Goal: Task Accomplishment & Management: Manage account settings

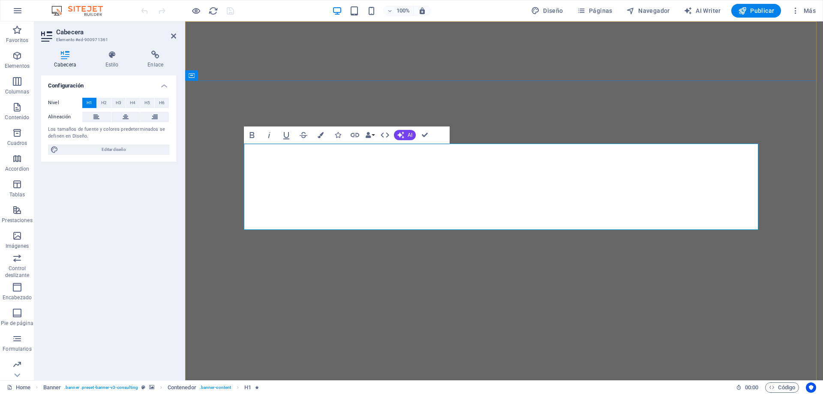
click at [319, 134] on icon "button" at bounding box center [321, 135] width 6 height 6
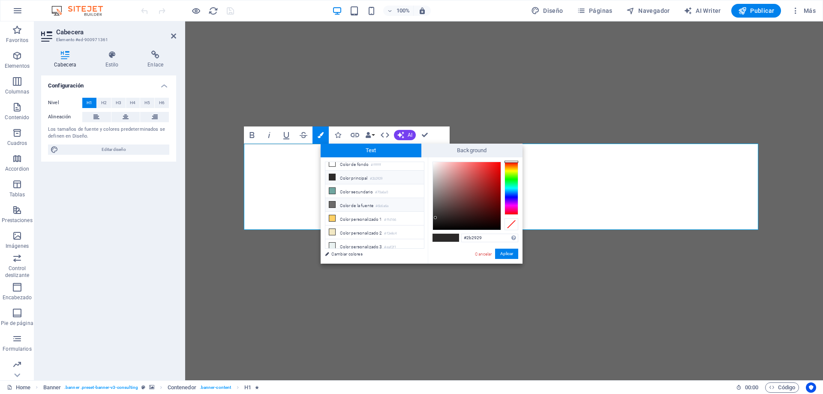
scroll to position [7, 0]
click at [443, 237] on span at bounding box center [439, 237] width 13 height 7
click at [351, 255] on link "Cambiar colores" at bounding box center [370, 254] width 99 height 11
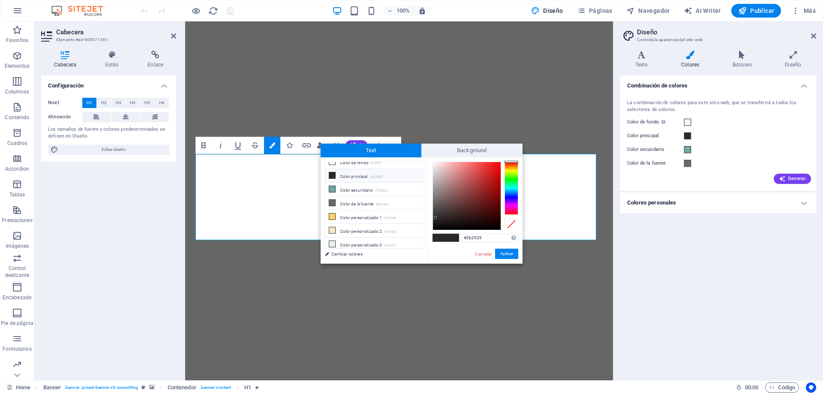
click at [806, 204] on h4 "Colores personales" at bounding box center [718, 202] width 196 height 21
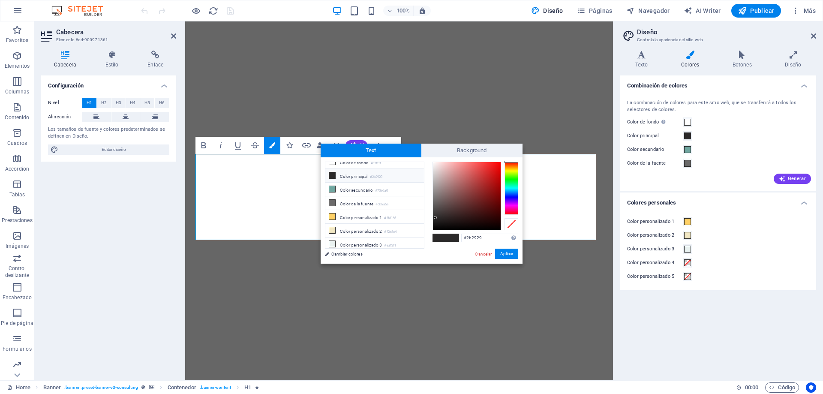
click at [805, 204] on h4 "Colores personales" at bounding box center [718, 199] width 196 height 15
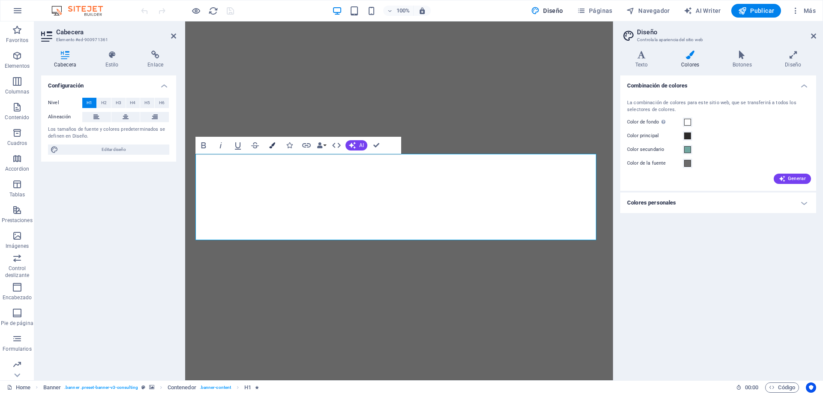
click at [274, 146] on icon "button" at bounding box center [272, 145] width 6 height 6
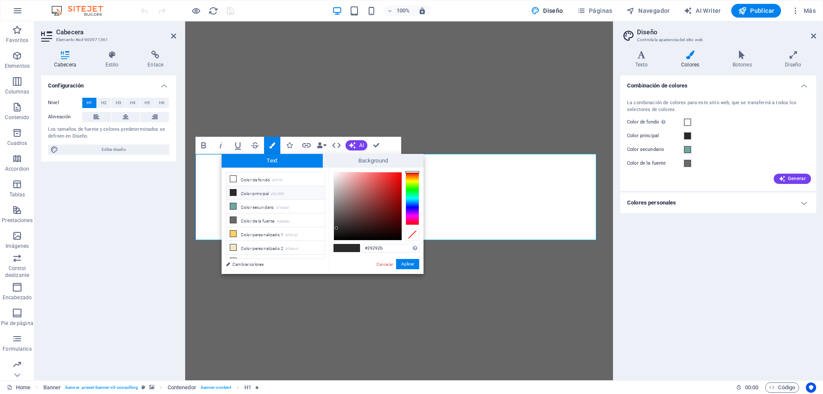
click at [414, 206] on div at bounding box center [412, 198] width 14 height 53
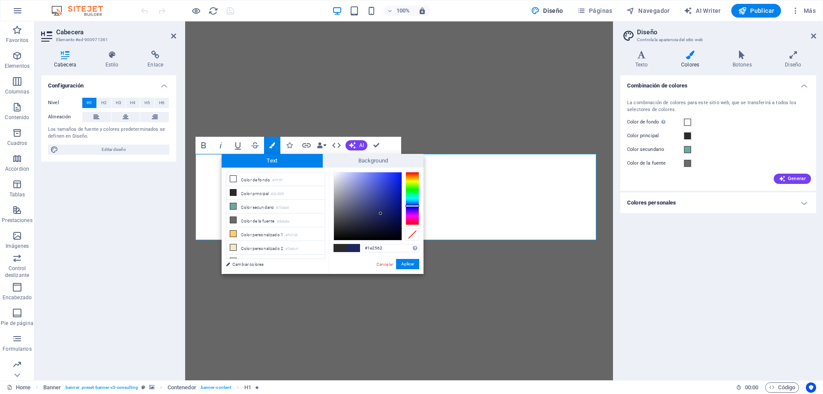
click at [381, 213] on div at bounding box center [368, 206] width 68 height 68
click at [108, 61] on h4 "Estilo" at bounding box center [114, 60] width 42 height 18
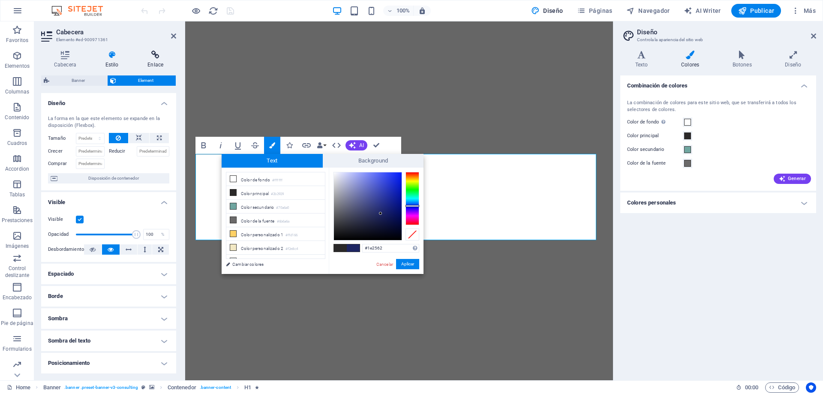
click at [156, 59] on icon at bounding box center [156, 55] width 42 height 9
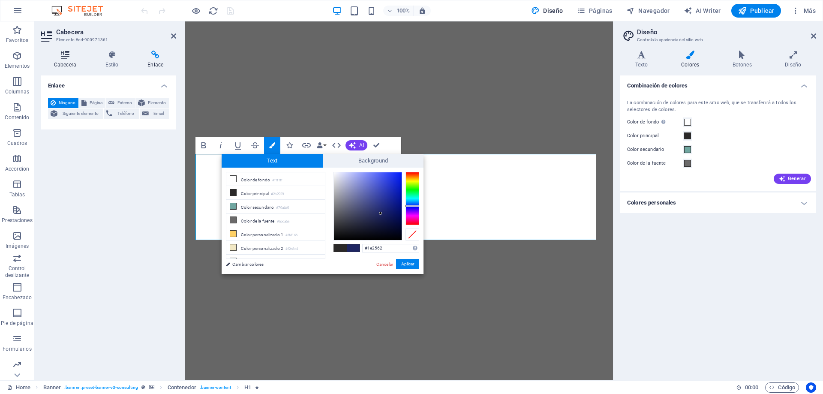
click at [69, 57] on icon at bounding box center [65, 55] width 48 height 9
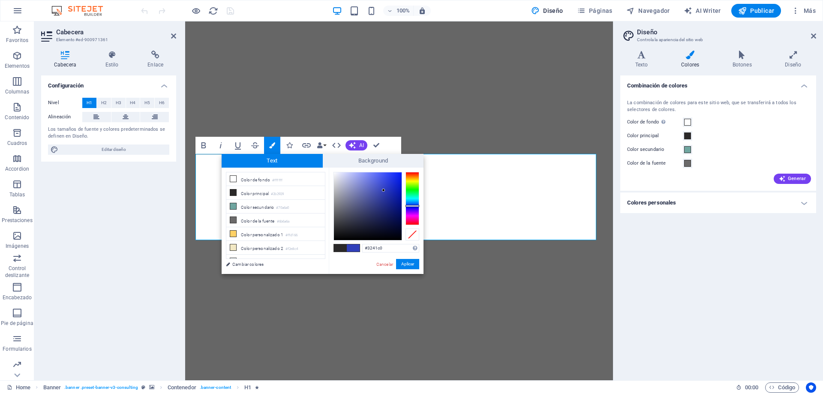
type input "#3241c1"
drag, startPoint x: 376, startPoint y: 212, endPoint x: 384, endPoint y: 188, distance: 25.2
click at [384, 188] on div at bounding box center [368, 206] width 68 height 68
drag, startPoint x: 404, startPoint y: 263, endPoint x: 219, endPoint y: 242, distance: 186.3
click at [404, 263] on button "Aplicar" at bounding box center [407, 264] width 23 height 10
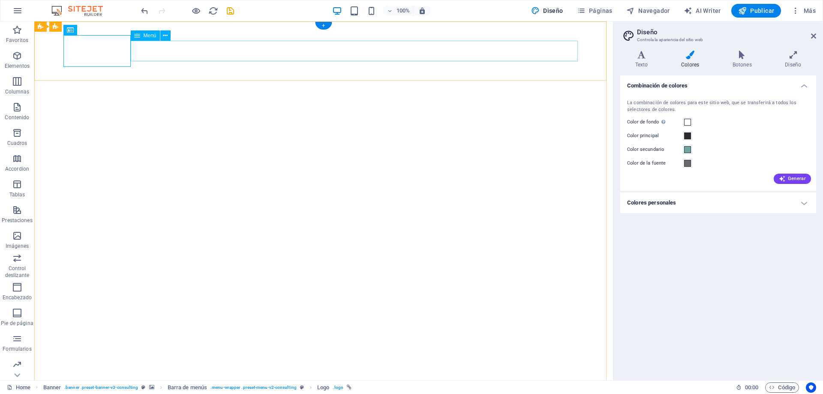
select select
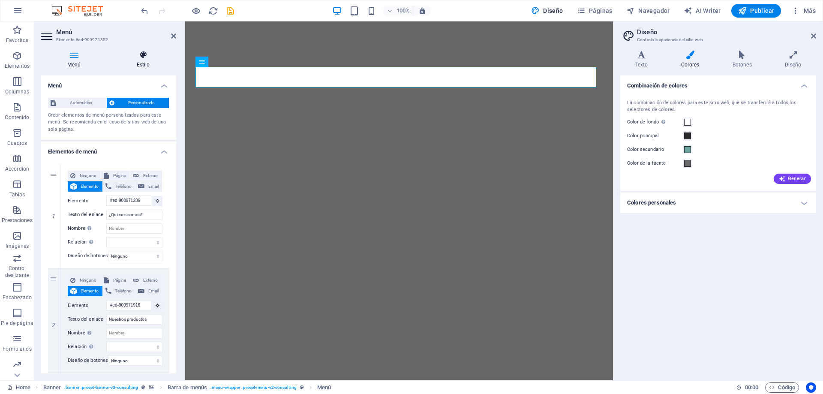
click at [132, 57] on icon at bounding box center [143, 55] width 66 height 9
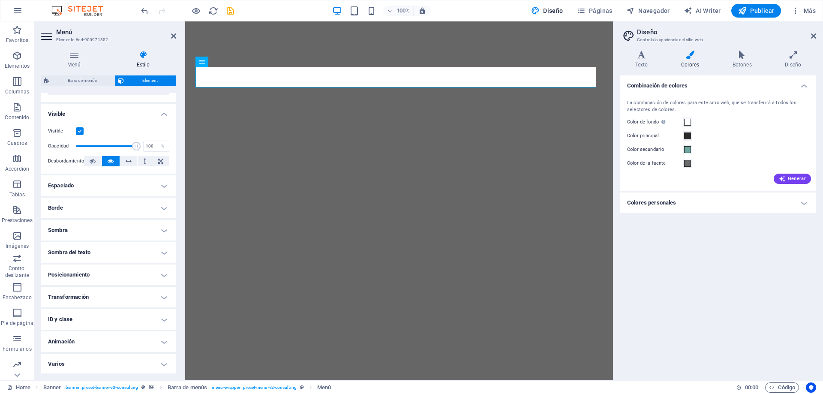
scroll to position [89, 0]
click at [687, 136] on span at bounding box center [687, 135] width 7 height 7
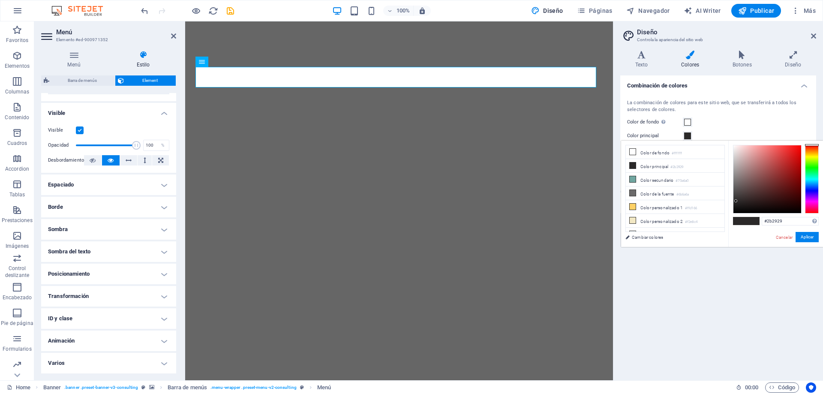
click at [720, 135] on div "Color principal" at bounding box center [718, 136] width 182 height 10
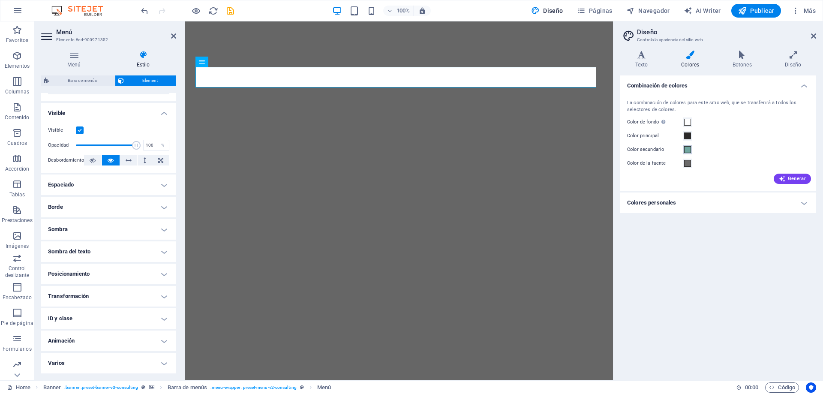
click at [687, 151] on span at bounding box center [687, 149] width 7 height 7
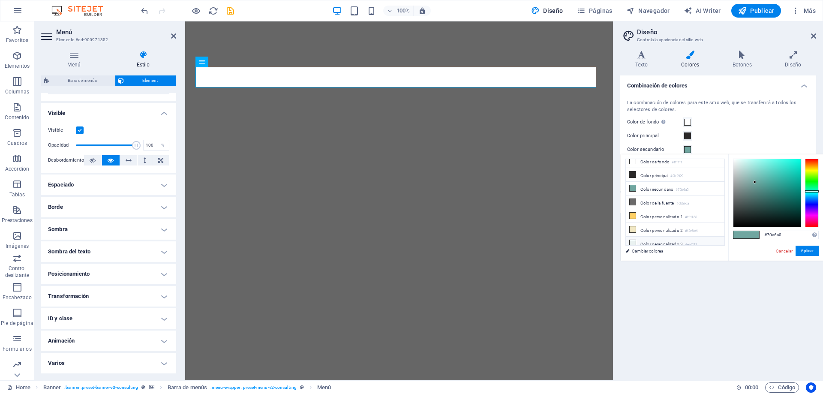
scroll to position [7, 0]
click at [789, 250] on link "Cancelar" at bounding box center [784, 251] width 18 height 6
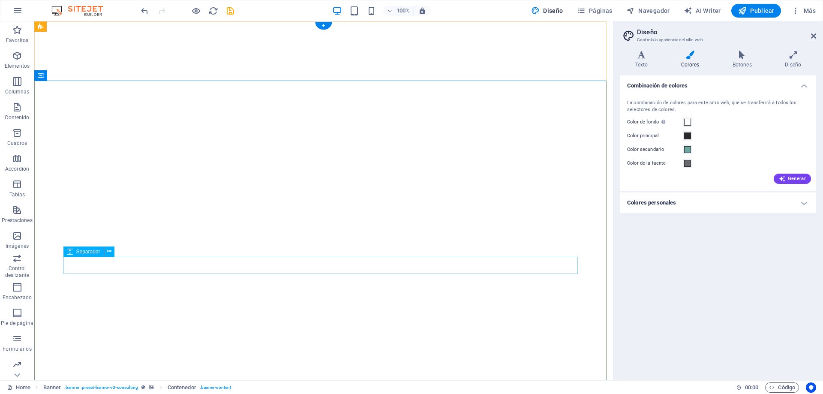
scroll to position [0, 0]
click at [0, 0] on span "Banner" at bounding box center [0, 0] width 0 height 0
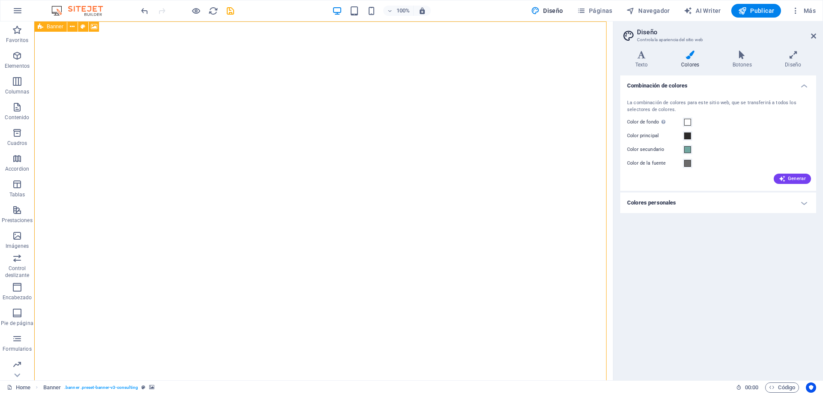
click at [0, 0] on span "Banner" at bounding box center [0, 0] width 0 height 0
select select "px"
select select "header"
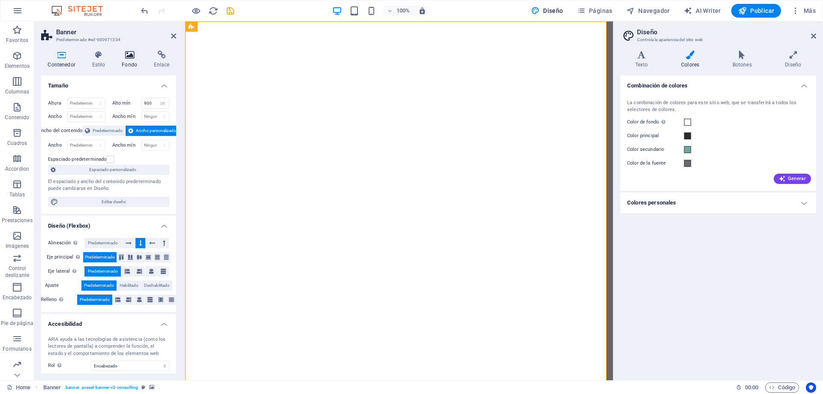
click at [134, 56] on icon at bounding box center [129, 55] width 29 height 9
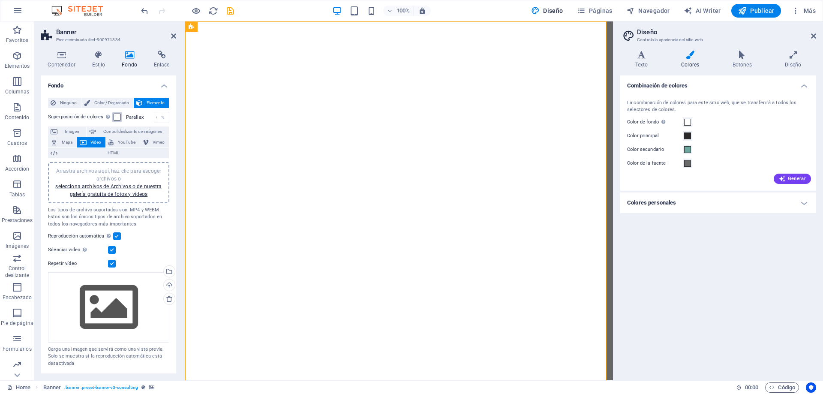
click at [114, 117] on span at bounding box center [117, 117] width 7 height 7
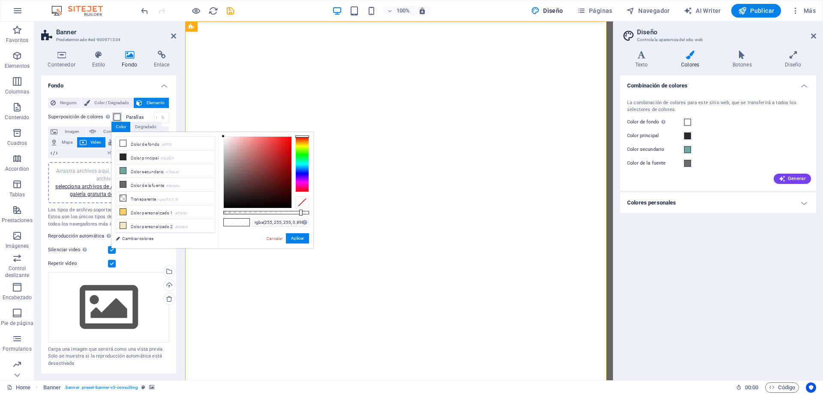
click at [114, 116] on span at bounding box center [117, 117] width 7 height 7
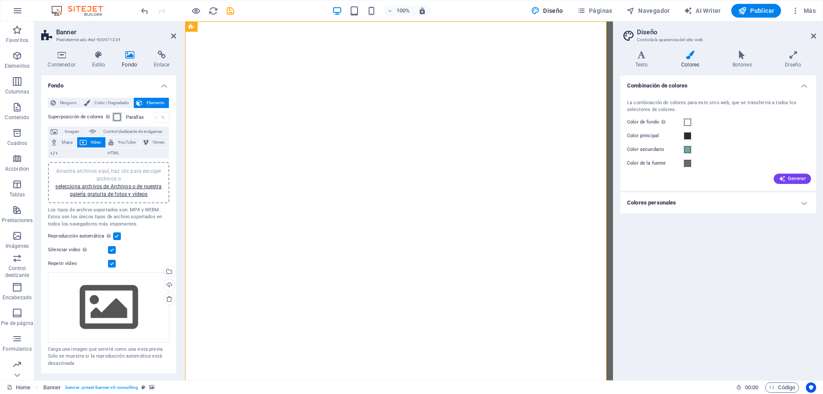
click at [115, 118] on span at bounding box center [117, 117] width 7 height 7
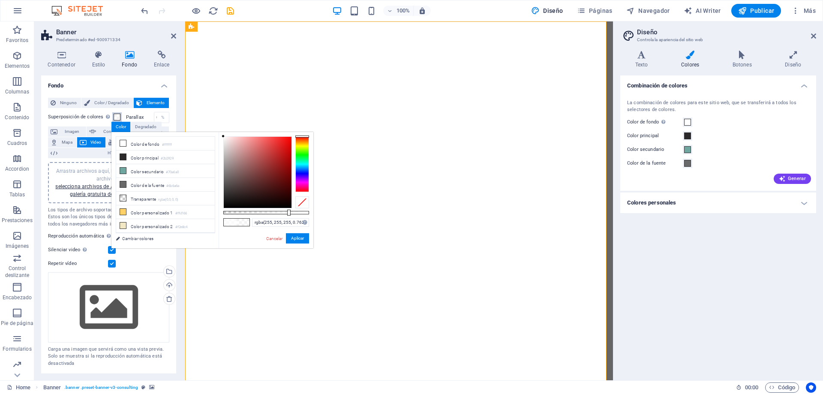
type input "rgba(255, 255, 255, 0.767)"
drag, startPoint x: 301, startPoint y: 212, endPoint x: 289, endPoint y: 213, distance: 12.5
click at [289, 213] on div at bounding box center [289, 213] width 3 height 6
click at [299, 240] on button "Aplicar" at bounding box center [297, 238] width 23 height 10
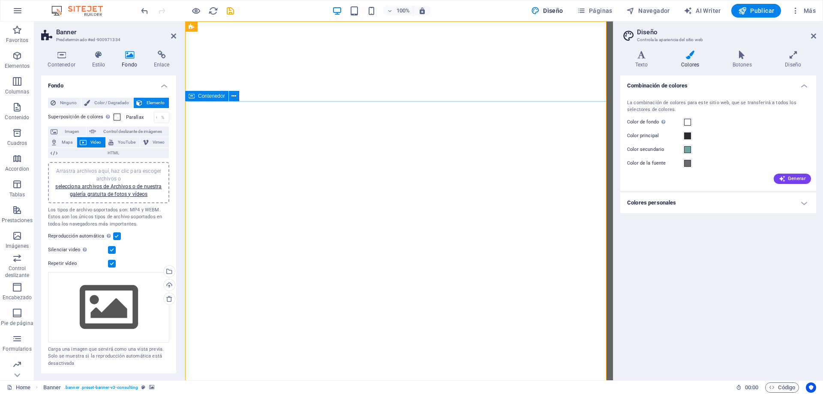
click at [174, 36] on icon at bounding box center [173, 36] width 5 height 7
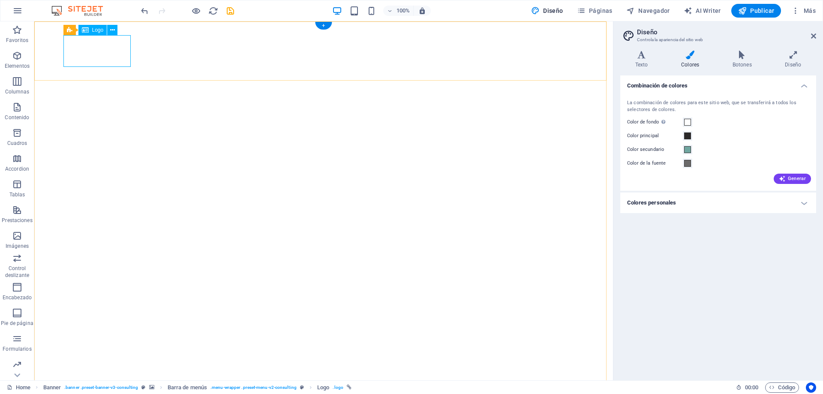
select select "px"
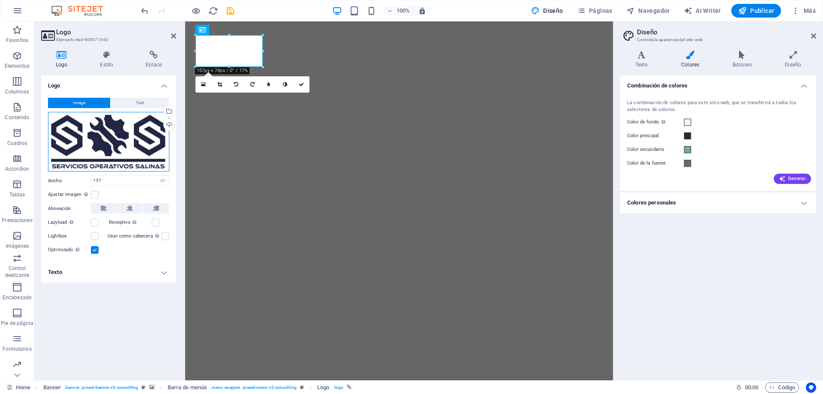
click at [109, 142] on div "Arrastra archivos aquí, haz clic para escoger archivos o selecciona archivos de…" at bounding box center [108, 142] width 121 height 60
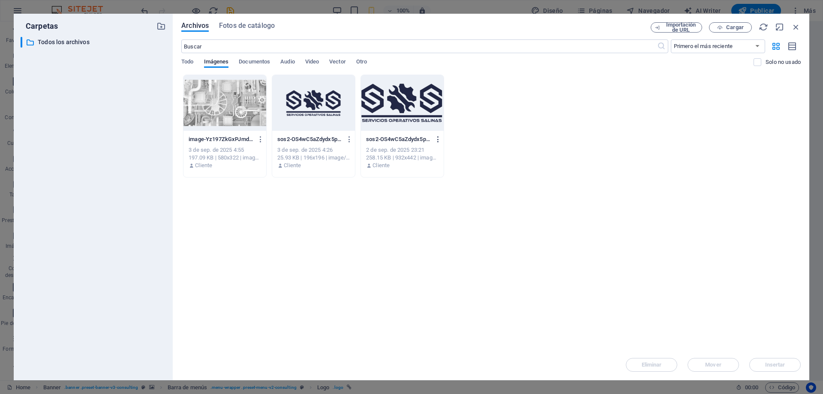
click at [440, 140] on icon "button" at bounding box center [438, 139] width 8 height 8
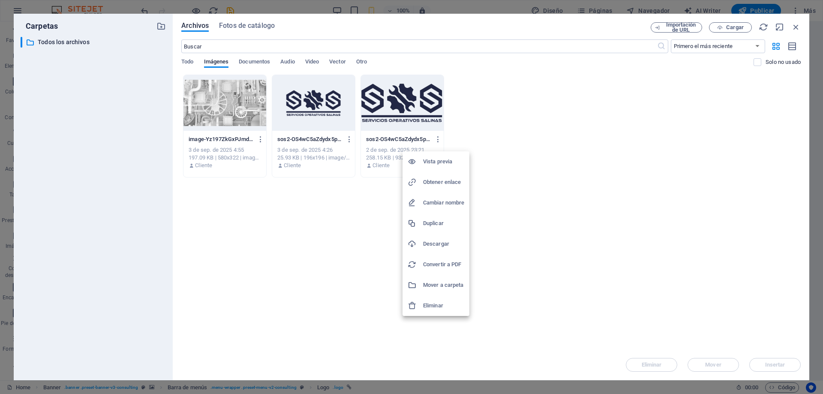
click at [446, 245] on h6 "Descargar" at bounding box center [443, 244] width 41 height 10
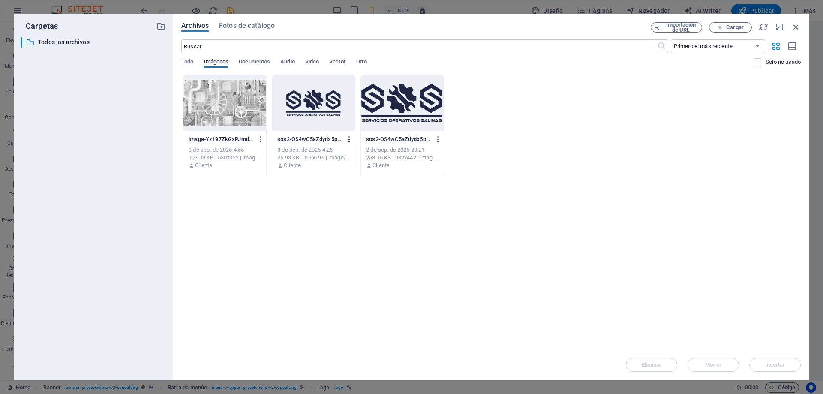
click at [350, 139] on icon "button" at bounding box center [349, 139] width 8 height 8
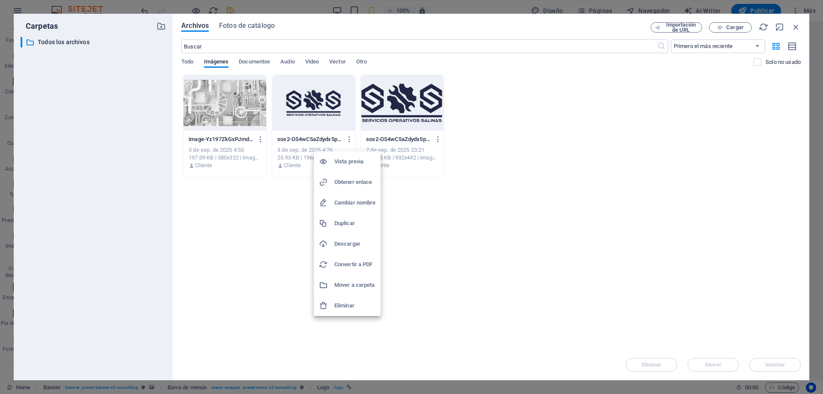
click at [360, 243] on h6 "Descargar" at bounding box center [354, 244] width 41 height 10
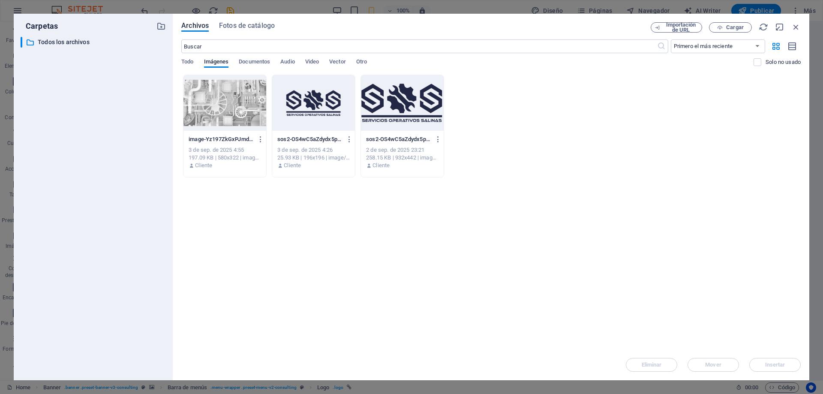
click at [795, 30] on icon "button" at bounding box center [795, 26] width 9 height 9
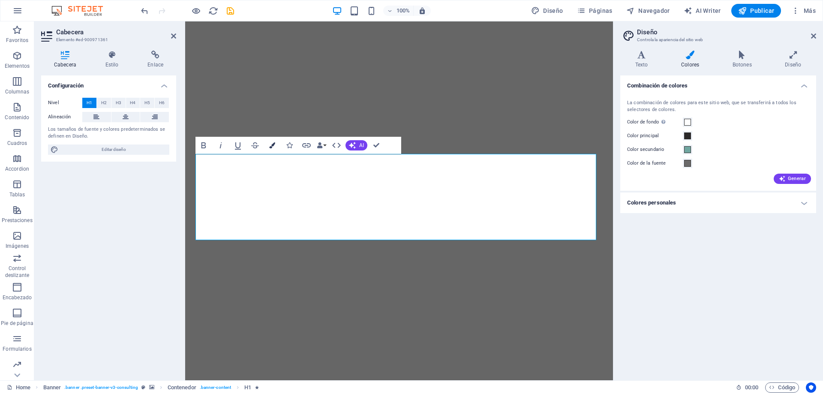
click at [271, 145] on icon "button" at bounding box center [272, 145] width 6 height 6
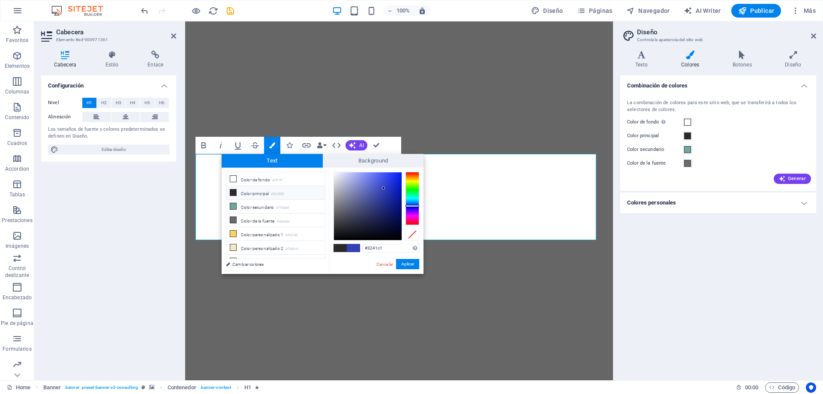
drag, startPoint x: 382, startPoint y: 246, endPoint x: 355, endPoint y: 247, distance: 27.4
click at [355, 247] on div "#3241c1 Formatos soportados #0852ed rgb(8, 82, 237) rgba(8, 82, 237, 90%) hsv(2…" at bounding box center [376, 283] width 95 height 231
type input "#222745"
click at [407, 264] on button "Aplicar" at bounding box center [407, 264] width 23 height 10
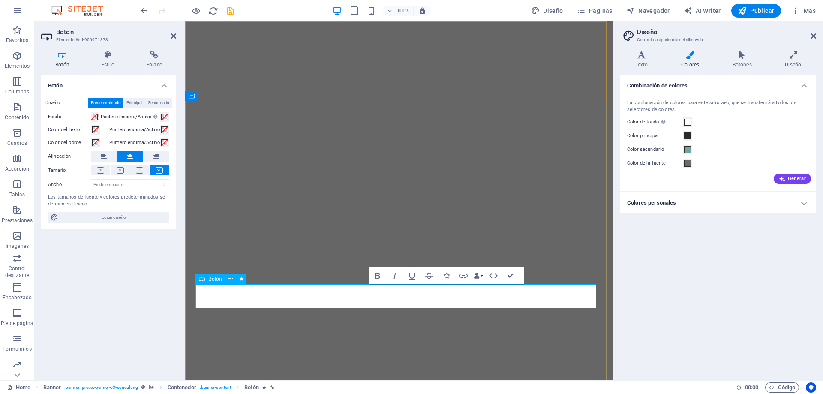
click at [110, 58] on icon at bounding box center [108, 55] width 42 height 9
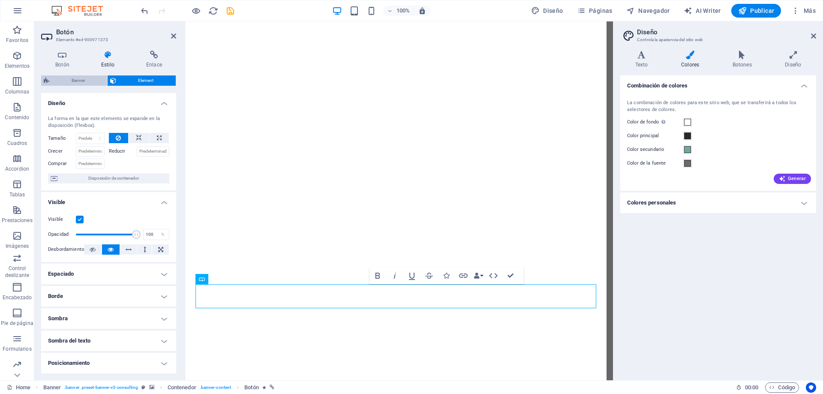
click at [81, 79] on span "Banner" at bounding box center [78, 80] width 53 height 10
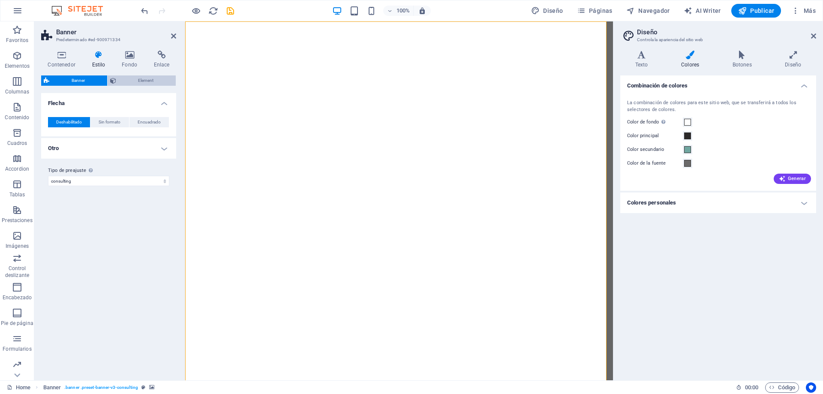
click at [123, 78] on span "Element" at bounding box center [146, 80] width 55 height 10
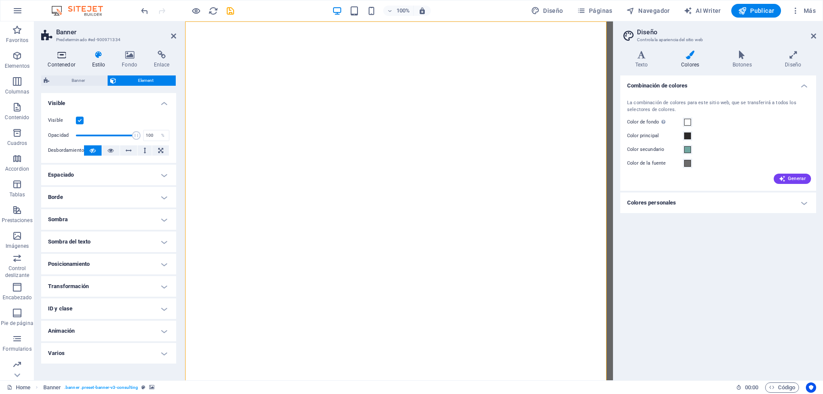
click at [62, 60] on h4 "Contenedor" at bounding box center [63, 60] width 44 height 18
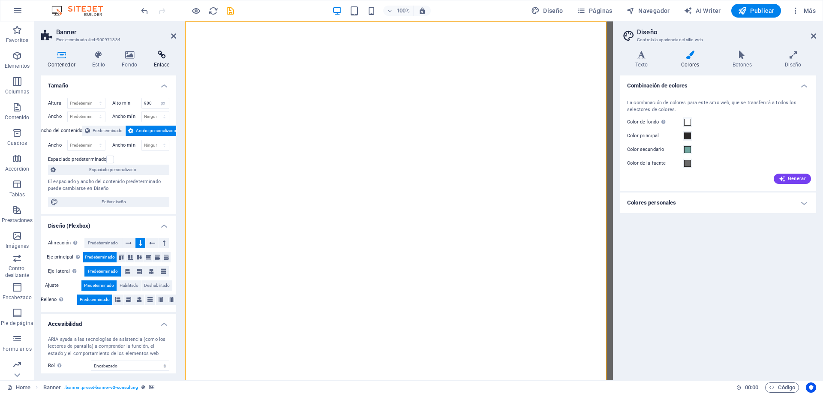
click at [160, 62] on h4 "Enlace" at bounding box center [161, 60] width 29 height 18
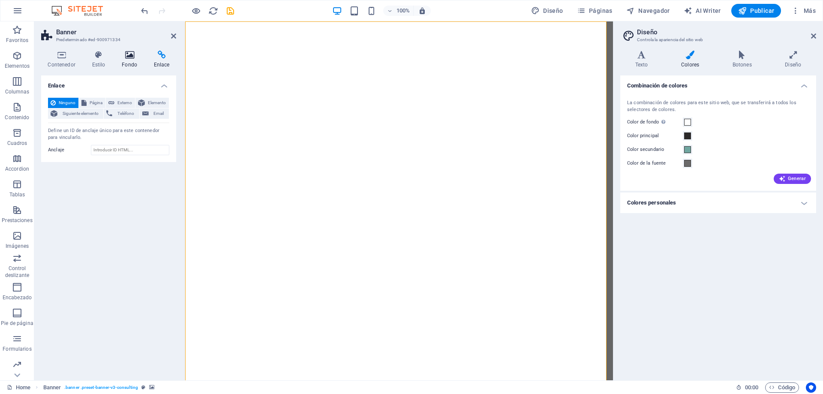
click at [121, 57] on icon at bounding box center [129, 55] width 29 height 9
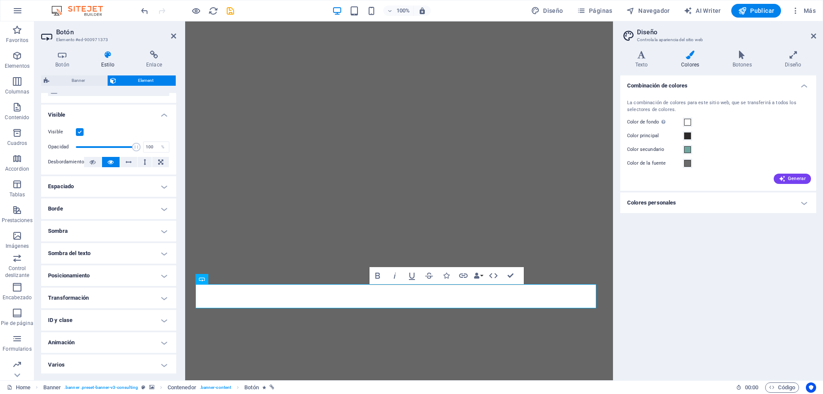
scroll to position [89, 0]
click at [156, 343] on h4 "Animación" at bounding box center [108, 340] width 135 height 21
click at [156, 337] on h4 "Animación" at bounding box center [108, 337] width 135 height 15
click at [155, 322] on h4 "ID y clase" at bounding box center [108, 318] width 135 height 21
click at [159, 318] on h4 "ID y clase" at bounding box center [108, 315] width 135 height 15
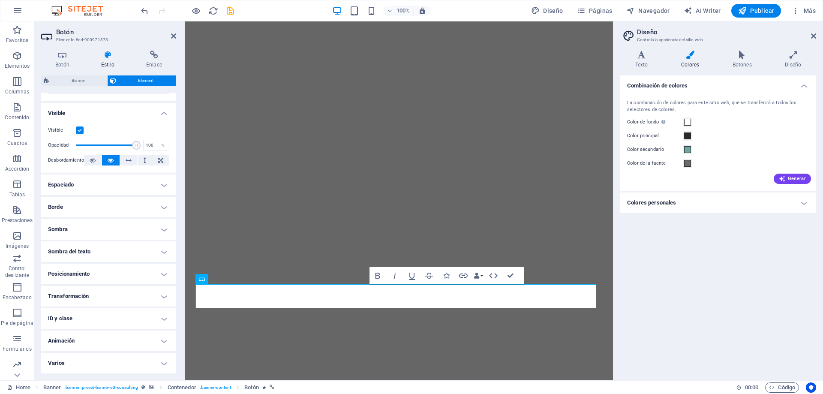
click at [156, 338] on h4 "Animación" at bounding box center [108, 340] width 135 height 21
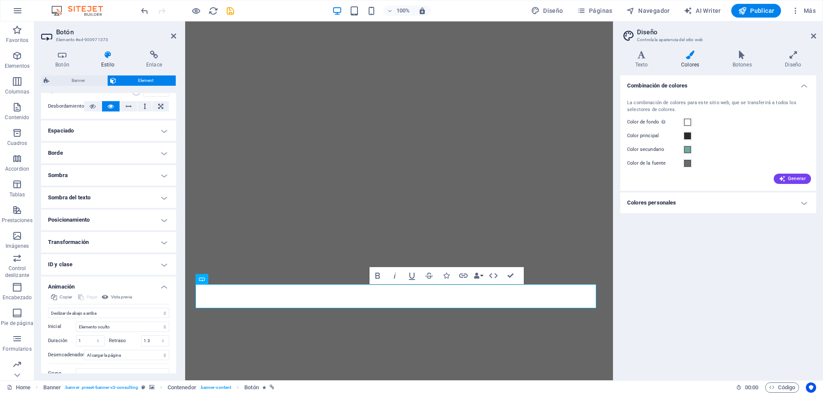
scroll to position [177, 0]
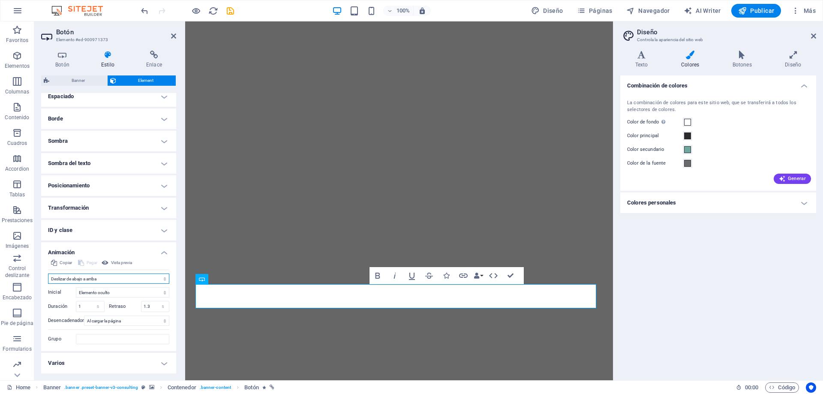
click at [117, 279] on select "No animar Mostrar / Ocultar Subir/bajar Acercar/alejar Deslizar de izquierda a …" at bounding box center [108, 278] width 121 height 10
click at [45, 340] on div "Copiar Pegar Vista previa No animar Mostrar / Ocultar Subir/bajar Acercar/aleja…" at bounding box center [108, 304] width 135 height 93
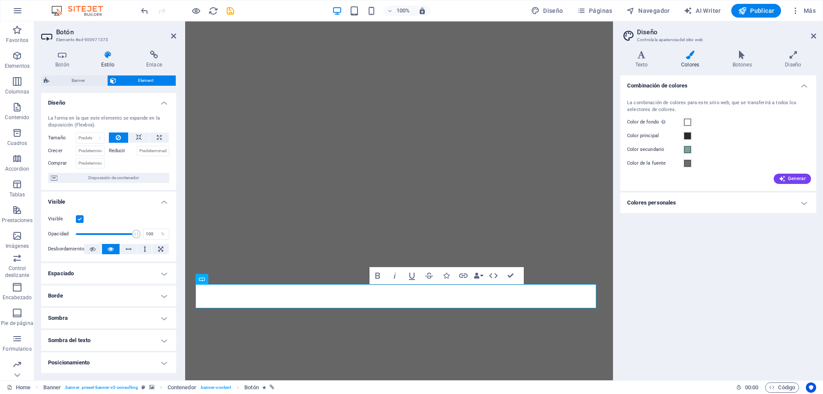
scroll to position [0, 0]
click at [163, 105] on h4 "Diseño" at bounding box center [108, 100] width 135 height 15
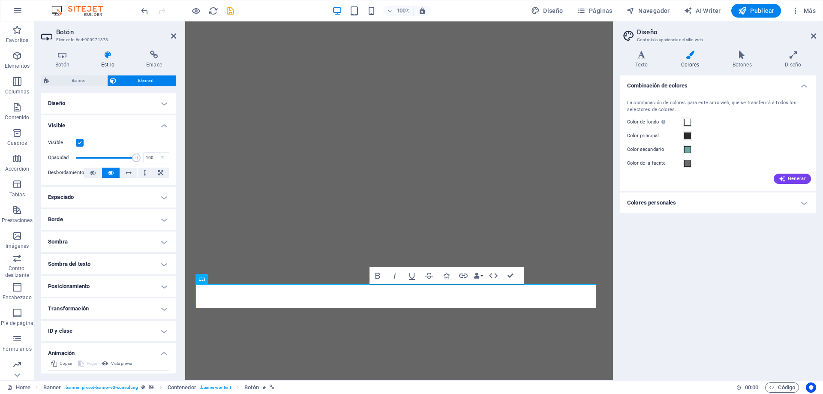
click at [164, 123] on h4 "Visible" at bounding box center [108, 122] width 135 height 15
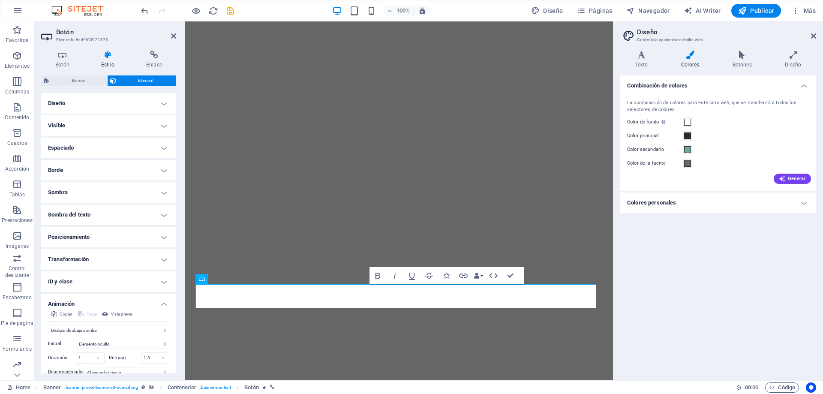
click at [167, 306] on h4 "Animación" at bounding box center [108, 301] width 135 height 15
click at [686, 151] on span at bounding box center [687, 149] width 7 height 7
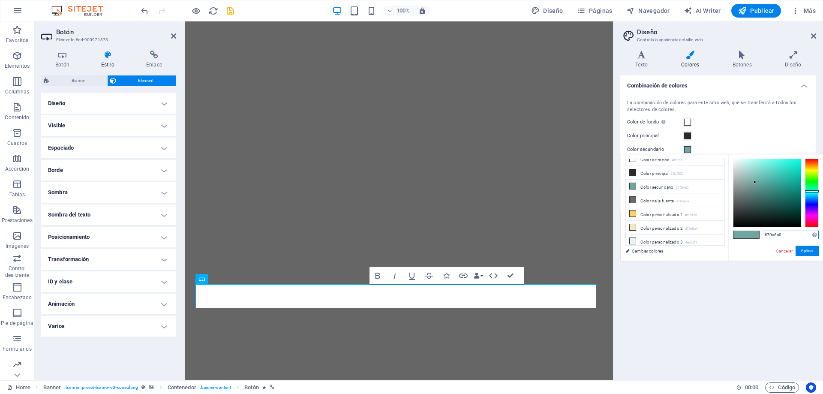
drag, startPoint x: 786, startPoint y: 236, endPoint x: 733, endPoint y: 235, distance: 53.6
click at [733, 235] on div "#70a6a0 Formatos soportados #0852ed rgb(8, 82, 237) rgba(8, 82, 237, 90%) hsv(2…" at bounding box center [775, 269] width 95 height 231
paste input "222745"
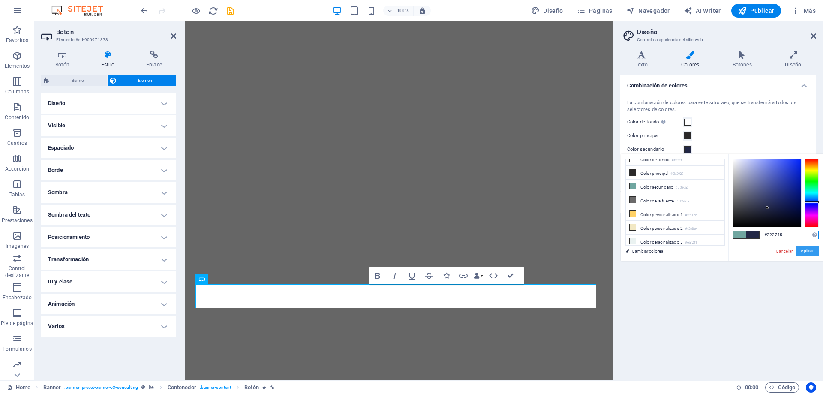
type input "#222745"
click at [806, 251] on button "Aplicar" at bounding box center [806, 251] width 23 height 10
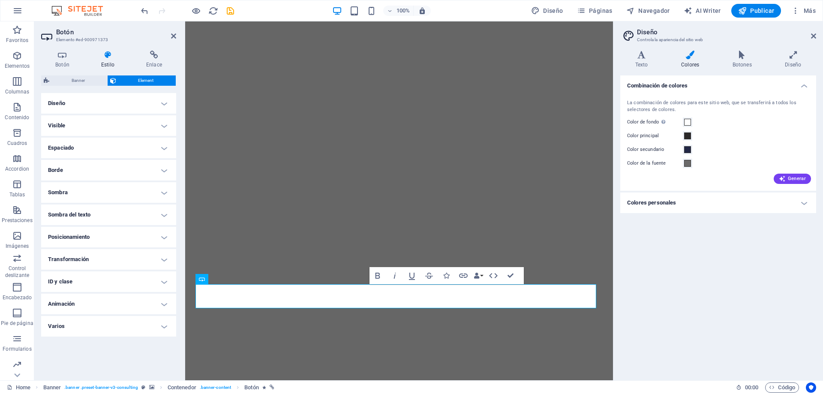
click at [739, 249] on div "Combinación de colores La combinación de colores para este sitio web, que se tr…" at bounding box center [718, 224] width 196 height 298
click at [214, 279] on span "Botón" at bounding box center [214, 278] width 13 height 5
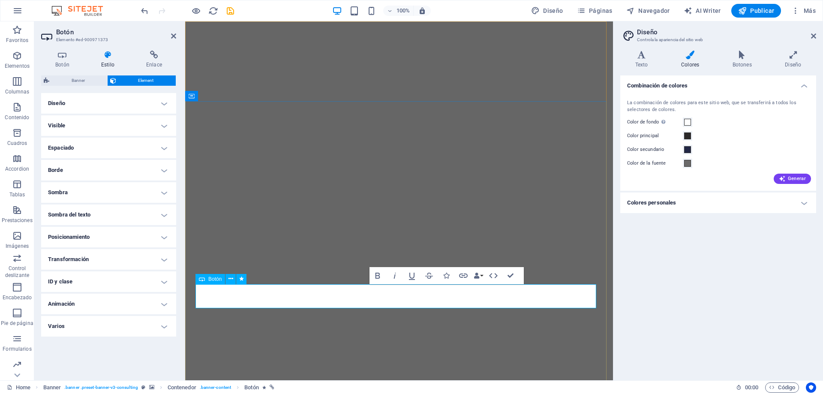
click at [212, 279] on span "Botón" at bounding box center [214, 278] width 13 height 5
click at [228, 280] on icon at bounding box center [230, 278] width 5 height 9
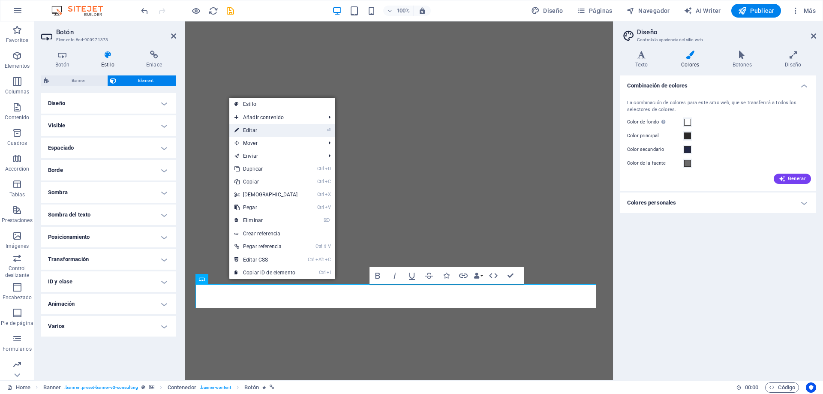
click at [280, 131] on link "⏎ Editar" at bounding box center [266, 130] width 74 height 13
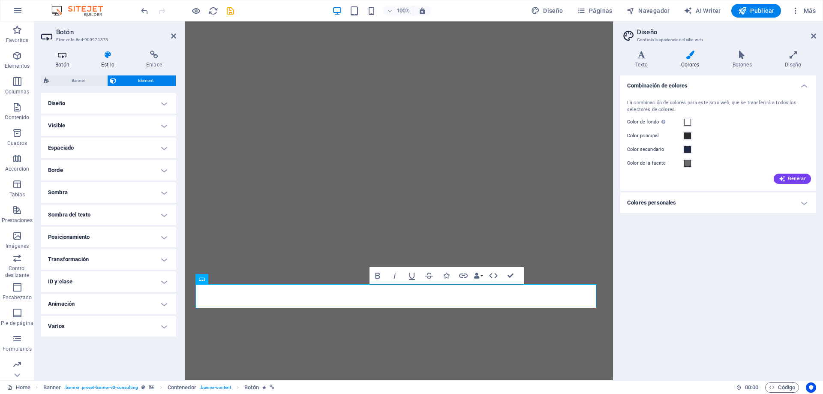
click at [62, 58] on icon at bounding box center [62, 55] width 42 height 9
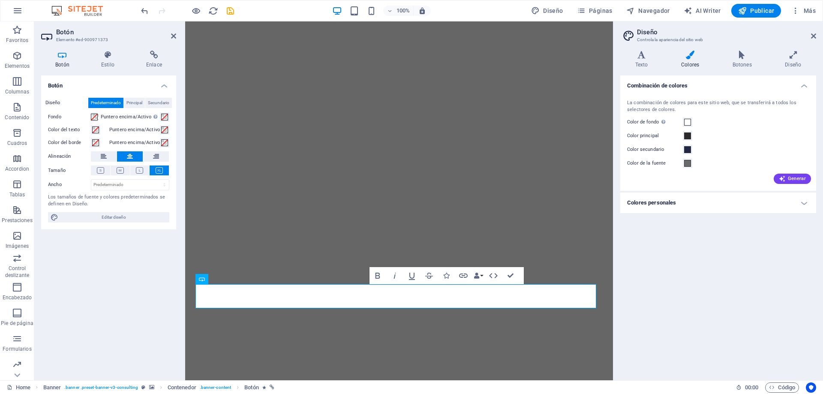
click at [112, 117] on label "Puntero encima/Activo Cambia al modo de previsualización para probar el estado …" at bounding box center [130, 117] width 59 height 10
click at [160, 117] on button "Puntero encima/Activo Cambia al modo de previsualización para probar el estado …" at bounding box center [164, 116] width 9 height 9
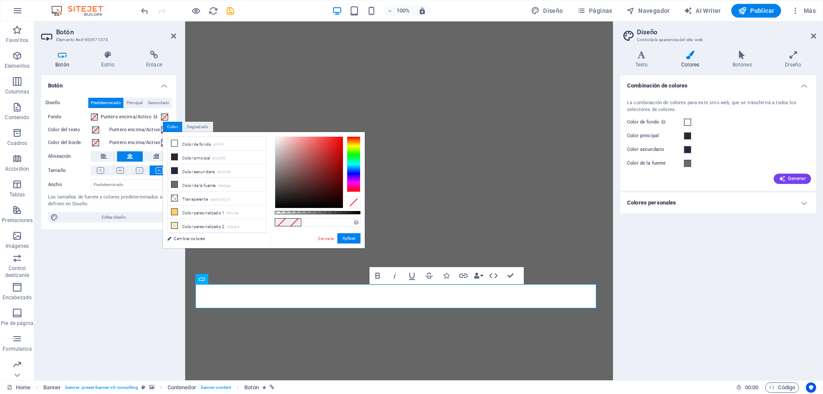
click at [107, 117] on label "Puntero encima/Activo Cambia al modo de previsualización para probar el estado …" at bounding box center [130, 117] width 59 height 10
click at [160, 117] on button "Puntero encima/Activo Cambia al modo de previsualización para probar el estado …" at bounding box center [164, 116] width 9 height 9
click at [94, 117] on span at bounding box center [94, 117] width 7 height 7
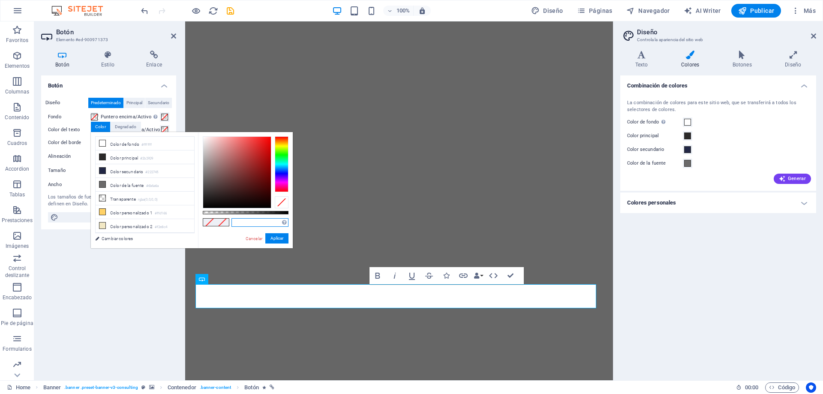
click at [246, 223] on input "text" at bounding box center [259, 222] width 57 height 9
paste input "#222745"
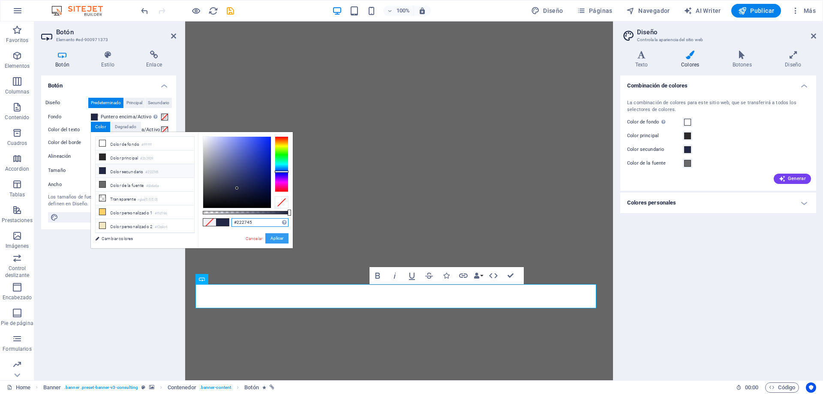
type input "#222745"
click at [280, 240] on button "Aplicar" at bounding box center [276, 238] width 23 height 10
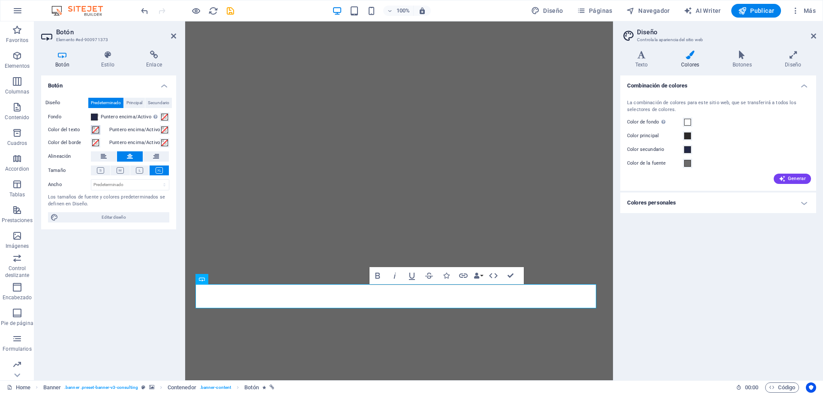
click at [97, 130] on span at bounding box center [95, 129] width 7 height 7
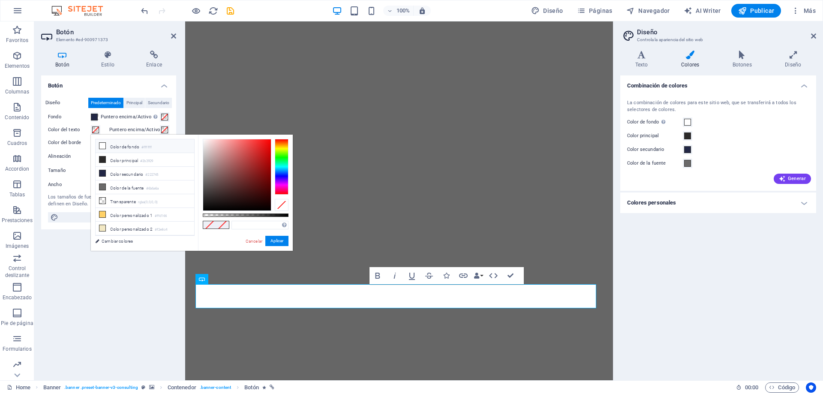
click at [110, 146] on li "Color de fondo #ffffff" at bounding box center [145, 146] width 99 height 14
type input "#ffffff"
click at [282, 241] on button "Aplicar" at bounding box center [276, 241] width 23 height 10
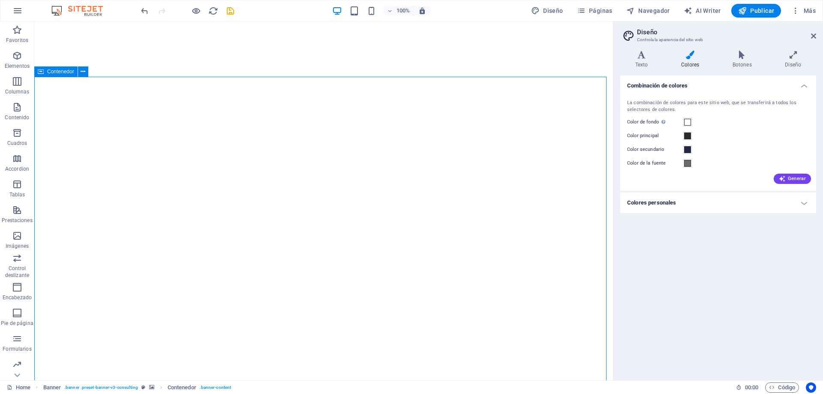
scroll to position [4, 0]
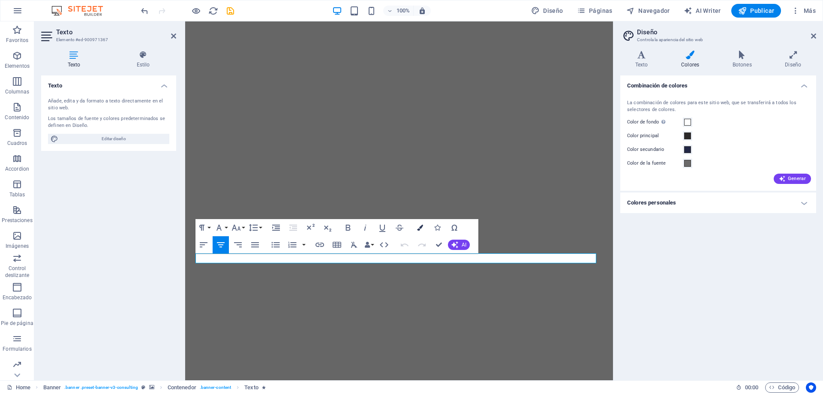
click at [419, 229] on icon "button" at bounding box center [420, 228] width 6 height 6
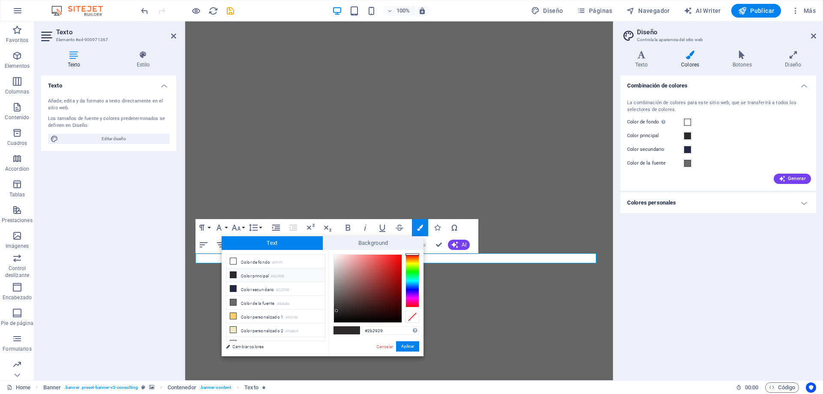
drag, startPoint x: 388, startPoint y: 332, endPoint x: 340, endPoint y: 332, distance: 47.6
click at [340, 332] on div "#2b2929 Formatos soportados #0852ed rgb(8, 82, 237) rgba(8, 82, 237, 90%) hsv(2…" at bounding box center [376, 365] width 95 height 231
click at [268, 287] on li "Color secundario #222745" at bounding box center [275, 289] width 99 height 14
type input "#222745"
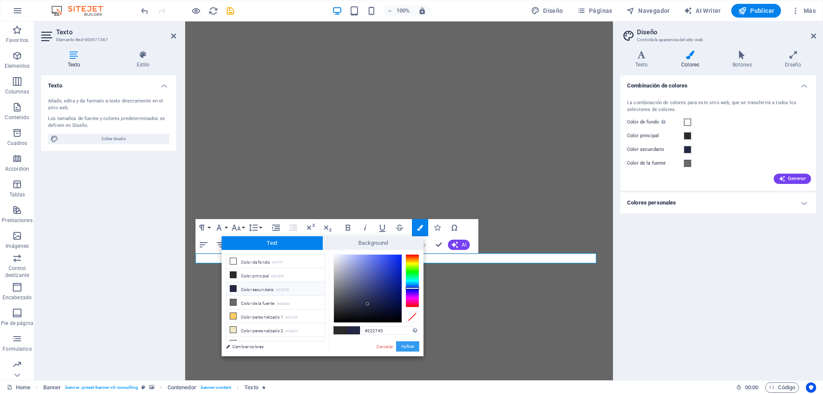
click at [413, 348] on button "Aplicar" at bounding box center [407, 346] width 23 height 10
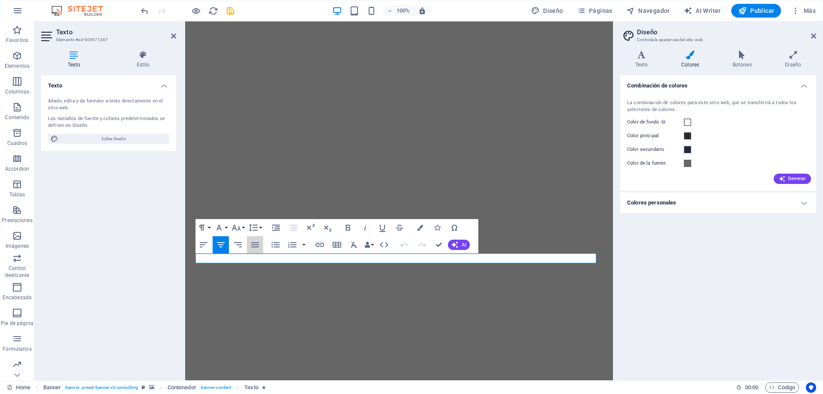
click at [257, 246] on icon "button" at bounding box center [255, 245] width 10 height 10
click at [350, 226] on icon "button" at bounding box center [348, 227] width 10 height 10
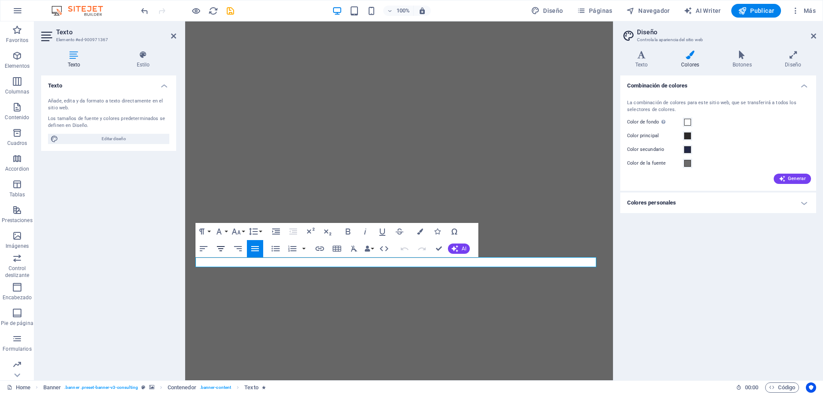
click at [222, 248] on icon "button" at bounding box center [221, 248] width 10 height 10
drag, startPoint x: 561, startPoint y: 262, endPoint x: 187, endPoint y: 272, distance: 374.2
click at [349, 231] on icon "button" at bounding box center [348, 231] width 10 height 10
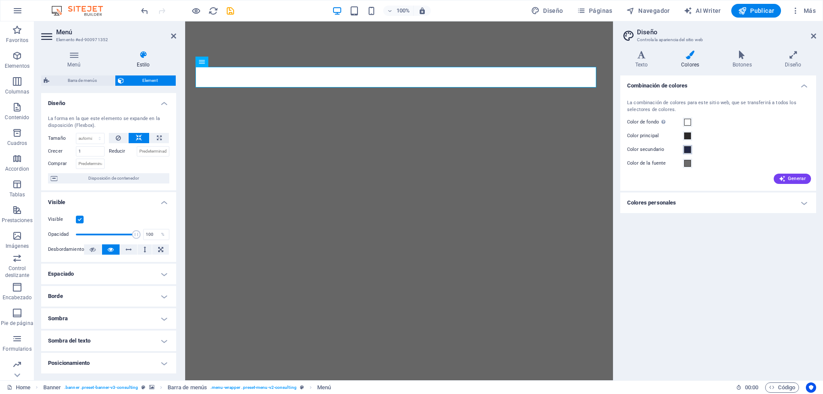
click at [687, 150] on span at bounding box center [687, 149] width 7 height 7
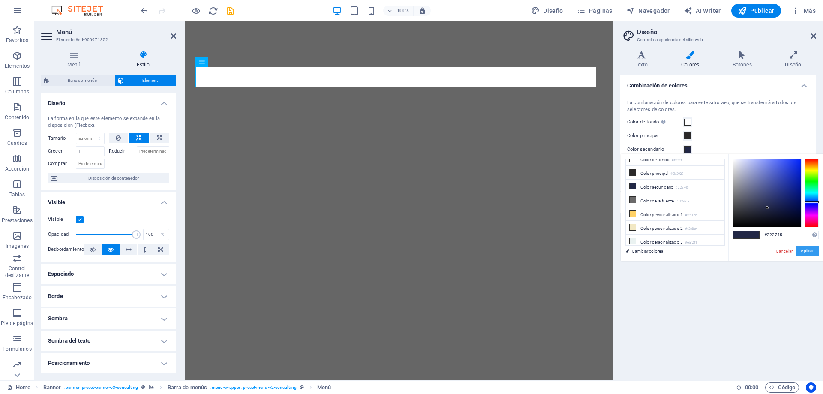
click at [808, 254] on button "Aplicar" at bounding box center [806, 251] width 23 height 10
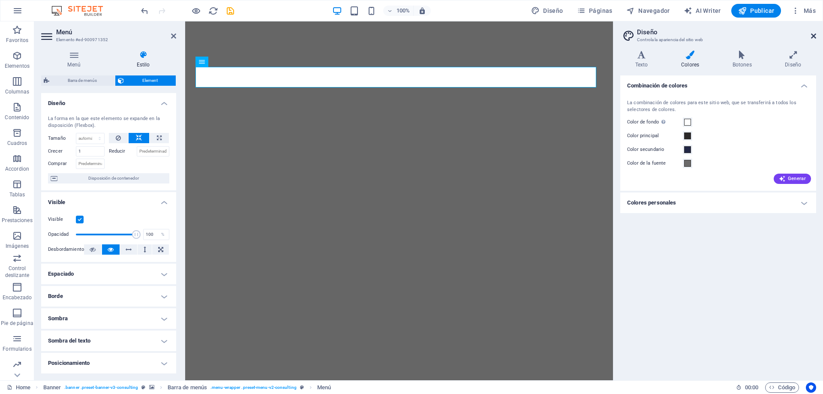
click at [812, 35] on icon at bounding box center [813, 36] width 5 height 7
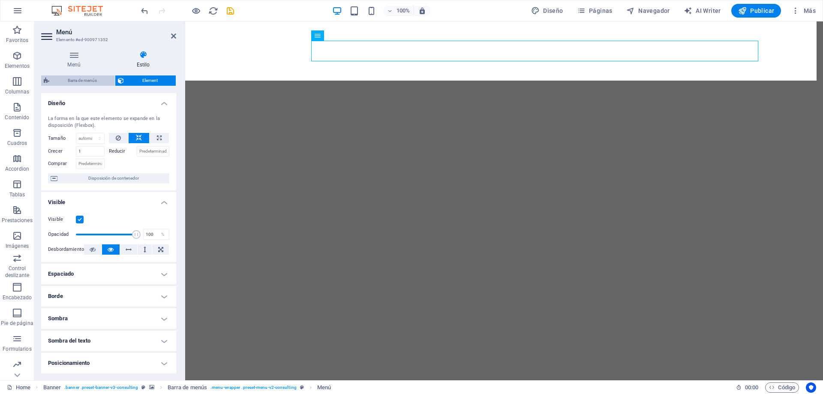
click at [87, 82] on span "Barra de menús" at bounding box center [82, 80] width 60 height 10
select select "rem"
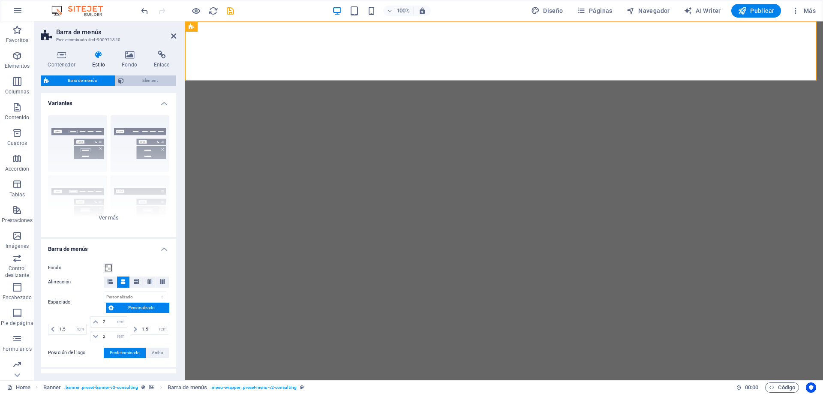
click at [144, 78] on span "Element" at bounding box center [149, 80] width 47 height 10
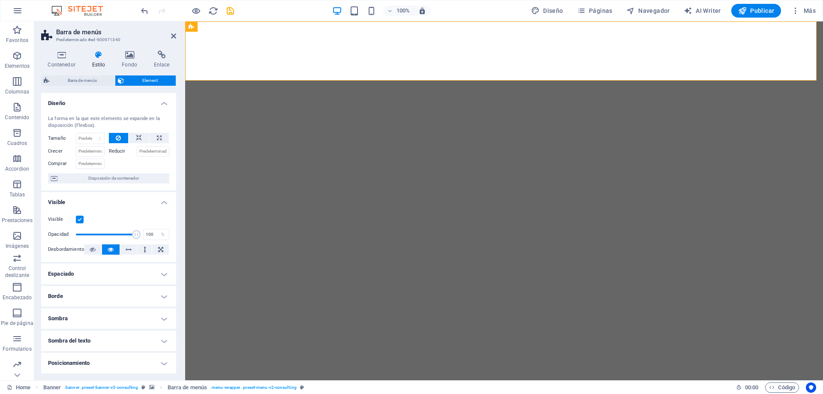
click at [160, 200] on h4 "Visible" at bounding box center [108, 199] width 135 height 15
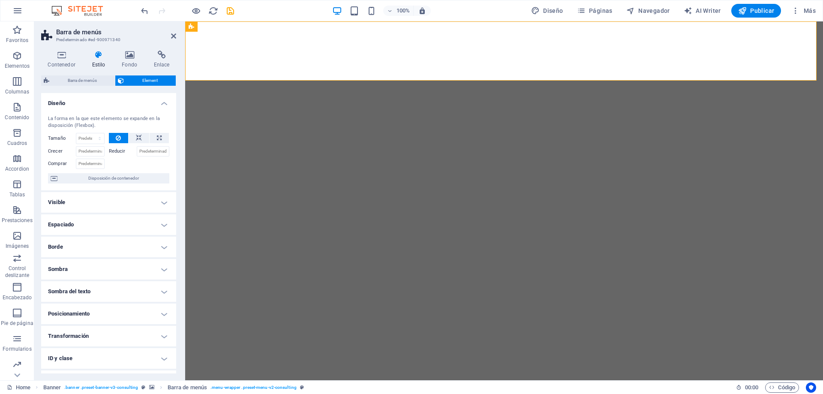
click at [161, 104] on h4 "Diseño" at bounding box center [108, 100] width 135 height 15
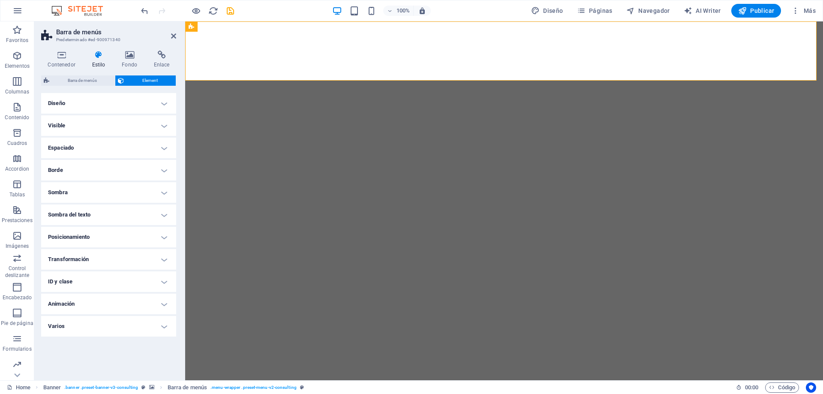
click at [107, 129] on h4 "Visible" at bounding box center [108, 125] width 135 height 21
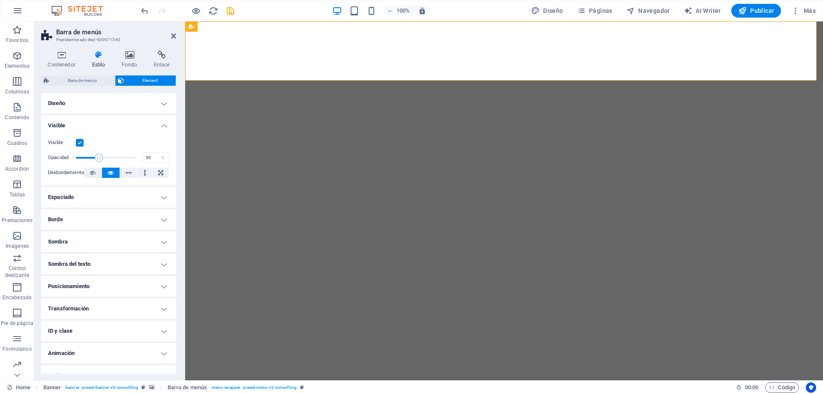
drag, startPoint x: 133, startPoint y: 157, endPoint x: 98, endPoint y: 156, distance: 35.2
click at [98, 156] on span at bounding box center [99, 157] width 9 height 9
type input "100"
drag, startPoint x: 98, startPoint y: 156, endPoint x: 140, endPoint y: 157, distance: 42.0
click at [140, 157] on div "Opacidad 100 %" at bounding box center [108, 157] width 121 height 13
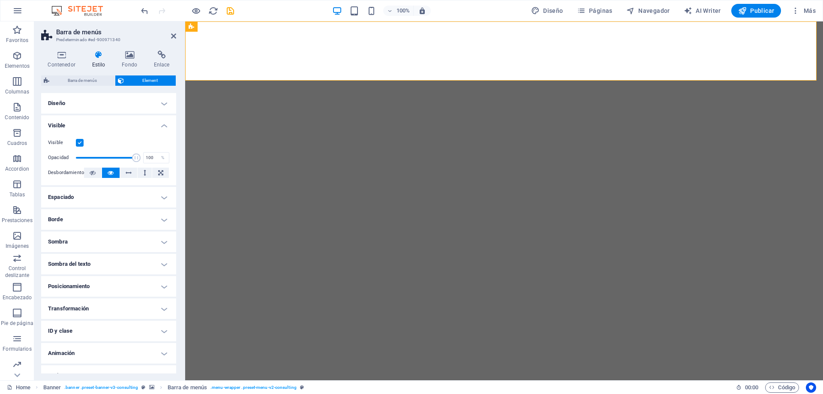
click at [165, 124] on h4 "Visible" at bounding box center [108, 122] width 135 height 15
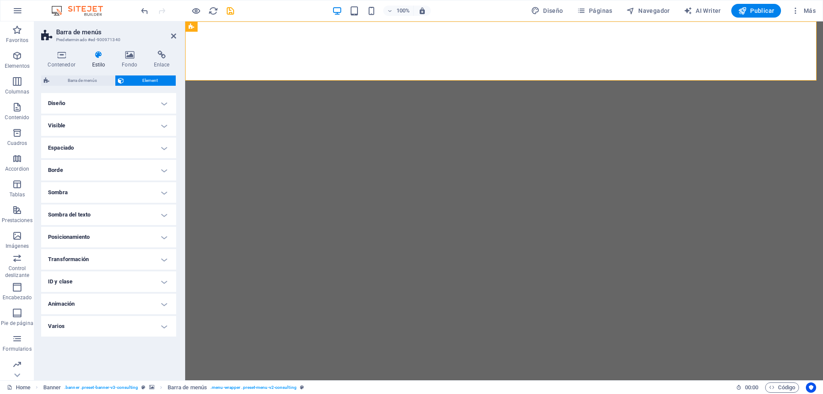
click at [161, 102] on h4 "Diseño" at bounding box center [108, 103] width 135 height 21
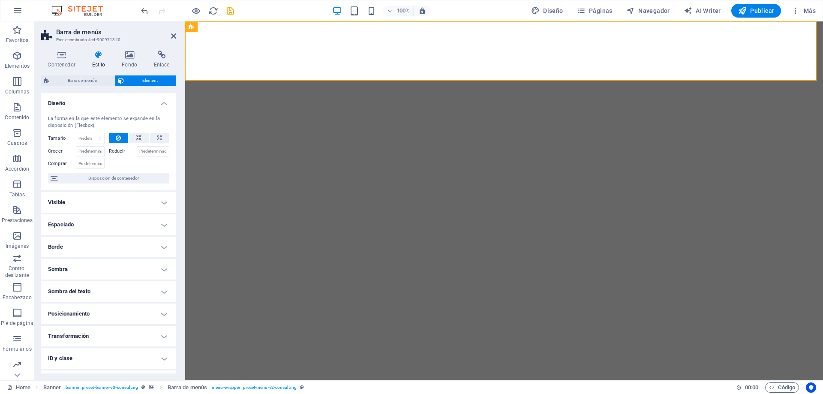
click at [161, 102] on h4 "Diseño" at bounding box center [108, 100] width 135 height 15
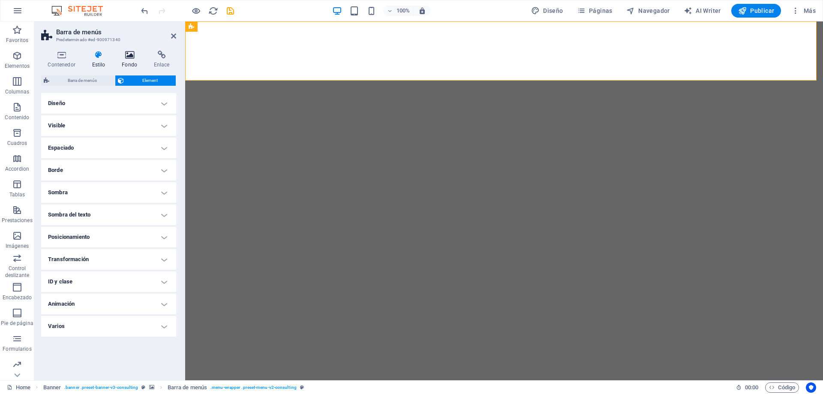
click at [132, 53] on icon at bounding box center [129, 55] width 29 height 9
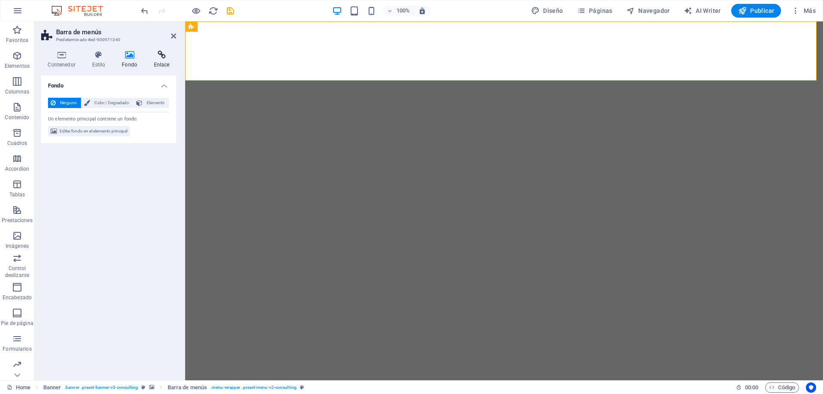
click at [161, 60] on h4 "Enlace" at bounding box center [161, 60] width 29 height 18
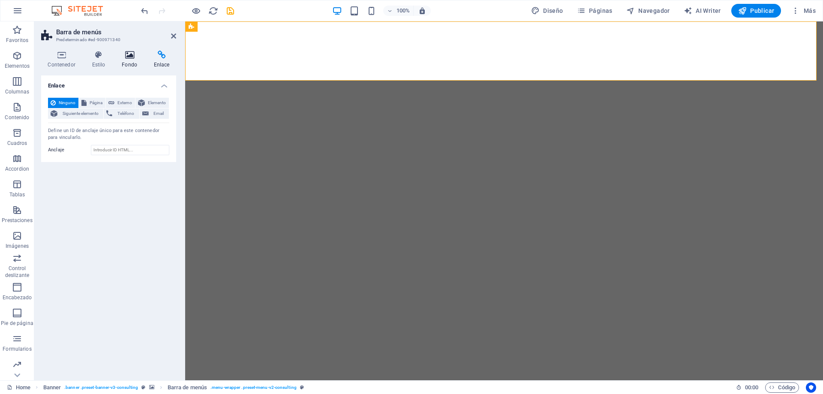
click at [124, 61] on h4 "Fondo" at bounding box center [131, 60] width 32 height 18
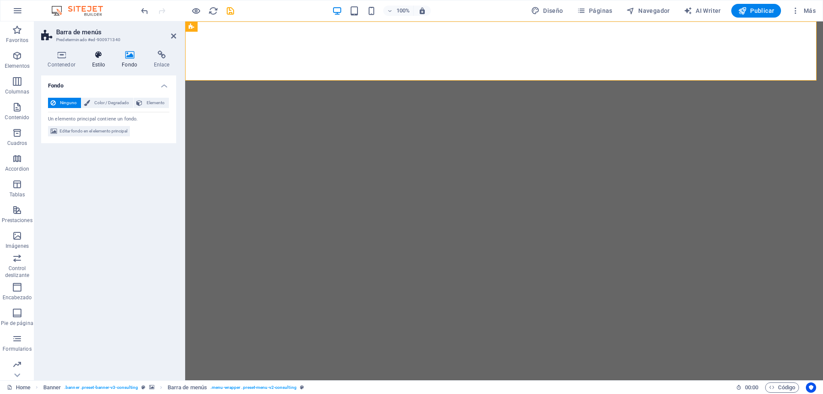
click at [93, 60] on h4 "Estilo" at bounding box center [100, 60] width 30 height 18
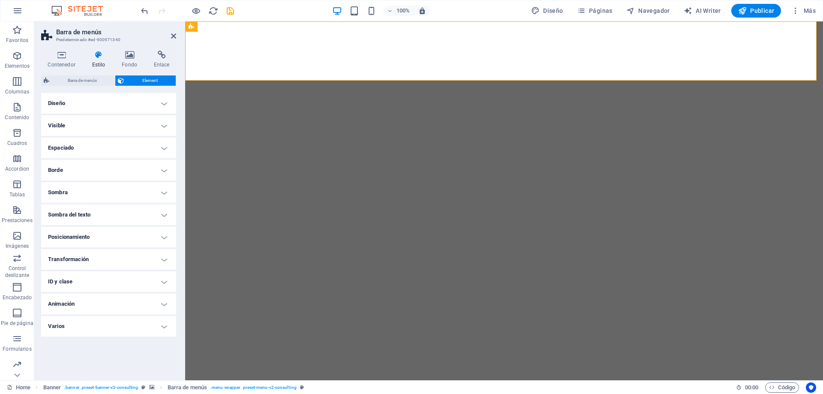
click at [160, 174] on h4 "Borde" at bounding box center [108, 170] width 135 height 21
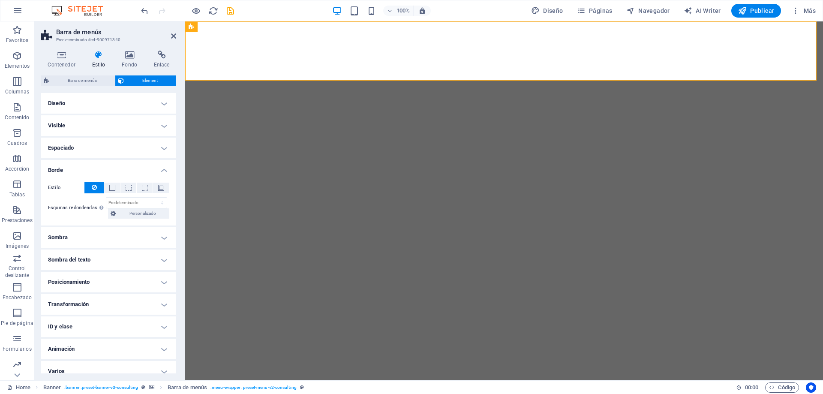
click at [161, 165] on h4 "Borde" at bounding box center [108, 167] width 135 height 15
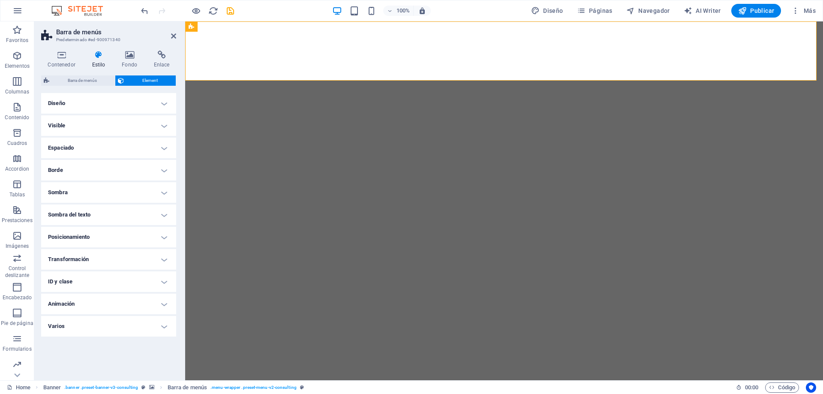
click at [156, 192] on h4 "Sombra" at bounding box center [108, 192] width 135 height 21
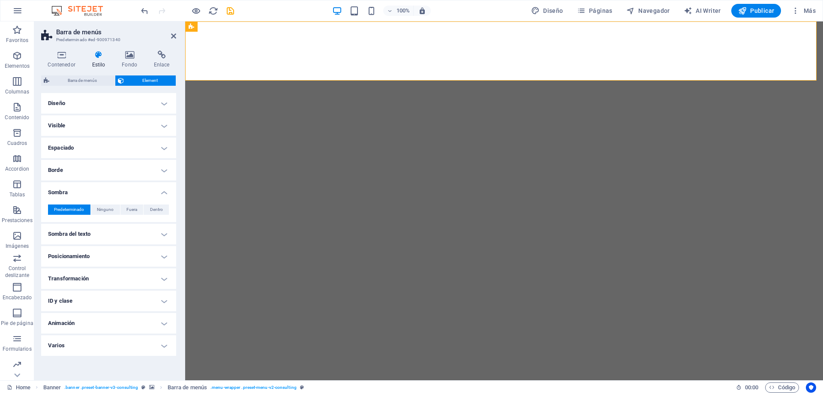
click at [157, 189] on h4 "Sombra" at bounding box center [108, 189] width 135 height 15
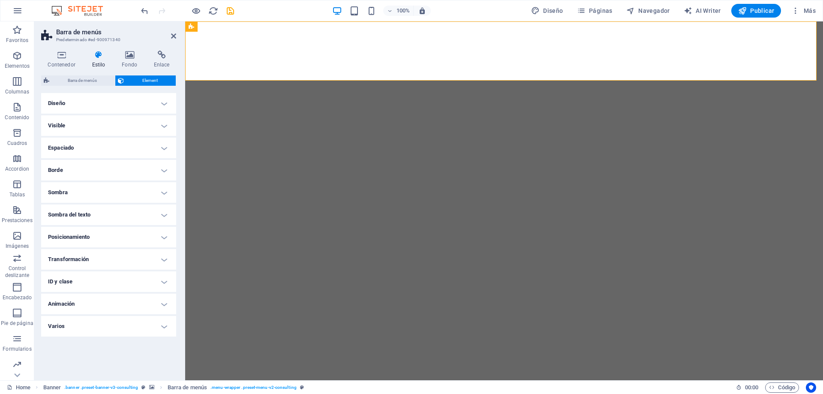
click at [153, 237] on h4 "Posicionamiento" at bounding box center [108, 237] width 135 height 21
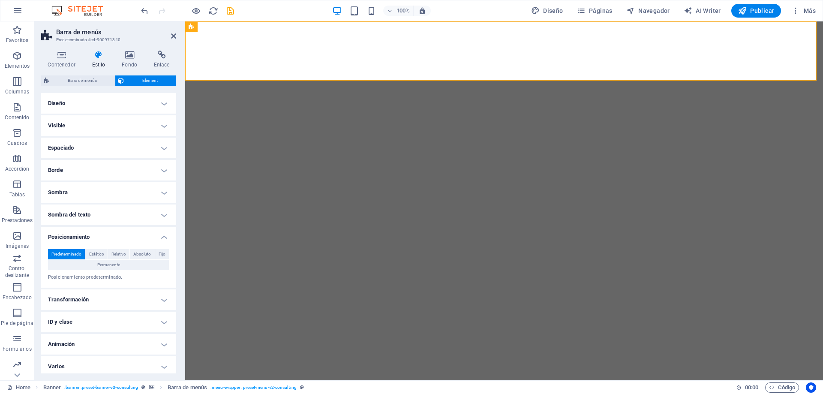
click at [154, 233] on h4 "Posicionamiento" at bounding box center [108, 234] width 135 height 15
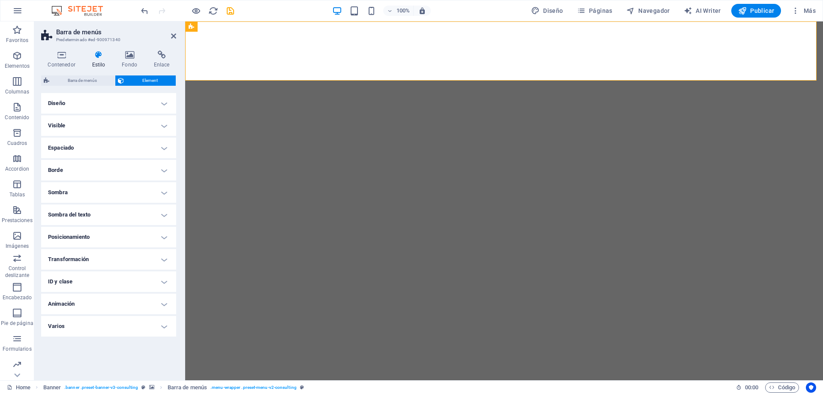
click at [150, 259] on h4 "Transformación" at bounding box center [108, 259] width 135 height 21
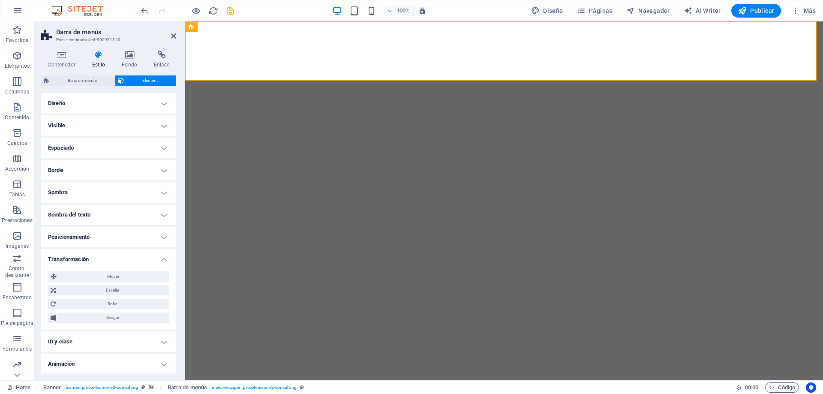
click at [152, 256] on h4 "Transformación" at bounding box center [108, 256] width 135 height 15
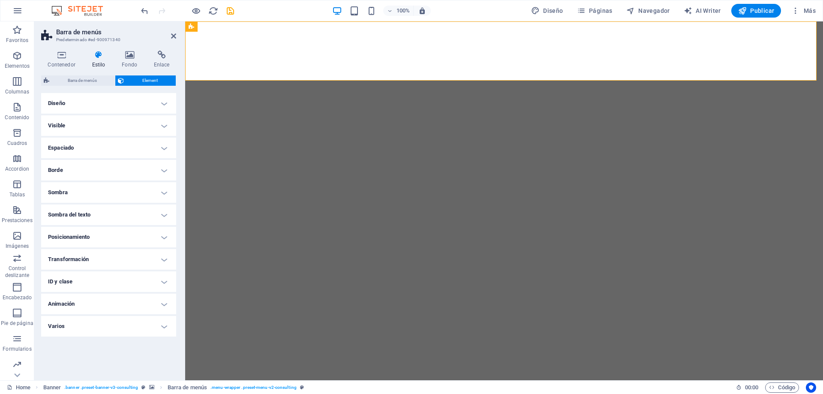
click at [147, 303] on h4 "Animación" at bounding box center [108, 304] width 135 height 21
click at [103, 332] on select "No animar Mostrar / Ocultar Subir/bajar Acercar/alejar Deslizar de izquierda a …" at bounding box center [108, 330] width 121 height 10
select select "pulse"
click at [48, 325] on select "No animar Mostrar / Ocultar Subir/bajar Acercar/alejar Deslizar de izquierda a …" at bounding box center [108, 330] width 121 height 10
select select "scroll"
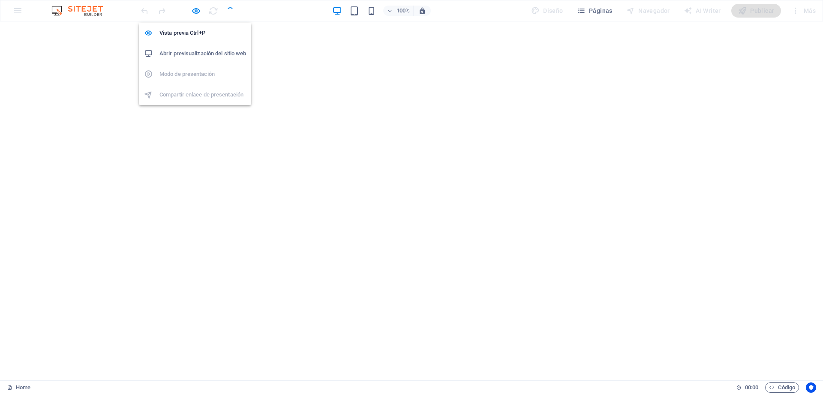
click at [203, 55] on h6 "Abrir previsualización del sitio web" at bounding box center [202, 53] width 87 height 10
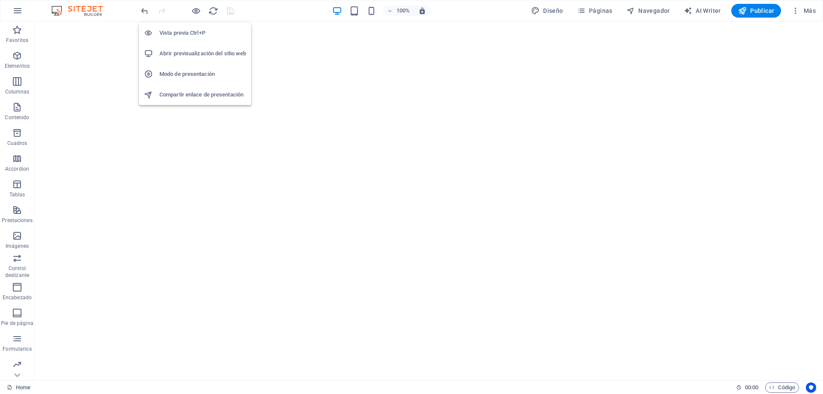
click at [192, 35] on h6 "Vista previa Ctrl+P" at bounding box center [202, 33] width 87 height 10
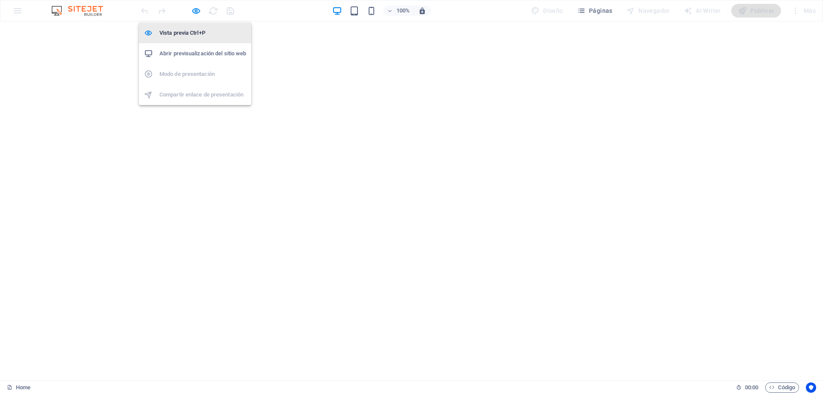
click at [195, 35] on h6 "Vista previa Ctrl+P" at bounding box center [202, 33] width 87 height 10
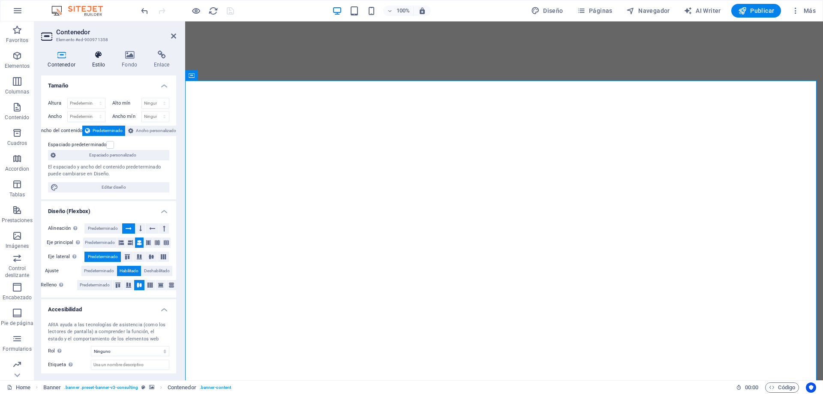
click at [98, 60] on h4 "Estilo" at bounding box center [100, 60] width 30 height 18
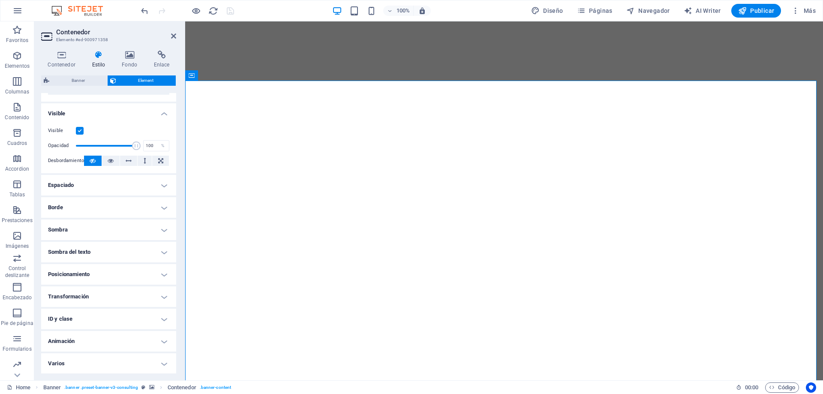
scroll to position [89, 0]
click at [138, 334] on h4 "Animación" at bounding box center [108, 340] width 135 height 21
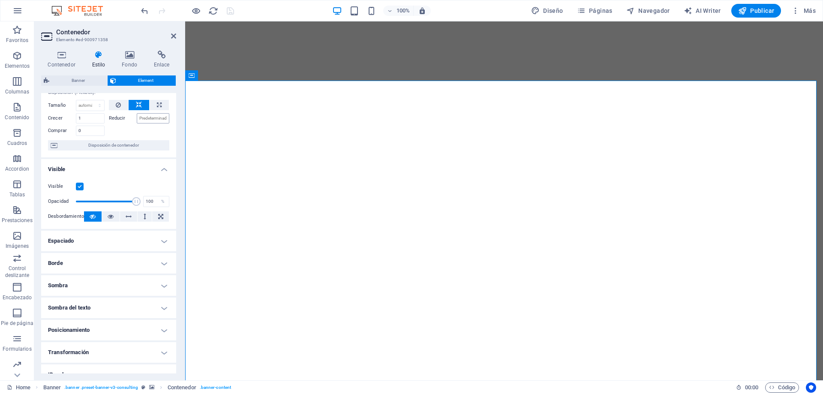
scroll to position [31, 0]
click at [172, 36] on icon at bounding box center [173, 36] width 5 height 7
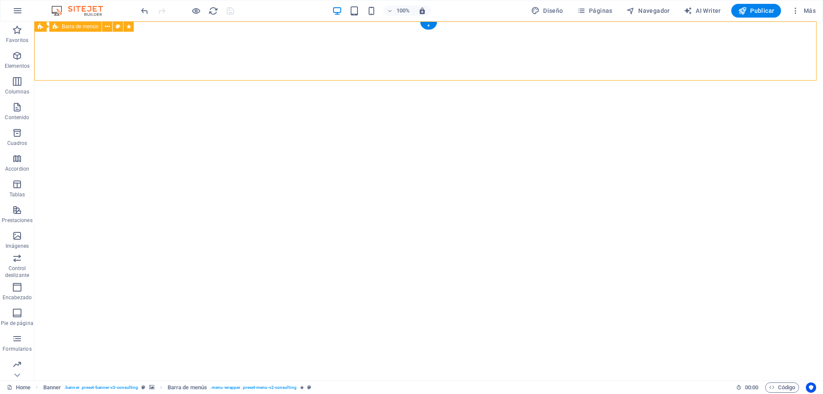
select select "pulse"
select select "s"
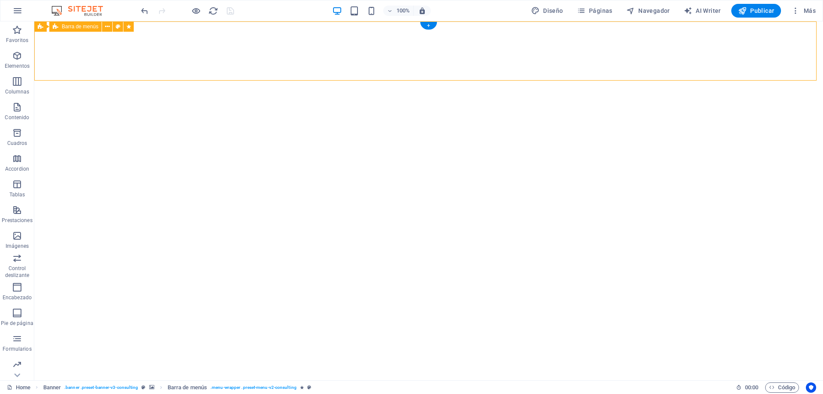
select select "scroll"
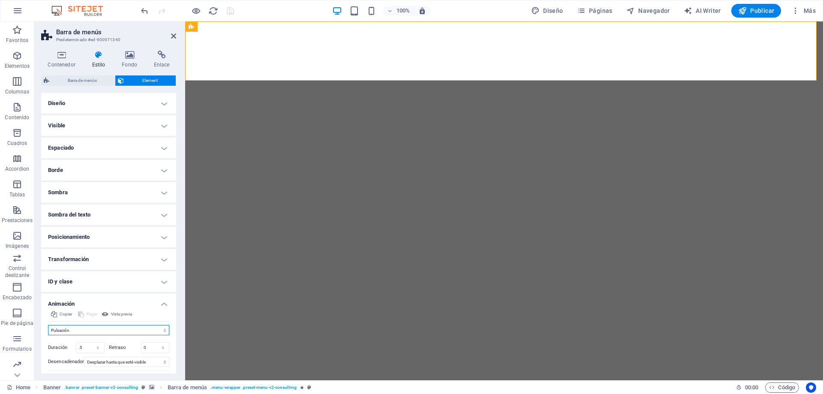
click at [119, 329] on select "No animar Mostrar / Ocultar Subir/bajar Acercar/alejar Deslizar de izquierda a …" at bounding box center [108, 330] width 121 height 10
select select "none"
click at [48, 325] on select "No animar Mostrar / Ocultar Subir/bajar Acercar/alejar Deslizar de izquierda a …" at bounding box center [108, 330] width 121 height 10
click at [125, 359] on h4 "Varios" at bounding box center [108, 354] width 135 height 21
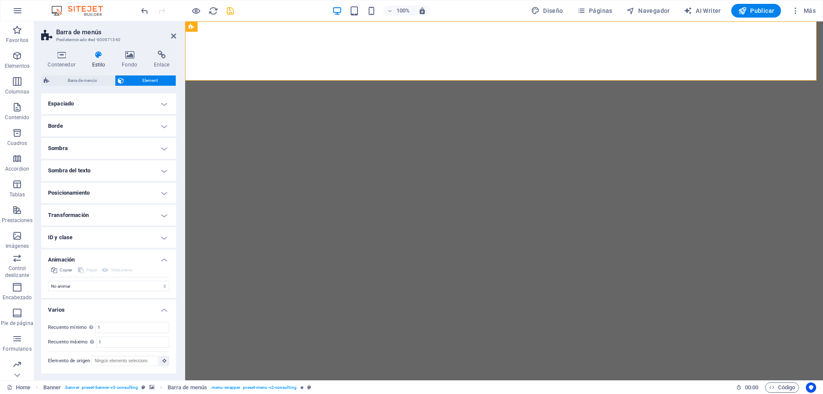
click at [153, 310] on h4 "Varios" at bounding box center [108, 307] width 135 height 15
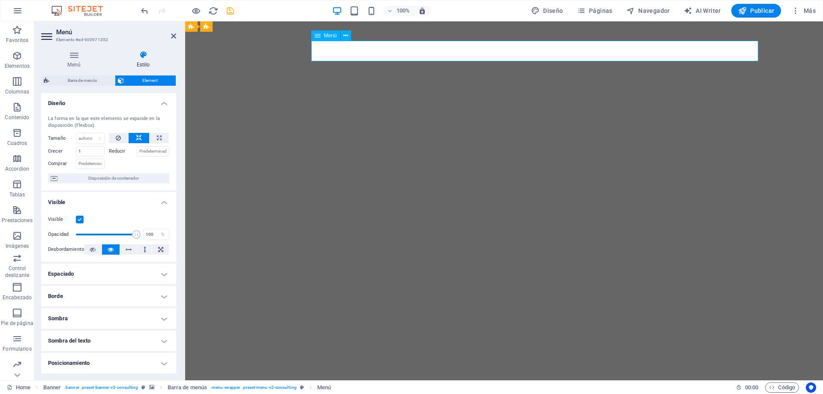
click at [345, 35] on icon at bounding box center [345, 35] width 5 height 9
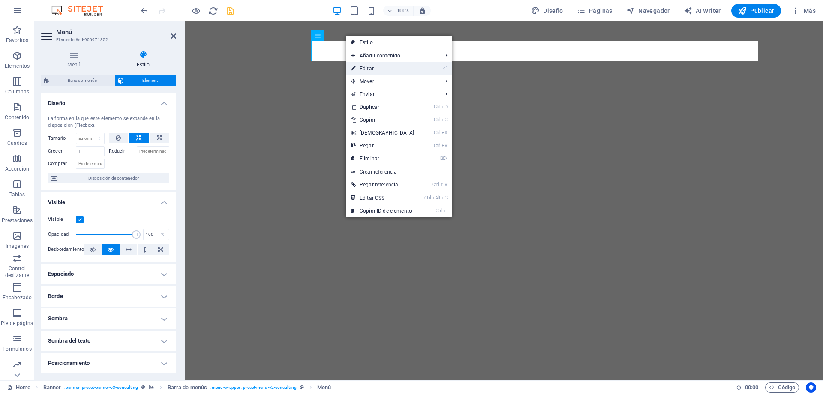
click at [377, 67] on link "⏎ Editar" at bounding box center [383, 68] width 74 height 13
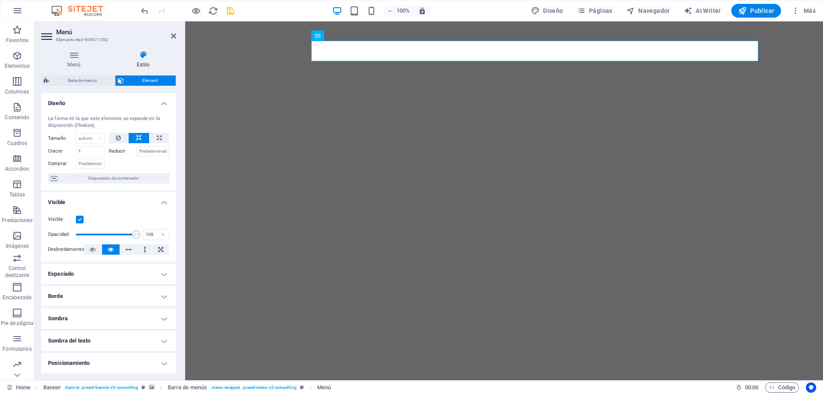
click at [159, 104] on h4 "Diseño" at bounding box center [108, 100] width 135 height 15
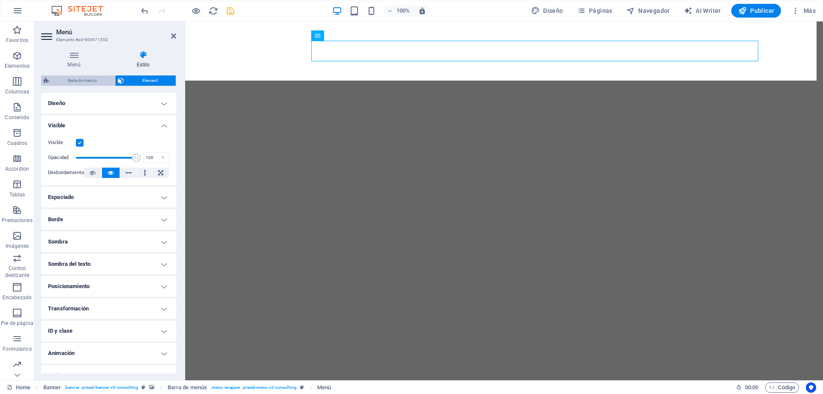
click at [86, 78] on span "Barra de menús" at bounding box center [82, 80] width 60 height 10
select select "rem"
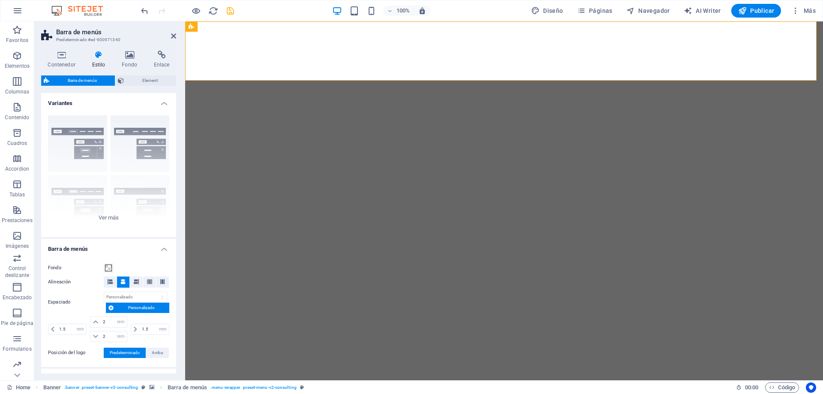
scroll to position [139, 0]
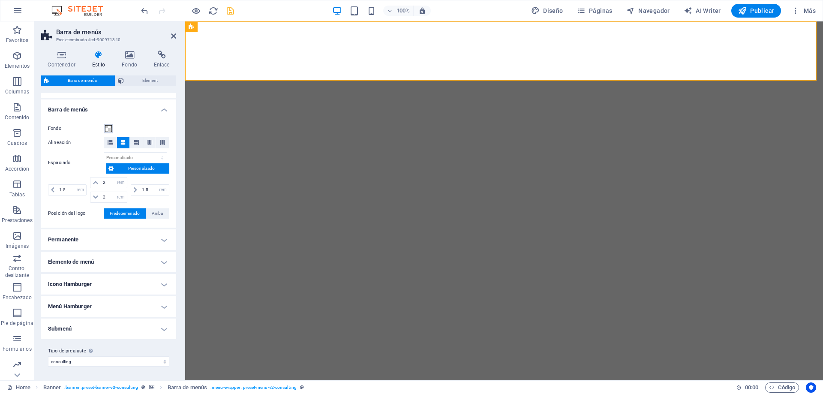
click at [108, 129] on span at bounding box center [108, 128] width 7 height 7
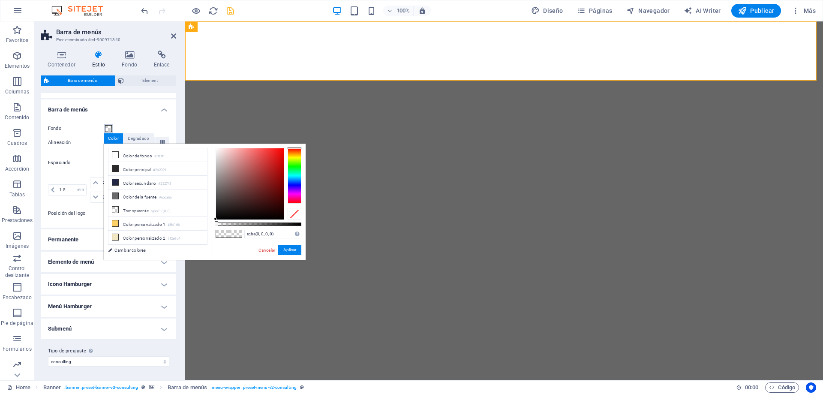
click at [108, 128] on span at bounding box center [108, 128] width 7 height 7
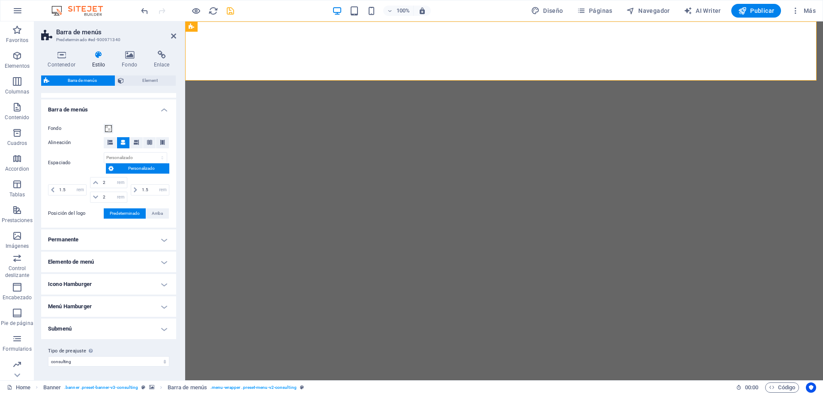
click at [145, 240] on h4 "Permanente" at bounding box center [108, 239] width 135 height 21
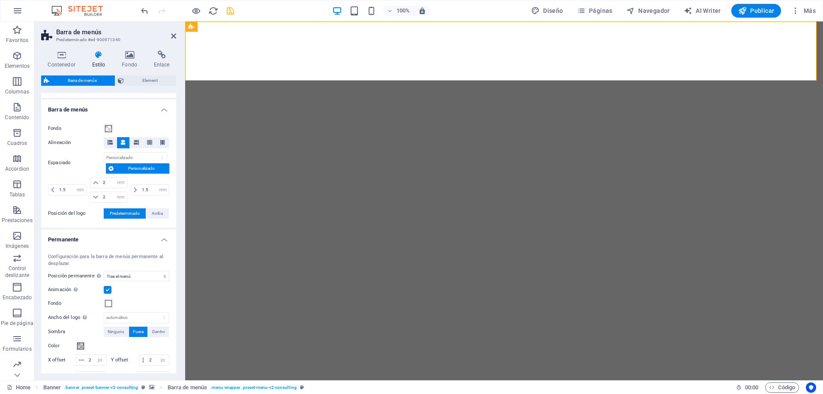
click at [150, 240] on h4 "Permanente" at bounding box center [108, 236] width 135 height 15
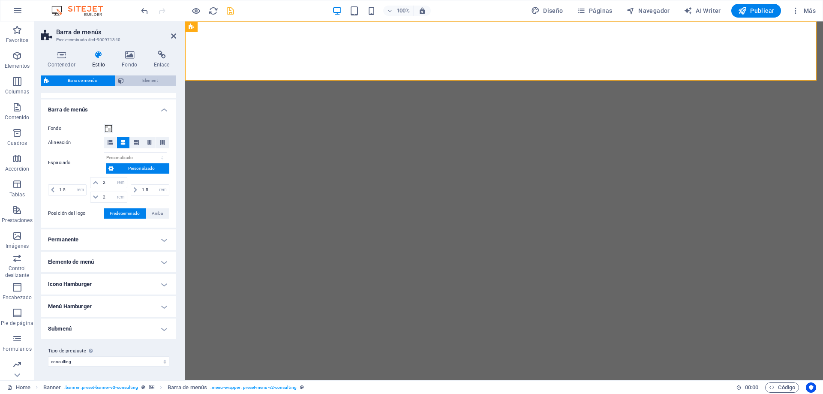
click at [145, 82] on span "Element" at bounding box center [149, 80] width 47 height 10
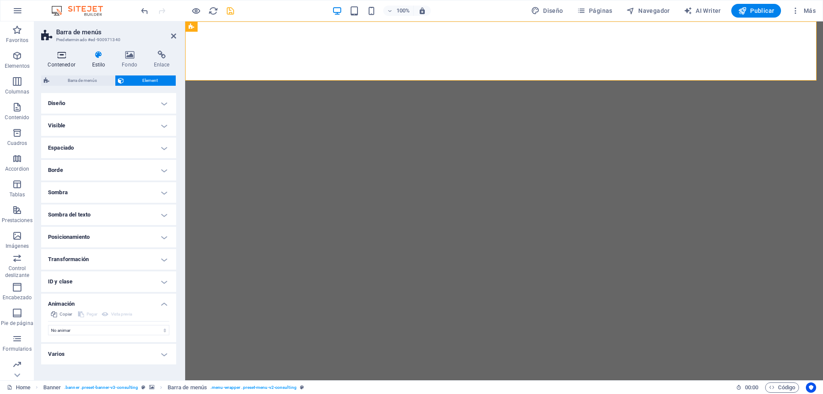
click at [67, 57] on icon at bounding box center [61, 55] width 41 height 9
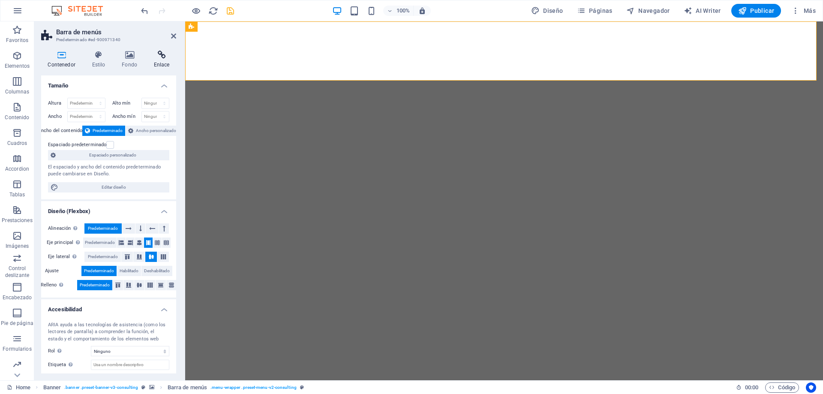
click at [158, 61] on h4 "Enlace" at bounding box center [161, 60] width 29 height 18
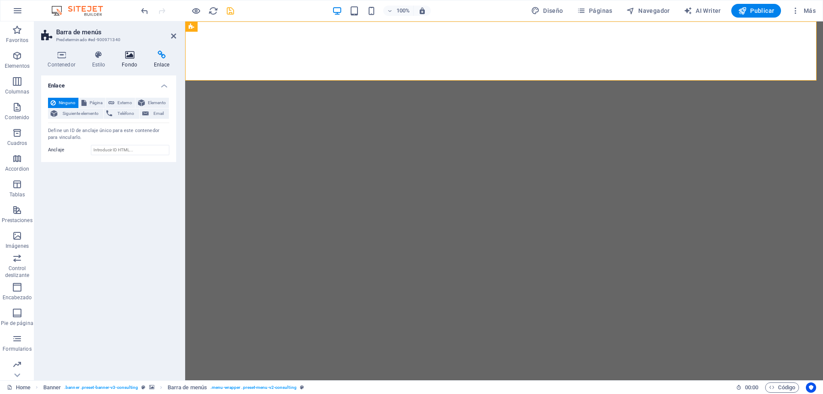
click at [136, 60] on h4 "Fondo" at bounding box center [131, 60] width 32 height 18
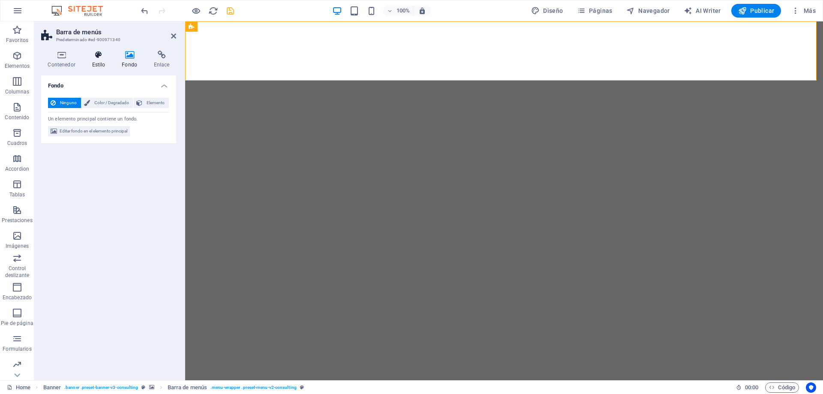
click at [90, 57] on icon at bounding box center [98, 55] width 27 height 9
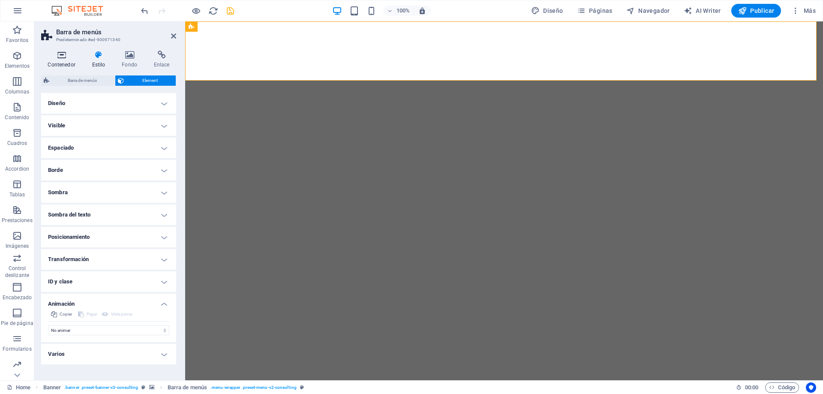
click at [63, 58] on icon at bounding box center [61, 55] width 41 height 9
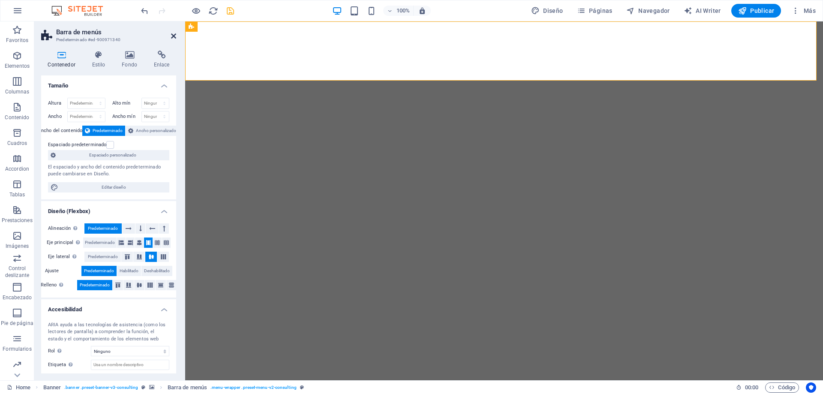
click at [174, 35] on icon at bounding box center [173, 36] width 5 height 7
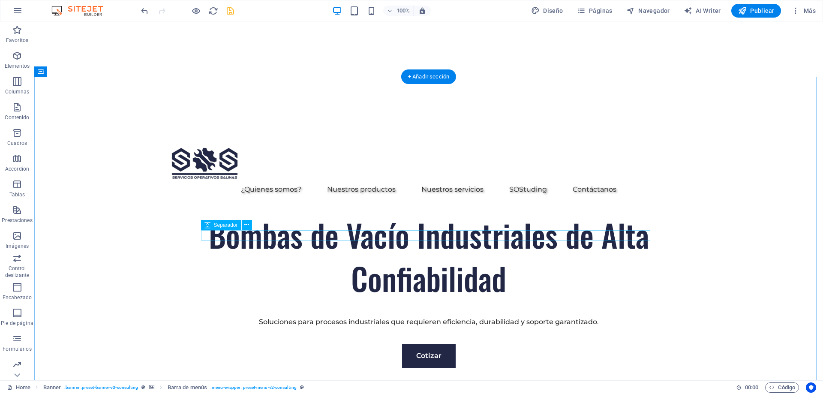
scroll to position [343, 0]
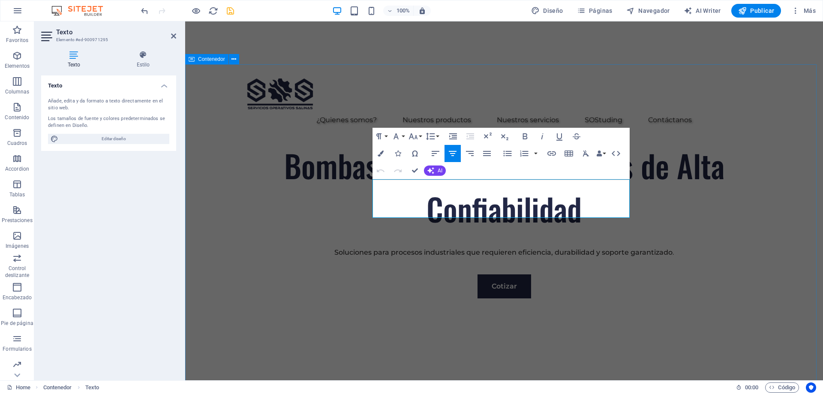
drag, startPoint x: 585, startPoint y: 213, endPoint x: 371, endPoint y: 184, distance: 215.8
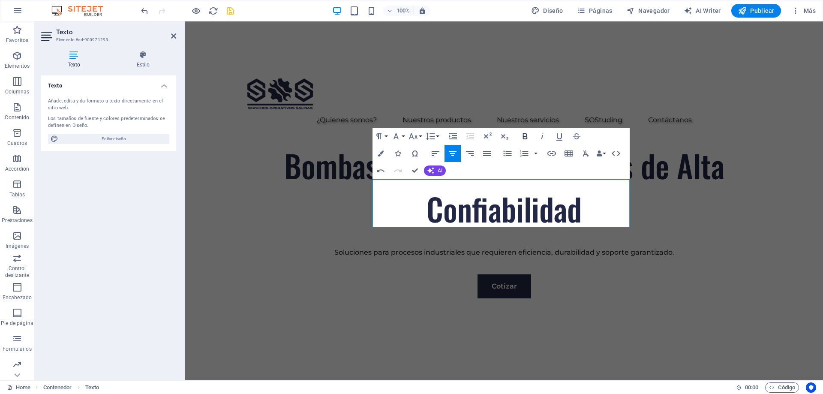
click at [525, 135] on icon "button" at bounding box center [525, 136] width 10 height 10
drag, startPoint x: 552, startPoint y: 221, endPoint x: 366, endPoint y: 182, distance: 189.9
click at [528, 132] on icon "button" at bounding box center [525, 136] width 10 height 10
click at [383, 154] on icon "button" at bounding box center [381, 153] width 6 height 6
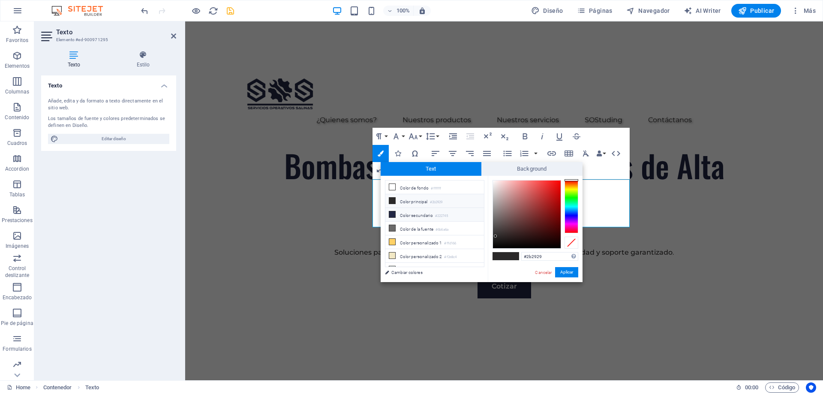
click at [418, 215] on li "Color secundario #222745" at bounding box center [434, 215] width 99 height 14
type input "#222745"
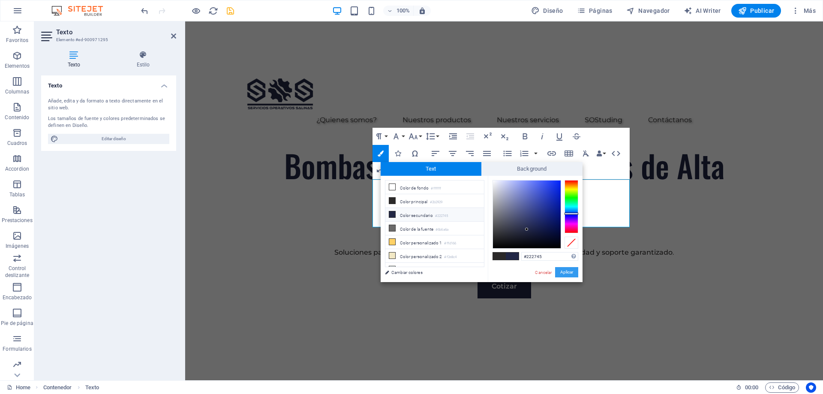
click at [566, 272] on button "Aplicar" at bounding box center [566, 272] width 23 height 10
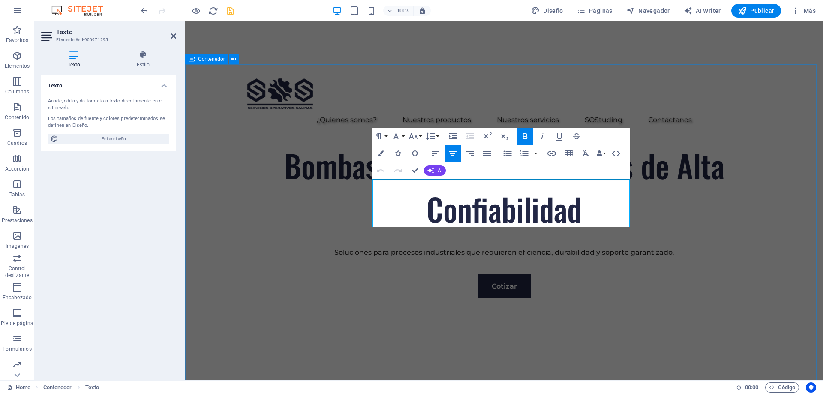
drag, startPoint x: 570, startPoint y: 218, endPoint x: 562, endPoint y: 180, distance: 39.1
click at [399, 135] on icon "button" at bounding box center [396, 136] width 10 height 10
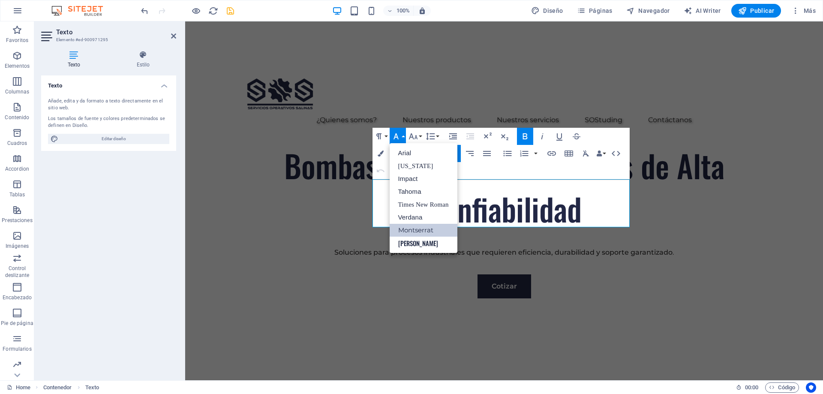
scroll to position [0, 0]
click at [400, 134] on icon "button" at bounding box center [396, 136] width 10 height 10
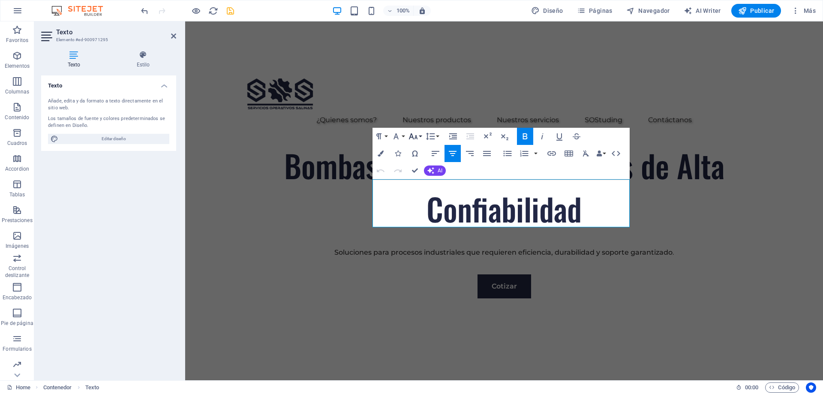
click at [411, 134] on icon "button" at bounding box center [412, 136] width 9 height 6
click at [424, 235] on link "48" at bounding box center [422, 238] width 31 height 13
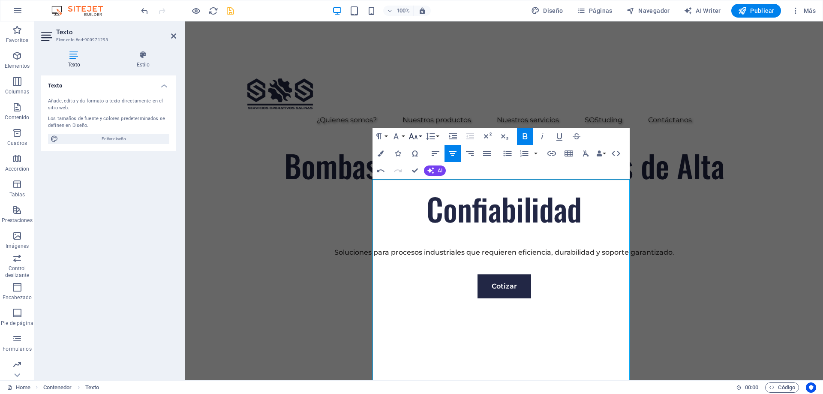
click at [417, 137] on icon "button" at bounding box center [413, 136] width 10 height 10
click at [421, 178] on link "24" at bounding box center [422, 174] width 31 height 13
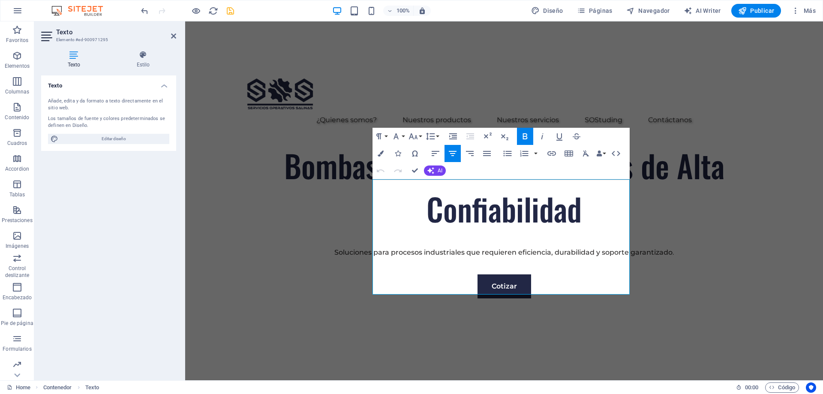
click at [452, 152] on icon "button" at bounding box center [452, 153] width 10 height 10
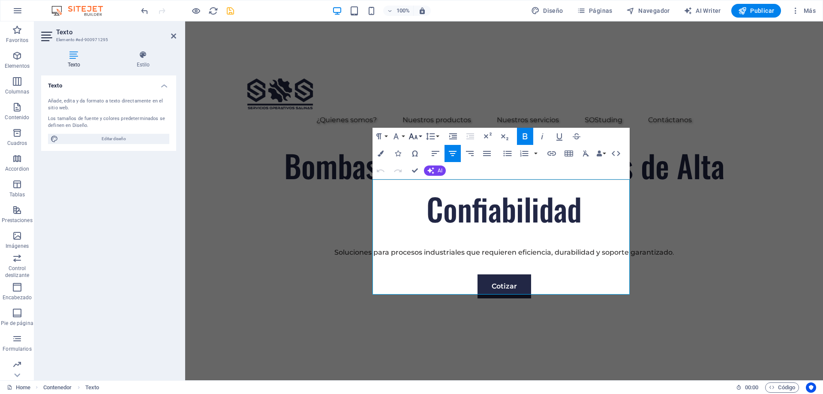
click at [414, 139] on icon "button" at bounding box center [412, 136] width 9 height 6
click at [420, 163] on link "18" at bounding box center [422, 161] width 31 height 13
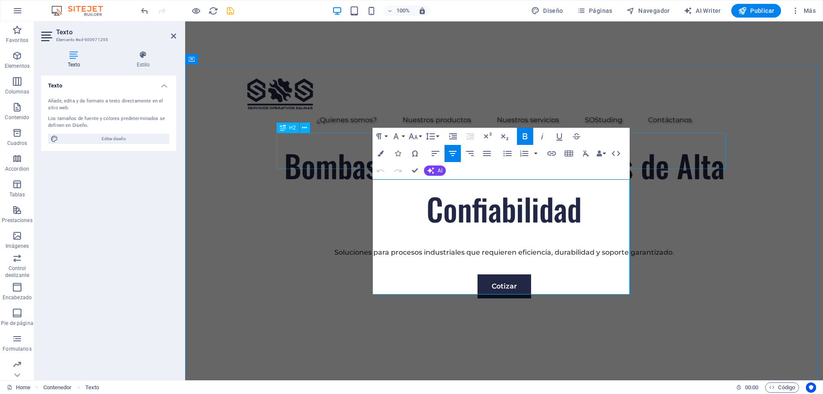
drag, startPoint x: 526, startPoint y: 287, endPoint x: 576, endPoint y: 180, distance: 117.7
click at [415, 136] on icon "button" at bounding box center [413, 136] width 10 height 10
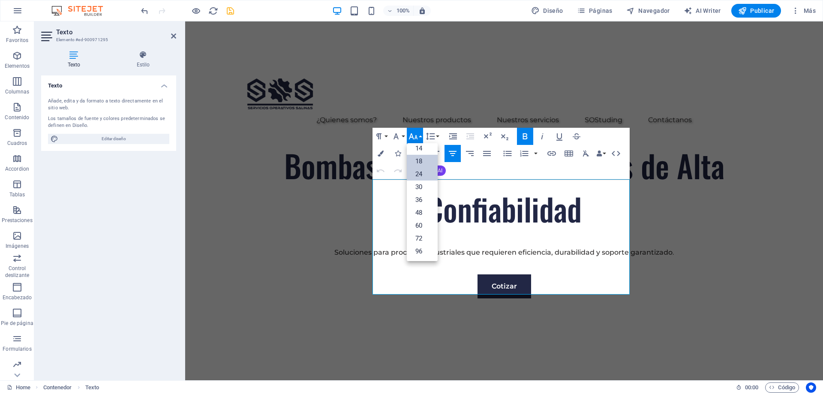
click at [423, 161] on link "18" at bounding box center [422, 161] width 31 height 13
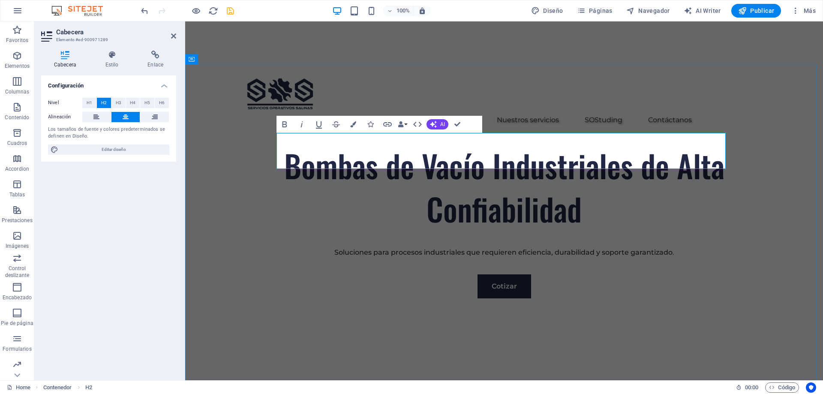
drag, startPoint x: 546, startPoint y: 157, endPoint x: 456, endPoint y: 156, distance: 89.6
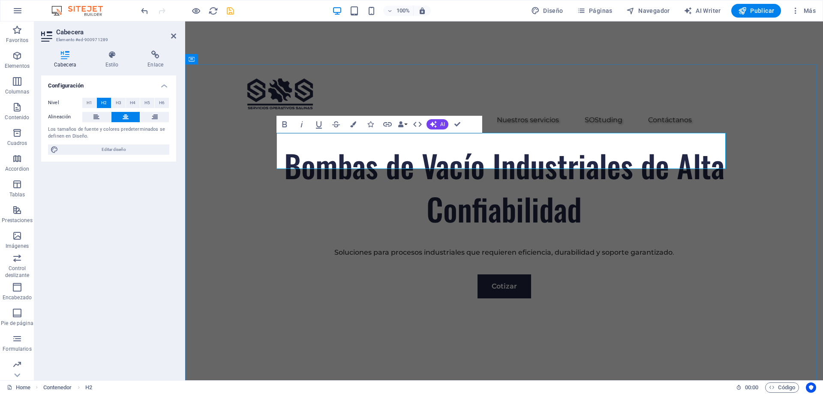
drag, startPoint x: 564, startPoint y: 154, endPoint x: 418, endPoint y: 156, distance: 145.7
click at [354, 123] on icon "button" at bounding box center [353, 124] width 6 height 6
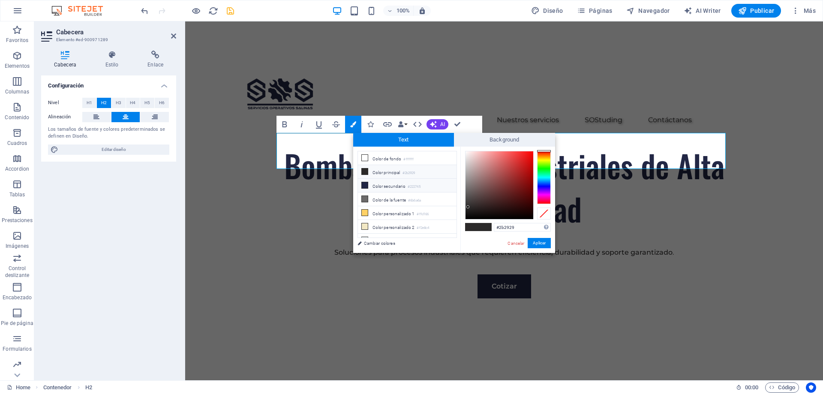
click at [382, 185] on li "Color secundario #222745" at bounding box center [407, 186] width 99 height 14
type input "#222745"
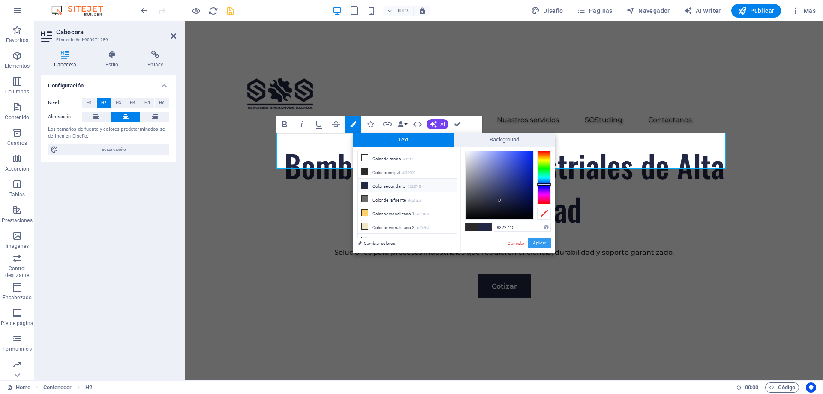
click at [545, 239] on button "Aplicar" at bounding box center [539, 243] width 23 height 10
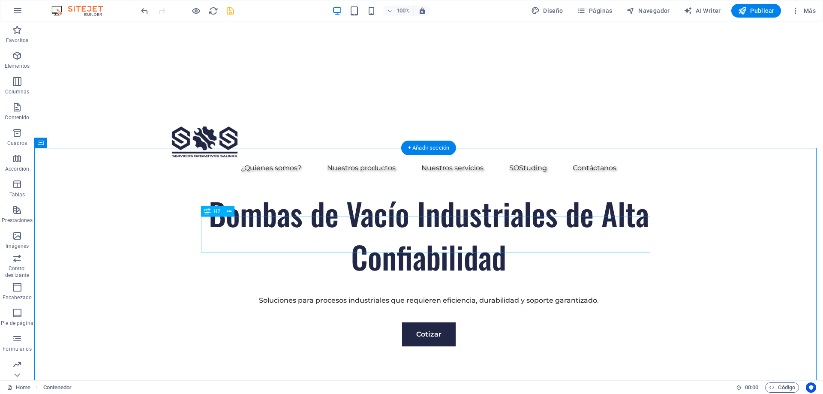
scroll to position [257, 0]
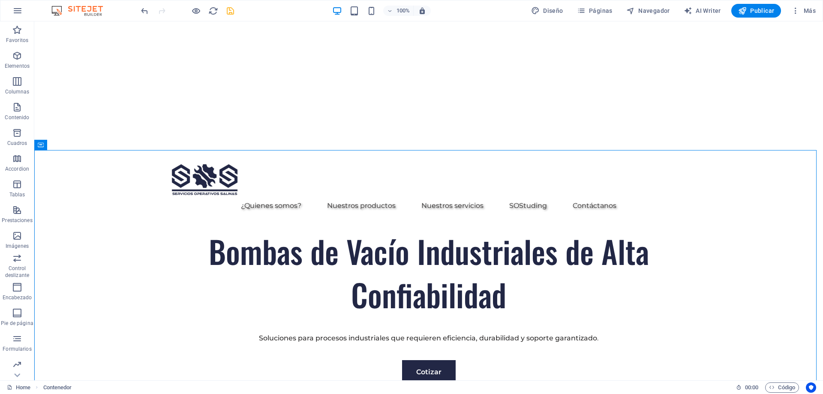
click at [228, 14] on icon "save" at bounding box center [230, 11] width 10 height 10
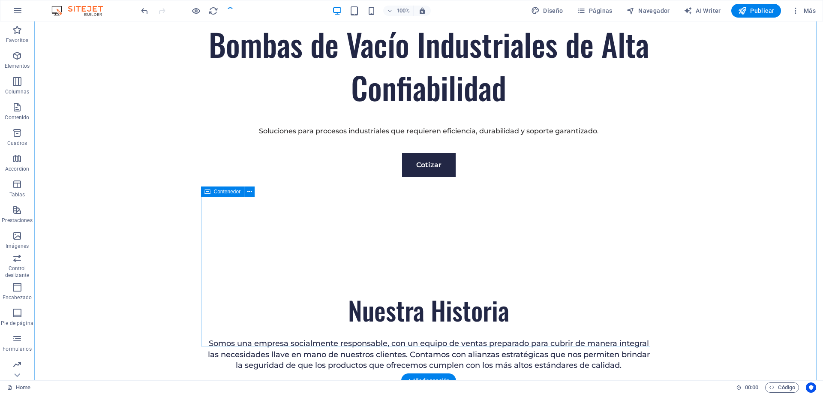
scroll to position [471, 0]
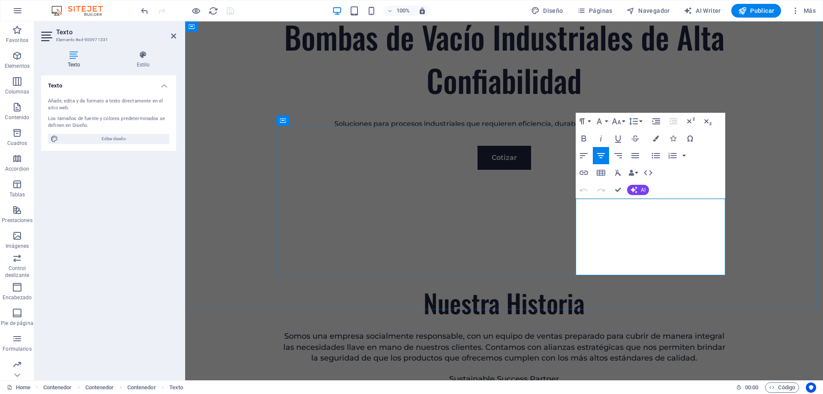
drag, startPoint x: 691, startPoint y: 270, endPoint x: 579, endPoint y: 201, distance: 131.2
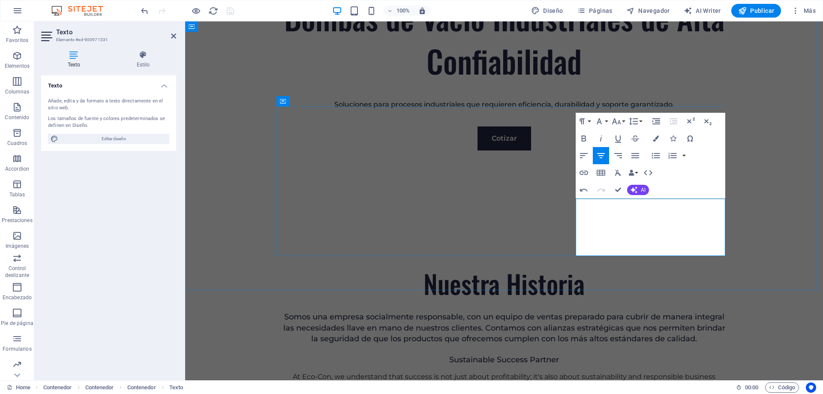
drag, startPoint x: 722, startPoint y: 251, endPoint x: 571, endPoint y: 192, distance: 161.5
click at [581, 138] on icon "button" at bounding box center [584, 138] width 10 height 10
click at [657, 138] on icon "button" at bounding box center [656, 138] width 6 height 6
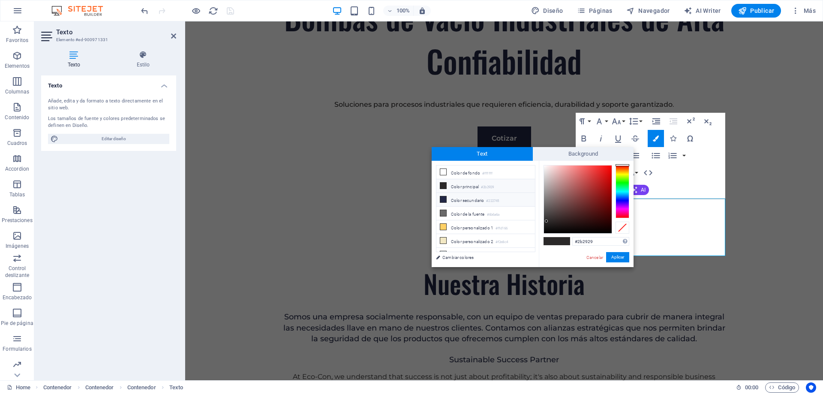
click at [478, 201] on li "Color secundario #222745" at bounding box center [485, 200] width 99 height 14
type input "#222745"
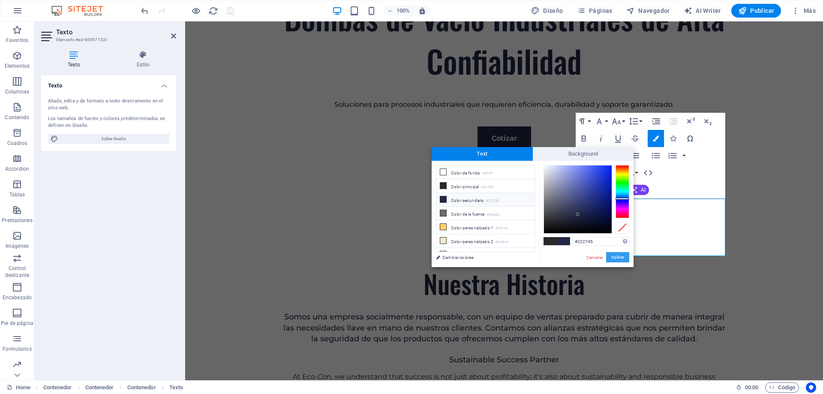
click at [621, 258] on button "Aplicar" at bounding box center [617, 257] width 23 height 10
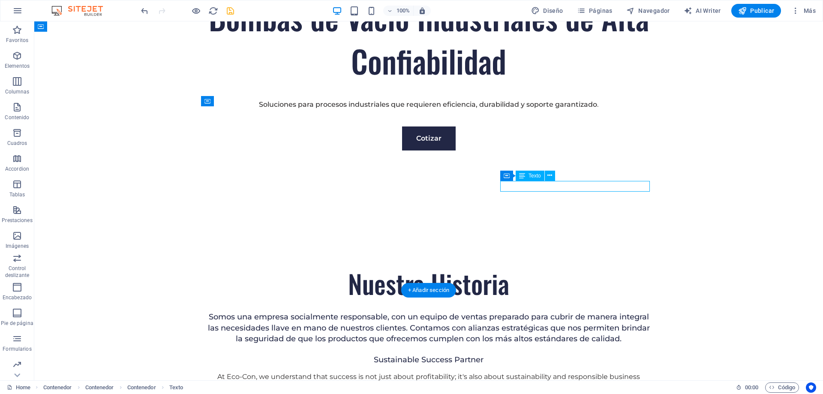
drag, startPoint x: 605, startPoint y: 186, endPoint x: 639, endPoint y: 207, distance: 40.7
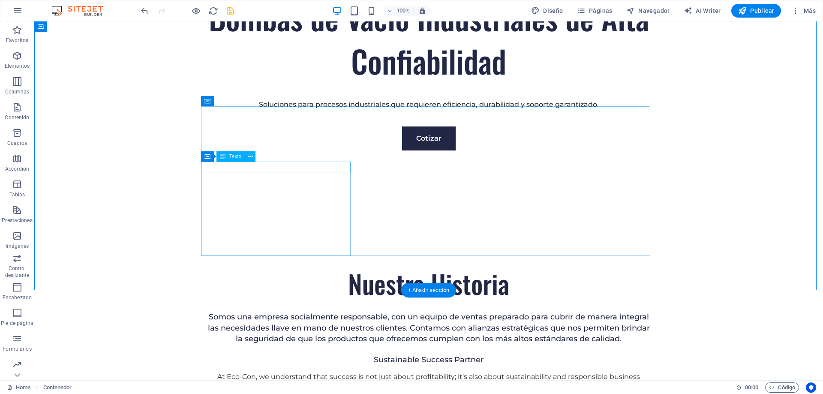
click at [285, 365] on div at bounding box center [428, 368] width 449 height 7
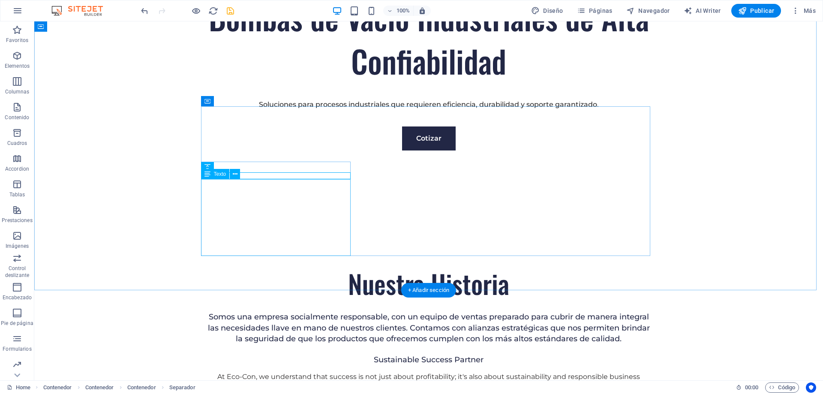
click at [285, 372] on div "At Eco-Con, we understand that success is not just about profitability; it's al…" at bounding box center [428, 386] width 449 height 29
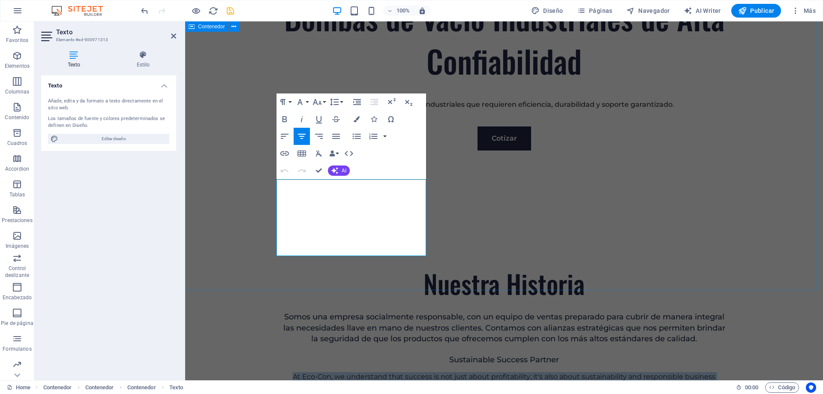
drag, startPoint x: 397, startPoint y: 252, endPoint x: 268, endPoint y: 181, distance: 147.3
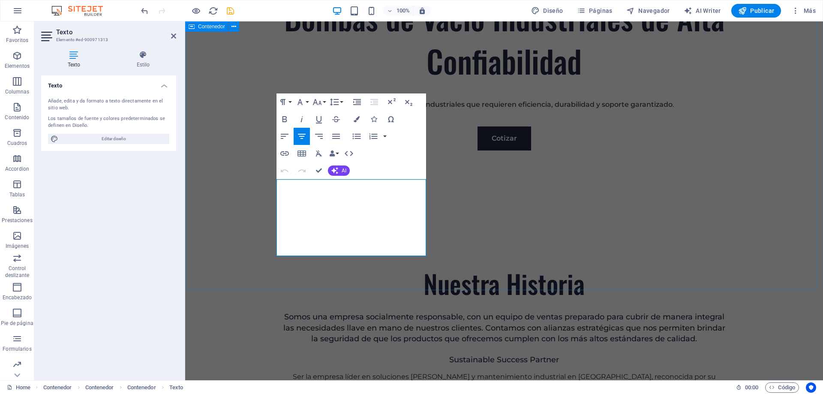
scroll to position [501, 0]
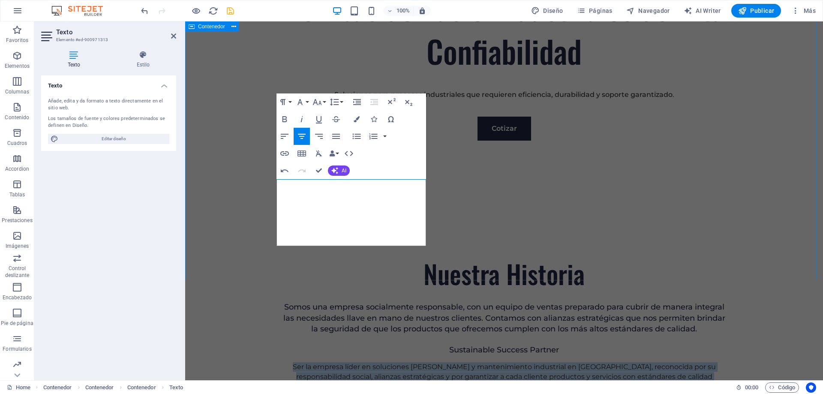
drag, startPoint x: 403, startPoint y: 242, endPoint x: 466, endPoint y: 180, distance: 87.9
click at [284, 120] on icon "button" at bounding box center [284, 119] width 10 height 10
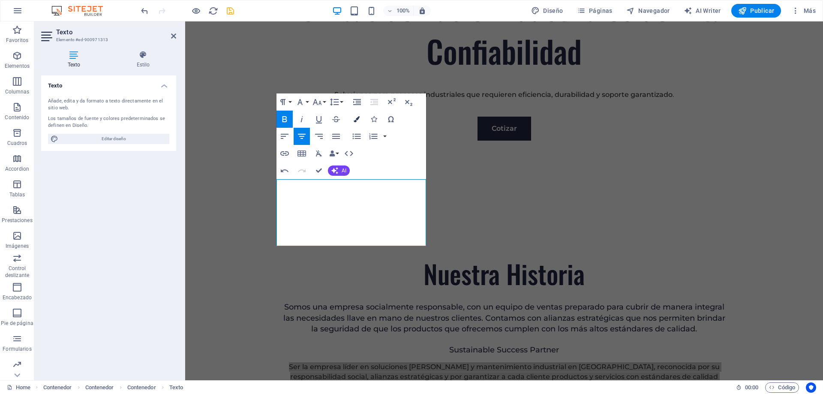
click at [358, 117] on icon "button" at bounding box center [357, 119] width 6 height 6
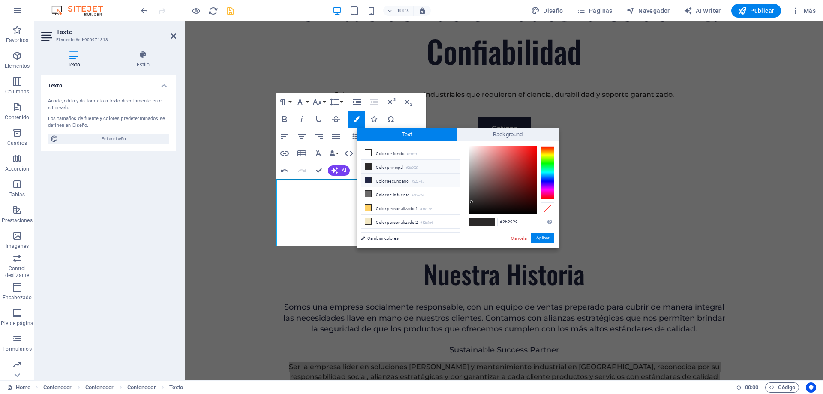
click at [391, 180] on li "Color secundario #222745" at bounding box center [410, 181] width 99 height 14
type input "#222745"
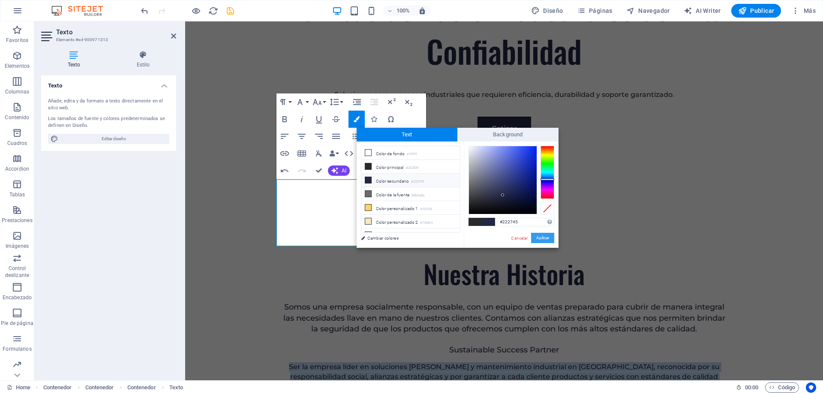
click at [544, 239] on button "Aplicar" at bounding box center [542, 238] width 23 height 10
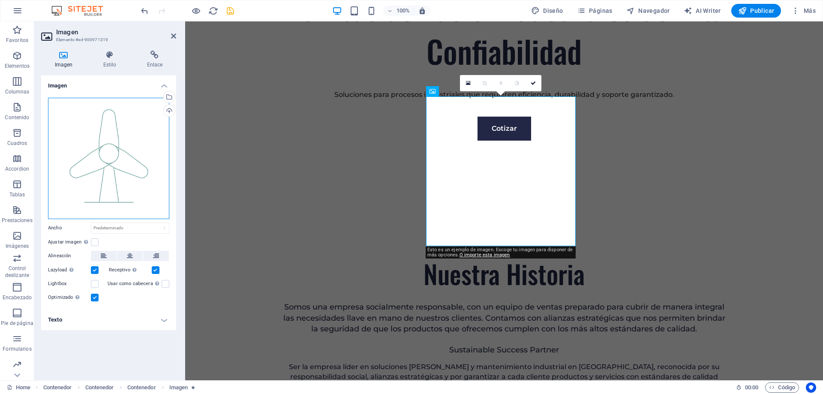
click at [91, 159] on div "Arrastra archivos aquí, haz clic para escoger archivos o selecciona archivos de…" at bounding box center [108, 158] width 121 height 121
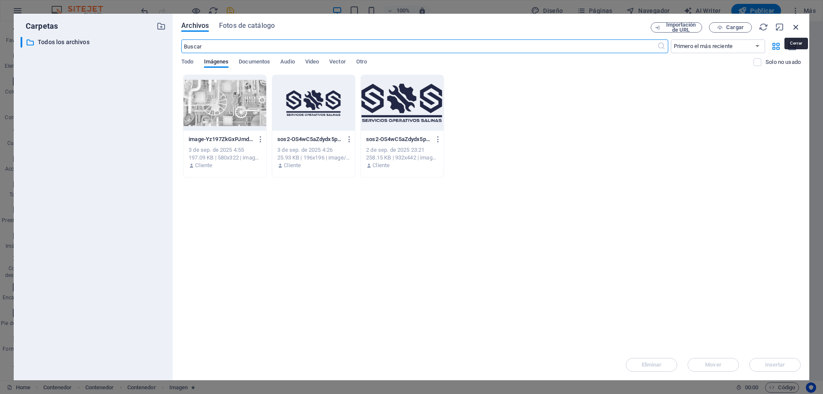
click at [794, 30] on icon "button" at bounding box center [795, 26] width 9 height 9
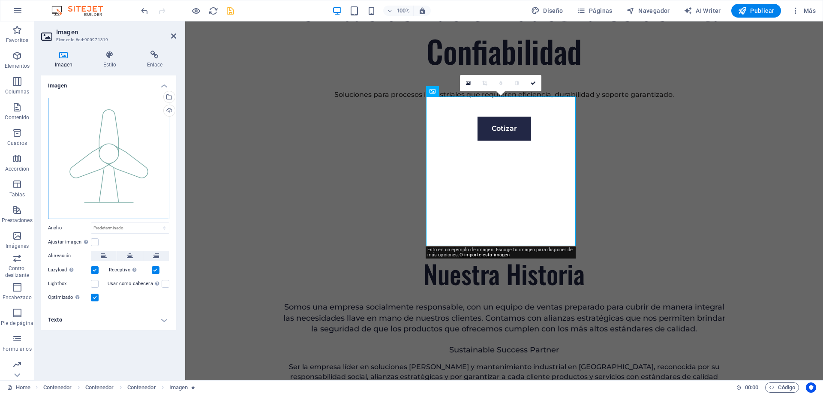
click at [113, 156] on div "Arrastra archivos aquí, haz clic para escoger archivos o selecciona archivos de…" at bounding box center [108, 158] width 121 height 121
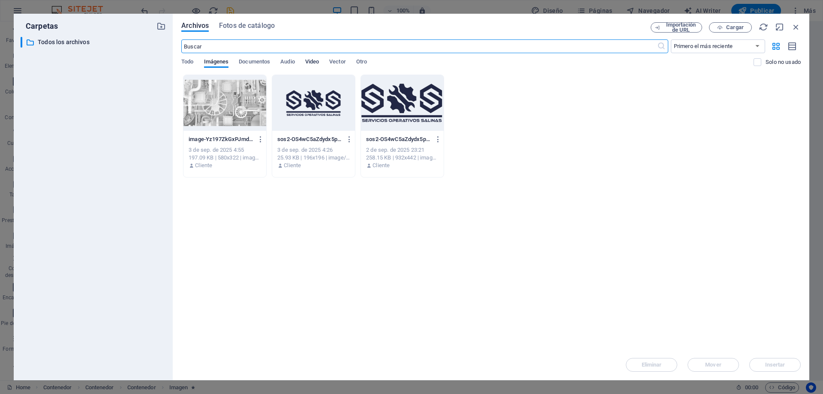
click at [310, 60] on span "Video" at bounding box center [312, 63] width 14 height 12
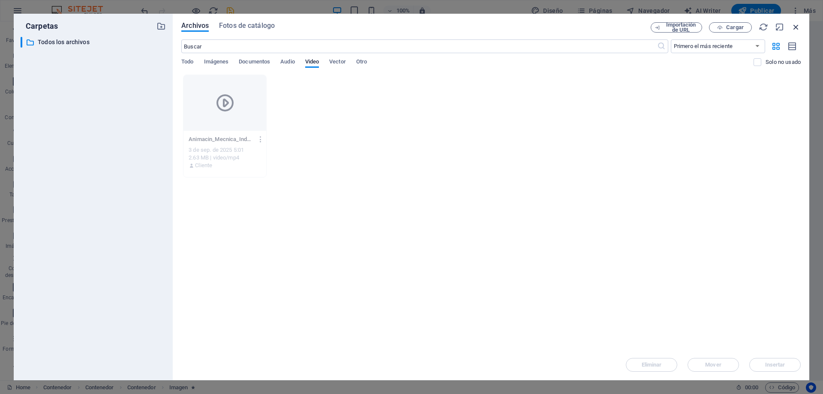
click at [794, 27] on icon "button" at bounding box center [795, 26] width 9 height 9
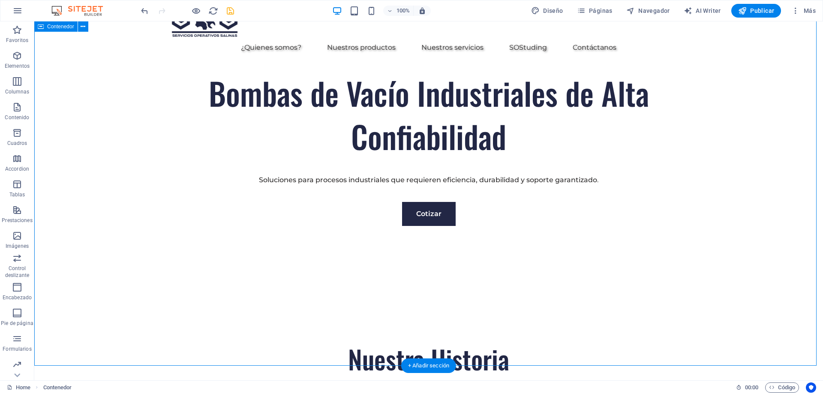
scroll to position [415, 0]
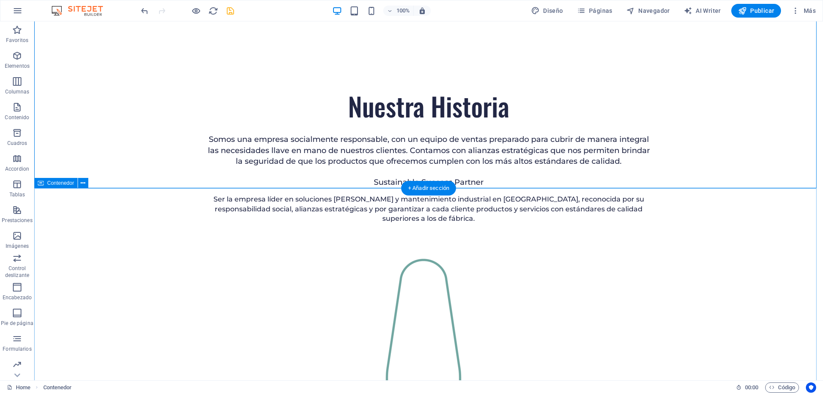
scroll to position [672, 0]
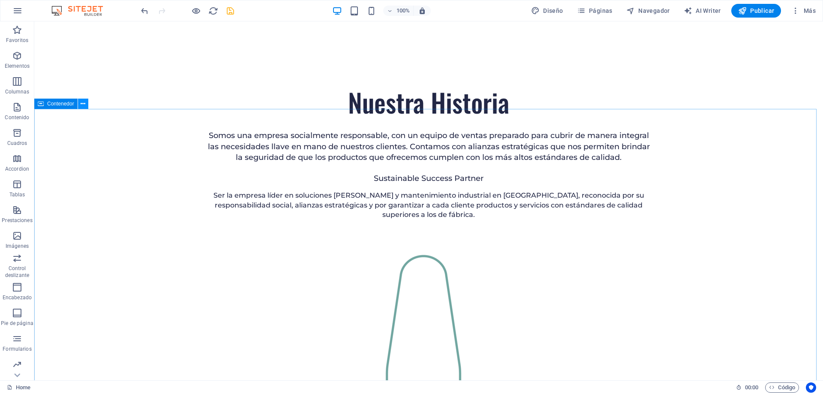
click at [85, 101] on icon at bounding box center [83, 103] width 5 height 9
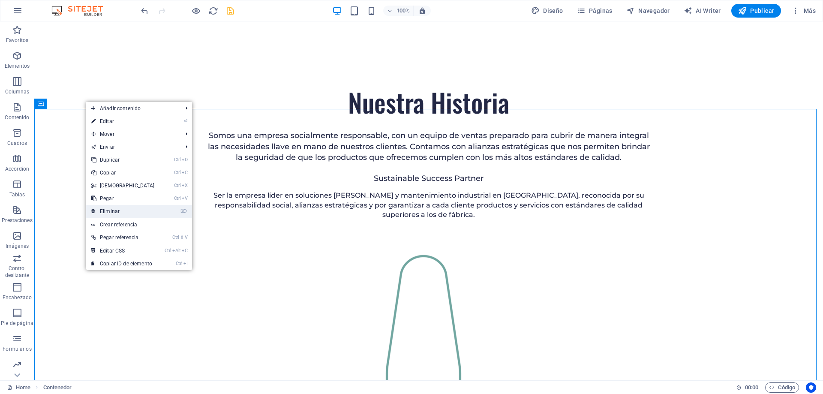
click at [137, 212] on link "⌦ Eliminar" at bounding box center [123, 211] width 74 height 13
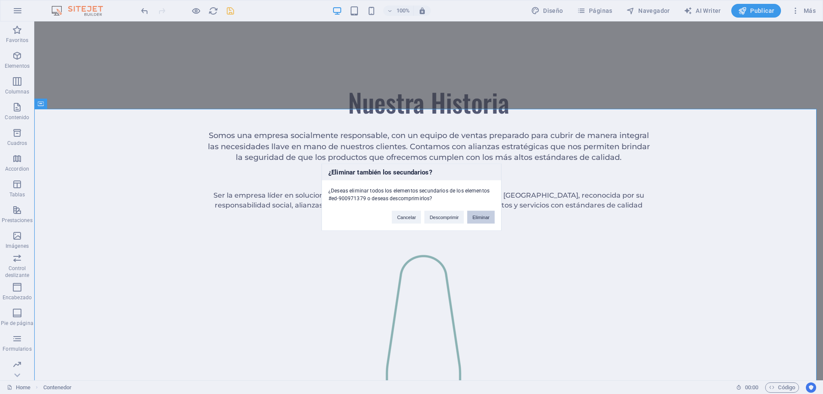
click at [481, 220] on button "Eliminar" at bounding box center [480, 216] width 27 height 13
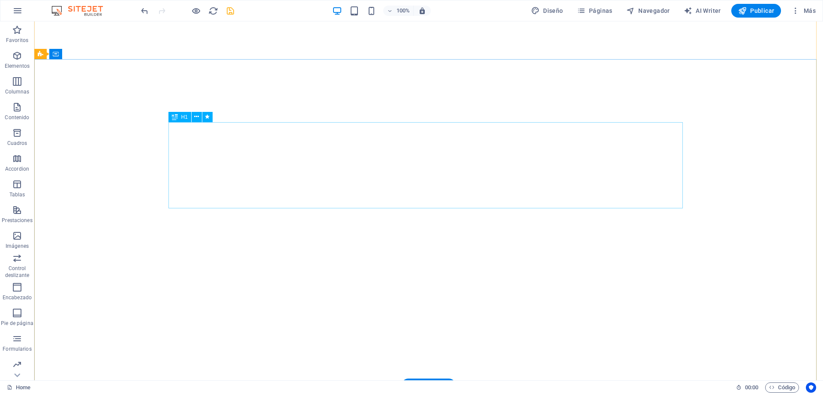
scroll to position [0, 0]
click at [231, 12] on icon "save" at bounding box center [230, 11] width 10 height 10
click at [761, 12] on span "Publicar" at bounding box center [756, 10] width 36 height 9
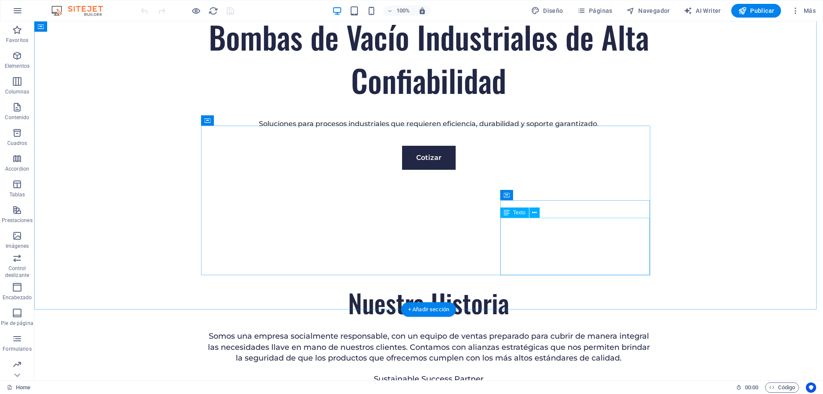
scroll to position [429, 0]
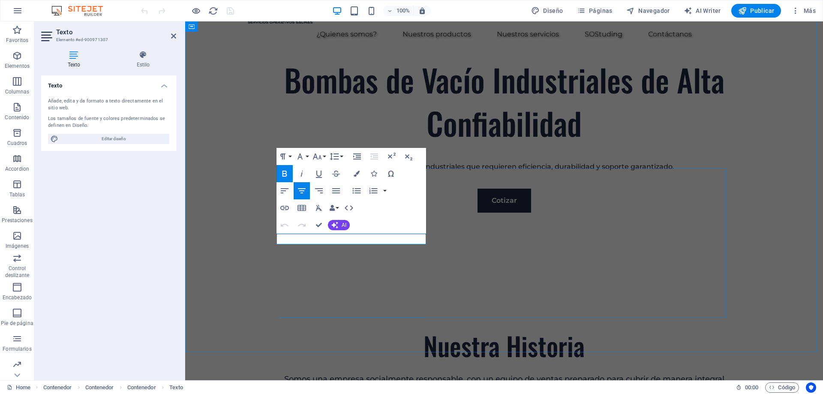
drag, startPoint x: 408, startPoint y: 240, endPoint x: 291, endPoint y: 237, distance: 116.6
drag, startPoint x: 404, startPoint y: 240, endPoint x: 290, endPoint y: 237, distance: 114.5
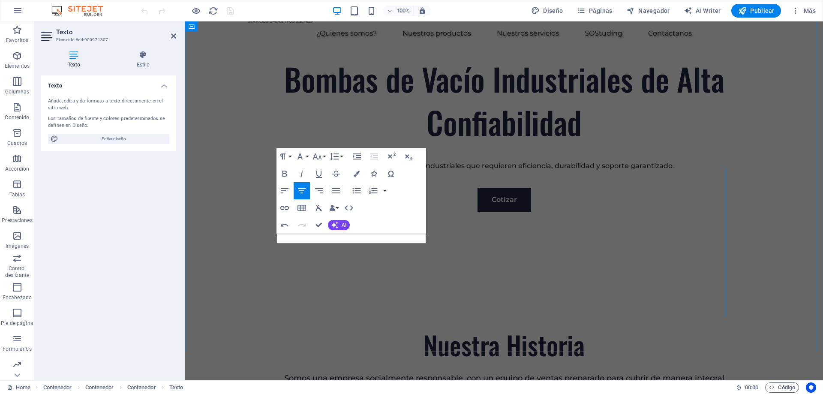
click at [285, 174] on icon "button" at bounding box center [284, 173] width 10 height 10
click at [359, 174] on icon "button" at bounding box center [357, 174] width 6 height 6
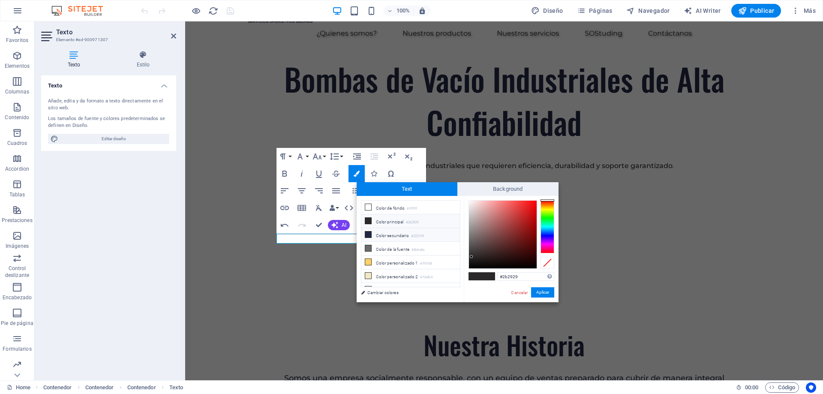
click at [384, 234] on li "Color secundario #222745" at bounding box center [410, 235] width 99 height 14
type input "#222745"
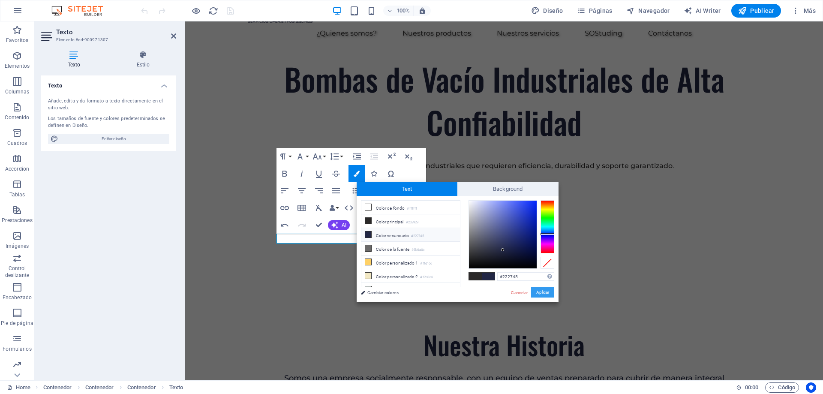
click at [547, 292] on button "Aplicar" at bounding box center [542, 292] width 23 height 10
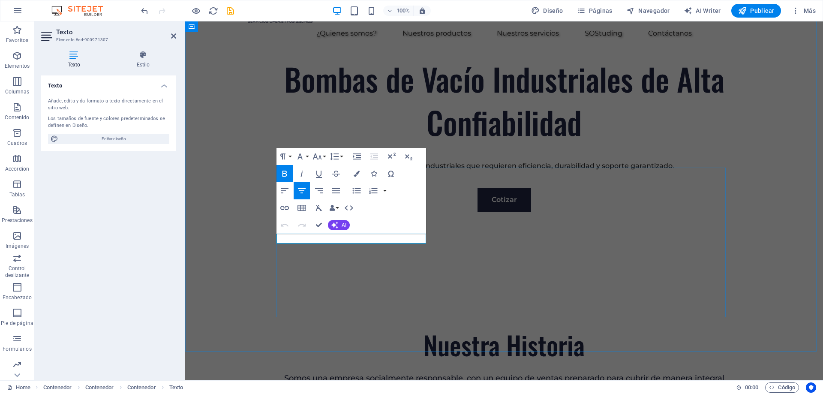
drag, startPoint x: 409, startPoint y: 239, endPoint x: 481, endPoint y: 208, distance: 78.2
click at [318, 155] on icon "button" at bounding box center [317, 156] width 10 height 10
click at [324, 222] on link "12" at bounding box center [326, 224] width 31 height 13
click at [318, 154] on icon "button" at bounding box center [317, 156] width 10 height 10
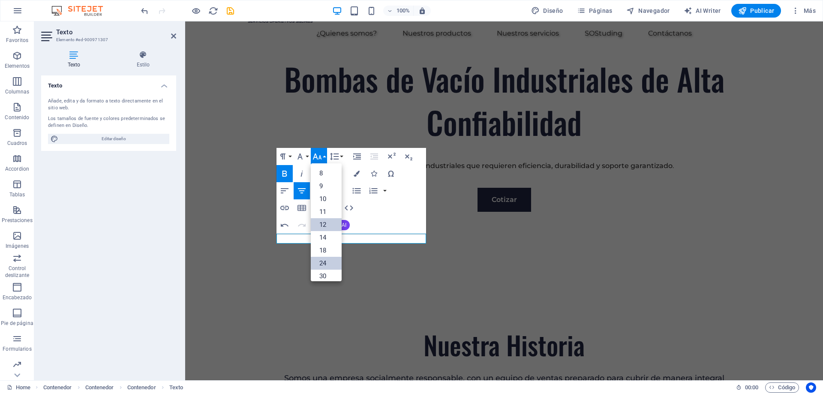
scroll to position [61, 0]
click at [323, 199] on link "24" at bounding box center [326, 201] width 31 height 13
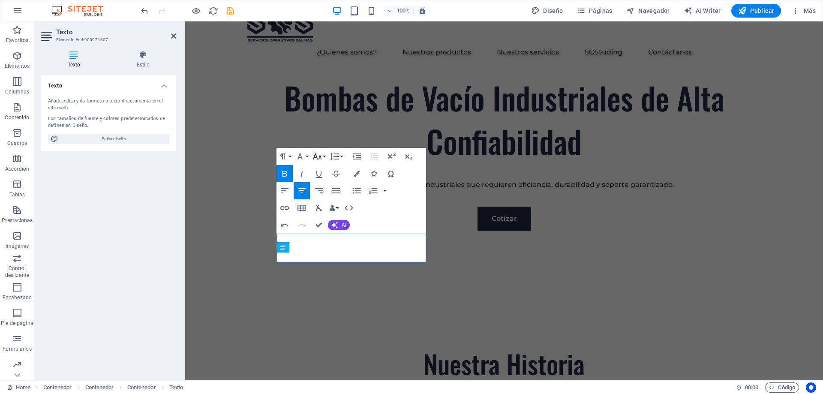
click at [318, 159] on icon "button" at bounding box center [316, 156] width 9 height 6
click at [325, 182] on link "18" at bounding box center [326, 181] width 31 height 13
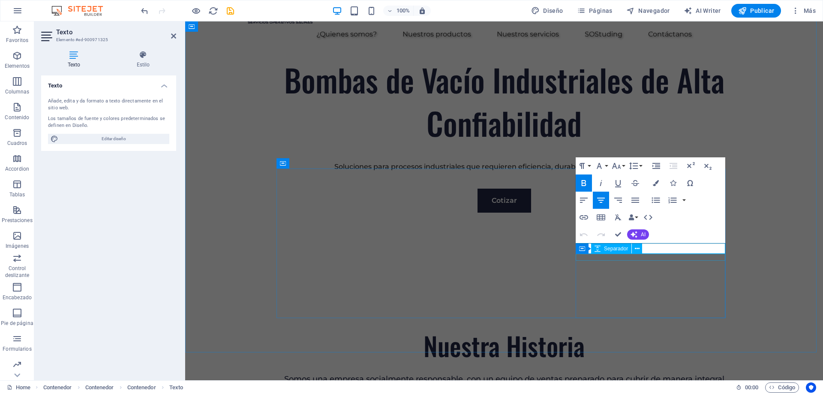
drag, startPoint x: 697, startPoint y: 250, endPoint x: 603, endPoint y: 254, distance: 93.5
drag, startPoint x: 711, startPoint y: 250, endPoint x: 591, endPoint y: 251, distance: 120.0
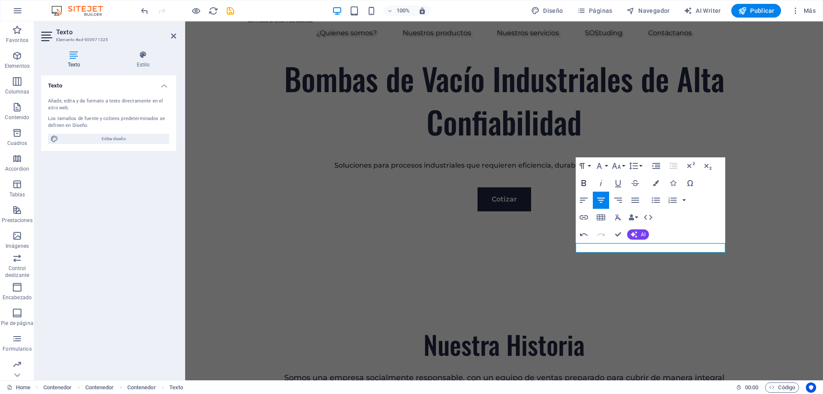
click at [583, 183] on icon "button" at bounding box center [584, 183] width 10 height 10
click at [656, 183] on icon "button" at bounding box center [656, 183] width 6 height 6
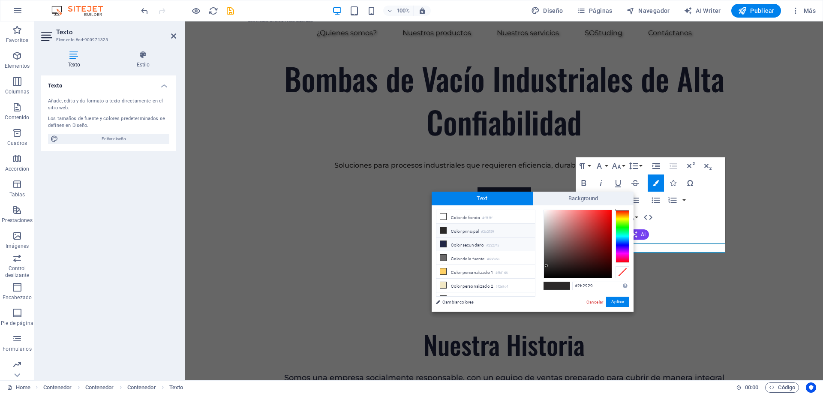
click at [474, 244] on li "Color secundario #222745" at bounding box center [485, 244] width 99 height 14
type input "#222745"
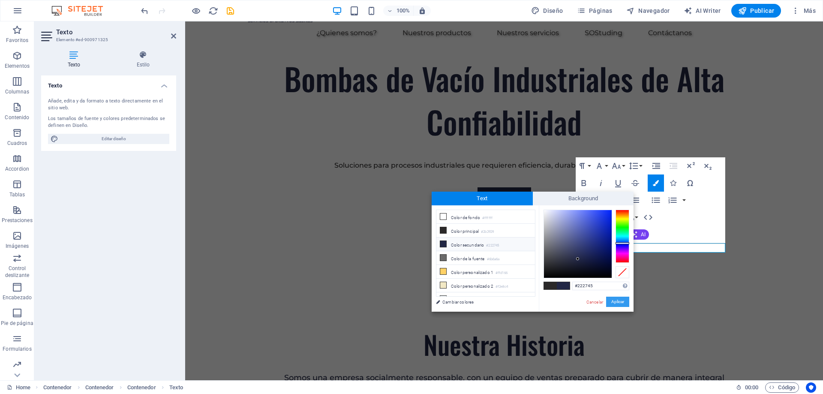
click at [612, 301] on button "Aplicar" at bounding box center [617, 302] width 23 height 10
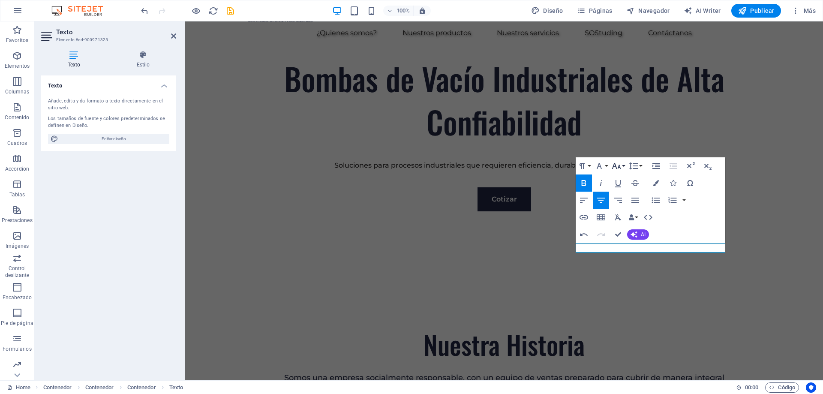
click at [617, 164] on icon "button" at bounding box center [616, 166] width 10 height 10
click at [627, 234] on link "12" at bounding box center [625, 234] width 31 height 13
click at [621, 165] on icon "button" at bounding box center [616, 166] width 10 height 10
click at [624, 255] on link "18" at bounding box center [625, 259] width 31 height 13
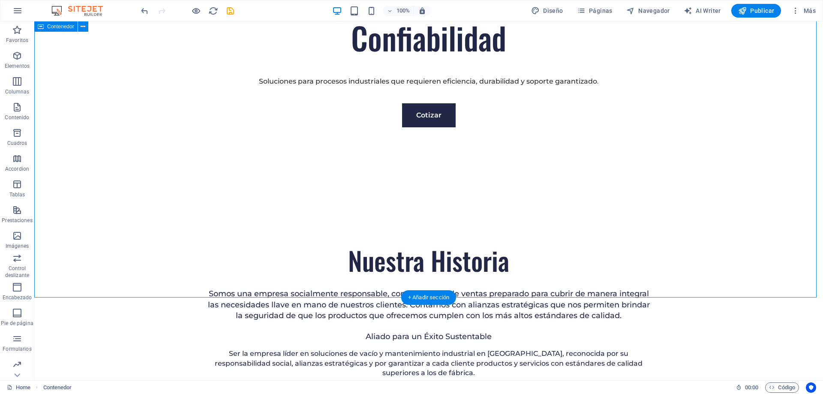
scroll to position [514, 0]
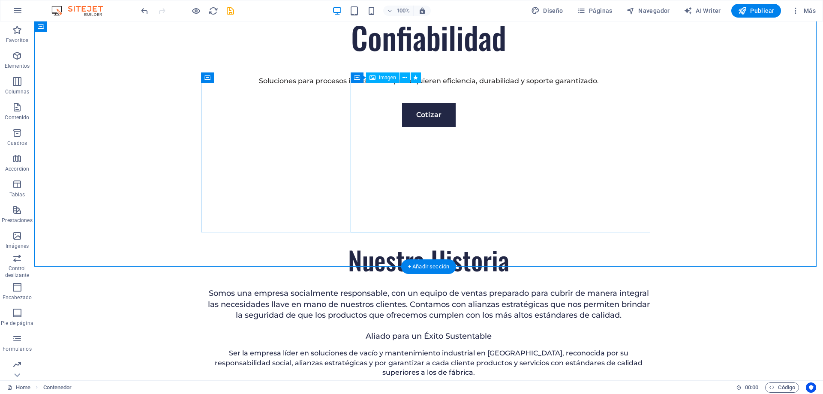
click at [386, 79] on span "Imagen" at bounding box center [387, 77] width 17 height 5
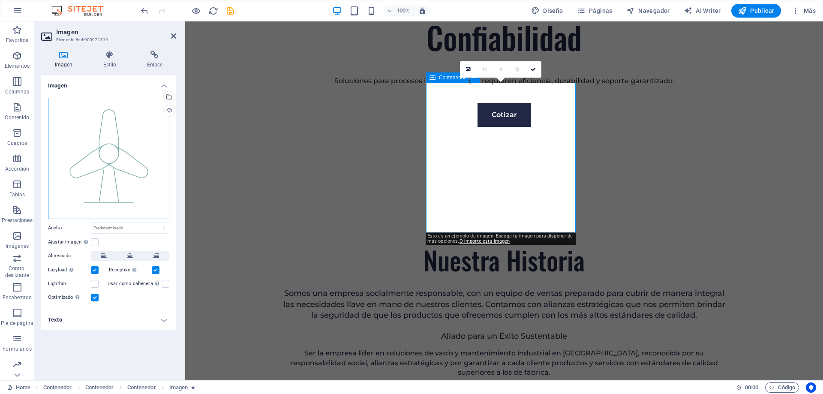
click at [102, 125] on div "Arrastra archivos aquí, haz clic para escoger archivos o selecciona archivos de…" at bounding box center [108, 158] width 121 height 121
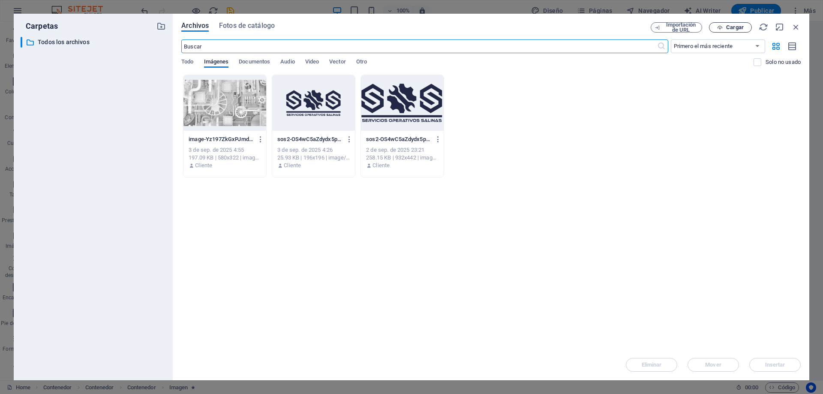
click at [727, 27] on span "Cargar" at bounding box center [735, 27] width 18 height 5
click at [312, 62] on span "Video" at bounding box center [312, 63] width 14 height 12
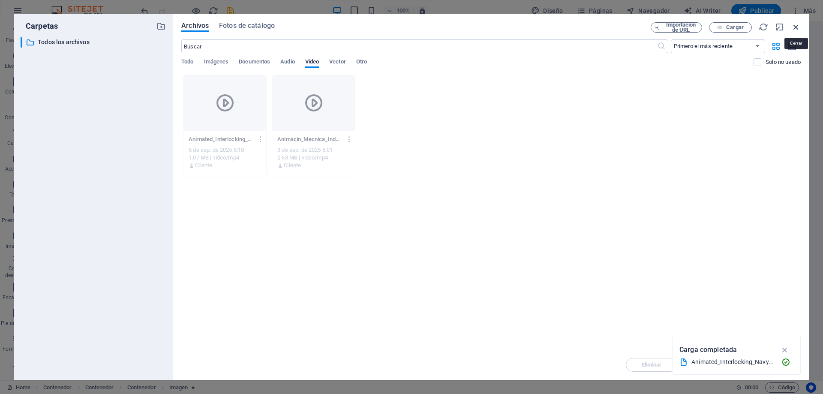
drag, startPoint x: 795, startPoint y: 24, endPoint x: 525, endPoint y: 43, distance: 271.1
click at [795, 24] on icon "button" at bounding box center [795, 26] width 9 height 9
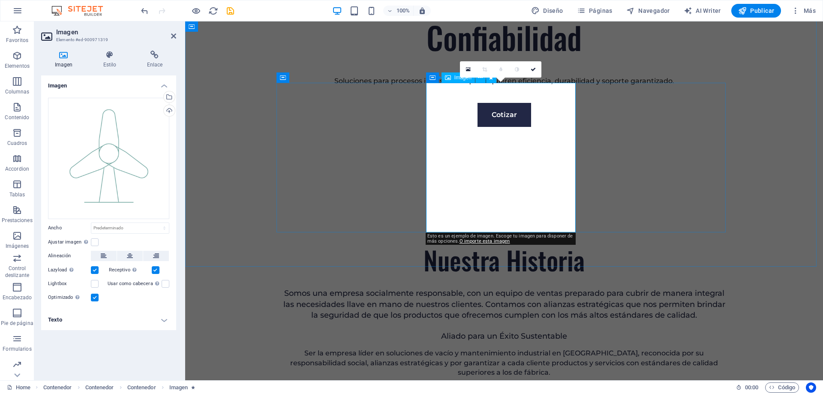
drag, startPoint x: 534, startPoint y: 135, endPoint x: 524, endPoint y: 132, distance: 10.3
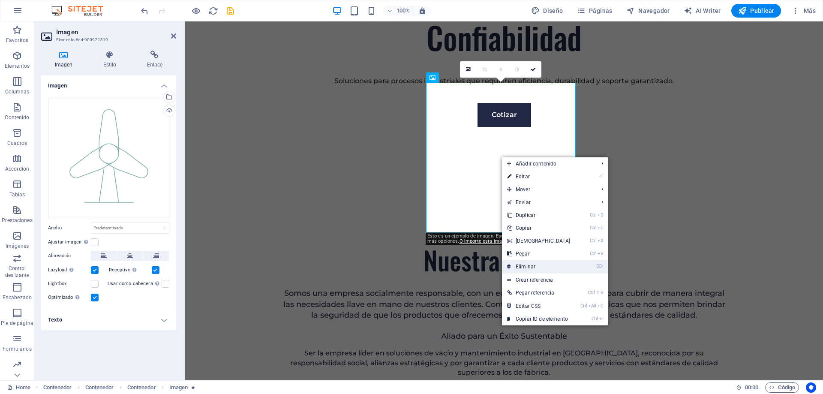
click at [543, 266] on link "⌦ Eliminar" at bounding box center [539, 266] width 74 height 13
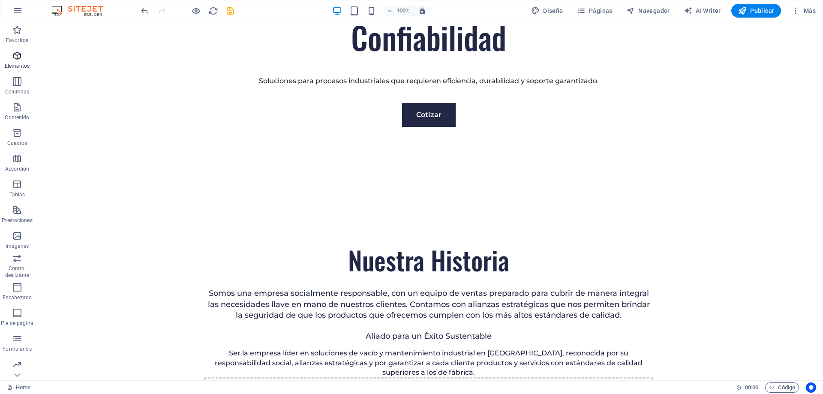
click at [18, 61] on span "Elementos" at bounding box center [17, 61] width 34 height 21
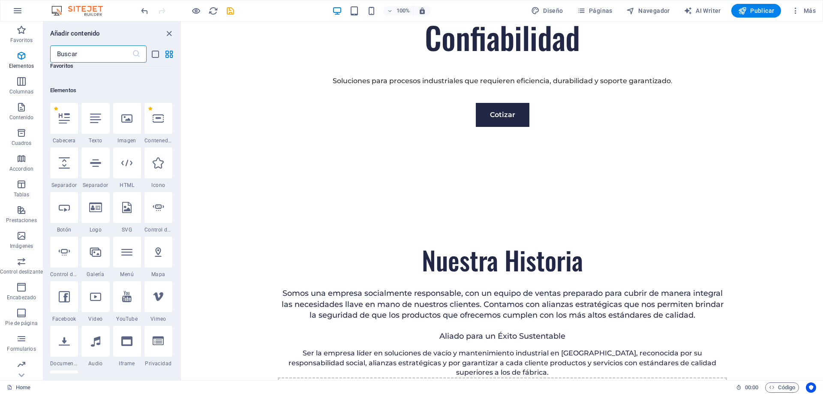
scroll to position [162, 0]
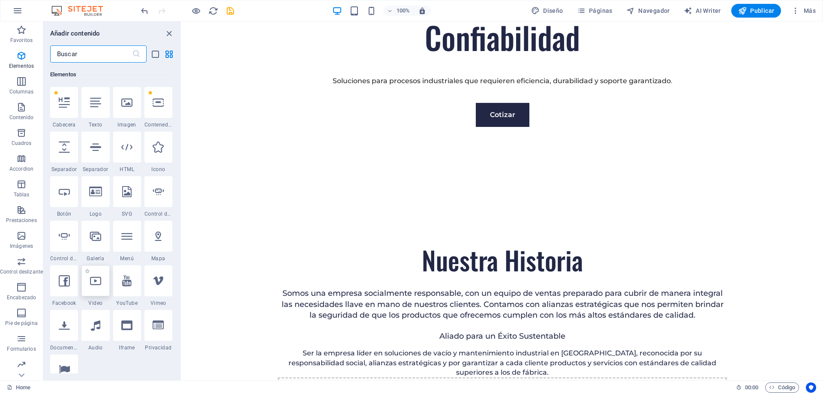
click at [95, 283] on icon at bounding box center [95, 280] width 11 height 11
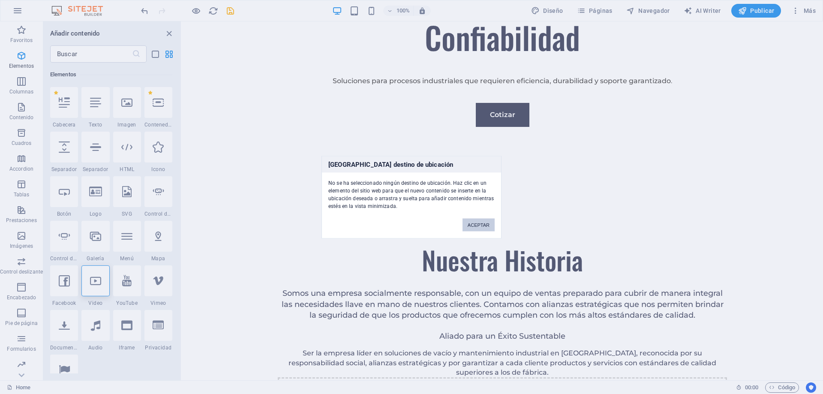
drag, startPoint x: 473, startPoint y: 229, endPoint x: 186, endPoint y: 215, distance: 287.9
click at [473, 229] on button "ACEPTAR" at bounding box center [478, 224] width 32 height 13
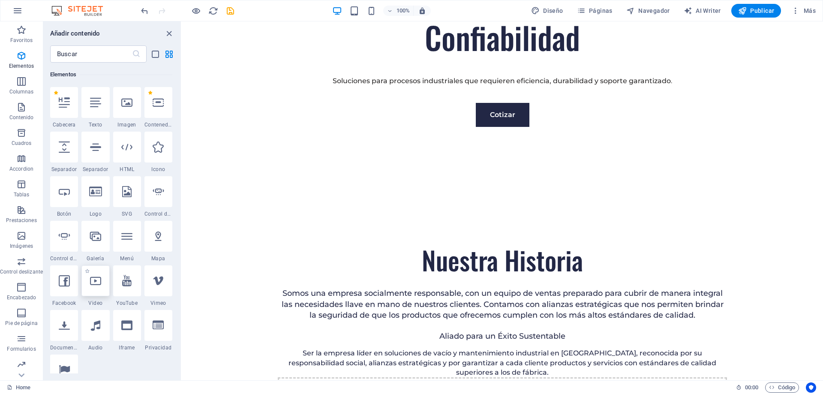
select select "%"
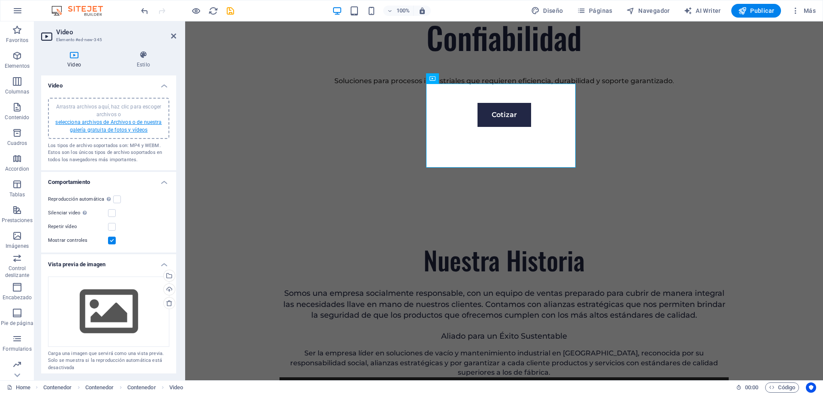
click at [107, 122] on link "selecciona archivos de Archivos o de nuestra galería gratuita de fotos y vídeos" at bounding box center [108, 126] width 106 height 14
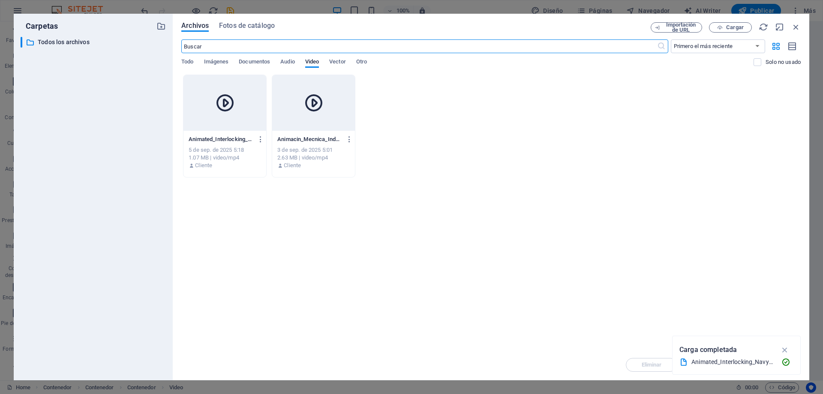
click at [231, 103] on icon at bounding box center [225, 103] width 21 height 21
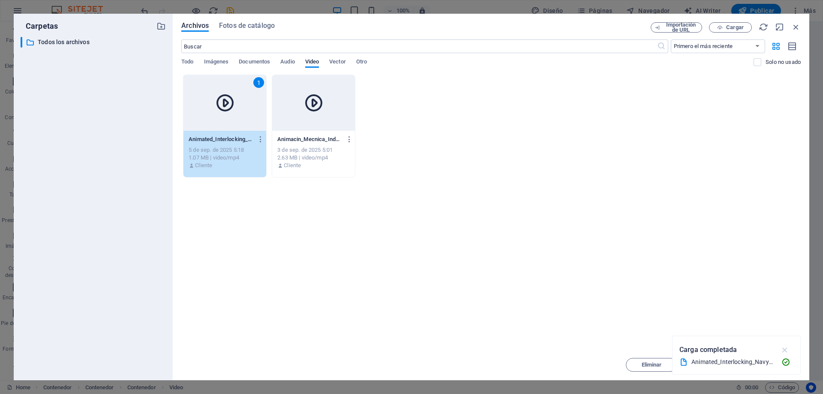
click at [784, 349] on icon "button" at bounding box center [785, 349] width 10 height 9
click at [775, 363] on span "Insertar" at bounding box center [775, 364] width 20 height 5
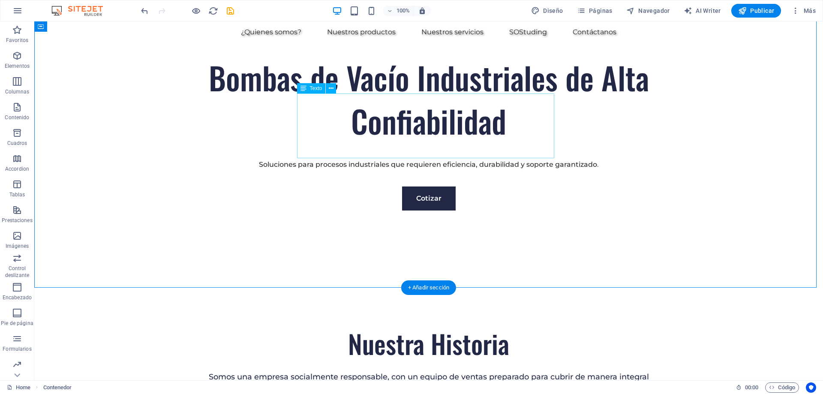
scroll to position [429, 0]
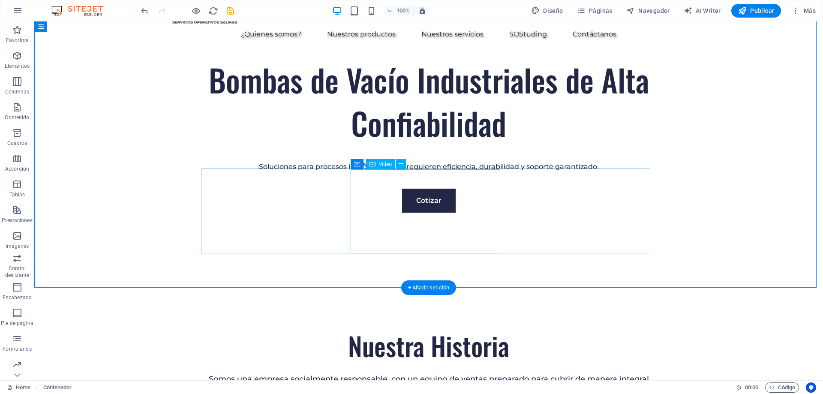
select select "%"
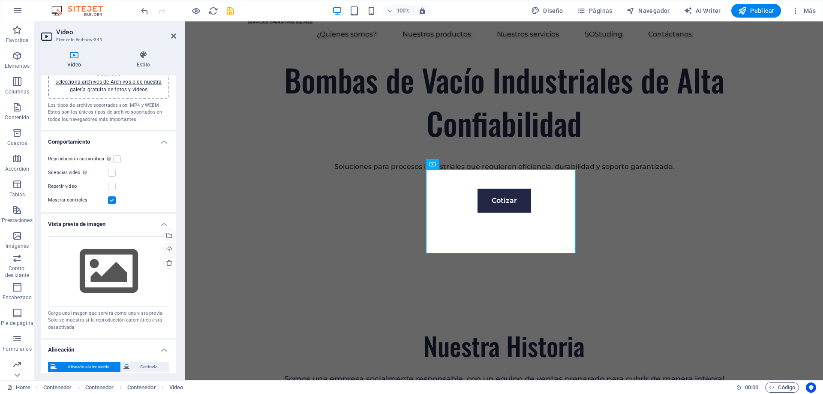
scroll to position [0, 0]
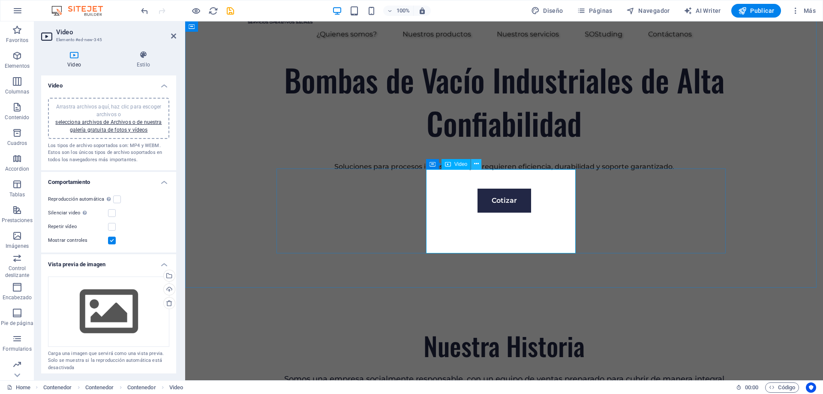
click at [478, 161] on icon at bounding box center [476, 163] width 5 height 9
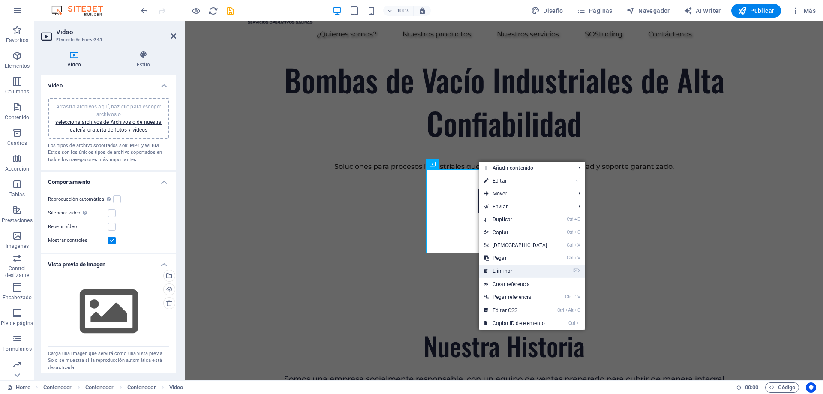
click at [505, 273] on link "⌦ Eliminar" at bounding box center [516, 270] width 74 height 13
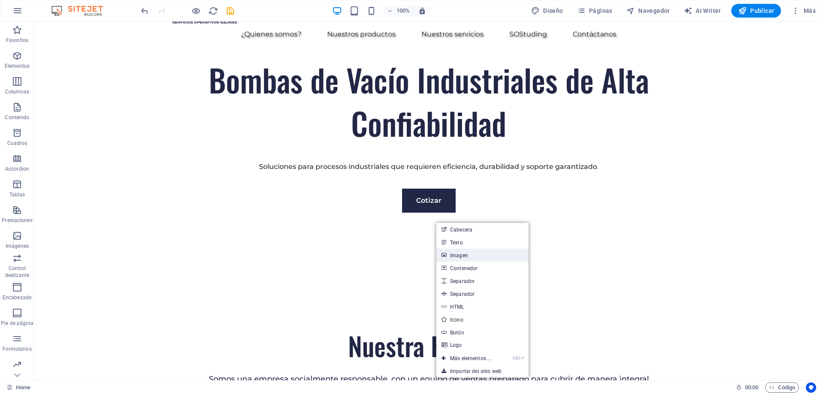
click at [471, 257] on link "Imagen" at bounding box center [482, 255] width 92 height 13
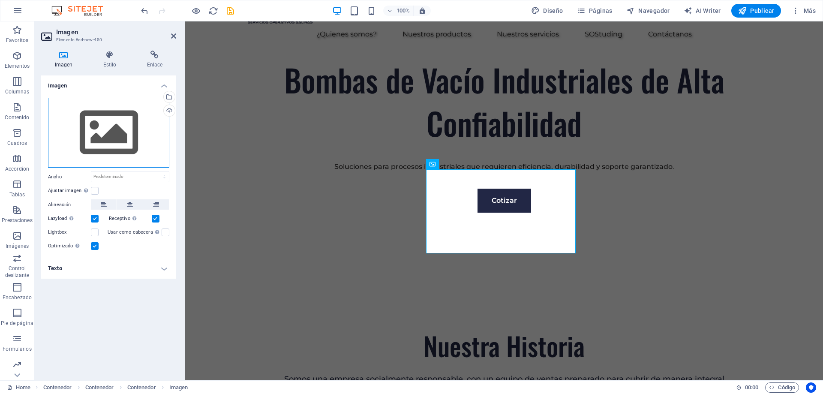
click at [111, 145] on div "Arrastra archivos aquí, haz clic para escoger archivos o selecciona archivos de…" at bounding box center [108, 133] width 121 height 70
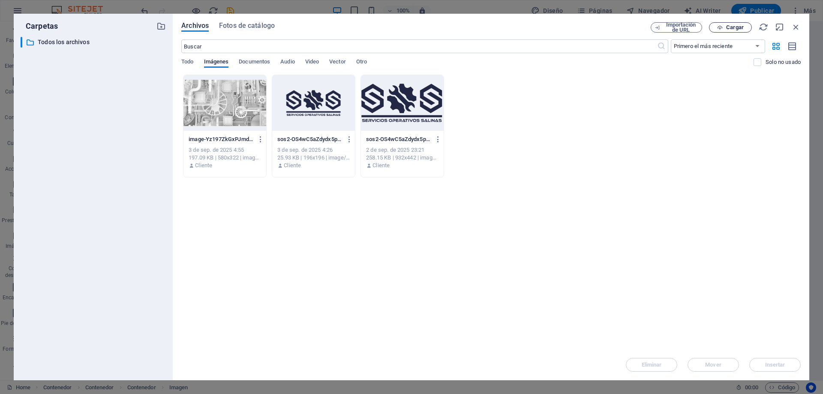
click at [736, 28] on span "Cargar" at bounding box center [735, 27] width 18 height 5
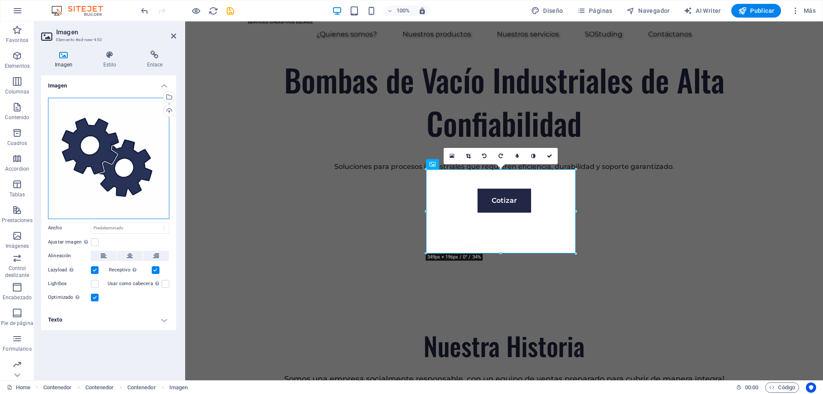
click at [130, 164] on div "Arrastra archivos aquí, haz clic para escoger archivos o selecciona archivos de…" at bounding box center [108, 158] width 121 height 121
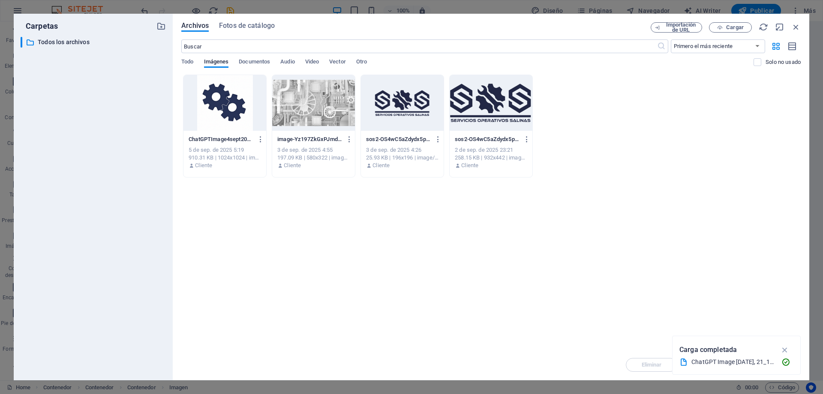
click at [229, 102] on div at bounding box center [224, 103] width 83 height 56
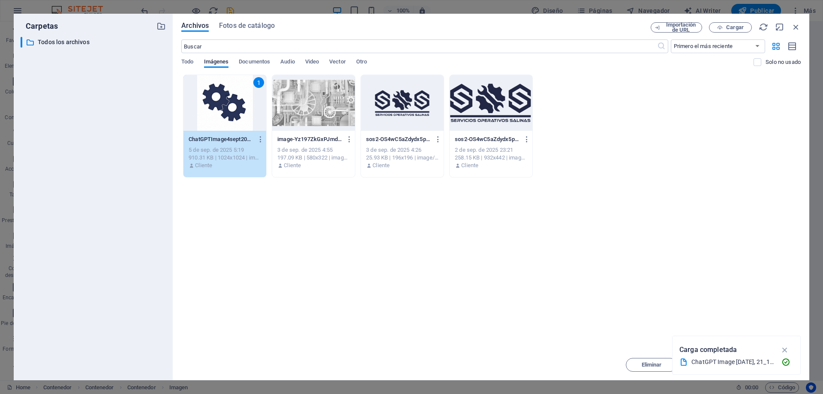
click at [784, 348] on icon "button" at bounding box center [785, 349] width 10 height 9
click at [779, 362] on span "Insertar" at bounding box center [775, 364] width 20 height 5
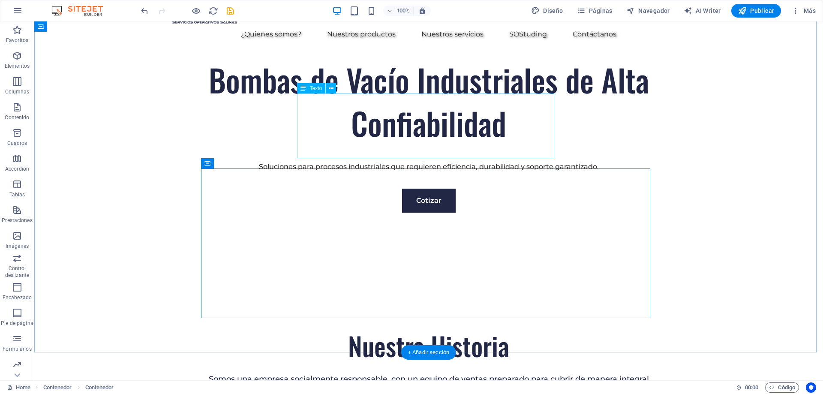
click at [304, 374] on div "Somos una empresa socialmente responsable, con un equipo de ventas preparado pa…" at bounding box center [428, 390] width 449 height 33
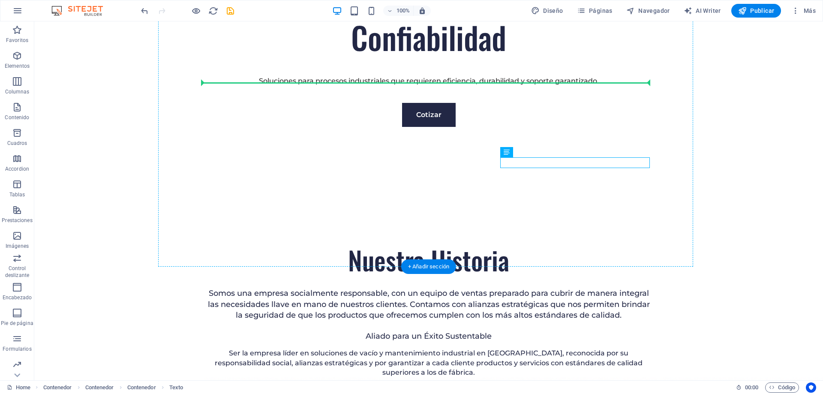
drag, startPoint x: 599, startPoint y: 162, endPoint x: 599, endPoint y: 153, distance: 9.4
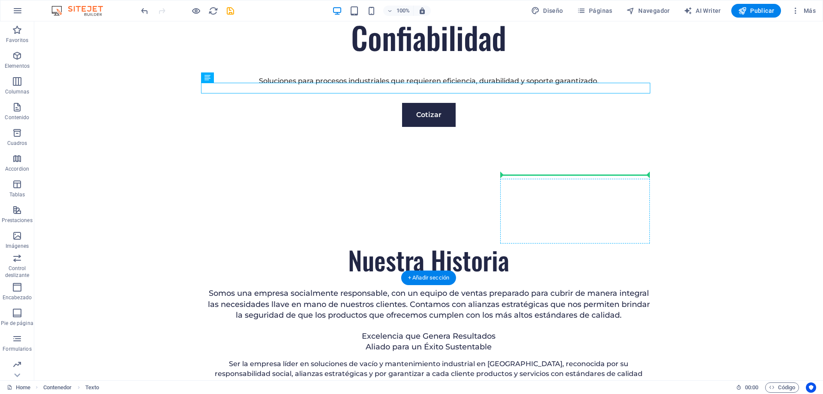
drag, startPoint x: 464, startPoint y: 89, endPoint x: 539, endPoint y: 175, distance: 114.2
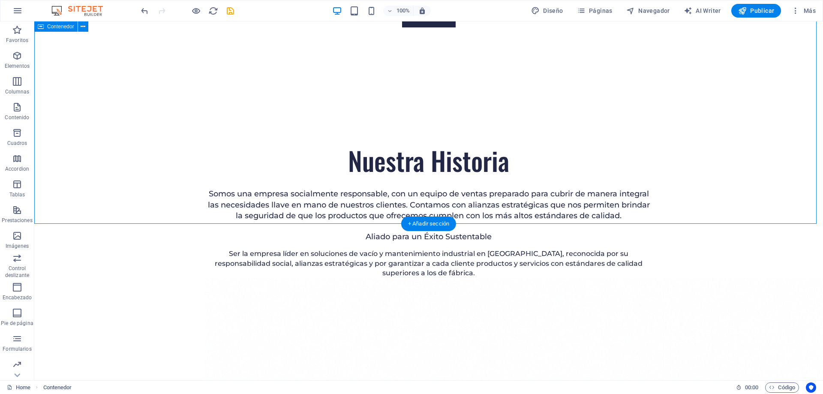
scroll to position [643, 0]
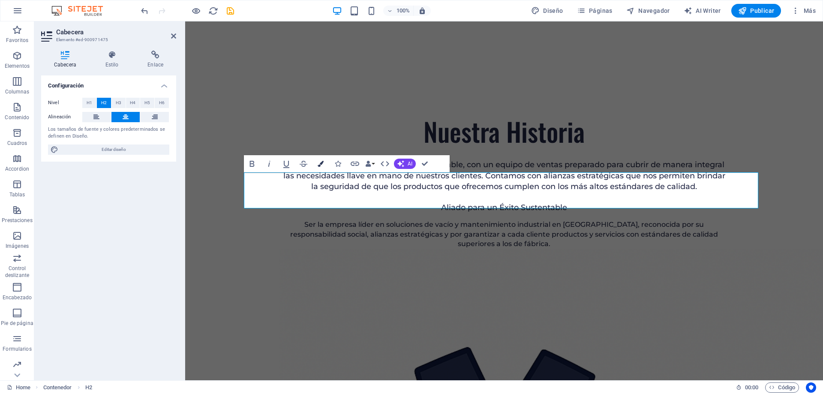
click at [321, 162] on icon "button" at bounding box center [321, 164] width 6 height 6
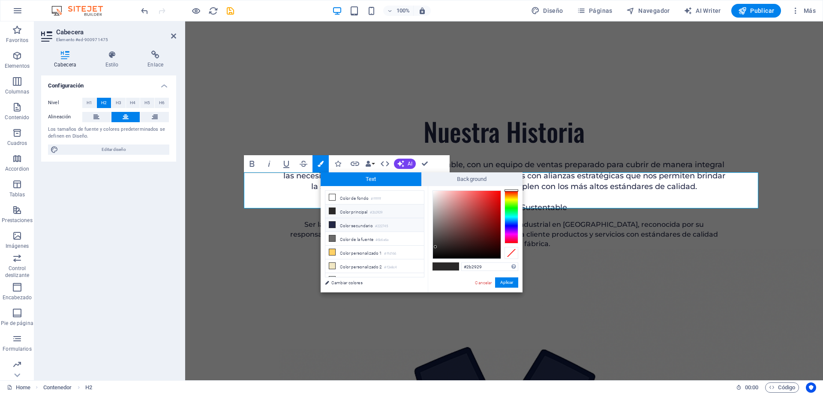
click at [360, 225] on li "Color secundario #222745" at bounding box center [374, 225] width 99 height 14
type input "#222745"
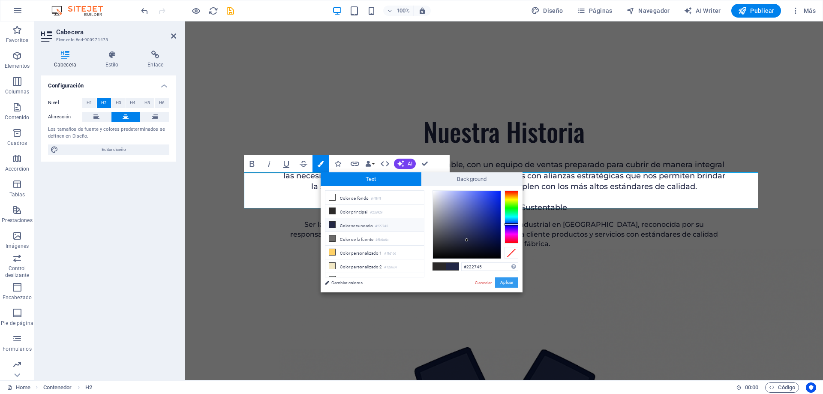
click at [516, 284] on button "Aplicar" at bounding box center [506, 282] width 23 height 10
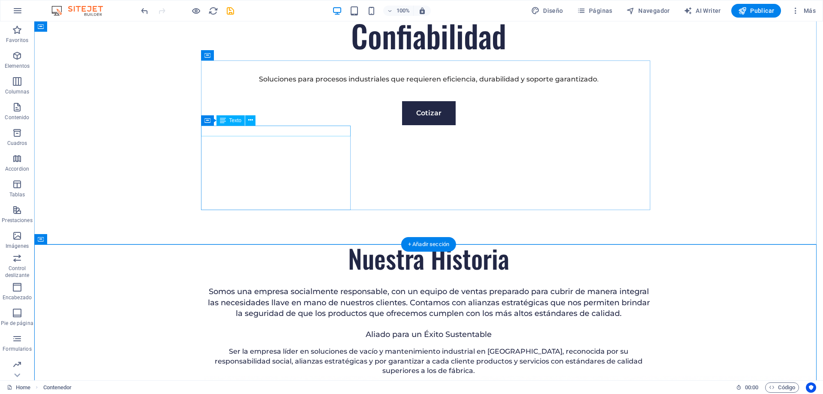
scroll to position [514, 0]
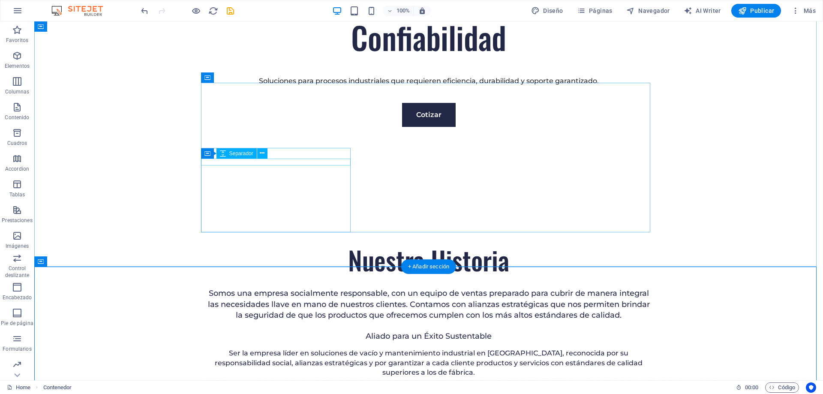
click at [307, 331] on div "Aliado para un Éxito Sustentable" at bounding box center [428, 336] width 449 height 11
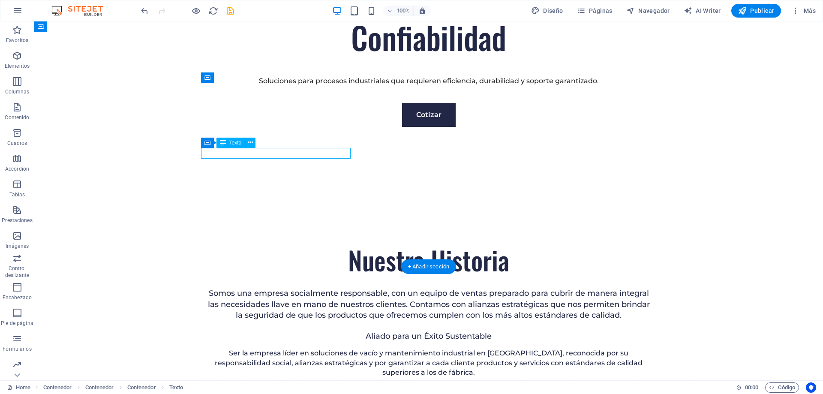
click at [323, 331] on div "Aliado para un Éxito Sustentable" at bounding box center [428, 336] width 449 height 11
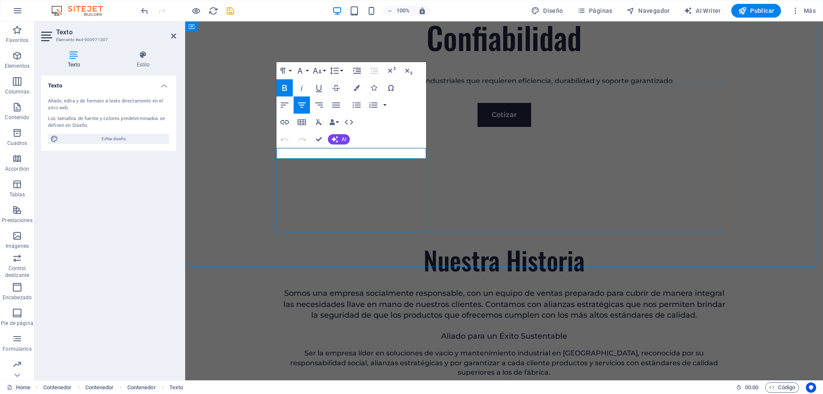
click at [441, 331] on span "Aliado para un Éxito Sustentable" at bounding box center [504, 335] width 126 height 9
drag, startPoint x: 414, startPoint y: 154, endPoint x: 464, endPoint y: 179, distance: 55.8
click at [284, 331] on p "Aliado para un Éxito Sustentable" at bounding box center [503, 336] width 449 height 11
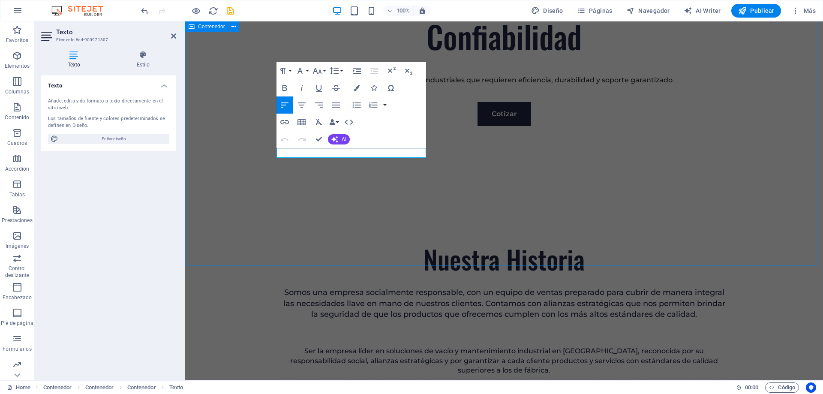
click at [388, 337] on div "Ser la empresa líder en soluciones de vacío y mantenimiento industrial en [GEOG…" at bounding box center [503, 351] width 449 height 29
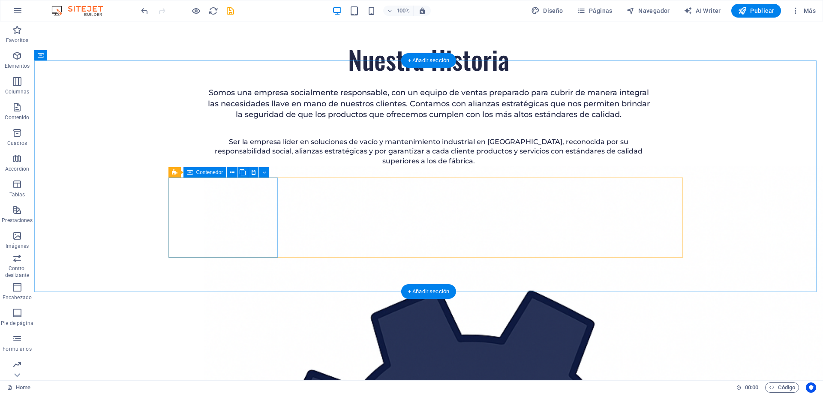
scroll to position [729, 0]
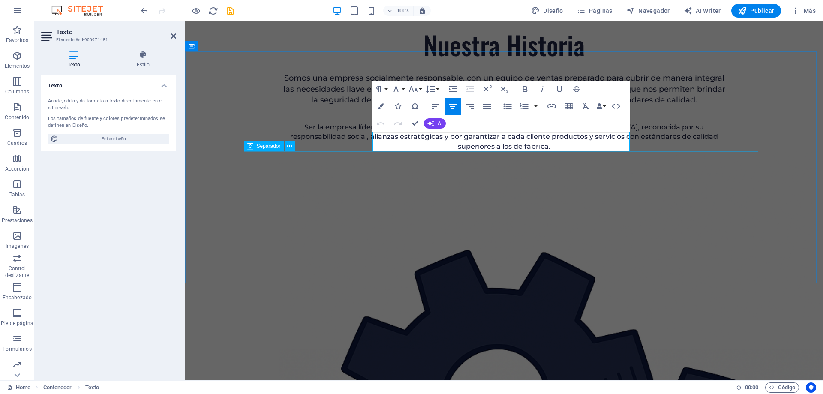
drag, startPoint x: 582, startPoint y: 149, endPoint x: 378, endPoint y: 137, distance: 204.3
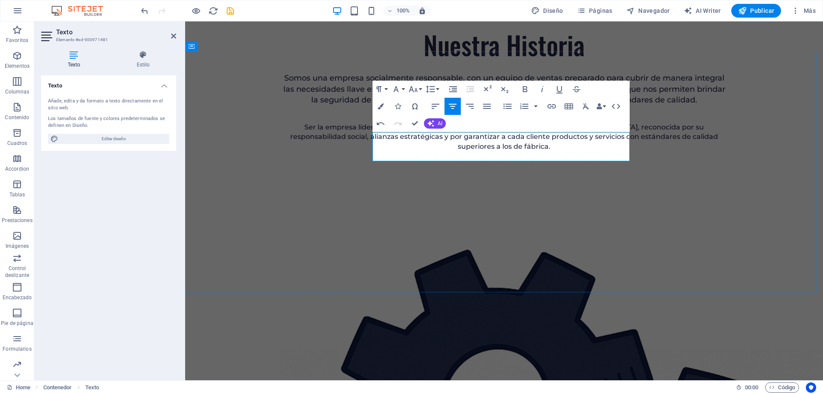
drag, startPoint x: 529, startPoint y: 153, endPoint x: 374, endPoint y: 133, distance: 156.0
click at [526, 89] on icon "button" at bounding box center [524, 89] width 5 height 6
click at [383, 105] on icon "button" at bounding box center [381, 106] width 6 height 6
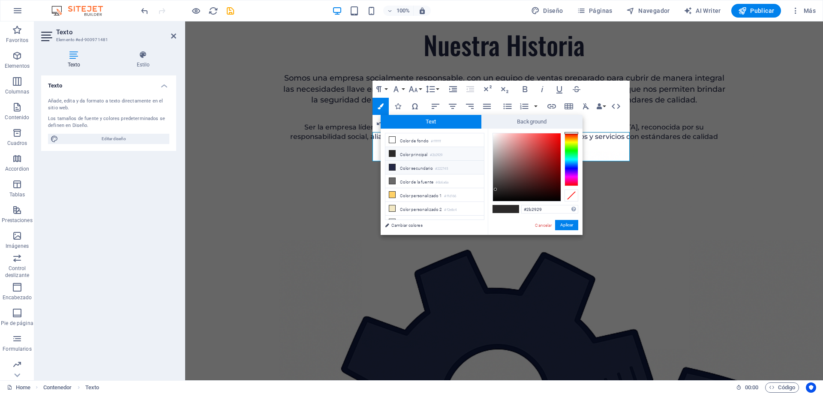
click at [418, 167] on li "Color secundario #222745" at bounding box center [434, 168] width 99 height 14
type input "#222745"
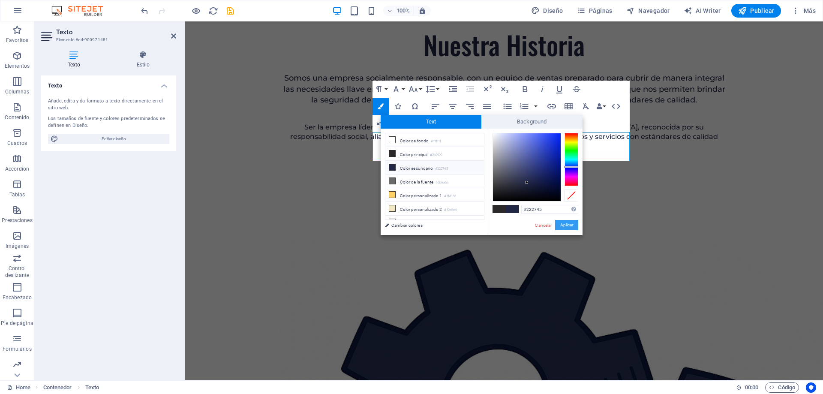
click at [570, 227] on button "Aplicar" at bounding box center [566, 225] width 23 height 10
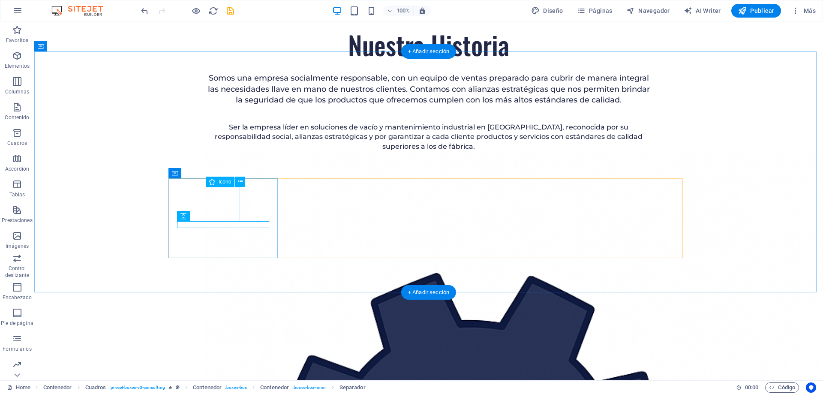
select select "xMidYMid"
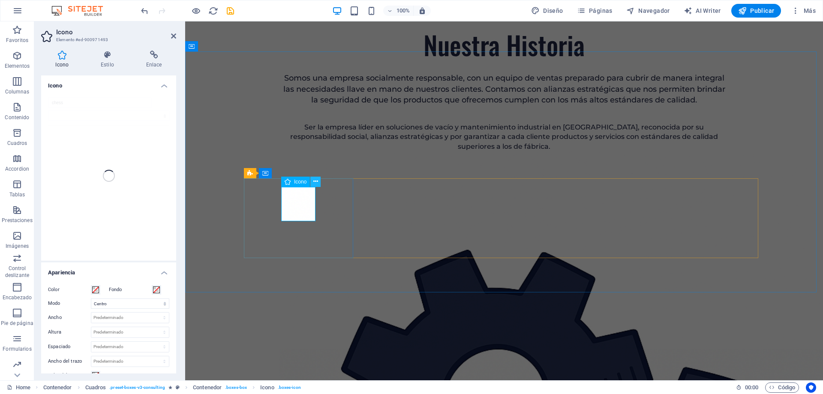
click at [313, 182] on icon at bounding box center [315, 181] width 5 height 9
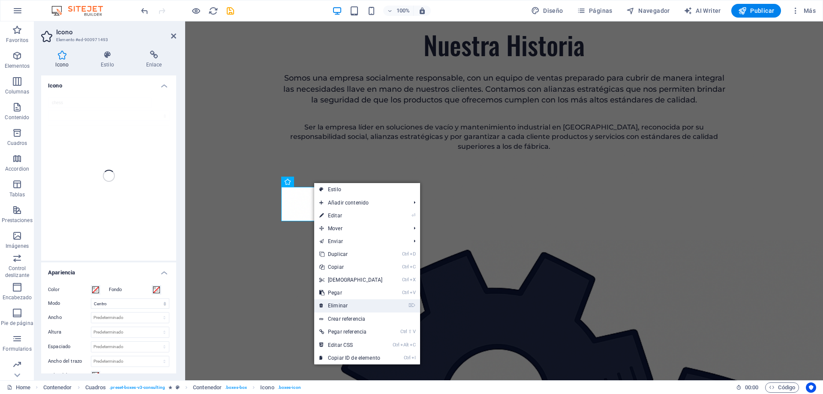
click at [358, 306] on link "⌦ Eliminar" at bounding box center [351, 305] width 74 height 13
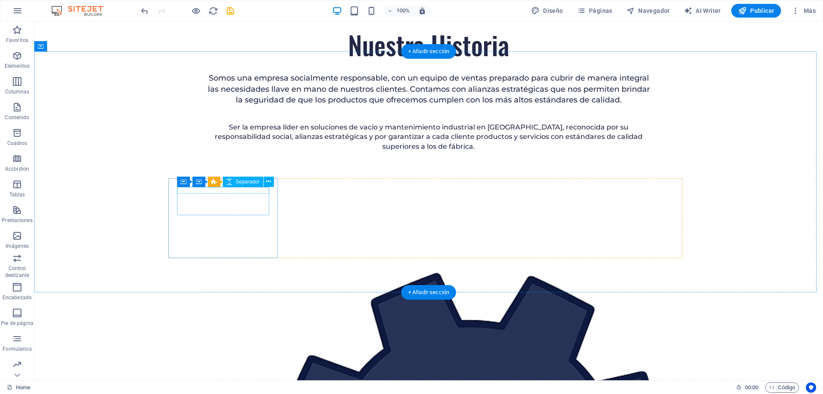
select select "px"
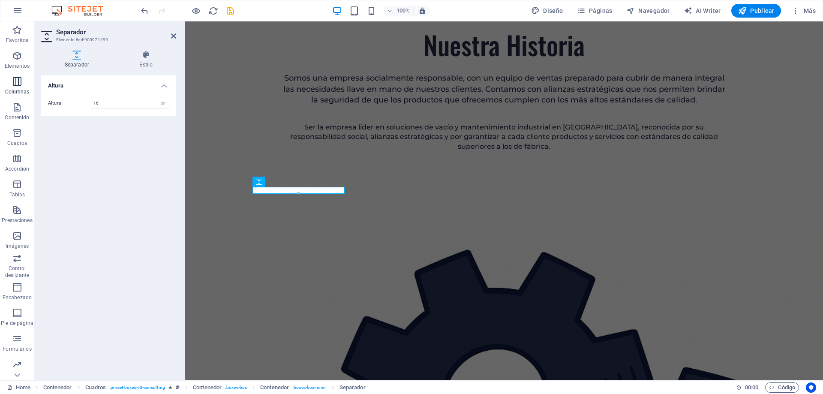
click at [20, 83] on icon "button" at bounding box center [17, 81] width 10 height 10
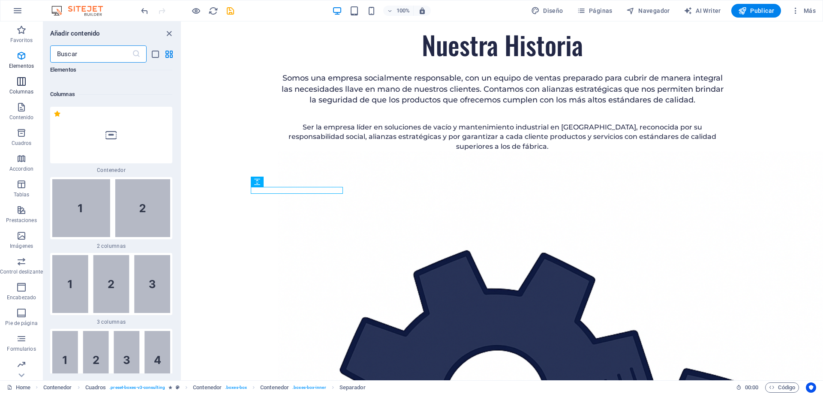
scroll to position [495, 0]
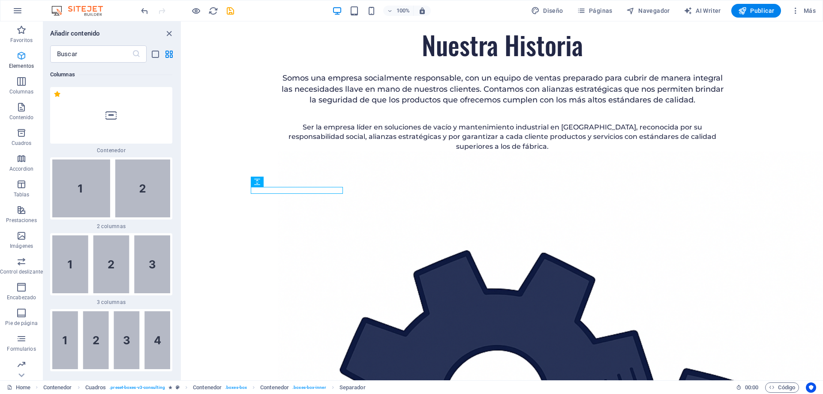
click at [19, 62] on span "Elementos" at bounding box center [21, 61] width 43 height 21
click at [20, 60] on icon "button" at bounding box center [21, 56] width 10 height 10
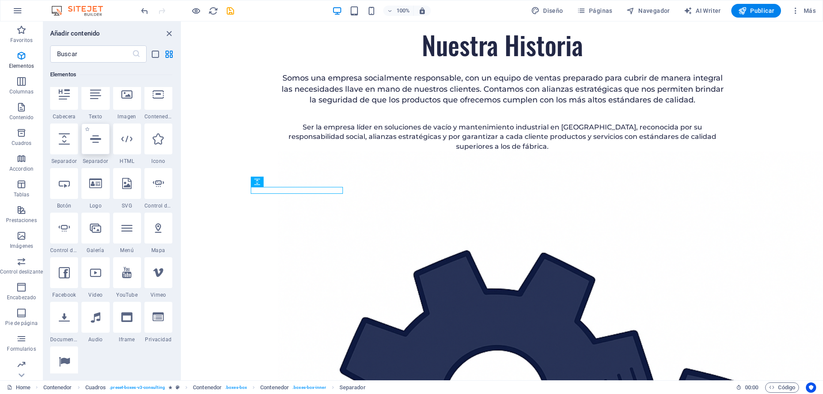
scroll to position [162, 0]
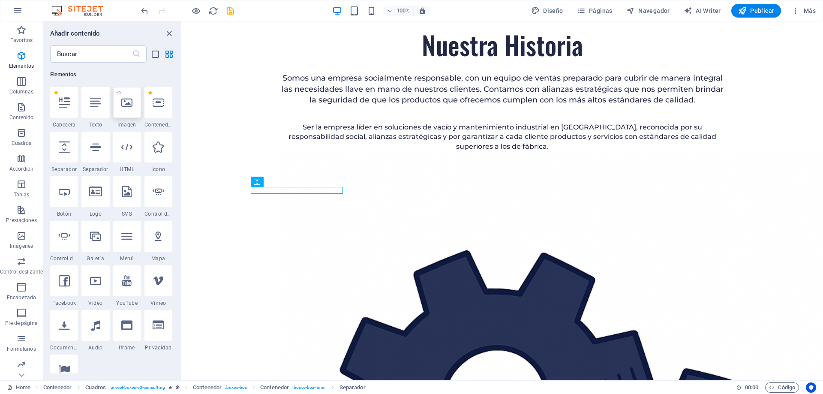
click at [127, 104] on icon at bounding box center [126, 102] width 11 height 11
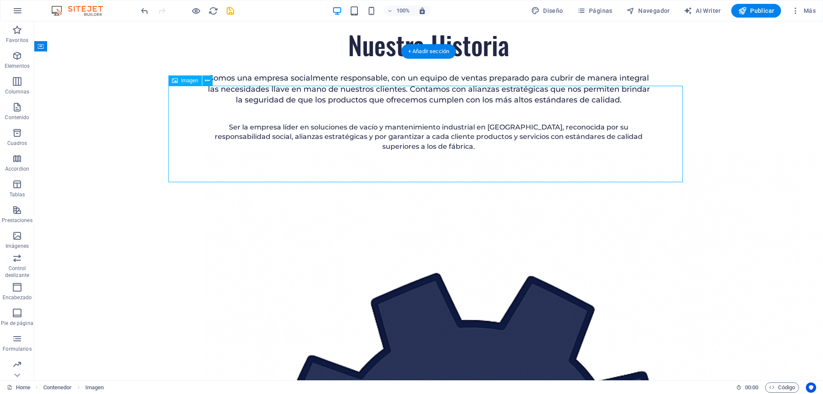
drag, startPoint x: 280, startPoint y: 131, endPoint x: 220, endPoint y: 294, distance: 173.1
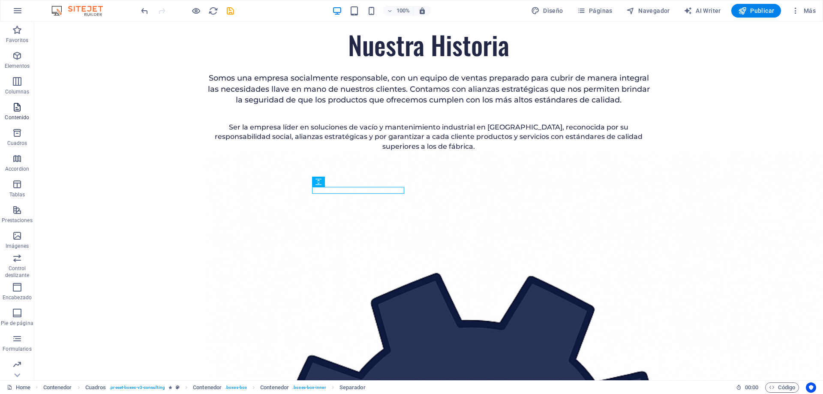
click at [18, 106] on icon "button" at bounding box center [17, 107] width 10 height 10
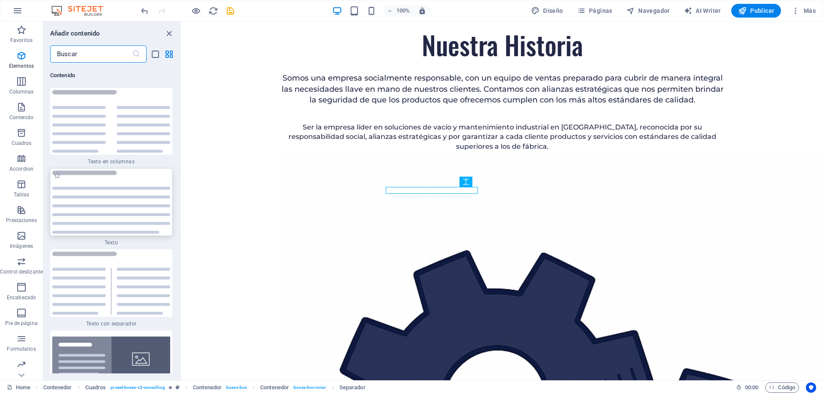
scroll to position [2907, 0]
click at [20, 84] on icon "button" at bounding box center [21, 81] width 10 height 10
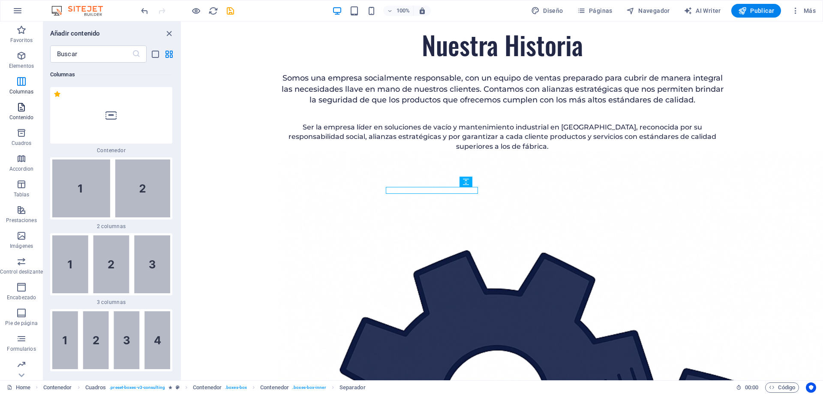
click at [17, 108] on icon "button" at bounding box center [21, 107] width 10 height 10
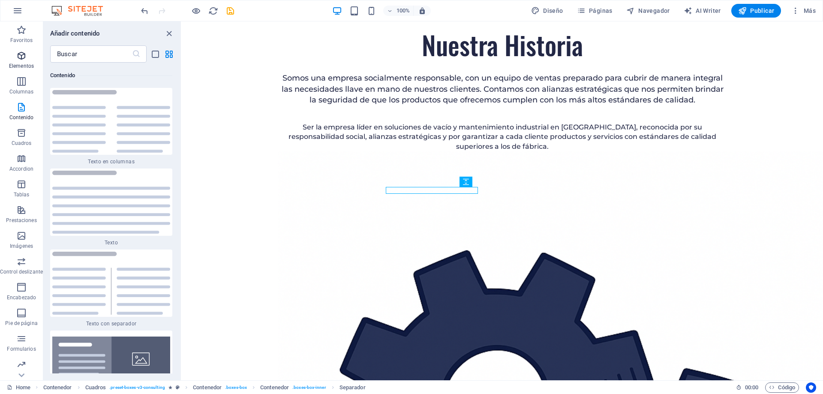
click at [19, 63] on p "Elementos" at bounding box center [21, 66] width 25 height 7
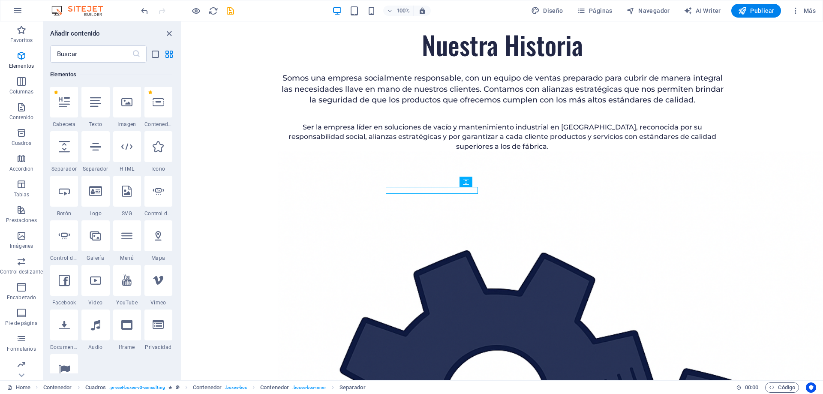
scroll to position [162, 0]
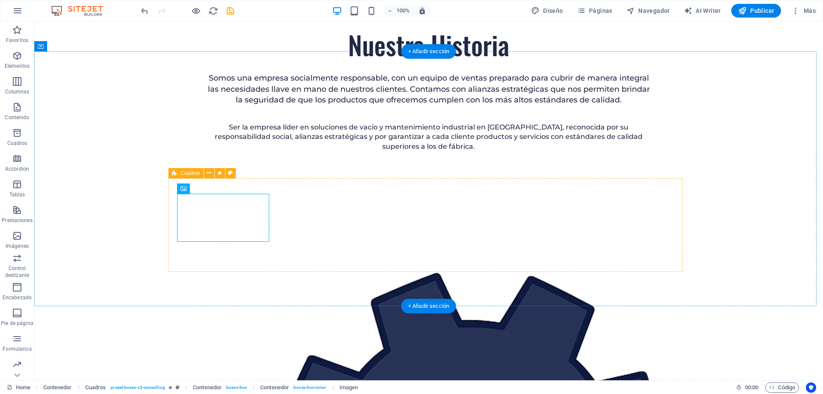
drag, startPoint x: 219, startPoint y: 222, endPoint x: 226, endPoint y: 192, distance: 30.4
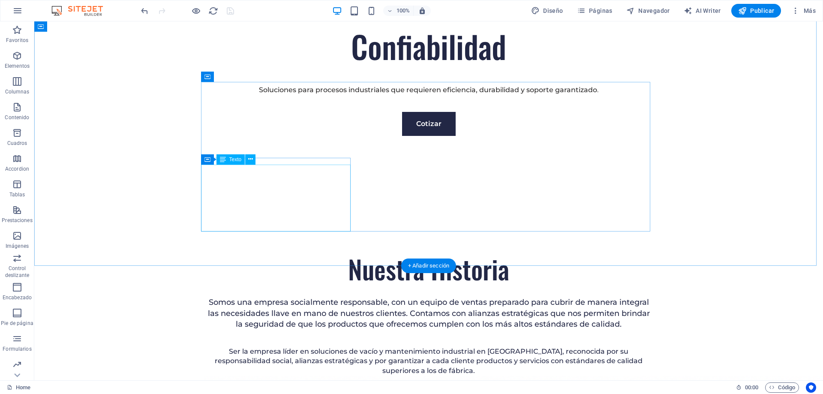
scroll to position [515, 0]
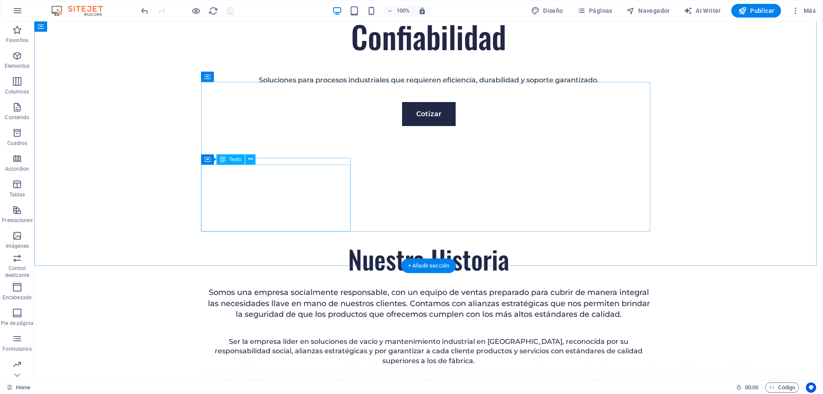
click at [297, 337] on div "Ser la empresa líder en soluciones de vacío y mantenimiento industrial en [GEOG…" at bounding box center [428, 351] width 449 height 29
click at [267, 337] on div "Ser la empresa líder en soluciones de vacío y mantenimiento industrial en [GEOG…" at bounding box center [428, 351] width 449 height 29
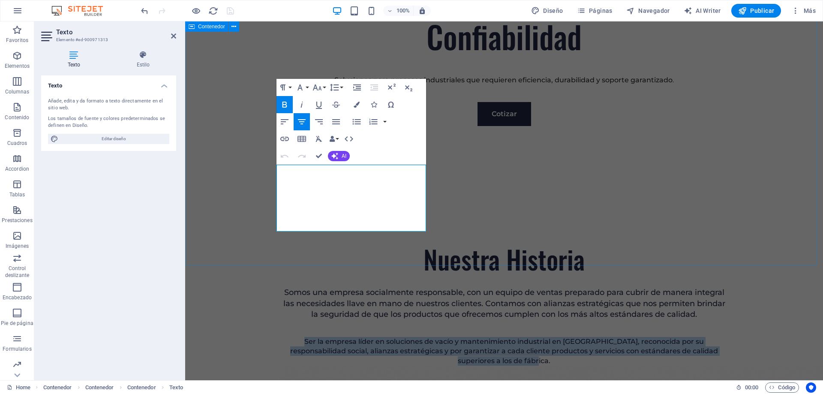
drag, startPoint x: 410, startPoint y: 226, endPoint x: 270, endPoint y: 167, distance: 151.3
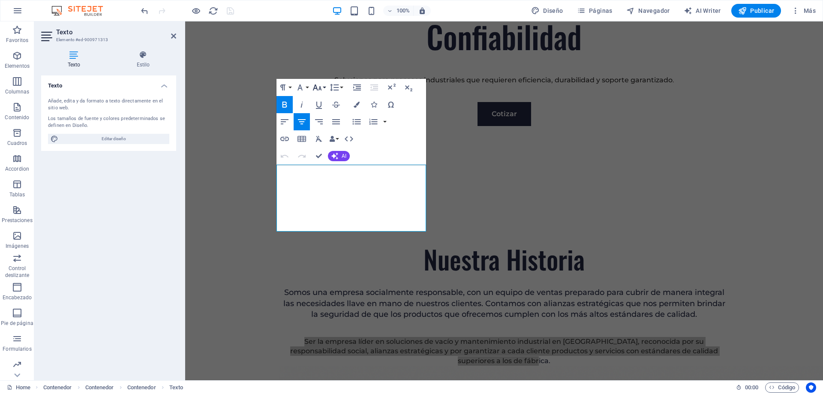
click at [319, 87] on icon "button" at bounding box center [317, 87] width 10 height 10
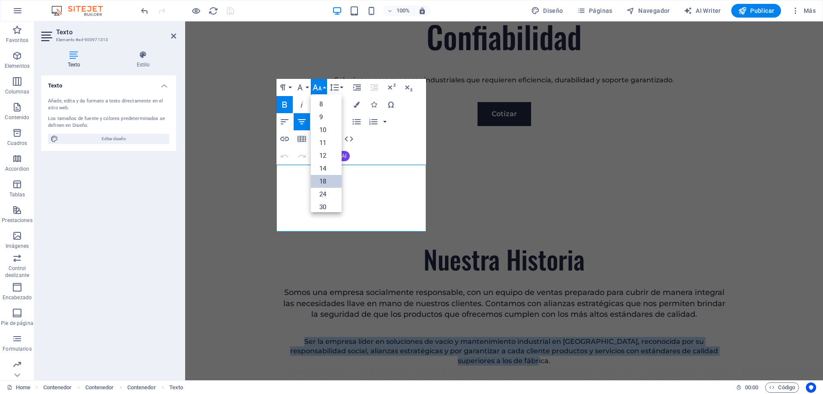
click at [327, 182] on link "18" at bounding box center [326, 181] width 31 height 13
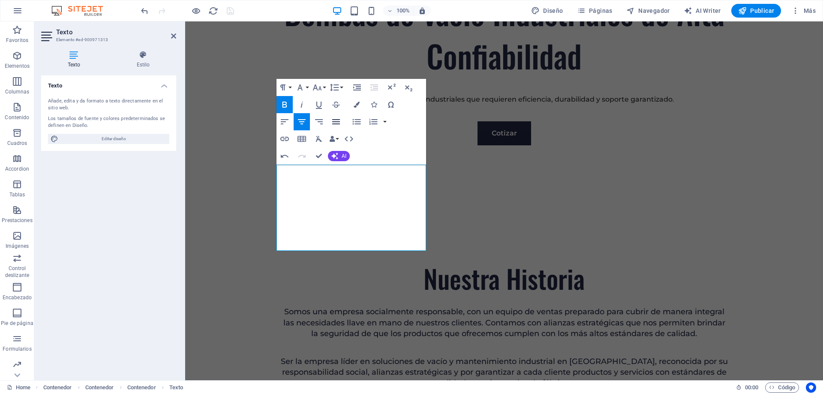
click at [337, 120] on icon "button" at bounding box center [336, 121] width 8 height 5
click at [284, 120] on icon "button" at bounding box center [285, 121] width 8 height 5
click at [304, 120] on icon "button" at bounding box center [302, 122] width 10 height 10
click at [288, 86] on button "Paragraph Format" at bounding box center [284, 87] width 16 height 17
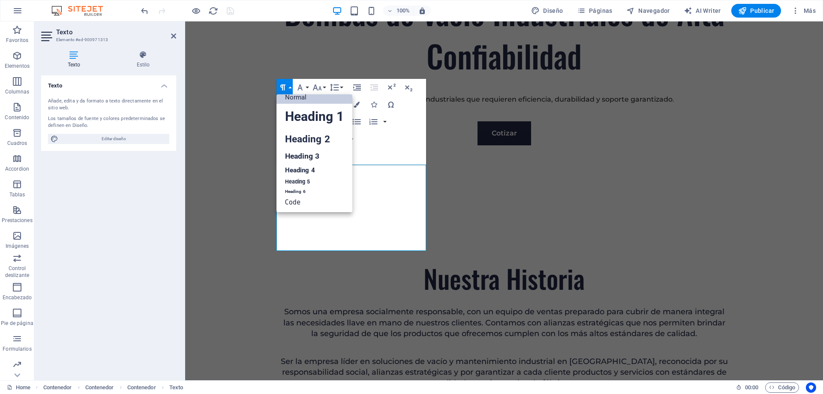
scroll to position [7, 0]
click at [287, 86] on icon "button" at bounding box center [283, 87] width 10 height 10
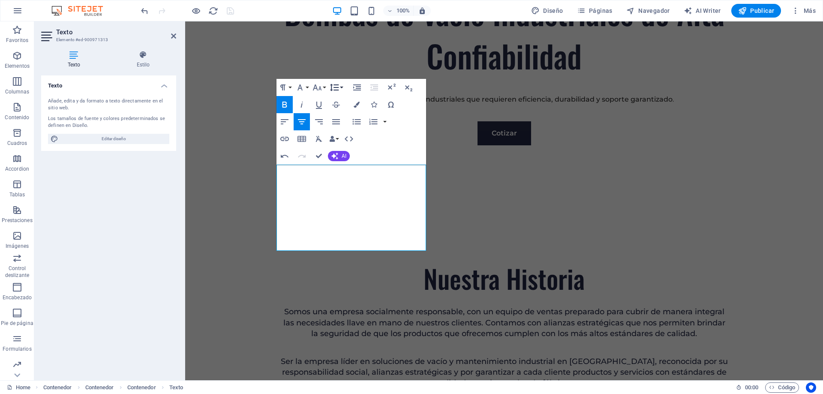
click at [341, 88] on button "Line Height" at bounding box center [336, 87] width 16 height 17
click at [345, 114] on link "Single" at bounding box center [347, 117] width 38 height 13
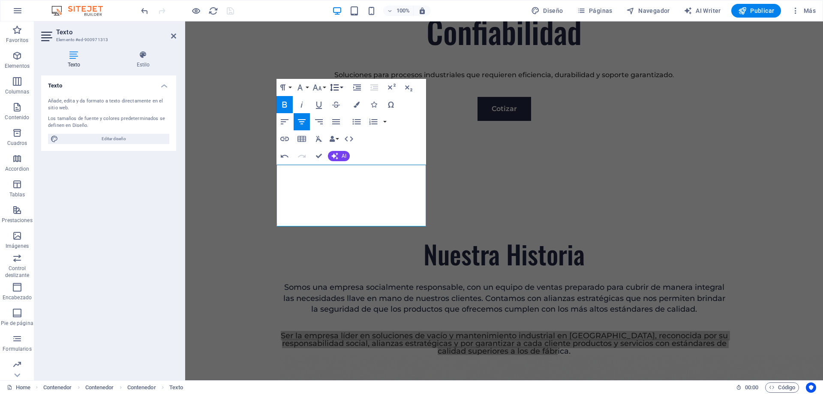
click at [337, 87] on icon "button" at bounding box center [334, 87] width 9 height 7
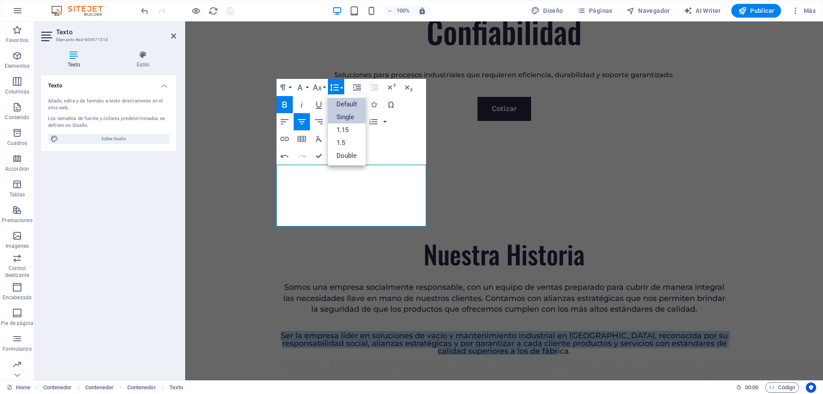
click at [345, 106] on link "Default" at bounding box center [347, 104] width 38 height 13
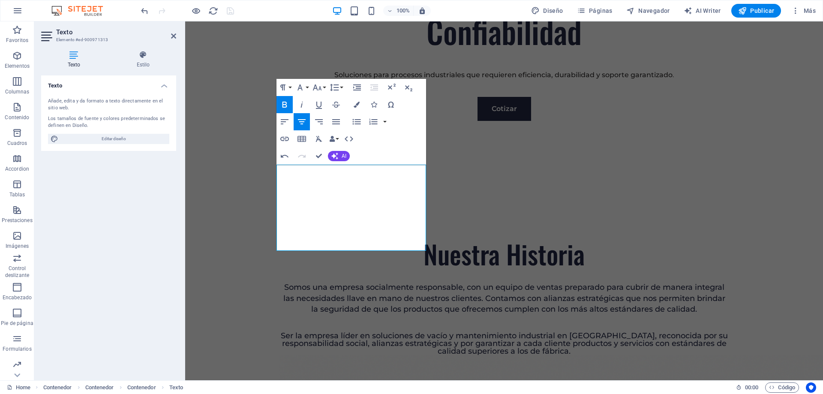
scroll to position [496, 0]
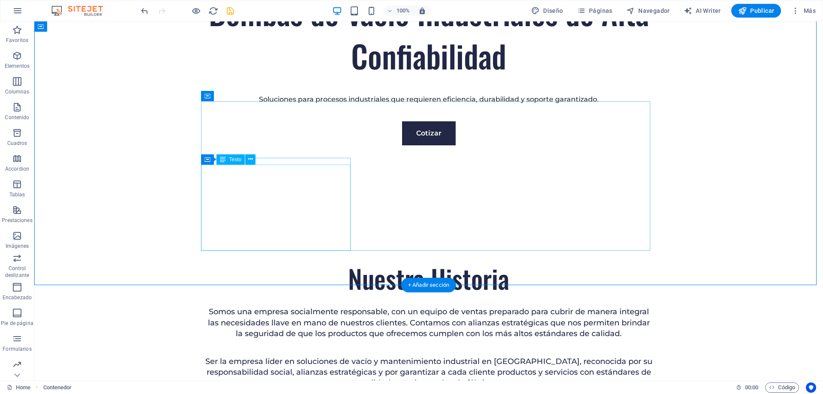
click at [243, 356] on div "Ser la empresa líder en soluciones de vacío y mantenimiento industrial en [GEOG…" at bounding box center [428, 372] width 449 height 33
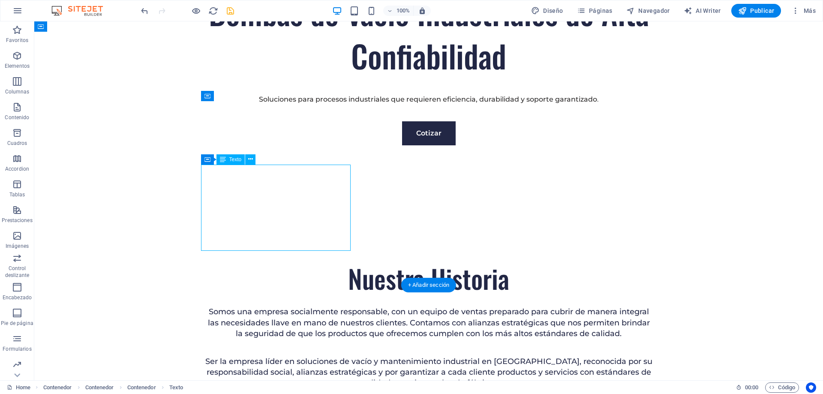
click at [204, 356] on div "Ser la empresa líder en soluciones de vacío y mantenimiento industrial en [GEOG…" at bounding box center [428, 372] width 449 height 33
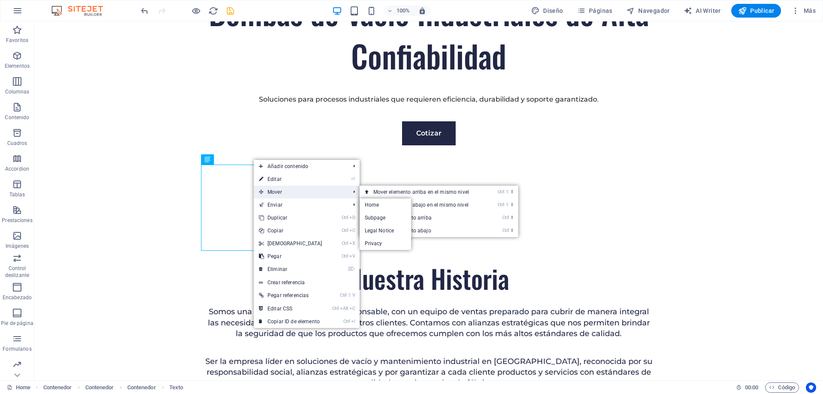
click at [299, 194] on span "Mover" at bounding box center [300, 192] width 93 height 13
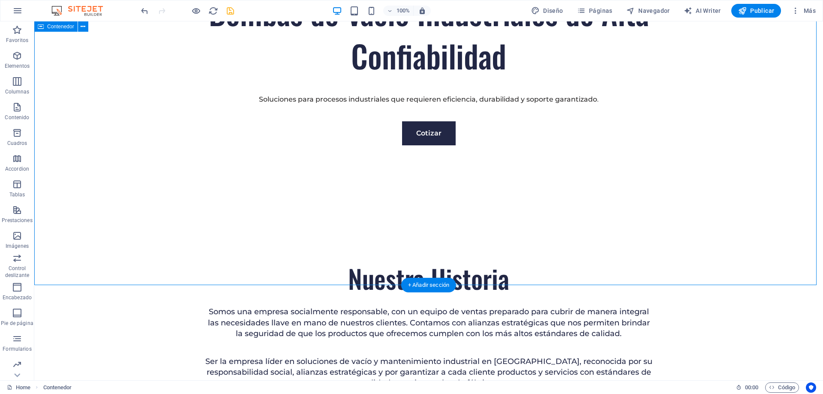
click at [216, 356] on div "Ser la empresa líder en soluciones de vacío y mantenimiento industrial en [GEOG…" at bounding box center [428, 372] width 449 height 33
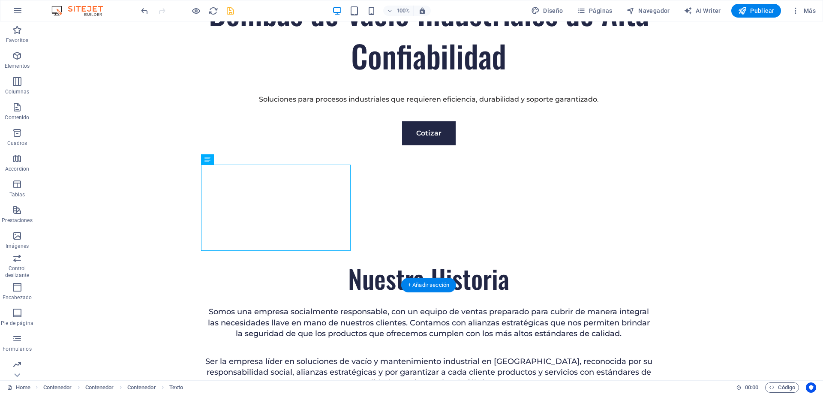
drag, startPoint x: 267, startPoint y: 216, endPoint x: 239, endPoint y: 207, distance: 29.1
click at [239, 356] on div "Ser la empresa líder en soluciones de vacío y mantenimiento industrial en [GEOG…" at bounding box center [428, 372] width 449 height 33
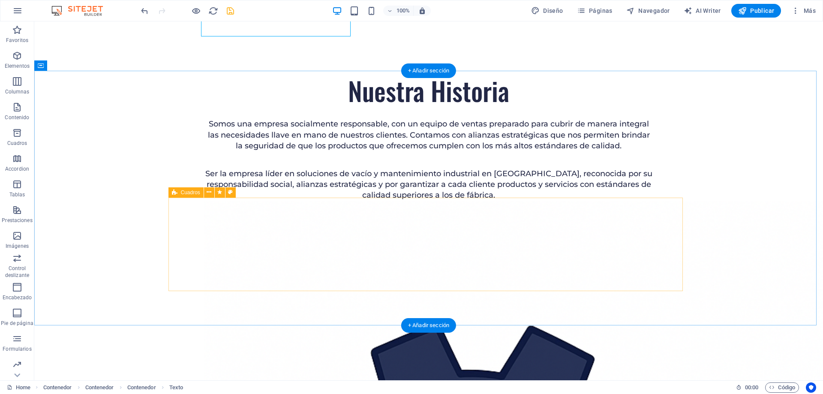
scroll to position [710, 0]
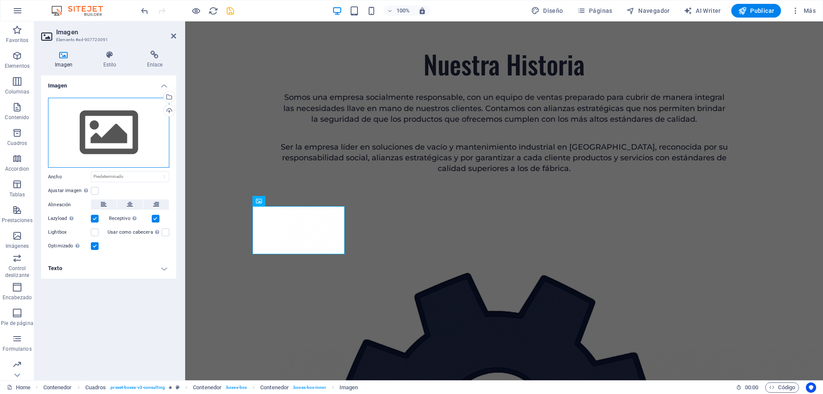
click at [108, 120] on div "Arrastra archivos aquí, haz clic para escoger archivos o selecciona archivos de…" at bounding box center [108, 133] width 121 height 70
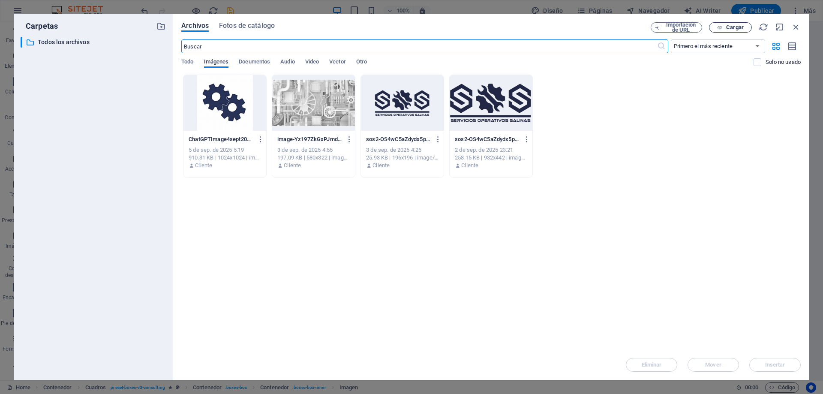
click at [730, 26] on span "Cargar" at bounding box center [735, 27] width 18 height 5
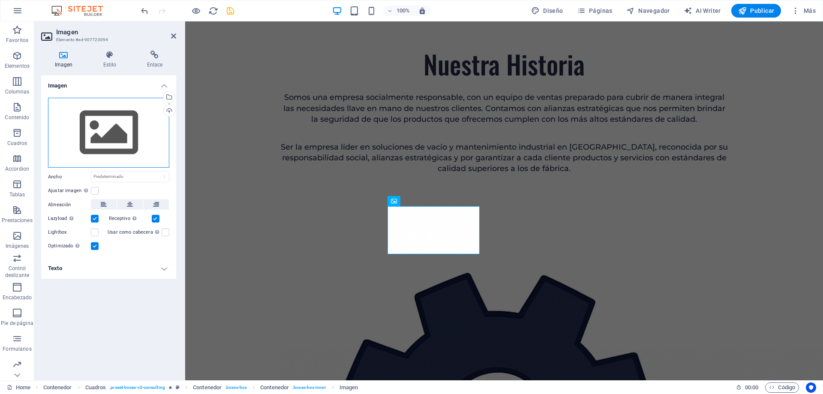
click at [111, 130] on div "Arrastra archivos aquí, haz clic para escoger archivos o selecciona archivos de…" at bounding box center [108, 133] width 121 height 70
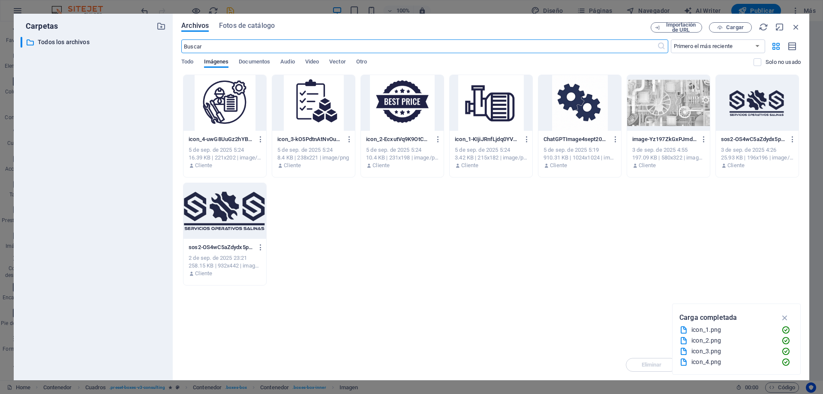
click at [401, 114] on div at bounding box center [402, 103] width 83 height 56
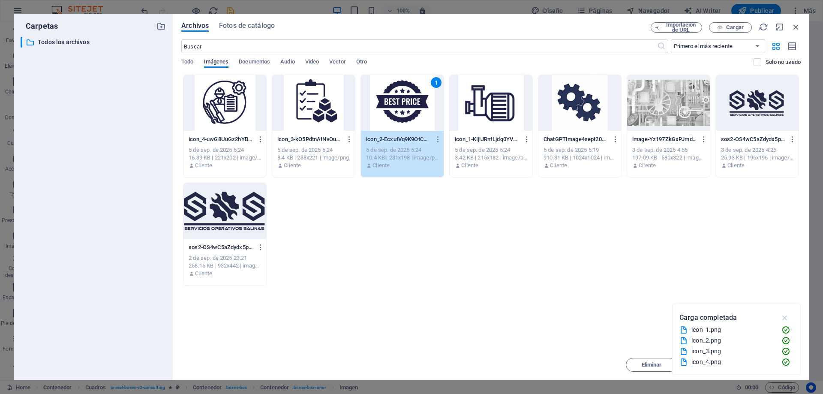
click at [787, 318] on icon "button" at bounding box center [785, 317] width 10 height 9
click at [775, 362] on span "Insertar" at bounding box center [775, 364] width 20 height 5
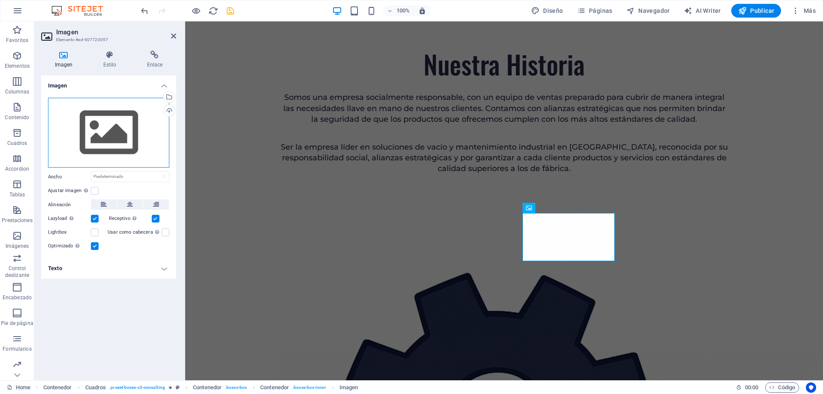
click at [113, 120] on div "Arrastra archivos aquí, haz clic para escoger archivos o selecciona archivos de…" at bounding box center [108, 133] width 121 height 70
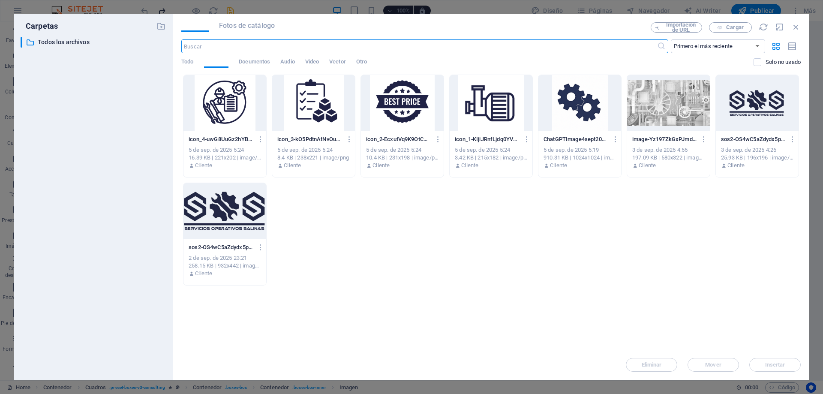
scroll to position [654, 0]
click at [288, 119] on div at bounding box center [313, 103] width 83 height 56
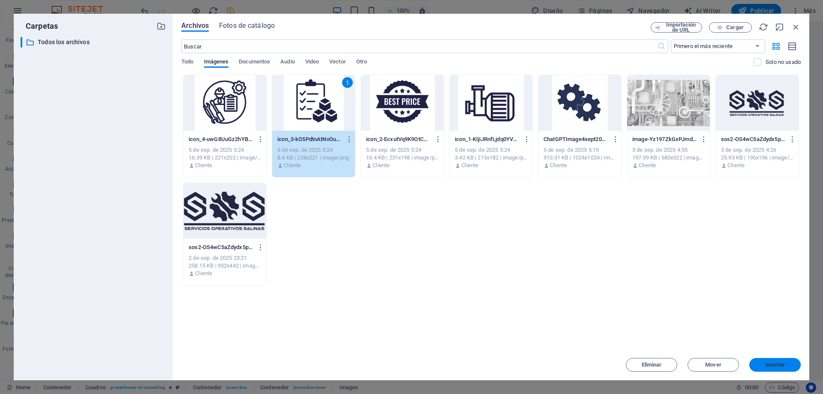
click at [776, 364] on span "Insertar" at bounding box center [775, 364] width 20 height 5
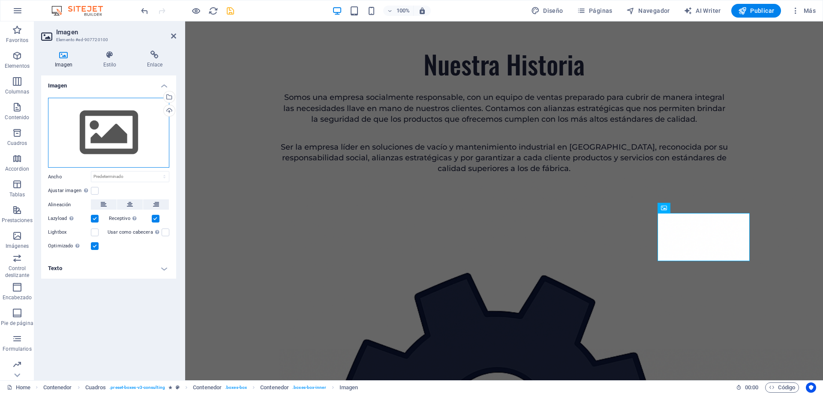
click at [132, 127] on div "Arrastra archivos aquí, haz clic para escoger archivos o selecciona archivos de…" at bounding box center [108, 133] width 121 height 70
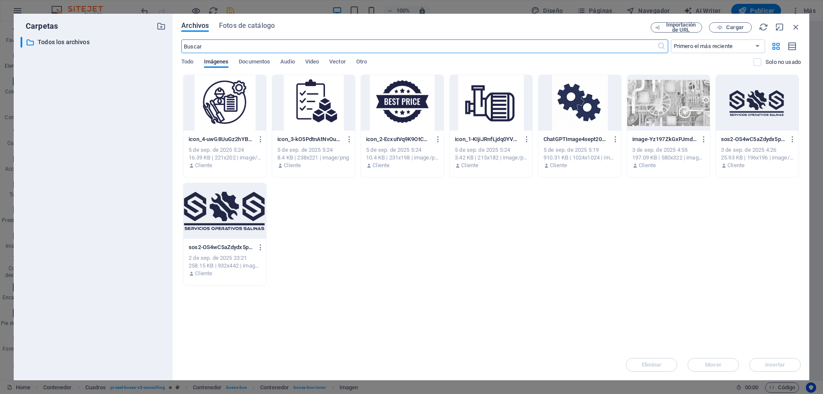
scroll to position [654, 0]
click at [213, 114] on div at bounding box center [224, 103] width 83 height 56
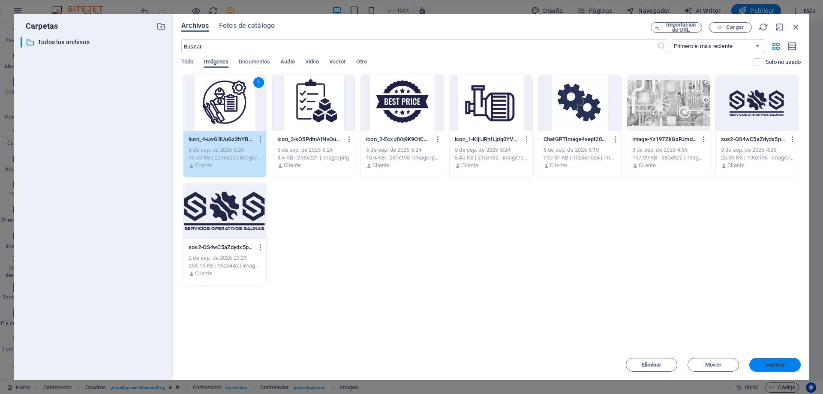
click at [775, 368] on button "Insertar" at bounding box center [774, 365] width 51 height 14
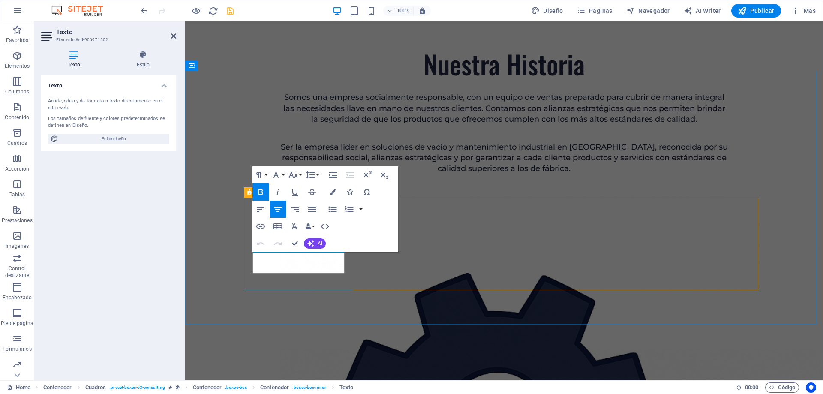
drag, startPoint x: 318, startPoint y: 269, endPoint x: 246, endPoint y: 256, distance: 73.1
drag, startPoint x: 315, startPoint y: 265, endPoint x: 252, endPoint y: 251, distance: 65.5
click at [263, 191] on icon "button" at bounding box center [260, 192] width 10 height 10
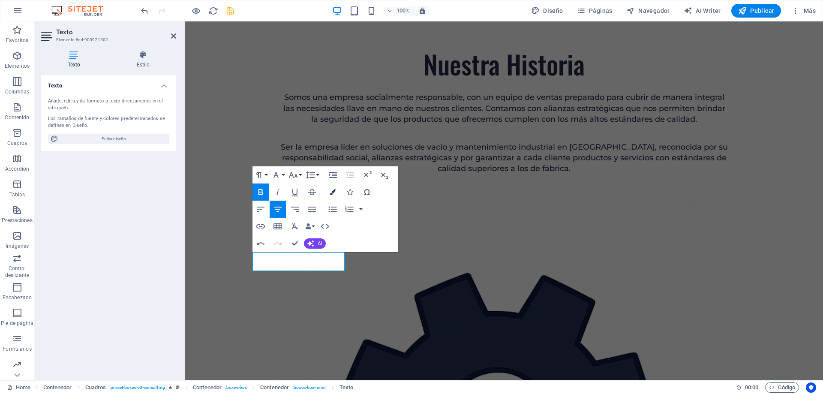
click at [330, 195] on icon "button" at bounding box center [333, 192] width 6 height 6
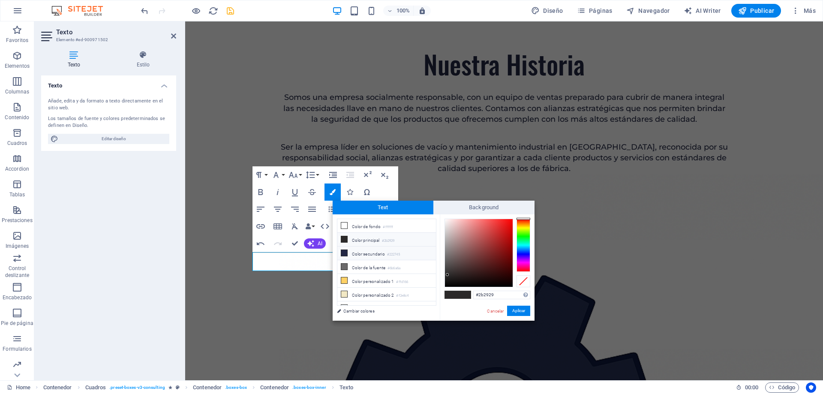
click at [359, 250] on li "Color secundario #222745" at bounding box center [386, 253] width 99 height 14
type input "#222745"
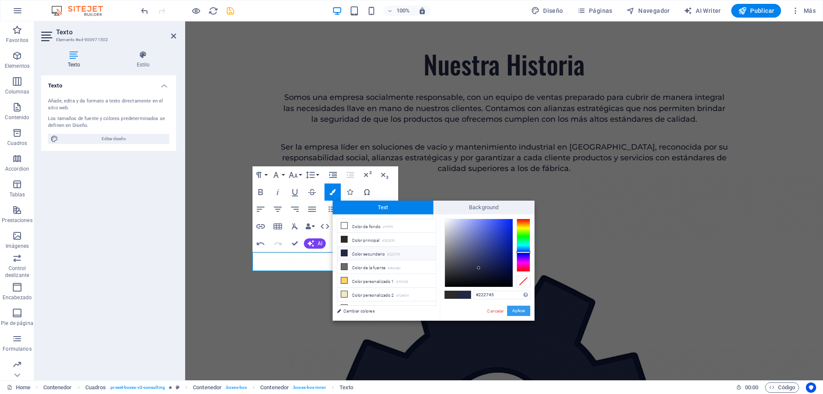
click at [522, 313] on button "Aplicar" at bounding box center [518, 311] width 23 height 10
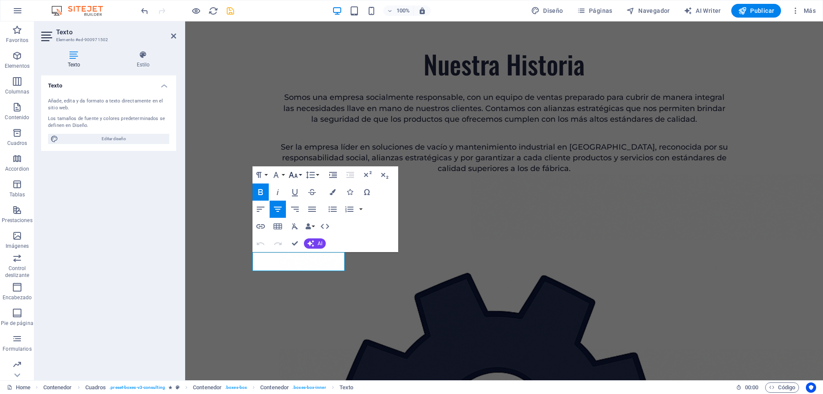
click at [291, 174] on icon "button" at bounding box center [292, 175] width 9 height 6
click at [303, 255] on link "14" at bounding box center [302, 255] width 31 height 13
drag, startPoint x: 331, startPoint y: 266, endPoint x: 256, endPoint y: 256, distance: 76.0
click at [296, 174] on icon "button" at bounding box center [292, 175] width 9 height 6
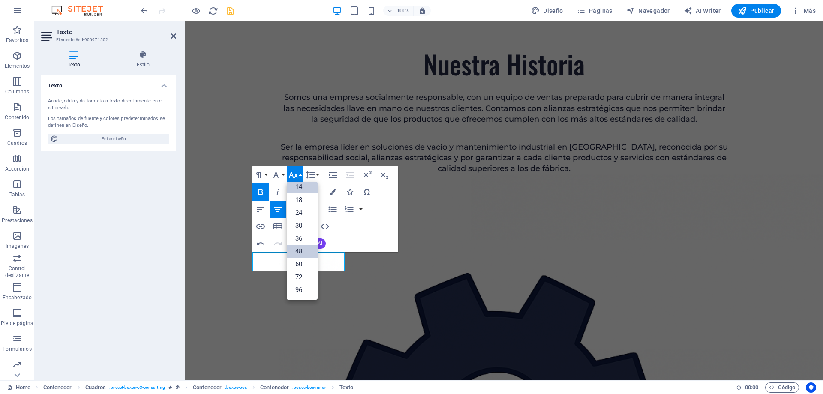
scroll to position [69, 0]
click at [302, 201] on link "18" at bounding box center [302, 199] width 31 height 13
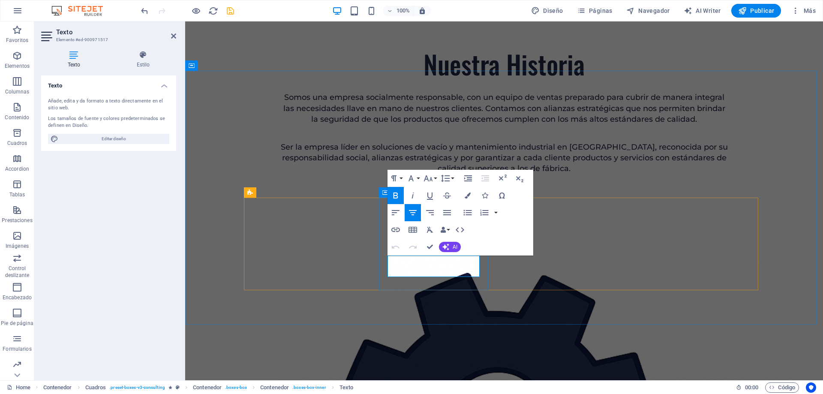
drag, startPoint x: 452, startPoint y: 272, endPoint x: 393, endPoint y: 262, distance: 60.0
drag, startPoint x: 451, startPoint y: 293, endPoint x: 390, endPoint y: 261, distance: 68.8
click at [396, 192] on icon "button" at bounding box center [395, 195] width 10 height 10
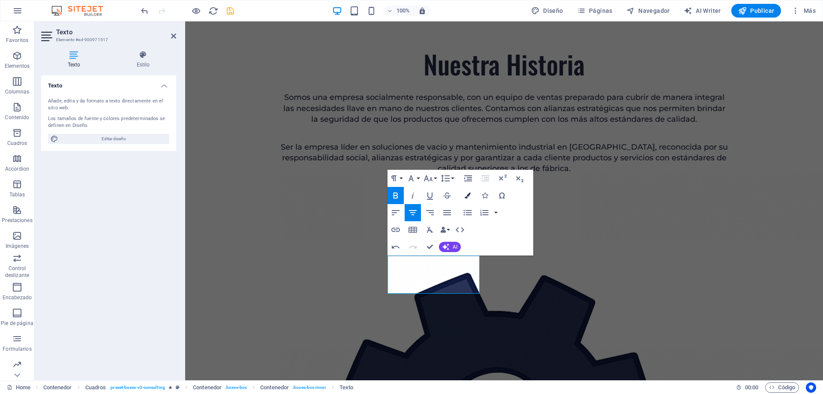
click at [469, 200] on button "Colors" at bounding box center [467, 195] width 16 height 17
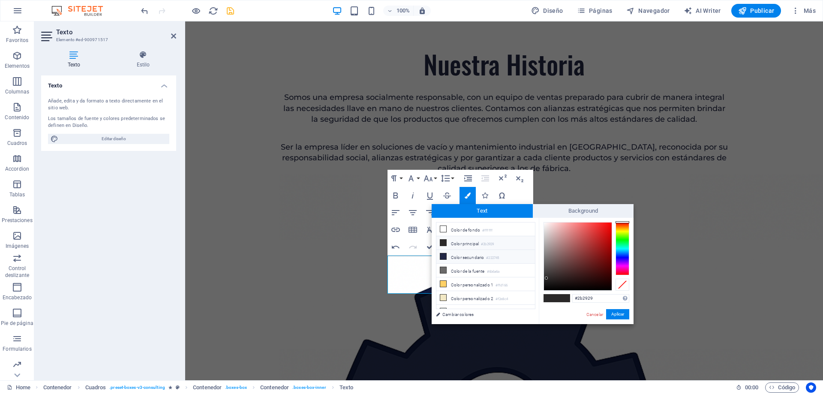
click at [470, 257] on li "Color secundario #222745" at bounding box center [485, 257] width 99 height 14
type input "#222745"
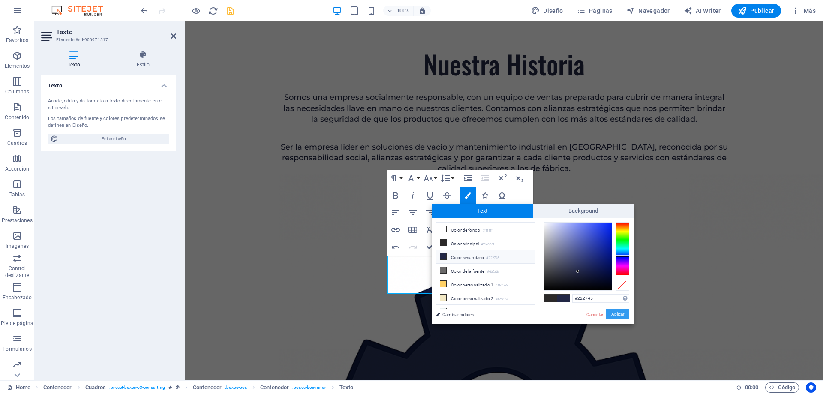
drag, startPoint x: 615, startPoint y: 313, endPoint x: 318, endPoint y: 237, distance: 306.7
click at [615, 313] on button "Aplicar" at bounding box center [617, 314] width 23 height 10
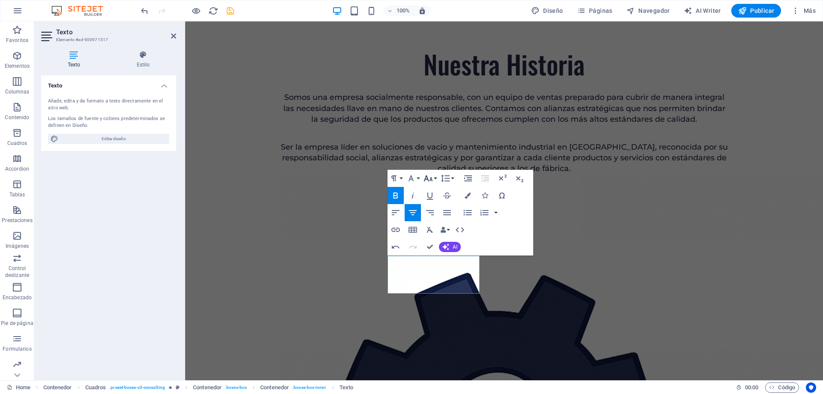
click at [428, 176] on icon "button" at bounding box center [428, 178] width 10 height 10
click at [439, 271] on link "18" at bounding box center [437, 272] width 31 height 13
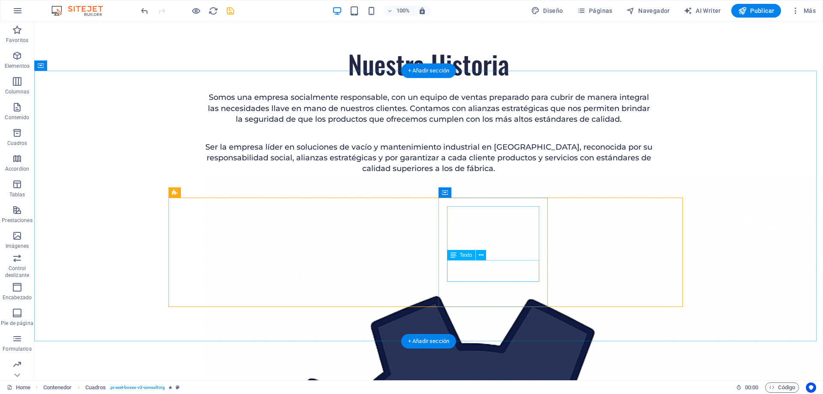
drag, startPoint x: 503, startPoint y: 275, endPoint x: 351, endPoint y: 275, distance: 152.1
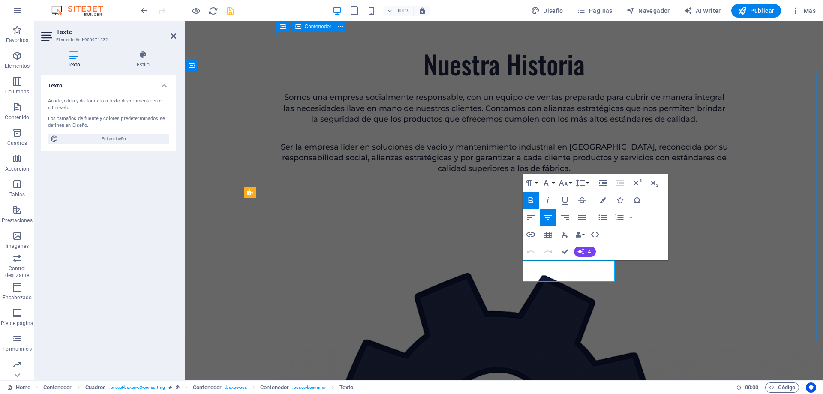
drag, startPoint x: 589, startPoint y: 278, endPoint x: 511, endPoint y: 261, distance: 79.3
drag, startPoint x: 592, startPoint y: 284, endPoint x: 520, endPoint y: 269, distance: 73.6
click at [530, 201] on icon "button" at bounding box center [530, 200] width 10 height 10
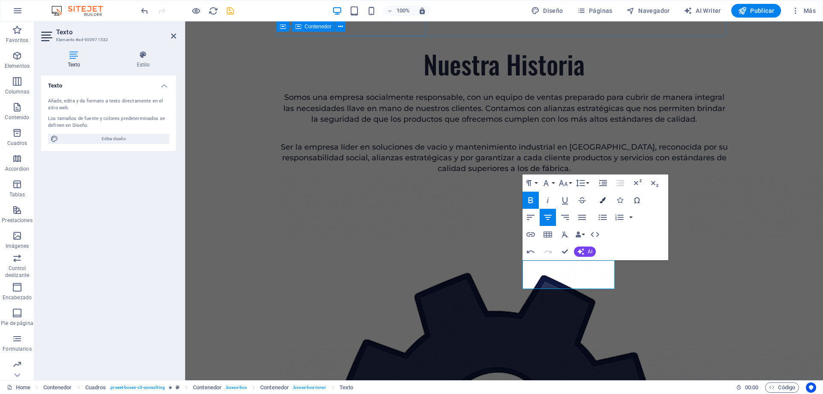
click at [603, 201] on icon "button" at bounding box center [603, 200] width 6 height 6
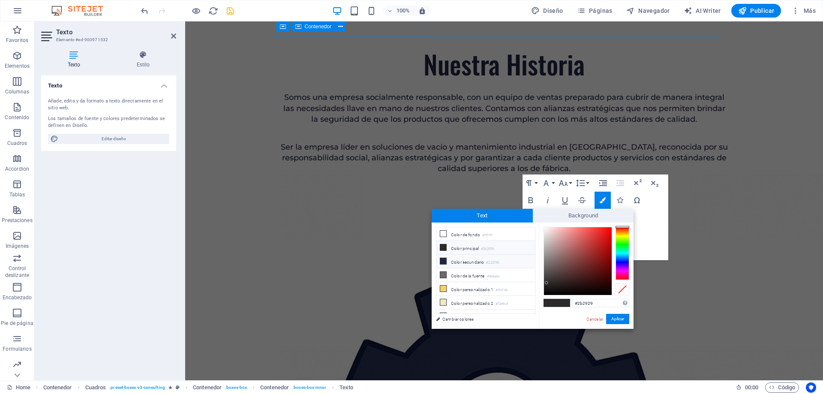
click at [461, 260] on li "Color secundario #222745" at bounding box center [485, 262] width 99 height 14
type input "#222745"
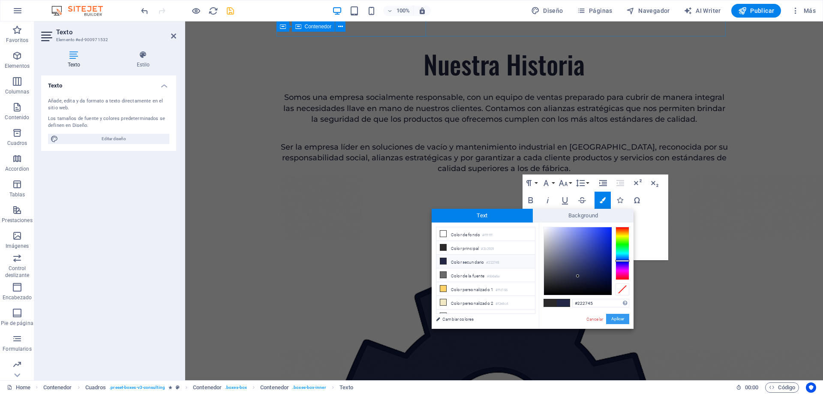
click at [624, 316] on button "Aplicar" at bounding box center [617, 319] width 23 height 10
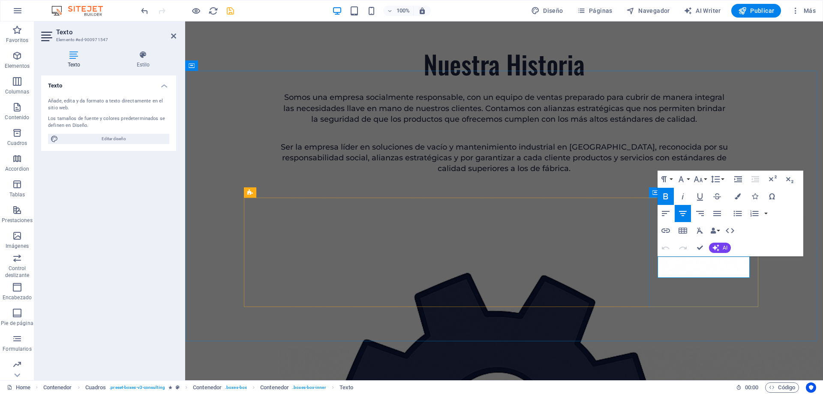
drag, startPoint x: 726, startPoint y: 271, endPoint x: 669, endPoint y: 260, distance: 58.5
drag, startPoint x: 730, startPoint y: 277, endPoint x: 648, endPoint y: 254, distance: 85.1
click at [665, 195] on icon "button" at bounding box center [665, 196] width 10 height 10
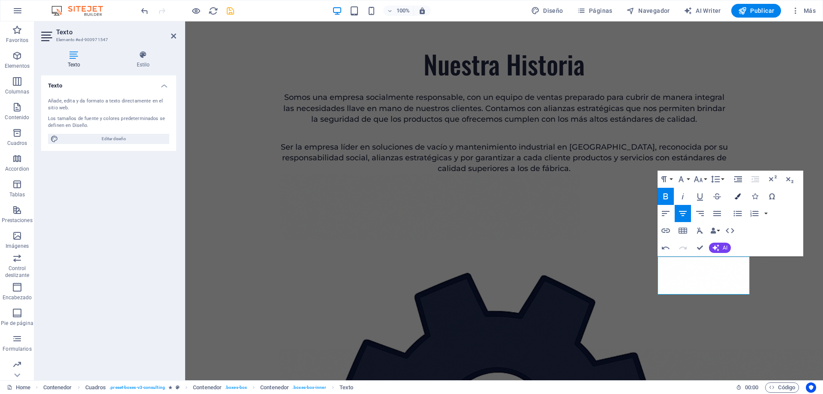
click at [737, 198] on icon "button" at bounding box center [738, 196] width 6 height 6
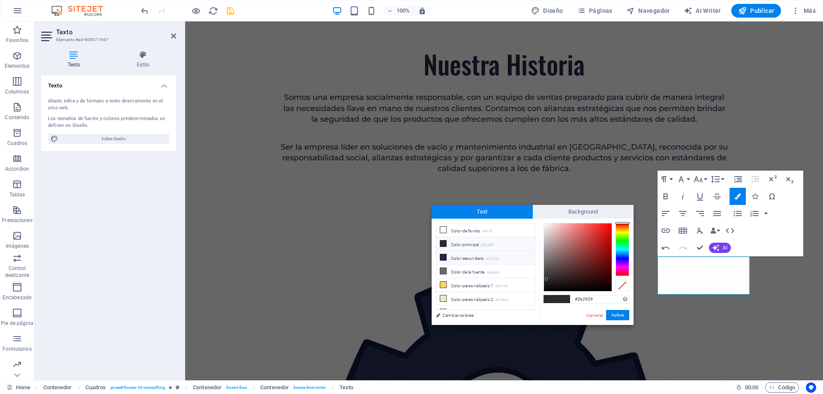
click at [487, 252] on li "Color secundario #222745" at bounding box center [485, 258] width 99 height 14
type input "#222745"
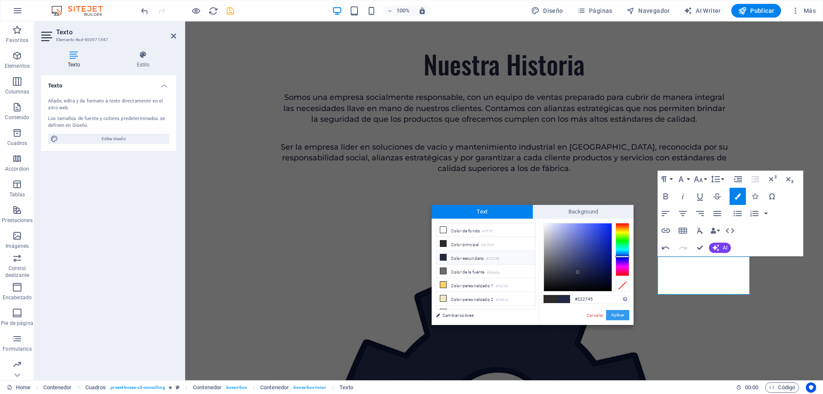
click at [616, 313] on button "Aplicar" at bounding box center [617, 315] width 23 height 10
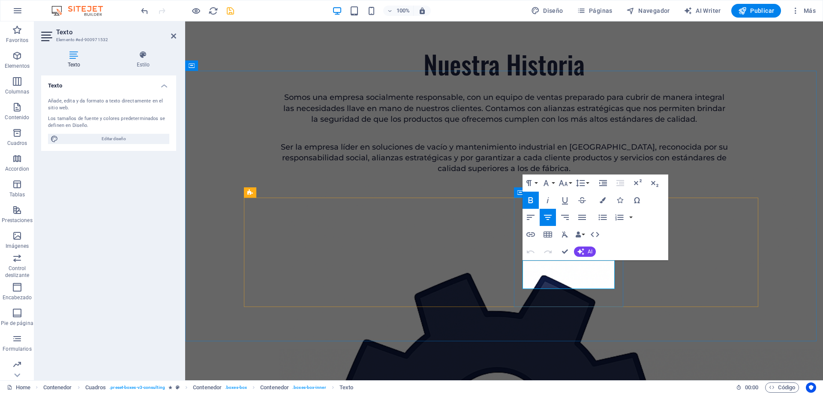
drag, startPoint x: 589, startPoint y: 283, endPoint x: 523, endPoint y: 264, distance: 68.5
click at [566, 182] on icon "button" at bounding box center [563, 183] width 10 height 10
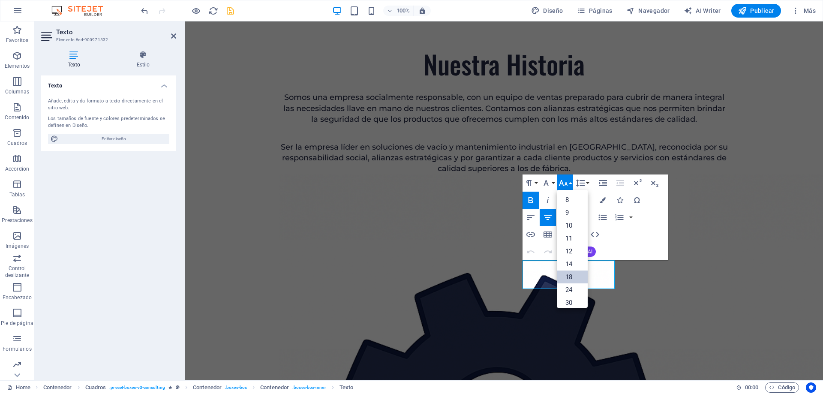
click at [571, 272] on link "18" at bounding box center [572, 276] width 31 height 13
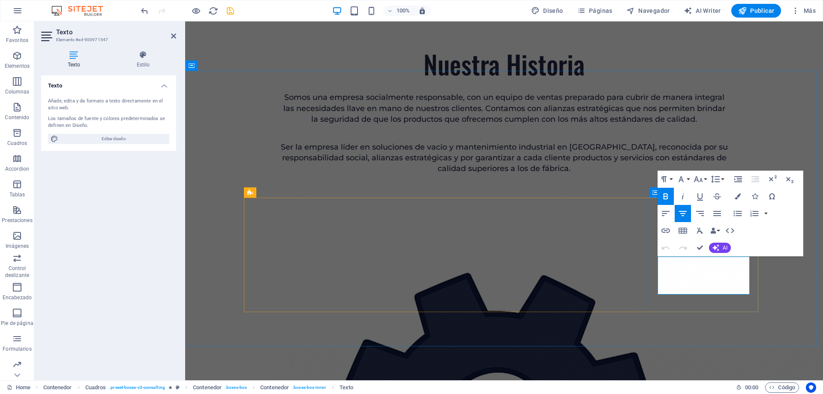
drag, startPoint x: 722, startPoint y: 288, endPoint x: 655, endPoint y: 254, distance: 74.9
click at [698, 182] on icon "button" at bounding box center [698, 179] width 10 height 10
click at [707, 274] on link "18" at bounding box center [707, 273] width 31 height 13
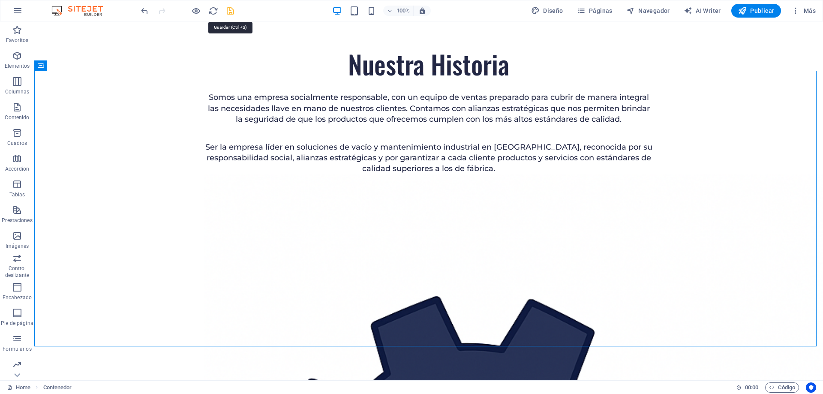
click at [234, 10] on icon "save" at bounding box center [230, 11] width 10 height 10
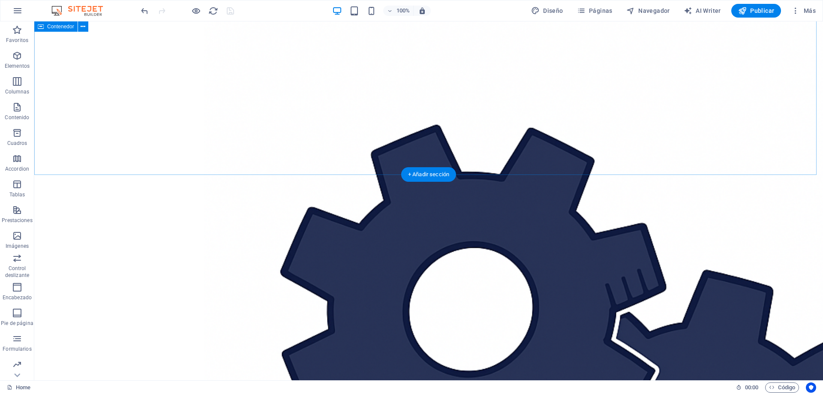
scroll to position [1053, 0]
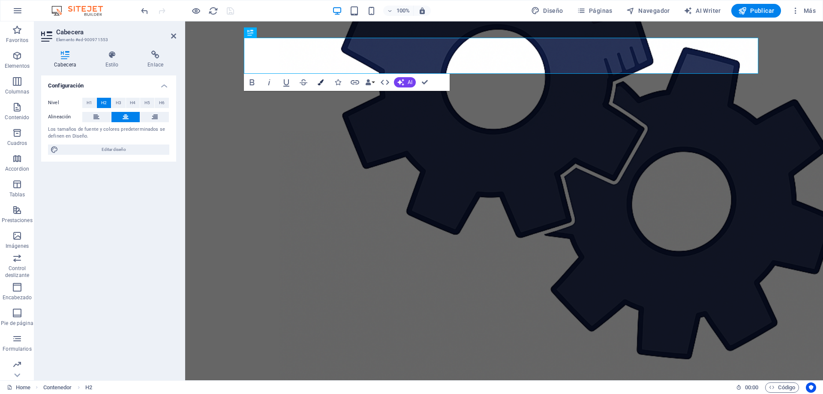
click at [326, 80] on button "Colors" at bounding box center [320, 82] width 16 height 17
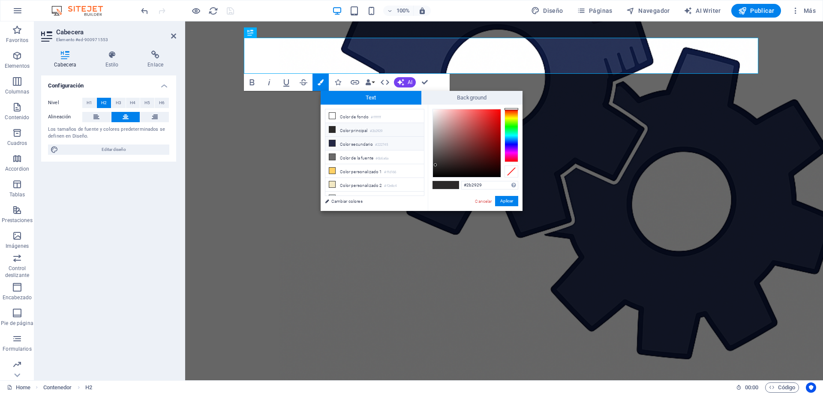
click at [366, 145] on li "Color secundario #222745" at bounding box center [374, 144] width 99 height 14
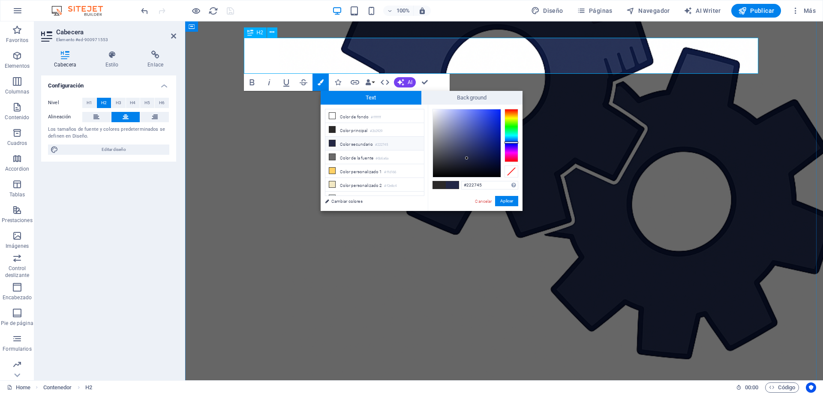
drag, startPoint x: 651, startPoint y: 54, endPoint x: 355, endPoint y: 72, distance: 296.2
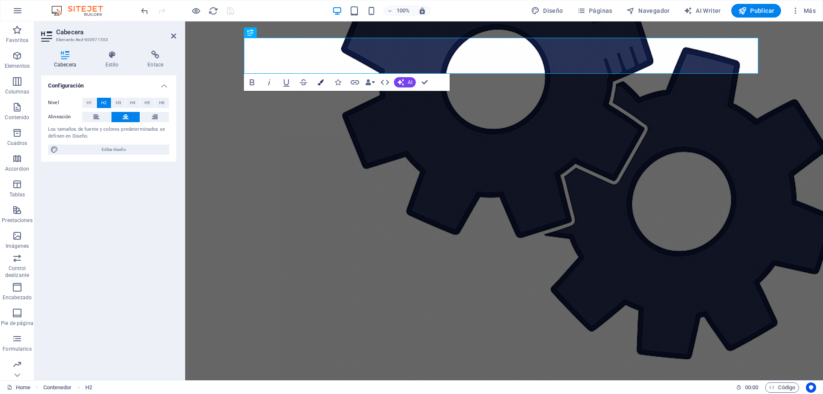
click at [324, 80] on button "Colors" at bounding box center [320, 82] width 16 height 17
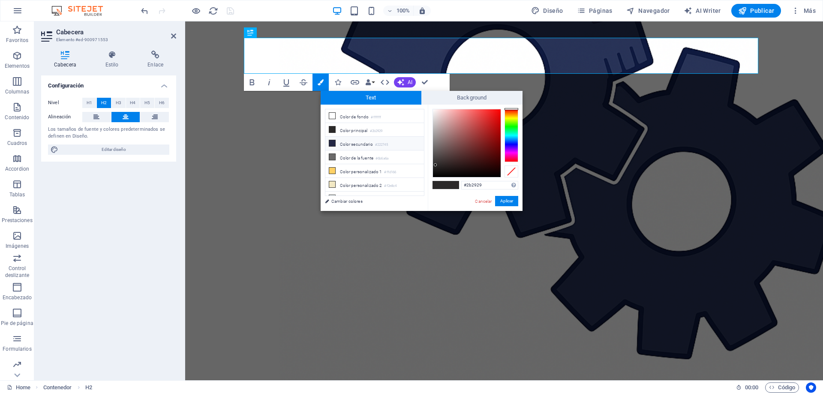
click at [349, 140] on li "Color secundario #222745" at bounding box center [374, 144] width 99 height 14
type input "#222745"
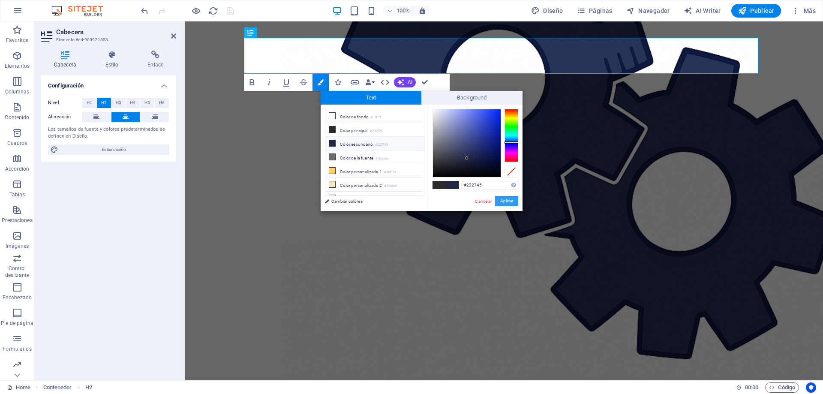
click at [507, 200] on button "Aplicar" at bounding box center [506, 201] width 23 height 10
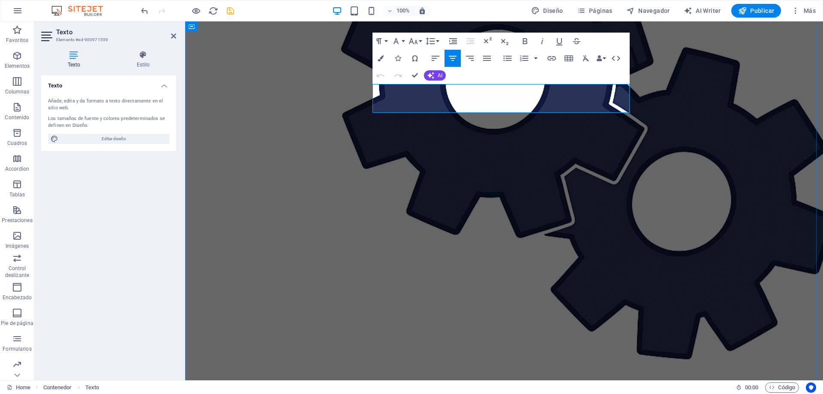
drag, startPoint x: 591, startPoint y: 108, endPoint x: 384, endPoint y: 90, distance: 207.7
drag, startPoint x: 599, startPoint y: 110, endPoint x: 363, endPoint y: 81, distance: 237.9
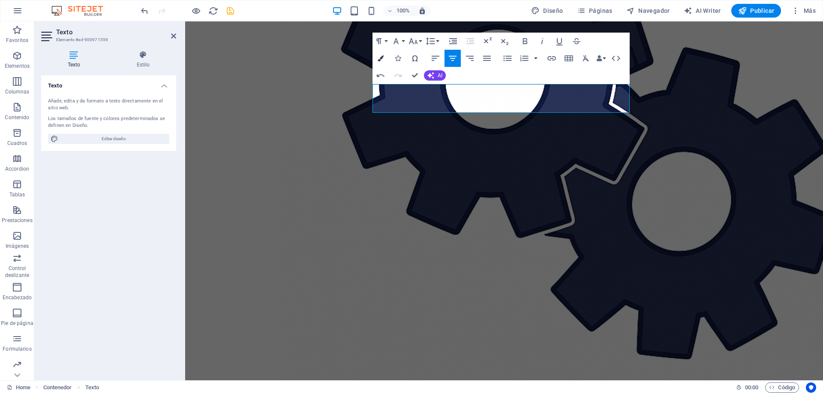
click at [381, 56] on icon "button" at bounding box center [381, 58] width 6 height 6
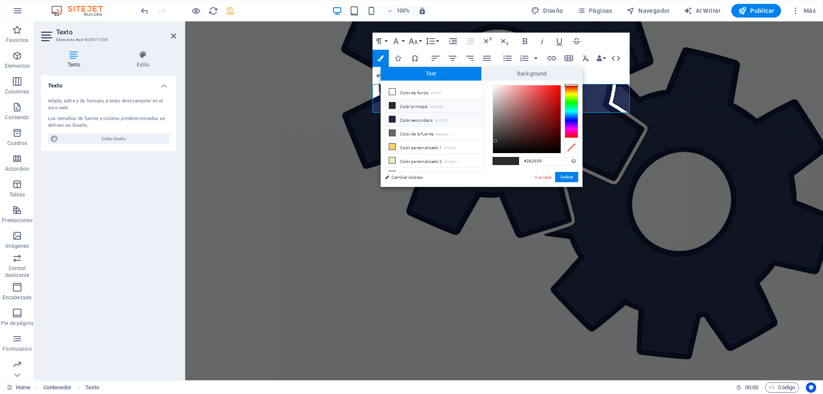
click at [425, 115] on li "Color secundario #222745" at bounding box center [434, 120] width 99 height 14
type input "#222745"
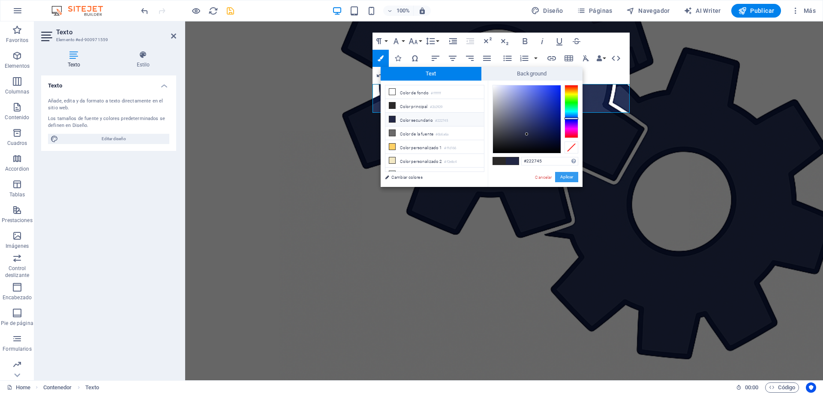
click at [564, 177] on button "Aplicar" at bounding box center [566, 177] width 23 height 10
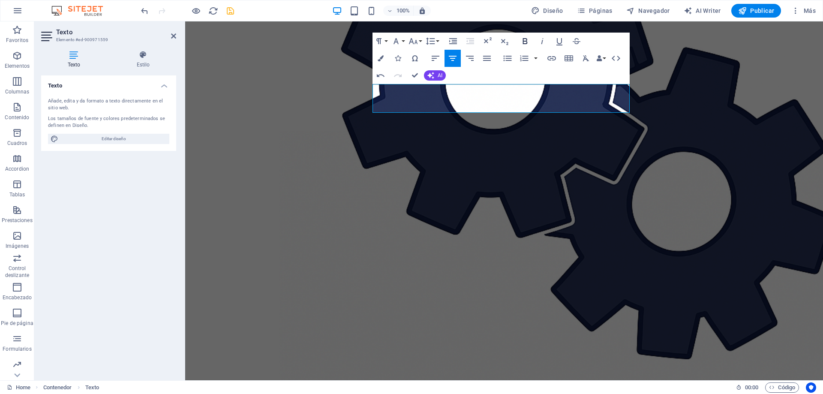
click at [524, 42] on icon "button" at bounding box center [525, 41] width 10 height 10
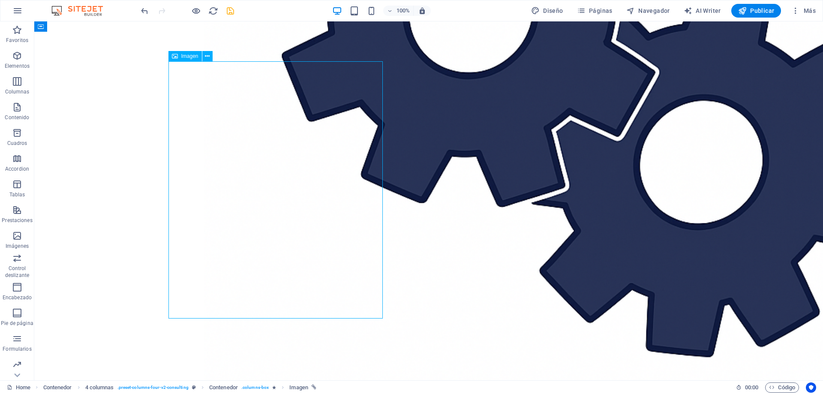
scroll to position [1182, 0]
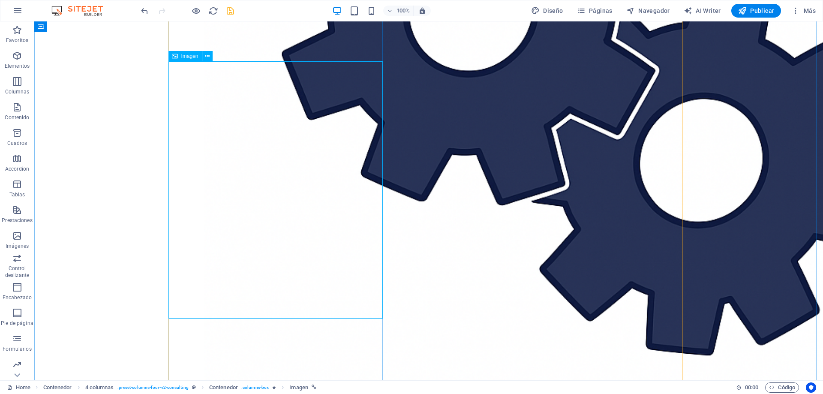
select select "%"
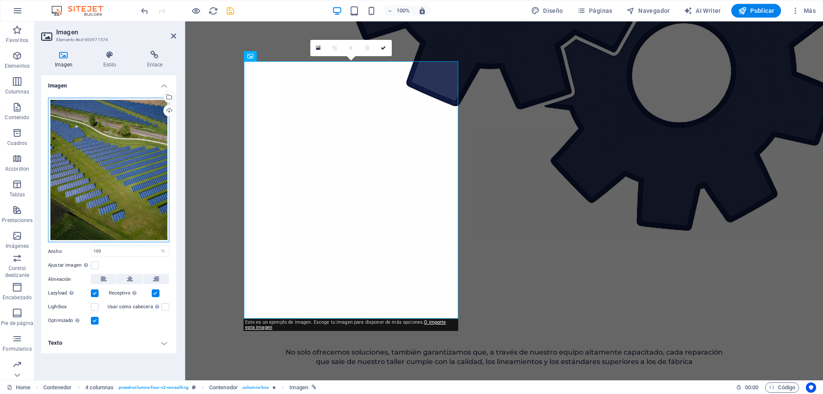
click at [110, 142] on div "Arrastra archivos aquí, haz clic para escoger archivos o selecciona archivos de…" at bounding box center [108, 170] width 121 height 145
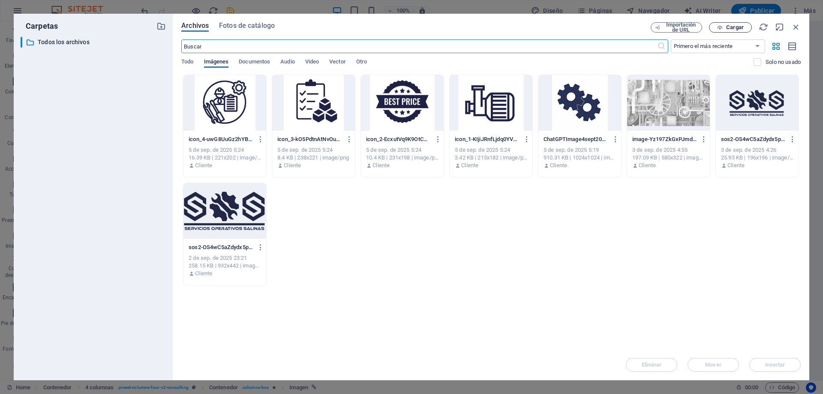
click at [729, 29] on span "Cargar" at bounding box center [735, 27] width 18 height 5
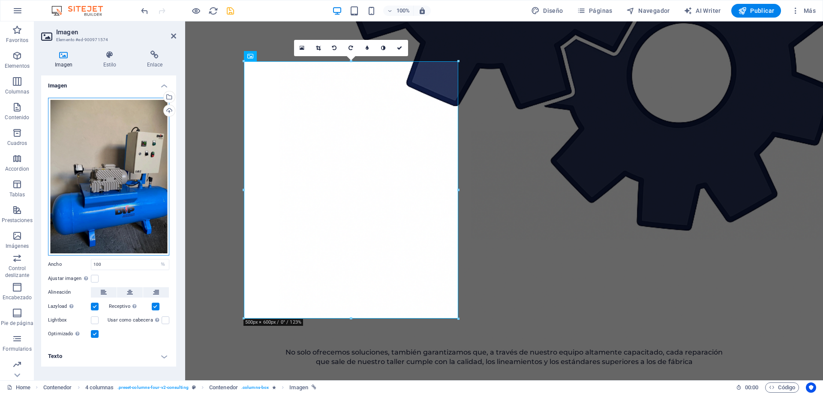
click at [126, 143] on div "Arrastra archivos aquí, haz clic para escoger archivos o selecciona archivos de…" at bounding box center [108, 177] width 121 height 158
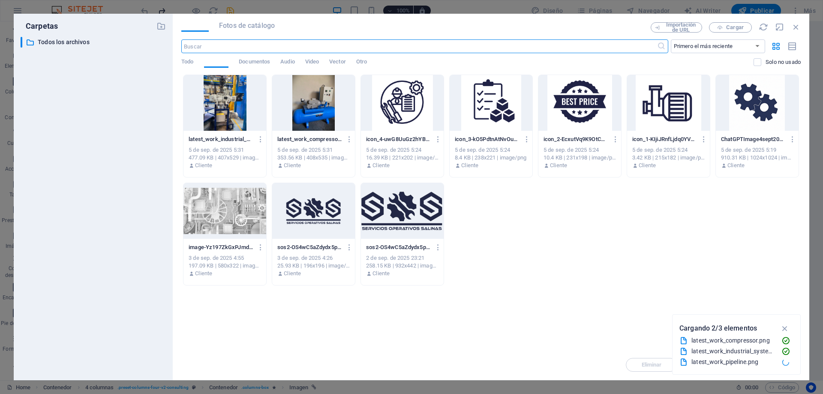
scroll to position [1179, 0]
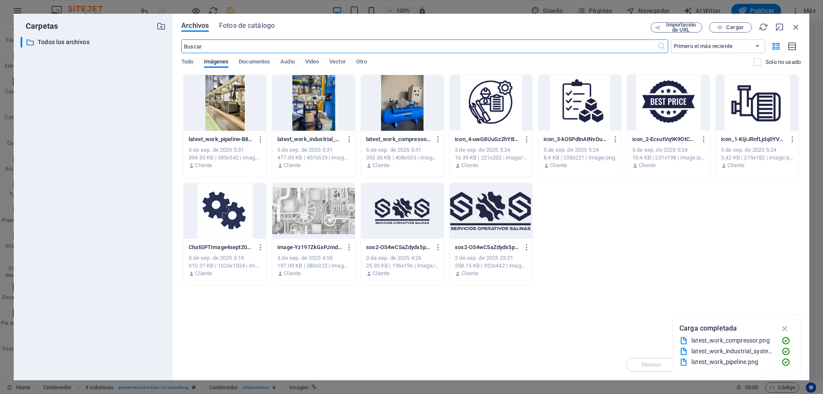
click at [393, 107] on div at bounding box center [402, 103] width 83 height 56
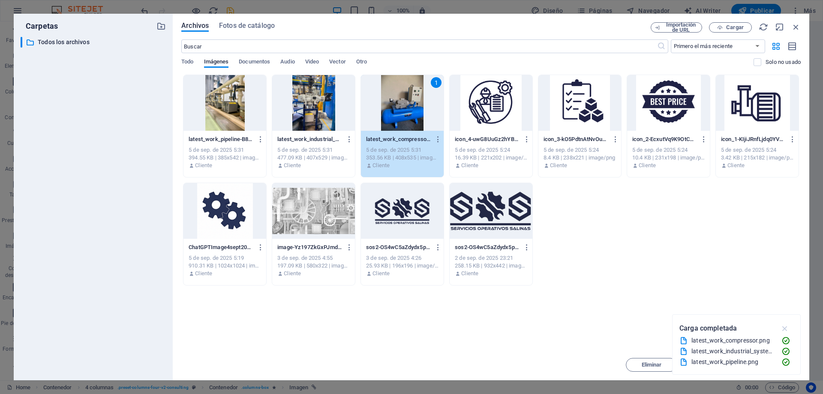
click at [785, 328] on icon "button" at bounding box center [785, 328] width 10 height 9
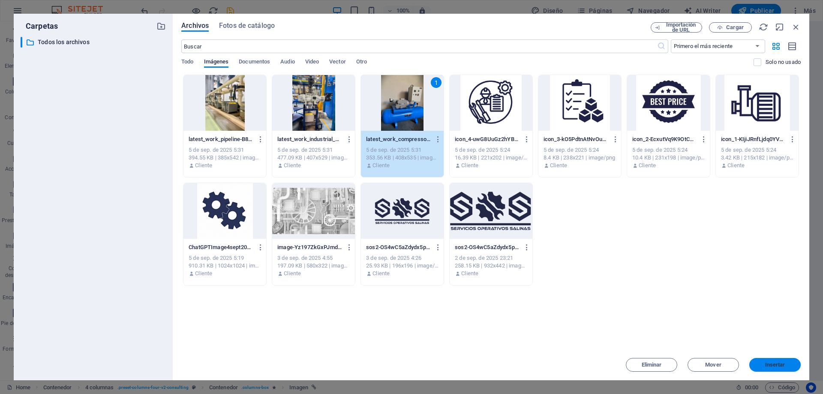
click at [769, 367] on span "Insertar" at bounding box center [775, 364] width 20 height 5
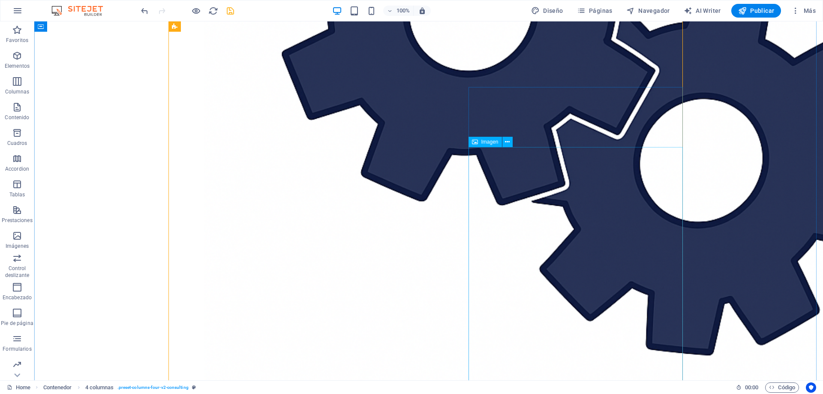
select select "%"
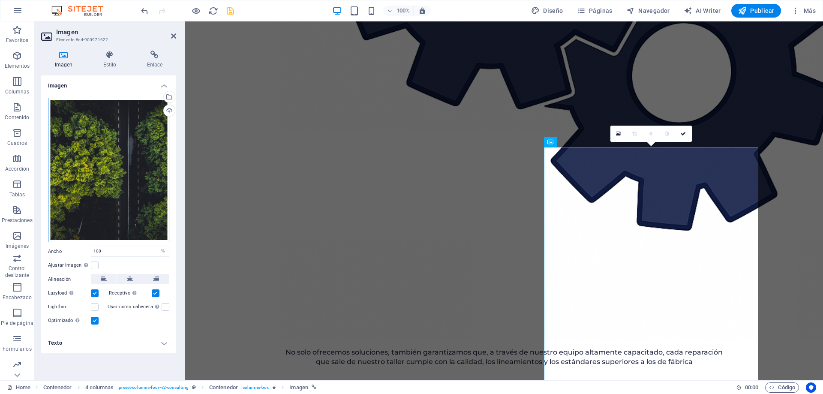
click at [97, 148] on div "Arrastra archivos aquí, haz clic para escoger archivos o selecciona archivos de…" at bounding box center [108, 170] width 121 height 145
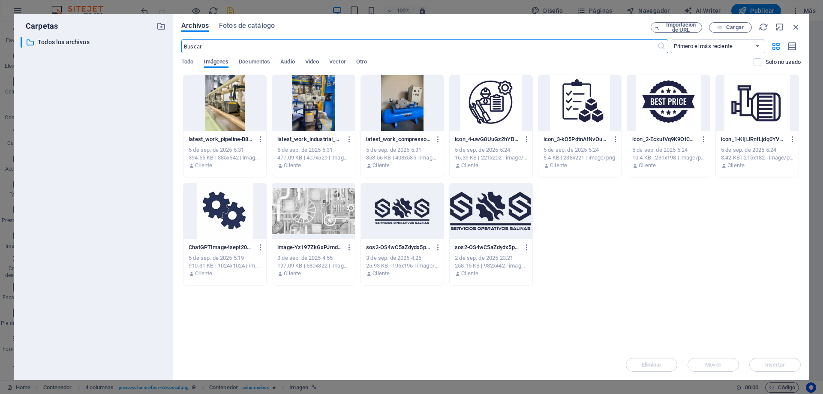
scroll to position [1179, 0]
click at [314, 103] on div at bounding box center [313, 103] width 83 height 56
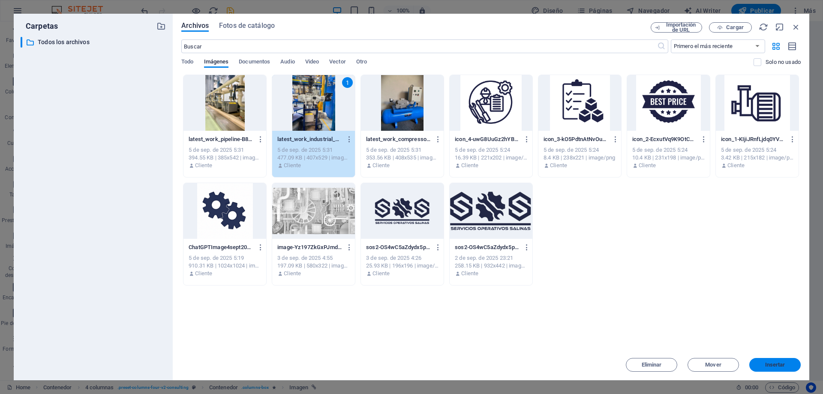
click at [776, 358] on button "Insertar" at bounding box center [774, 365] width 51 height 14
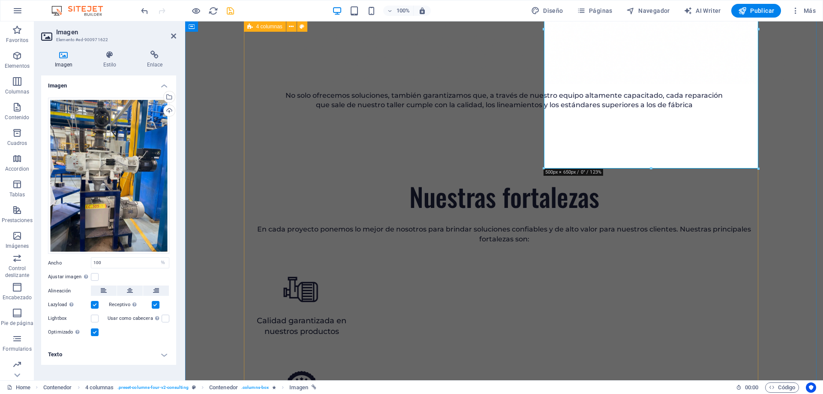
scroll to position [1439, 0]
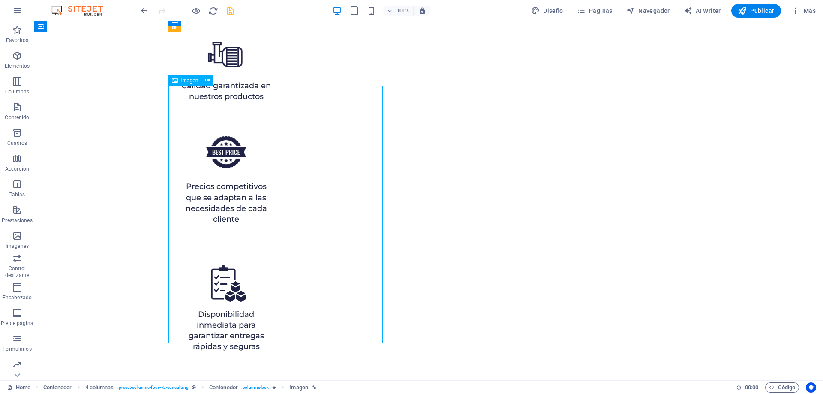
scroll to position [1824, 0]
select select "%"
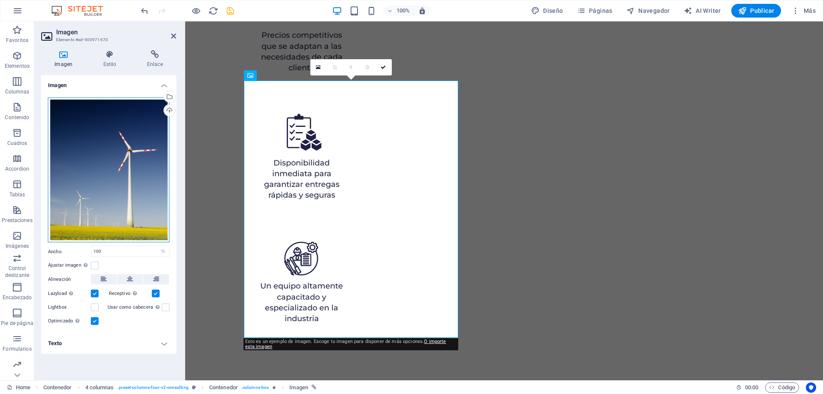
click at [100, 171] on div "Arrastra archivos aquí, haz clic para escoger archivos o selecciona archivos de…" at bounding box center [108, 170] width 121 height 145
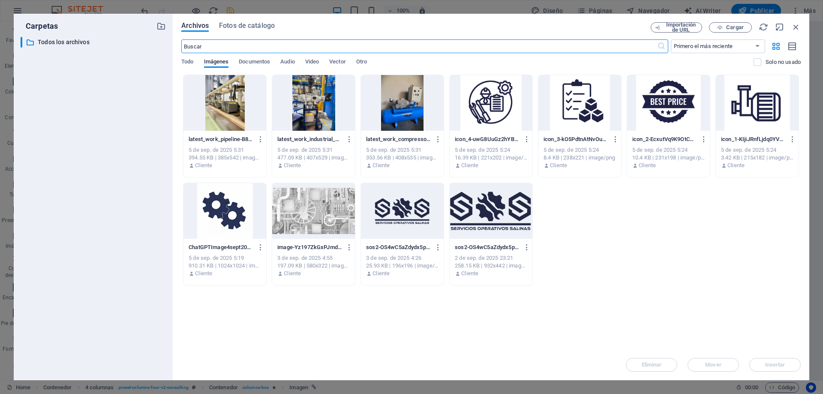
click at [231, 101] on div at bounding box center [224, 103] width 83 height 56
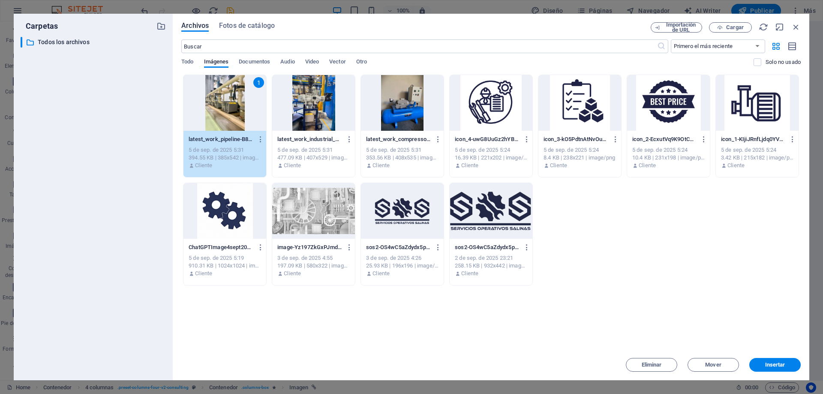
click at [778, 357] on div "Eliminar Mover Insertar" at bounding box center [490, 360] width 619 height 22
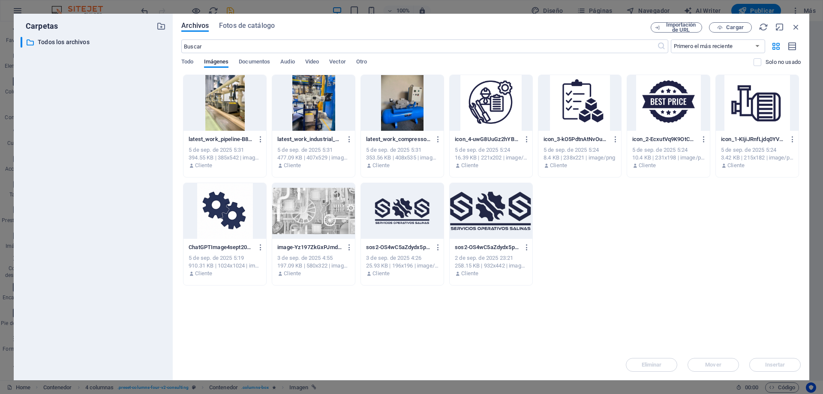
click at [222, 116] on div at bounding box center [224, 103] width 83 height 56
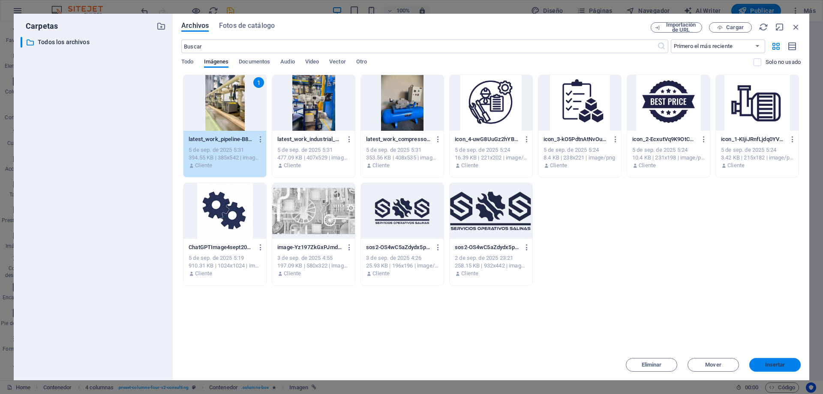
click at [783, 363] on span "Insertar" at bounding box center [775, 364] width 20 height 5
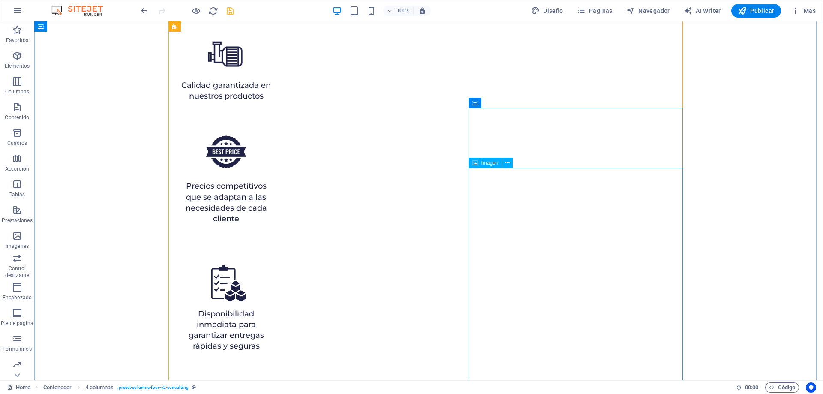
click at [517, 100] on icon at bounding box center [518, 102] width 5 height 9
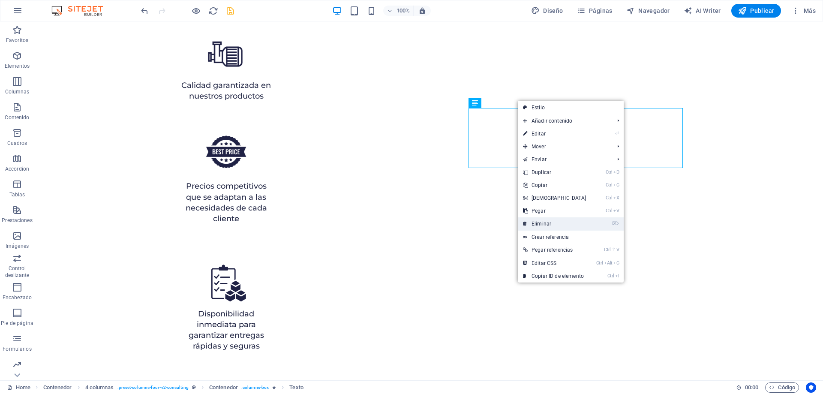
click at [566, 226] on link "⌦ Eliminar" at bounding box center [555, 223] width 74 height 13
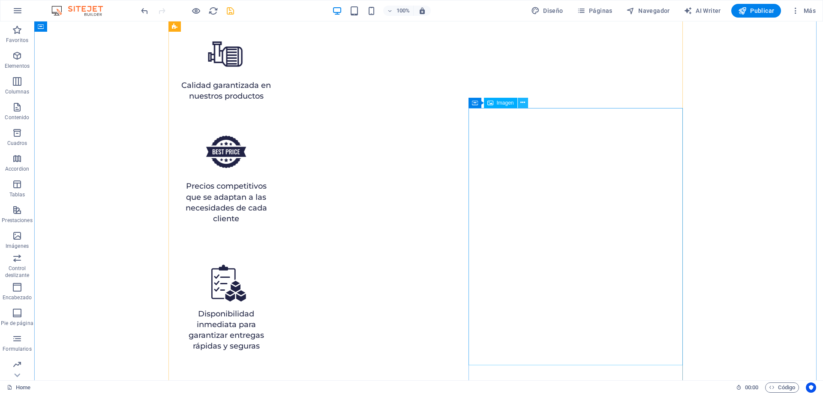
click at [525, 104] on button at bounding box center [523, 103] width 10 height 10
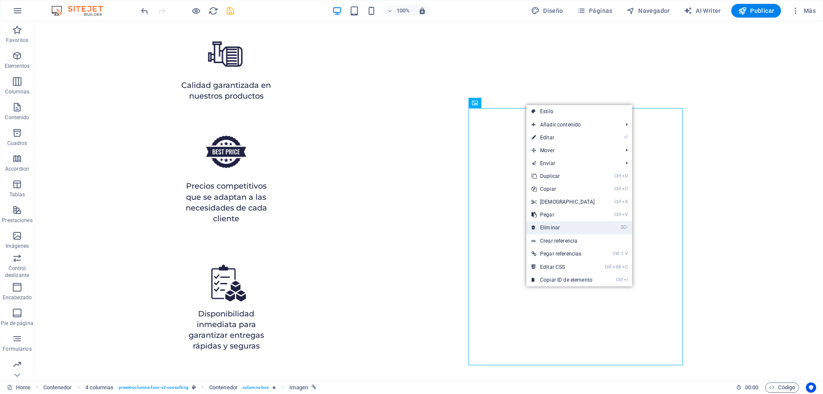
click at [574, 228] on link "⌦ Eliminar" at bounding box center [563, 227] width 74 height 13
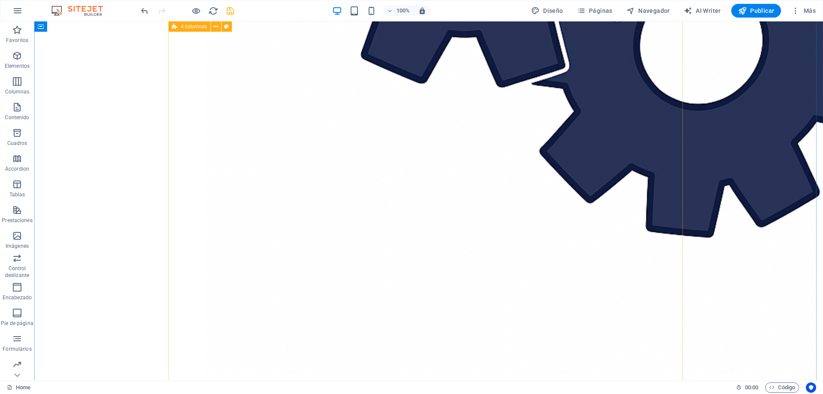
scroll to position [1353, 0]
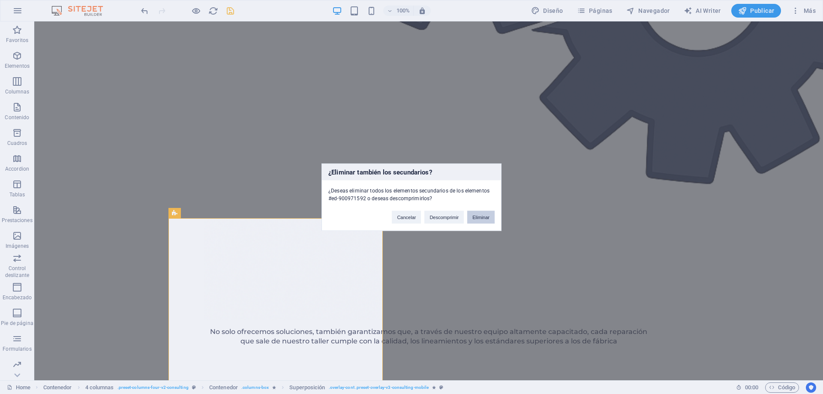
click at [485, 220] on button "Eliminar" at bounding box center [480, 216] width 27 height 13
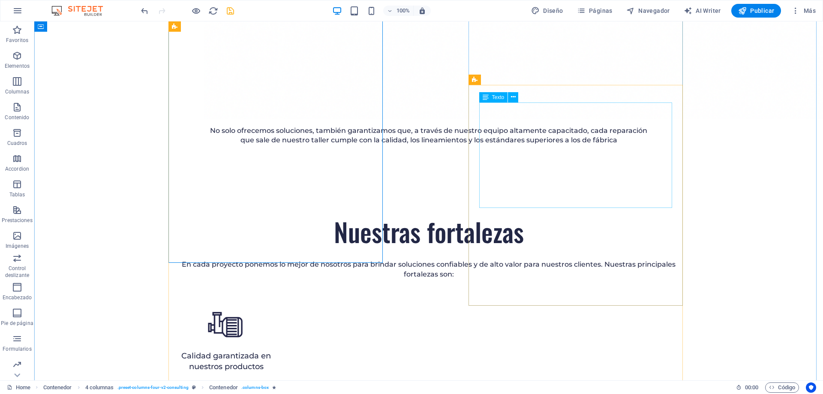
scroll to position [1481, 0]
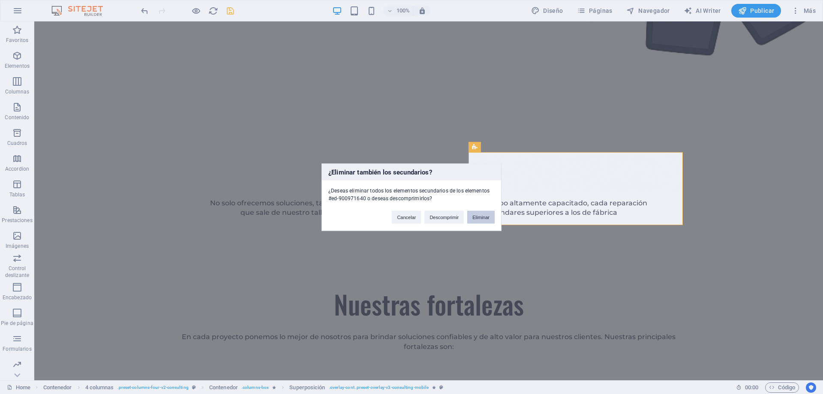
click at [478, 214] on button "Eliminar" at bounding box center [480, 216] width 27 height 13
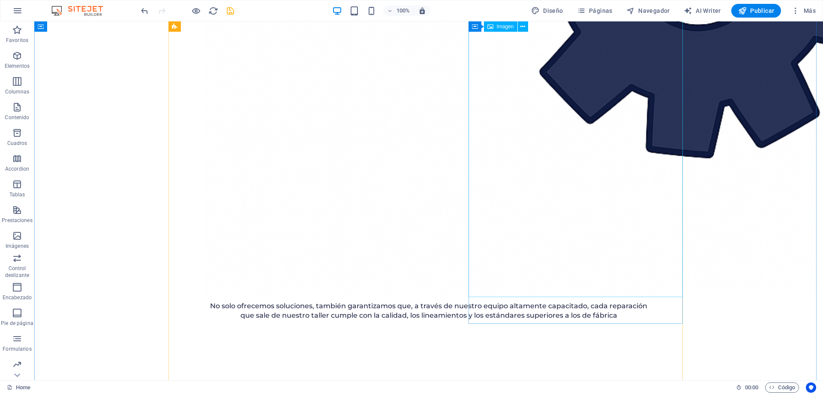
scroll to position [1439, 0]
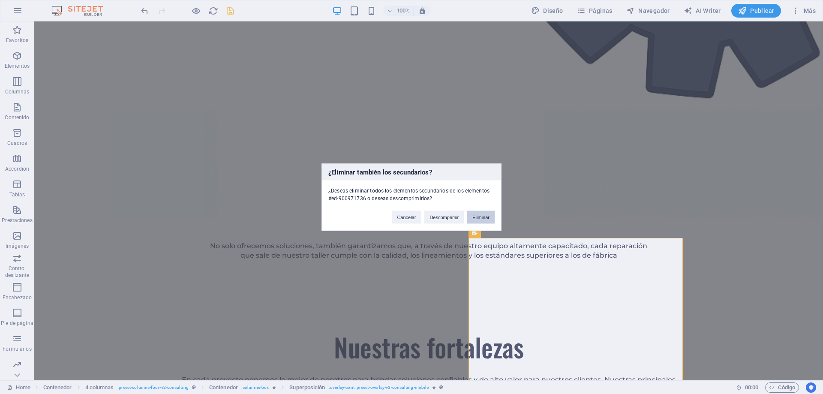
click at [483, 216] on button "Eliminar" at bounding box center [480, 216] width 27 height 13
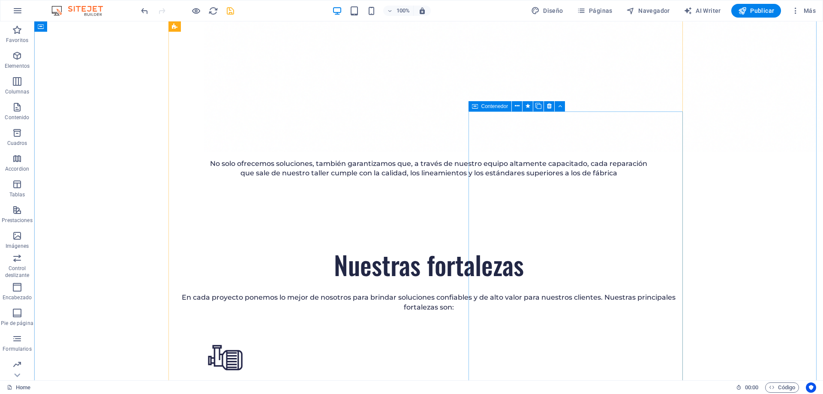
scroll to position [1567, 0]
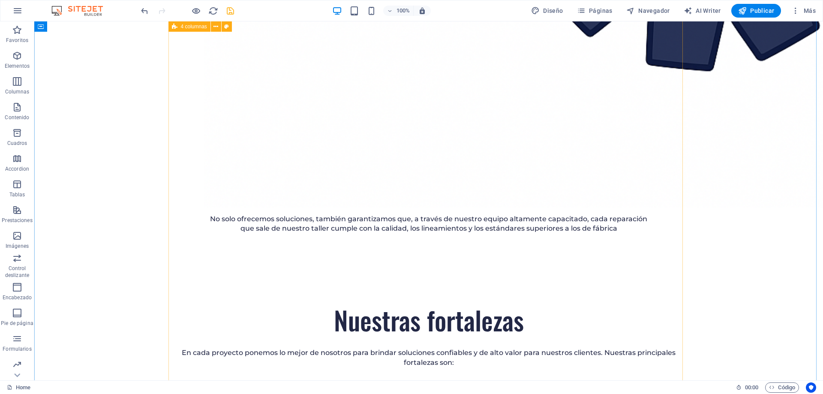
scroll to position [1439, 0]
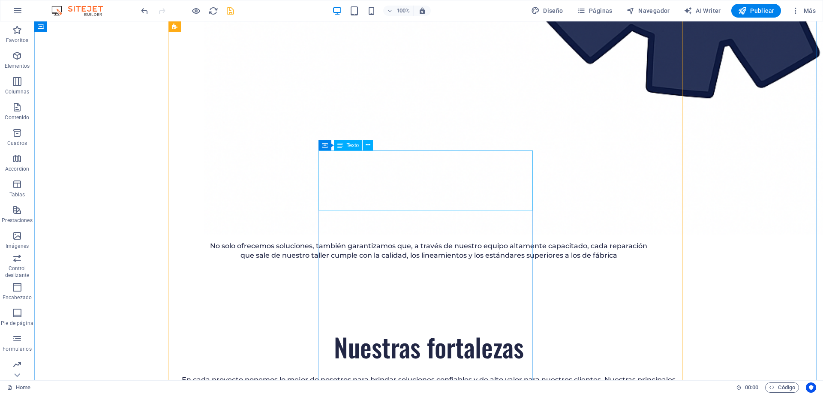
drag, startPoint x: 394, startPoint y: 178, endPoint x: 213, endPoint y: 275, distance: 205.7
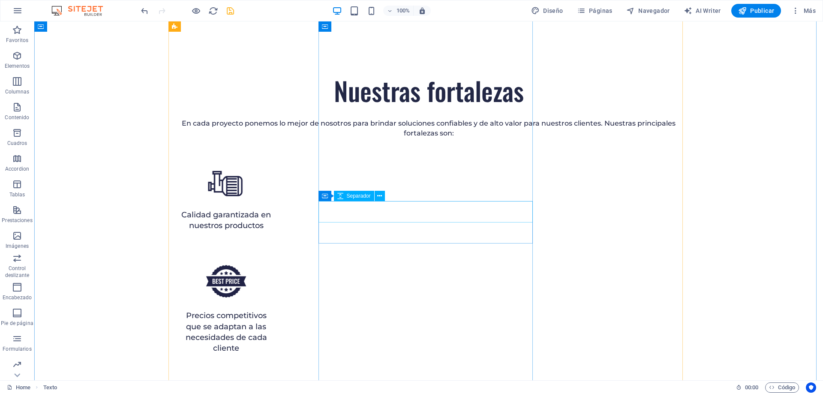
scroll to position [1694, 0]
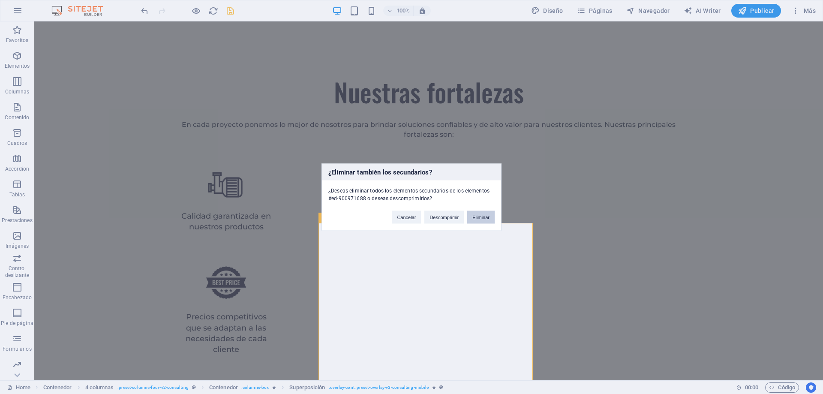
click at [480, 218] on button "Eliminar" at bounding box center [480, 216] width 27 height 13
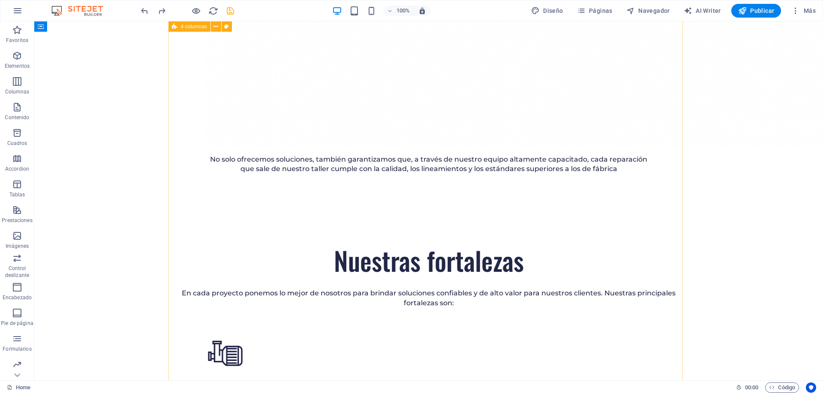
scroll to position [1531, 0]
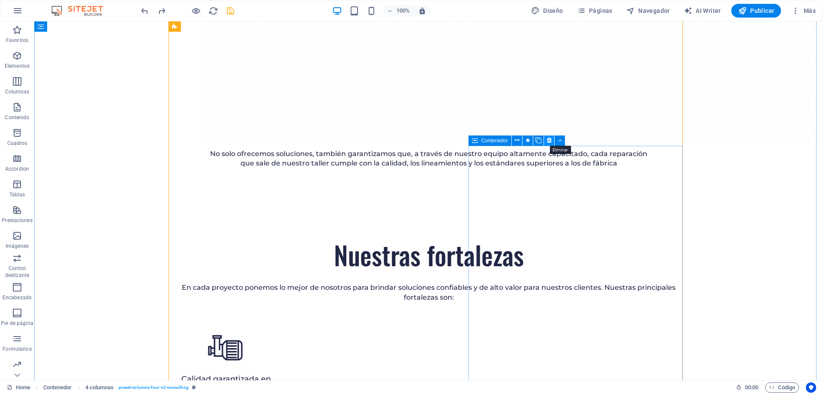
click at [549, 140] on icon at bounding box center [549, 140] width 5 height 9
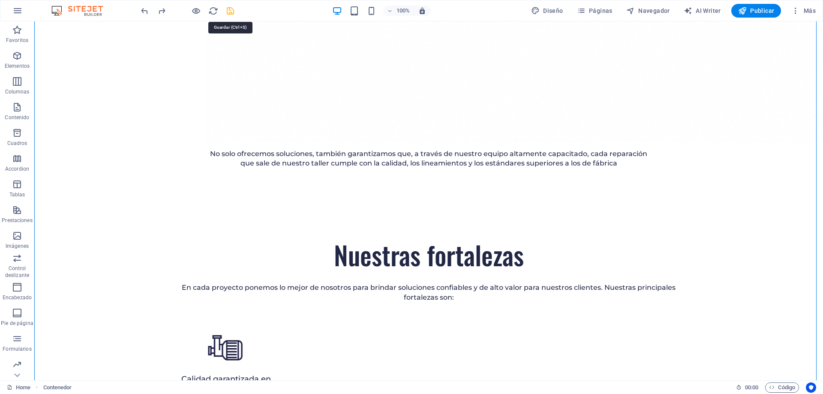
click at [228, 11] on icon "save" at bounding box center [230, 11] width 10 height 10
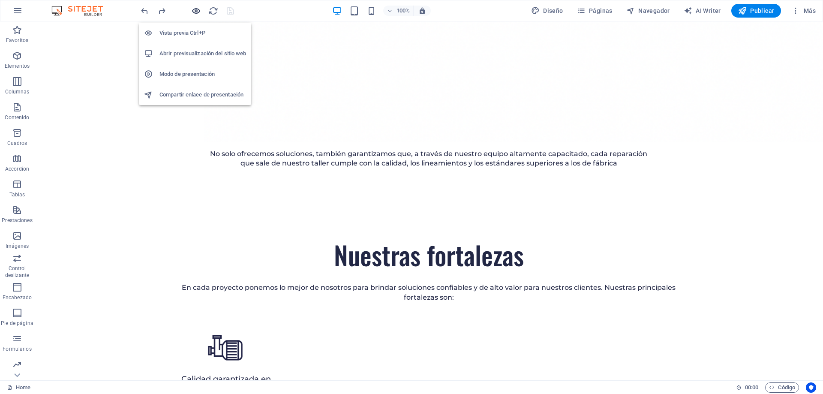
click at [195, 12] on icon "button" at bounding box center [196, 11] width 10 height 10
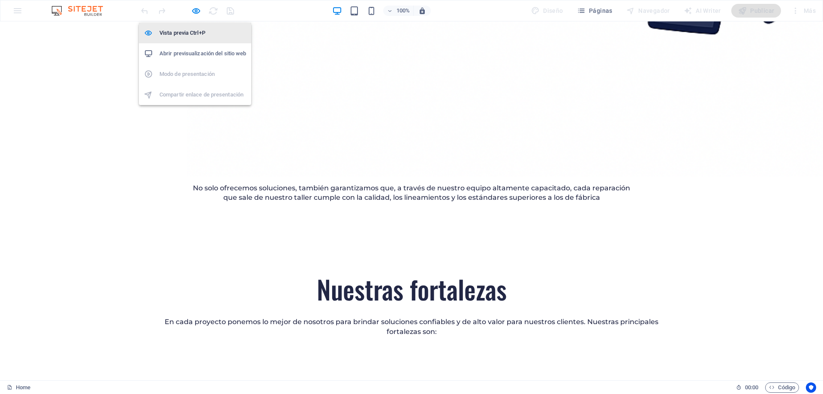
click at [204, 32] on h6 "Vista previa Ctrl+P" at bounding box center [202, 33] width 87 height 10
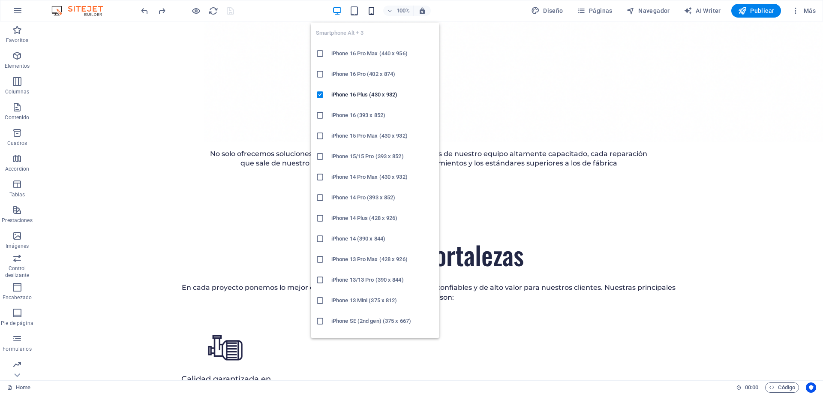
click at [372, 11] on icon "button" at bounding box center [371, 11] width 10 height 10
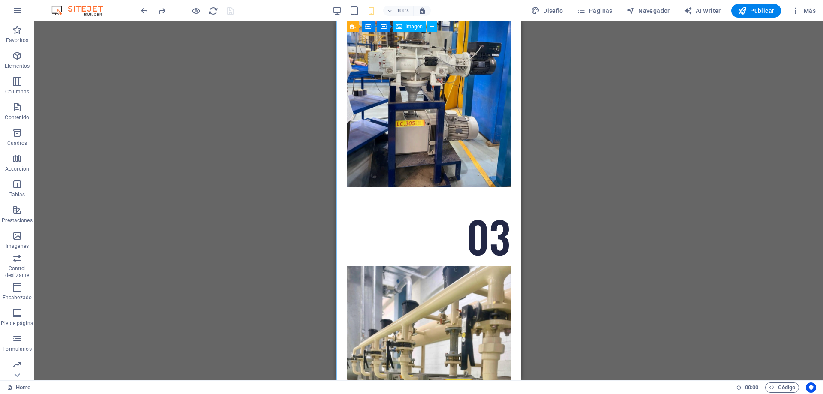
scroll to position [2345, 0]
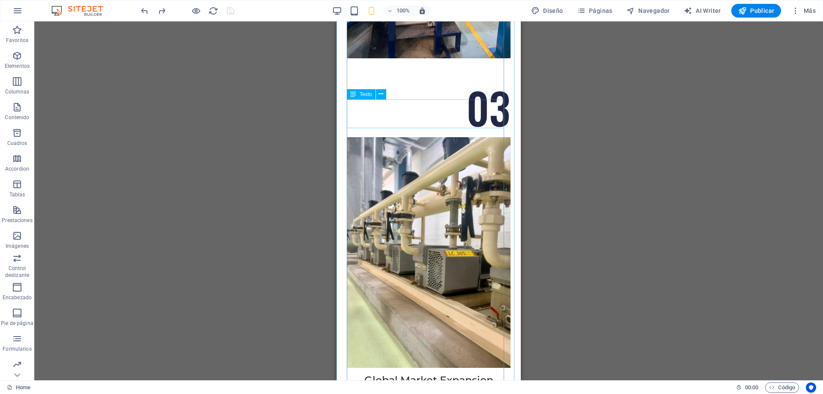
click at [423, 373] on div "Global Market Expansion Strategy" at bounding box center [429, 387] width 164 height 29
click at [456, 373] on div at bounding box center [429, 380] width 164 height 14
click at [465, 373] on div "Read More" at bounding box center [429, 383] width 164 height 21
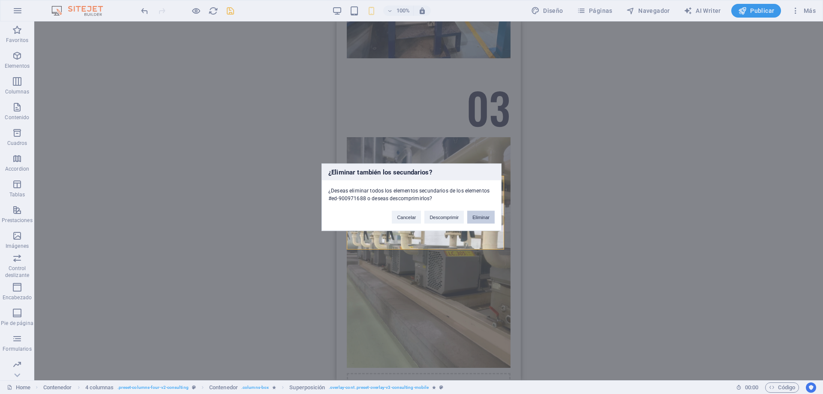
click at [481, 217] on button "Eliminar" at bounding box center [480, 216] width 27 height 13
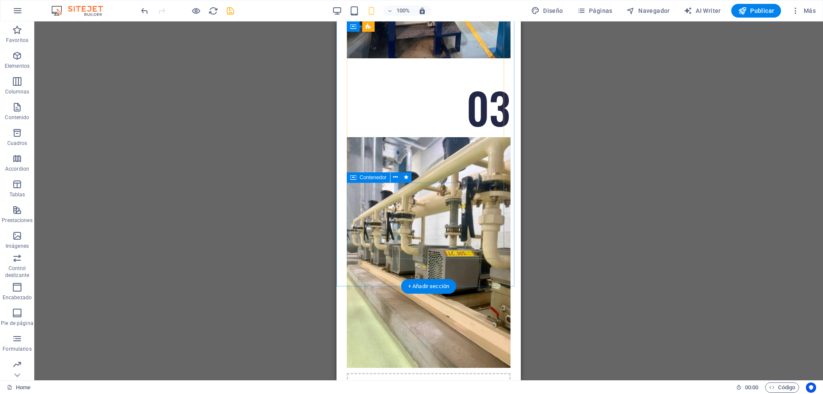
scroll to position [2388, 0]
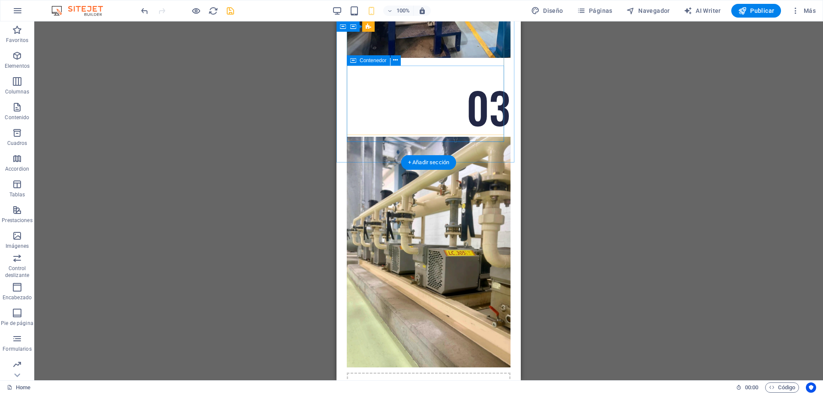
scroll to position [2259, 0]
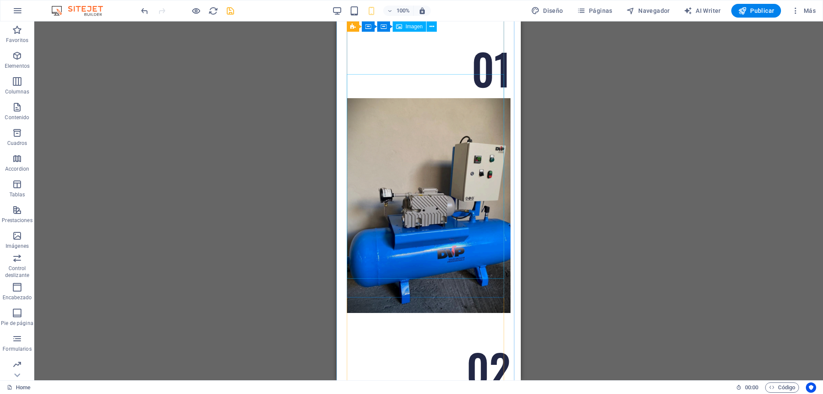
scroll to position [1788, 0]
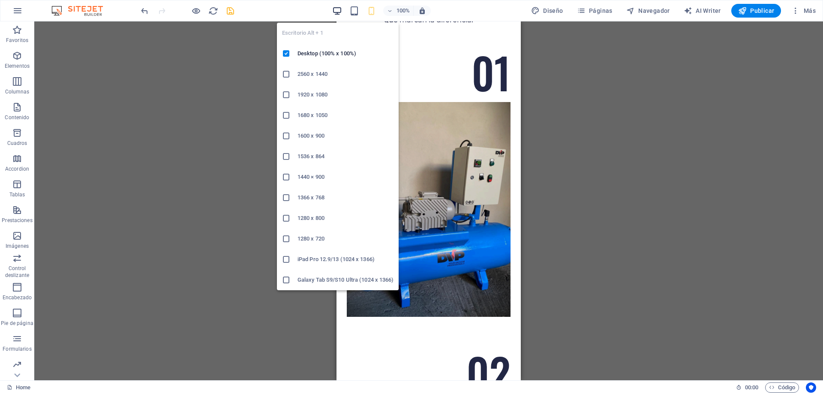
click at [174, 300] on icon "button" at bounding box center [92, 307] width 164 height 14
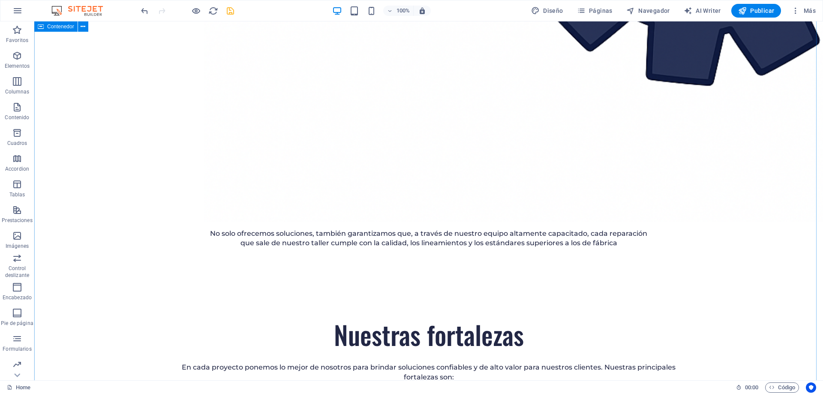
scroll to position [1445, 0]
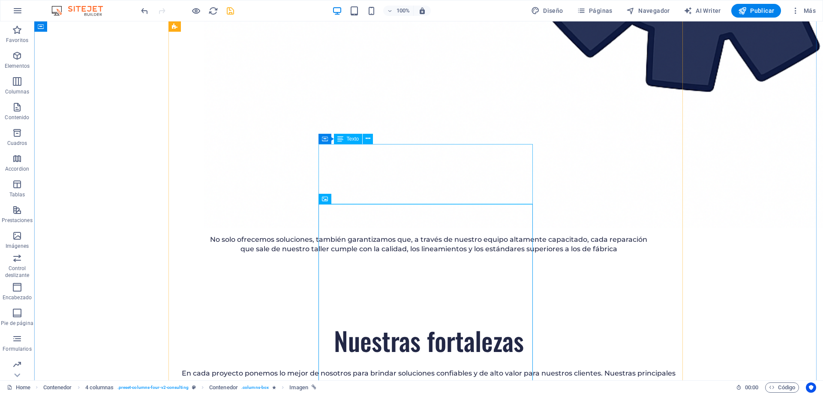
drag, startPoint x: 362, startPoint y: 160, endPoint x: 168, endPoint y: 267, distance: 221.0
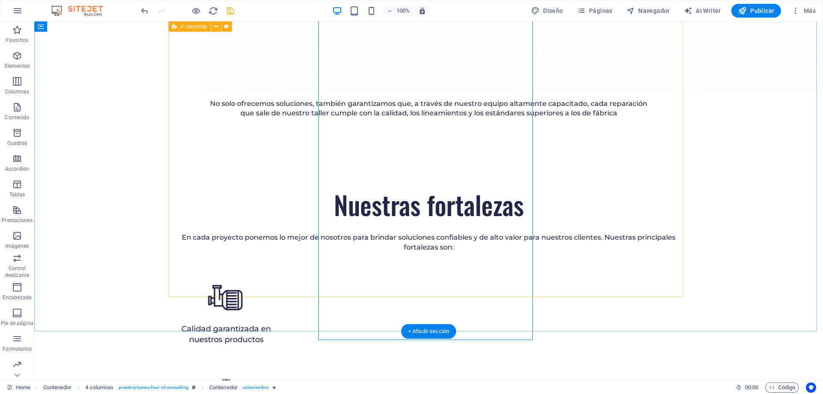
scroll to position [1659, 0]
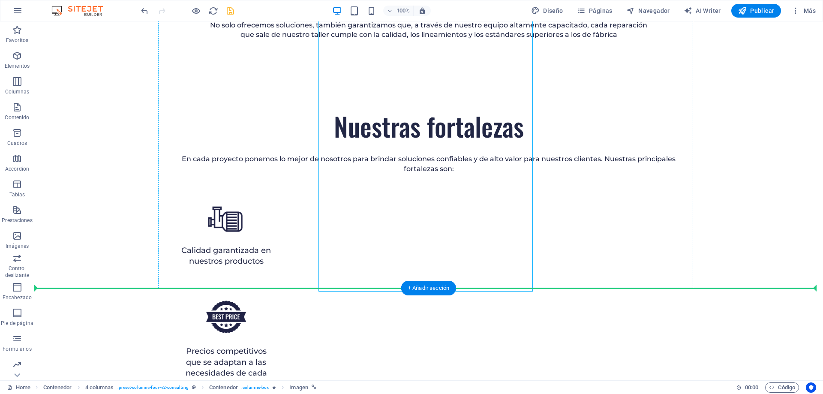
drag, startPoint x: 388, startPoint y: 199, endPoint x: 258, endPoint y: 211, distance: 130.8
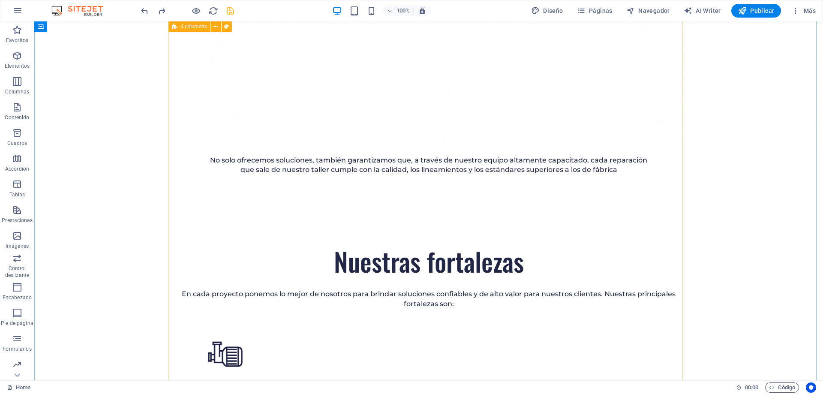
scroll to position [1485, 0]
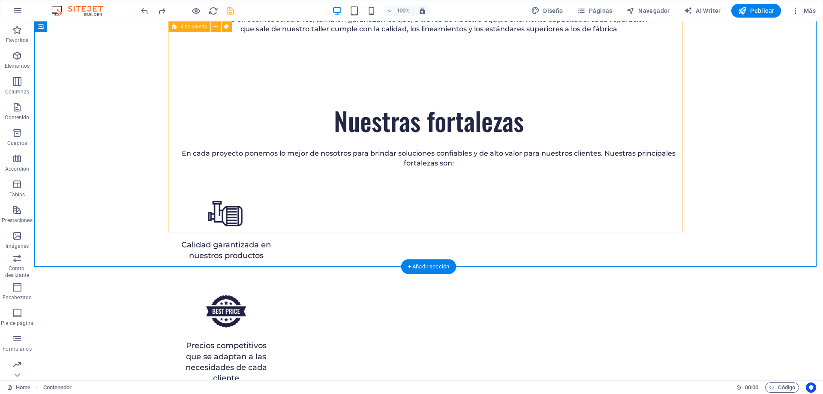
scroll to position [1742, 0]
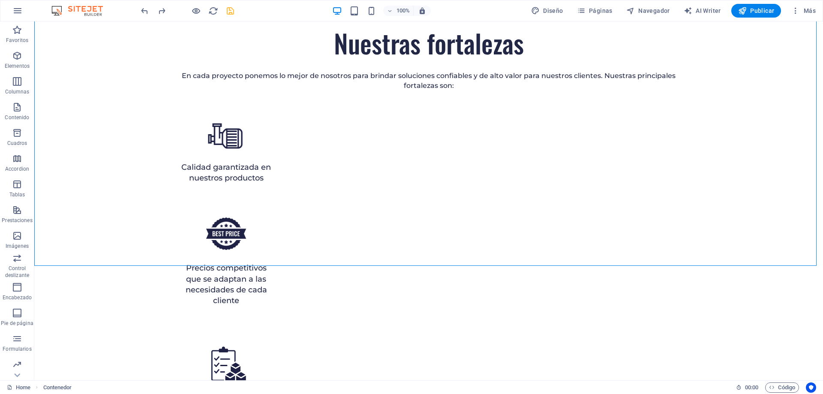
click at [230, 14] on icon "save" at bounding box center [230, 11] width 10 height 10
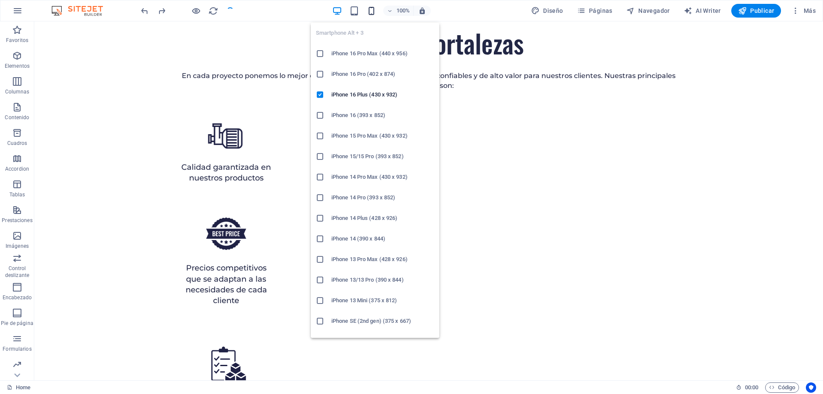
click at [376, 9] on icon "button" at bounding box center [371, 11] width 10 height 10
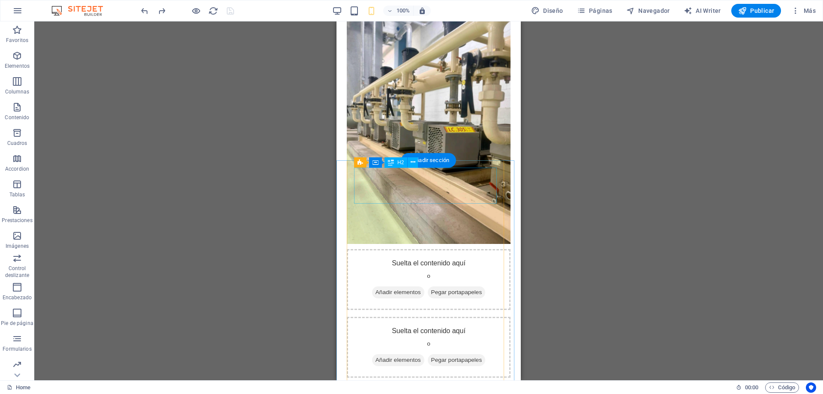
scroll to position [2471, 0]
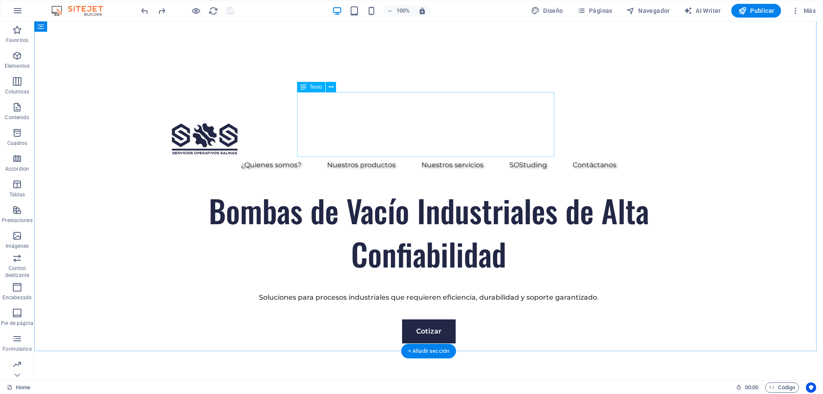
scroll to position [243, 0]
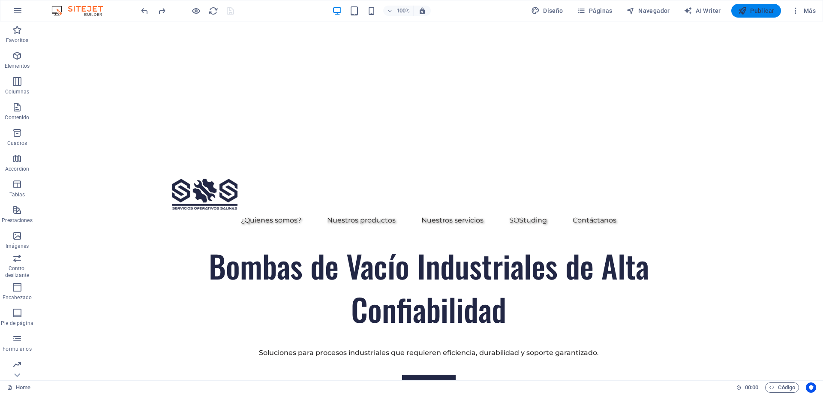
click at [745, 13] on icon "button" at bounding box center [742, 10] width 9 height 9
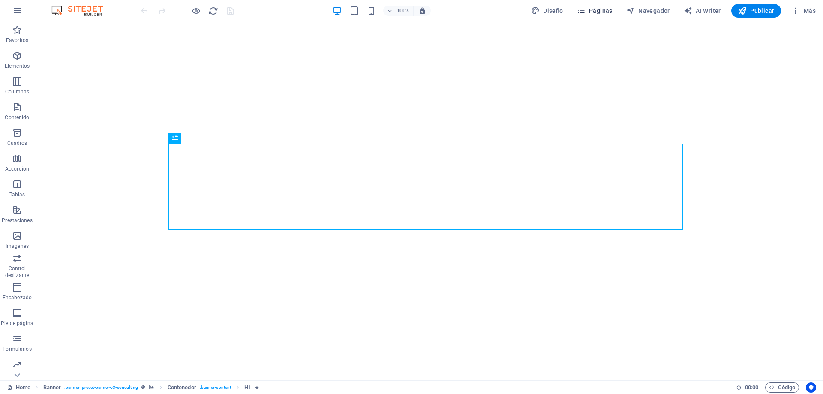
click at [601, 9] on span "Páginas" at bounding box center [595, 10] width 36 height 9
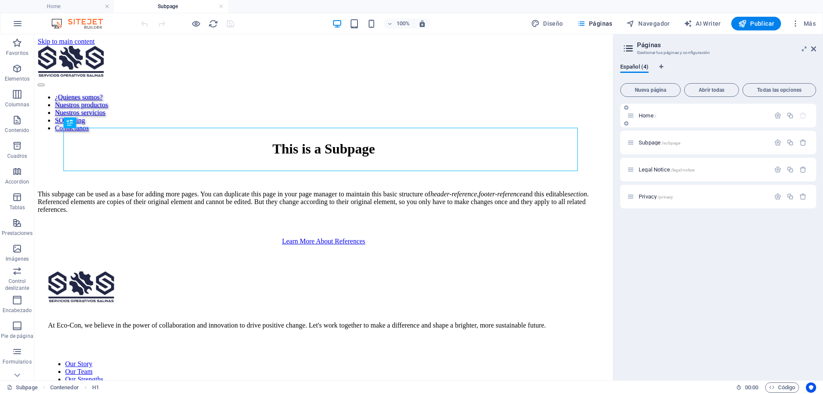
click at [0, 0] on p "Home /" at bounding box center [0, 0] width 0 height 0
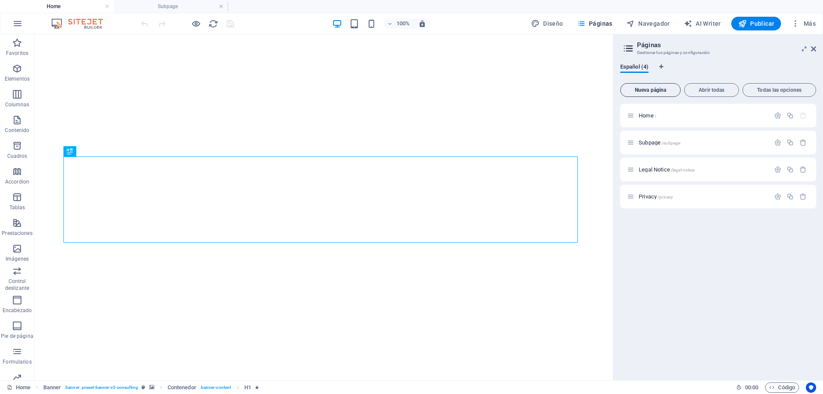
click at [663, 91] on span "Nueva página" at bounding box center [650, 89] width 53 height 5
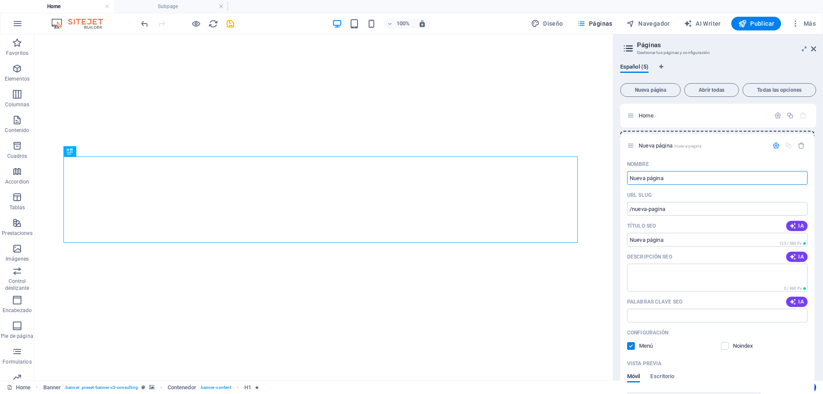
drag, startPoint x: 631, startPoint y: 223, endPoint x: 631, endPoint y: 141, distance: 81.9
click at [631, 141] on div "Home / Subpage /subpage Legal Notice /legal-notice Privacy /privacy Nueva págin…" at bounding box center [718, 319] width 196 height 430
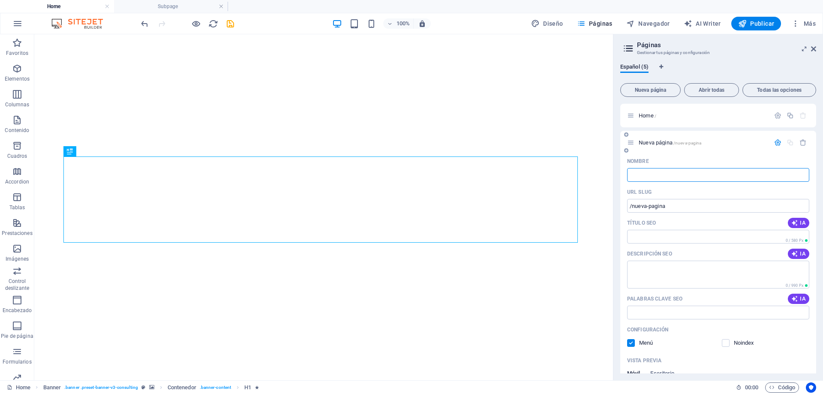
type input "/"
type input "N"
type input "/n"
type input "N"
type input "Nuestro"
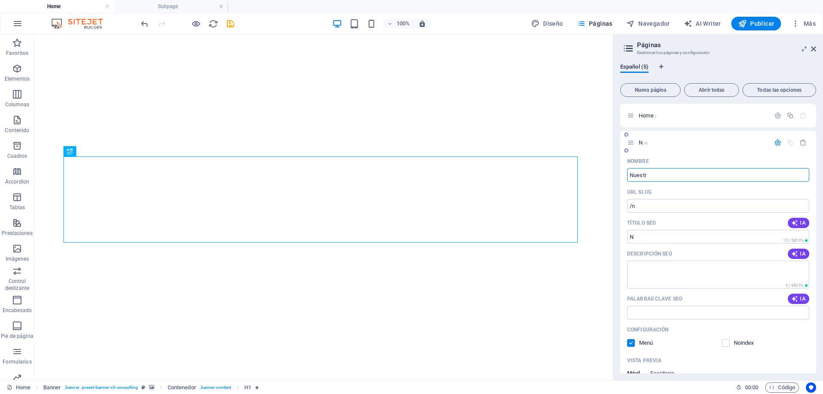
type input "/nuestr"
type input "Nuestr"
type input "Nuestros Pro"
type input "/nuestros-p"
type input "Nuestros P"
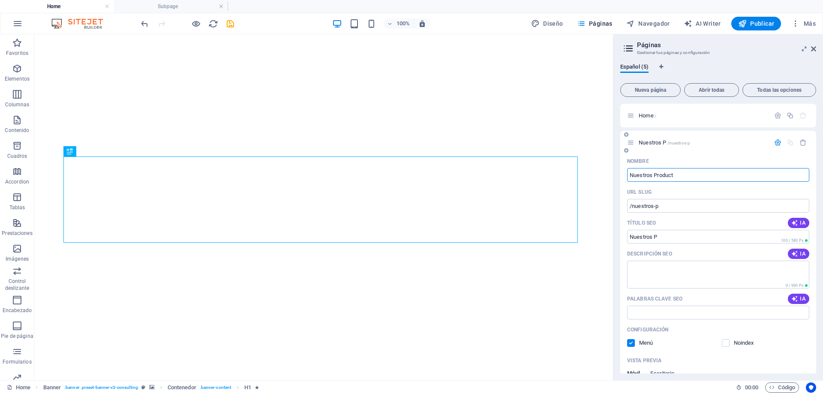
type input "Nuestros Product"
type input "/nuestros-product"
type input "Nuestros Product"
type input "Nuestros Productos"
type input "/nuestros-productos"
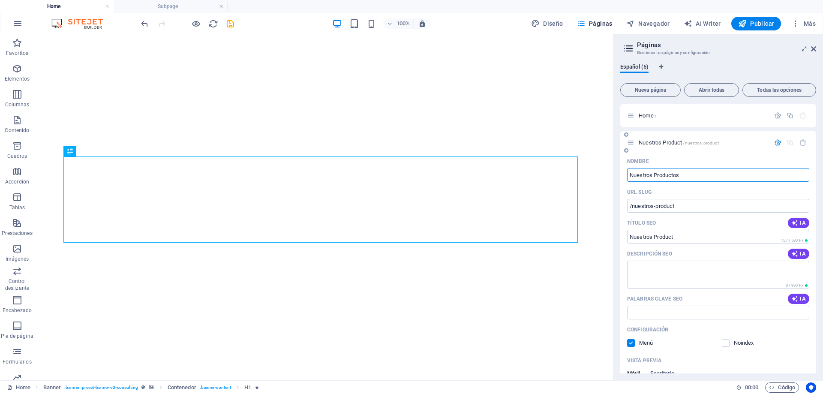
type input "Nuestros Productos"
click at [776, 142] on icon "button" at bounding box center [777, 142] width 7 height 7
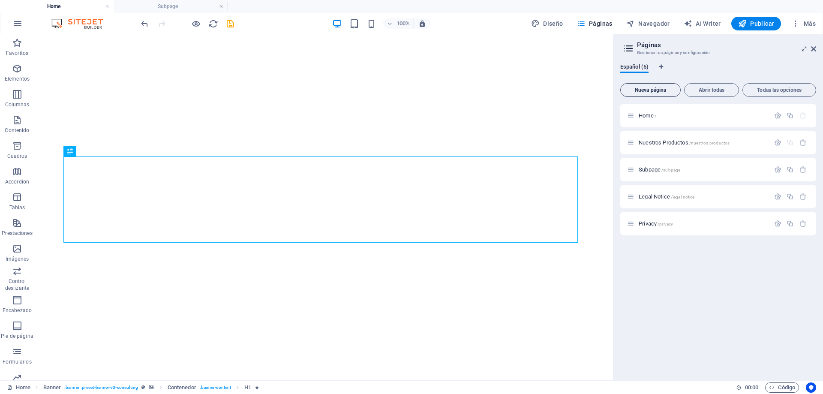
click at [655, 90] on span "Nueva página" at bounding box center [650, 89] width 53 height 5
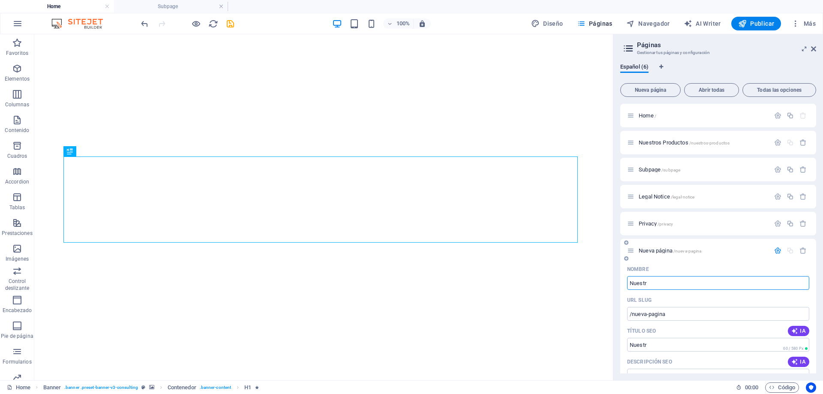
type input "Nuestro"
type input "/nuestr"
type input "Nuestros servi"
type input "/nuestros-servi"
type input "Nuestros servicios"
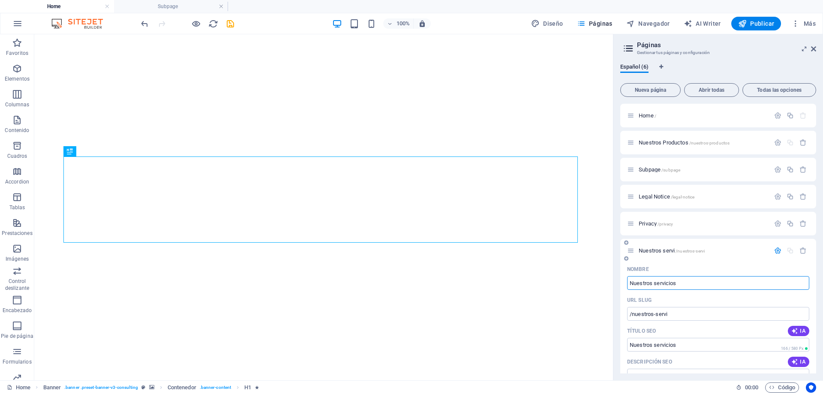
type input "/nuestros-servicios"
click at [657, 285] on input "Nuestros servicios" at bounding box center [718, 283] width 182 height 14
type input "Nuestros ervicios"
type input "/nuestros-ervicios"
type input "Nuestros Servicios"
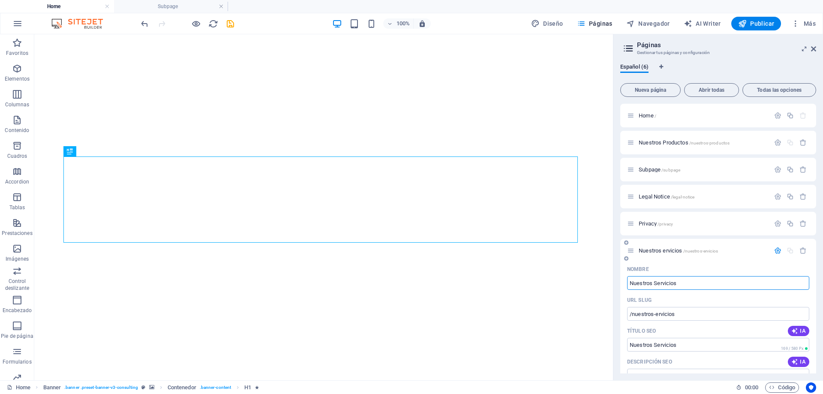
type input "/nuestros-servicios"
type input "Nuestros Servicios"
click at [775, 249] on icon "button" at bounding box center [777, 250] width 7 height 7
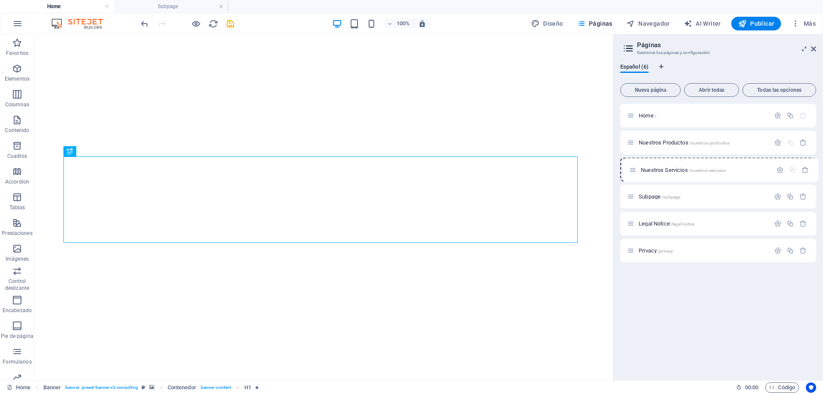
drag, startPoint x: 632, startPoint y: 251, endPoint x: 634, endPoint y: 166, distance: 84.9
click at [634, 166] on div "Home / Nuestros Productos /nuestros-productos Subpage /subpage Legal Notice /le…" at bounding box center [718, 183] width 196 height 159
click at [660, 88] on span "Nueva página" at bounding box center [650, 89] width 53 height 5
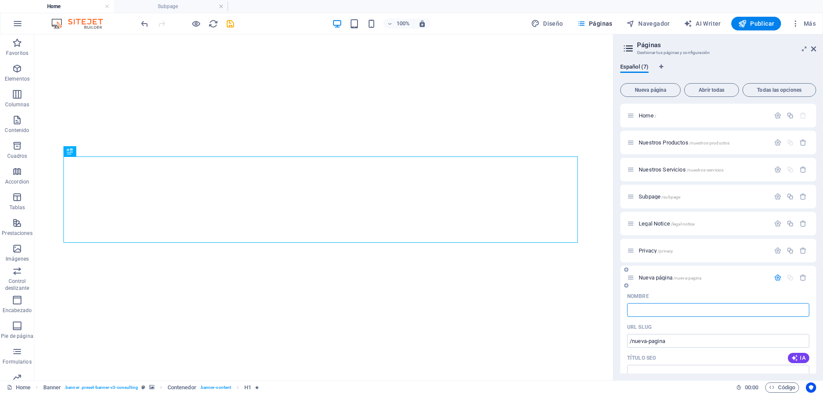
type input "/"
type input "S"
type input "/s"
type input "S"
type input "SOS"
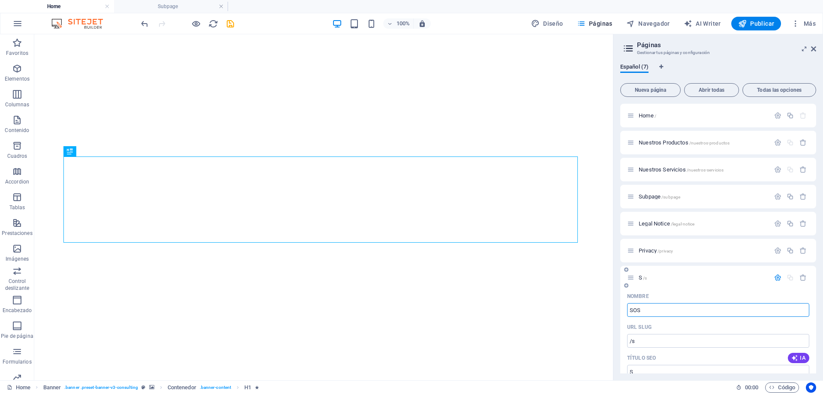
type input "/sos"
type input "SOS"
type input "SOStuding"
type input "/sostuding"
type input "SOStuding"
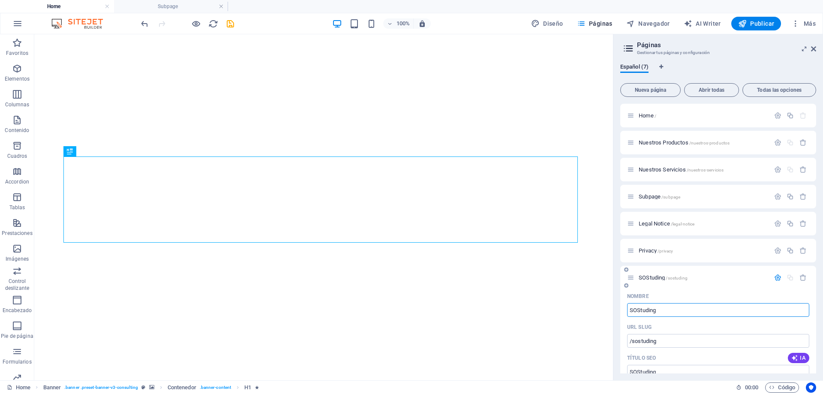
type input "SOStuding"
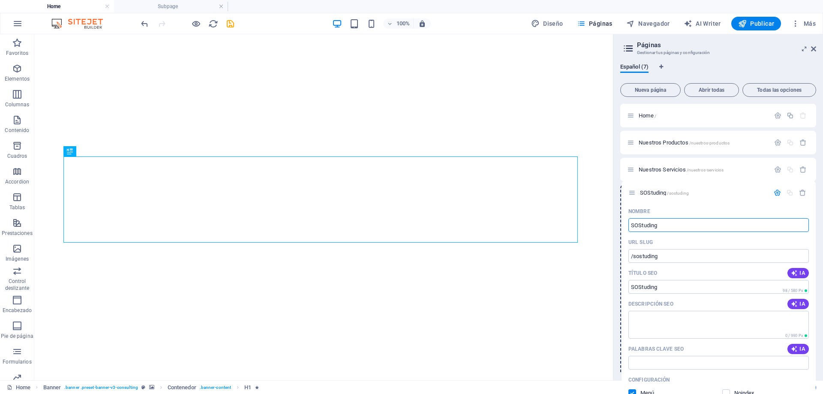
drag, startPoint x: 632, startPoint y: 276, endPoint x: 633, endPoint y: 188, distance: 88.3
click at [633, 188] on div "Home / Nuestros Productos /nuestros-productos Nuestros Servicios /nuestros-serv…" at bounding box center [718, 352] width 196 height 496
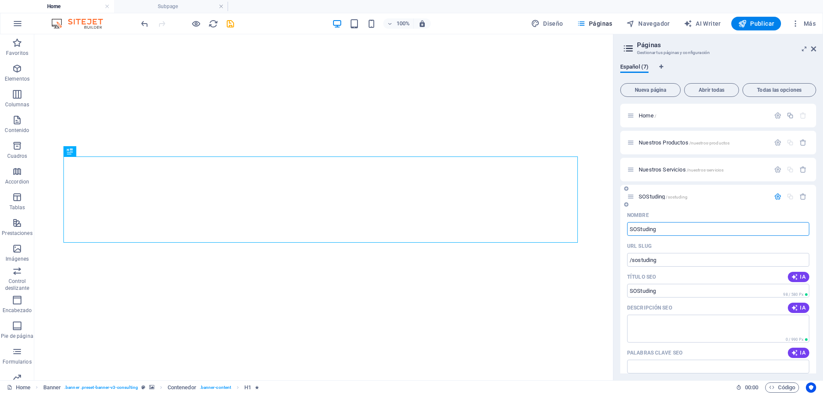
click at [776, 196] on icon "button" at bounding box center [777, 196] width 7 height 7
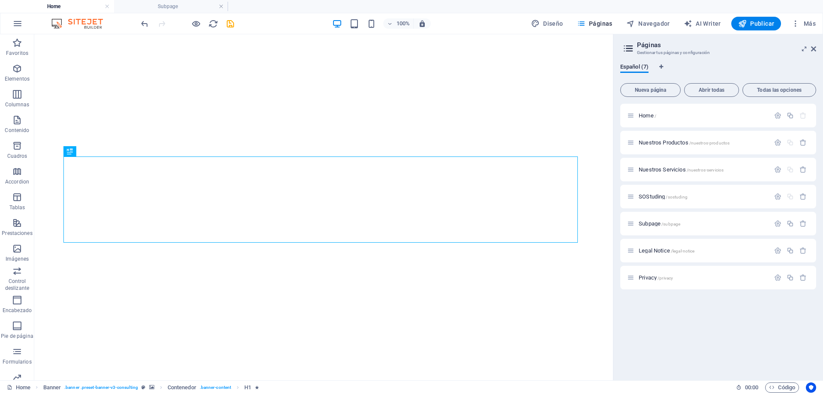
click at [0, 0] on div "Home / Nuestros Productos /nuestros-productos Nuestros Servicios /nuestros-serv…" at bounding box center [0, 0] width 0 height 0
click at [0, 0] on button "Nueva página" at bounding box center [0, 0] width 0 height 0
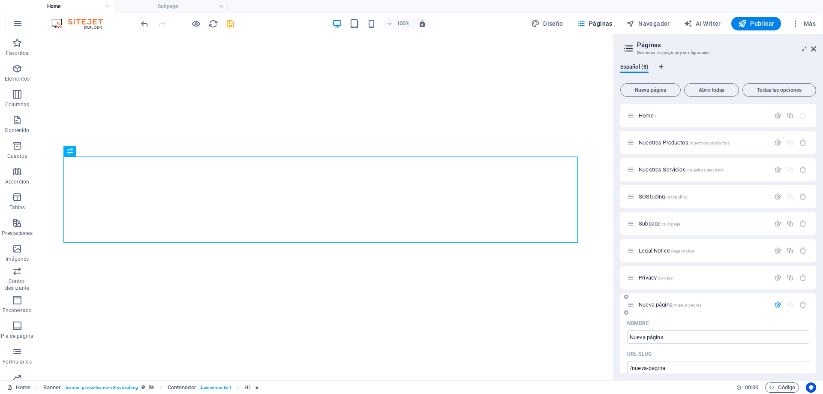
click at [720, 305] on p "Nueva página /nueva-pagina" at bounding box center [703, 305] width 129 height 6
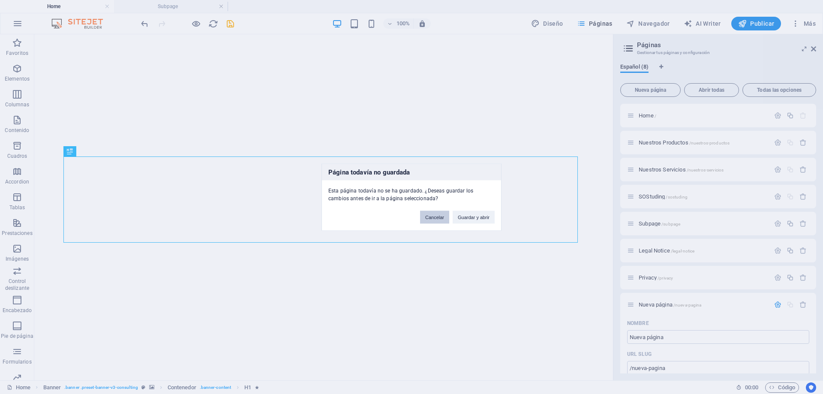
drag, startPoint x: 439, startPoint y: 218, endPoint x: 450, endPoint y: 218, distance: 11.2
click at [439, 218] on button "Cancelar" at bounding box center [434, 216] width 29 height 13
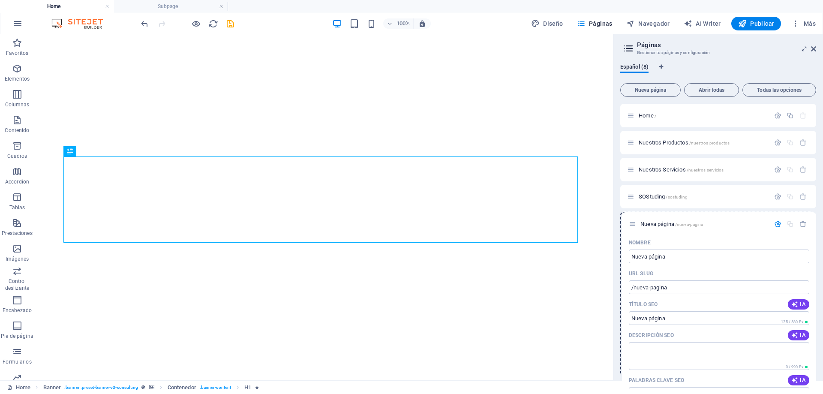
drag, startPoint x: 630, startPoint y: 306, endPoint x: 632, endPoint y: 221, distance: 84.9
click at [632, 221] on div "Home / Nuestros Productos /nuestros-productos Nuestros Servicios /nuestros-serv…" at bounding box center [718, 359] width 196 height 511
type input "C"
type input "/"
type input "Contactanos"
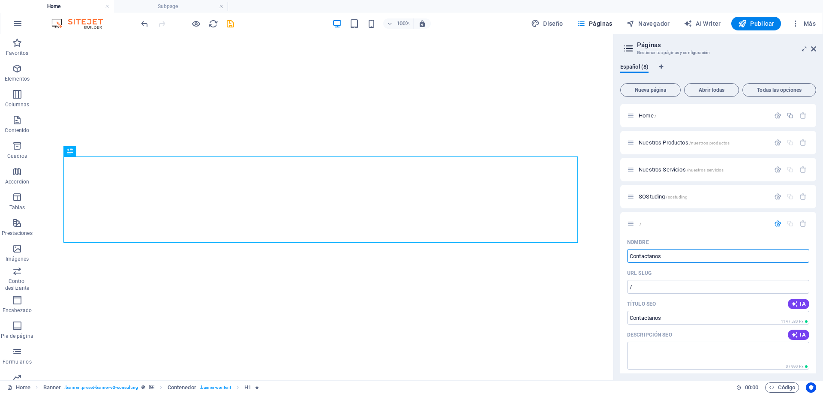
type input "/contactanos"
type input "Contactanos"
click at [776, 222] on icon "button" at bounding box center [777, 223] width 7 height 7
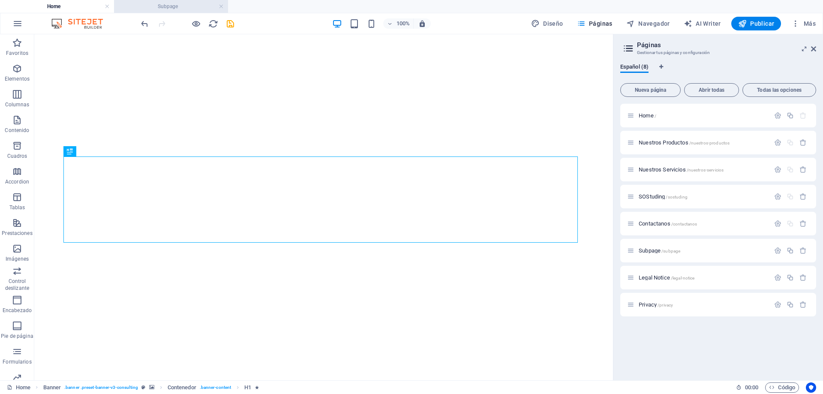
click at [172, 9] on h4 "Subpage" at bounding box center [171, 6] width 114 height 9
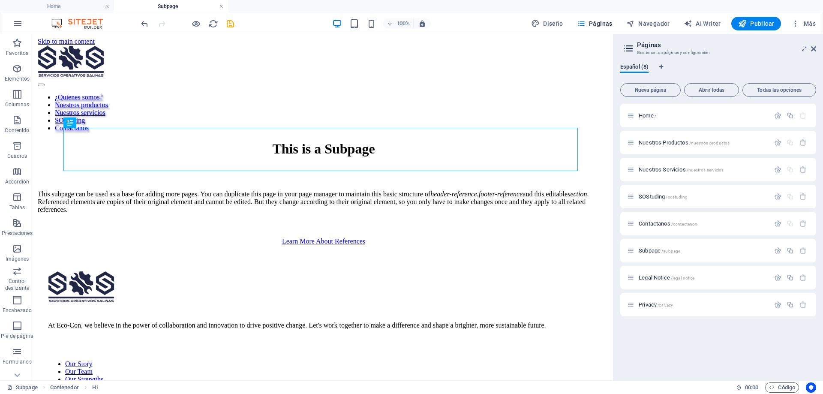
click at [220, 6] on link at bounding box center [221, 7] width 5 height 8
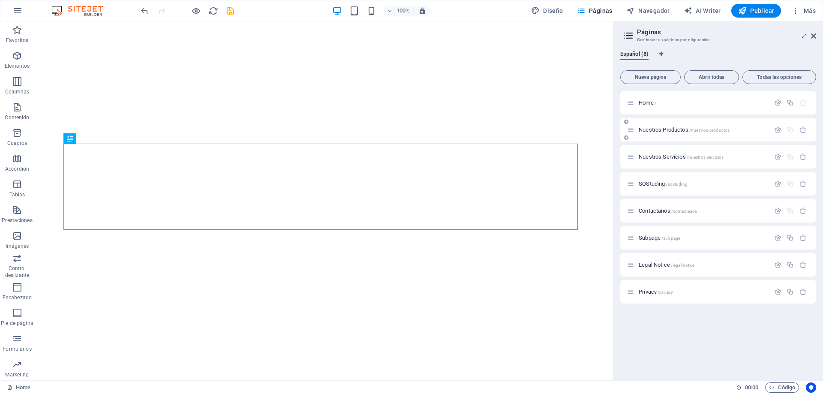
click at [666, 127] on span "Nuestros Productos /nuestros-productos" at bounding box center [684, 129] width 91 height 6
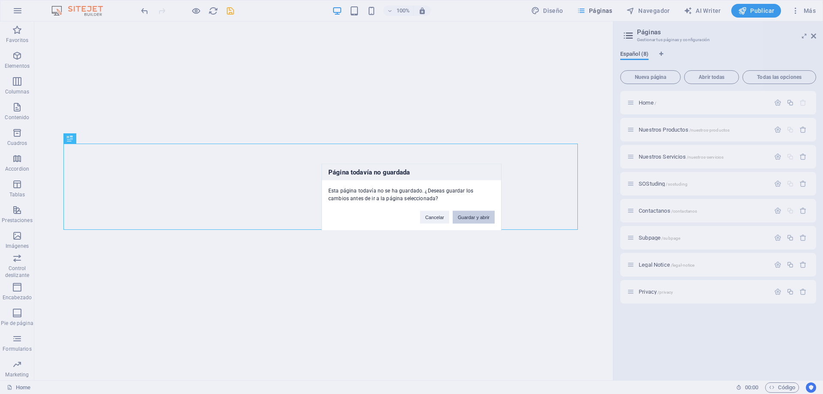
click at [477, 218] on button "Guardar y abrir" at bounding box center [474, 216] width 42 height 13
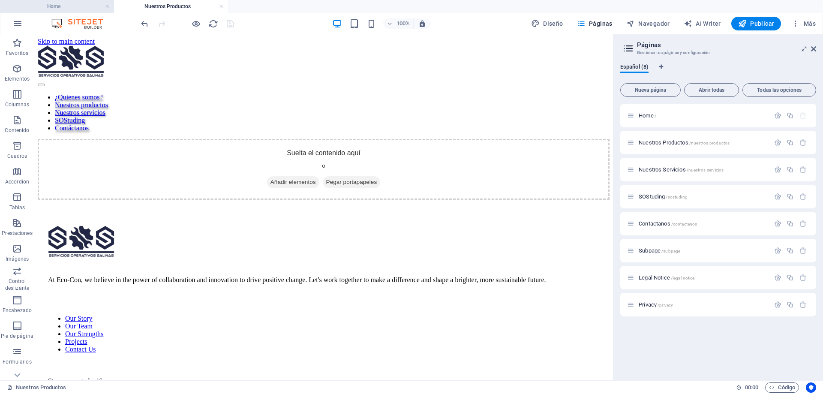
click at [80, 5] on h4 "Home" at bounding box center [57, 6] width 114 height 9
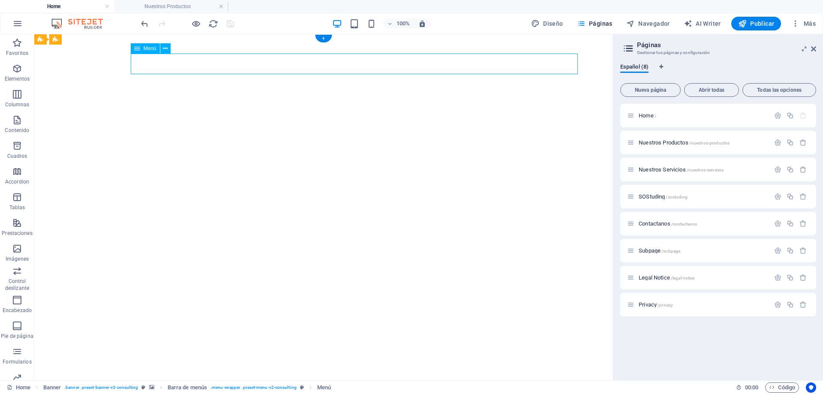
drag, startPoint x: 215, startPoint y: 63, endPoint x: 65, endPoint y: 63, distance: 150.0
select select
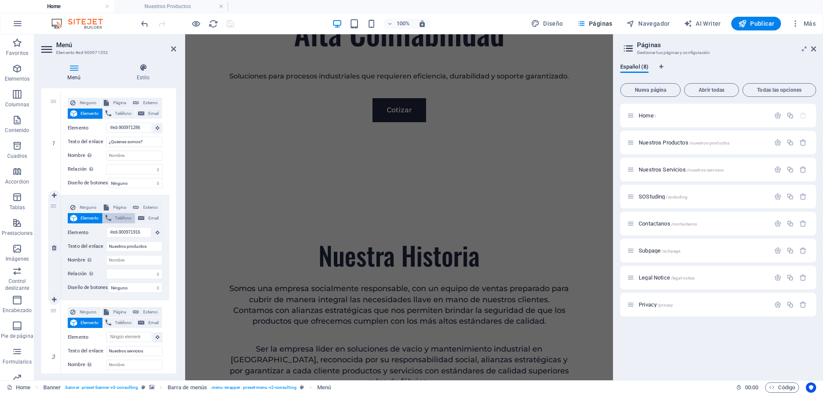
scroll to position [0, 0]
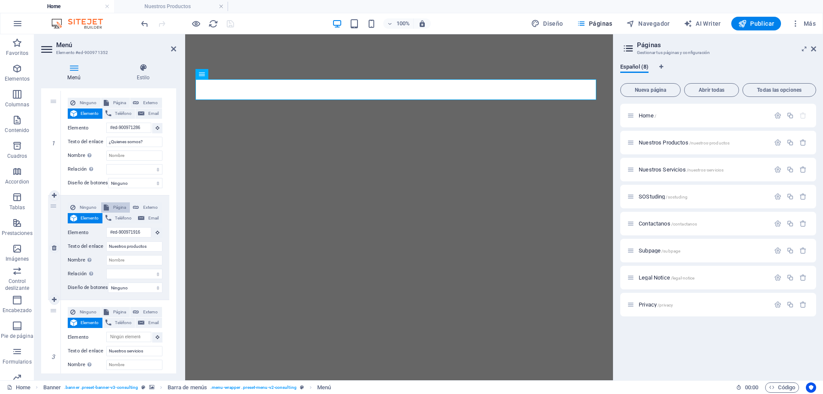
click at [114, 210] on span "Página" at bounding box center [119, 207] width 16 height 10
select select
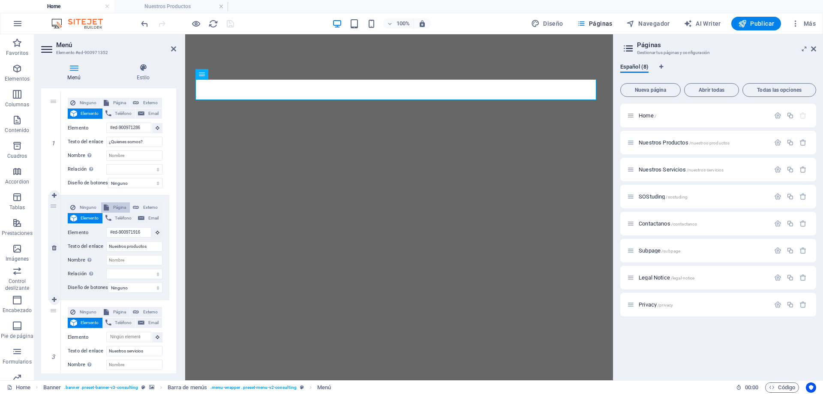
select select
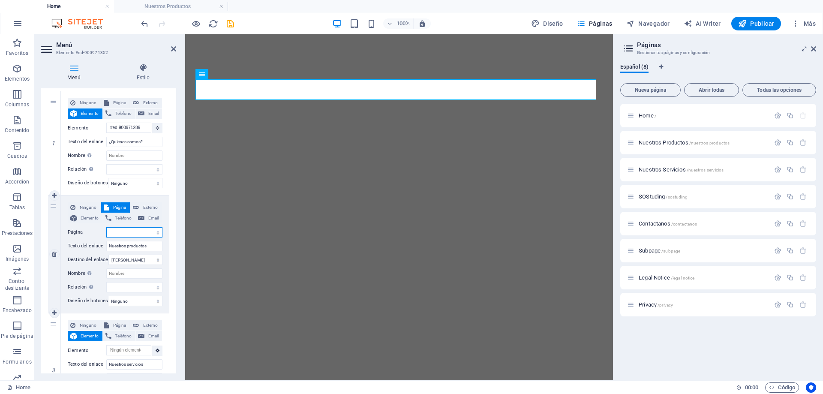
click at [132, 230] on select "Home Nuestros Productos Nuestros Servicios SOStuding Contactanos Subpage Legal …" at bounding box center [134, 232] width 56 height 10
select select "1"
click at [106, 227] on select "Home Nuestros Productos Nuestros Servicios SOStuding Contactanos Subpage Legal …" at bounding box center [134, 232] width 56 height 10
select select
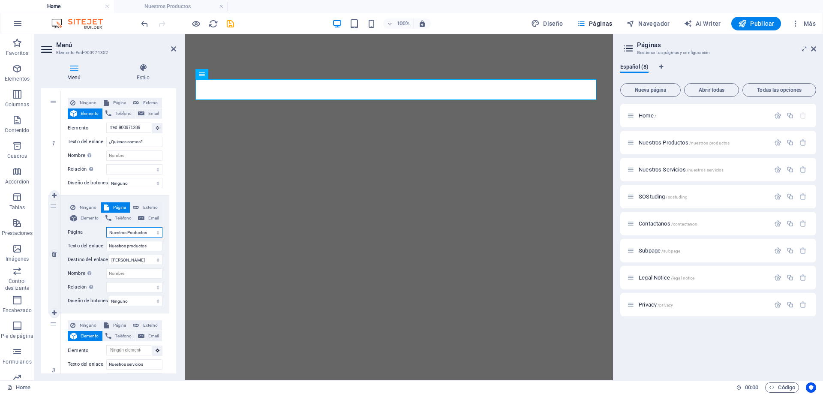
select select
click at [129, 261] on select "Nueva pestaña Misma pestaña Superposición" at bounding box center [135, 260] width 54 height 10
click at [108, 255] on select "Nueva pestaña Misma pestaña Superposición" at bounding box center [135, 260] width 54 height 10
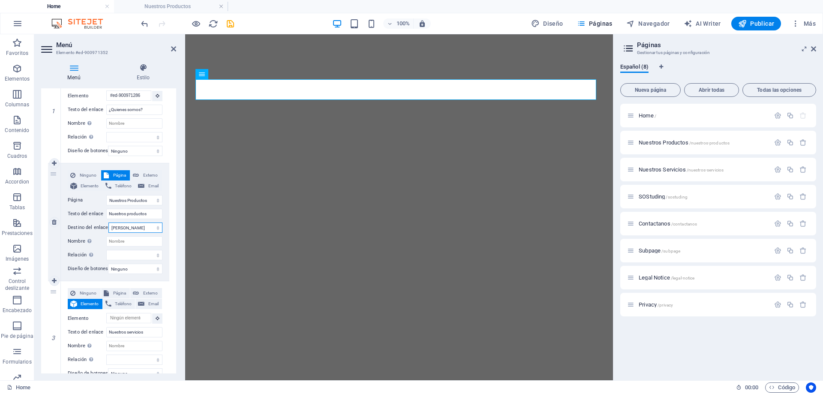
scroll to position [171, 0]
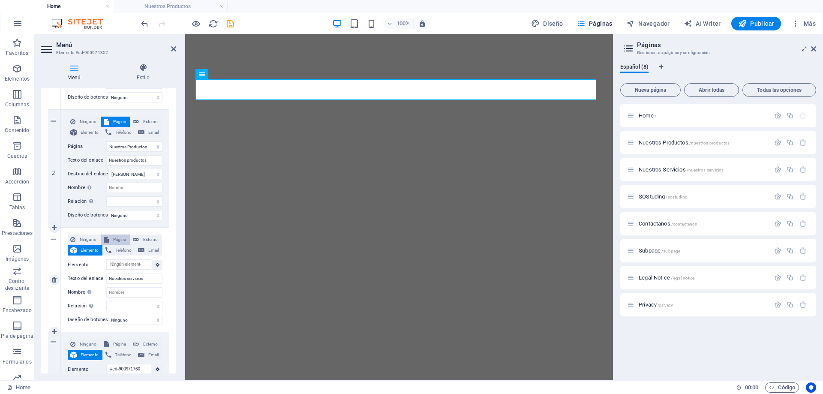
click at [118, 240] on span "Página" at bounding box center [119, 239] width 16 height 10
select select
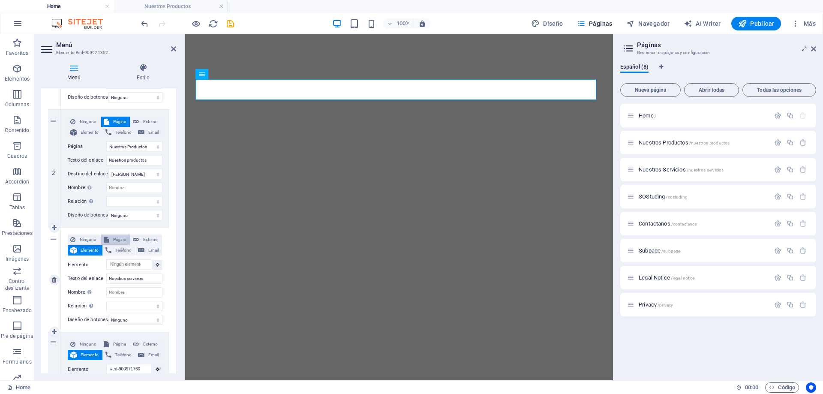
select select
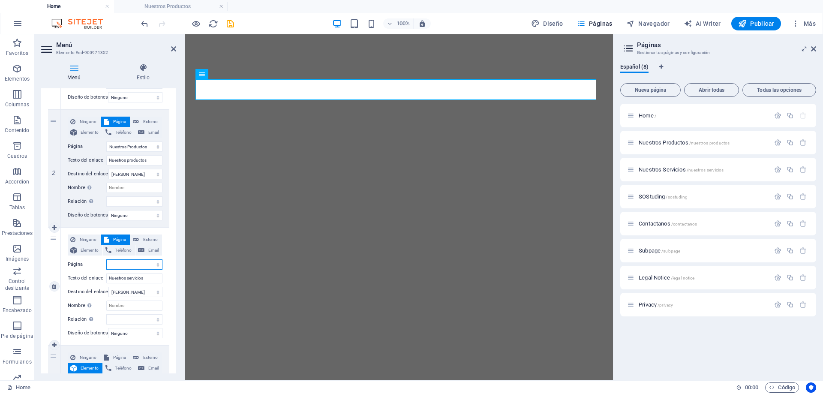
click at [133, 265] on select "Home Nuestros Productos Nuestros Servicios SOStuding Contactanos Subpage Legal …" at bounding box center [134, 264] width 56 height 10
select select "2"
click at [106, 259] on select "Home Nuestros Productos Nuestros Servicios SOStuding Contactanos Subpage Legal …" at bounding box center [134, 264] width 56 height 10
select select
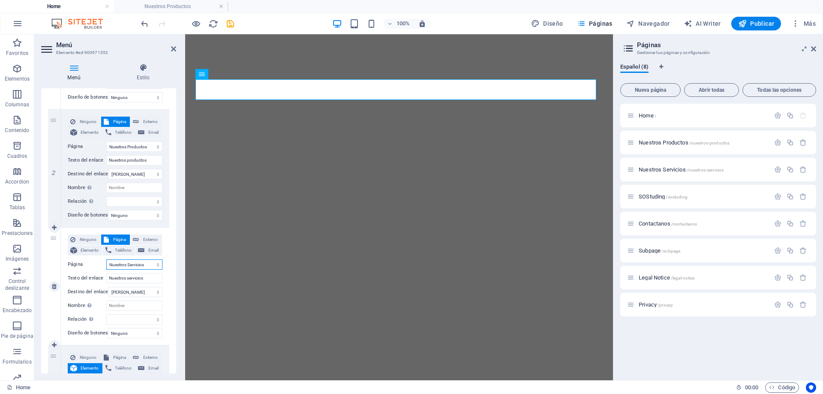
select select
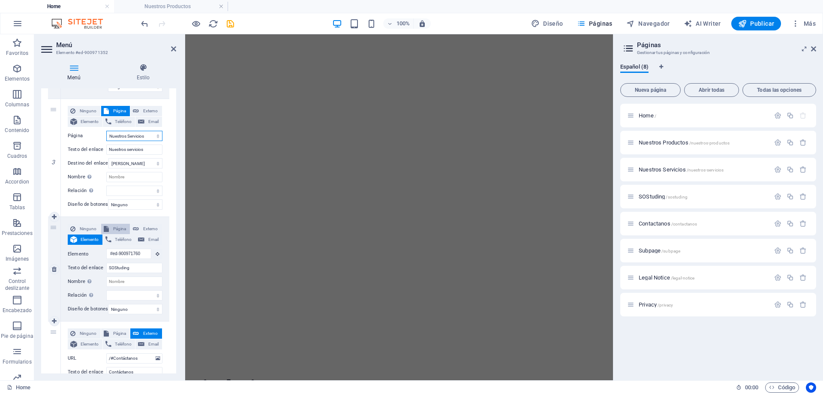
scroll to position [0, 0]
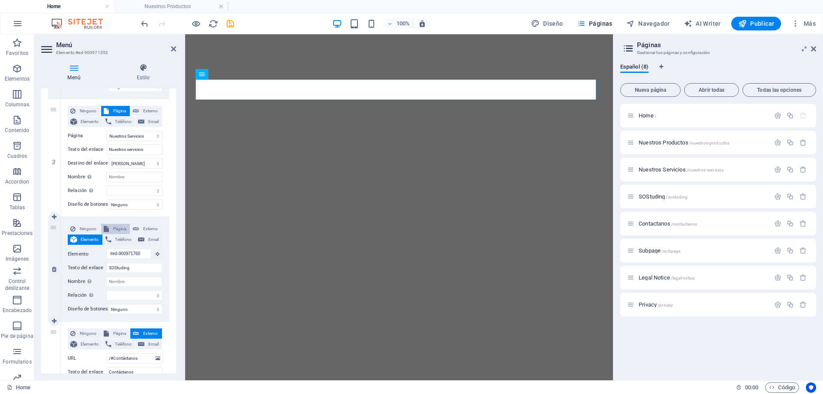
click at [115, 228] on span "Página" at bounding box center [119, 229] width 16 height 10
select select
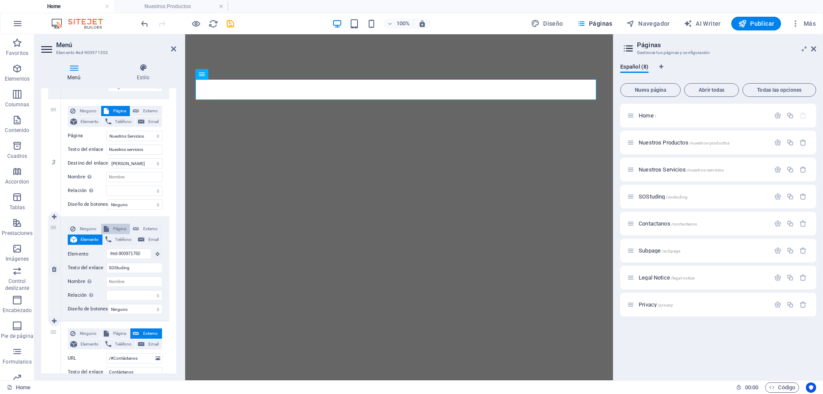
select select
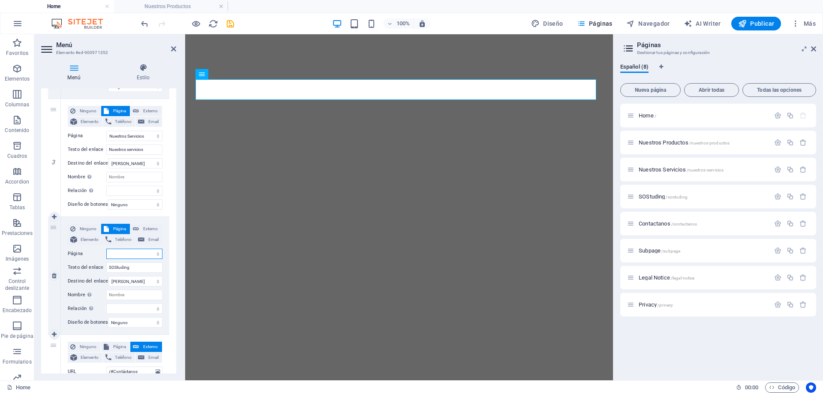
click at [132, 256] on select "Home Nuestros Productos Nuestros Servicios SOStuding Contactanos Subpage Legal …" at bounding box center [134, 254] width 56 height 10
select select "3"
click at [106, 249] on select "Home Nuestros Productos Nuestros Servicios SOStuding Contactanos Subpage Legal …" at bounding box center [134, 254] width 56 height 10
select select
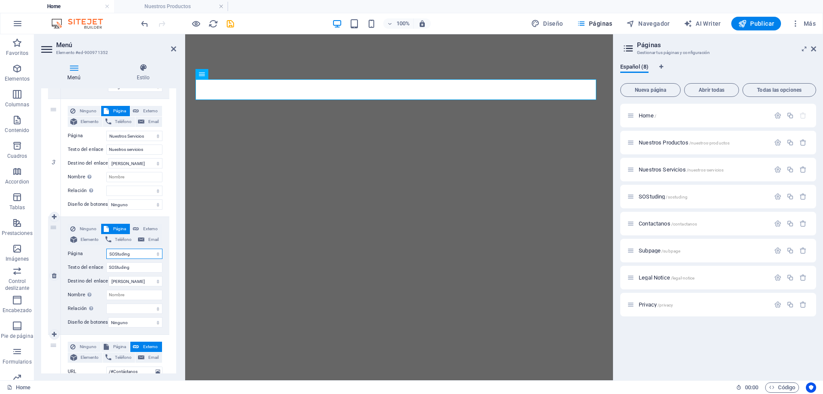
select select
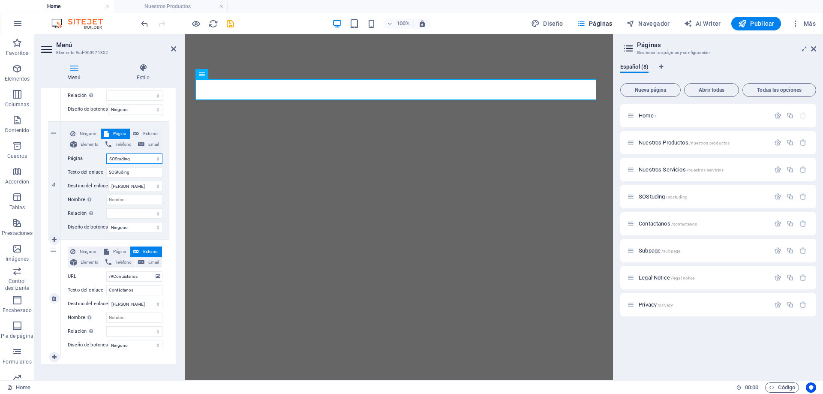
scroll to position [408, 0]
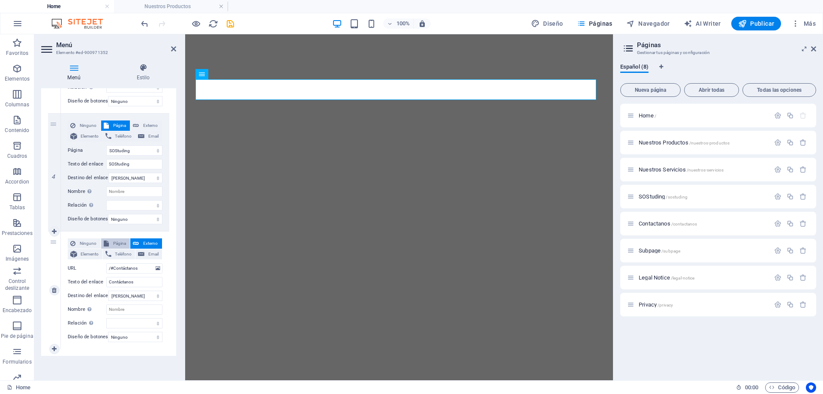
click at [115, 239] on span "Página" at bounding box center [119, 243] width 16 height 10
select select
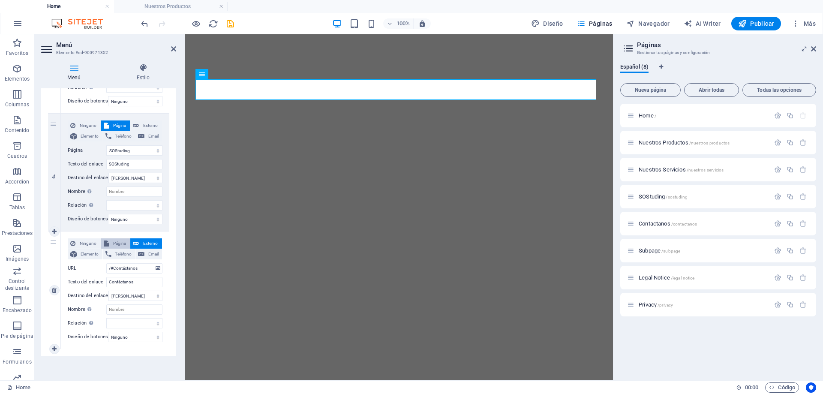
select select
click at [132, 265] on select "Home Nuestros Productos Nuestros Servicios SOStuding Contactanos Subpage Legal …" at bounding box center [134, 268] width 56 height 10
select select "4"
click at [106, 263] on select "Home Nuestros Productos Nuestros Servicios SOStuding Contactanos Subpage Legal …" at bounding box center [134, 268] width 56 height 10
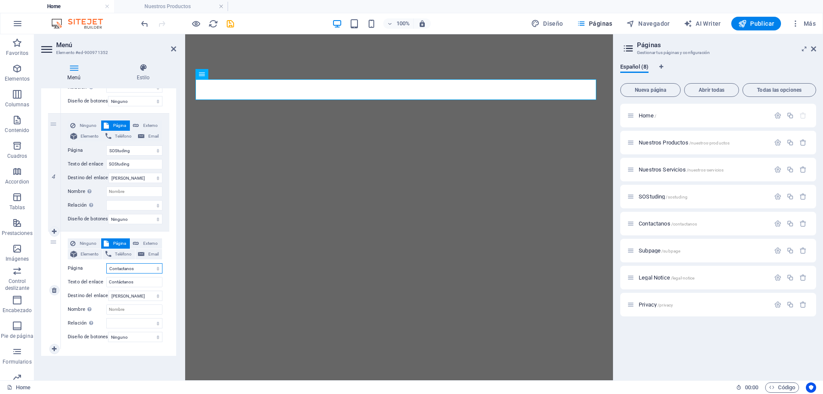
select select
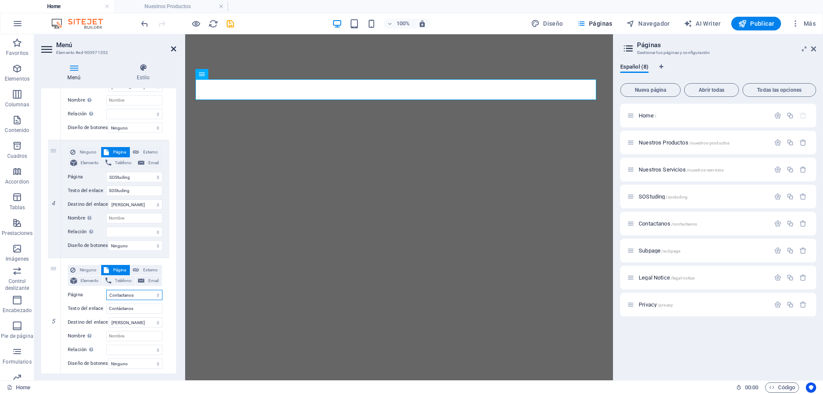
scroll to position [323, 0]
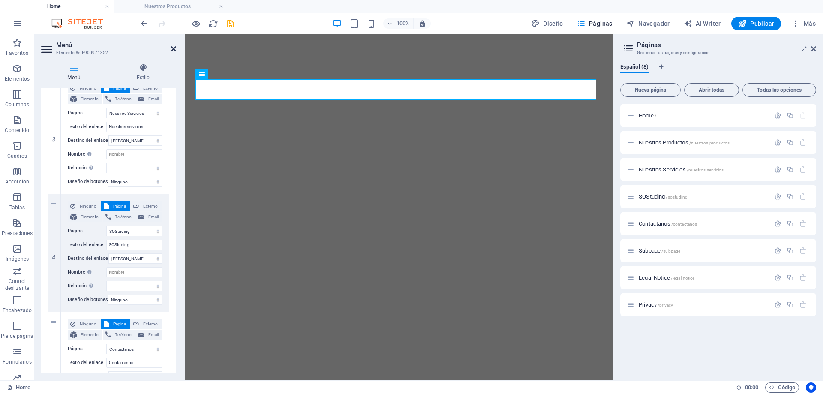
click at [173, 48] on icon at bounding box center [173, 48] width 5 height 7
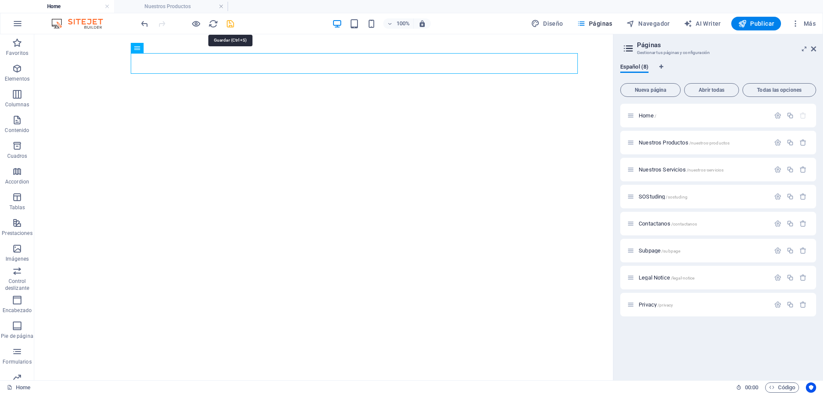
click at [232, 26] on icon "save" at bounding box center [230, 24] width 10 height 10
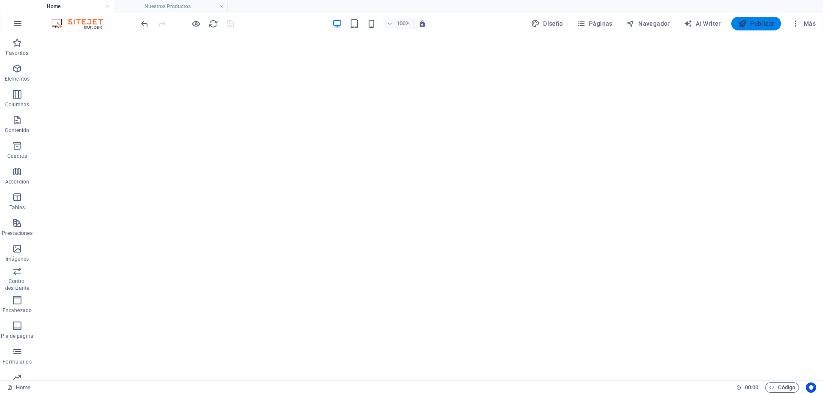
click at [766, 23] on span "Publicar" at bounding box center [756, 23] width 36 height 9
click at [754, 24] on span "Publicar" at bounding box center [756, 23] width 36 height 9
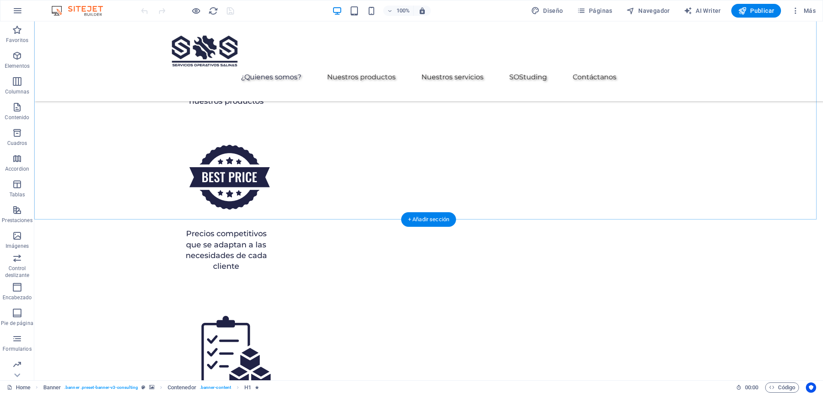
scroll to position [1886, 0]
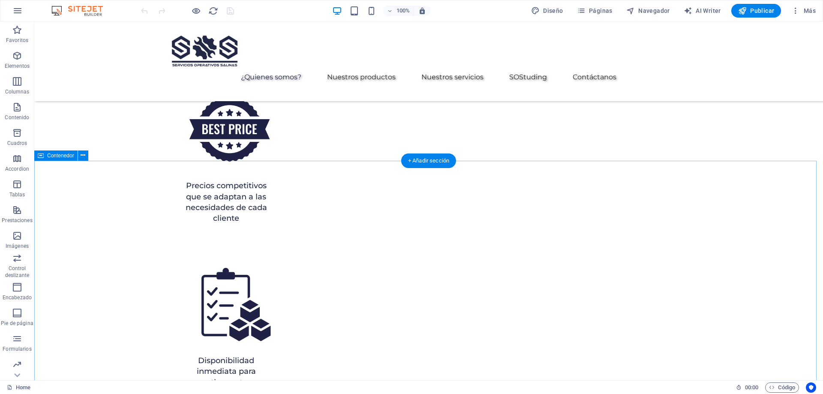
click at [84, 156] on icon at bounding box center [83, 155] width 5 height 9
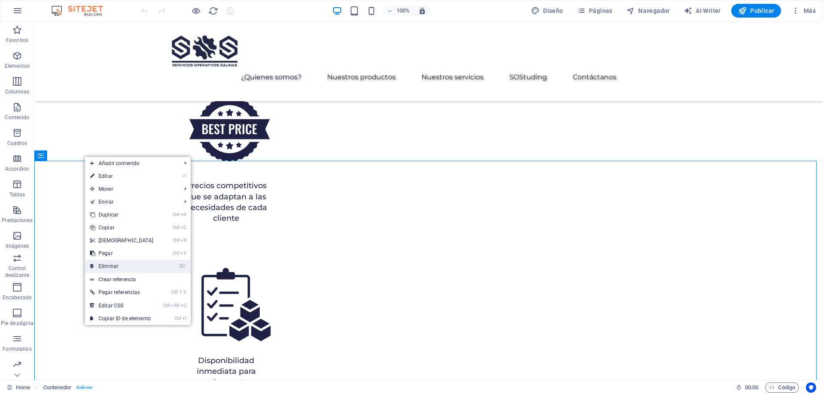
click at [131, 270] on link "⌦ Eliminar" at bounding box center [122, 266] width 74 height 13
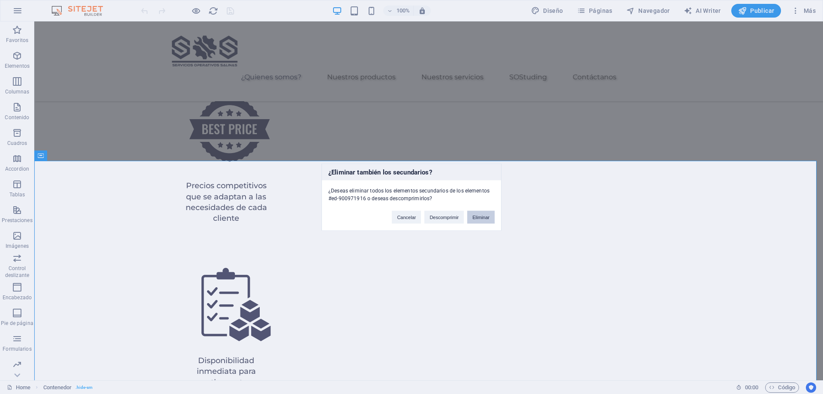
click at [485, 220] on button "Eliminar" at bounding box center [480, 216] width 27 height 13
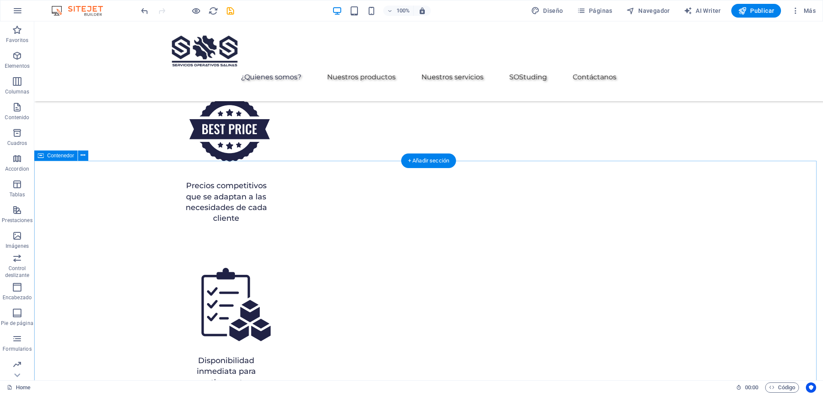
click at [82, 157] on icon at bounding box center [83, 155] width 5 height 9
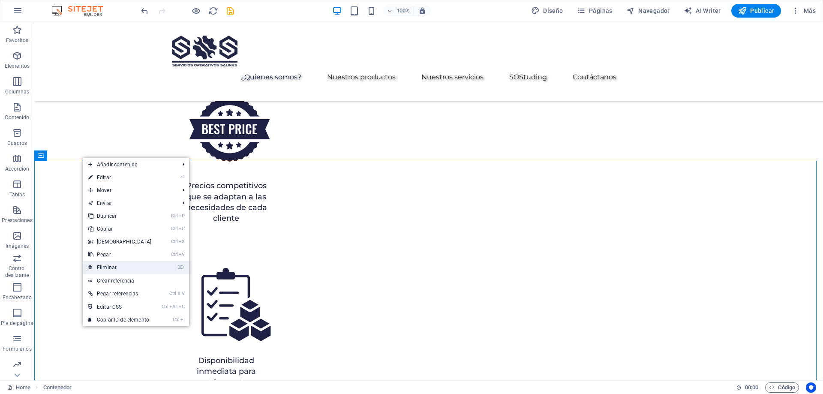
click at [140, 274] on li "⌦ Eliminar" at bounding box center [136, 267] width 106 height 13
click at [133, 269] on link "⌦ Eliminar" at bounding box center [120, 267] width 74 height 13
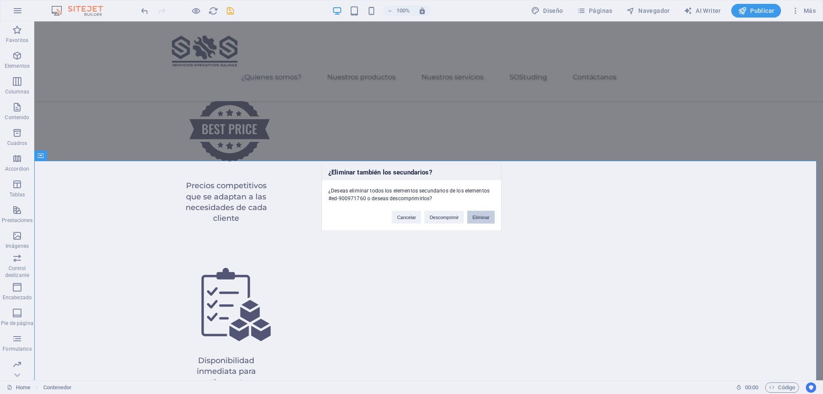
click at [479, 218] on button "Eliminar" at bounding box center [480, 216] width 27 height 13
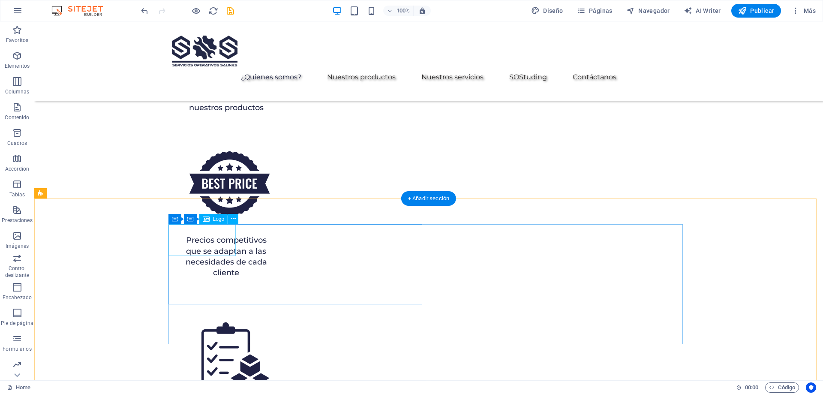
scroll to position [1770, 0]
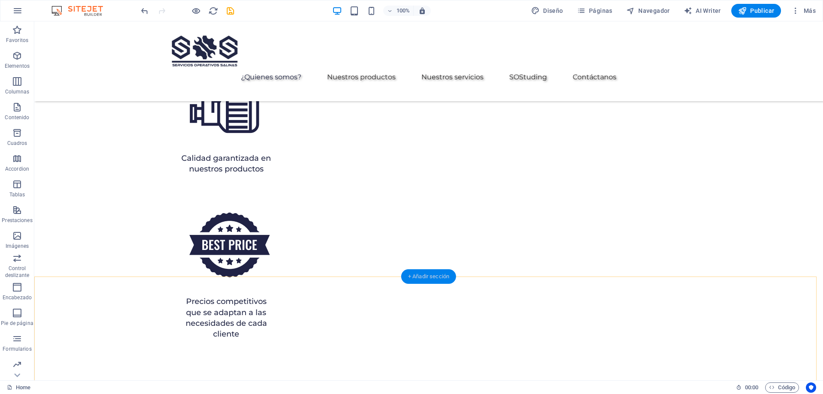
click at [421, 275] on div "+ Añadir sección" at bounding box center [428, 276] width 55 height 15
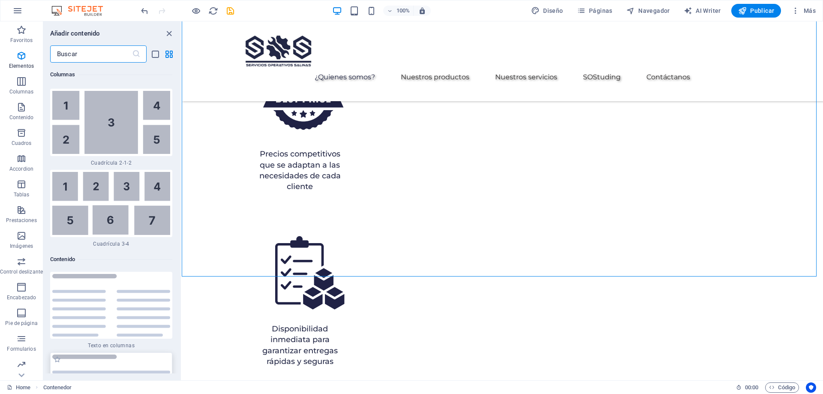
scroll to position [2901, 0]
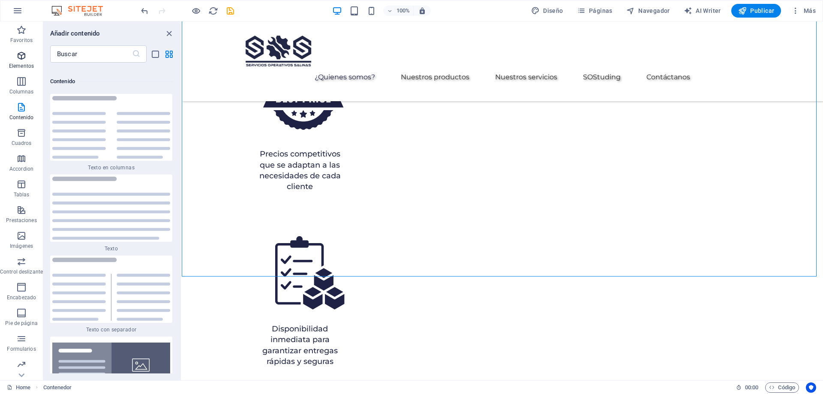
click at [16, 60] on icon "button" at bounding box center [21, 56] width 10 height 10
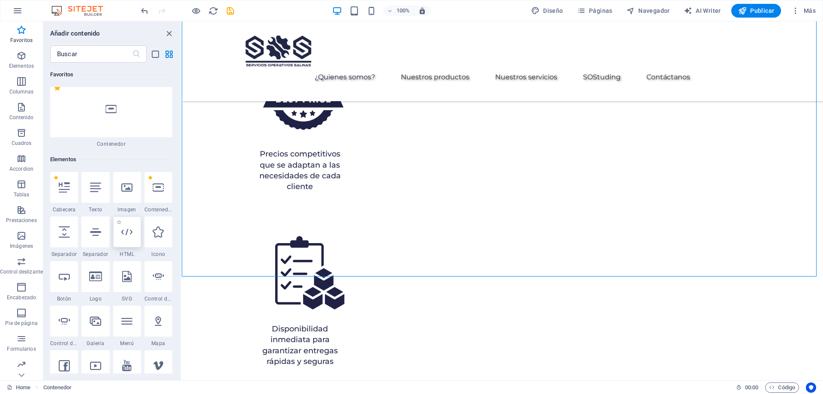
scroll to position [76, 0]
click at [100, 52] on input "text" at bounding box center [91, 53] width 82 height 17
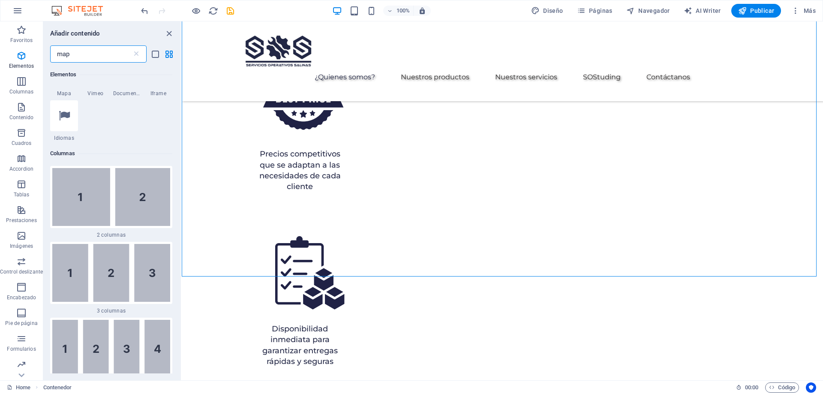
scroll to position [0, 0]
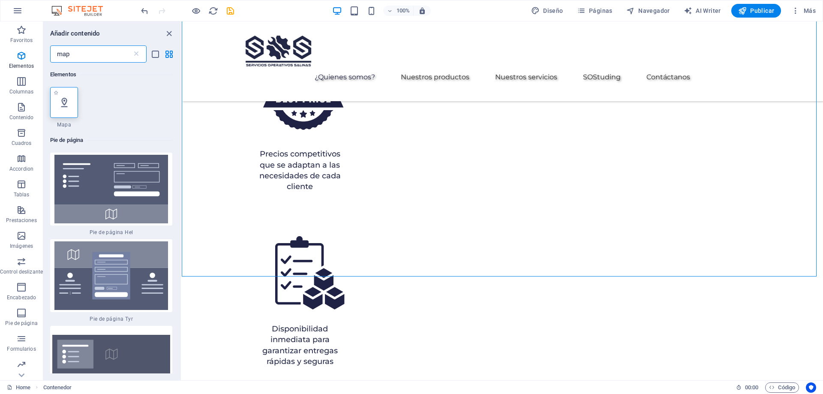
type input "map"
click at [64, 98] on icon at bounding box center [64, 102] width 11 height 11
select select "1"
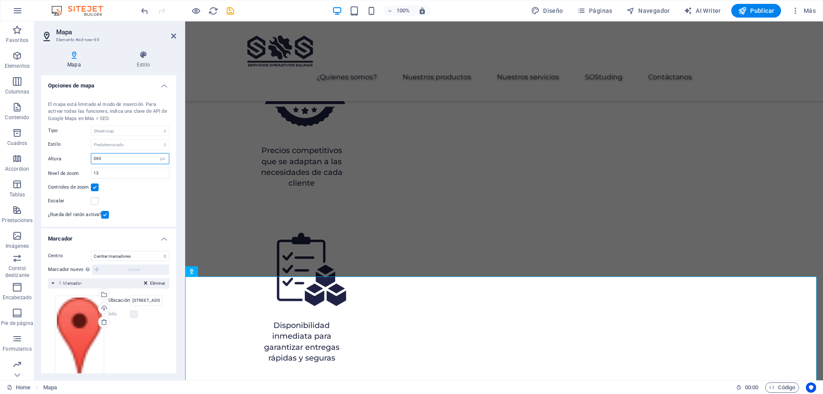
click at [122, 158] on input "360" at bounding box center [130, 158] width 78 height 10
type input "3"
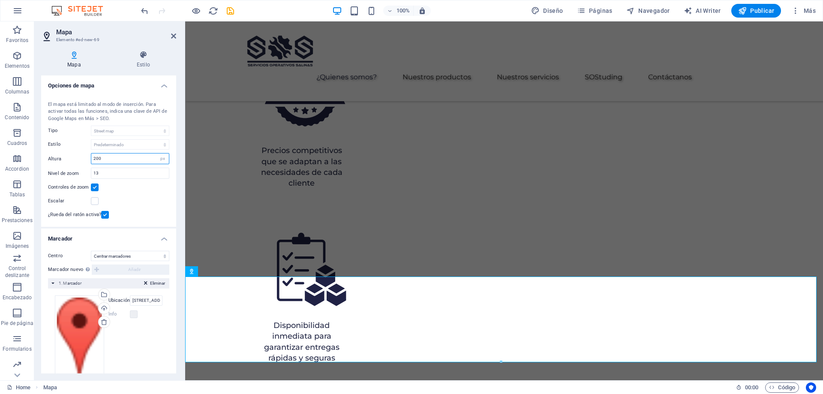
click at [131, 158] on input "200" at bounding box center [130, 158] width 78 height 10
type input "2"
type input "6"
type input "360"
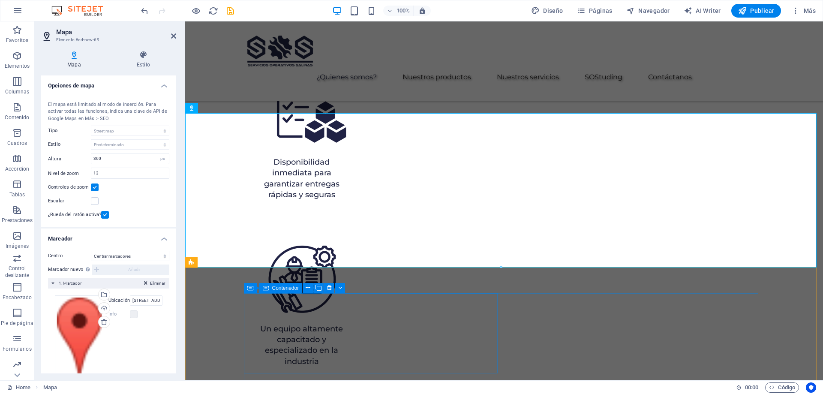
scroll to position [1941, 0]
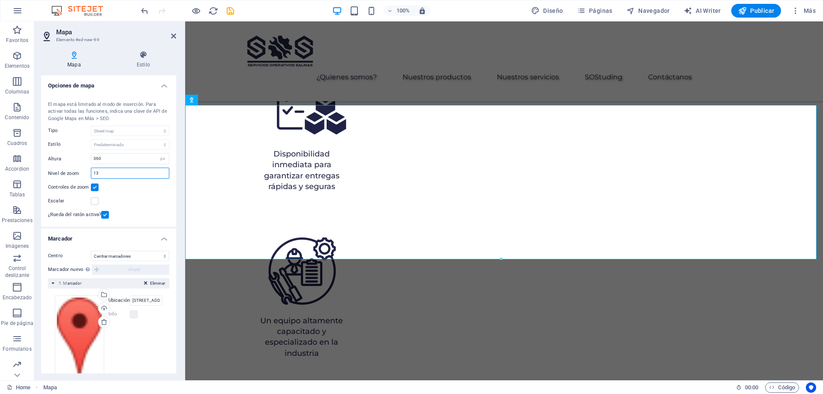
click at [124, 175] on input "13" at bounding box center [130, 173] width 78 height 10
type input "1"
type input "15"
click at [142, 201] on div "Escalar" at bounding box center [108, 201] width 121 height 10
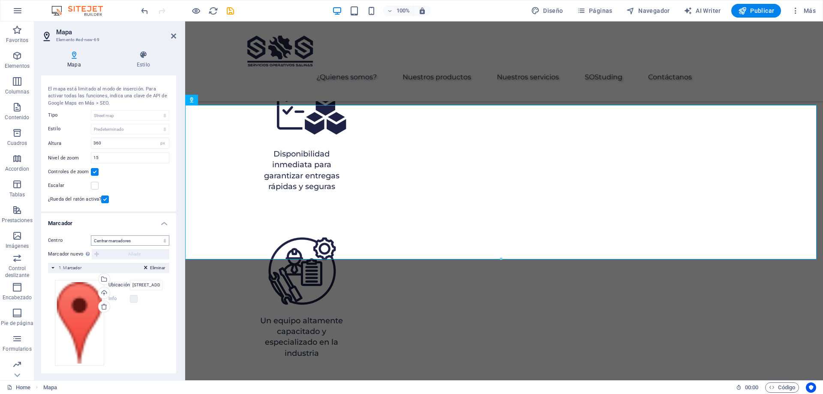
scroll to position [21, 0]
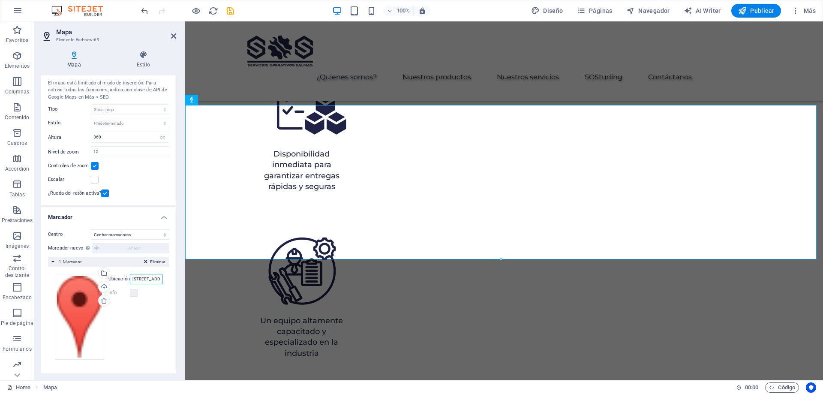
click at [144, 279] on input "1601 Broadway, 10019 New York, NY" at bounding box center [146, 279] width 33 height 10
click at [149, 282] on input "1601 Broadway, 10019 New York, NY" at bounding box center [146, 279] width 33 height 10
click at [142, 279] on input "1601 Broadway, 10019 New York, NY" at bounding box center [146, 279] width 33 height 10
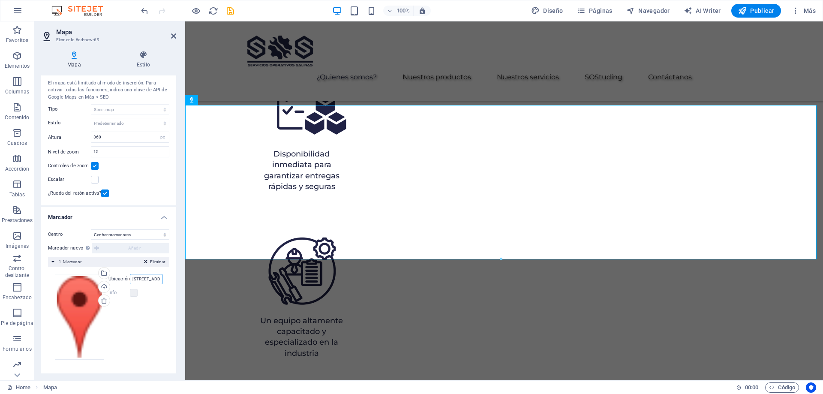
click at [138, 279] on input "1601 Broadway, 10019 New York, NY" at bounding box center [146, 279] width 33 height 10
drag, startPoint x: 132, startPoint y: 279, endPoint x: 176, endPoint y: 282, distance: 44.3
click at [176, 282] on div "Opciones de mapa Centro del mapa 1601 Broadway, 10019 New York, NY El mapa está…" at bounding box center [108, 224] width 135 height 298
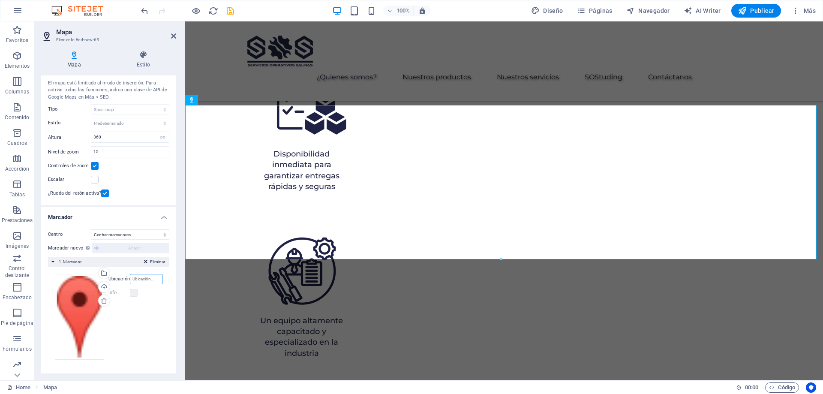
click at [152, 279] on input "Ubicación" at bounding box center [146, 279] width 33 height 10
click at [143, 279] on input "Ubicación" at bounding box center [146, 279] width 33 height 10
paste input "Av. las Américas Nte. 307, Hércules, 67120 Guadalupe, N.L."
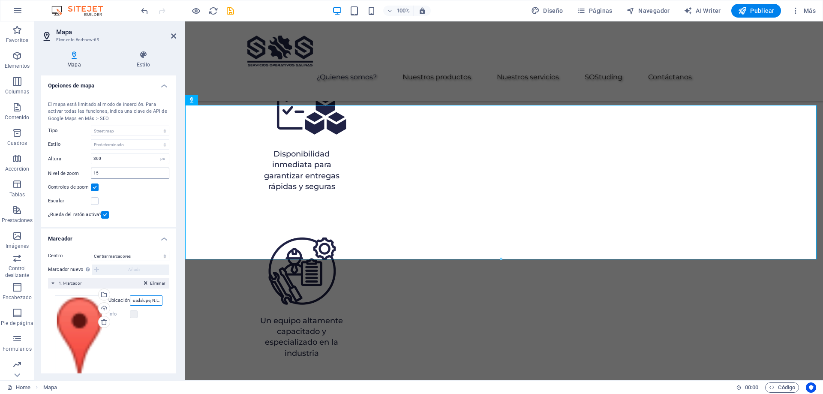
type input "Av. las Américas Nte. 307, Hércules, 67120 Guadalupe, N.L."
click at [110, 172] on input "15" at bounding box center [130, 173] width 78 height 10
type input "16"
click at [85, 333] on div "Arrastra archivos aquí, haz clic para escoger archivos o selecciona archivos de…" at bounding box center [79, 338] width 49 height 86
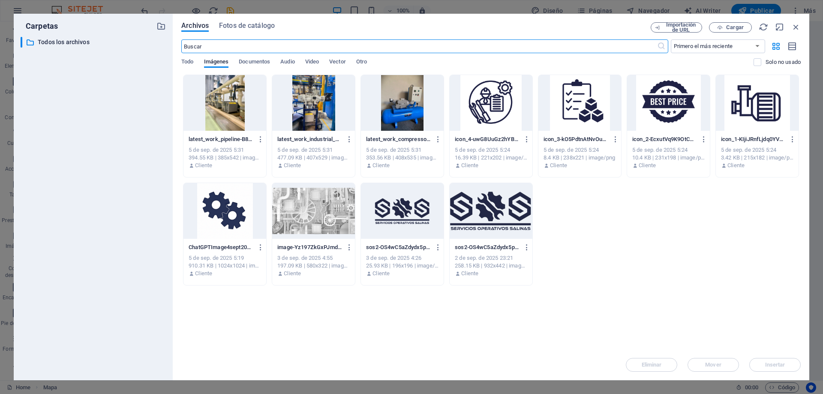
scroll to position [1838, 0]
click at [418, 217] on div at bounding box center [402, 211] width 83 height 56
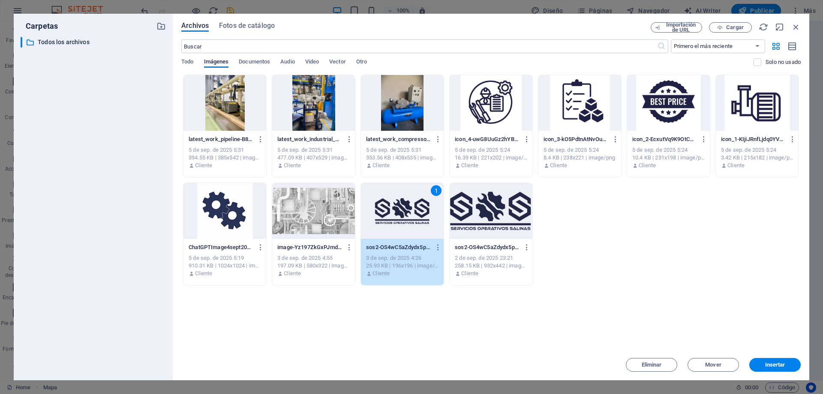
click at [504, 220] on div at bounding box center [491, 211] width 83 height 56
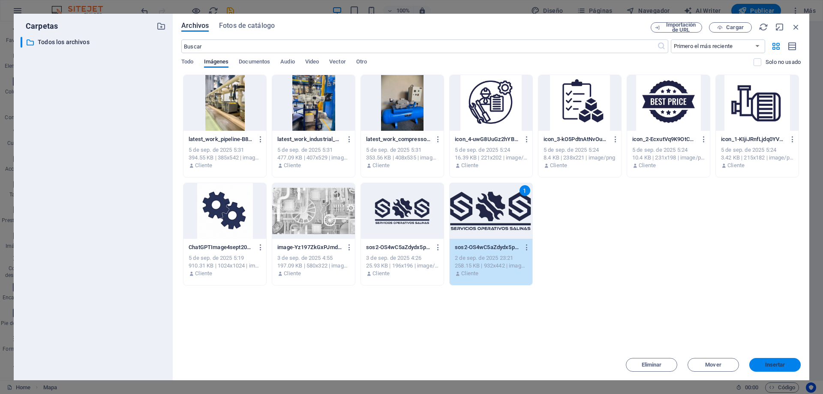
click at [767, 361] on button "Insertar" at bounding box center [774, 365] width 51 height 14
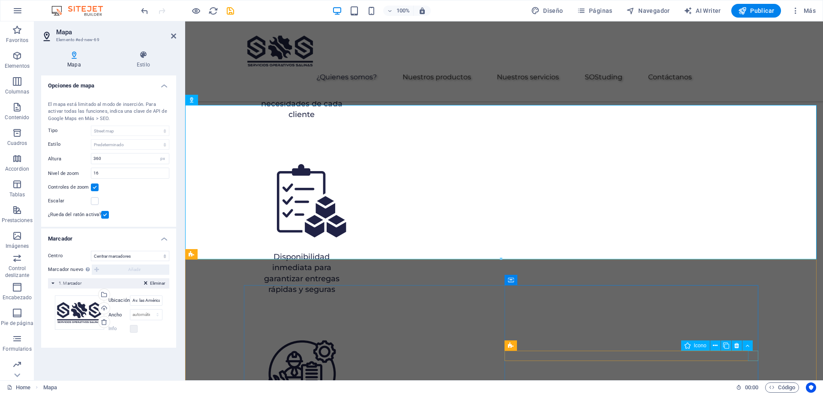
scroll to position [1941, 0]
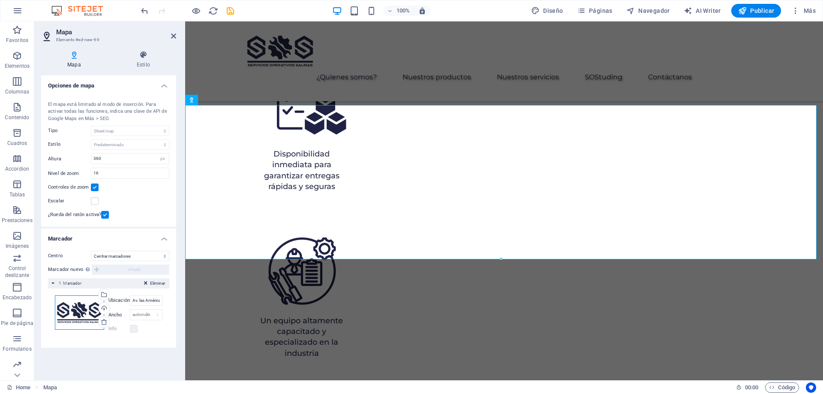
click at [66, 314] on div "Arrastra archivos aquí, haz clic para escoger archivos o selecciona archivos de…" at bounding box center [79, 312] width 49 height 34
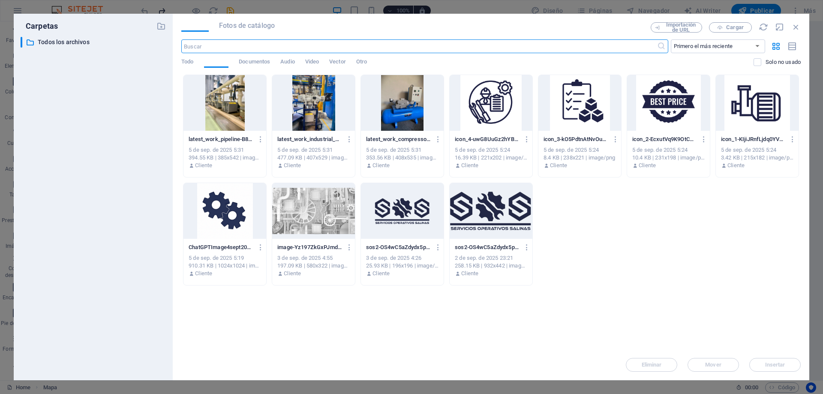
scroll to position [1838, 0]
click at [188, 65] on span "Todo" at bounding box center [187, 63] width 12 height 12
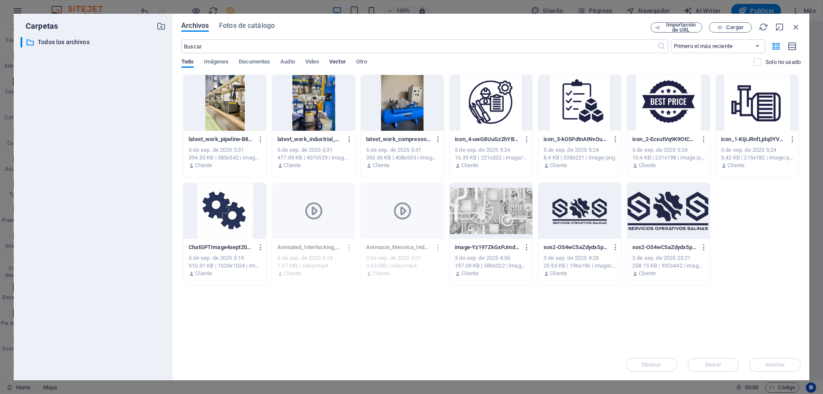
click at [345, 63] on span "Vector" at bounding box center [337, 63] width 17 height 12
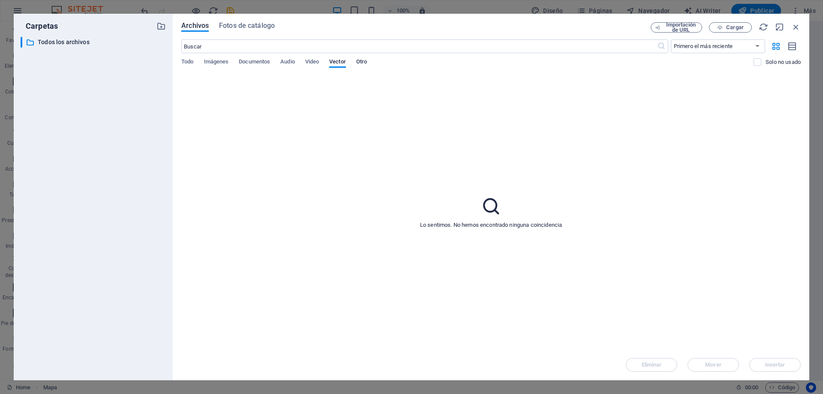
click at [364, 63] on span "Otro" at bounding box center [361, 63] width 11 height 12
click at [314, 62] on span "Video" at bounding box center [312, 63] width 14 height 12
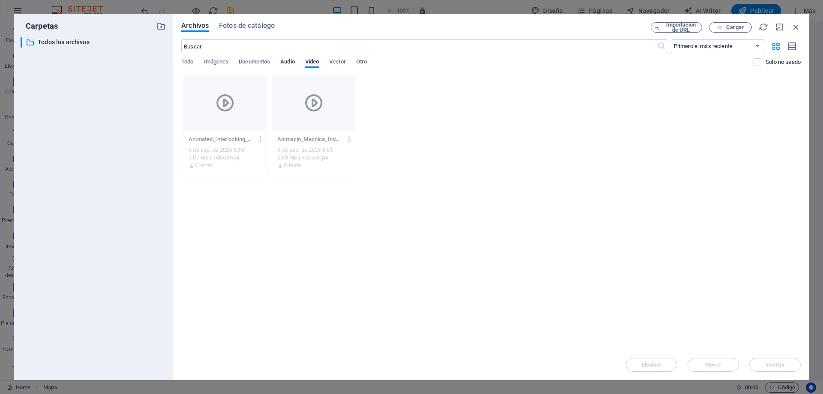
click at [285, 62] on span "Audio" at bounding box center [287, 63] width 14 height 12
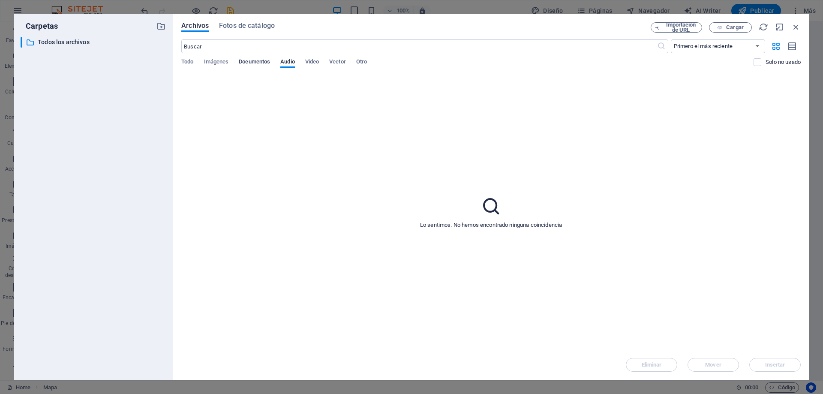
click at [249, 61] on span "Documentos" at bounding box center [254, 63] width 31 height 12
click at [219, 60] on span "Imágenes" at bounding box center [216, 63] width 25 height 12
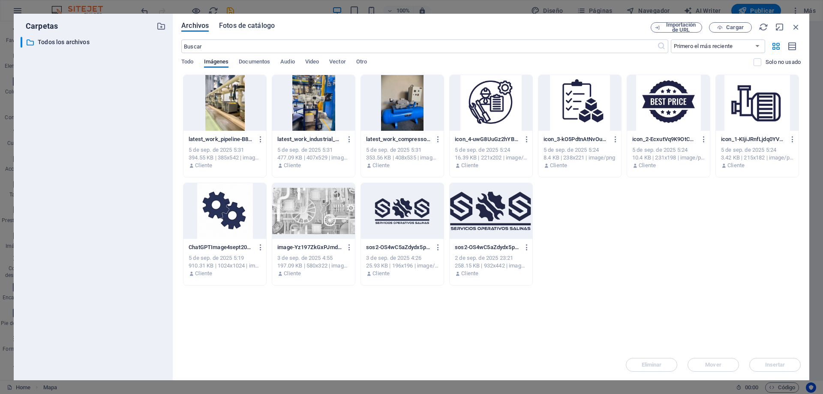
click at [247, 24] on span "Fotos de catálogo" at bounding box center [247, 26] width 56 height 10
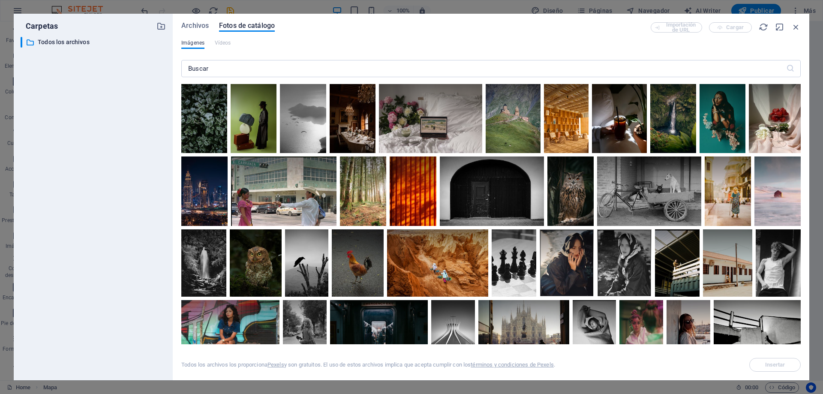
click at [195, 44] on span "Imágenes" at bounding box center [192, 43] width 23 height 10
click at [791, 30] on icon "button" at bounding box center [795, 26] width 9 height 9
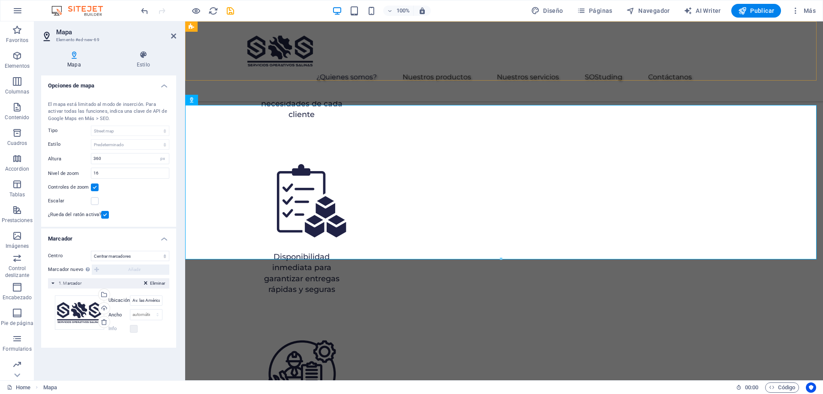
scroll to position [1941, 0]
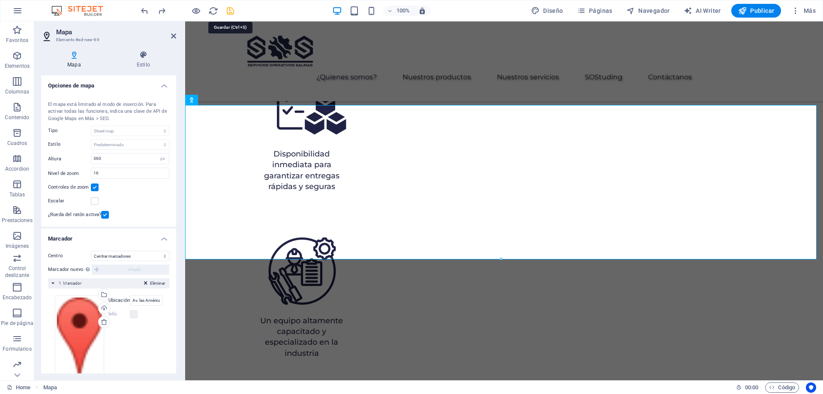
click at [234, 12] on icon "save" at bounding box center [230, 11] width 10 height 10
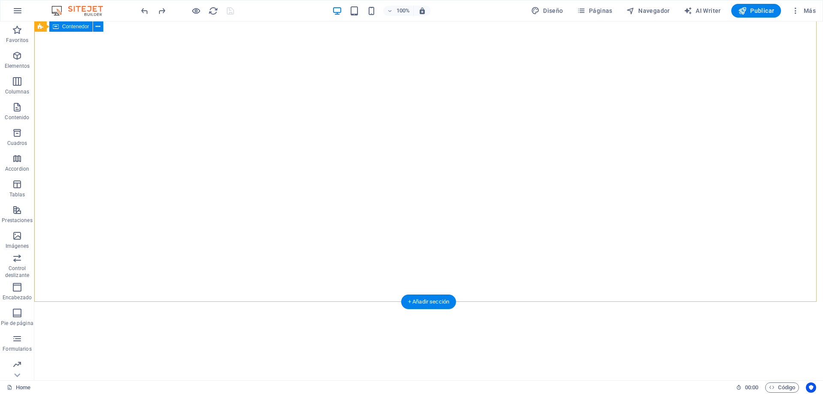
scroll to position [0, 0]
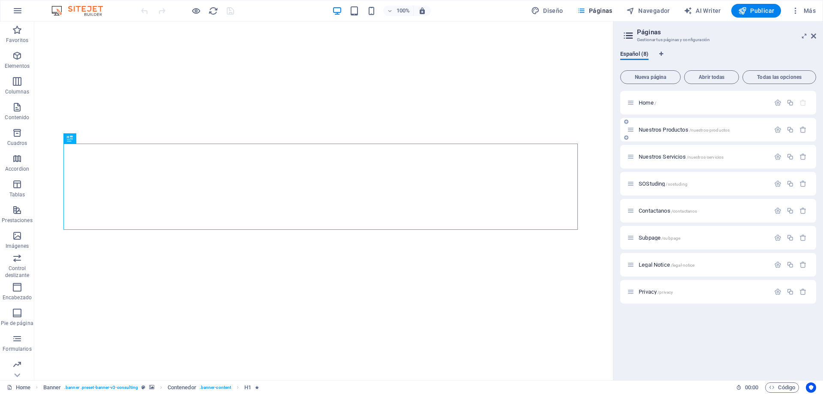
click at [693, 130] on span "/nuestros-productos" at bounding box center [709, 130] width 41 height 5
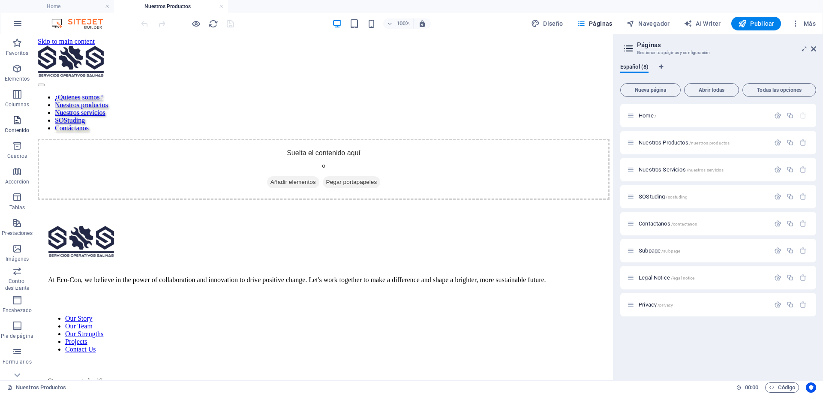
click at [15, 127] on p "Contenido" at bounding box center [17, 130] width 24 height 7
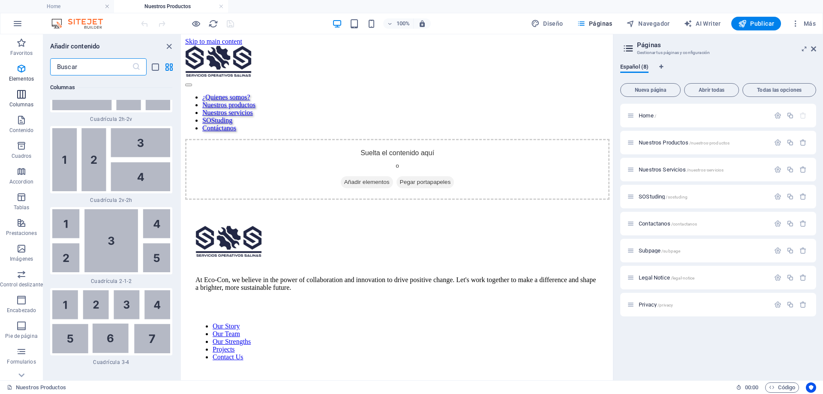
scroll to position [2624, 0]
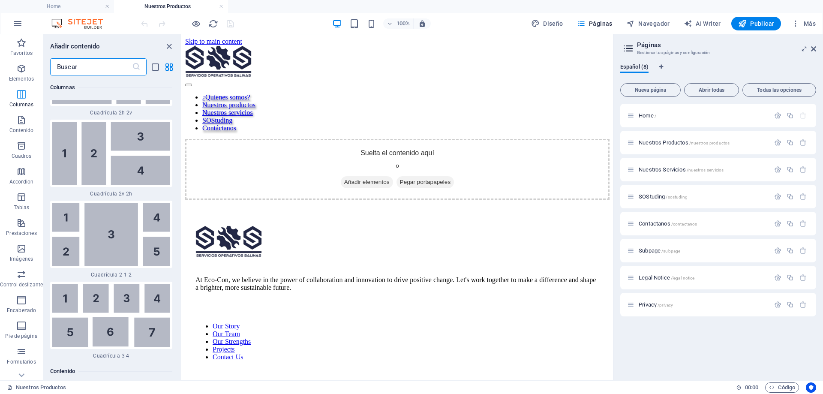
click at [16, 94] on icon "button" at bounding box center [21, 94] width 10 height 10
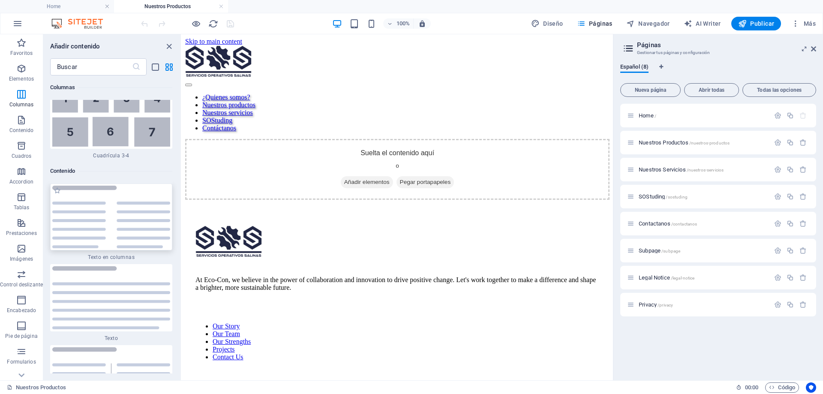
scroll to position [2881, 0]
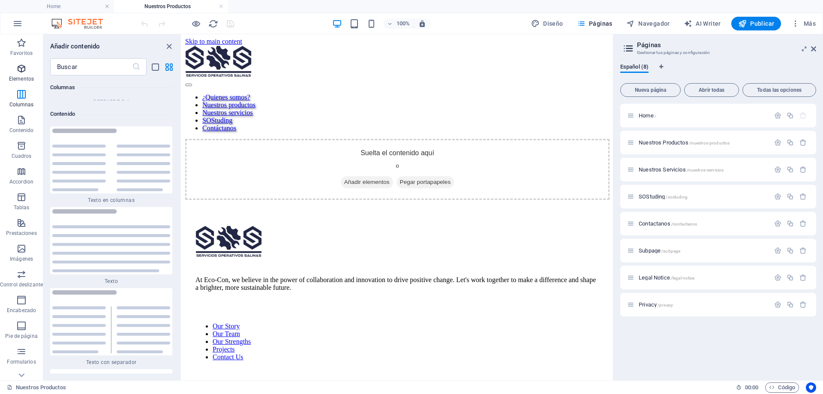
click at [22, 75] on p "Elementos" at bounding box center [21, 78] width 25 height 7
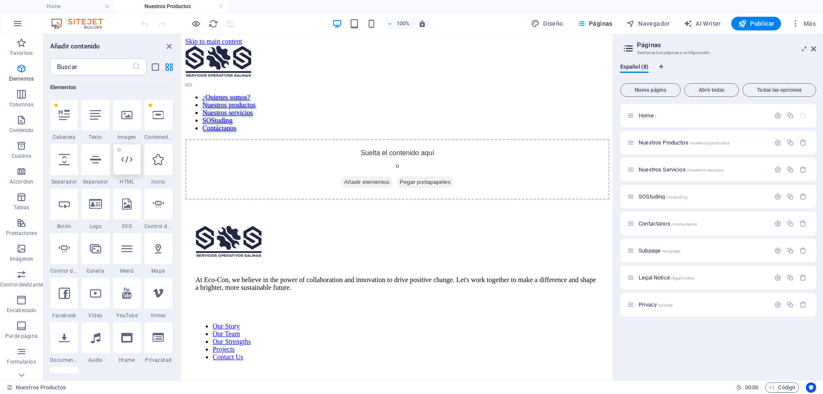
scroll to position [162, 0]
click at [20, 174] on icon "button" at bounding box center [21, 171] width 10 height 10
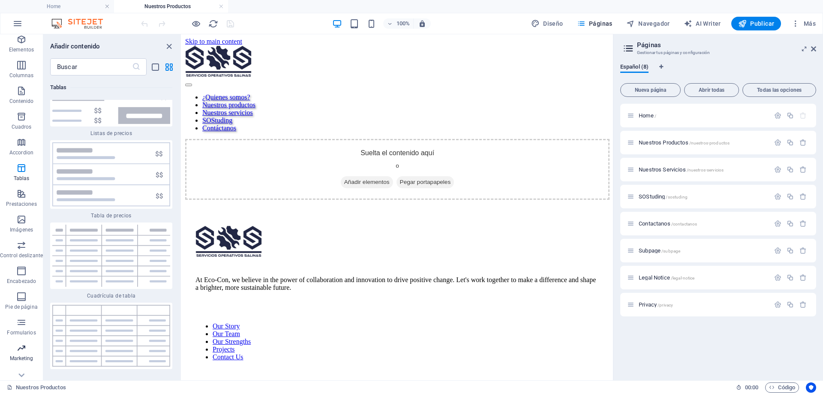
scroll to position [40, 0]
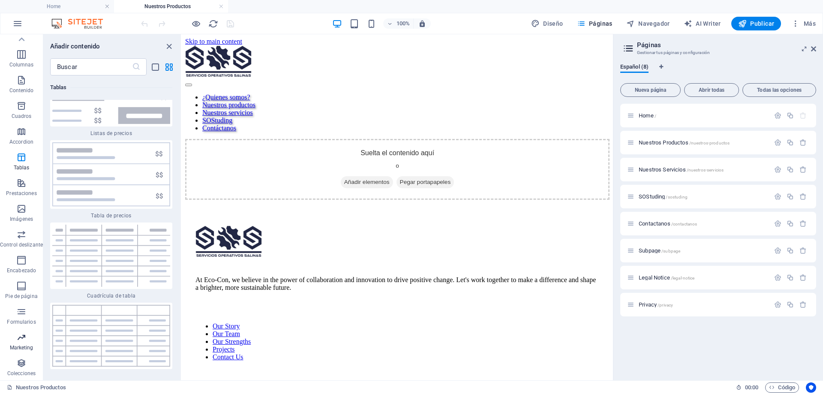
click at [20, 340] on icon "button" at bounding box center [21, 337] width 10 height 10
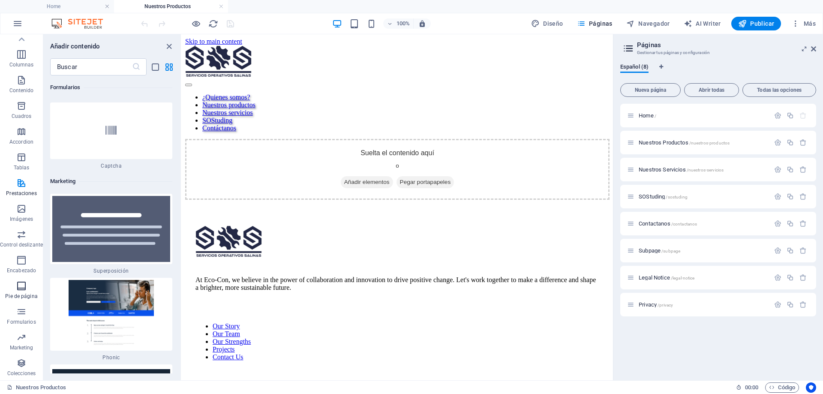
scroll to position [13943, 0]
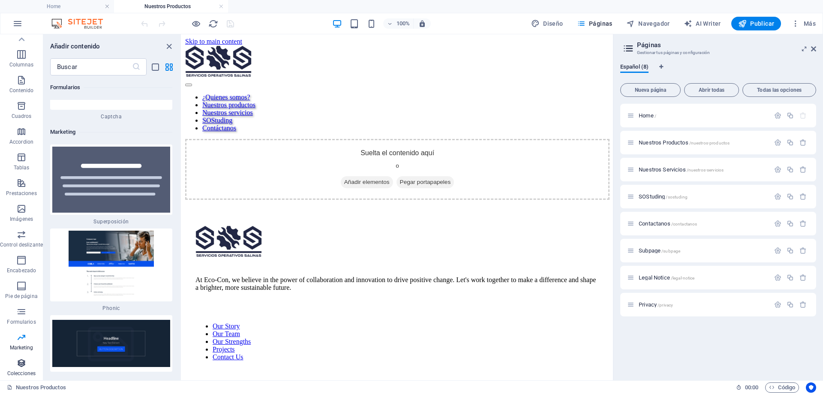
click at [23, 366] on icon "button" at bounding box center [21, 363] width 10 height 10
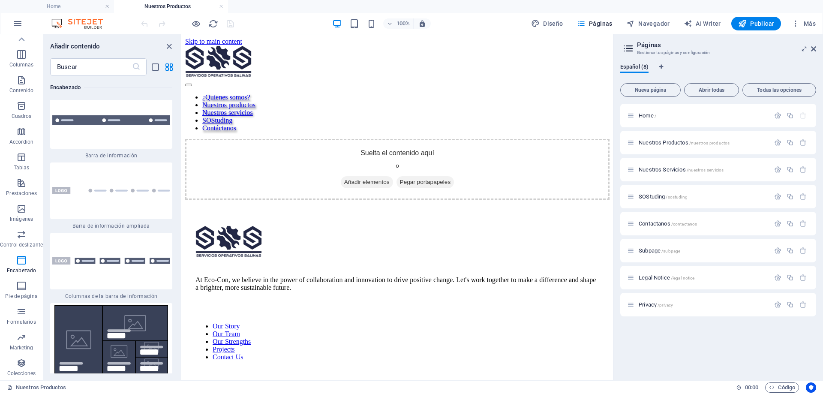
scroll to position [11147, 0]
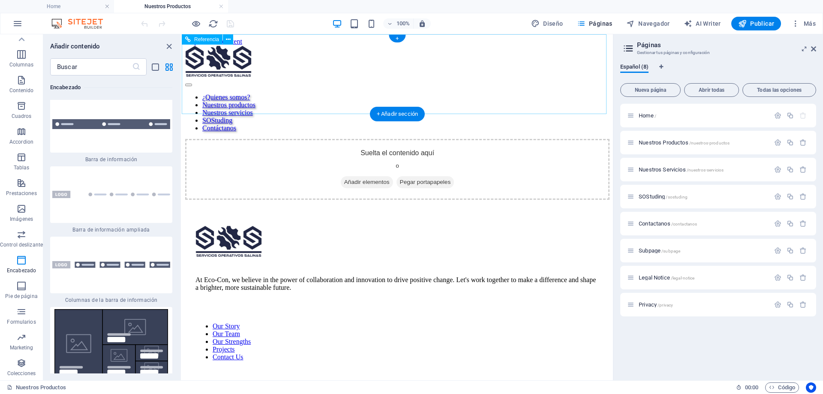
click at [323, 93] on nav "¿Quienes somos? Nuestros productos Nuestros servicios SOStuding Contáctanos" at bounding box center [397, 112] width 424 height 39
click at [314, 93] on nav "¿Quienes somos? Nuestros productos Nuestros servicios SOStuding Contáctanos" at bounding box center [397, 112] width 424 height 39
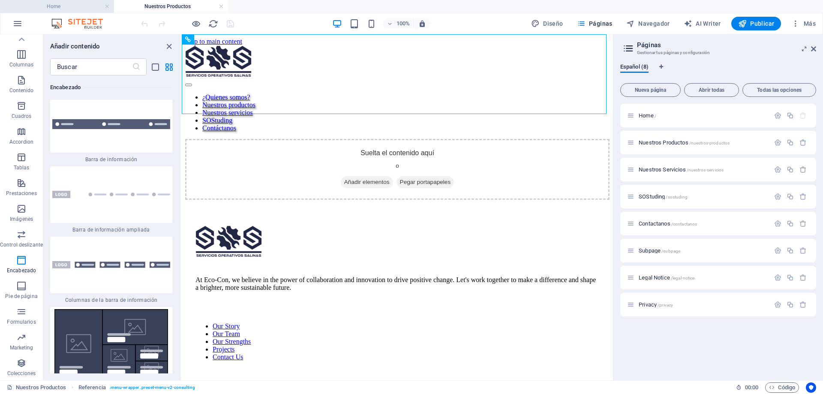
click at [80, 9] on h4 "Home" at bounding box center [57, 6] width 114 height 9
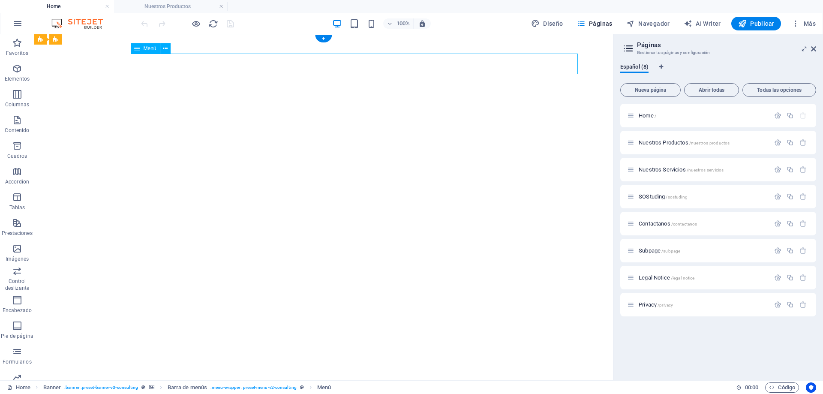
select select "1"
select select
select select "2"
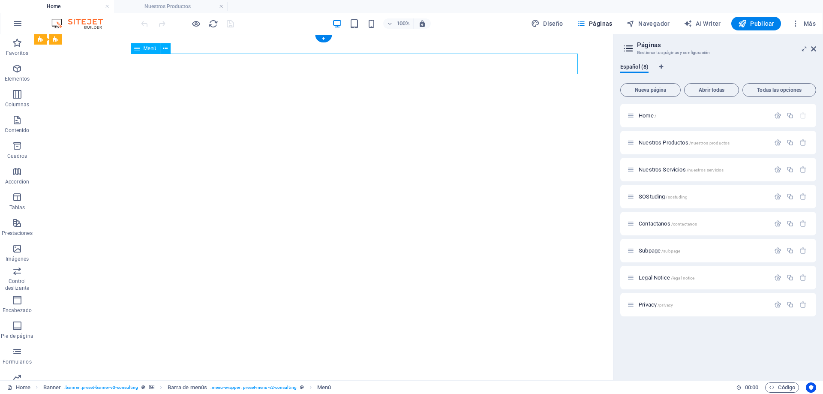
select select
select select "3"
select select
select select "4"
select select
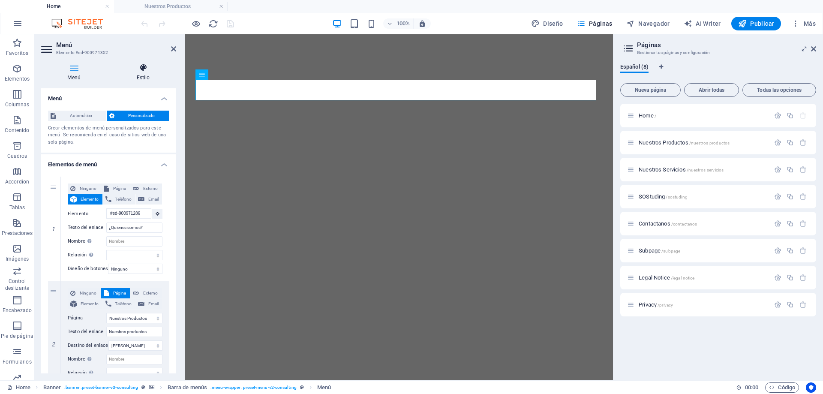
click at [145, 72] on h4 "Estilo" at bounding box center [143, 72] width 66 height 18
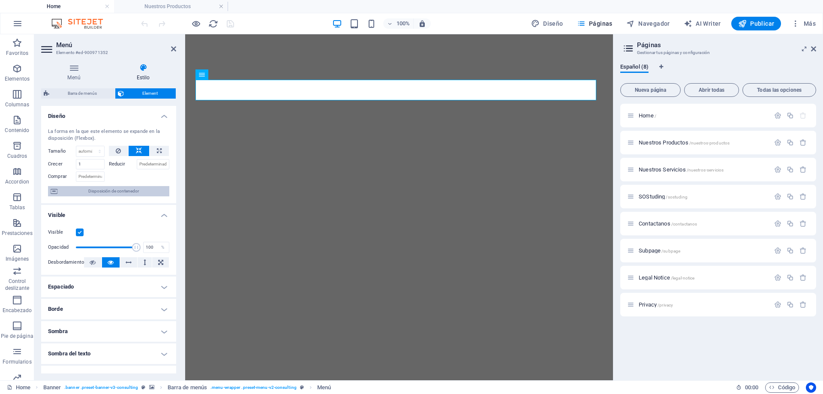
click at [80, 190] on span "Disposición de contenedor" at bounding box center [113, 191] width 107 height 10
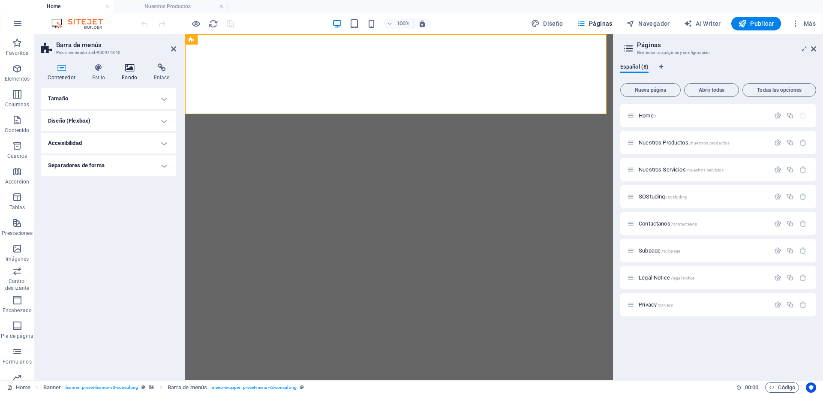
click at [133, 72] on h4 "Fondo" at bounding box center [131, 72] width 32 height 18
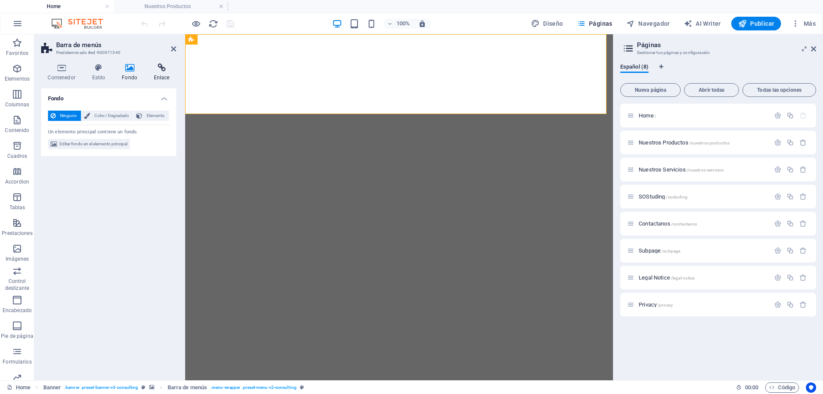
click at [160, 70] on icon at bounding box center [161, 67] width 29 height 9
click at [123, 72] on h4 "Fondo" at bounding box center [131, 72] width 32 height 18
click at [95, 70] on icon at bounding box center [98, 67] width 27 height 9
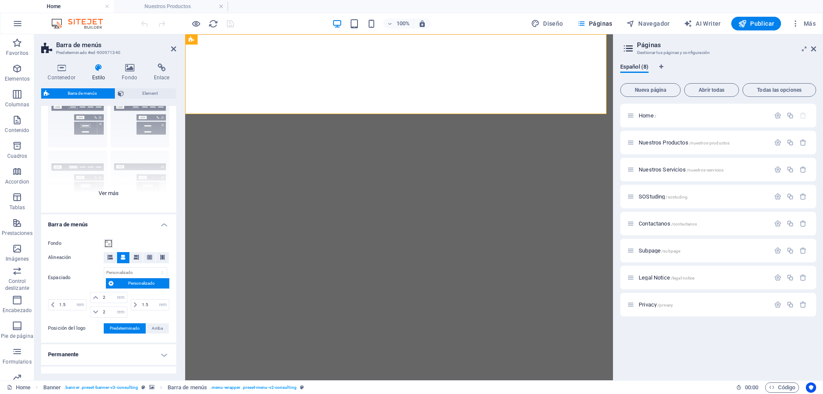
scroll to position [86, 0]
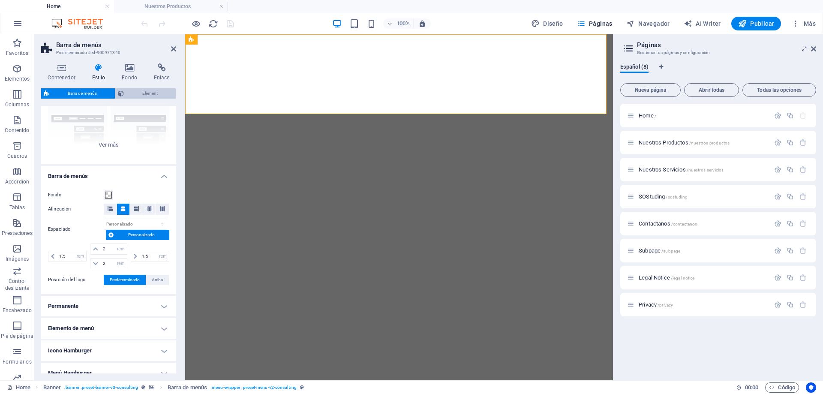
click at [134, 95] on span "Element" at bounding box center [149, 93] width 47 height 10
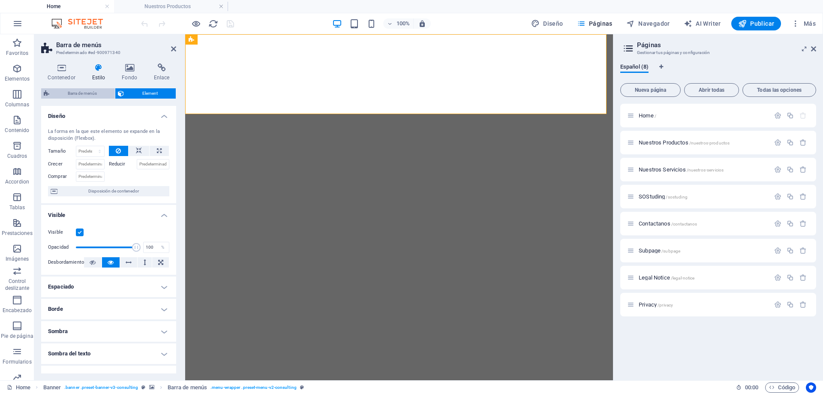
click at [90, 93] on span "Barra de menús" at bounding box center [82, 93] width 60 height 10
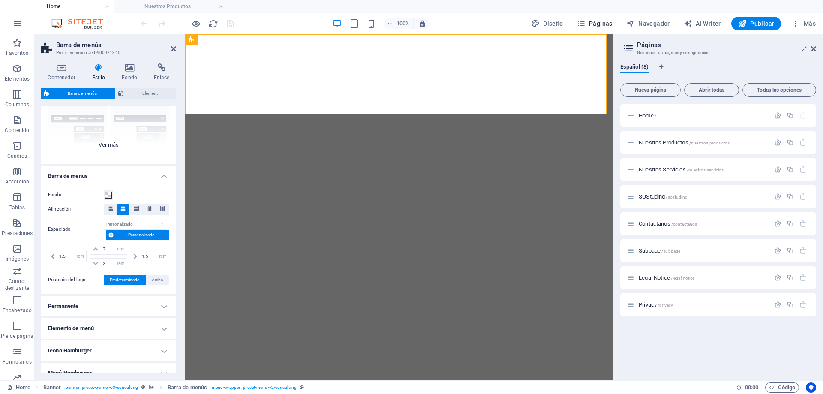
click at [109, 144] on div "Borde Centrado Predeterminado Fijo Loki Desencadenador Ancho XXL" at bounding box center [108, 100] width 135 height 129
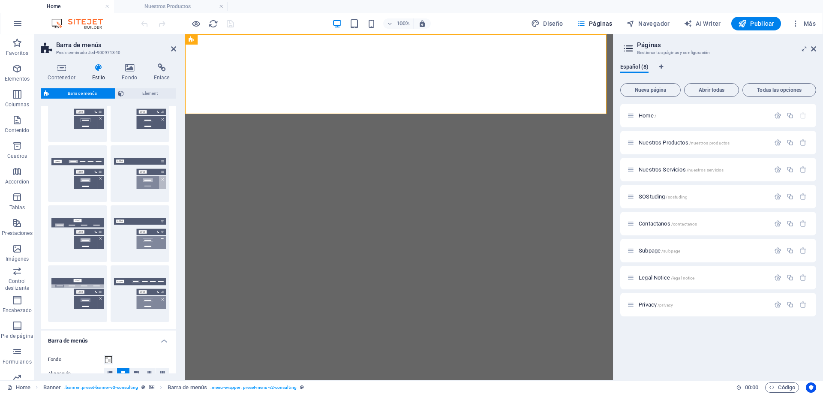
scroll to position [0, 0]
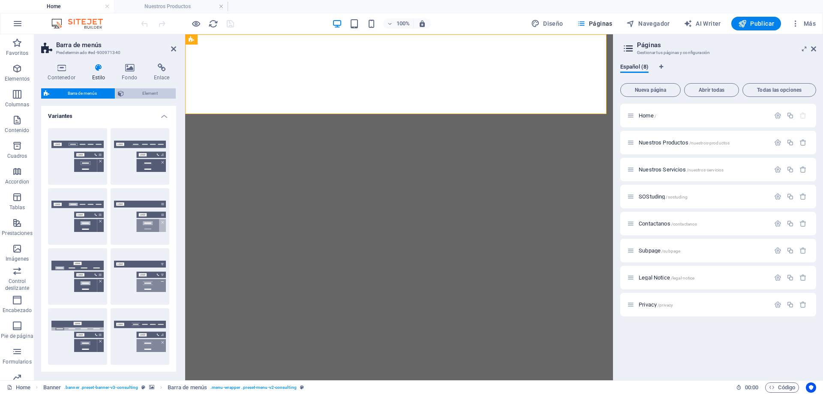
click at [141, 93] on span "Element" at bounding box center [149, 93] width 47 height 10
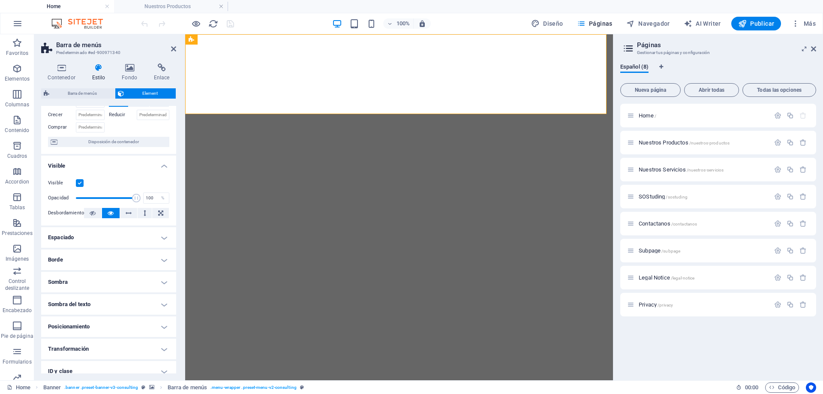
scroll to position [102, 0]
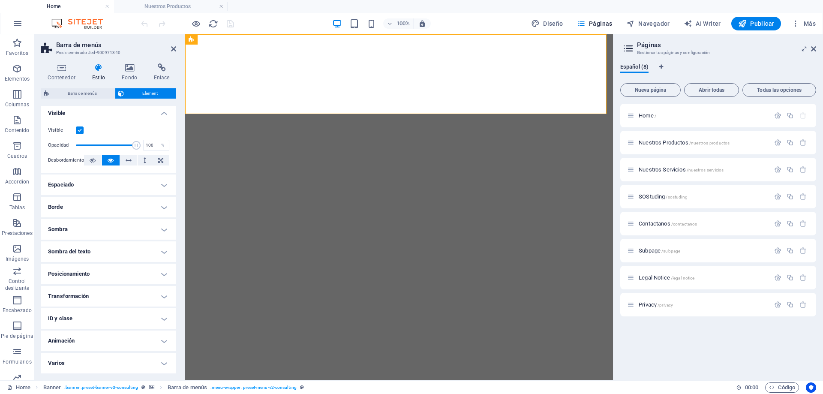
click at [132, 188] on h4 "Espaciado" at bounding box center [108, 184] width 135 height 21
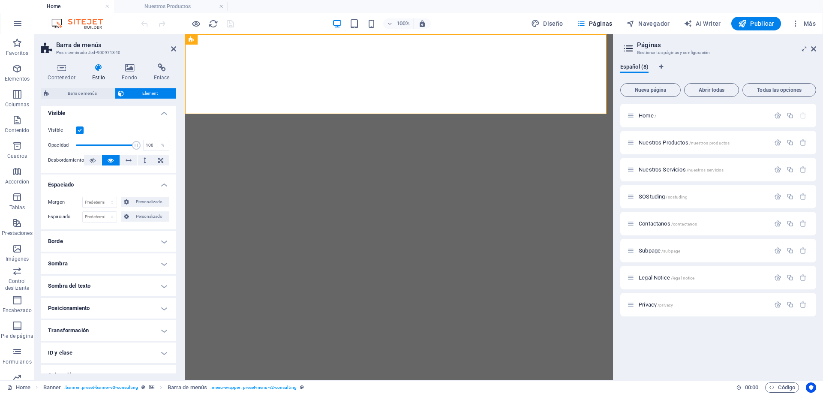
click at [144, 183] on h4 "Espaciado" at bounding box center [108, 181] width 135 height 15
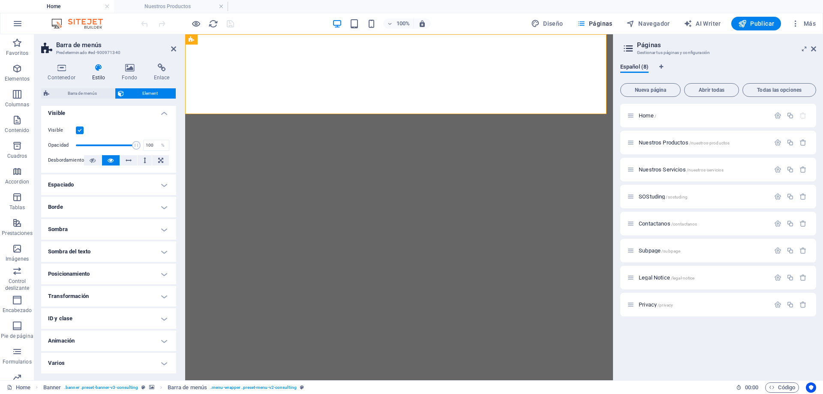
click at [133, 208] on h4 "Borde" at bounding box center [108, 207] width 135 height 21
click at [141, 204] on h4 "Borde" at bounding box center [108, 204] width 135 height 15
click at [122, 234] on h4 "Sombra" at bounding box center [108, 229] width 135 height 21
click at [135, 228] on h4 "Sombra" at bounding box center [108, 226] width 135 height 15
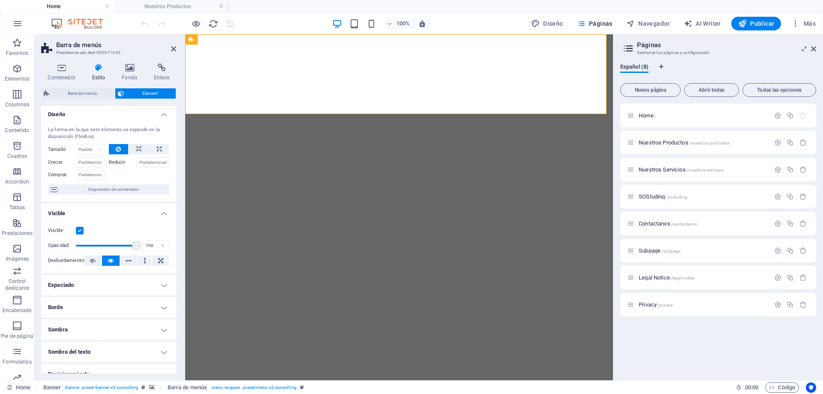
scroll to position [0, 0]
click at [18, 223] on icon "button" at bounding box center [17, 223] width 10 height 10
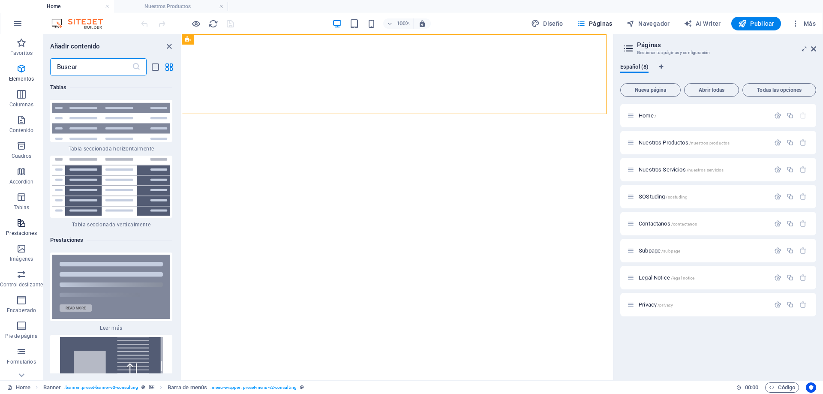
scroll to position [6533, 0]
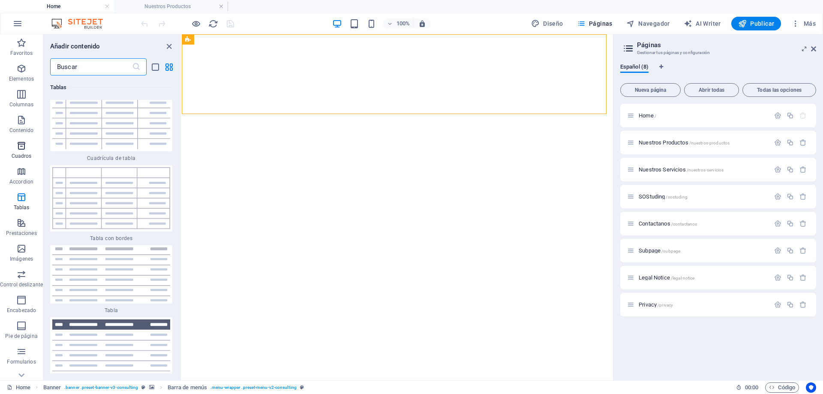
click at [26, 149] on icon "button" at bounding box center [21, 146] width 10 height 10
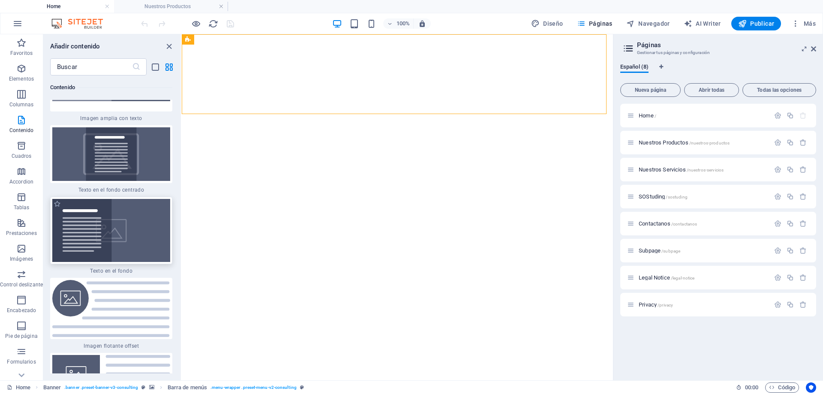
scroll to position [3478, 0]
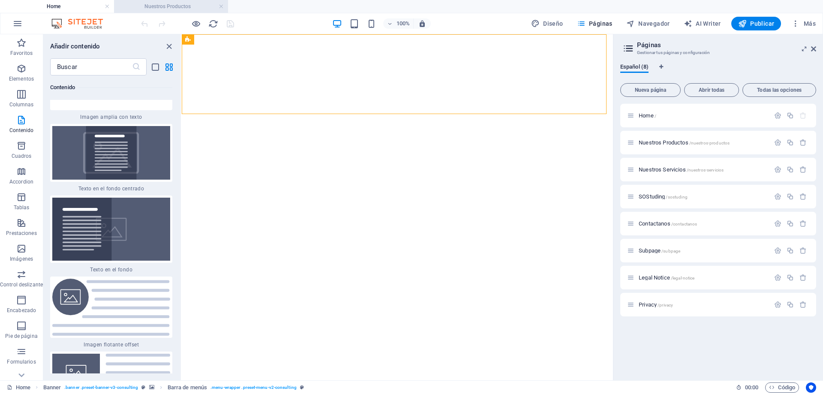
click at [162, 7] on h4 "Nuestros Productos" at bounding box center [171, 6] width 114 height 9
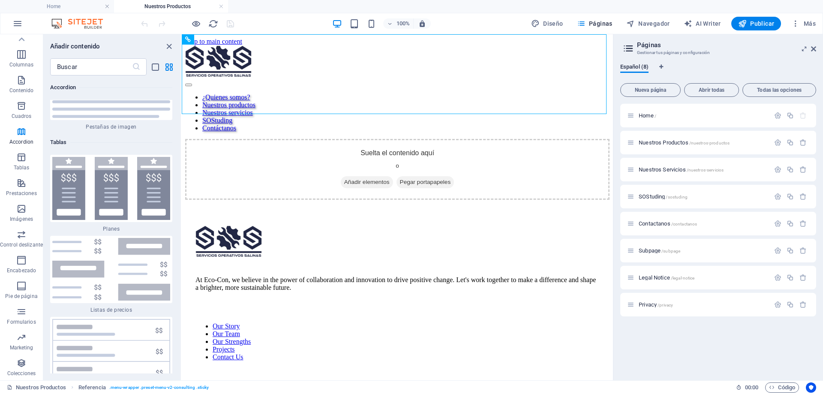
scroll to position [5533, 0]
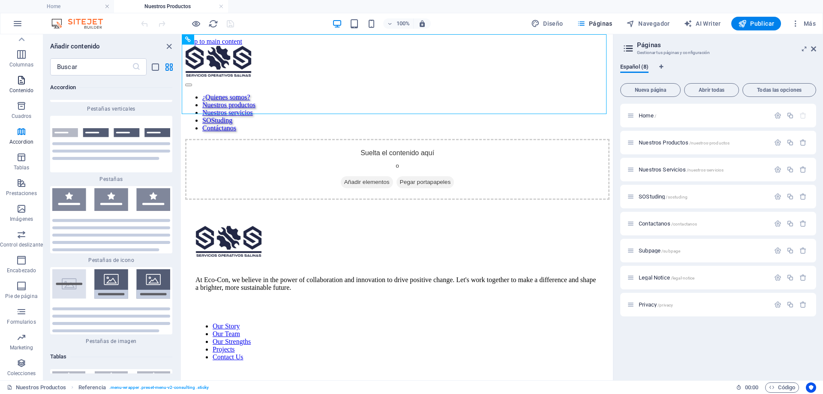
click at [23, 80] on icon "button" at bounding box center [21, 80] width 10 height 10
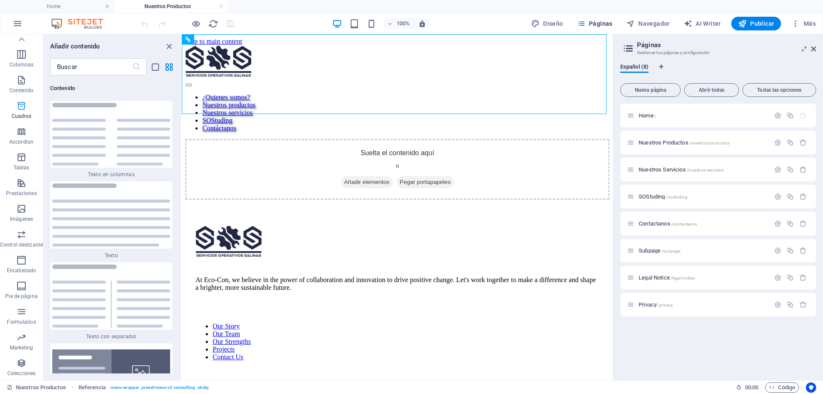
scroll to position [0, 0]
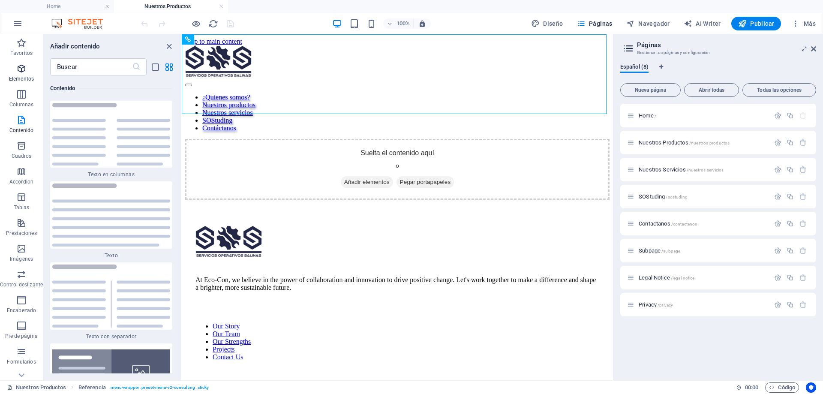
click at [20, 71] on icon "button" at bounding box center [21, 68] width 10 height 10
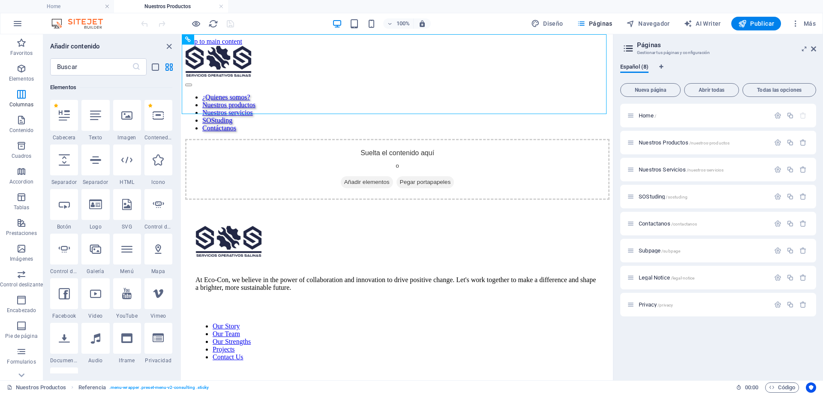
scroll to position [162, 0]
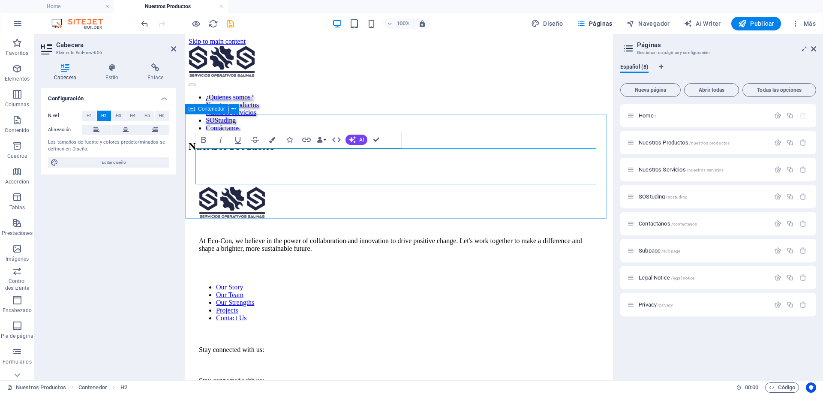
click at [359, 152] on div "Nuestros Productos" at bounding box center [399, 147] width 421 height 12
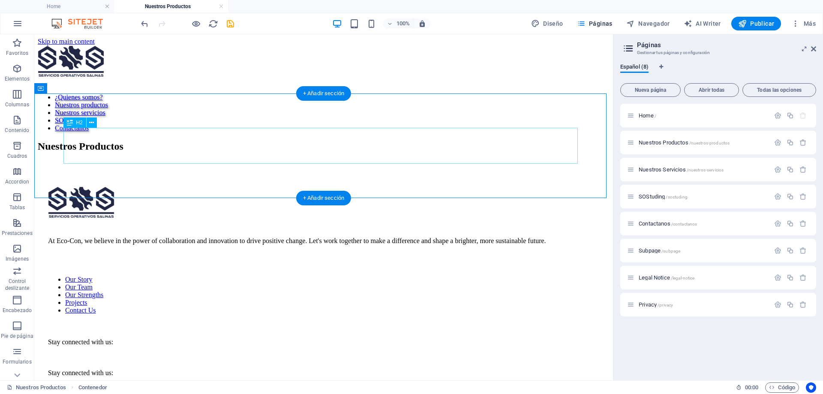
click at [238, 147] on div "Nuestros Productos" at bounding box center [324, 147] width 572 height 12
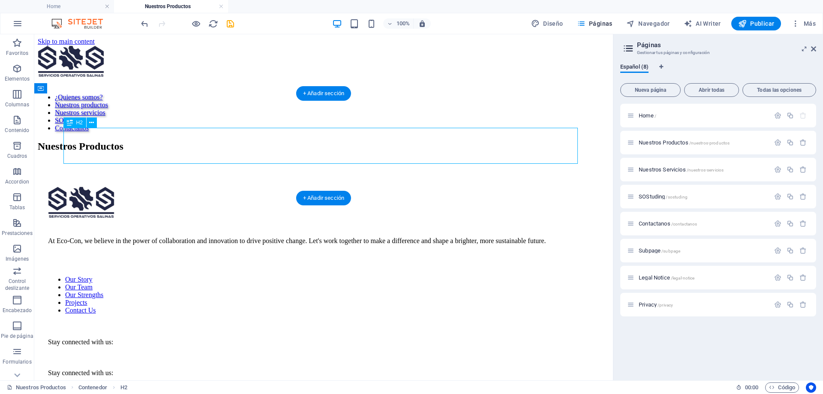
click at [251, 147] on div "Nuestros Productos" at bounding box center [324, 147] width 572 height 12
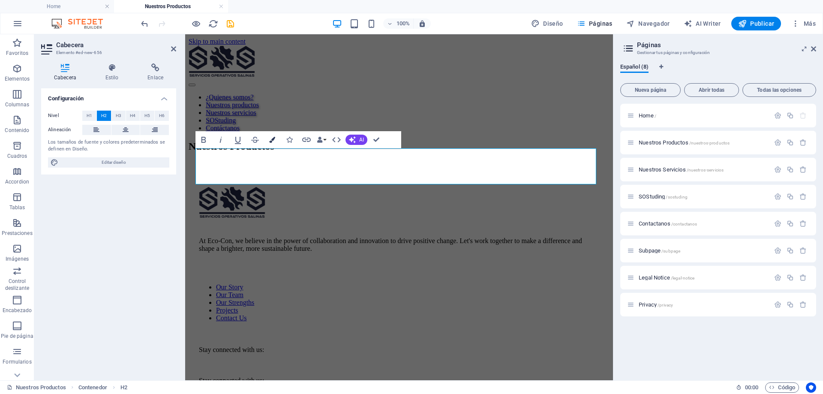
click at [270, 142] on icon "button" at bounding box center [272, 140] width 6 height 6
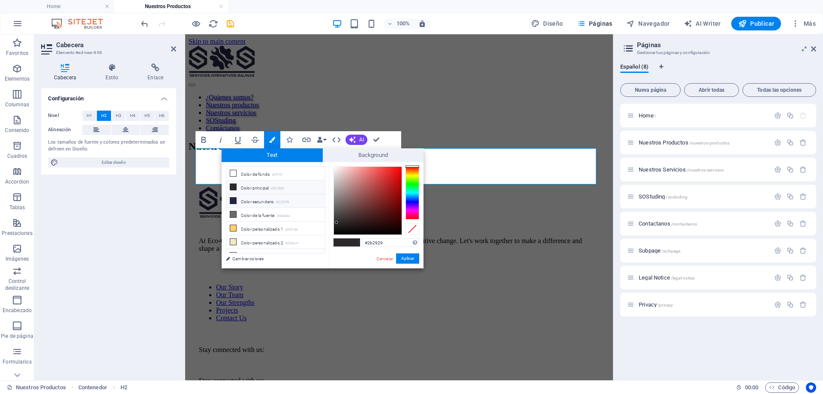
click at [258, 202] on li "Color secundario #222745" at bounding box center [275, 201] width 99 height 14
type input "#222745"
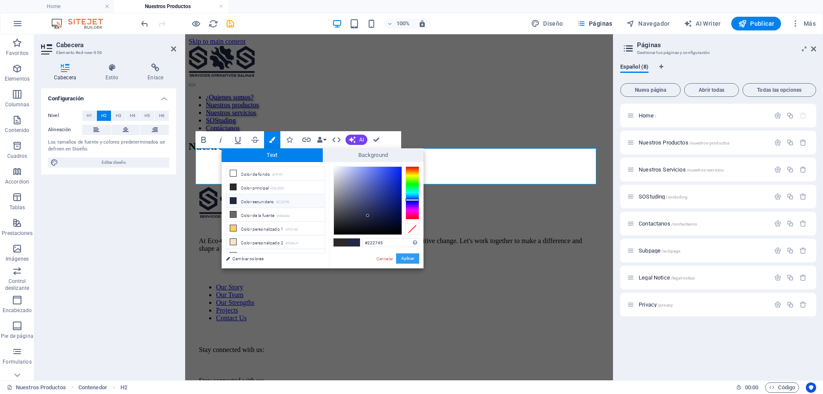
drag, startPoint x: 410, startPoint y: 257, endPoint x: 212, endPoint y: 151, distance: 224.1
click at [410, 257] on button "Aplicar" at bounding box center [407, 258] width 23 height 10
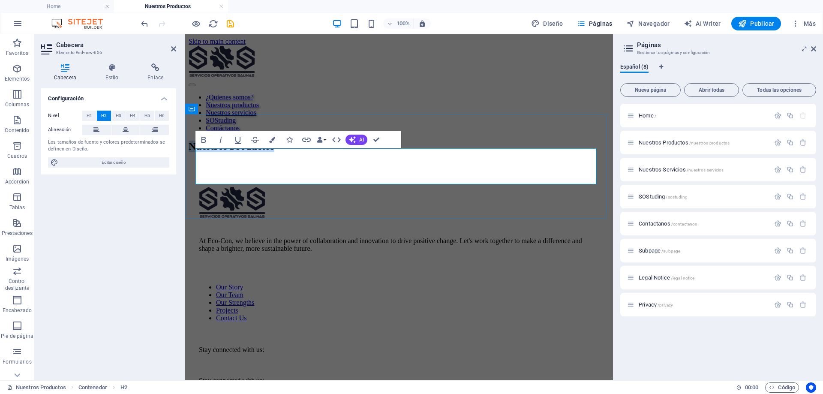
drag, startPoint x: 392, startPoint y: 169, endPoint x: 199, endPoint y: 170, distance: 192.4
click at [199, 152] on h2 "Nuestros Productos" at bounding box center [399, 147] width 421 height 12
click at [205, 141] on icon "button" at bounding box center [203, 140] width 5 height 6
click at [411, 152] on div "Nuestros Productos" at bounding box center [399, 147] width 421 height 12
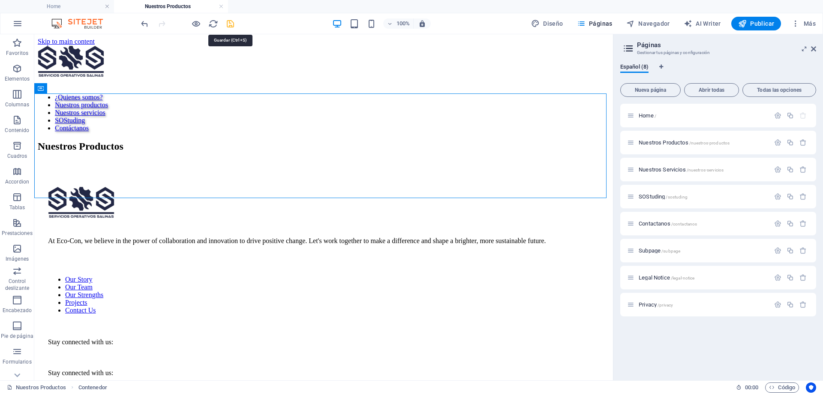
drag, startPoint x: 229, startPoint y: 25, endPoint x: 343, endPoint y: 57, distance: 117.9
click at [229, 25] on icon "save" at bounding box center [230, 24] width 10 height 10
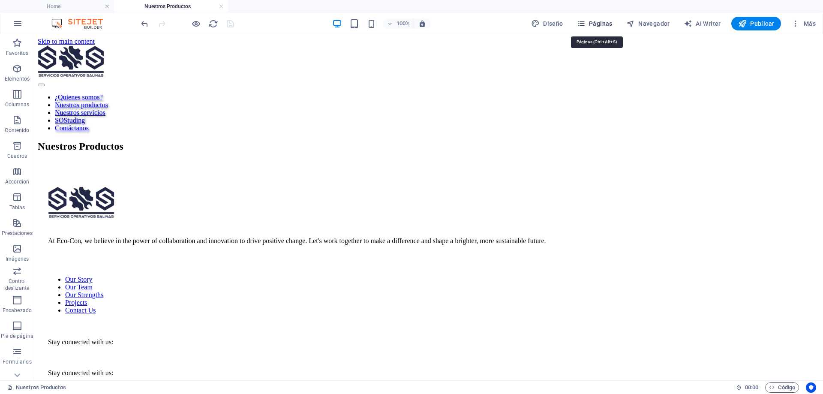
drag, startPoint x: 605, startPoint y: 21, endPoint x: 576, endPoint y: 1, distance: 35.4
click at [605, 21] on span "Páginas" at bounding box center [595, 23] width 36 height 9
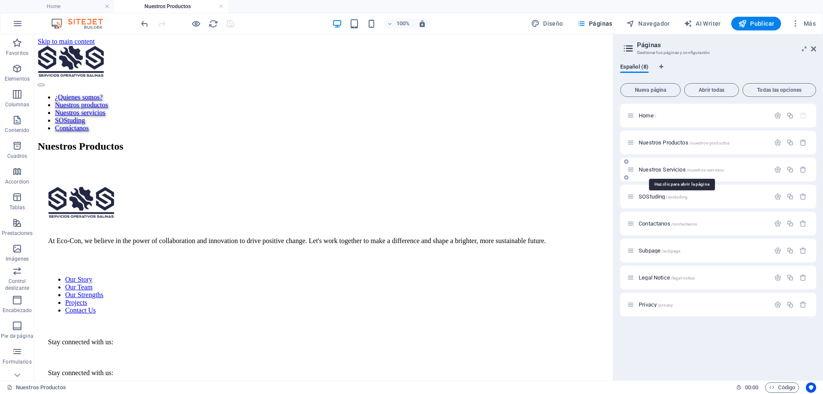
click at [679, 171] on span "Nuestros Servicios /nuestros-servicios" at bounding box center [681, 169] width 85 height 6
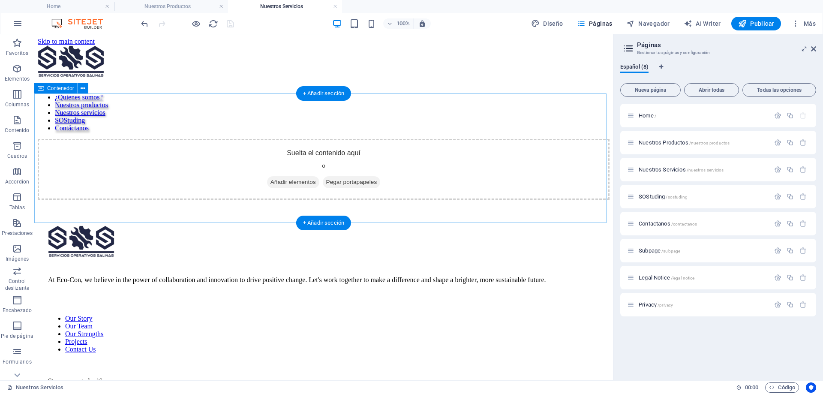
scroll to position [0, 0]
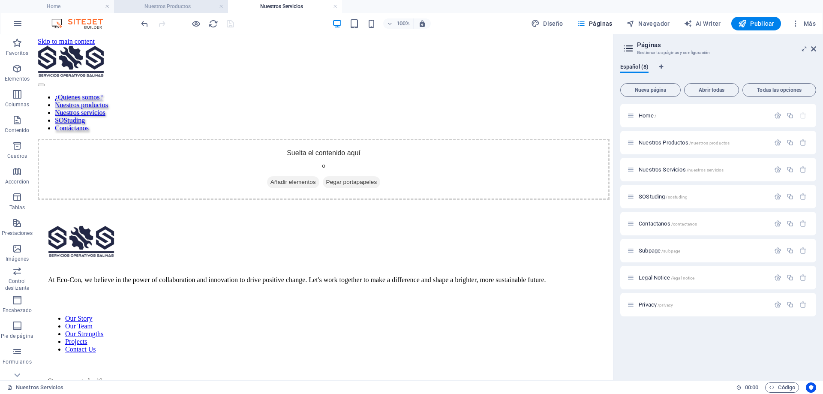
click at [177, 8] on h4 "Nuestros Productos" at bounding box center [171, 6] width 114 height 9
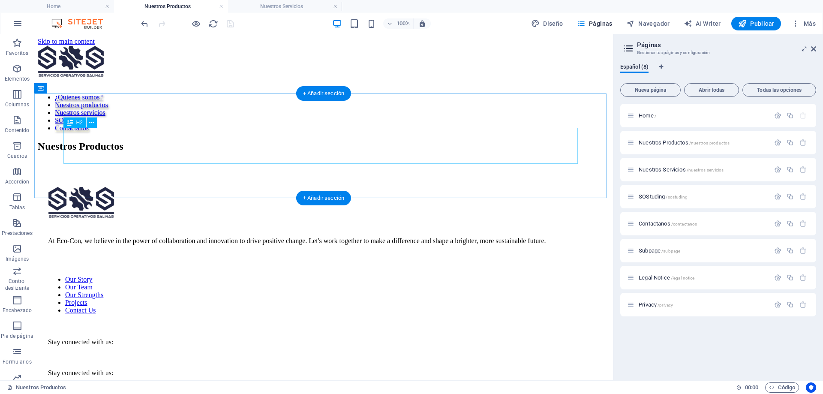
click at [213, 141] on div "Nuestros Productos" at bounding box center [324, 147] width 572 height 12
click at [300, 144] on div "Nuestros Productos" at bounding box center [324, 147] width 572 height 12
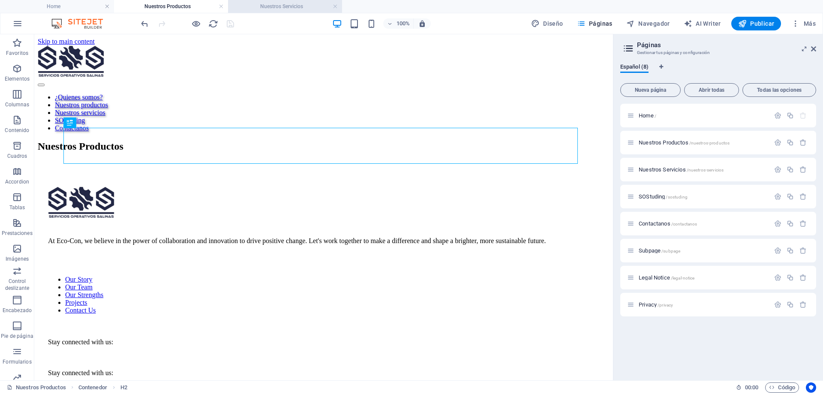
click at [290, 6] on h4 "Nuestros Servicios" at bounding box center [285, 6] width 114 height 9
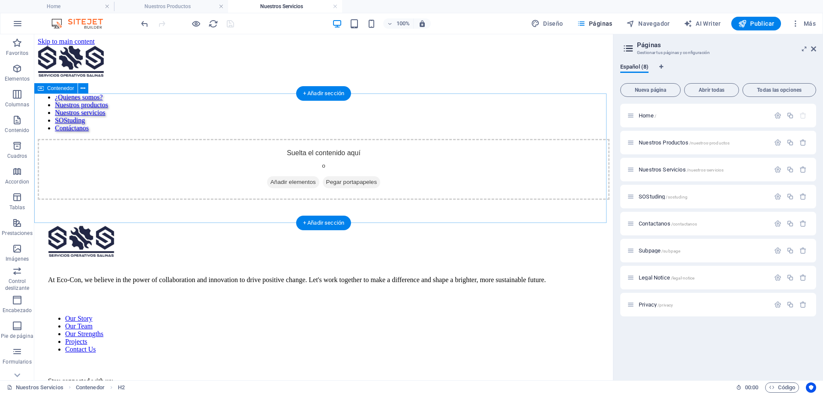
click at [233, 144] on div "Suelta el contenido aquí o Añadir elementos Pegar portapapeles" at bounding box center [324, 169] width 572 height 61
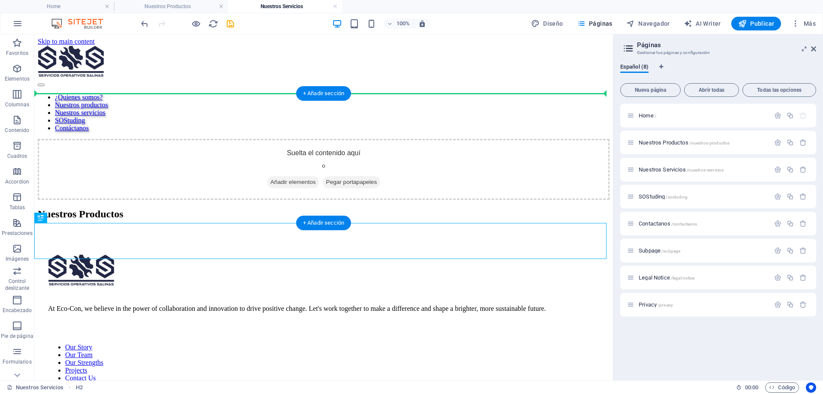
drag, startPoint x: 264, startPoint y: 241, endPoint x: 218, endPoint y: 112, distance: 136.9
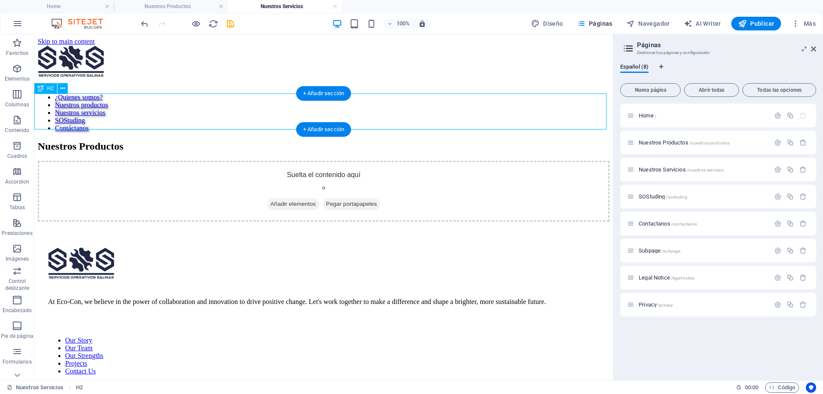
click at [185, 141] on div "Nuestros Productos" at bounding box center [324, 147] width 572 height 12
click at [223, 141] on div "Nuestros Productos" at bounding box center [324, 147] width 572 height 12
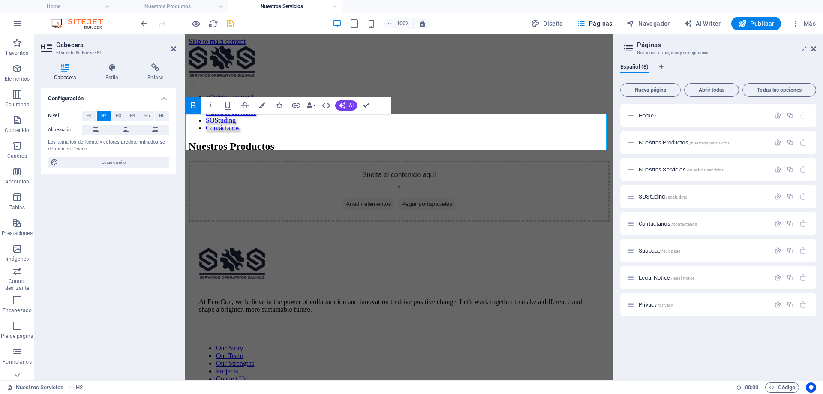
click at [274, 141] on strong "Nuestros Productos" at bounding box center [232, 146] width 86 height 11
click at [511, 213] on div "Suelta el contenido aquí o Añadir elementos Pegar portapapeles" at bounding box center [399, 191] width 421 height 61
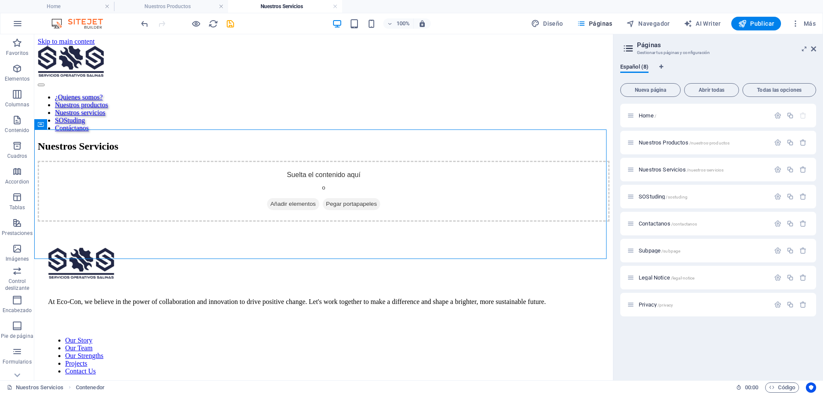
click at [229, 25] on icon "save" at bounding box center [230, 24] width 10 height 10
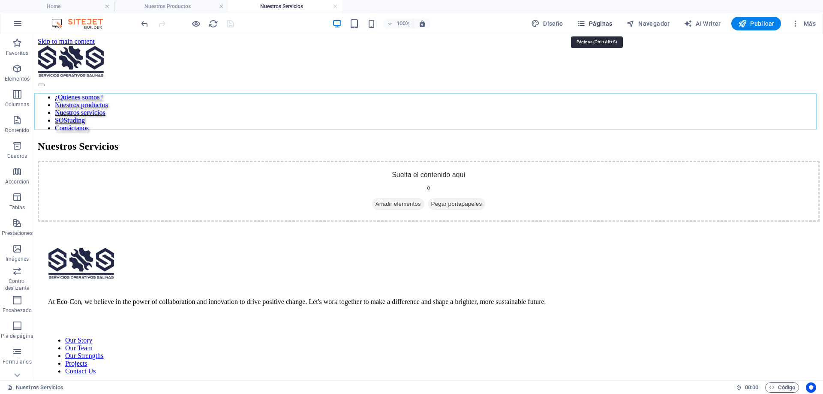
click at [600, 24] on span "Páginas" at bounding box center [595, 23] width 36 height 9
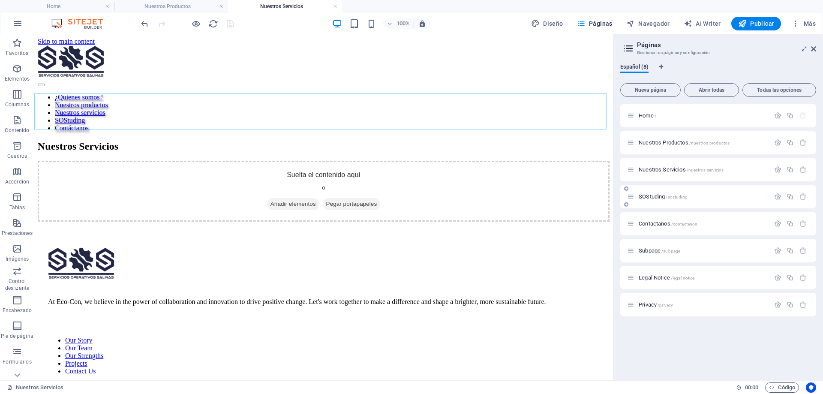
click at [691, 197] on p "SOStuding /sostuding" at bounding box center [703, 197] width 129 height 6
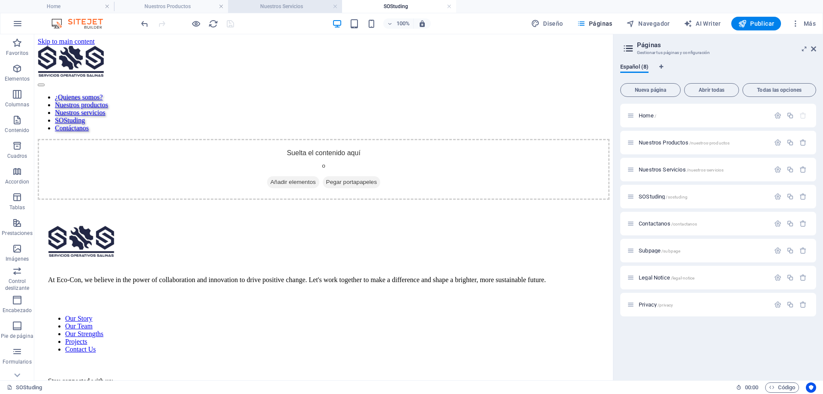
click at [270, 9] on h4 "Nuestros Servicios" at bounding box center [285, 6] width 114 height 9
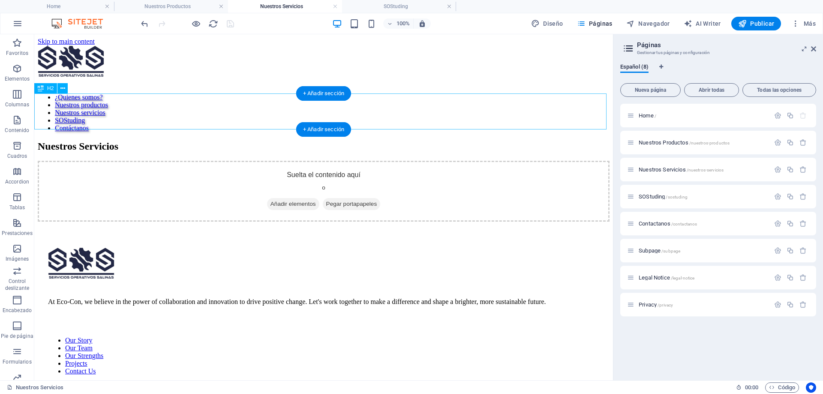
click at [280, 141] on div "Nuestros Servicios" at bounding box center [324, 147] width 572 height 12
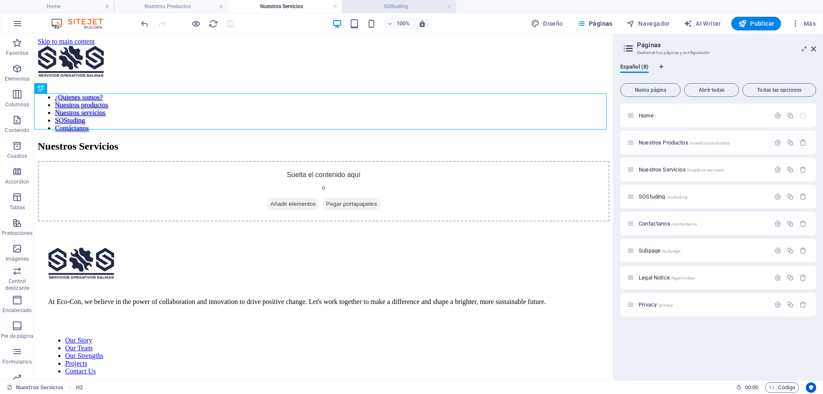
click at [392, 5] on h4 "SOStuding" at bounding box center [399, 6] width 114 height 9
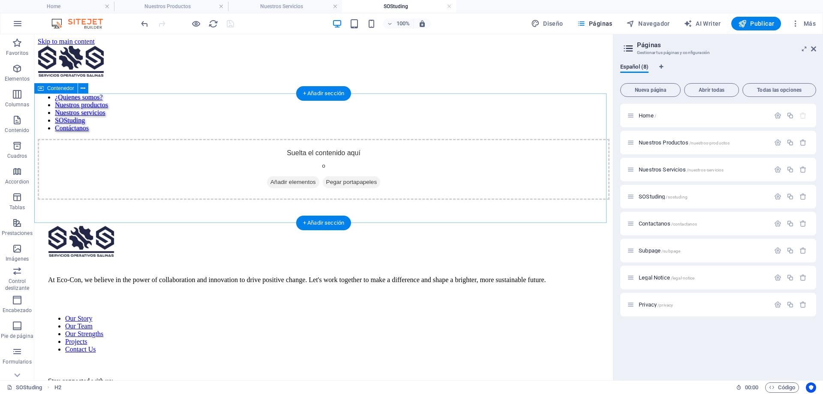
click at [384, 139] on div "Suelta el contenido aquí o Añadir elementos Pegar portapapeles" at bounding box center [324, 169] width 572 height 61
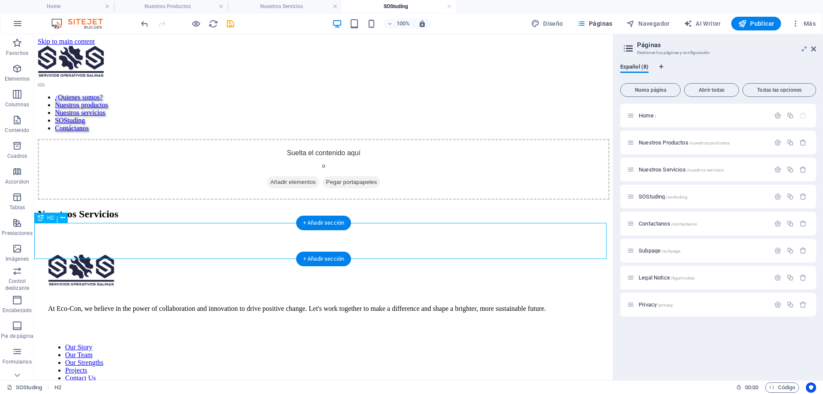
click at [251, 220] on div "Nuestros Servicios" at bounding box center [324, 214] width 572 height 12
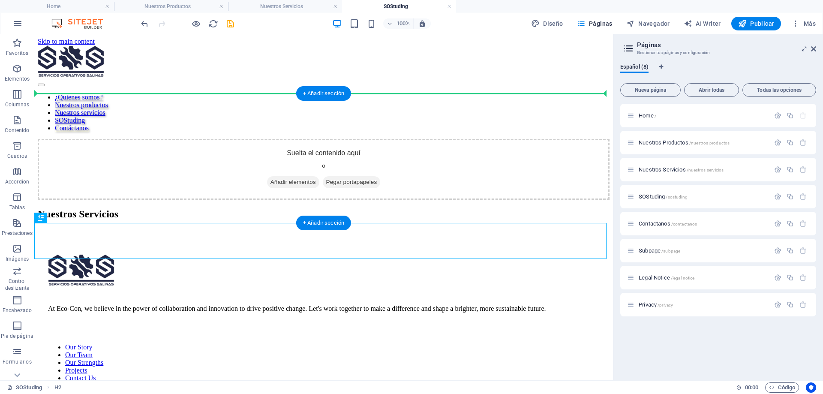
drag, startPoint x: 261, startPoint y: 245, endPoint x: 262, endPoint y: 111, distance: 134.1
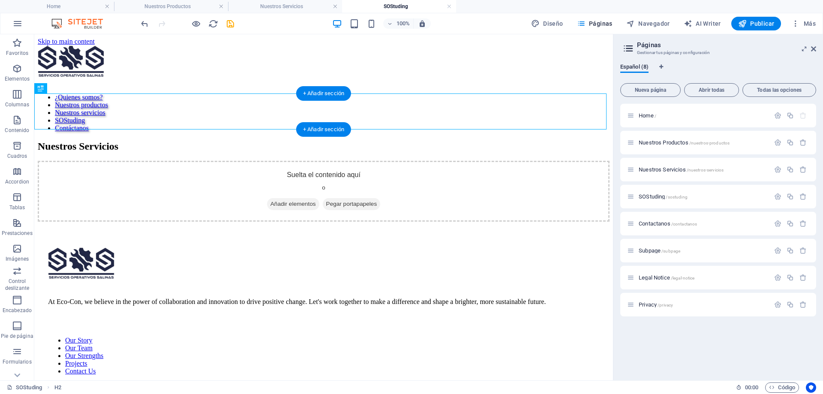
click at [223, 141] on div "Nuestros Servicios" at bounding box center [324, 147] width 572 height 12
click at [243, 141] on div "Nuestros Servicios" at bounding box center [324, 147] width 572 height 12
click at [241, 141] on div "Nuestros Servicios" at bounding box center [324, 147] width 572 height 12
click at [217, 141] on div "Nuestros Servicios" at bounding box center [324, 147] width 572 height 12
click at [218, 141] on div "Nuestros Servicios" at bounding box center [324, 147] width 572 height 12
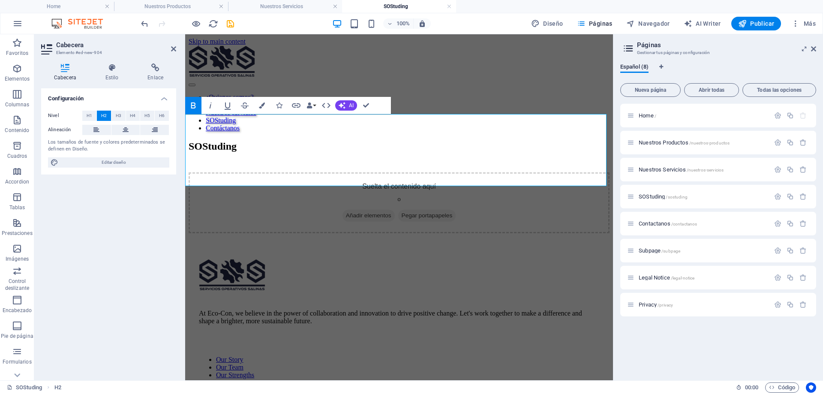
click at [384, 164] on h2 "​SOStuding ​" at bounding box center [399, 152] width 421 height 23
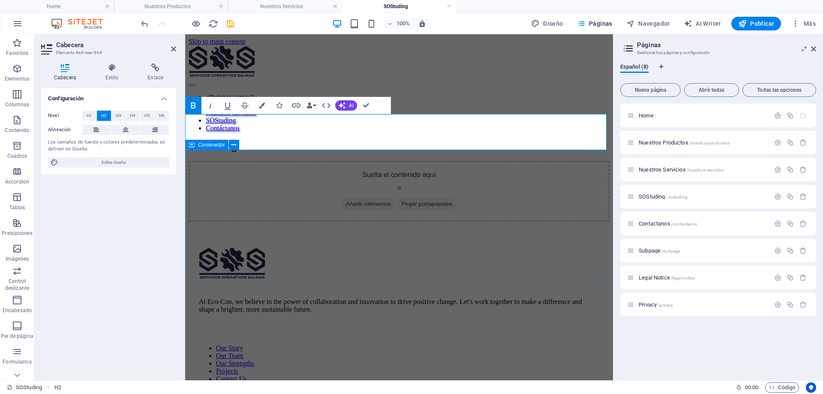
click at [475, 182] on div "Suelta el contenido aquí o Añadir elementos Pegar portapapeles" at bounding box center [399, 191] width 421 height 61
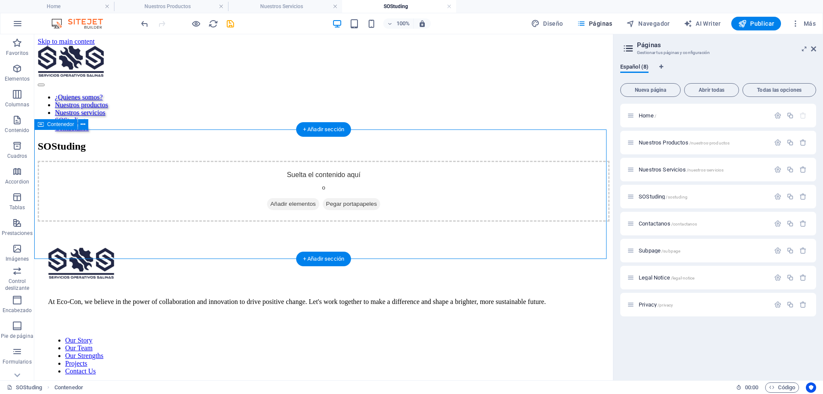
click at [460, 174] on div "Suelta el contenido aquí o Añadir elementos Pegar portapapeles" at bounding box center [324, 191] width 572 height 61
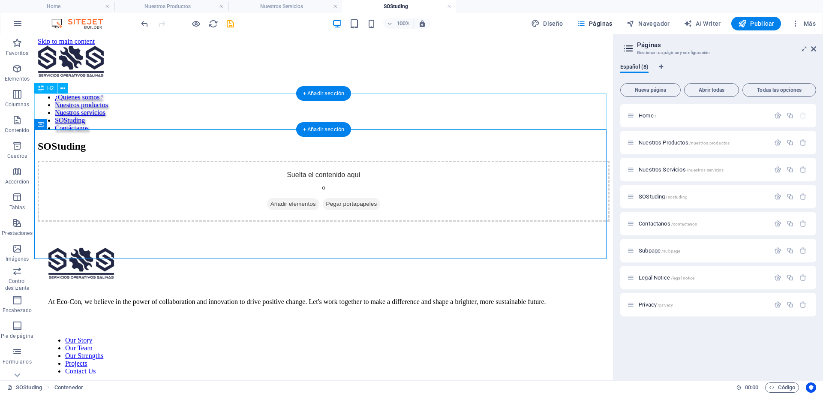
click at [394, 141] on div "SOStuding" at bounding box center [324, 147] width 572 height 12
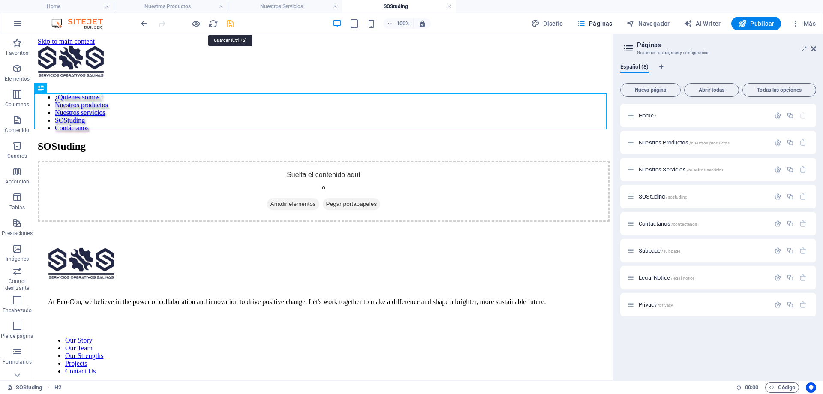
click at [228, 23] on icon "save" at bounding box center [230, 24] width 10 height 10
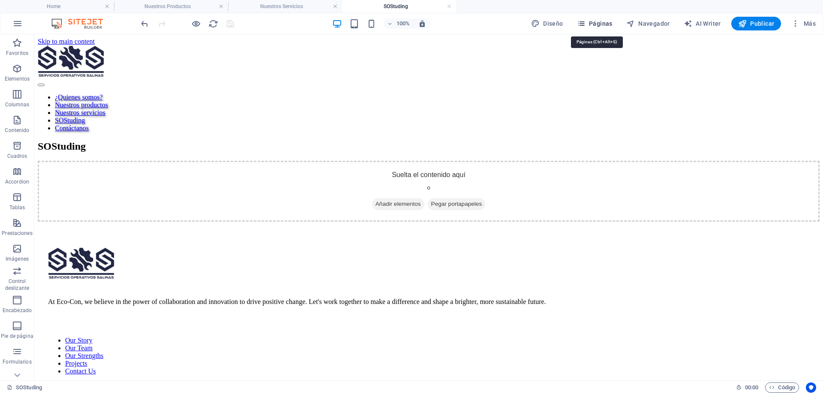
click at [594, 20] on span "Páginas" at bounding box center [595, 23] width 36 height 9
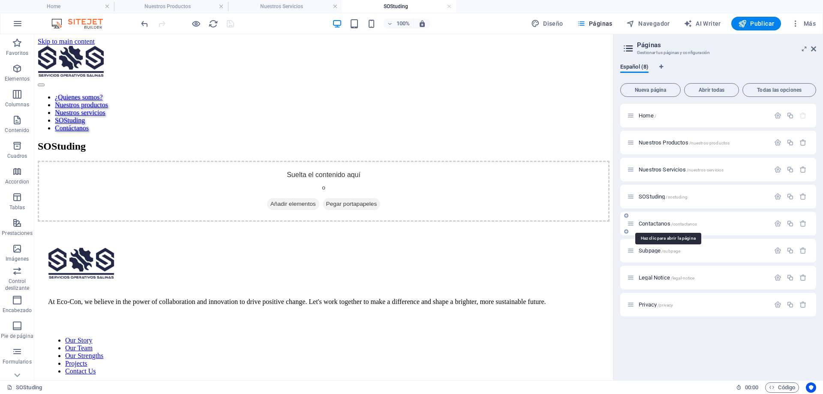
click at [679, 223] on span "/contactanos" at bounding box center [684, 224] width 26 height 5
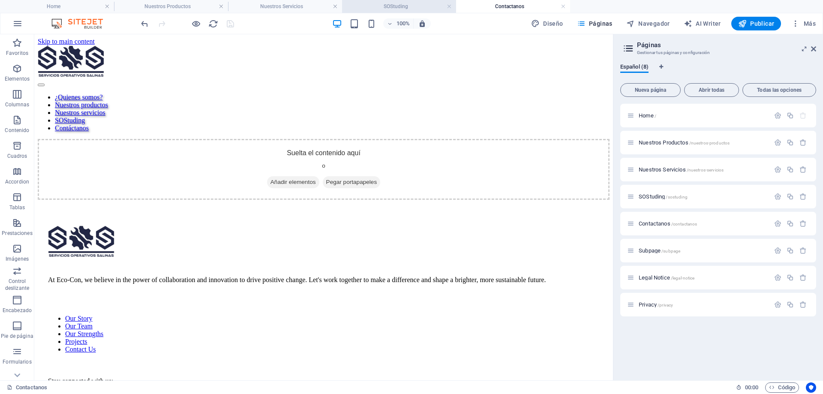
click at [397, 8] on h4 "SOStuding" at bounding box center [399, 6] width 114 height 9
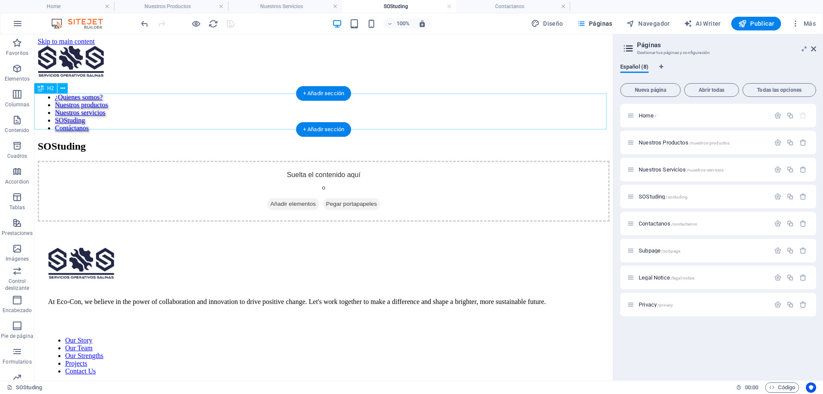
click at [218, 141] on div "SOStuding" at bounding box center [324, 147] width 572 height 12
click at [214, 141] on div "SOStuding" at bounding box center [324, 147] width 572 height 12
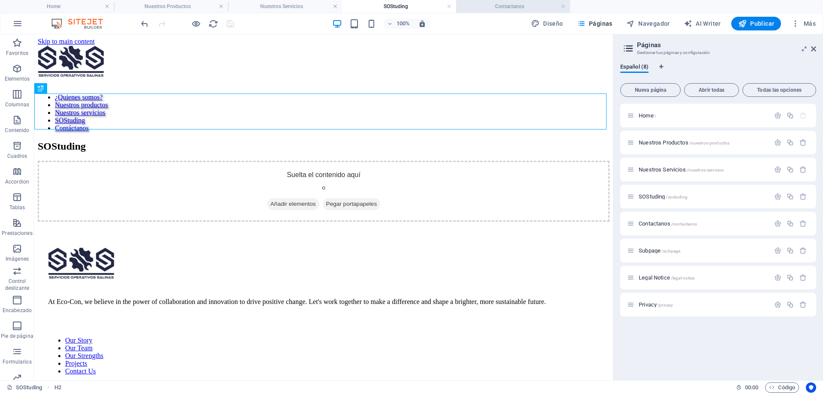
click at [471, 6] on h4 "Contactanos" at bounding box center [513, 6] width 114 height 9
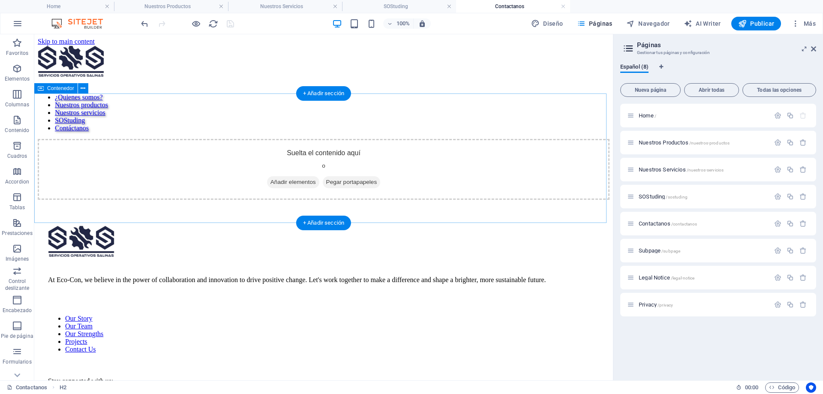
click at [216, 139] on div "Suelta el contenido aquí o Añadir elementos Pegar portapapeles" at bounding box center [324, 169] width 572 height 61
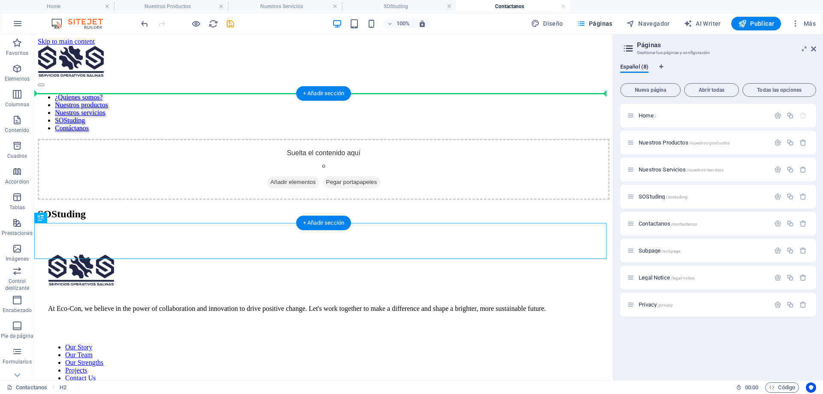
drag, startPoint x: 203, startPoint y: 254, endPoint x: 204, endPoint y: 105, distance: 149.1
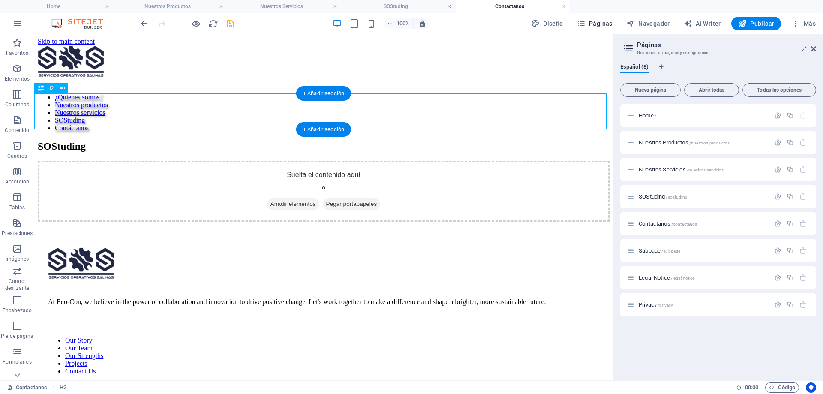
click at [224, 141] on div "SOStuding" at bounding box center [324, 147] width 572 height 12
click at [205, 141] on div "SOStuding" at bounding box center [324, 147] width 572 height 12
click at [153, 141] on div "SOStuding" at bounding box center [324, 147] width 572 height 12
click at [132, 141] on div "SOStuding" at bounding box center [324, 147] width 572 height 12
click at [133, 141] on div "SOStuding" at bounding box center [324, 147] width 572 height 12
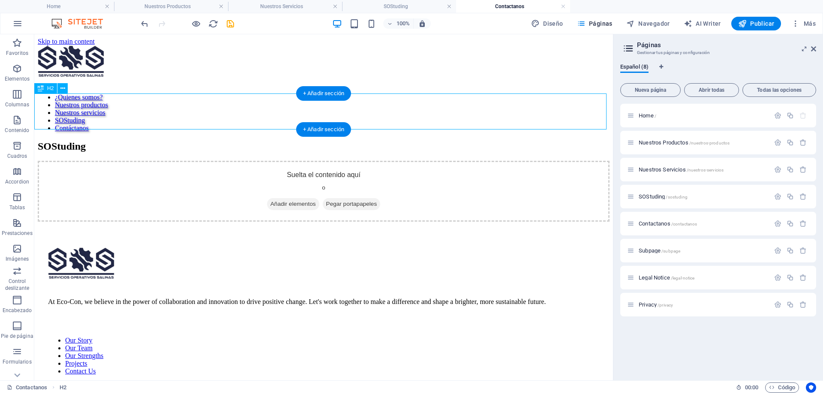
click at [133, 141] on div "SOStuding" at bounding box center [324, 147] width 572 height 12
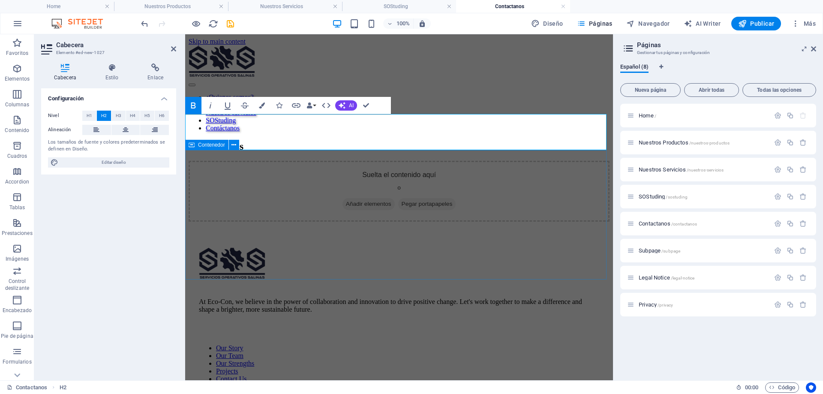
click at [428, 168] on div "Suelta el contenido aquí o Añadir elementos Pegar portapapeles" at bounding box center [399, 191] width 421 height 61
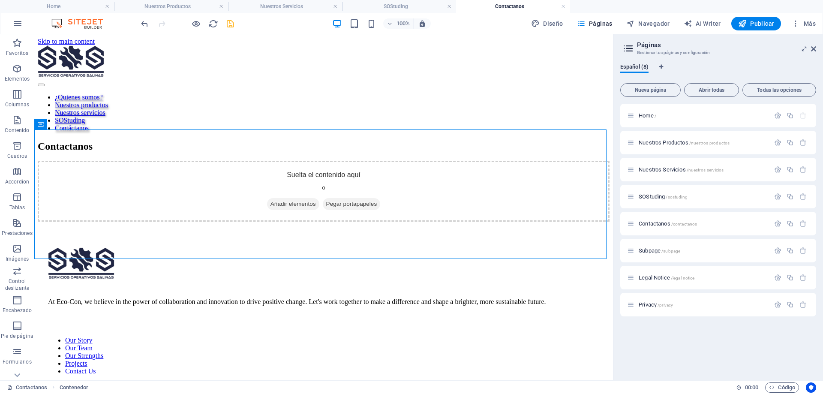
click at [229, 28] on icon "save" at bounding box center [230, 24] width 10 height 10
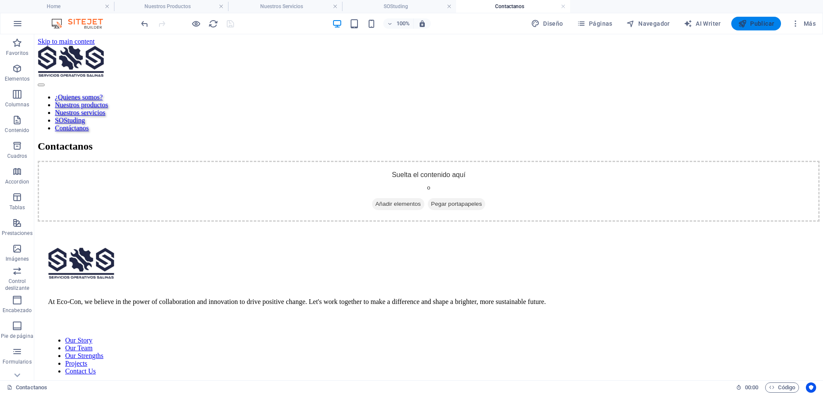
click at [751, 21] on span "Publicar" at bounding box center [756, 23] width 36 height 9
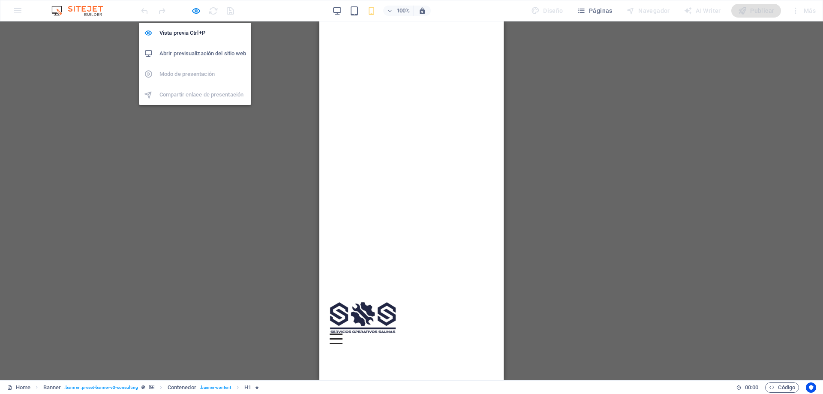
click at [199, 48] on h6 "Abrir previsualización del sitio web" at bounding box center [202, 53] width 87 height 10
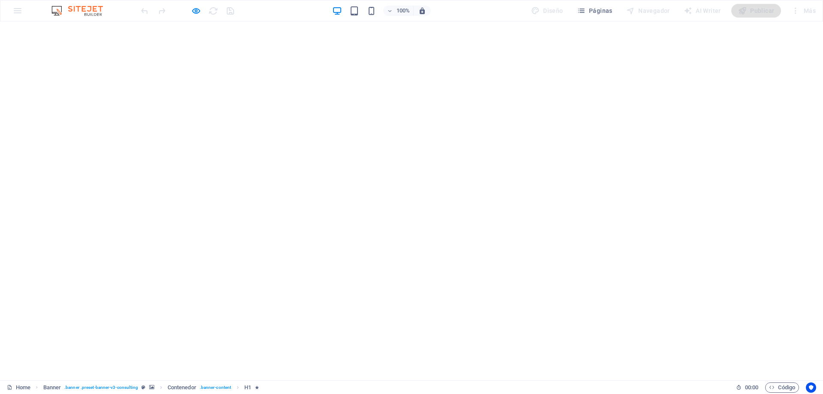
scroll to position [43, 0]
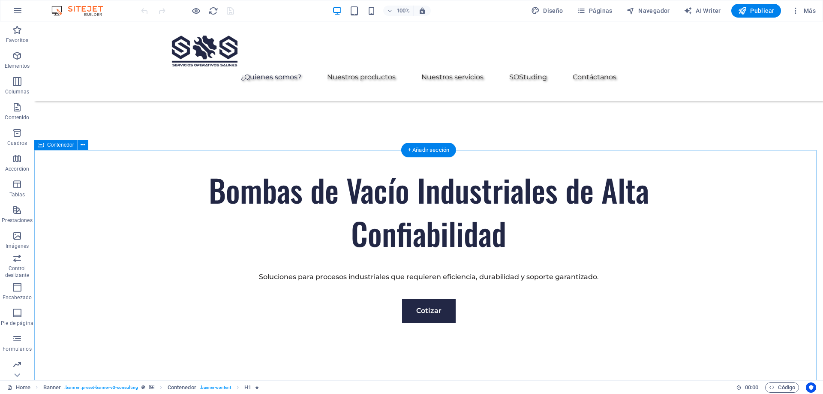
scroll to position [343, 0]
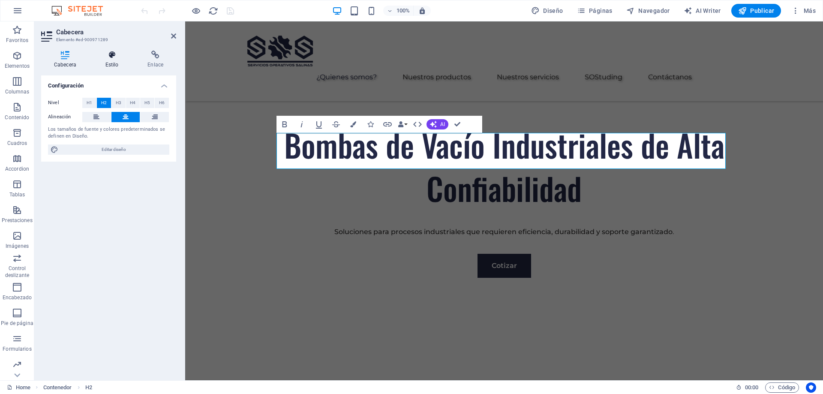
click at [105, 58] on icon at bounding box center [112, 55] width 39 height 9
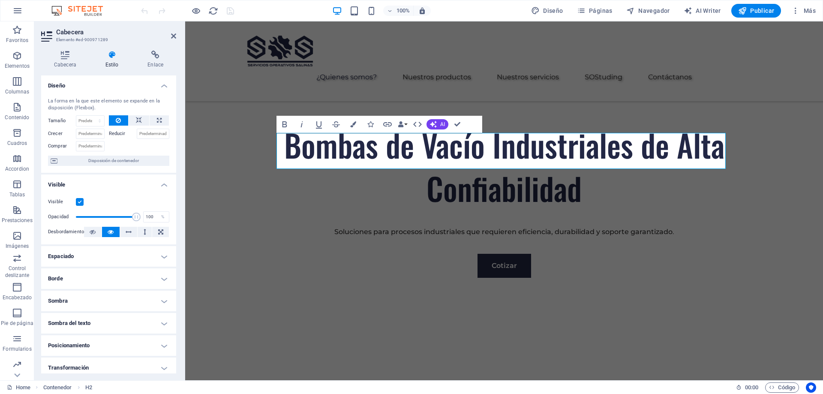
scroll to position [72, 0]
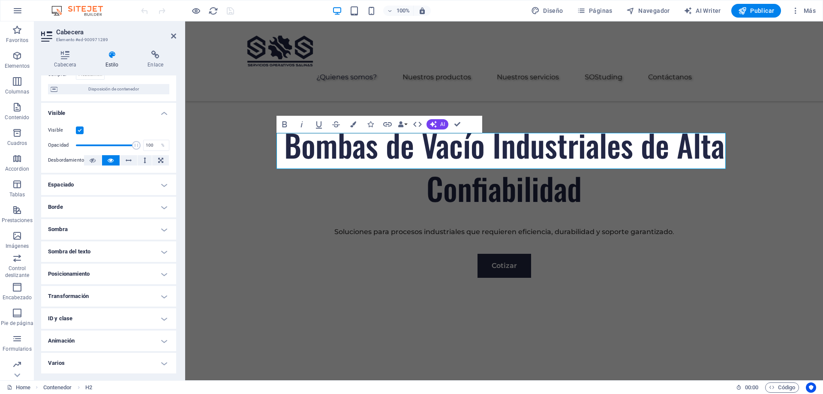
click at [121, 337] on h4 "Animación" at bounding box center [108, 340] width 135 height 21
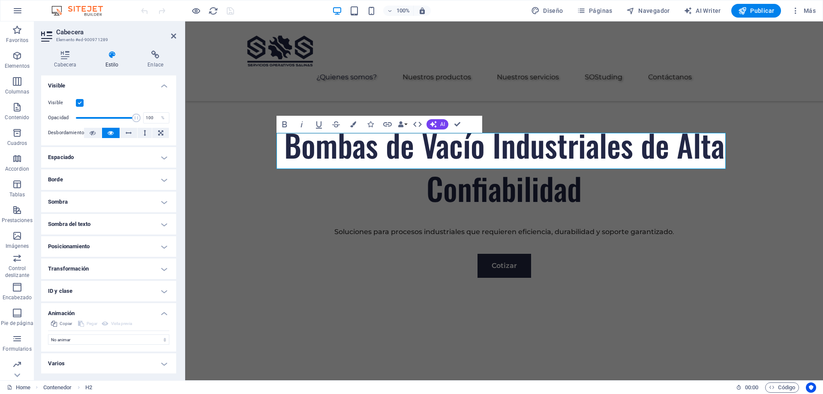
scroll to position [99, 0]
click at [103, 339] on select "No animar Mostrar / Ocultar Subir/bajar Acercar/alejar Deslizar de izquierda a …" at bounding box center [108, 339] width 121 height 10
select select "shrink"
click at [48, 334] on select "No animar Mostrar / Ocultar Subir/bajar Acercar/alejar Deslizar de izquierda a …" at bounding box center [108, 339] width 121 height 10
select select "scroll"
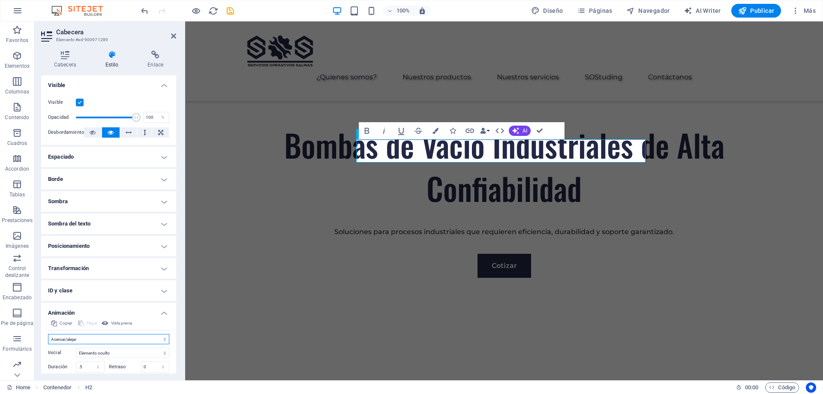
click at [123, 340] on select "No animar Mostrar / Ocultar Subir/bajar Acercar/alejar Deslizar de izquierda a …" at bounding box center [108, 339] width 121 height 10
click at [48, 334] on select "No animar Mostrar / Ocultar Subir/bajar Acercar/alejar Deslizar de izquierda a …" at bounding box center [108, 339] width 121 height 10
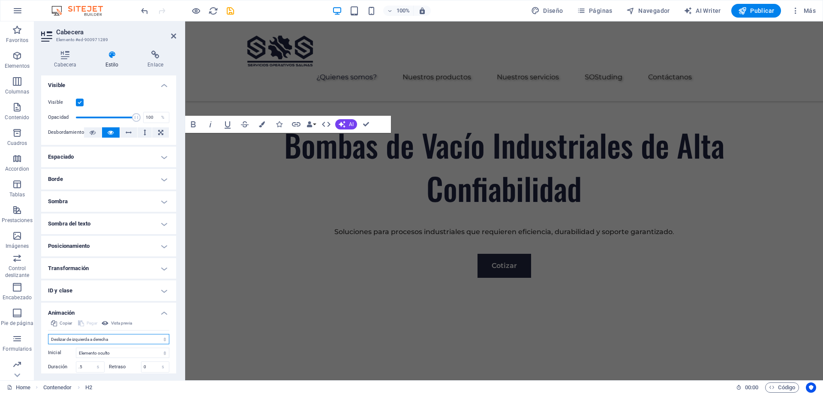
click at [121, 339] on select "No animar Mostrar / Ocultar Subir/bajar Acercar/alejar Deslizar de izquierda a …" at bounding box center [108, 339] width 121 height 10
click at [48, 334] on select "No animar Mostrar / Ocultar Subir/bajar Acercar/alejar Deslizar de izquierda a …" at bounding box center [108, 339] width 121 height 10
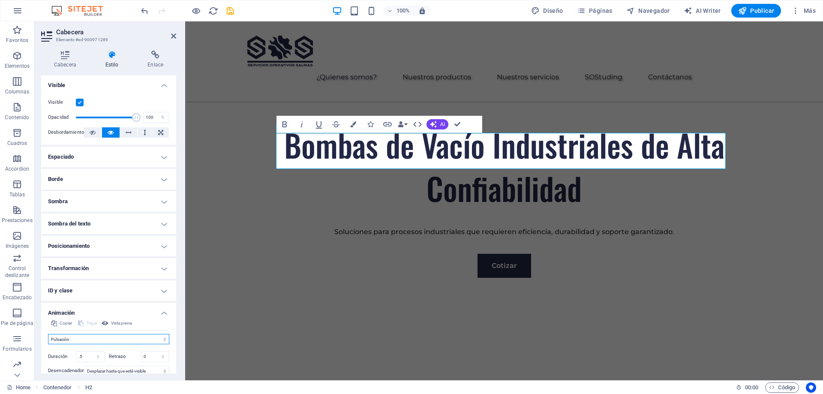
click at [105, 339] on select "No animar Mostrar / Ocultar Subir/bajar Acercar/alejar Deslizar de izquierda a …" at bounding box center [108, 339] width 121 height 10
click at [48, 334] on select "No animar Mostrar / Ocultar Subir/bajar Acercar/alejar Deslizar de izquierda a …" at bounding box center [108, 339] width 121 height 10
click at [101, 341] on select "No animar Mostrar / Ocultar Subir/bajar Acercar/alejar Deslizar de izquierda a …" at bounding box center [108, 339] width 121 height 10
click at [48, 334] on select "No animar Mostrar / Ocultar Subir/bajar Acercar/alejar Deslizar de izquierda a …" at bounding box center [108, 339] width 121 height 10
click at [96, 339] on select "No animar Mostrar / Ocultar Subir/bajar Acercar/alejar Deslizar de izquierda a …" at bounding box center [108, 339] width 121 height 10
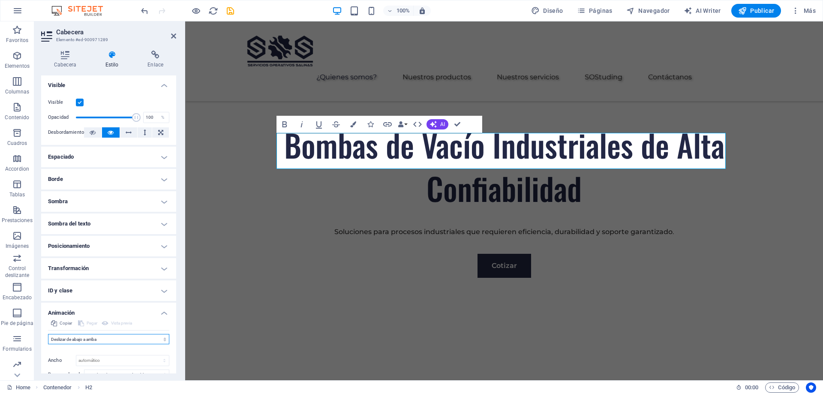
click at [48, 334] on select "No animar Mostrar / Ocultar Subir/bajar Acercar/alejar Deslizar de izquierda a …" at bounding box center [108, 339] width 121 height 10
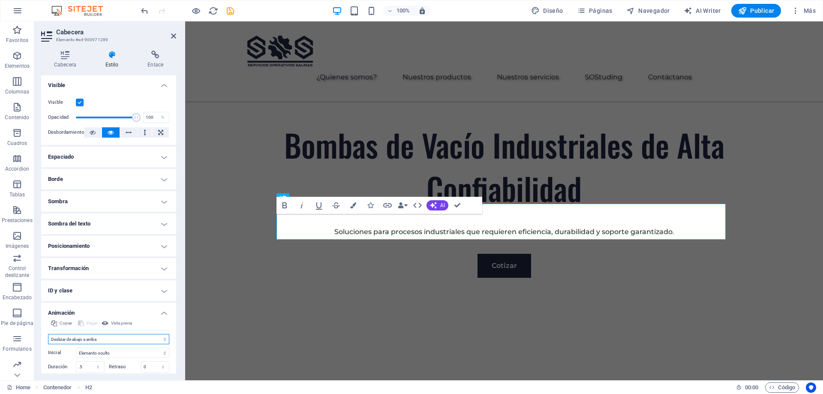
click at [103, 335] on select "No animar Mostrar / Ocultar Subir/bajar Acercar/alejar Deslizar de izquierda a …" at bounding box center [108, 339] width 121 height 10
click at [48, 334] on select "No animar Mostrar / Ocultar Subir/bajar Acercar/alejar Deslizar de izquierda a …" at bounding box center [108, 339] width 121 height 10
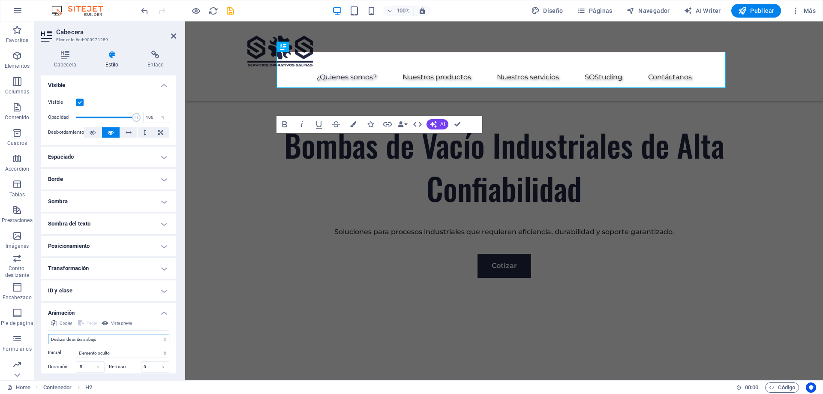
click at [103, 337] on select "No animar Mostrar / Ocultar Subir/bajar Acercar/alejar Deslizar de izquierda a …" at bounding box center [108, 339] width 121 height 10
click at [48, 334] on select "No animar Mostrar / Ocultar Subir/bajar Acercar/alejar Deslizar de izquierda a …" at bounding box center [108, 339] width 121 height 10
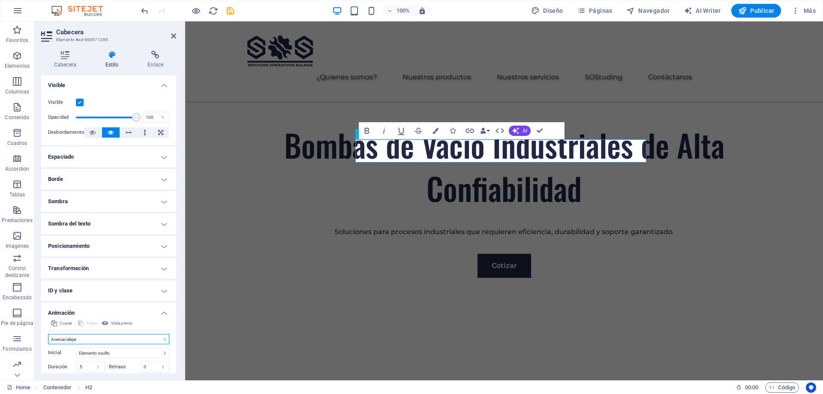
click at [116, 339] on select "No animar Mostrar / Ocultar Subir/bajar Acercar/alejar Deslizar de izquierda a …" at bounding box center [108, 339] width 121 height 10
click at [48, 334] on select "No animar Mostrar / Ocultar Subir/bajar Acercar/alejar Deslizar de izquierda a …" at bounding box center [108, 339] width 121 height 10
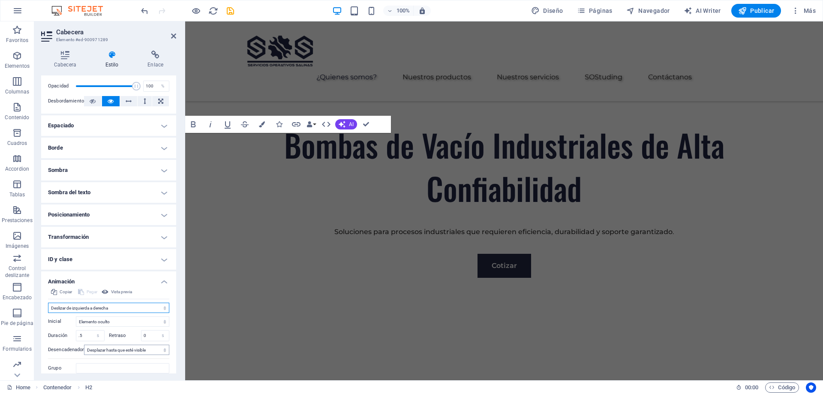
scroll to position [160, 0]
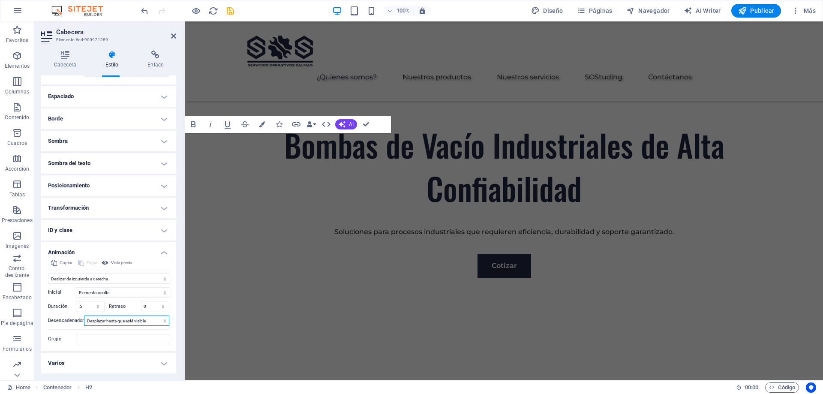
click at [107, 324] on select "Ningún desencadenador automático Al cargar la página Desplazar hasta que esté v…" at bounding box center [126, 320] width 85 height 10
click at [84, 315] on select "Ningún desencadenador automático Al cargar la página Desplazar hasta que esté v…" at bounding box center [126, 320] width 85 height 10
click at [116, 264] on span "Vista previa" at bounding box center [121, 263] width 21 height 10
click at [104, 339] on input "Grupo" at bounding box center [122, 339] width 93 height 10
click at [102, 279] on select "No animar Mostrar / Ocultar Subir/bajar Acercar/alejar Deslizar de izquierda a …" at bounding box center [108, 278] width 121 height 10
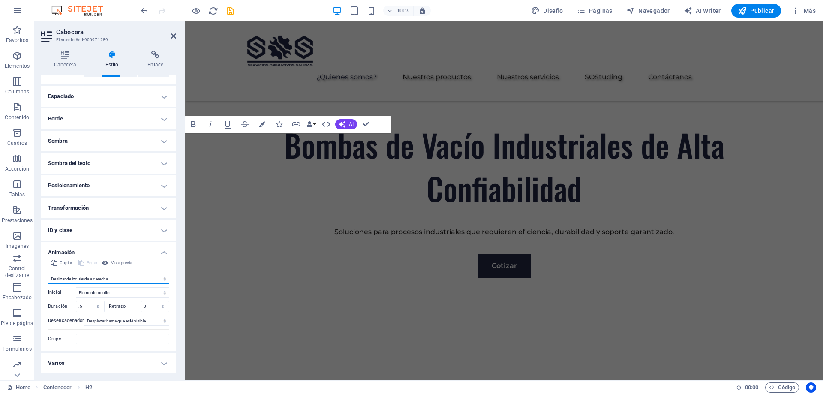
select select "shrink"
click at [48, 273] on select "No animar Mostrar / Ocultar Subir/bajar Acercar/alejar Deslizar de izquierda a …" at bounding box center [108, 278] width 121 height 10
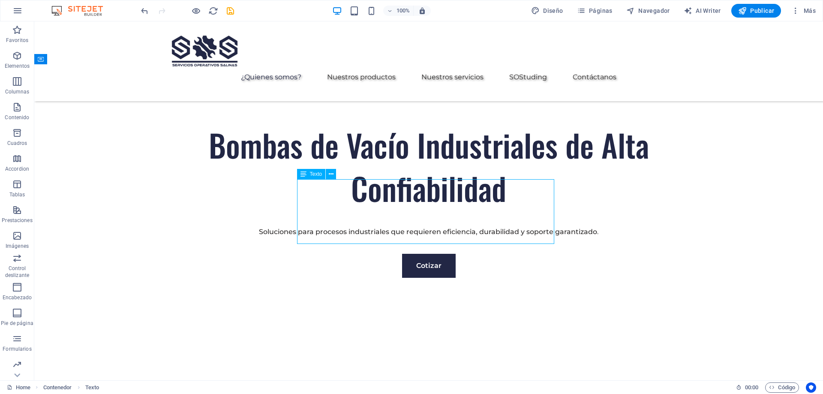
select select "px"
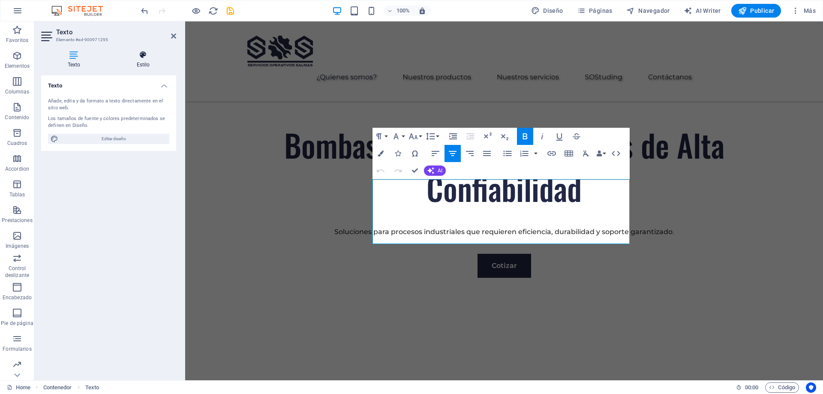
click at [147, 58] on icon at bounding box center [143, 55] width 66 height 9
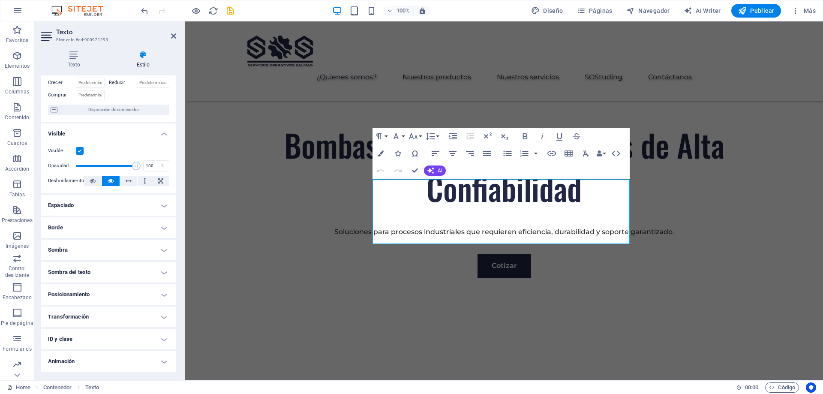
scroll to position [72, 0]
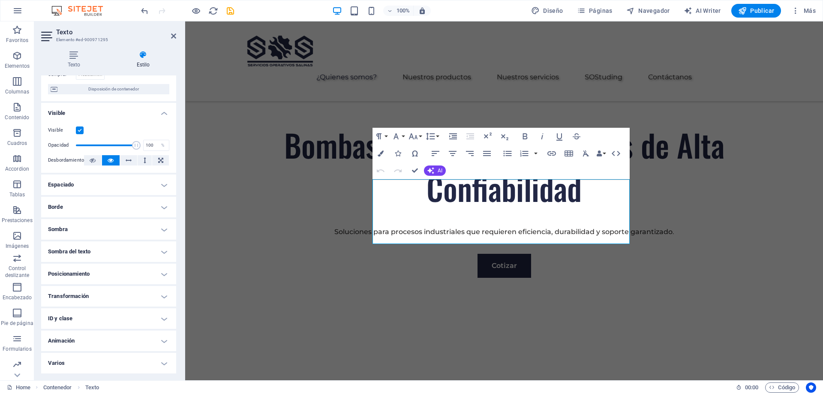
click at [124, 340] on h4 "Animación" at bounding box center [108, 340] width 135 height 21
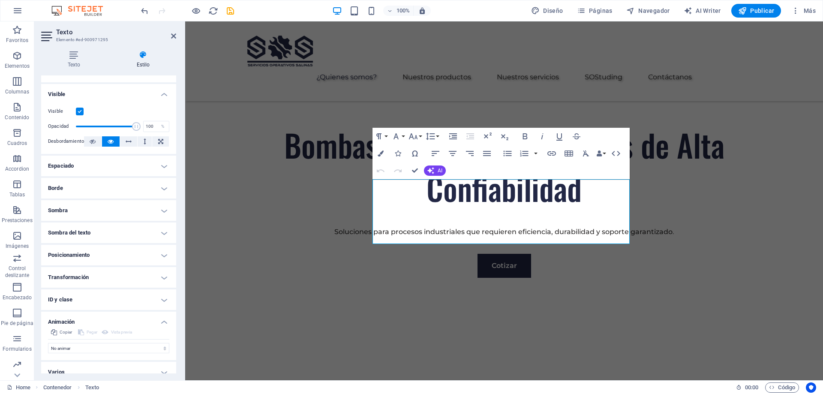
scroll to position [99, 0]
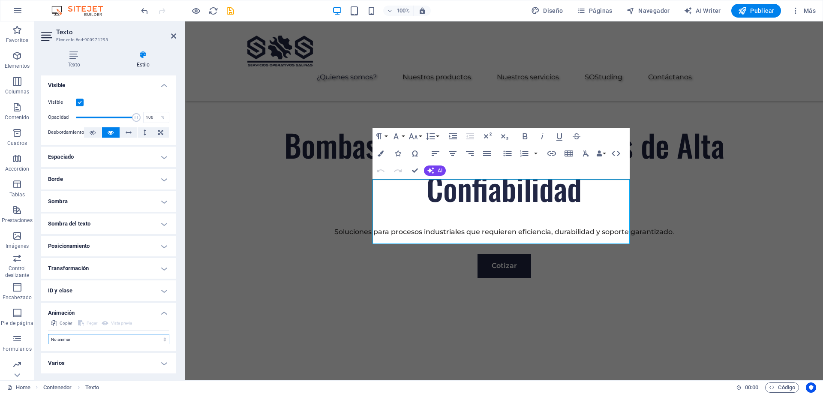
click at [94, 340] on select "No animar Mostrar / Ocultar Subir/bajar Acercar/alejar Deslizar de izquierda a …" at bounding box center [108, 339] width 121 height 10
select select "shrink"
click at [48, 334] on select "No animar Mostrar / Ocultar Subir/bajar Acercar/alejar Deslizar de izquierda a …" at bounding box center [108, 339] width 121 height 10
select select "scroll"
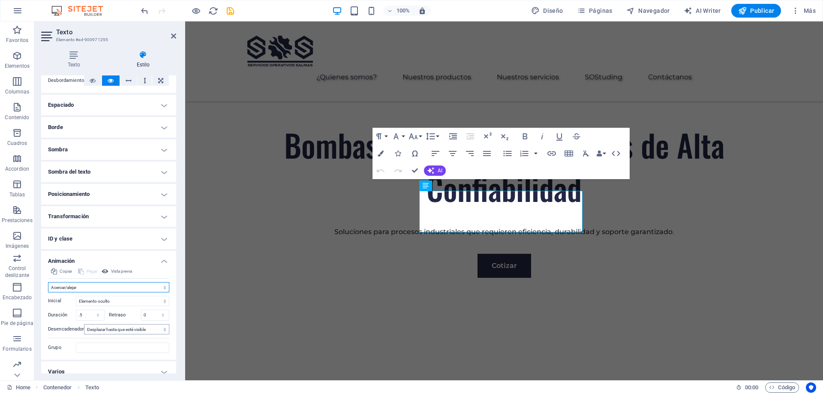
scroll to position [160, 0]
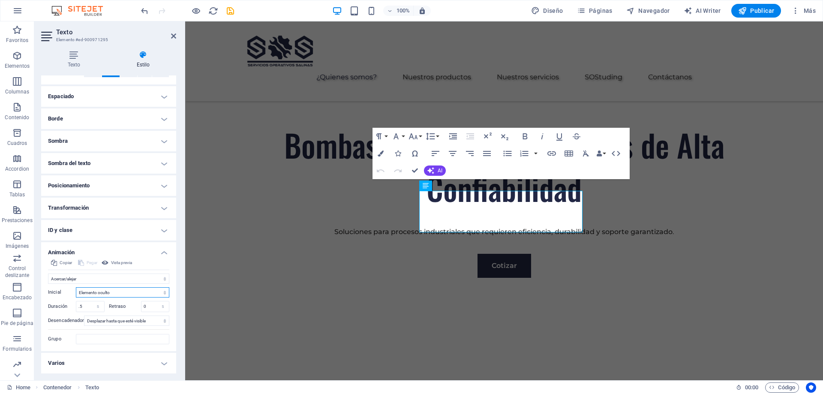
click at [124, 292] on select "Elemento oculto Elemento mostrado" at bounding box center [122, 292] width 93 height 10
click at [117, 291] on select "Elemento oculto Elemento mostrado" at bounding box center [122, 292] width 93 height 10
click at [116, 262] on span "Vista previa" at bounding box center [121, 263] width 21 height 10
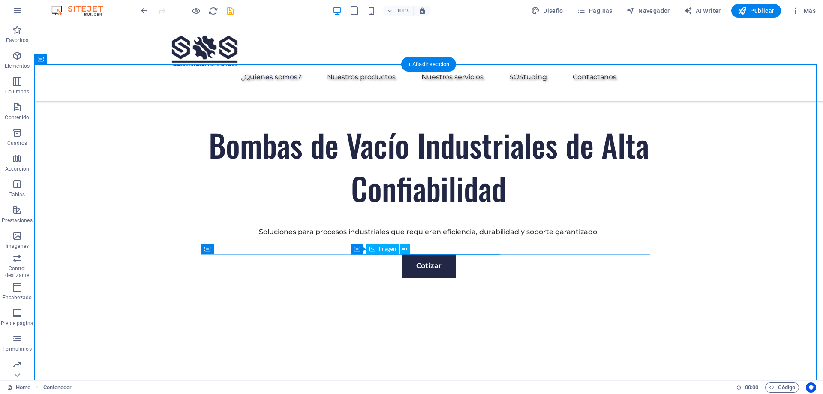
scroll to position [471, 0]
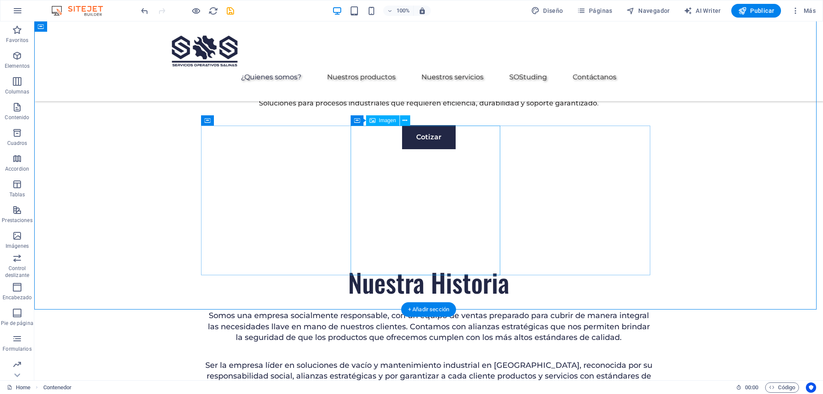
click at [428, 210] on figure at bounding box center [463, 222] width 789 height 359
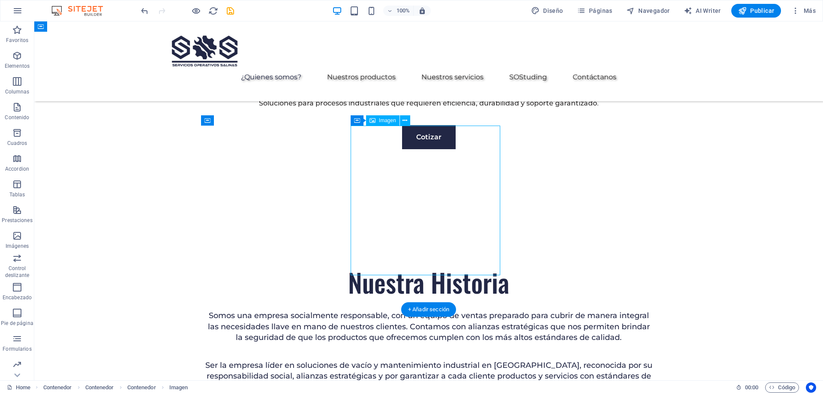
click at [408, 195] on figure at bounding box center [463, 222] width 789 height 359
click at [419, 191] on figure at bounding box center [463, 222] width 789 height 359
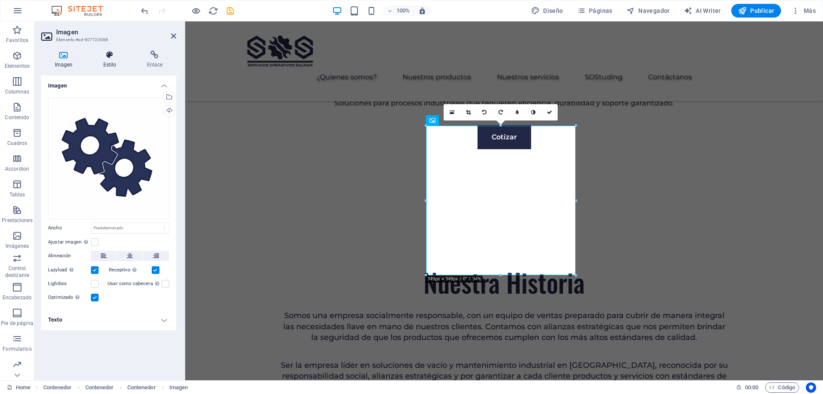
click at [109, 63] on h4 "Estilo" at bounding box center [112, 60] width 44 height 18
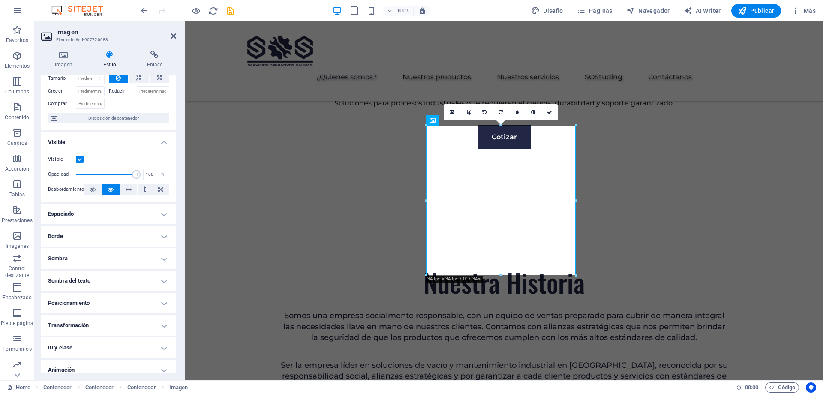
scroll to position [72, 0]
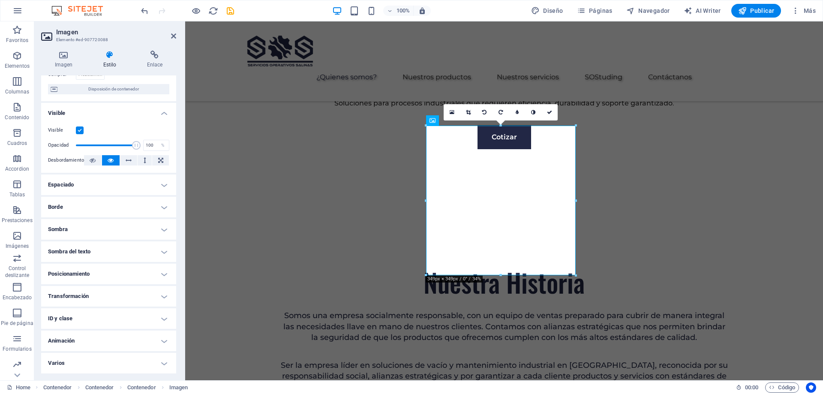
click at [116, 342] on h4 "Animación" at bounding box center [108, 340] width 135 height 21
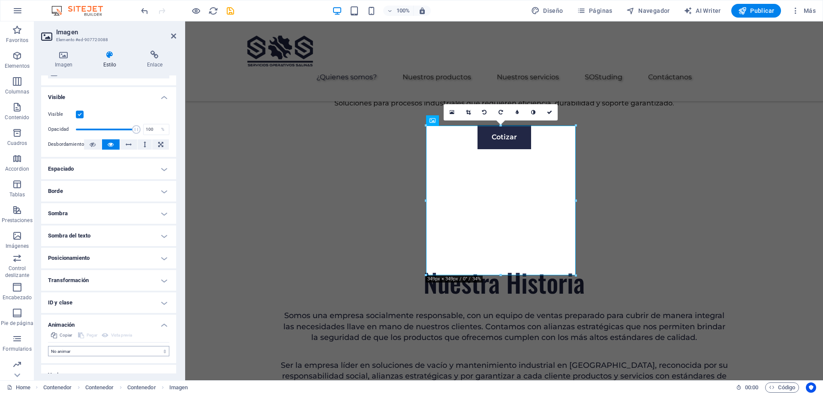
scroll to position [99, 0]
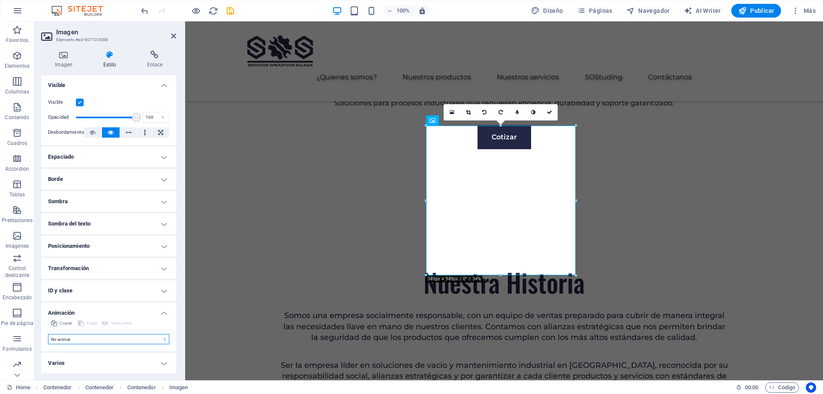
click at [89, 342] on select "No animar Mostrar / Ocultar Subir/bajar Acercar/alejar Deslizar de izquierda a …" at bounding box center [108, 339] width 121 height 10
select select "slide"
click at [48, 334] on select "No animar Mostrar / Ocultar Subir/bajar Acercar/alejar Deslizar de izquierda a …" at bounding box center [108, 339] width 121 height 10
select select "scroll"
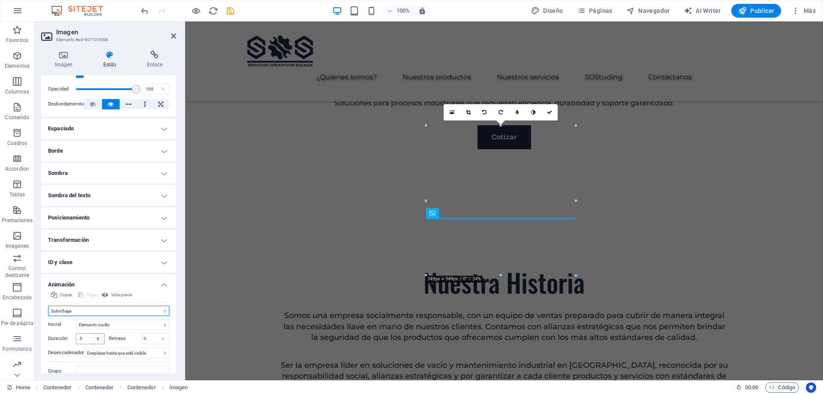
scroll to position [160, 0]
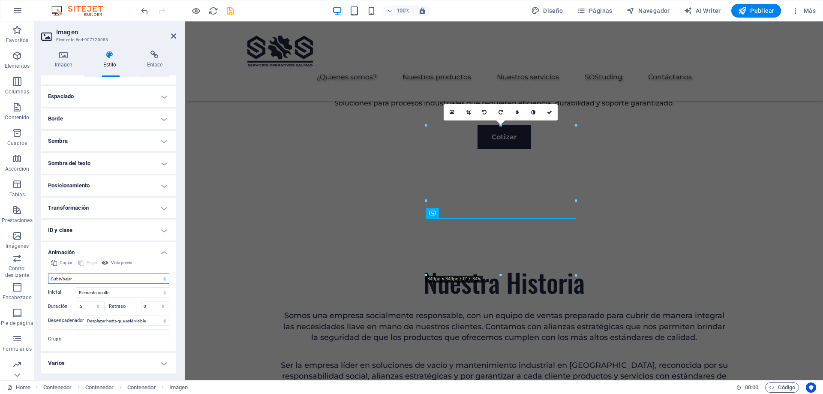
click at [89, 279] on select "No animar Mostrar / Ocultar Subir/bajar Acercar/alejar Deslizar de izquierda a …" at bounding box center [108, 278] width 121 height 10
click at [48, 273] on select "No animar Mostrar / Ocultar Subir/bajar Acercar/alejar Deslizar de izquierda a …" at bounding box center [108, 278] width 121 height 10
click at [118, 264] on span "Vista previa" at bounding box center [121, 263] width 21 height 10
click at [482, 360] on div "Ser la empresa líder en soluciones de vacío y mantenimiento industrial en [GEOG…" at bounding box center [503, 376] width 449 height 33
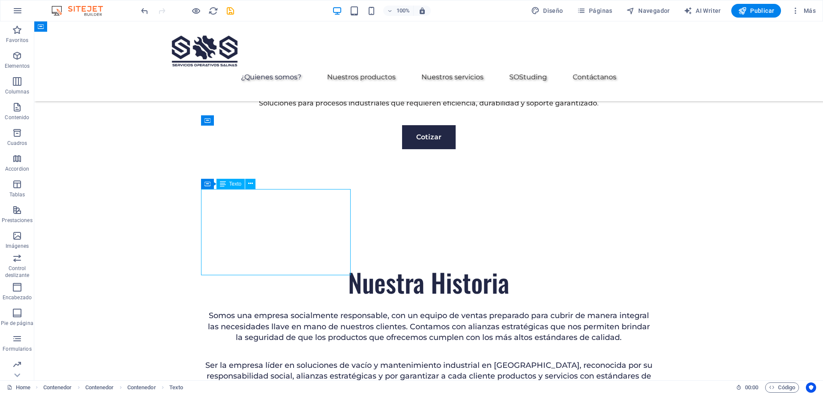
click at [291, 360] on div "Ser la empresa líder en soluciones de vacío y mantenimiento industrial en [GEOG…" at bounding box center [428, 376] width 449 height 33
click at [256, 360] on div "Ser la empresa líder en soluciones de vacío y mantenimiento industrial en [GEOG…" at bounding box center [428, 376] width 449 height 33
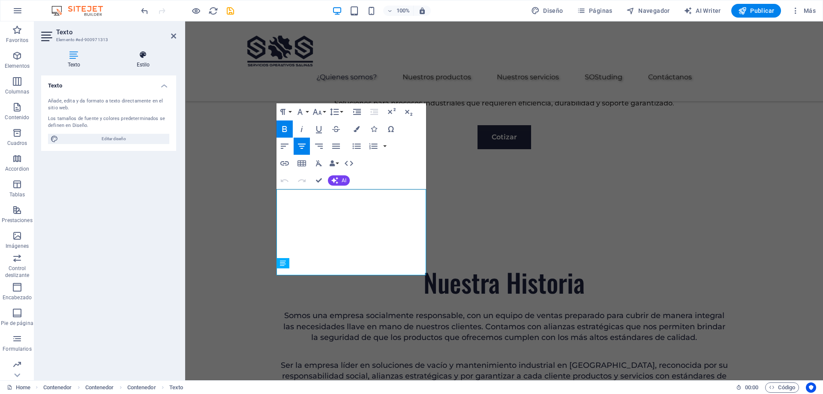
click at [144, 63] on h4 "Estilo" at bounding box center [143, 60] width 66 height 18
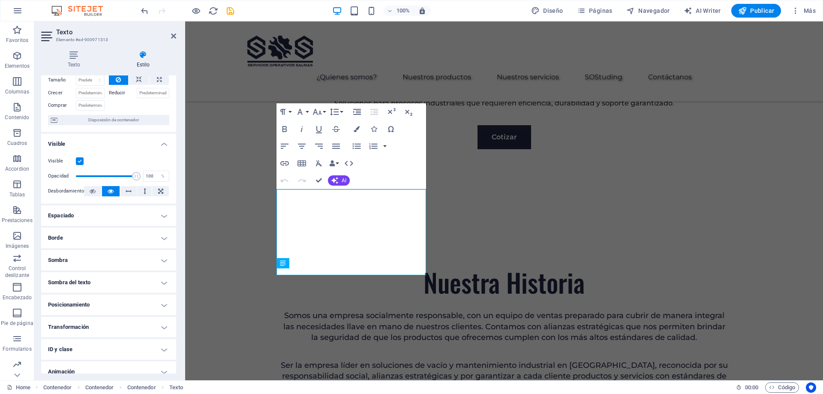
scroll to position [72, 0]
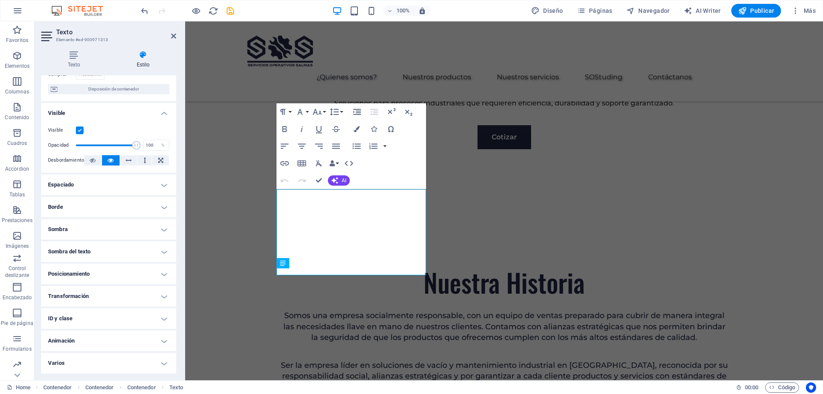
click at [107, 337] on h4 "Animación" at bounding box center [108, 340] width 135 height 21
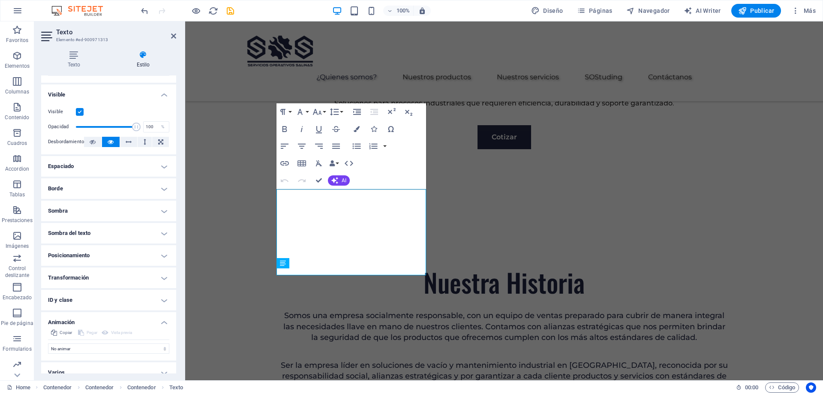
scroll to position [99, 0]
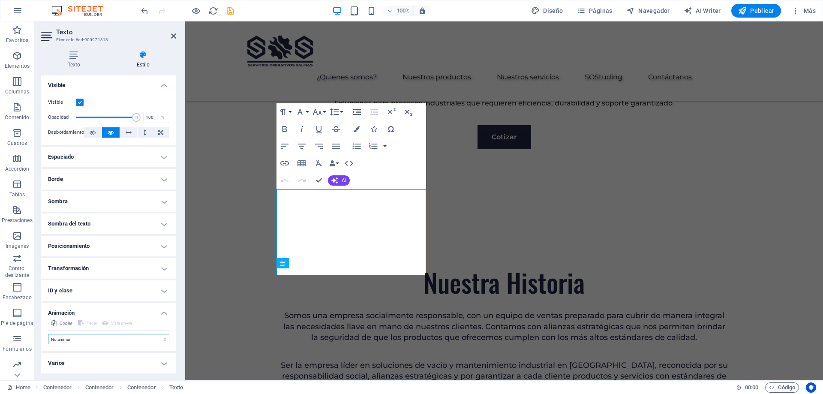
click at [89, 341] on select "No animar Mostrar / Ocultar Subir/bajar Acercar/alejar Deslizar de izquierda a …" at bounding box center [108, 339] width 121 height 10
select select "slide"
click at [48, 334] on select "No animar Mostrar / Ocultar Subir/bajar Acercar/alejar Deslizar de izquierda a …" at bounding box center [108, 339] width 121 height 10
select select "scroll"
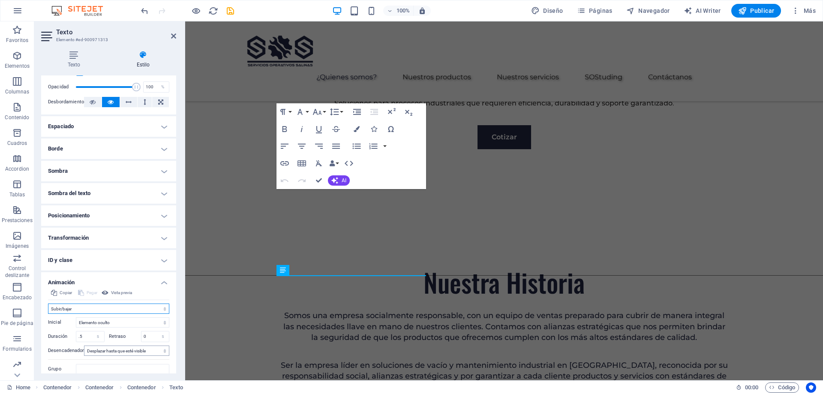
scroll to position [160, 0]
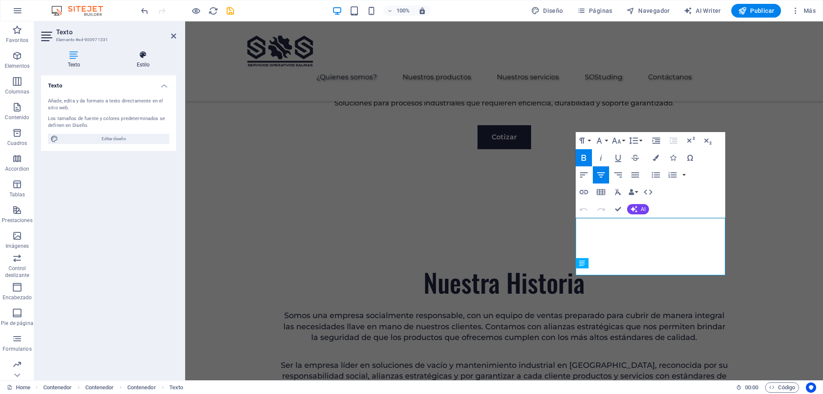
click at [136, 66] on h4 "Estilo" at bounding box center [143, 60] width 66 height 18
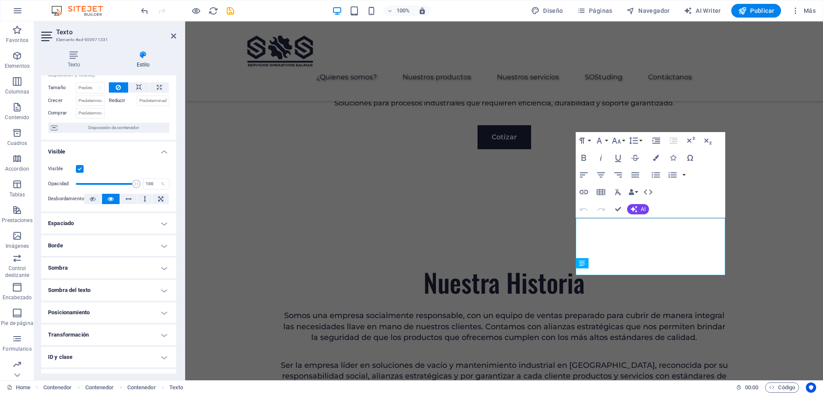
scroll to position [72, 0]
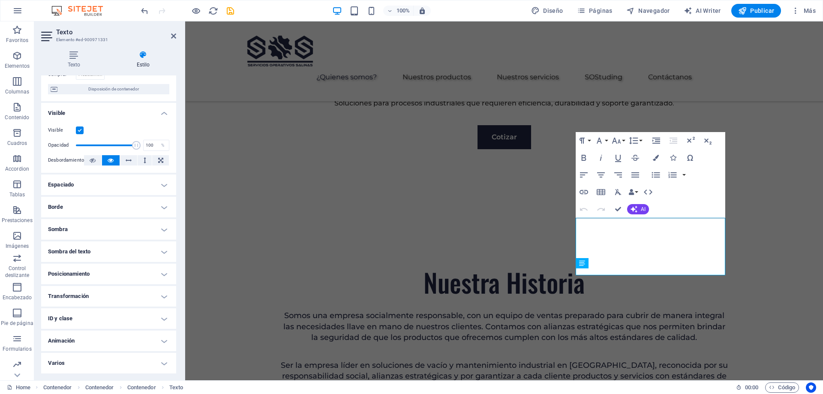
click at [115, 339] on h4 "Animación" at bounding box center [108, 340] width 135 height 21
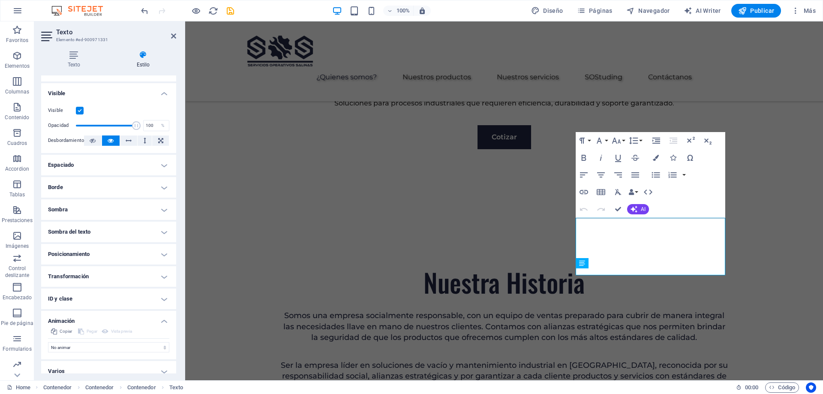
scroll to position [99, 0]
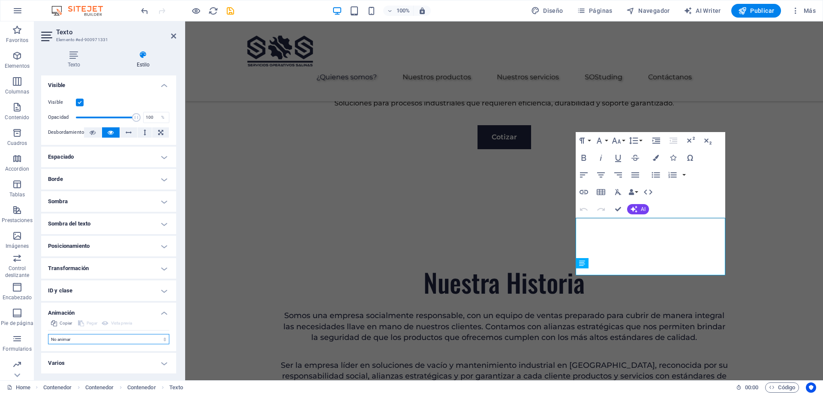
click at [90, 342] on select "No animar Mostrar / Ocultar Subir/bajar Acercar/alejar Deslizar de izquierda a …" at bounding box center [108, 339] width 121 height 10
click at [92, 340] on select "No animar Mostrar / Ocultar Subir/bajar Acercar/alejar Deslizar de izquierda a …" at bounding box center [108, 339] width 121 height 10
select select "slide"
click at [48, 334] on select "No animar Mostrar / Ocultar Subir/bajar Acercar/alejar Deslizar de izquierda a …" at bounding box center [108, 339] width 121 height 10
select select "scroll"
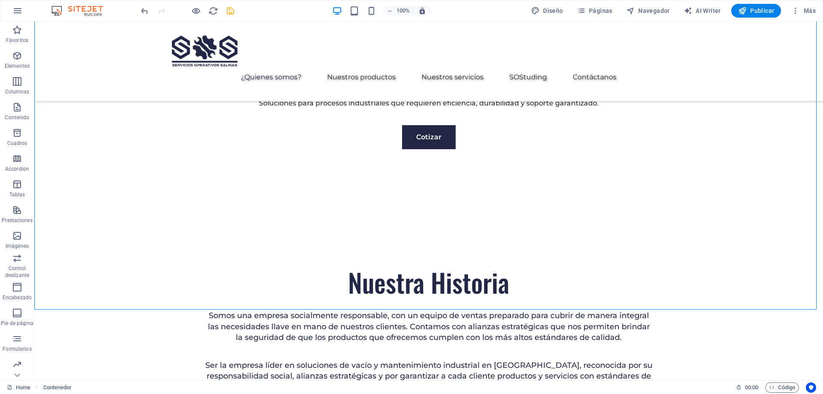
click at [230, 11] on icon "save" at bounding box center [230, 11] width 10 height 10
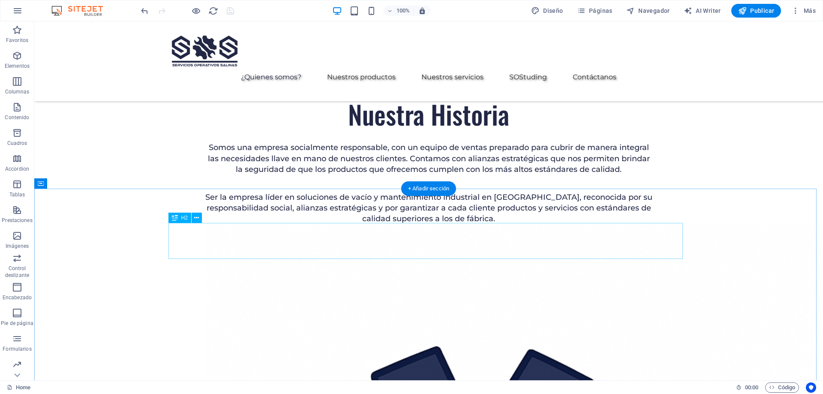
scroll to position [643, 0]
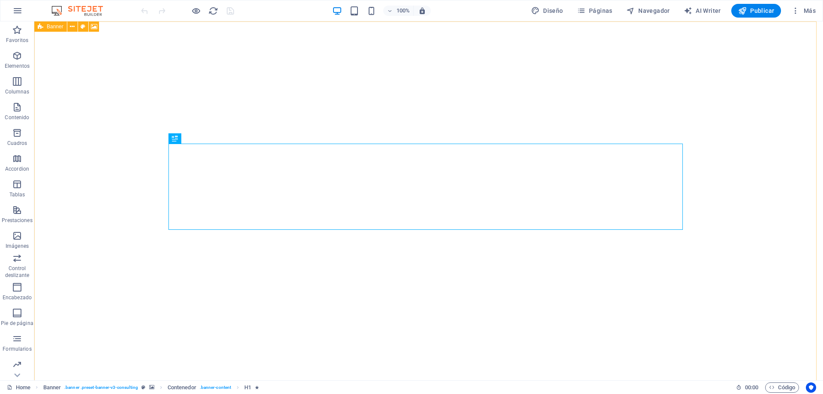
click at [0, 0] on span "Banner" at bounding box center [0, 0] width 0 height 0
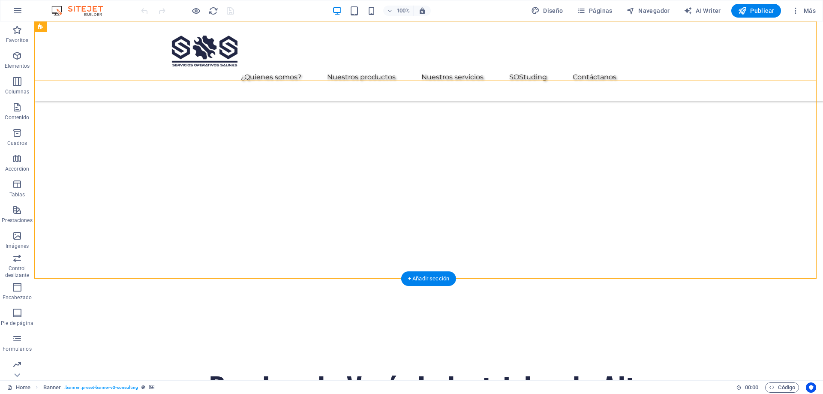
scroll to position [86, 0]
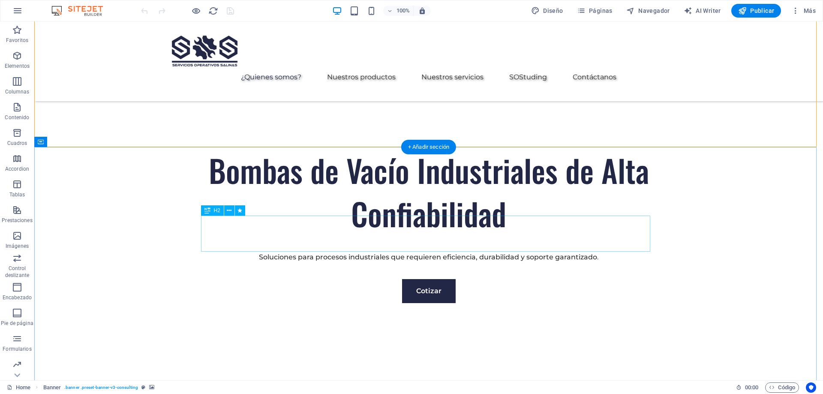
scroll to position [386, 0]
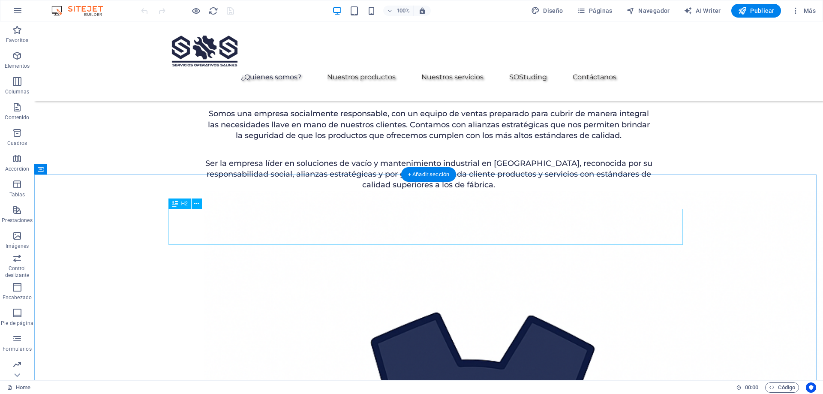
scroll to position [729, 0]
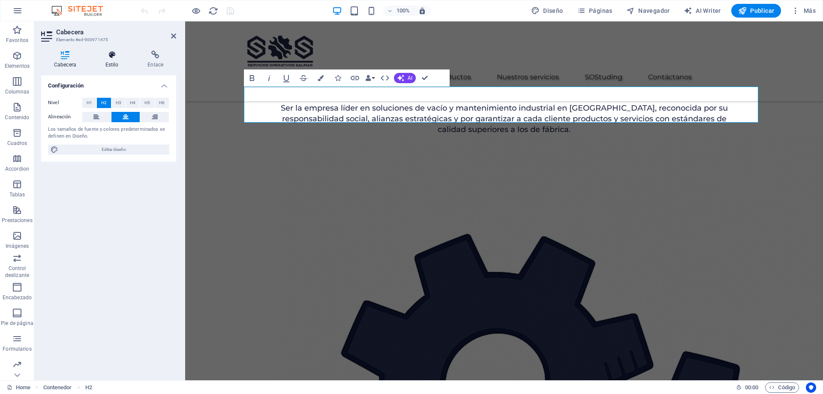
click at [116, 58] on icon at bounding box center [112, 55] width 39 height 9
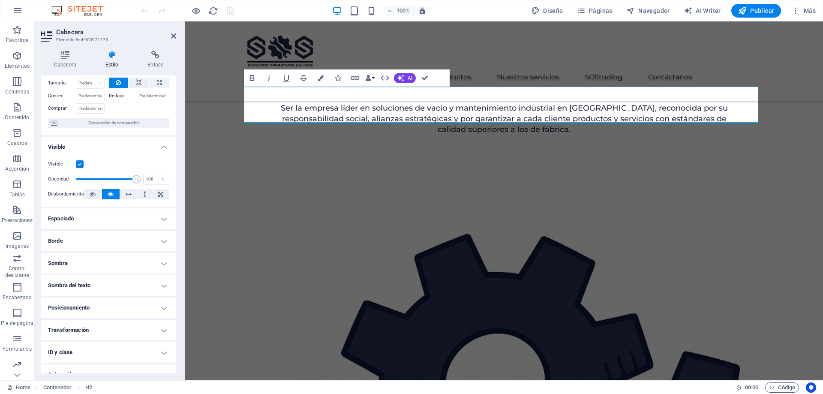
scroll to position [72, 0]
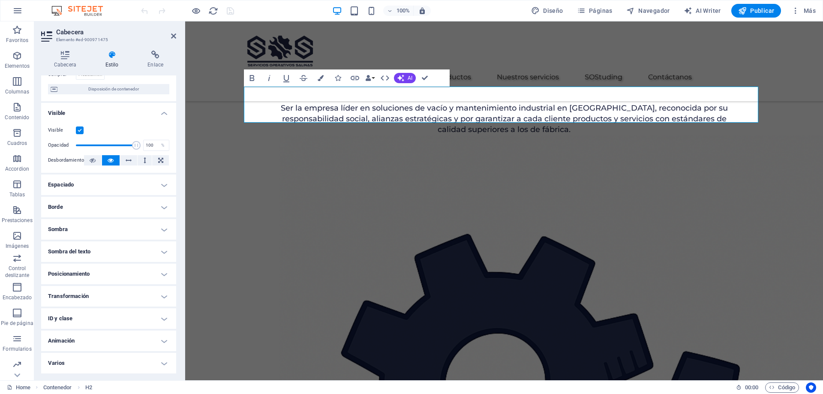
click at [120, 343] on h4 "Animación" at bounding box center [108, 340] width 135 height 21
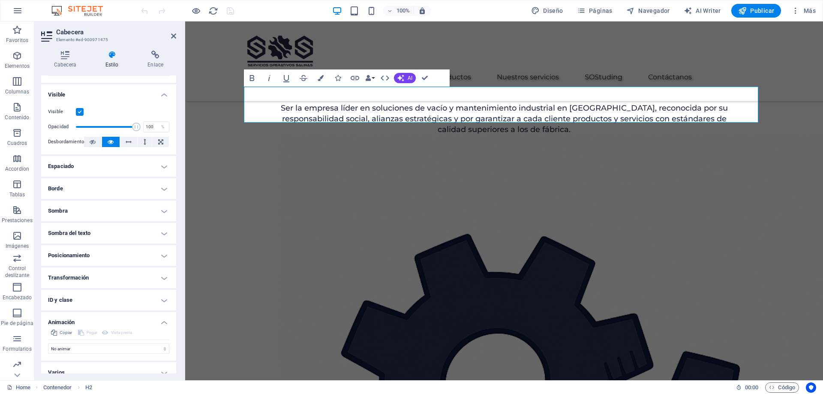
scroll to position [99, 0]
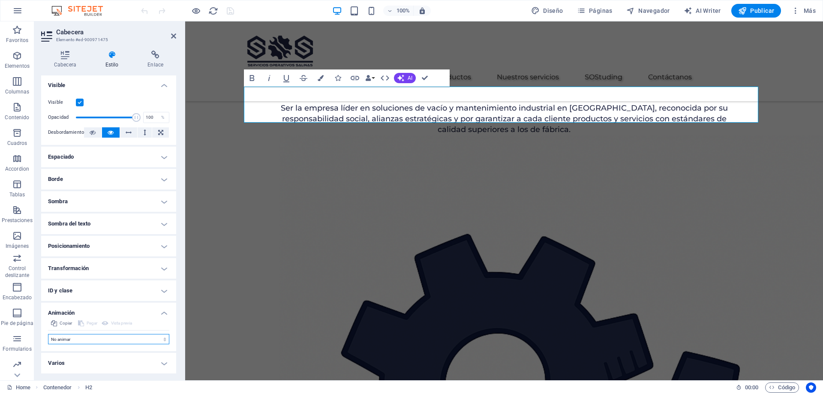
click at [89, 341] on select "No animar Mostrar / Ocultar Subir/bajar Acercar/alejar Deslizar de izquierda a …" at bounding box center [108, 339] width 121 height 10
click at [134, 340] on select "No animar Mostrar / Ocultar Subir/bajar Acercar/alejar Deslizar de izquierda a …" at bounding box center [108, 339] width 121 height 10
select select "move-left-to-right"
click at [48, 334] on select "No animar Mostrar / Ocultar Subir/bajar Acercar/alejar Deslizar de izquierda a …" at bounding box center [108, 339] width 121 height 10
select select "scroll"
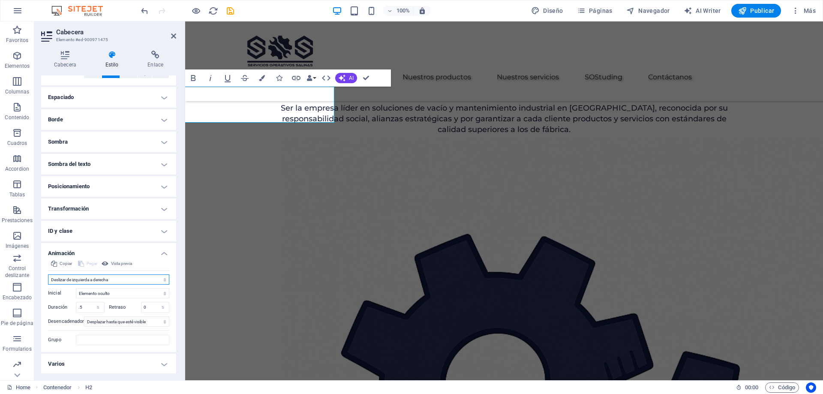
scroll to position [160, 0]
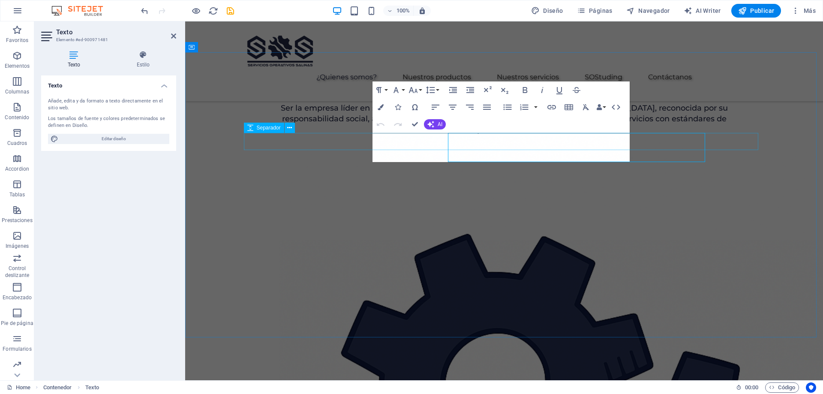
select select "px"
click at [135, 60] on h4 "Estilo" at bounding box center [143, 60] width 66 height 18
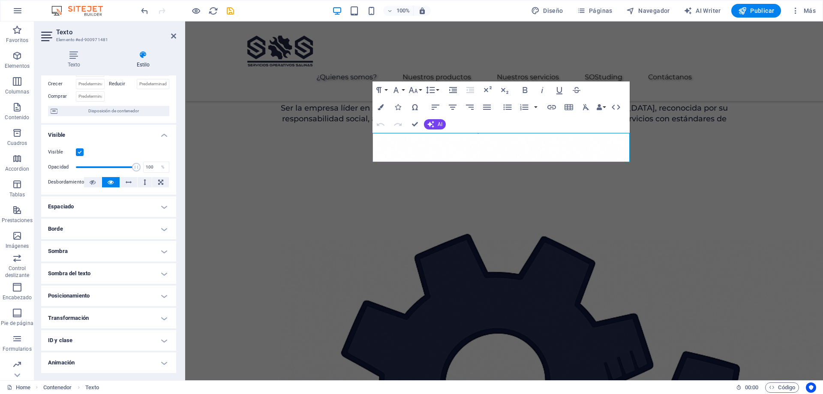
scroll to position [72, 0]
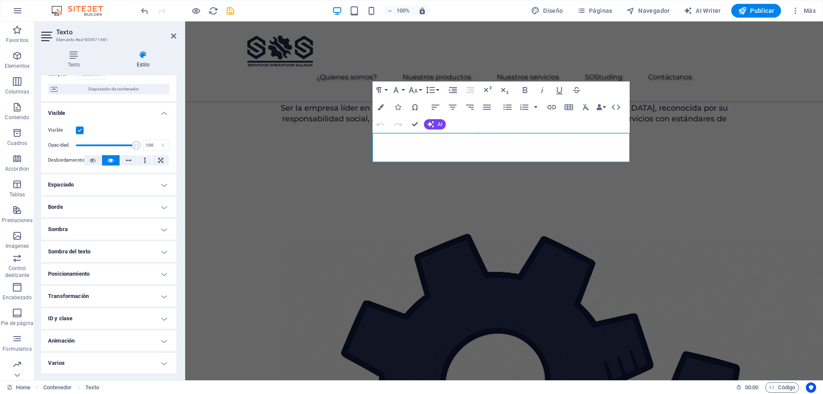
click at [92, 339] on h4 "Animación" at bounding box center [108, 340] width 135 height 21
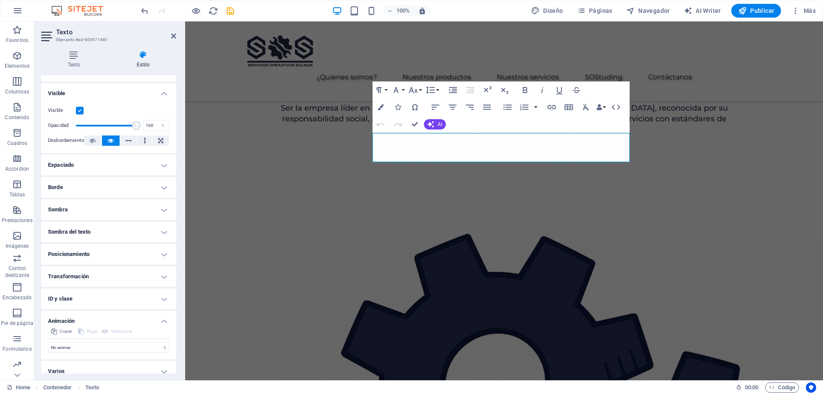
scroll to position [99, 0]
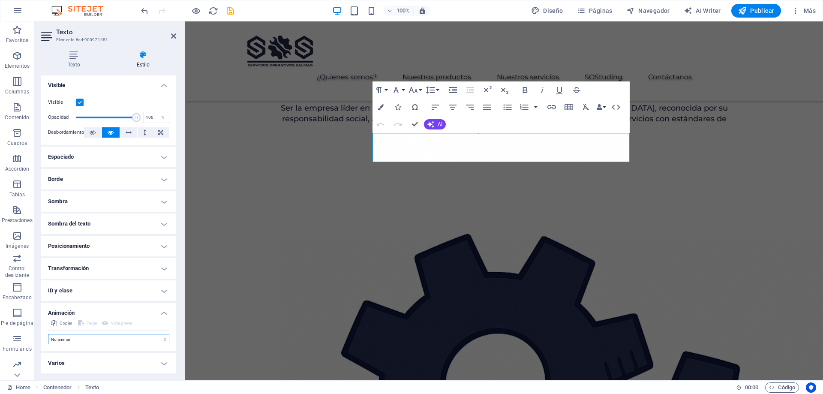
click at [91, 339] on select "No animar Mostrar / Ocultar Subir/bajar Acercar/alejar Deslizar de izquierda a …" at bounding box center [108, 339] width 121 height 10
click at [89, 339] on select "No animar Mostrar / Ocultar Subir/bajar Acercar/alejar Deslizar de izquierda a …" at bounding box center [108, 339] width 121 height 10
select select "move-left-to-right"
click at [48, 334] on select "No animar Mostrar / Ocultar Subir/bajar Acercar/alejar Deslizar de izquierda a …" at bounding box center [108, 339] width 121 height 10
select select "scroll"
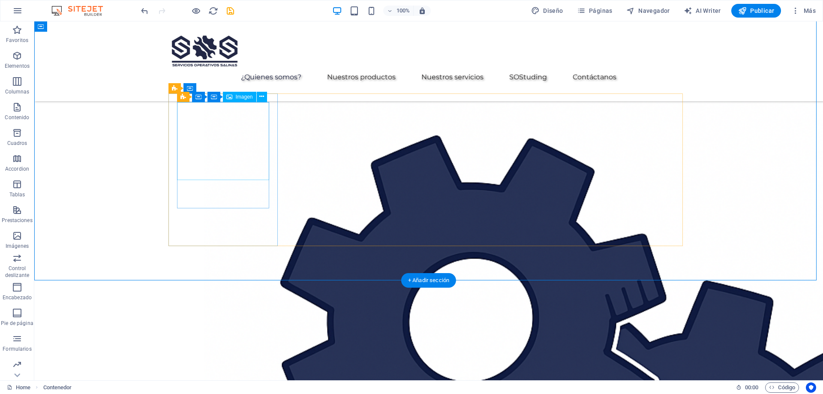
scroll to position [771, 0]
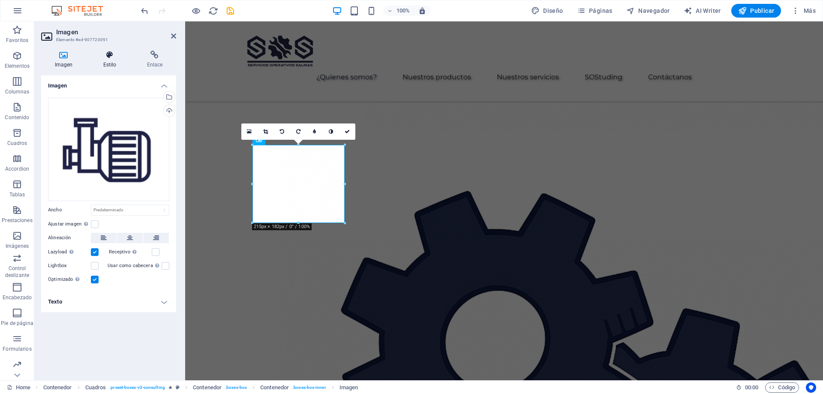
click at [111, 62] on h4 "Estilo" at bounding box center [112, 60] width 44 height 18
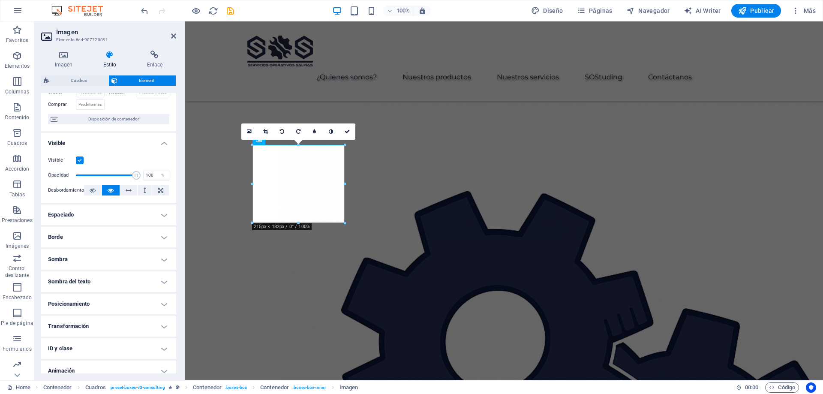
scroll to position [89, 0]
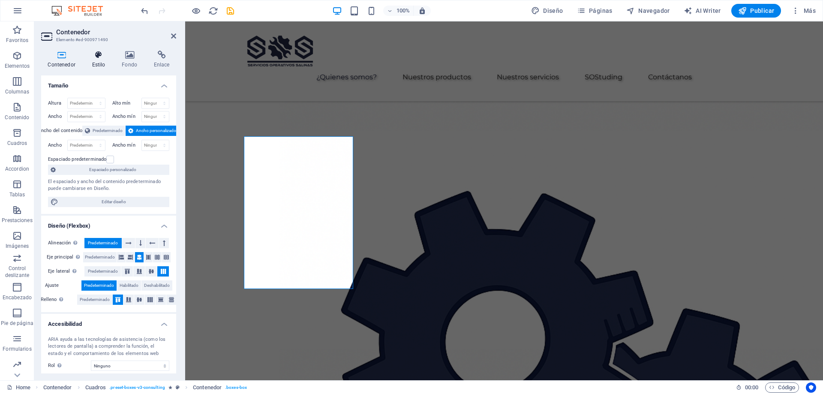
click at [97, 60] on h4 "Estilo" at bounding box center [100, 60] width 30 height 18
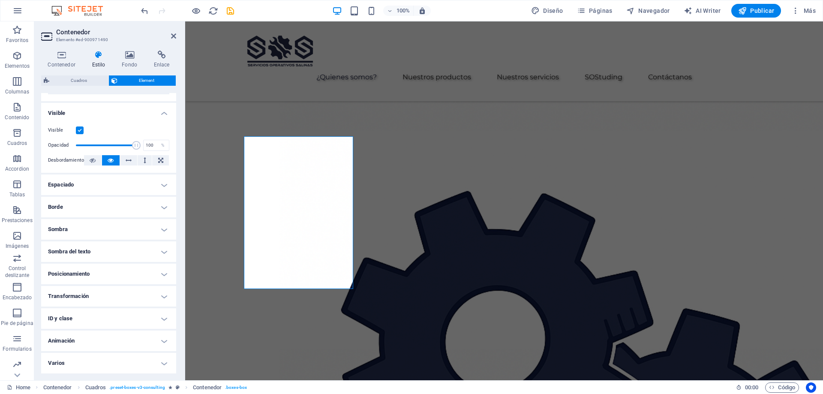
click at [98, 338] on h4 "Animación" at bounding box center [108, 340] width 135 height 21
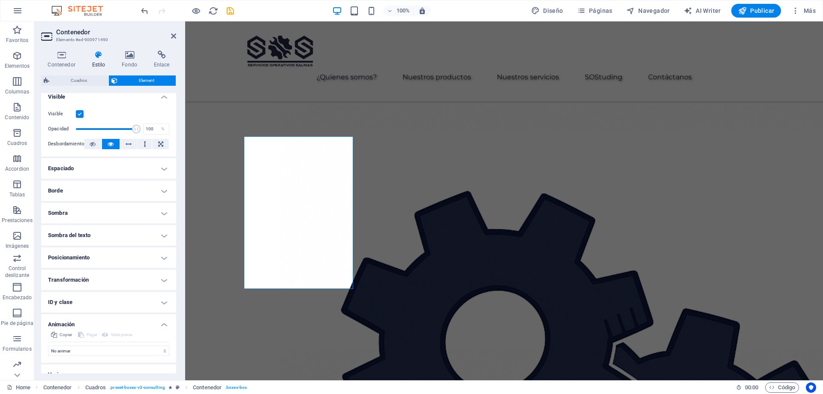
scroll to position [117, 0]
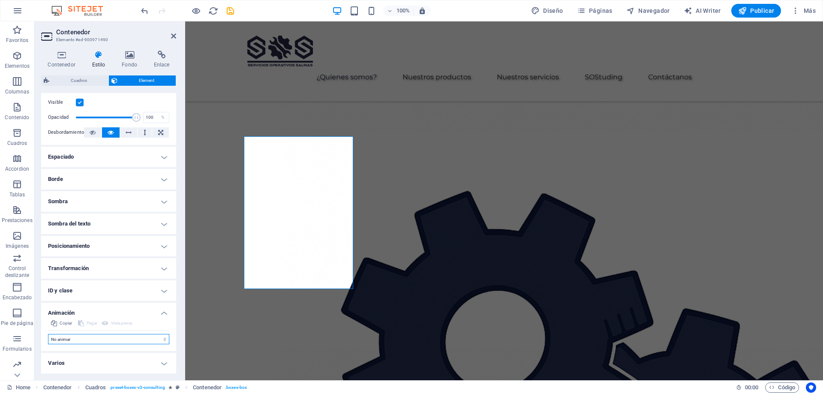
click at [89, 340] on select "No animar Mostrar / Ocultar Subir/bajar Acercar/alejar Deslizar de izquierda a …" at bounding box center [108, 339] width 121 height 10
select select "slide"
click at [48, 334] on select "No animar Mostrar / Ocultar Subir/bajar Acercar/alejar Deslizar de izquierda a …" at bounding box center [108, 339] width 121 height 10
select select "scroll"
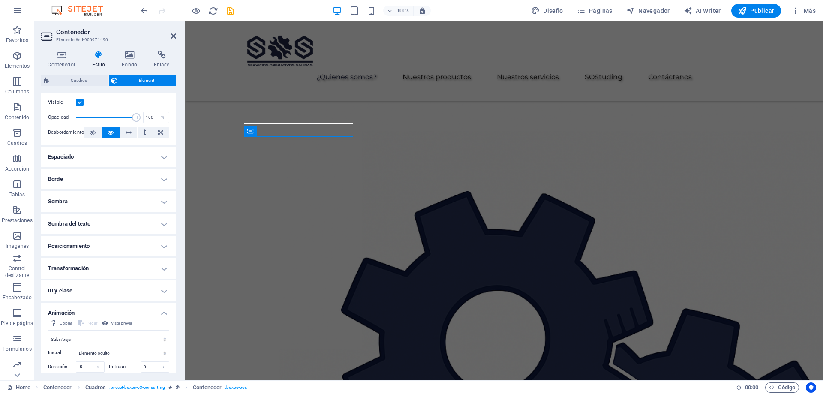
click at [99, 343] on select "No animar Mostrar / Ocultar Subir/bajar Acercar/alejar Deslizar de izquierda a …" at bounding box center [108, 339] width 121 height 10
select select "shrink"
click at [48, 334] on select "No animar Mostrar / Ocultar Subir/bajar Acercar/alejar Deslizar de izquierda a …" at bounding box center [108, 339] width 121 height 10
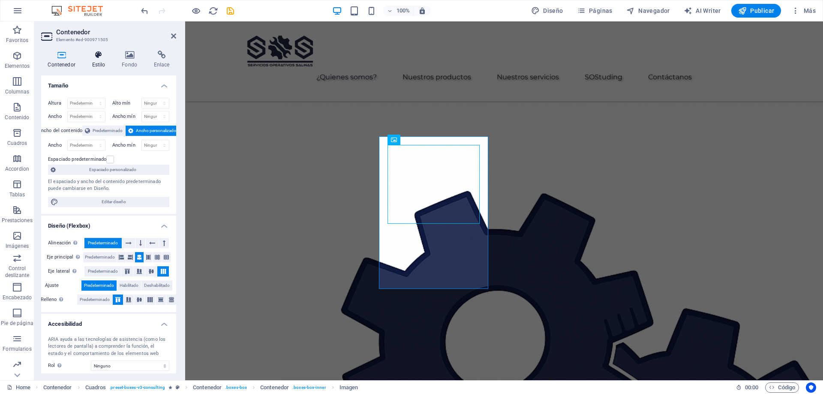
click at [104, 53] on icon at bounding box center [98, 55] width 27 height 9
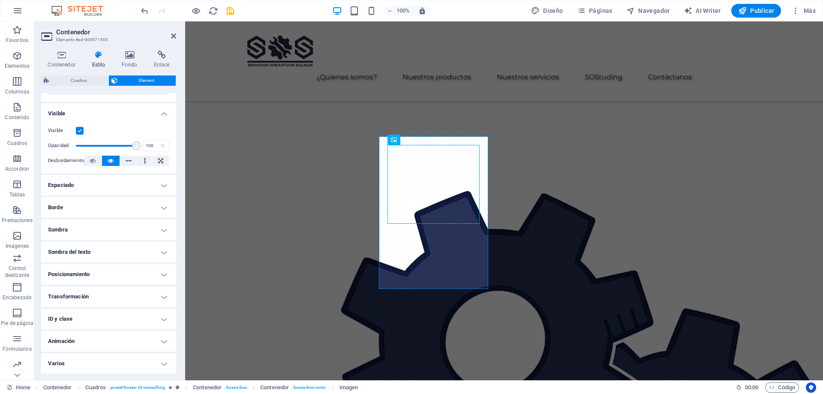
scroll to position [89, 0]
click at [105, 336] on h4 "Animación" at bounding box center [108, 340] width 135 height 21
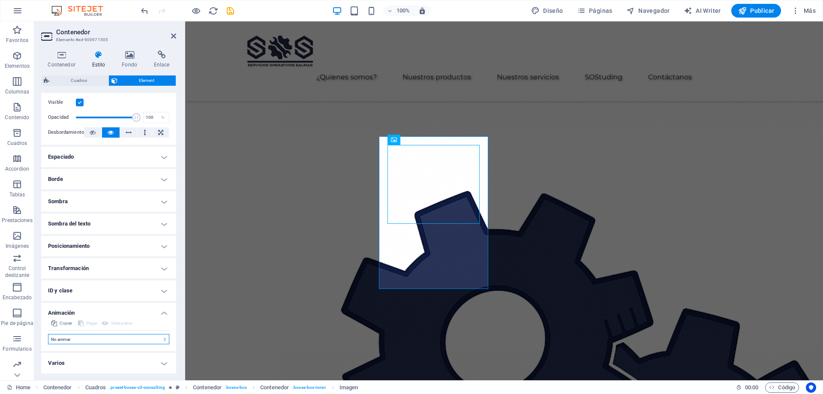
click at [103, 339] on select "No animar Mostrar / Ocultar Subir/bajar Acercar/alejar Deslizar de izquierda a …" at bounding box center [108, 339] width 121 height 10
click at [96, 337] on select "No animar Mostrar / Ocultar Subir/bajar Acercar/alejar Deslizar de izquierda a …" at bounding box center [108, 339] width 121 height 10
select select "shrink"
click at [48, 334] on select "No animar Mostrar / Ocultar Subir/bajar Acercar/alejar Deslizar de izquierda a …" at bounding box center [108, 339] width 121 height 10
select select "scroll"
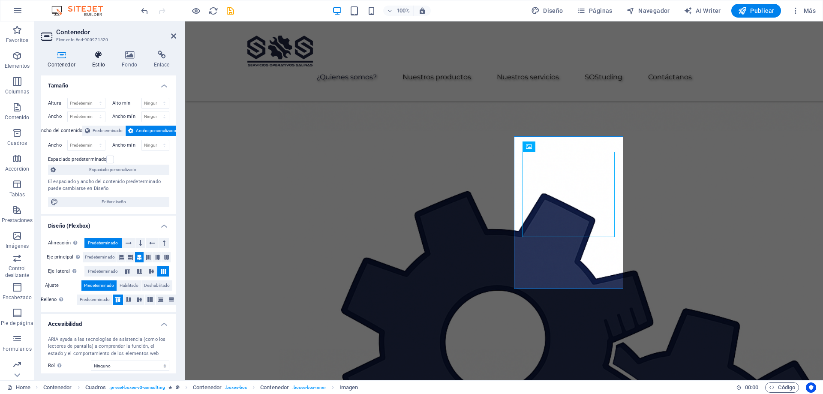
click at [98, 57] on icon at bounding box center [98, 55] width 27 height 9
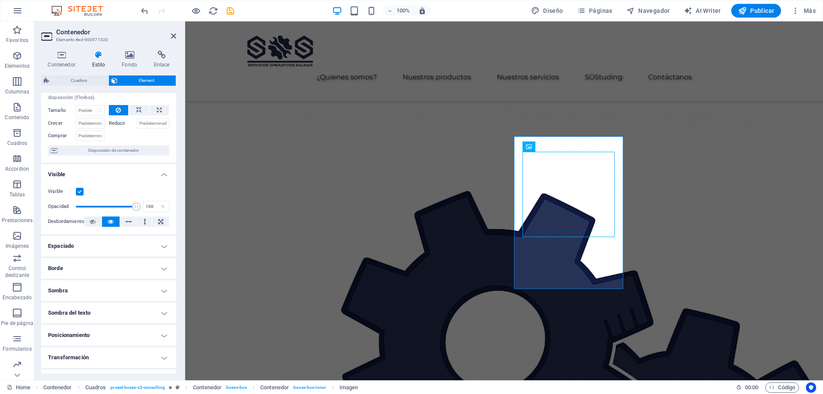
scroll to position [89, 0]
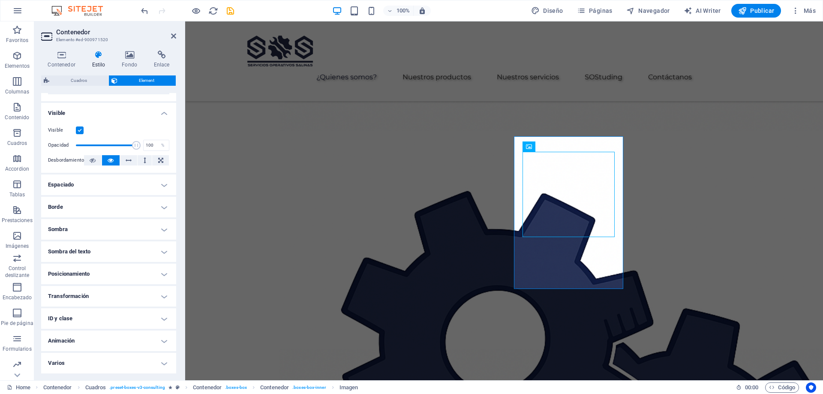
click at [95, 336] on h4 "Animación" at bounding box center [108, 340] width 135 height 21
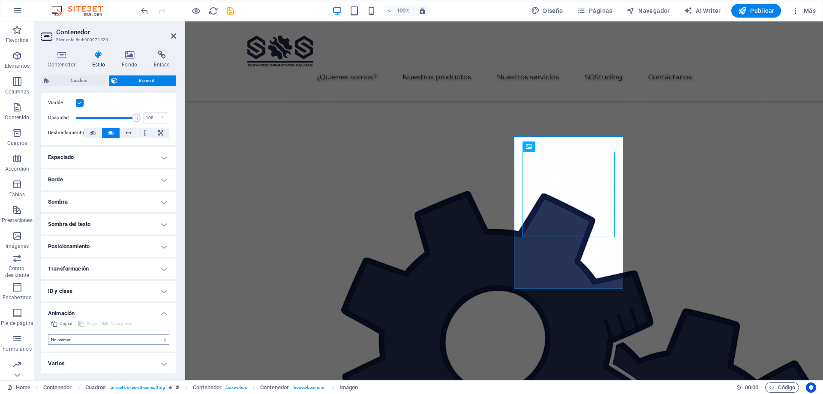
scroll to position [117, 0]
click at [90, 341] on select "No animar Mostrar / Ocultar Subir/bajar Acercar/alejar Deslizar de izquierda a …" at bounding box center [108, 339] width 121 height 10
click at [89, 337] on select "No animar Mostrar / Ocultar Subir/bajar Acercar/alejar Deslizar de izquierda a …" at bounding box center [108, 339] width 121 height 10
select select "shrink"
click at [48, 334] on select "No animar Mostrar / Ocultar Subir/bajar Acercar/alejar Deslizar de izquierda a …" at bounding box center [108, 339] width 121 height 10
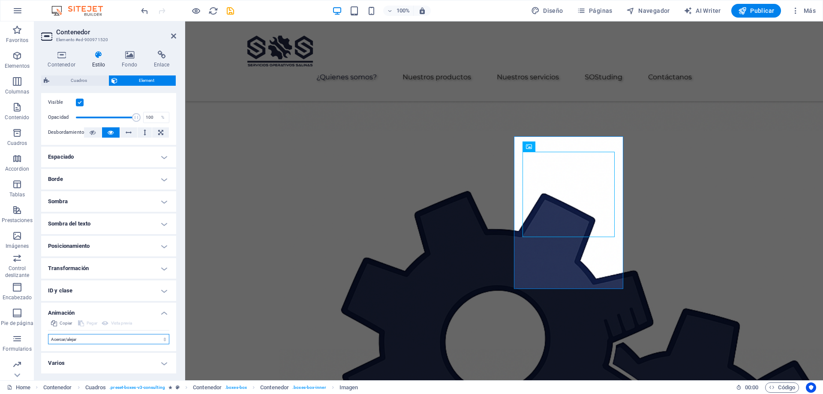
select select "scroll"
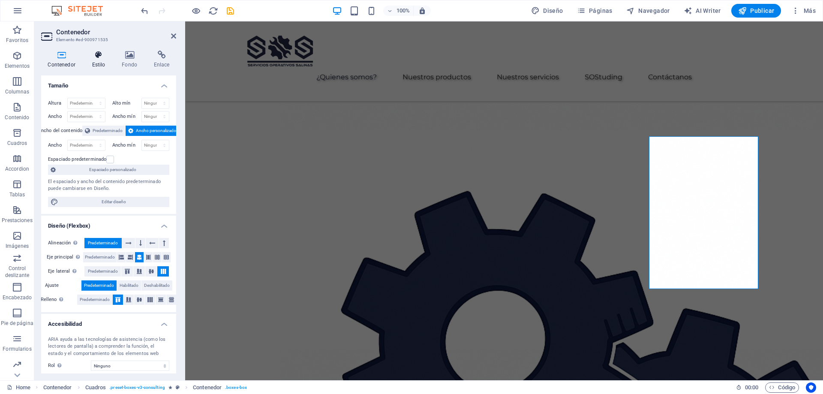
click at [100, 59] on icon at bounding box center [98, 55] width 27 height 9
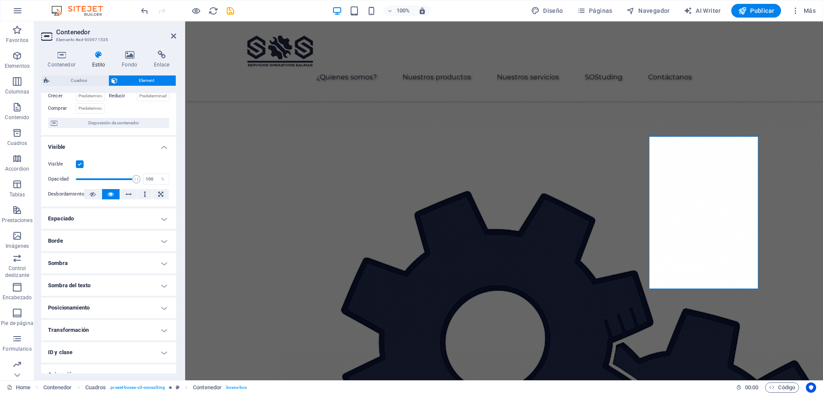
scroll to position [86, 0]
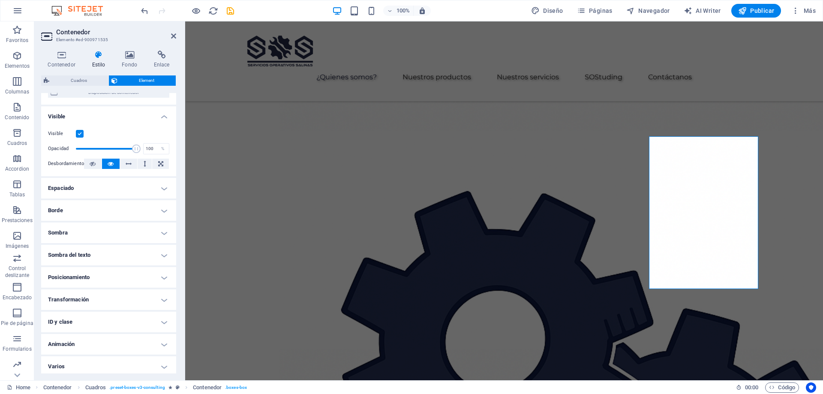
click at [100, 342] on h4 "Animación" at bounding box center [108, 344] width 135 height 21
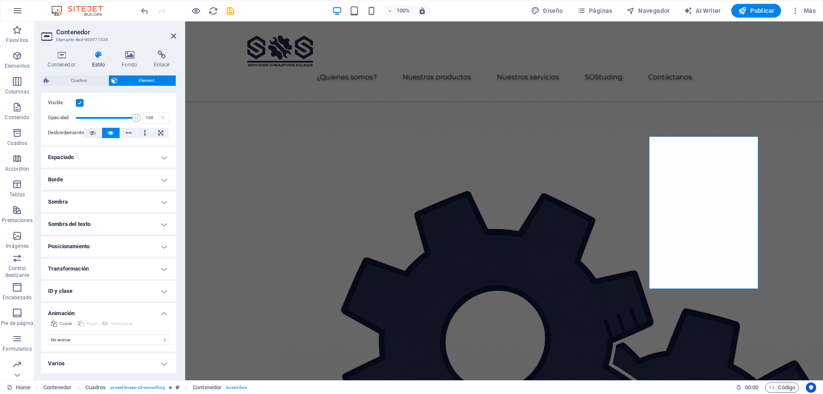
scroll to position [117, 0]
click at [89, 339] on select "No animar Mostrar / Ocultar Subir/bajar Acercar/alejar Deslizar de izquierda a …" at bounding box center [108, 339] width 121 height 10
click at [82, 337] on select "No animar Mostrar / Ocultar Subir/bajar Acercar/alejar Deslizar de izquierda a …" at bounding box center [108, 339] width 121 height 10
select select "shrink"
click at [48, 334] on select "No animar Mostrar / Ocultar Subir/bajar Acercar/alejar Deslizar de izquierda a …" at bounding box center [108, 339] width 121 height 10
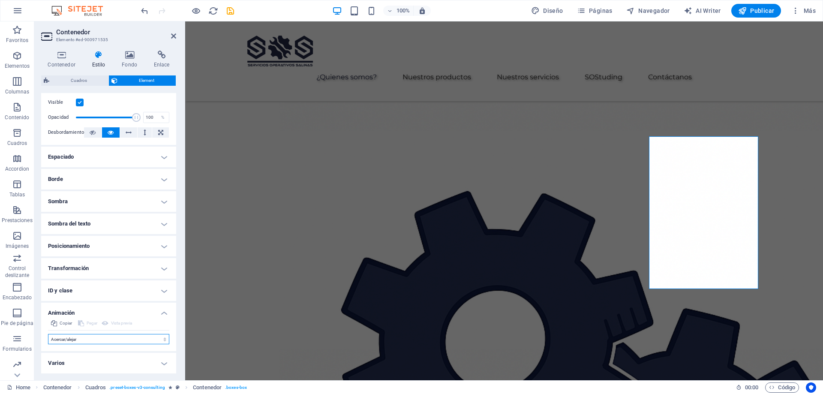
select select "scroll"
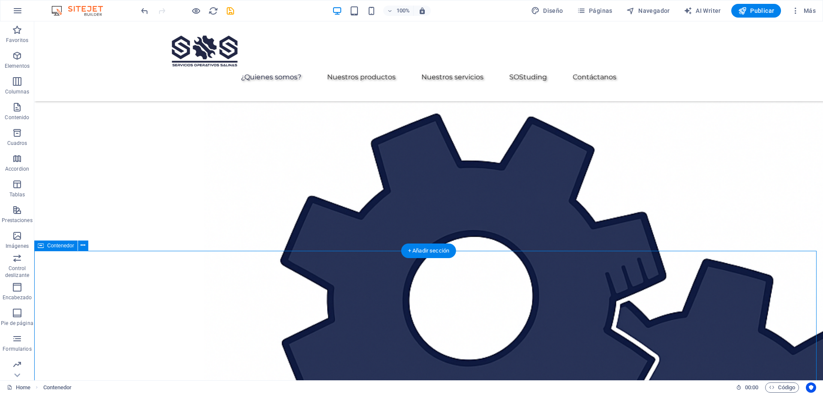
scroll to position [943, 0]
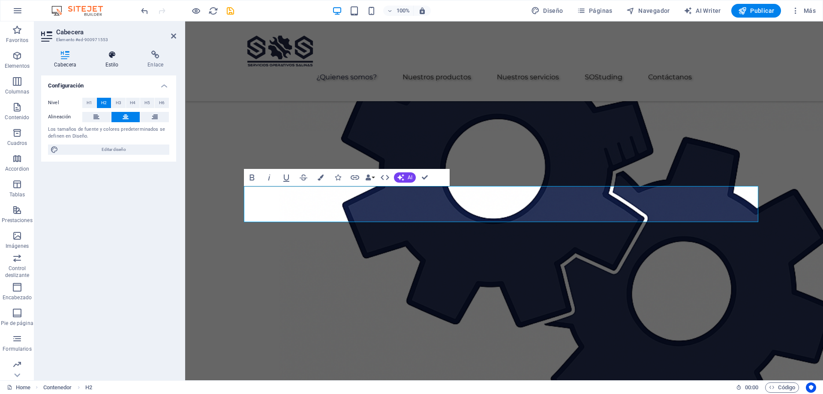
click at [113, 61] on h4 "Estilo" at bounding box center [114, 60] width 42 height 18
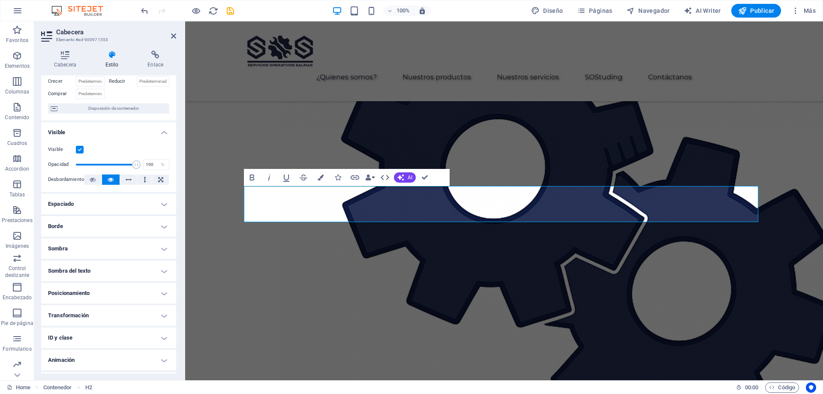
scroll to position [72, 0]
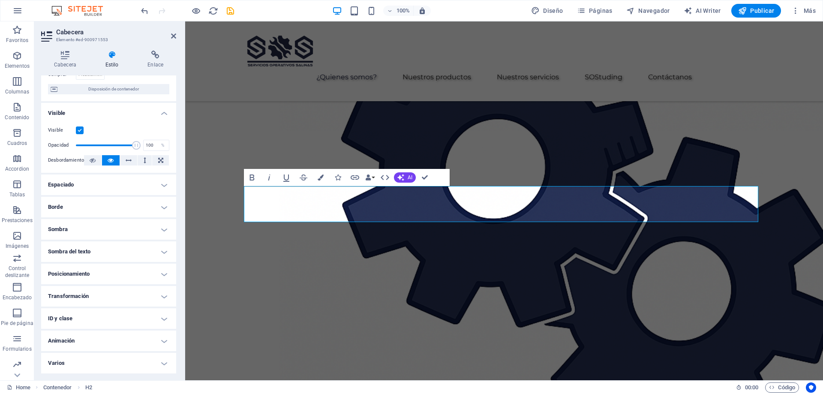
click at [95, 339] on h4 "Animación" at bounding box center [108, 340] width 135 height 21
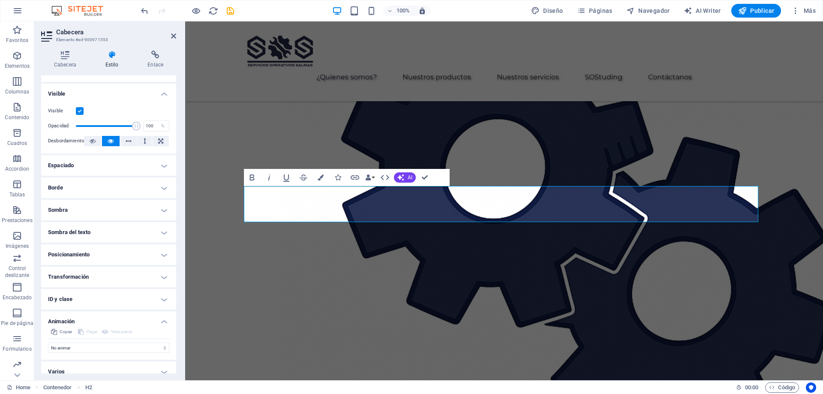
scroll to position [99, 0]
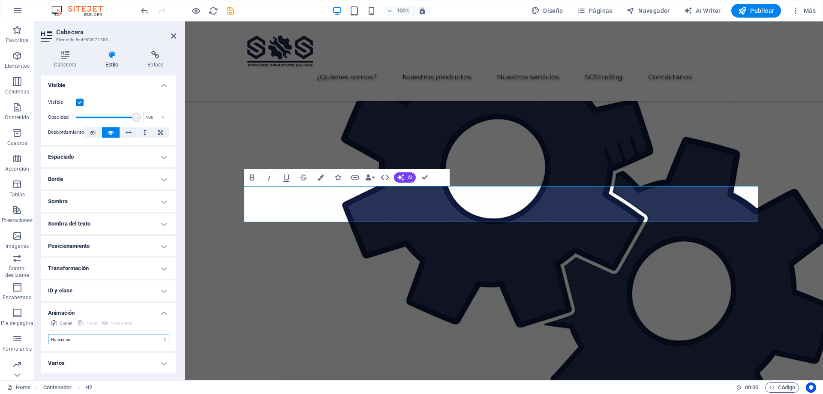
click at [78, 342] on select "No animar Mostrar / Ocultar Subir/bajar Acercar/alejar Deslizar de izquierda a …" at bounding box center [108, 339] width 121 height 10
select select "shrink"
click at [48, 334] on select "No animar Mostrar / Ocultar Subir/bajar Acercar/alejar Deslizar de izquierda a …" at bounding box center [108, 339] width 121 height 10
select select "scroll"
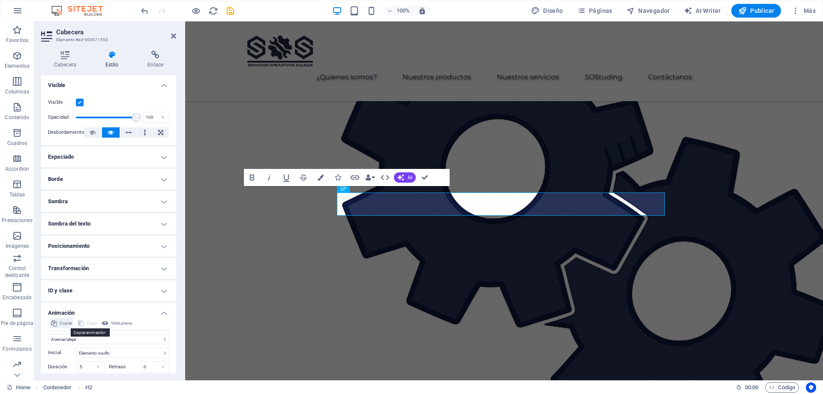
click at [57, 324] on icon at bounding box center [54, 323] width 6 height 10
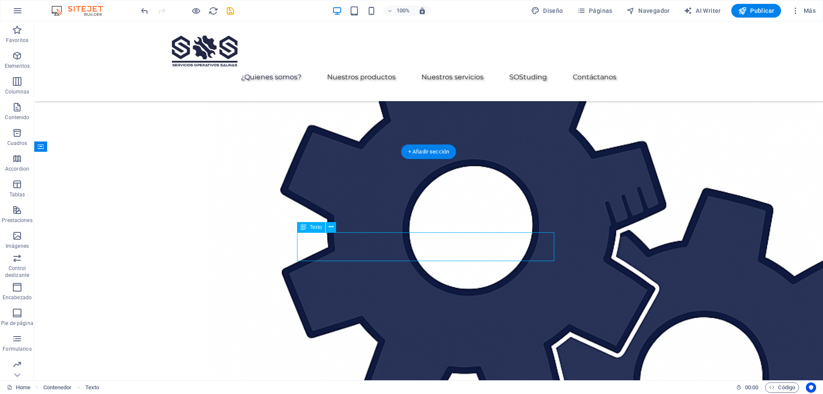
select select "px"
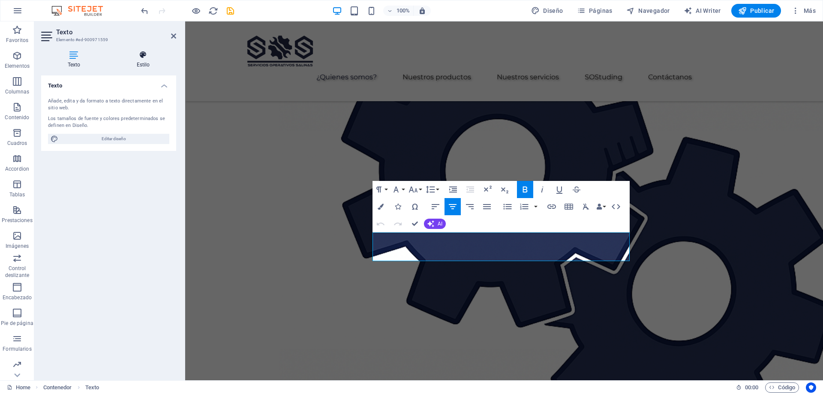
click at [139, 55] on icon at bounding box center [143, 55] width 66 height 9
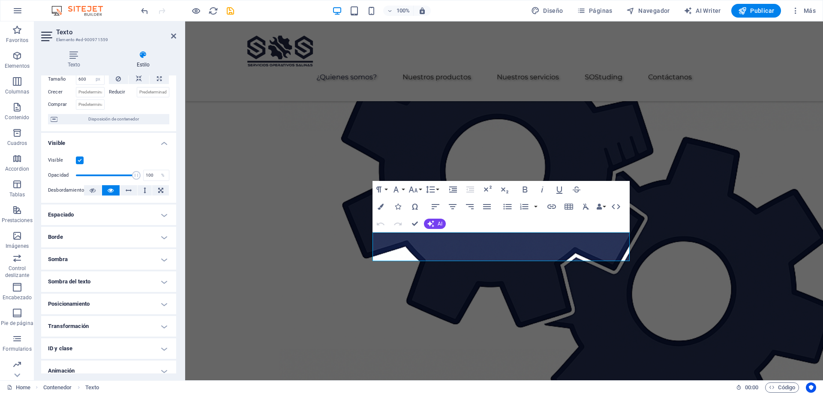
scroll to position [72, 0]
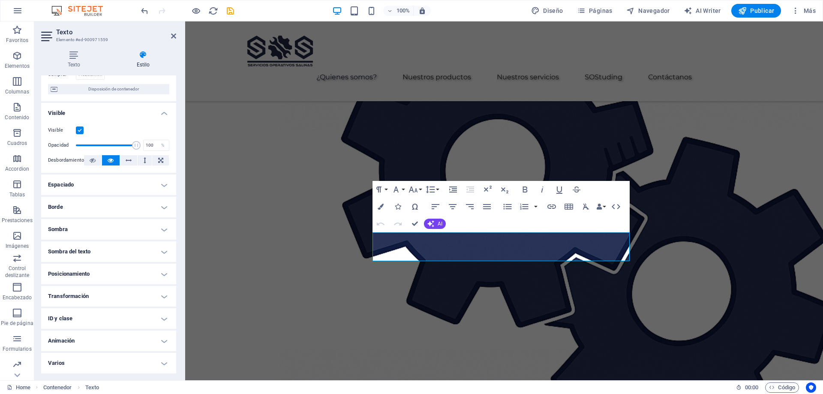
click at [108, 335] on h4 "Animación" at bounding box center [108, 340] width 135 height 21
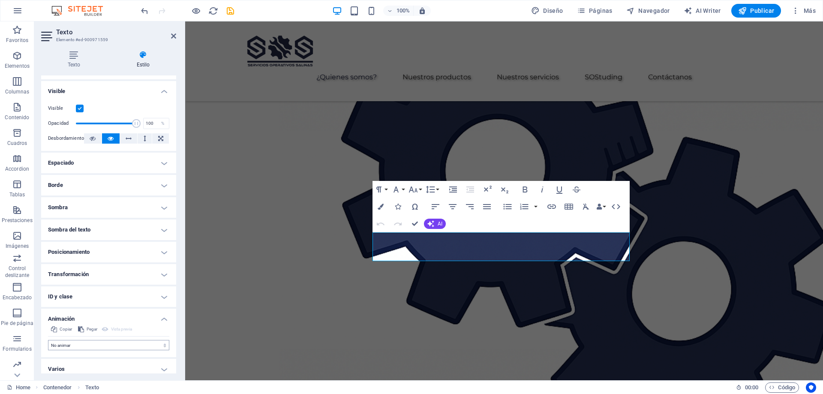
scroll to position [99, 0]
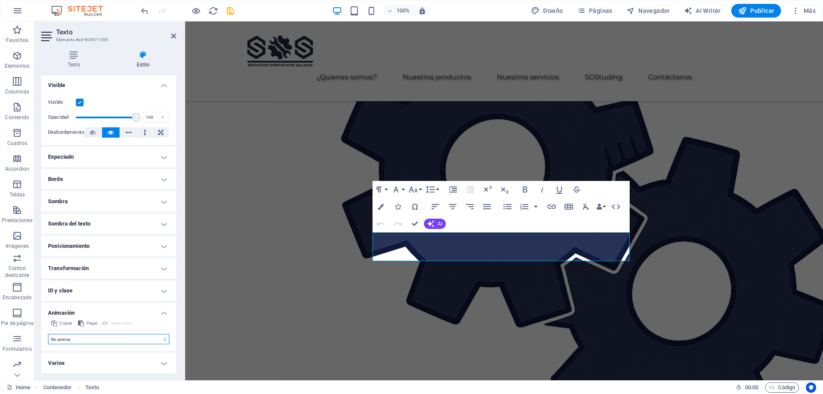
click at [88, 341] on select "No animar Mostrar / Ocultar Subir/bajar Acercar/alejar Deslizar de izquierda a …" at bounding box center [108, 339] width 121 height 10
click at [96, 337] on select "No animar Mostrar / Ocultar Subir/bajar Acercar/alejar Deslizar de izquierda a …" at bounding box center [108, 339] width 121 height 10
click at [85, 323] on button "Pegar" at bounding box center [88, 323] width 22 height 10
select select "shrink"
select select "scroll"
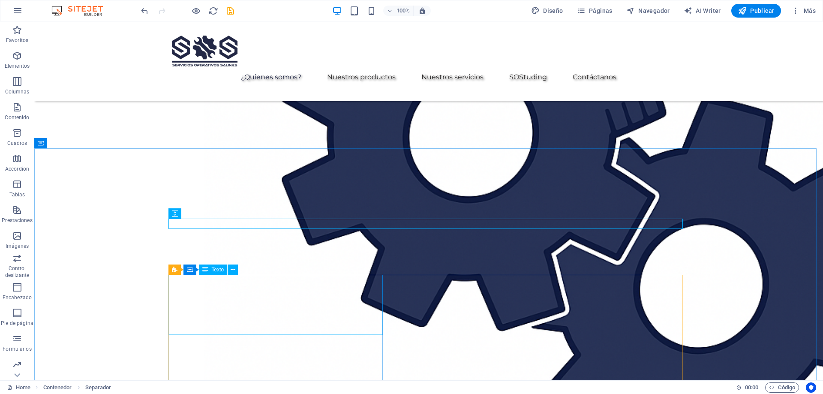
scroll to position [1114, 0]
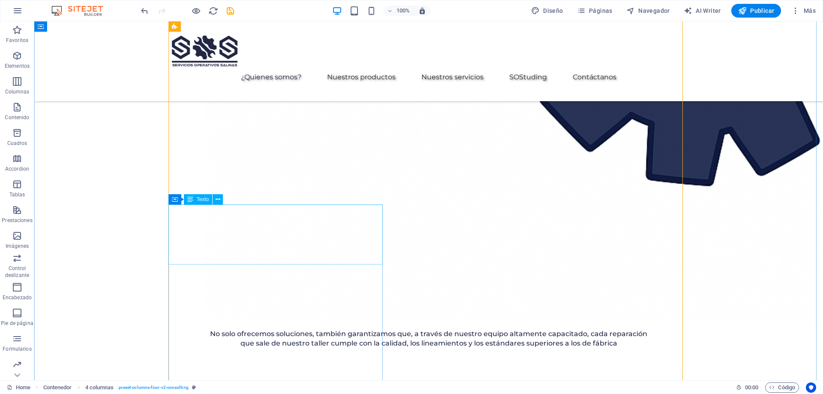
scroll to position [1329, 0]
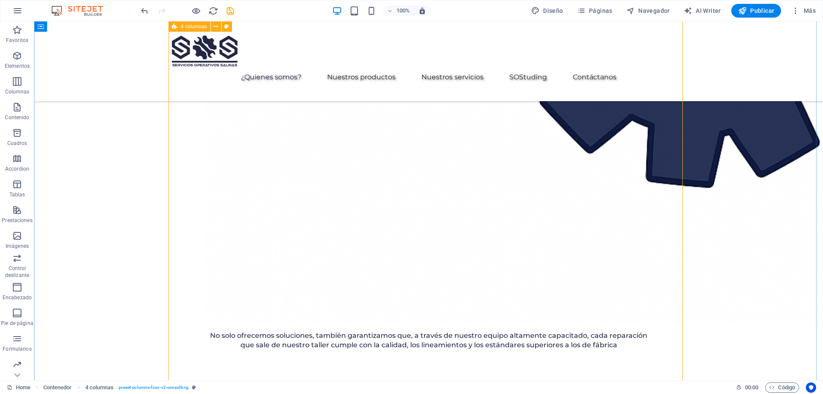
select select "px"
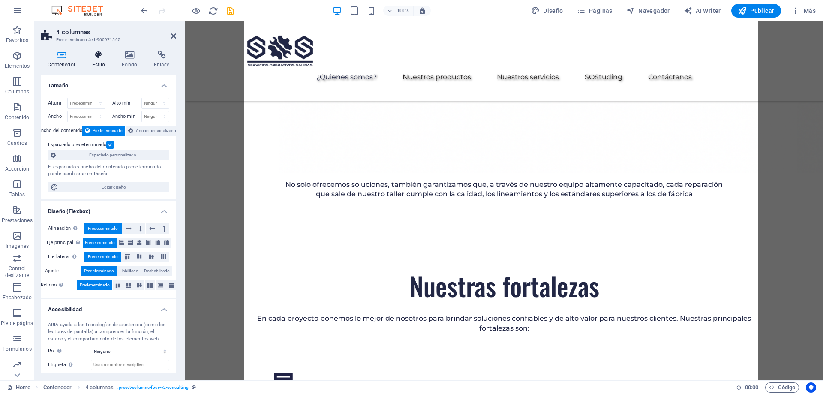
click at [103, 63] on h4 "Estilo" at bounding box center [100, 60] width 30 height 18
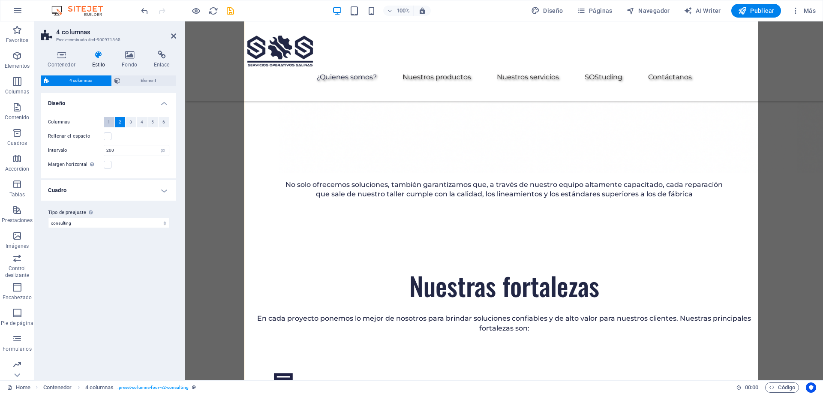
click at [109, 123] on span "1" at bounding box center [109, 122] width 3 height 10
click at [121, 122] on button "2" at bounding box center [120, 122] width 11 height 10
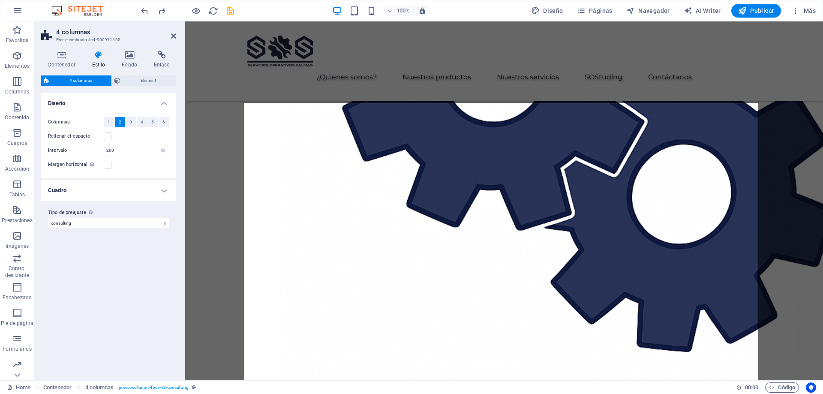
scroll to position [989, 0]
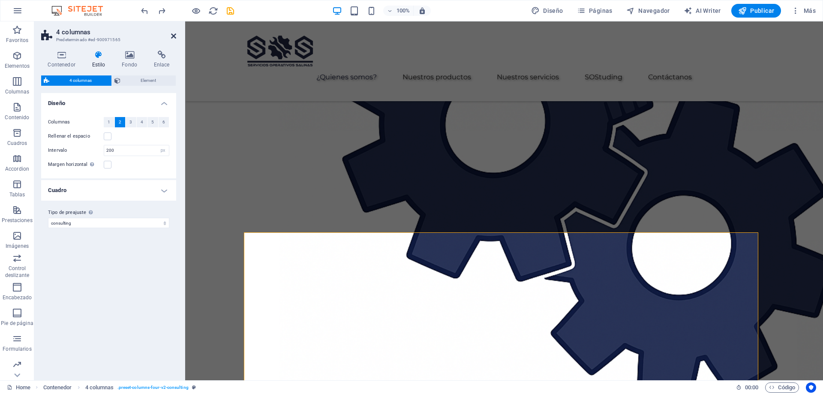
click at [173, 35] on icon at bounding box center [173, 36] width 5 height 7
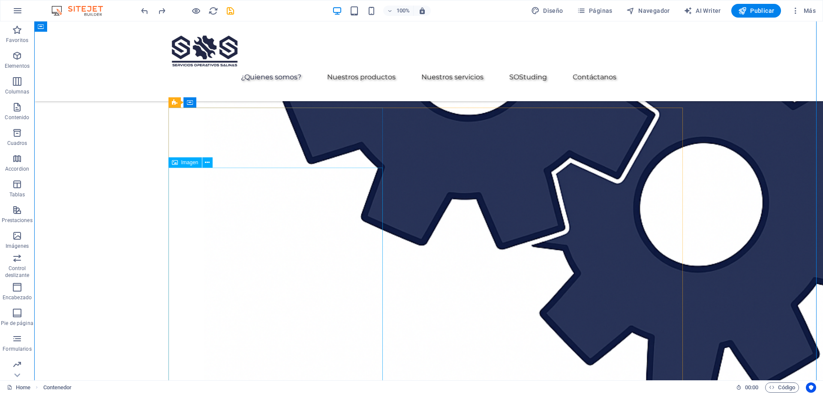
scroll to position [1117, 0]
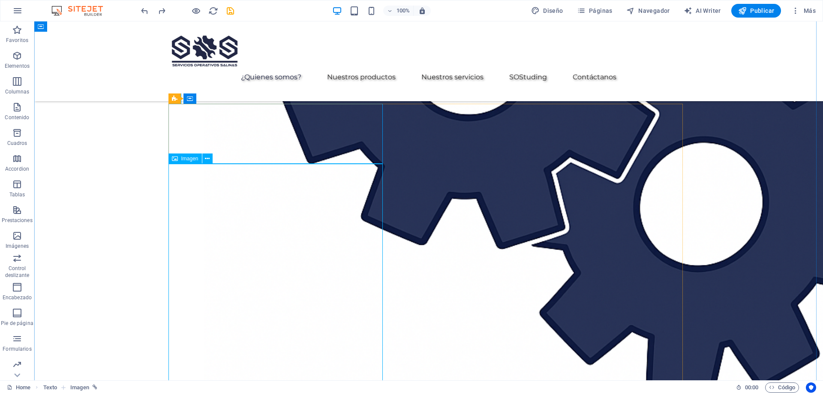
select select "%"
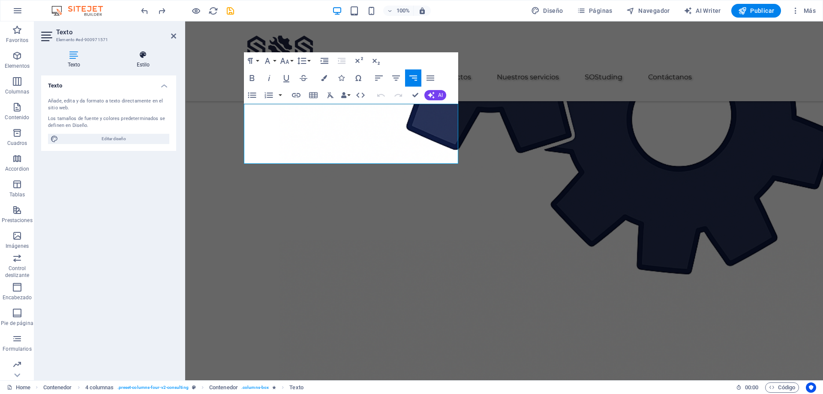
click at [140, 57] on icon at bounding box center [143, 55] width 66 height 9
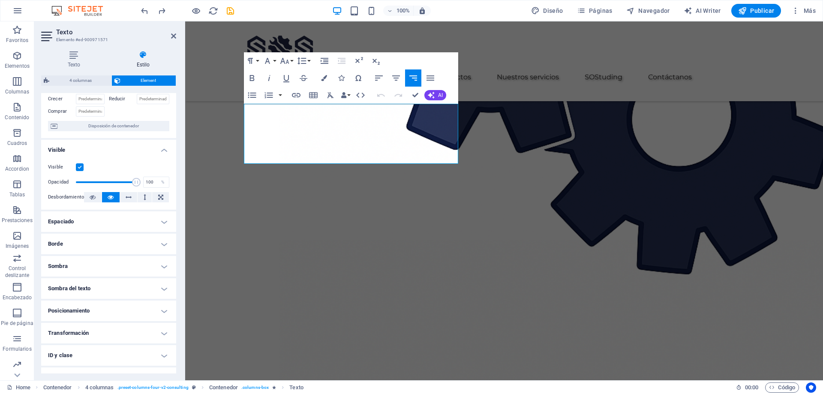
scroll to position [89, 0]
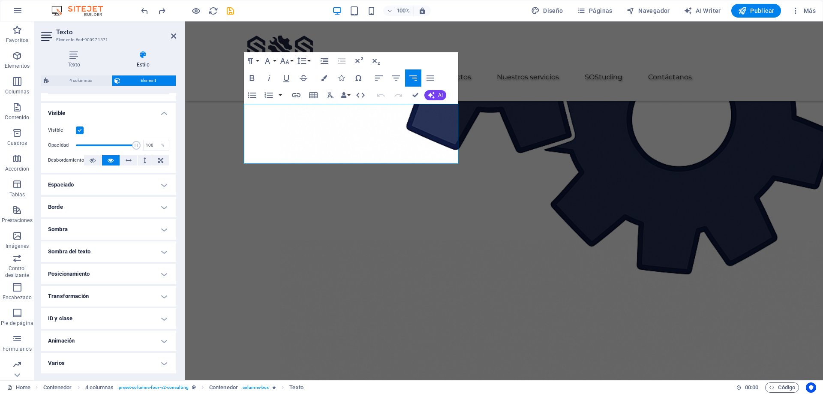
click at [102, 342] on h4 "Animación" at bounding box center [108, 340] width 135 height 21
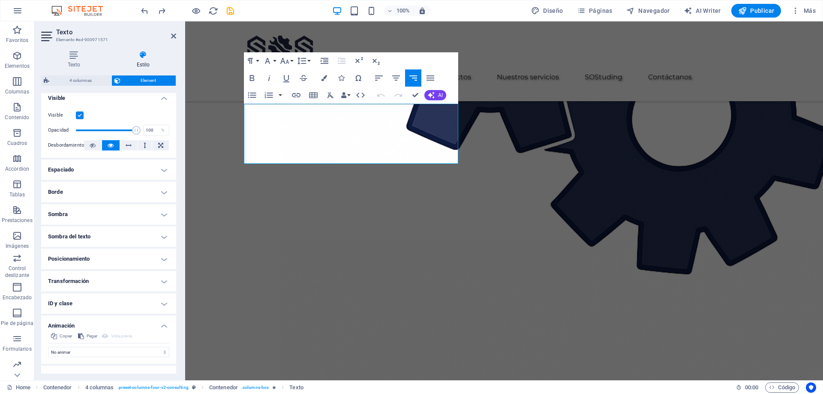
scroll to position [117, 0]
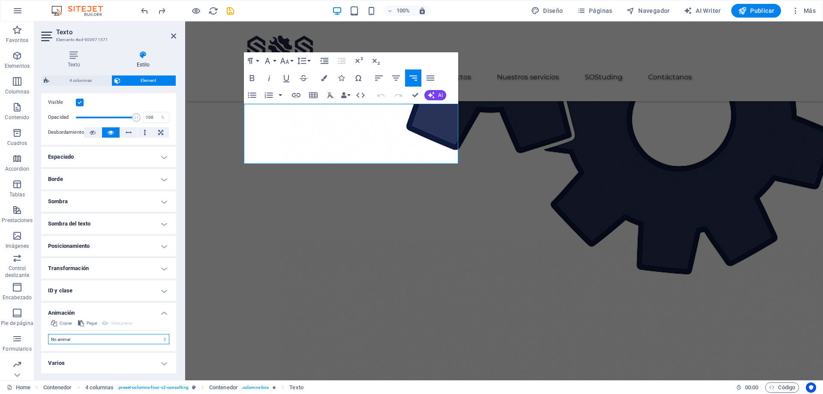
click at [78, 339] on select "No animar Mostrar / Ocultar Subir/bajar Acercar/alejar Deslizar de izquierda a …" at bounding box center [108, 339] width 121 height 10
click at [84, 321] on icon at bounding box center [81, 323] width 6 height 10
select select "shrink"
select select "scroll"
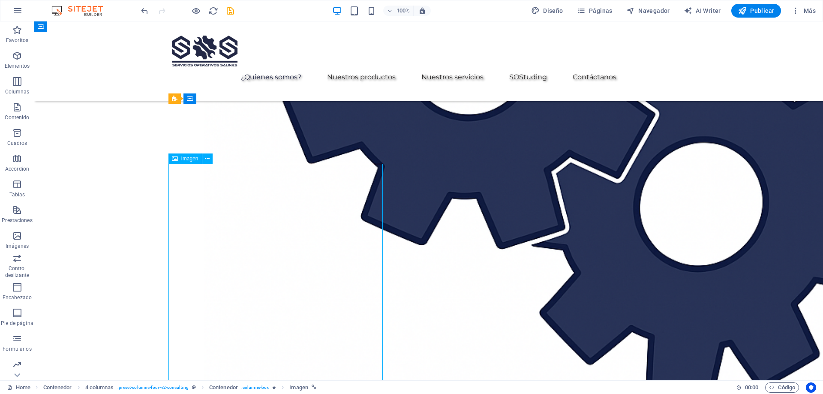
select select "%"
select select "s"
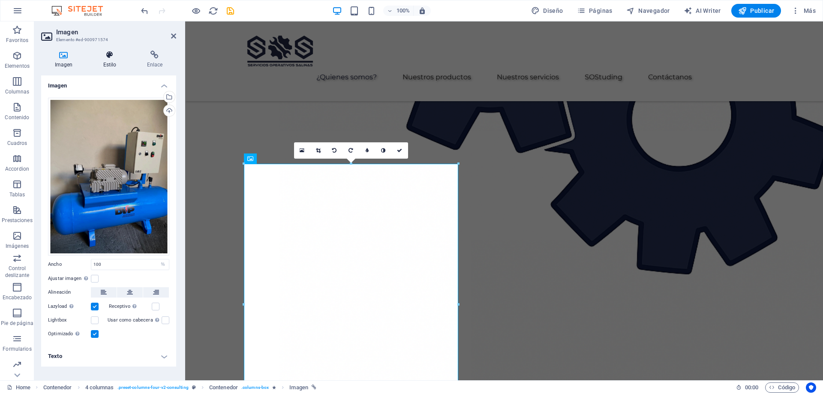
click at [111, 63] on h4 "Estilo" at bounding box center [112, 60] width 44 height 18
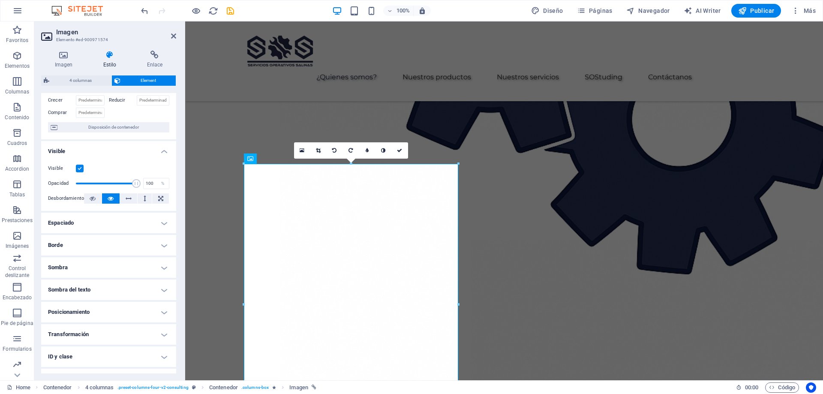
scroll to position [89, 0]
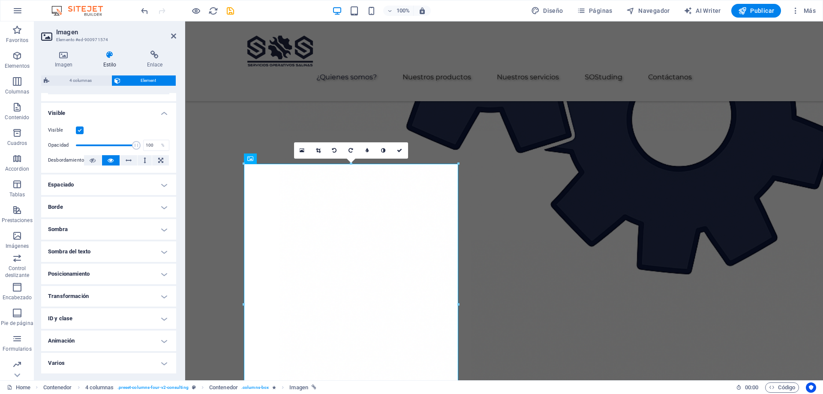
click at [93, 334] on h4 "Animación" at bounding box center [108, 340] width 135 height 21
click at [94, 349] on span "Pegar" at bounding box center [92, 351] width 11 height 10
select select "shrink"
select select "scroll"
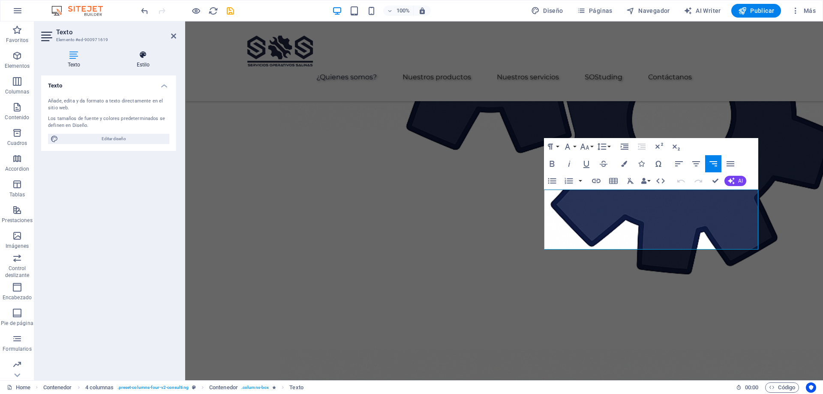
click at [141, 63] on h4 "Estilo" at bounding box center [143, 60] width 66 height 18
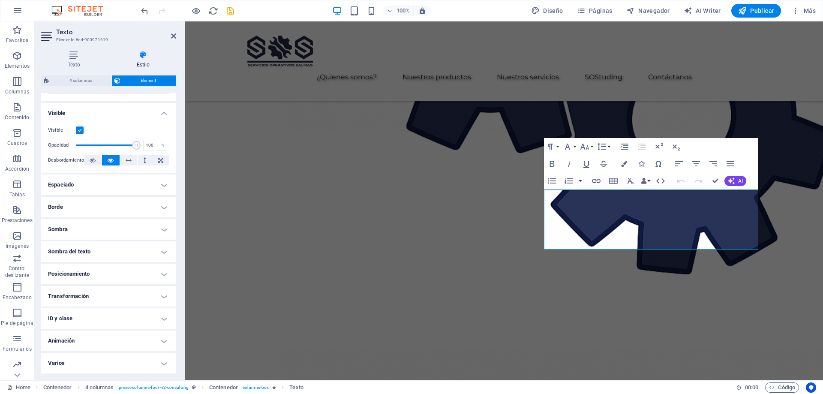
click at [95, 342] on h4 "Animación" at bounding box center [108, 340] width 135 height 21
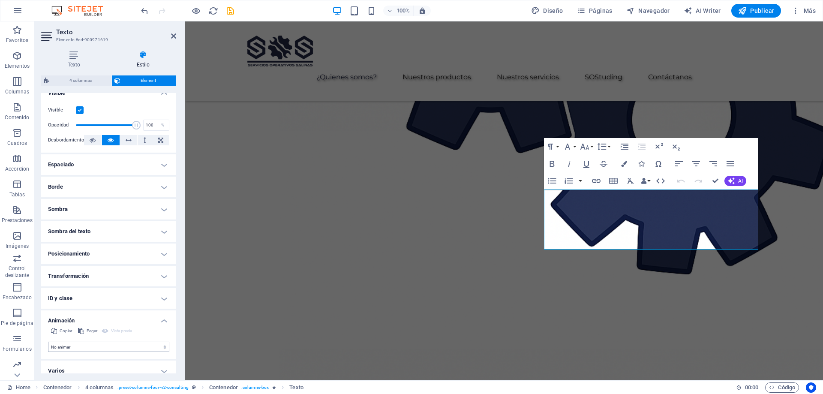
scroll to position [117, 0]
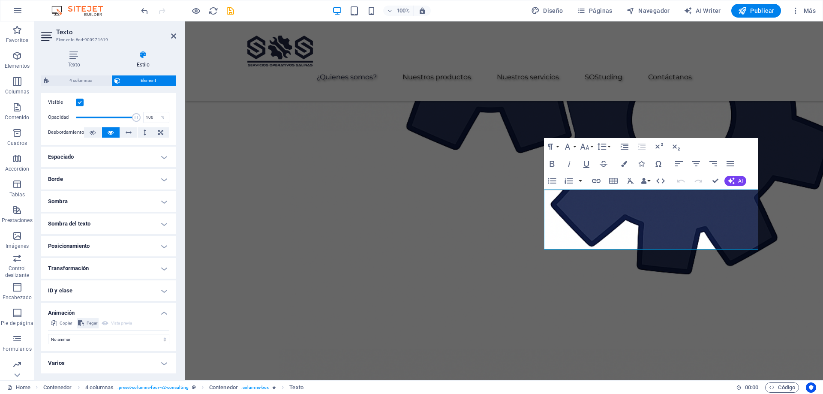
click at [87, 323] on span "Pegar" at bounding box center [92, 323] width 11 height 10
select select "shrink"
select select "scroll"
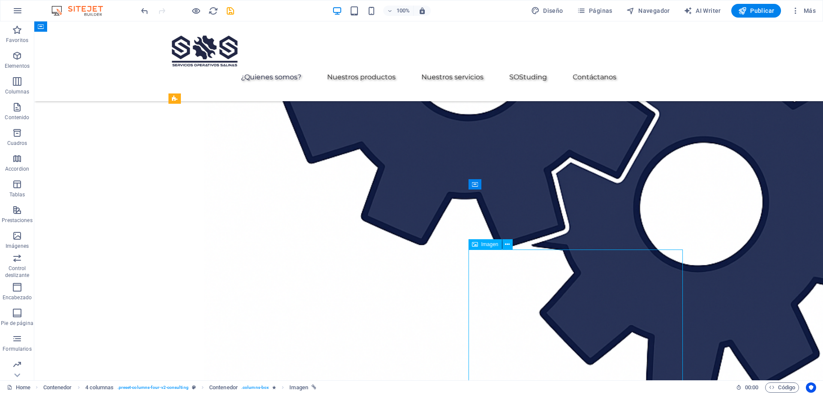
select select "%"
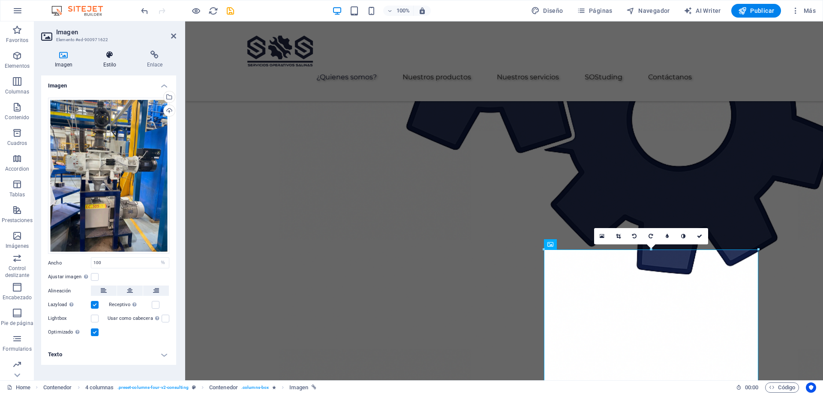
click at [110, 58] on icon at bounding box center [110, 55] width 40 height 9
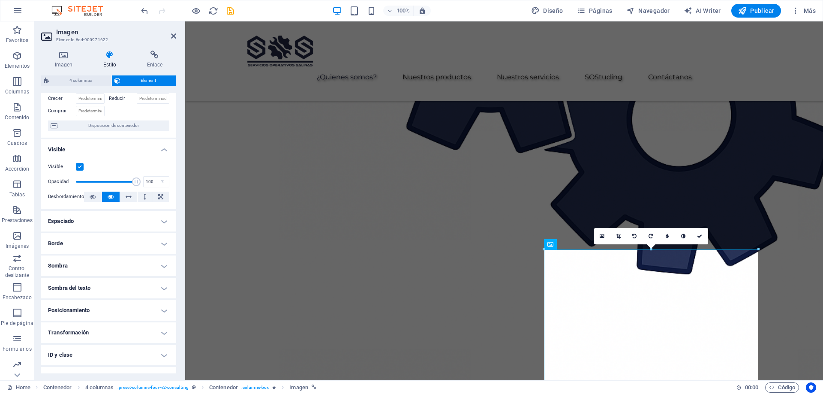
scroll to position [89, 0]
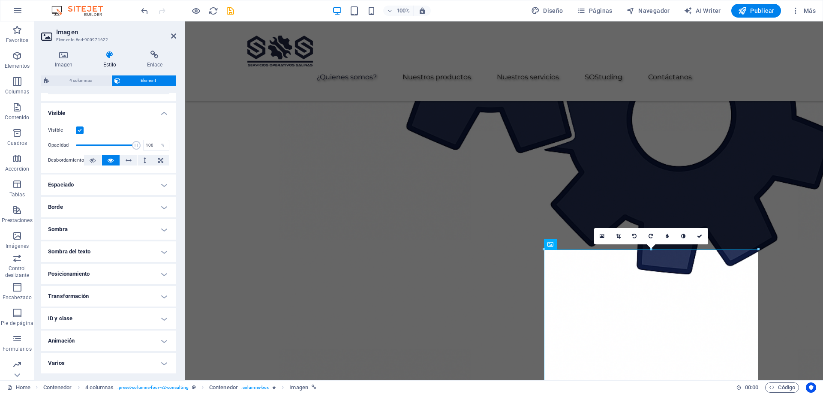
click at [89, 339] on h4 "Animación" at bounding box center [108, 340] width 135 height 21
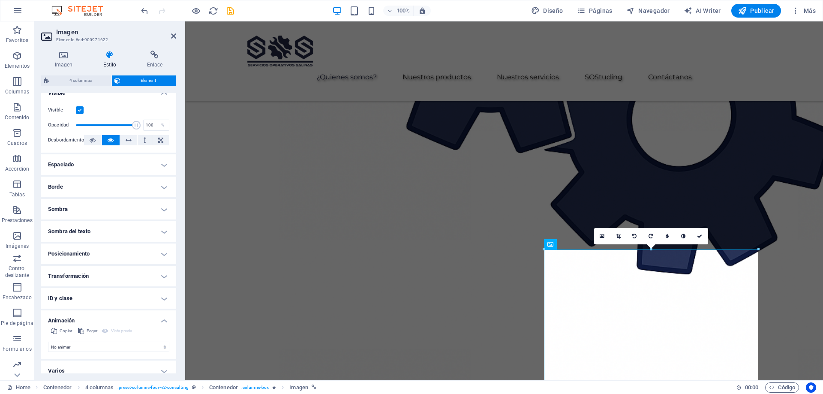
scroll to position [117, 0]
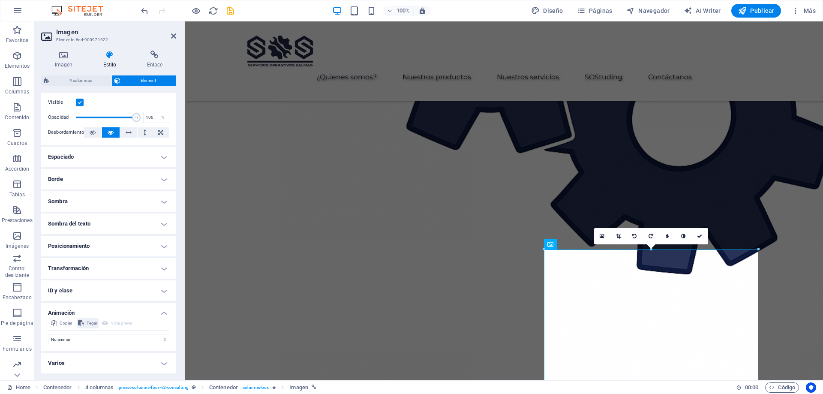
click at [81, 323] on icon at bounding box center [81, 323] width 6 height 10
select select "shrink"
select select "scroll"
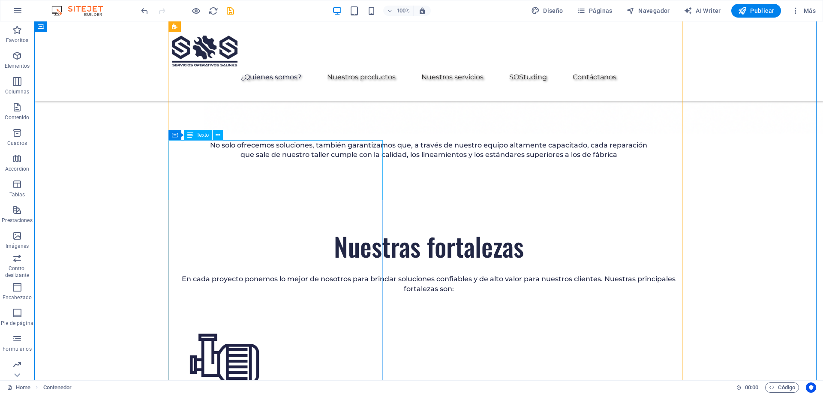
scroll to position [1460, 0]
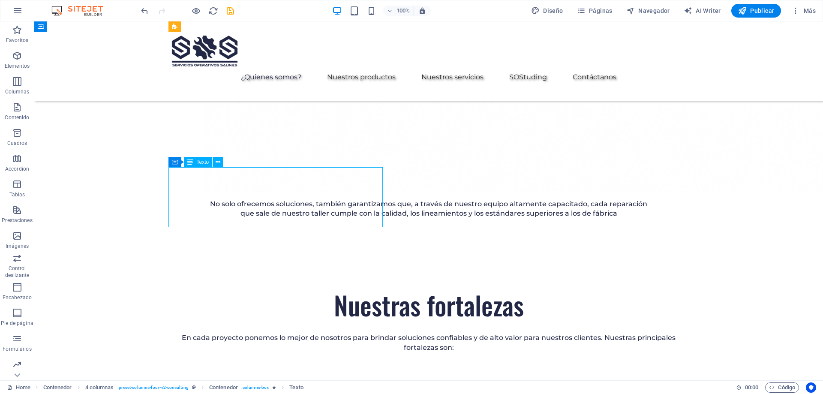
select select "s"
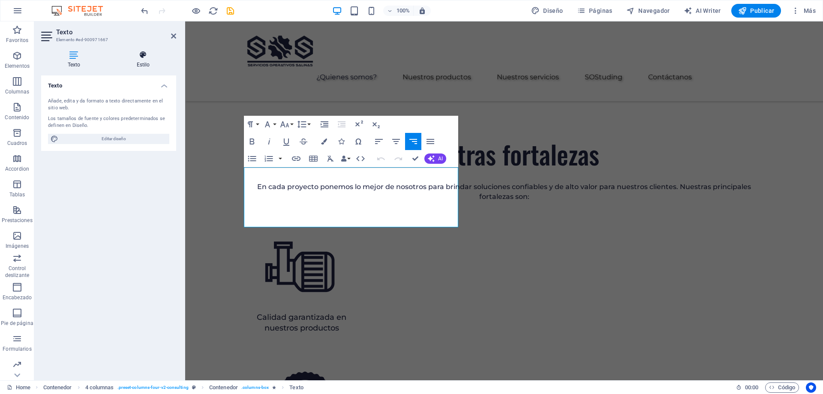
click at [136, 55] on icon at bounding box center [143, 55] width 66 height 9
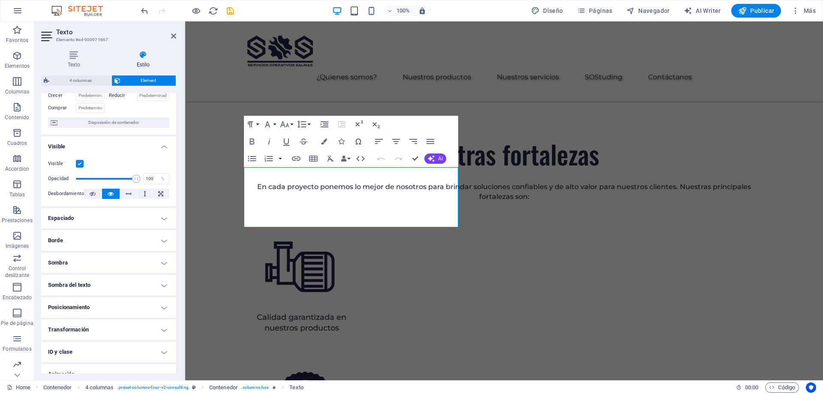
scroll to position [89, 0]
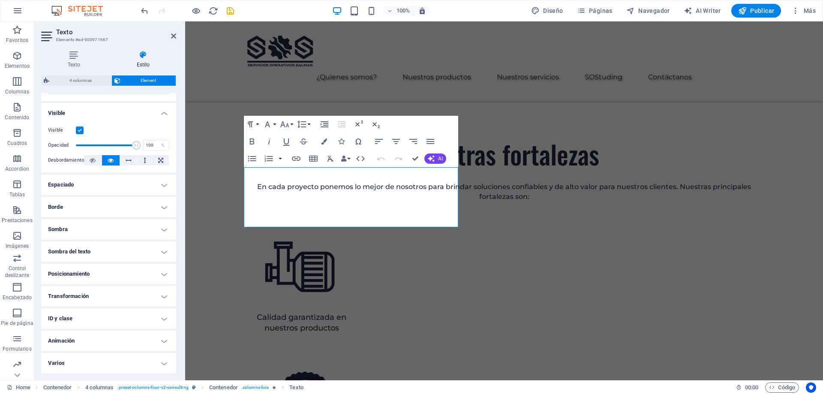
click at [87, 335] on h4 "Animación" at bounding box center [108, 340] width 135 height 21
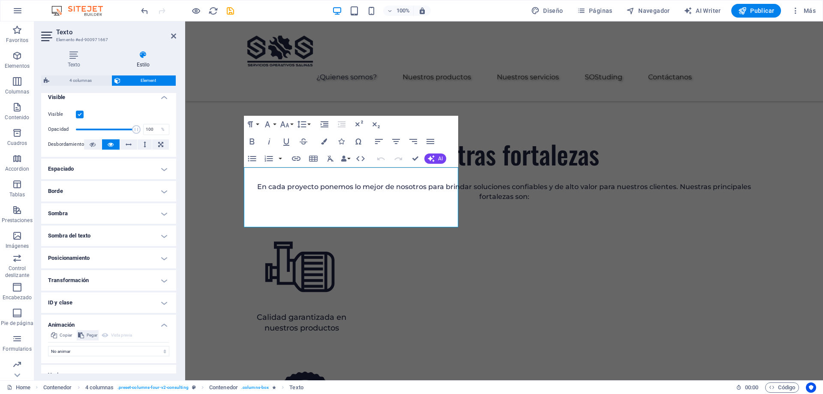
scroll to position [117, 0]
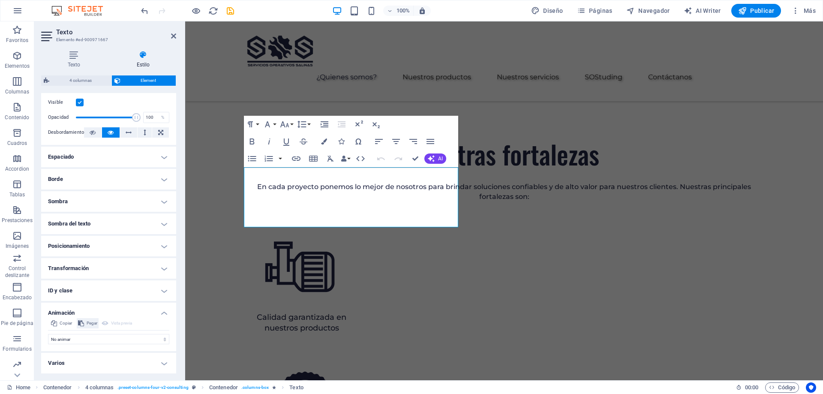
click at [88, 324] on span "Pegar" at bounding box center [92, 323] width 11 height 10
select select "shrink"
select select "scroll"
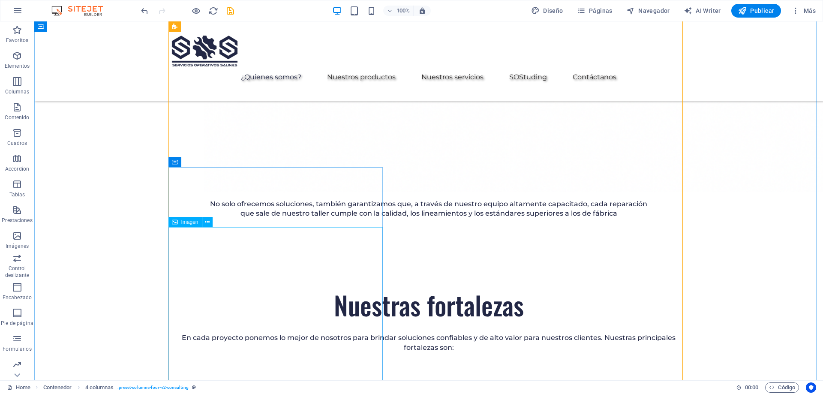
select select "%"
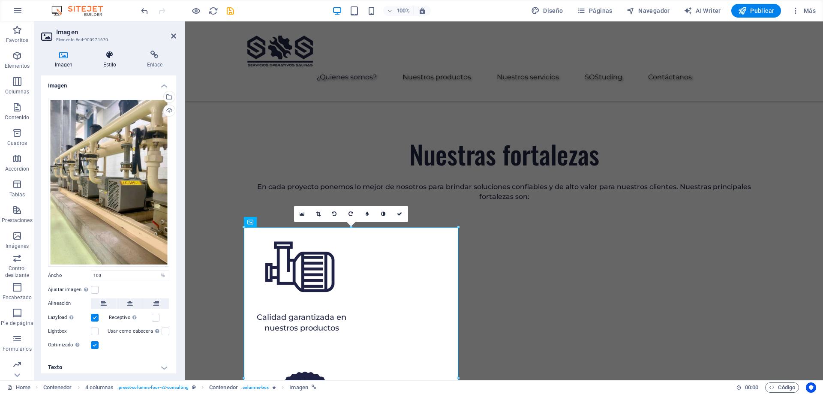
click at [113, 57] on icon at bounding box center [110, 55] width 40 height 9
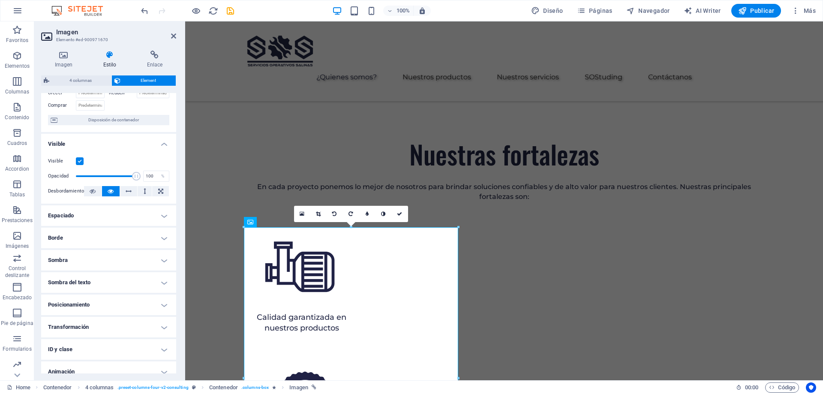
scroll to position [89, 0]
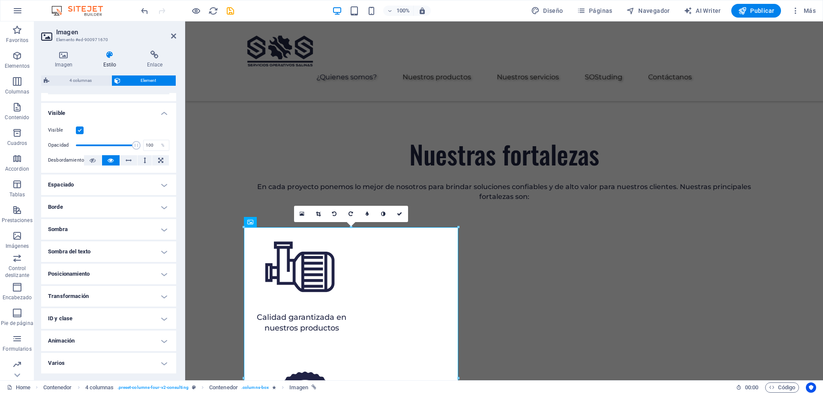
click at [86, 337] on h4 "Animación" at bounding box center [108, 340] width 135 height 21
click at [89, 349] on span "Pegar" at bounding box center [92, 351] width 11 height 10
select select "shrink"
select select "scroll"
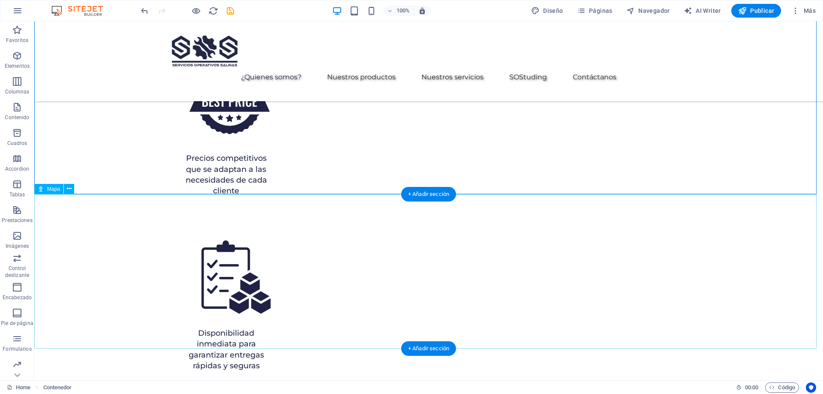
scroll to position [1931, 0]
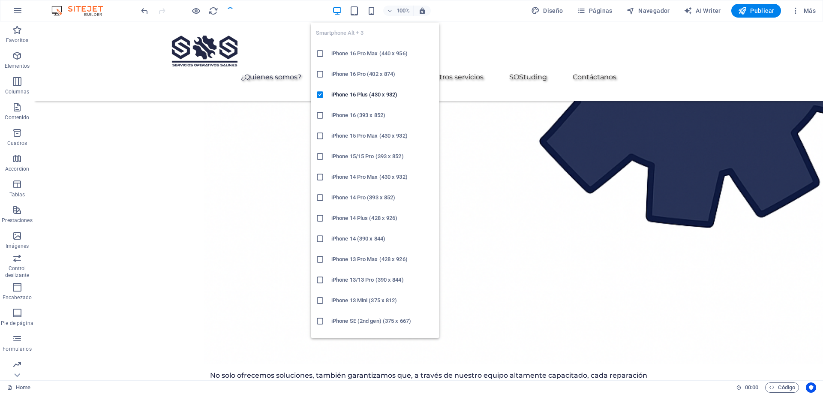
scroll to position [1203, 0]
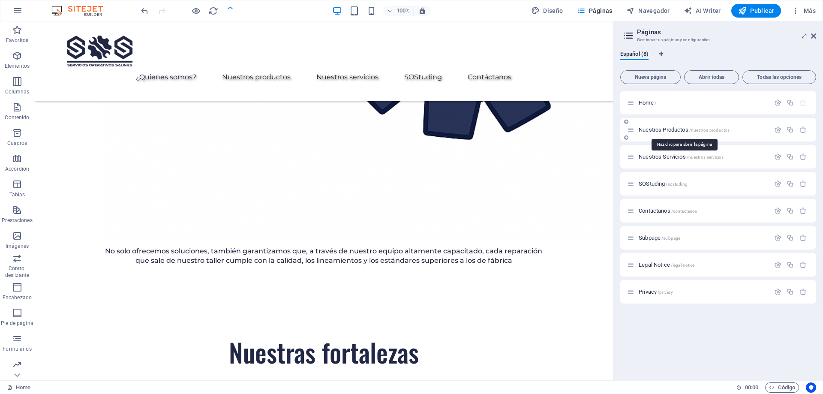
click at [704, 129] on span "/nuestros-productos" at bounding box center [709, 130] width 41 height 5
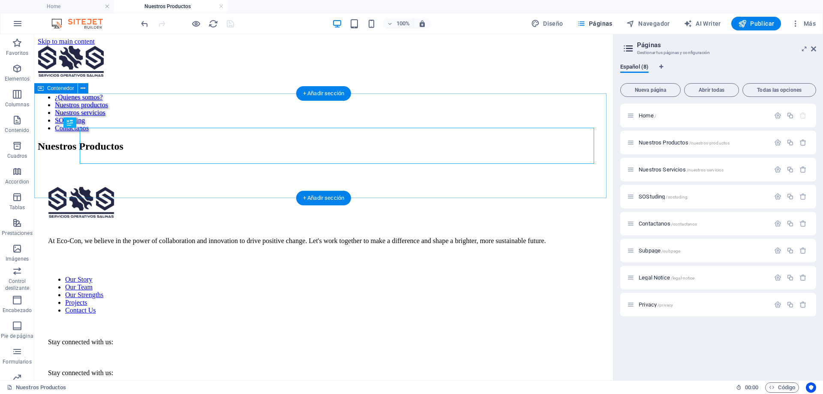
scroll to position [0, 0]
click at [225, 141] on div "Nuestros Productos" at bounding box center [324, 147] width 572 height 12
click at [216, 149] on div "Nuestros Productos" at bounding box center [324, 147] width 572 height 12
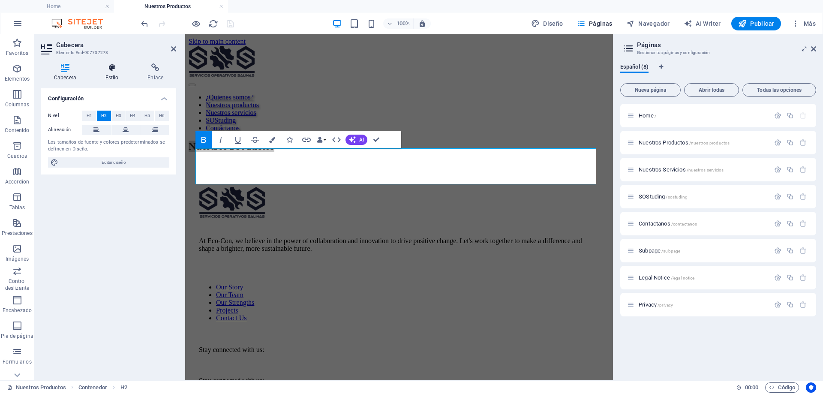
click at [112, 77] on h4 "Estilo" at bounding box center [114, 72] width 42 height 18
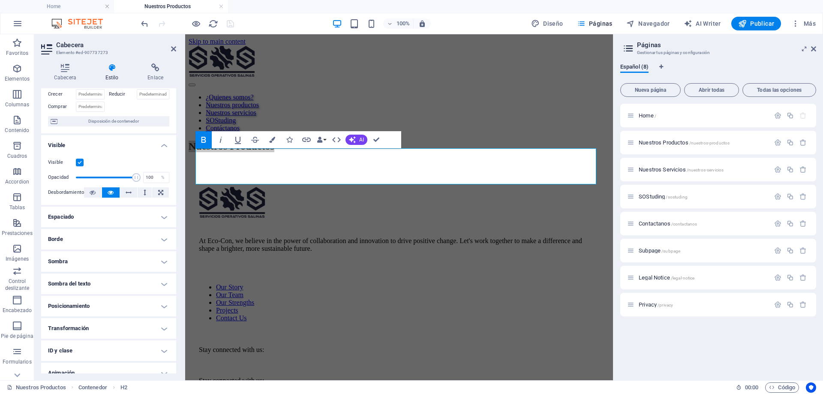
scroll to position [84, 0]
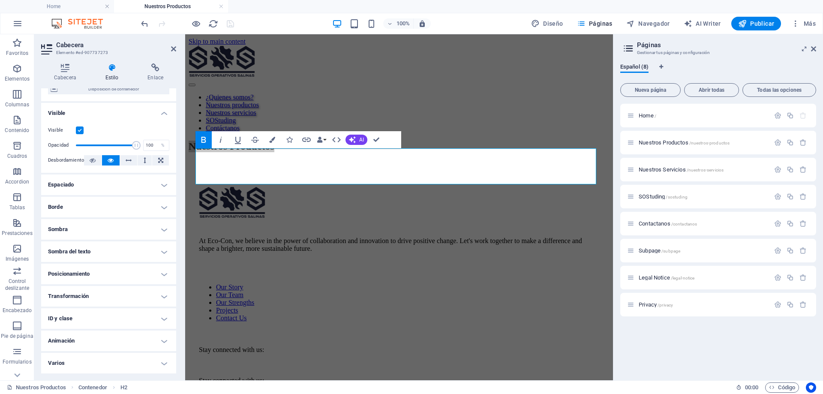
click at [115, 347] on h4 "Animación" at bounding box center [108, 340] width 135 height 21
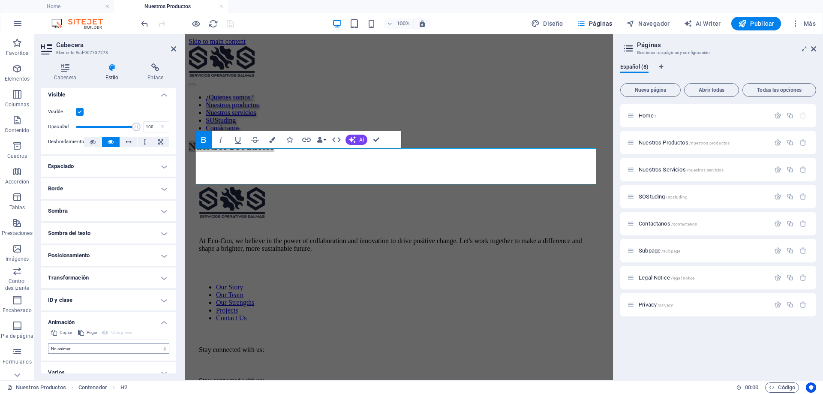
scroll to position [112, 0]
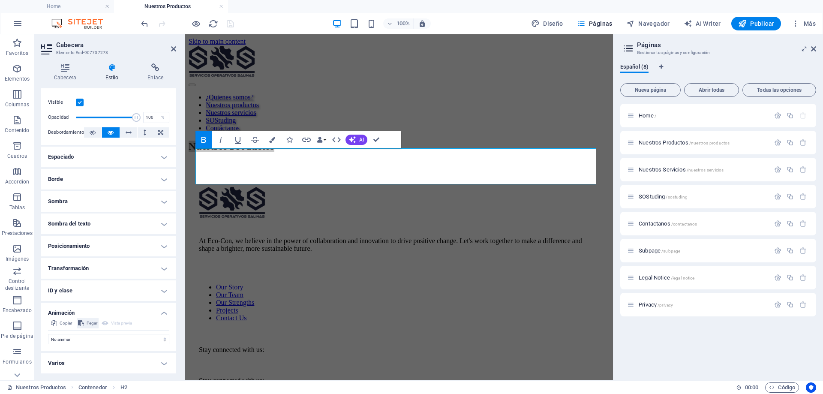
click at [87, 325] on span "Pegar" at bounding box center [92, 323] width 11 height 10
select select "shrink"
select select "scroll"
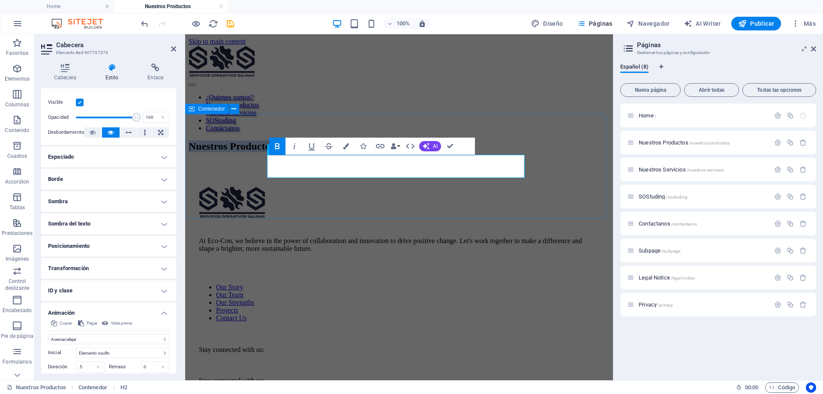
click at [570, 152] on div "Nuestros Productos" at bounding box center [399, 147] width 421 height 12
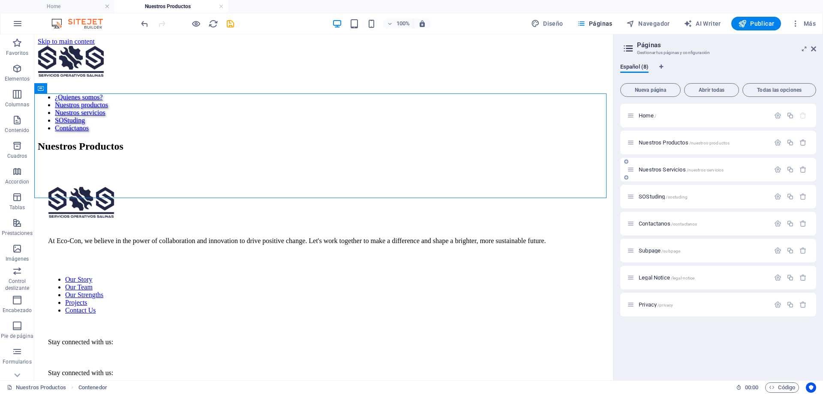
click at [689, 172] on span "/nuestros-servicios" at bounding box center [705, 170] width 37 height 5
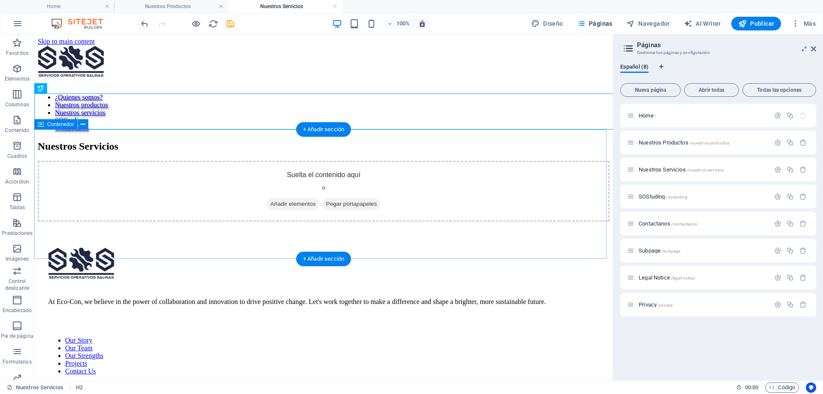
scroll to position [0, 0]
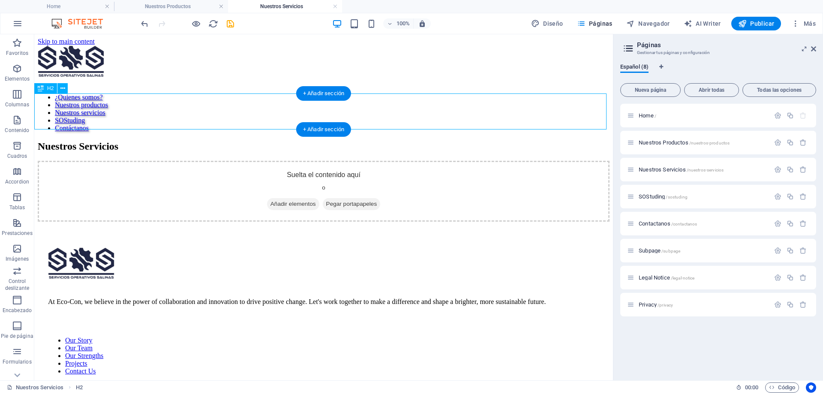
click at [164, 141] on div "Nuestros Servicios" at bounding box center [324, 147] width 572 height 12
click at [180, 141] on div "Nuestros Servicios" at bounding box center [324, 147] width 572 height 12
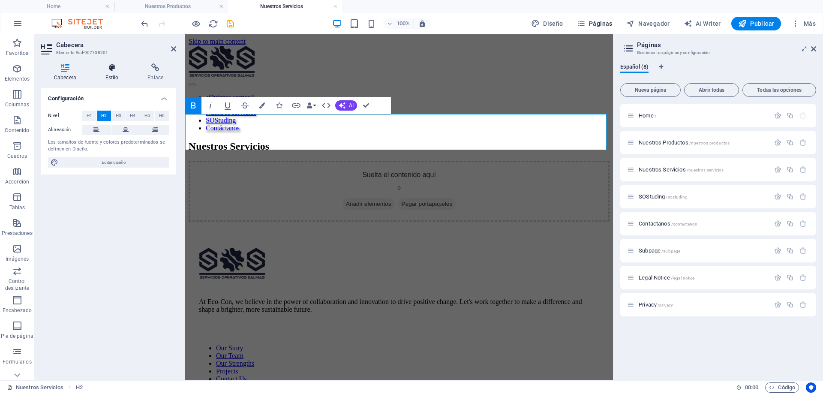
click at [110, 71] on icon at bounding box center [112, 67] width 39 height 9
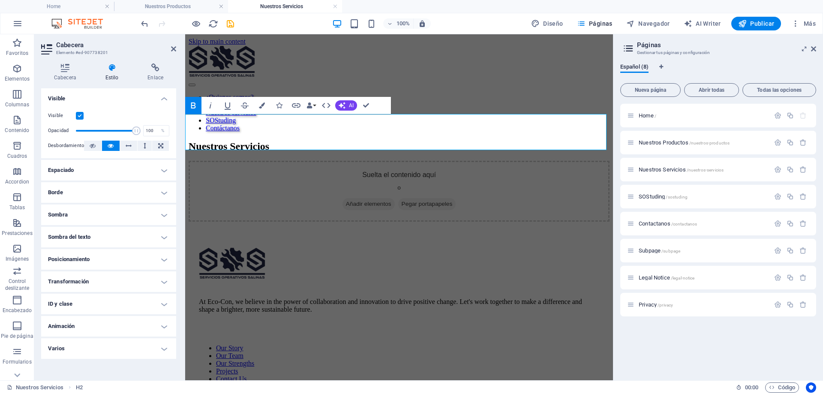
click at [102, 323] on h4 "Animación" at bounding box center [108, 326] width 135 height 21
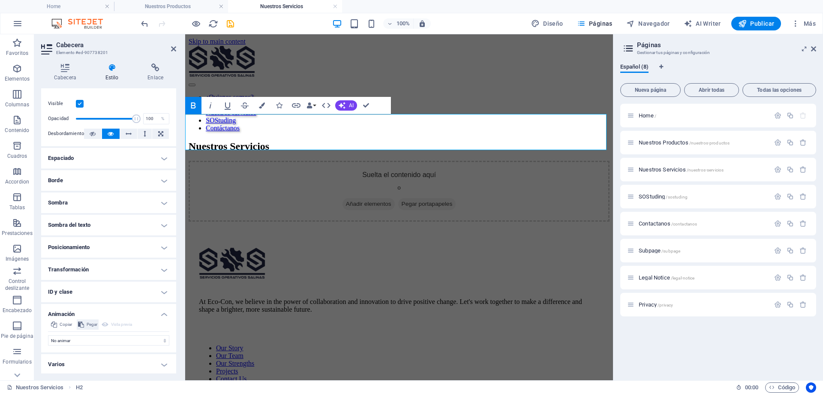
scroll to position [13, 0]
click at [89, 327] on span "Pegar" at bounding box center [92, 323] width 11 height 10
select select "shrink"
select select "scroll"
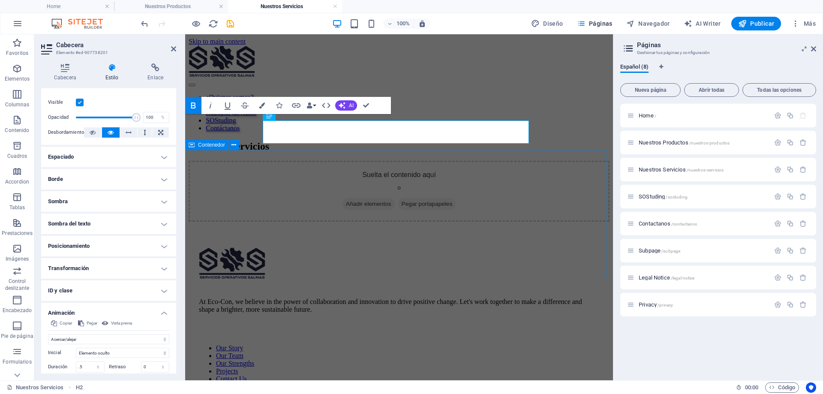
click at [569, 161] on div "Suelta el contenido aquí o Añadir elementos Pegar portapapeles" at bounding box center [399, 191] width 421 height 61
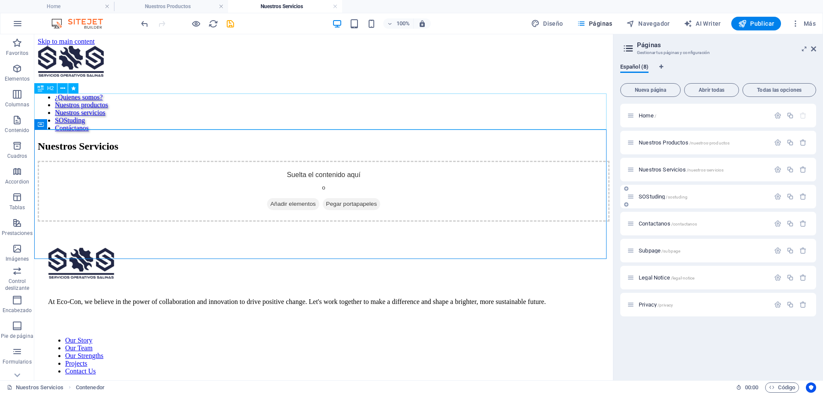
click at [691, 196] on p "SOStuding /sostuding" at bounding box center [703, 197] width 129 height 6
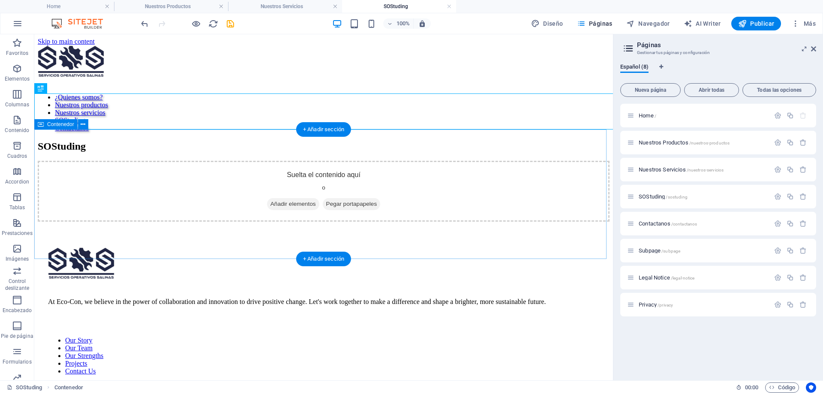
scroll to position [0, 0]
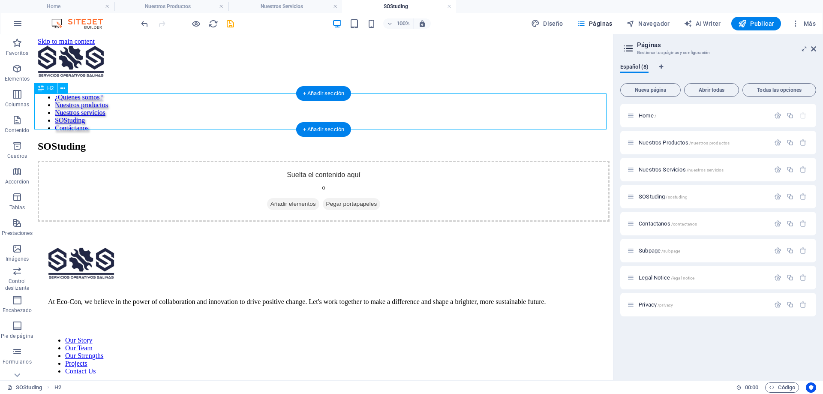
click at [123, 141] on div "SOStuding" at bounding box center [324, 147] width 572 height 12
click at [103, 141] on div "SOStuding" at bounding box center [324, 147] width 572 height 12
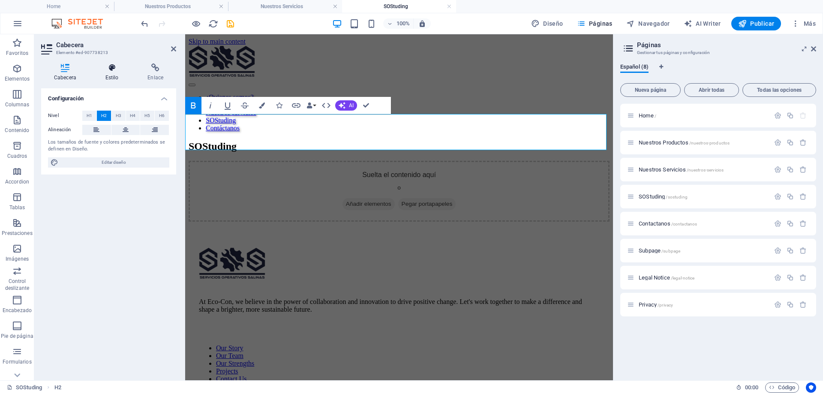
click at [106, 71] on icon at bounding box center [112, 67] width 39 height 9
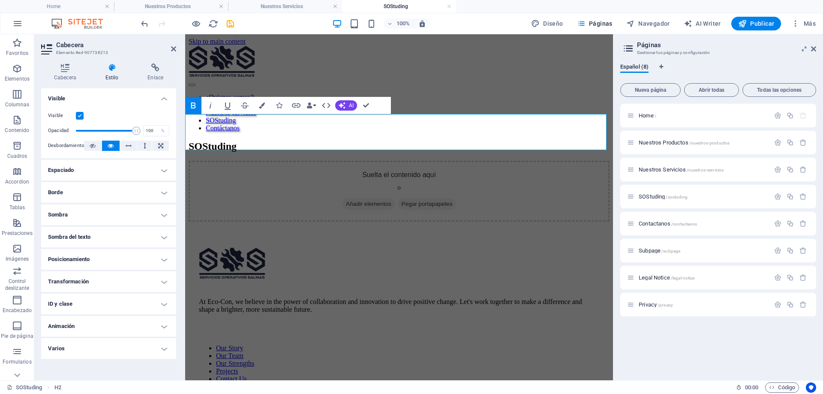
click at [123, 324] on h4 "Animación" at bounding box center [108, 326] width 135 height 21
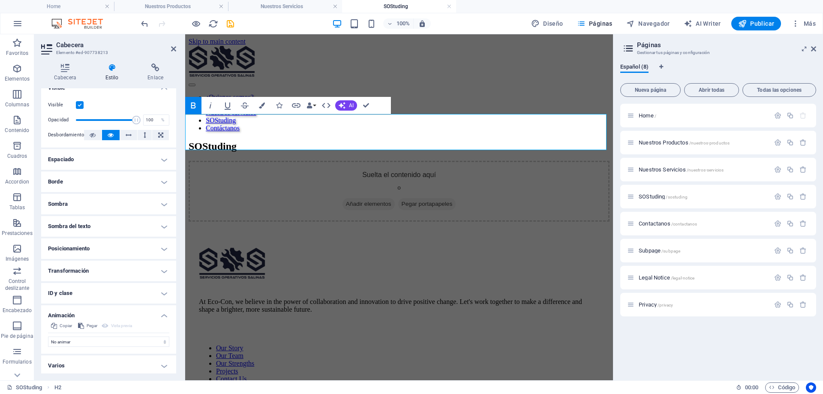
scroll to position [13, 0]
click at [87, 324] on span "Pegar" at bounding box center [92, 323] width 11 height 10
select select "shrink"
select select "scroll"
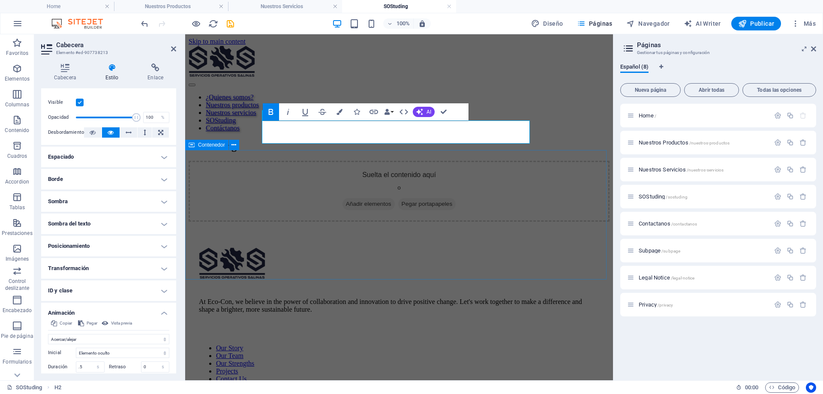
click at [416, 168] on div "Suelta el contenido aquí o Añadir elementos Pegar portapapeles" at bounding box center [399, 191] width 421 height 61
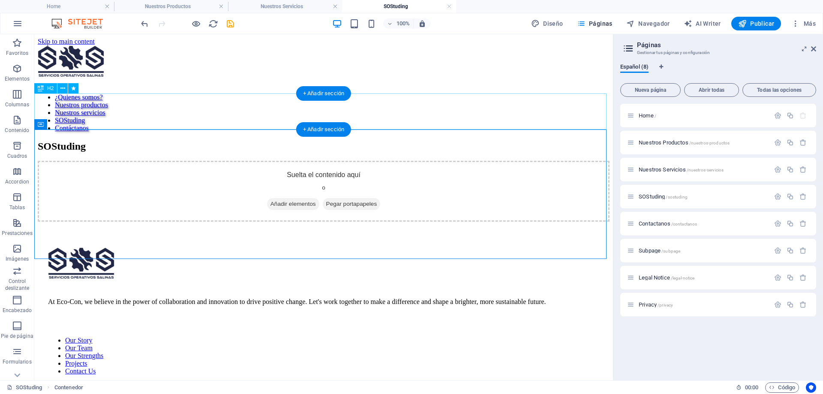
drag, startPoint x: 529, startPoint y: 114, endPoint x: 559, endPoint y: 120, distance: 30.6
click at [530, 141] on div "SOStuding" at bounding box center [324, 147] width 572 height 12
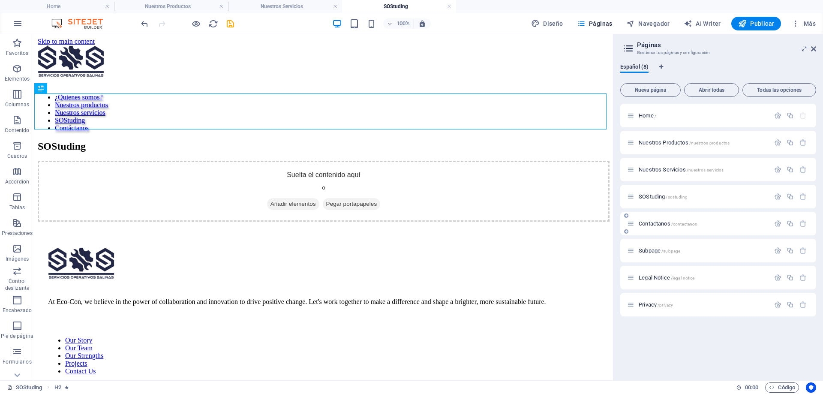
click at [694, 222] on span "/contactanos" at bounding box center [684, 224] width 26 height 5
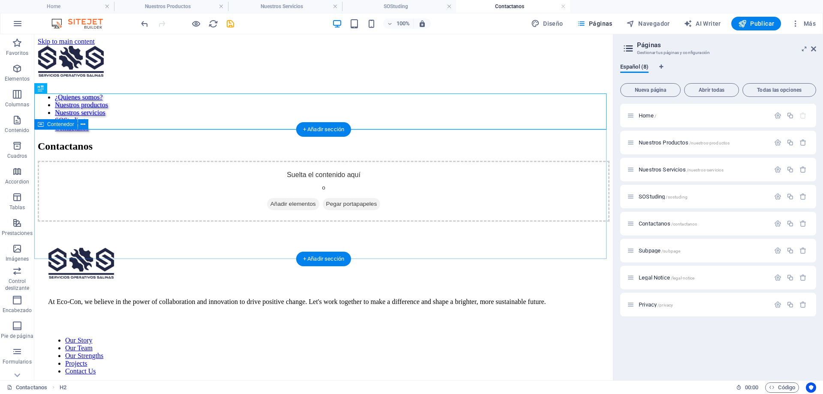
scroll to position [0, 0]
click at [102, 141] on div "Contactanos" at bounding box center [324, 147] width 572 height 12
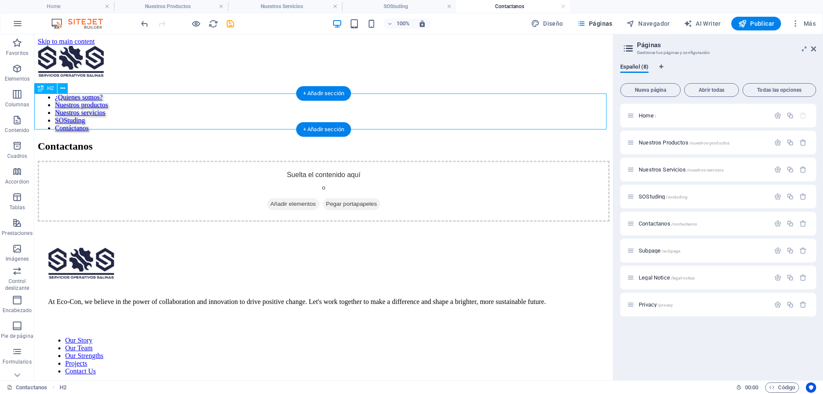
click at [129, 141] on div "Contactanos" at bounding box center [324, 147] width 572 height 12
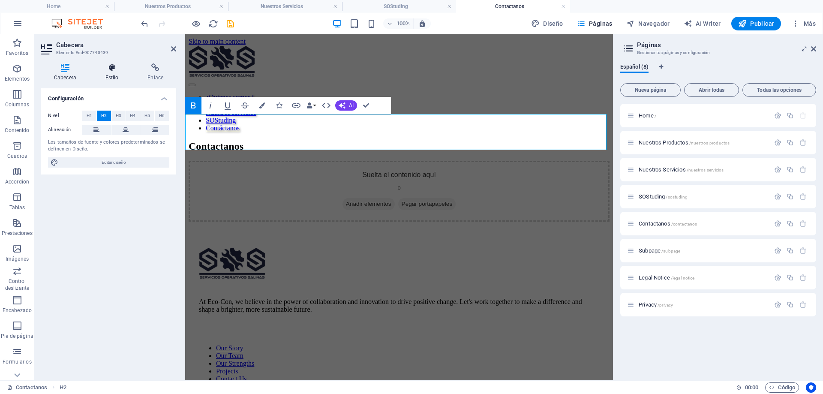
click at [117, 72] on h4 "Estilo" at bounding box center [114, 72] width 42 height 18
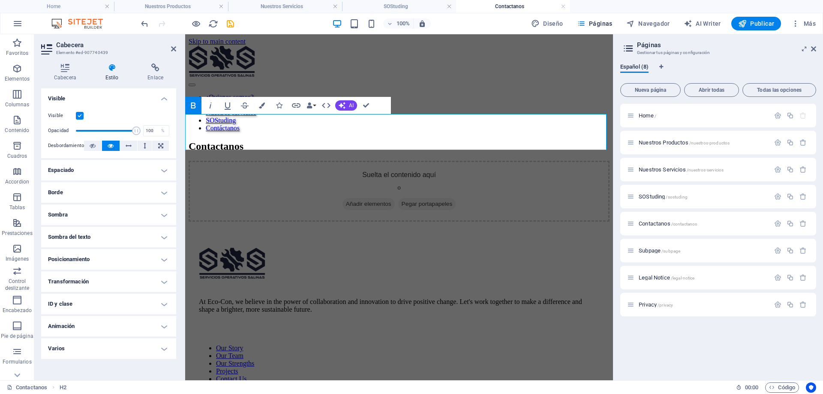
click at [106, 330] on h4 "Animación" at bounding box center [108, 326] width 135 height 21
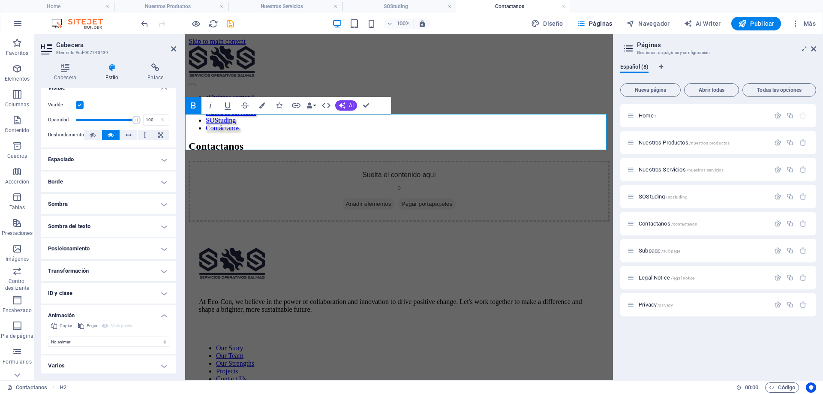
scroll to position [13, 0]
click at [86, 324] on button "Pegar" at bounding box center [88, 323] width 22 height 10
select select "shrink"
select select "scroll"
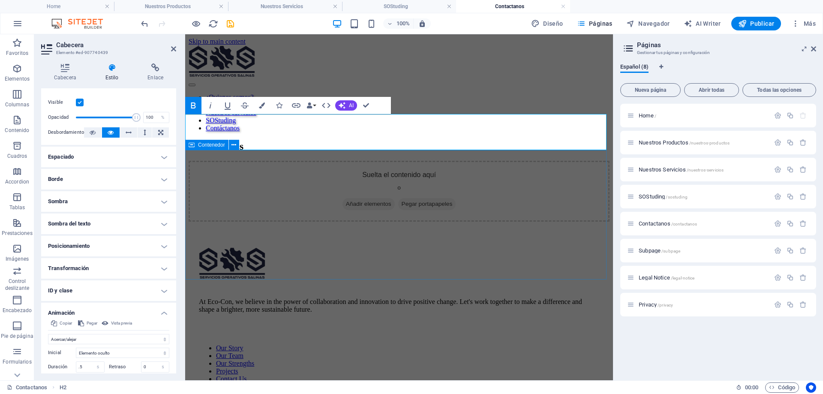
click at [530, 200] on div "Suelta el contenido aquí o Añadir elementos Pegar portapapeles" at bounding box center [399, 191] width 421 height 61
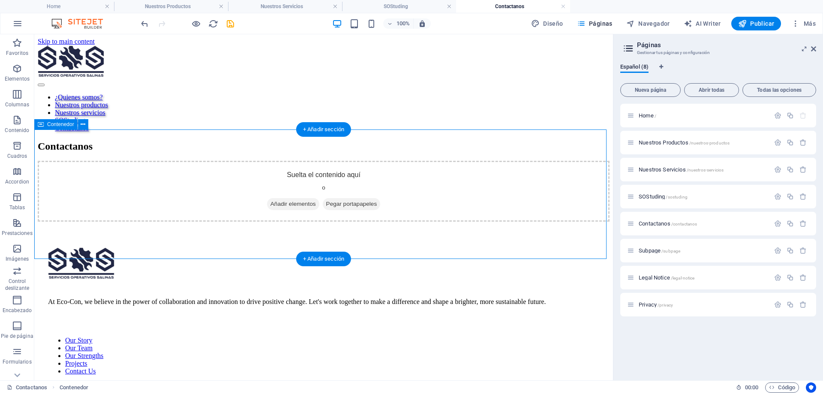
click at [541, 168] on div "Suelta el contenido aquí o Añadir elementos Pegar portapapeles" at bounding box center [324, 191] width 572 height 61
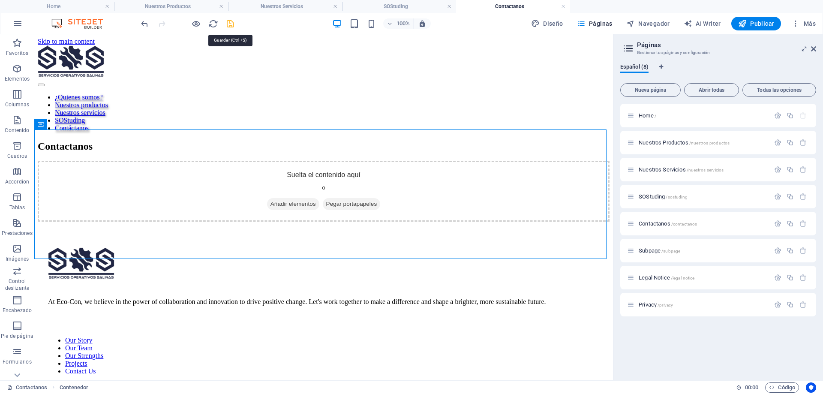
click at [234, 27] on icon "save" at bounding box center [230, 24] width 10 height 10
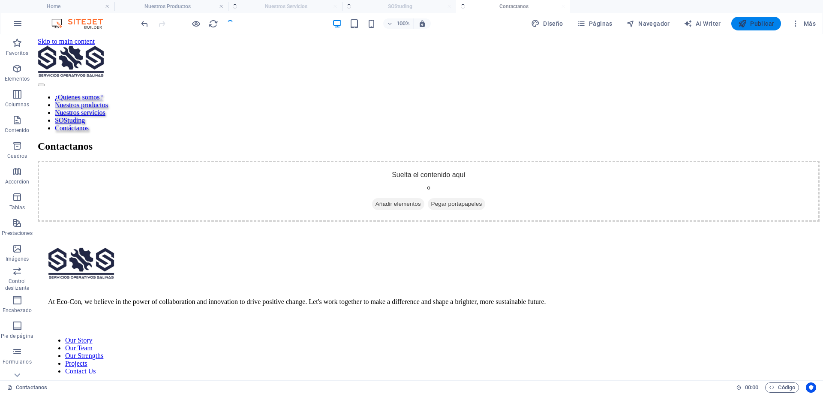
click at [767, 21] on span "Publicar" at bounding box center [756, 23] width 36 height 9
click at [747, 24] on icon "button" at bounding box center [742, 23] width 9 height 9
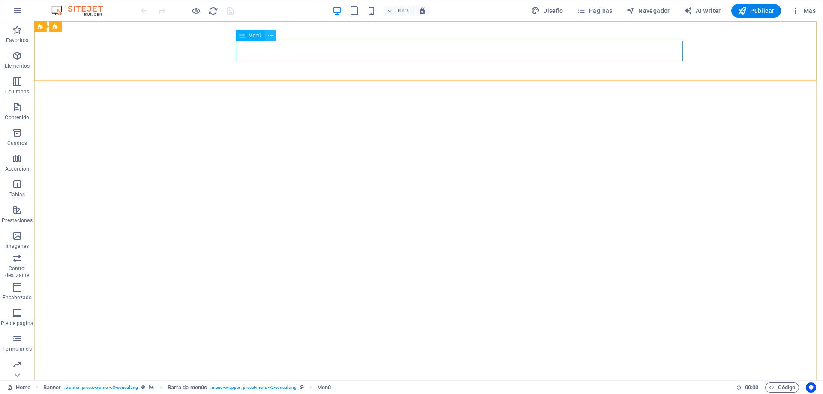
click at [268, 34] on icon at bounding box center [270, 35] width 5 height 9
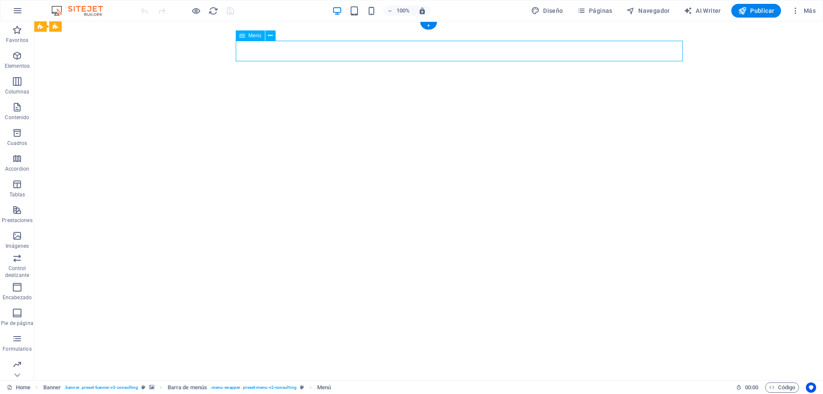
select select "1"
select select
select select "2"
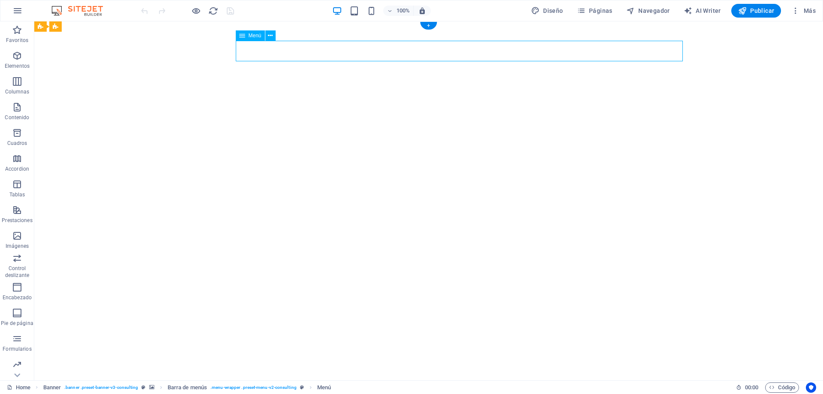
select select
select select "3"
select select
select select "4"
select select
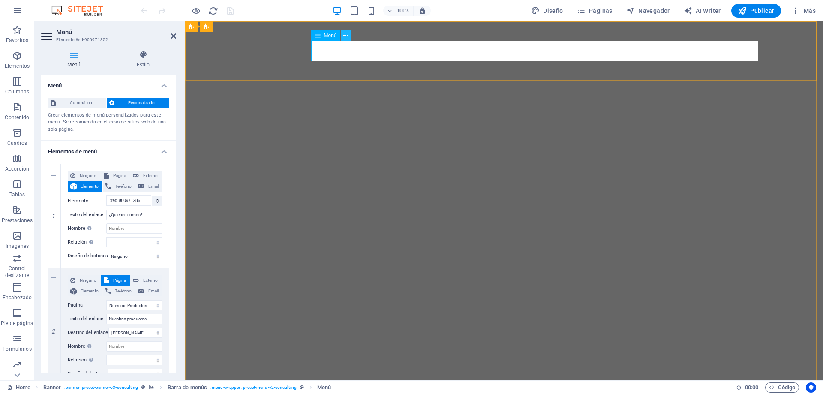
click at [347, 37] on icon at bounding box center [345, 35] width 5 height 9
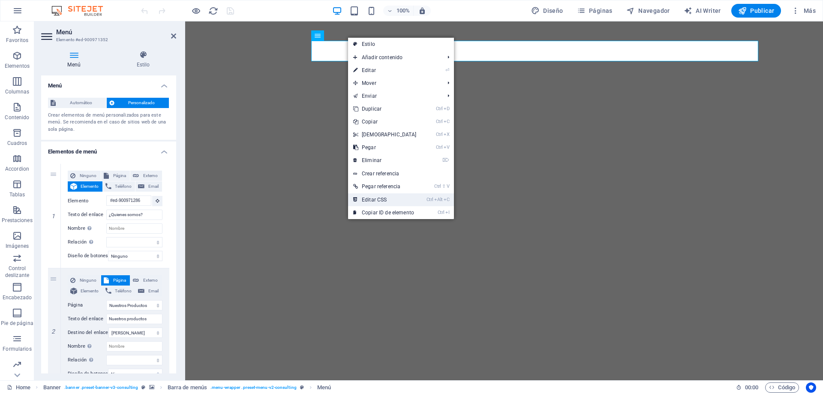
click at [394, 198] on link "Ctrl Alt C Editar CSS" at bounding box center [385, 199] width 74 height 13
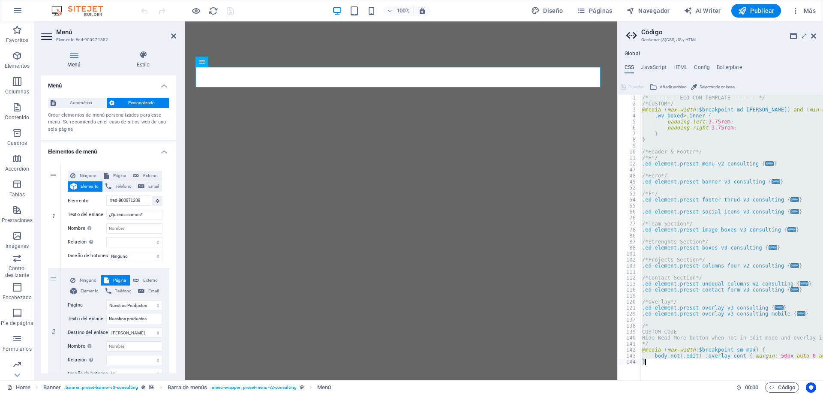
drag, startPoint x: 642, startPoint y: 97, endPoint x: 750, endPoint y: 393, distance: 315.0
click at [750, 380] on div "Home Favoritos Elementos Columnas Contenido Cuadros Accordion Tablas Prestacion…" at bounding box center [411, 200] width 823 height 359
type textarea "/*Overlay*/"
type textarea ".ed-element.preset-unequal-columns-v2-consulting {"
type textarea ".ed-element.preset-image-boxes-v3-consulting {"
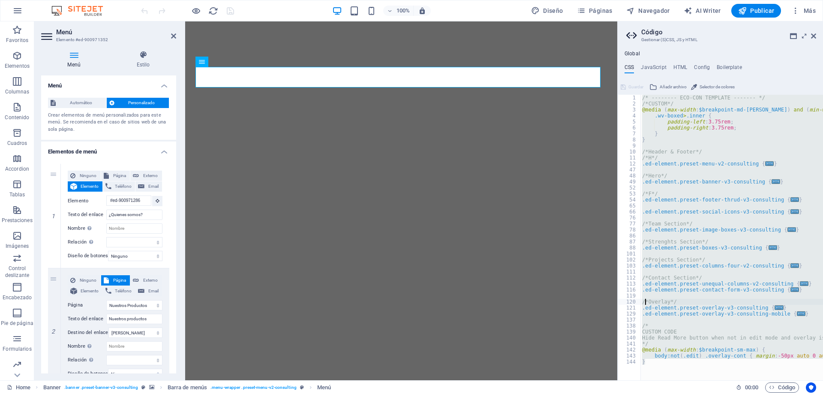
type textarea "/*F*/"
drag, startPoint x: 650, startPoint y: 362, endPoint x: 624, endPoint y: 56, distance: 307.1
click at [624, 56] on div "Global CSS JavaScript HTML Config Boilerplate } 1 2 3 4 5 6 7 8 9 10 11 12 47 4…" at bounding box center [720, 216] width 205 height 330
type textarea "/* -------- ECO-CON TEMPLATE ------- */ /*CUSTOM*/"
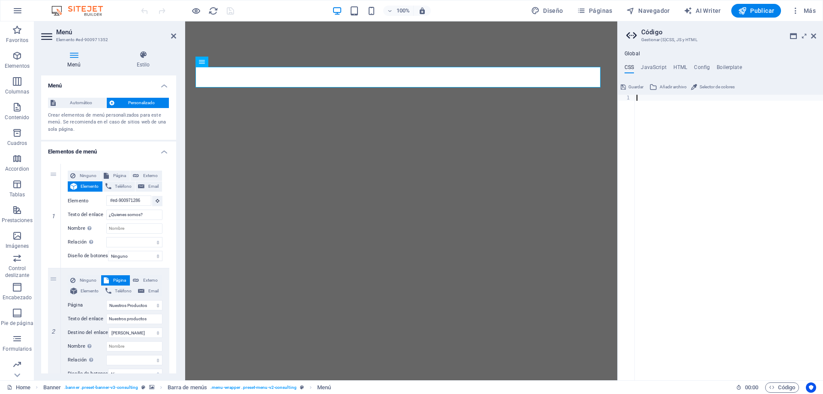
paste textarea "white-space: nowrap;"
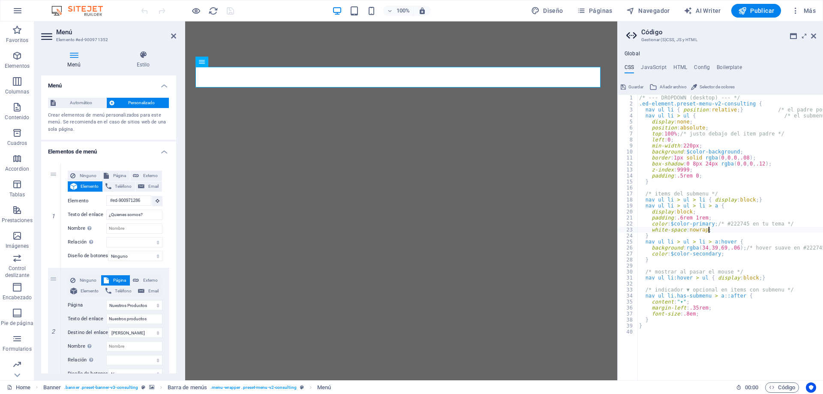
click at [751, 228] on div "/* --- DROPDOWN (desktop) --- */ .ed-element.preset-menu-v2-consulting { nav ul…" at bounding box center [755, 240] width 237 height 291
click at [760, 270] on div "/* --- DROPDOWN (desktop) --- */ .ed-element.preset-menu-v2-consulting { nav ul…" at bounding box center [755, 240] width 237 height 291
click at [765, 301] on div "/* --- DROPDOWN (desktop) --- */ .ed-element.preset-menu-v2-consulting { nav ul…" at bounding box center [755, 240] width 237 height 291
drag, startPoint x: 732, startPoint y: 323, endPoint x: 723, endPoint y: 325, distance: 9.3
click at [732, 324] on div "/* --- DROPDOWN (desktop) --- */ .ed-element.preset-menu-v2-consulting { nav ul…" at bounding box center [755, 240] width 237 height 291
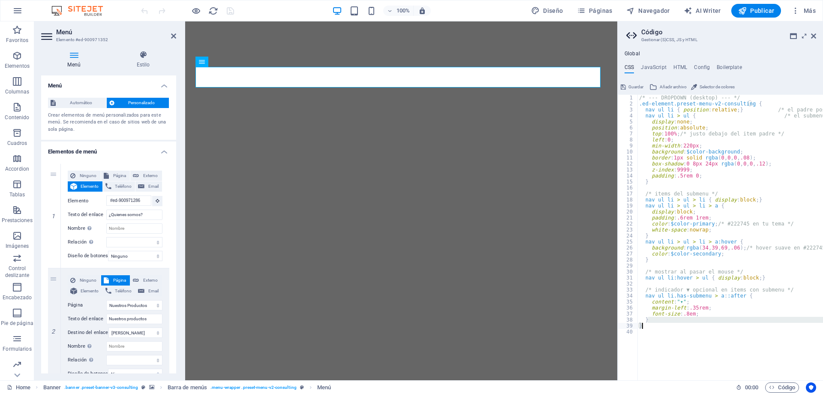
type textarea "} }"
drag, startPoint x: 712, startPoint y: 334, endPoint x: 729, endPoint y: 301, distance: 36.4
click at [713, 335] on div "/* --- DROPDOWN (desktop) --- */ .ed-element.preset-menu-v2-consulting { nav ul…" at bounding box center [755, 240] width 237 height 291
click at [813, 34] on icon at bounding box center [813, 36] width 5 height 7
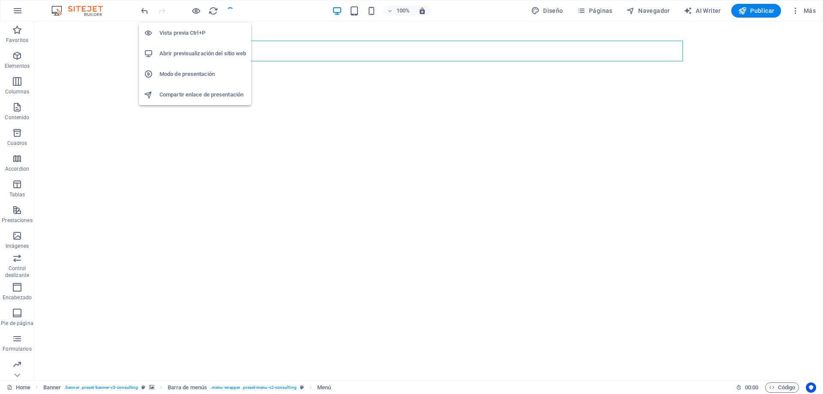
click at [192, 32] on h6 "Vista previa Ctrl+P" at bounding box center [202, 33] width 87 height 10
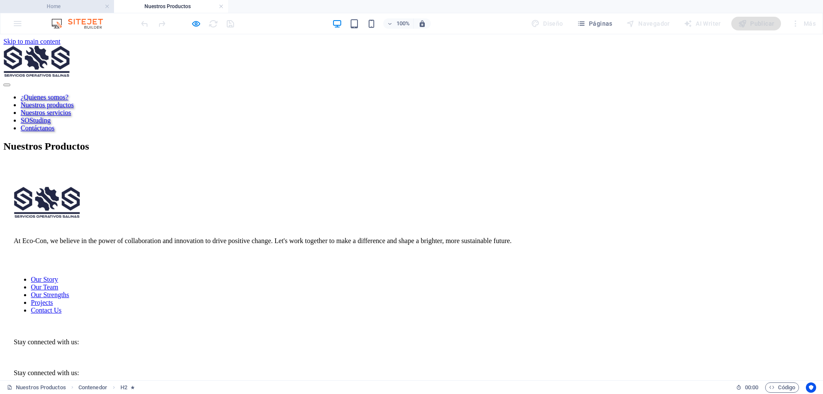
click at [73, 7] on h4 "Home" at bounding box center [57, 6] width 114 height 9
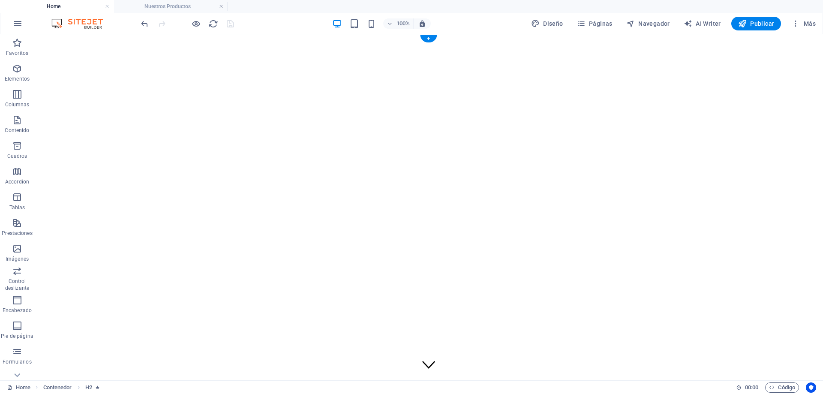
click at [770, 114] on figure at bounding box center [428, 227] width 789 height 386
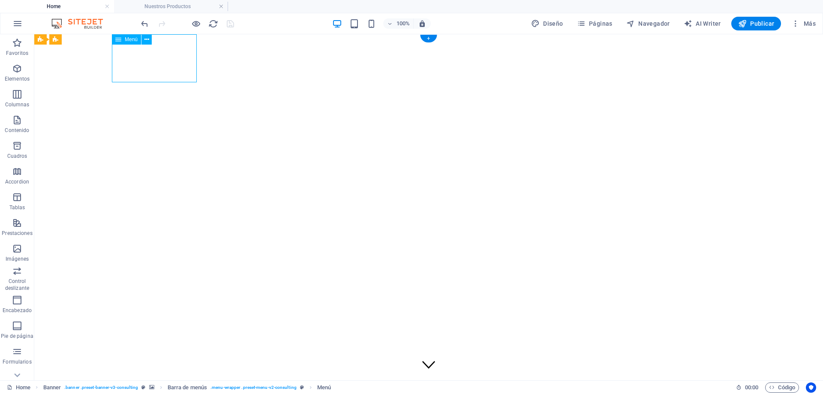
select select "1"
select select
select select "2"
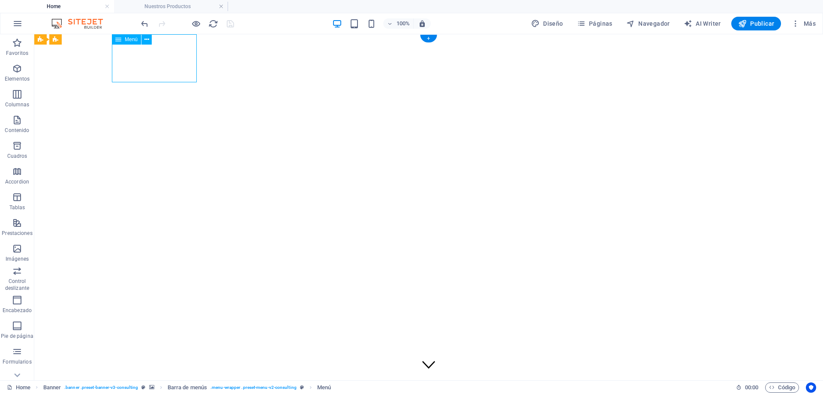
select select
select select "3"
select select
select select "4"
select select
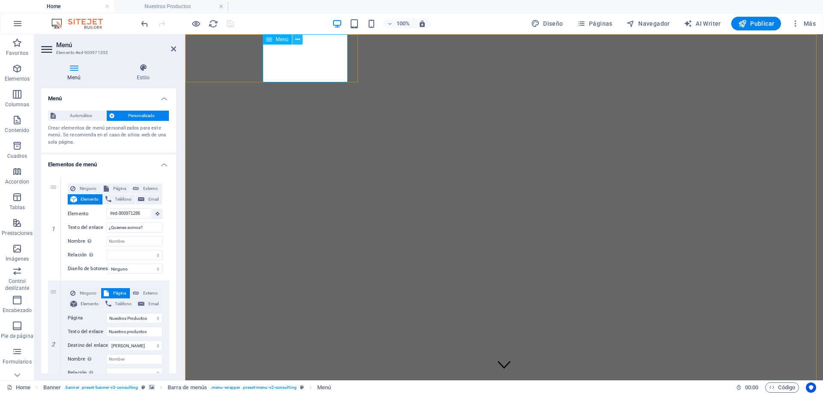
click at [296, 41] on icon at bounding box center [297, 39] width 5 height 9
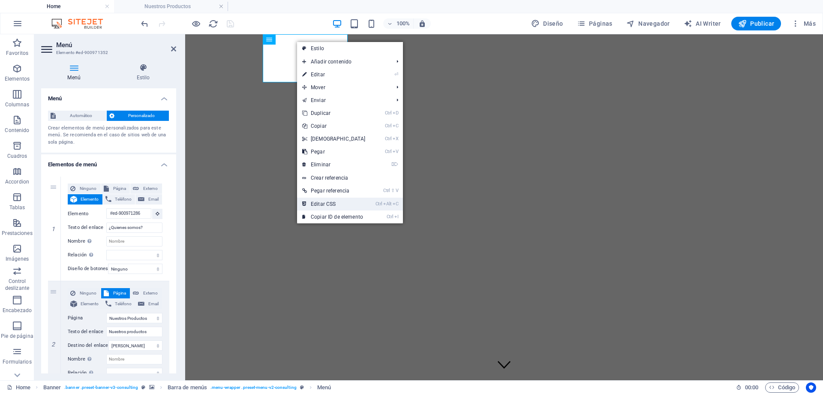
drag, startPoint x: 340, startPoint y: 204, endPoint x: 155, endPoint y: 170, distance: 187.9
click at [340, 204] on link "Ctrl Alt C Editar CSS" at bounding box center [334, 204] width 74 height 13
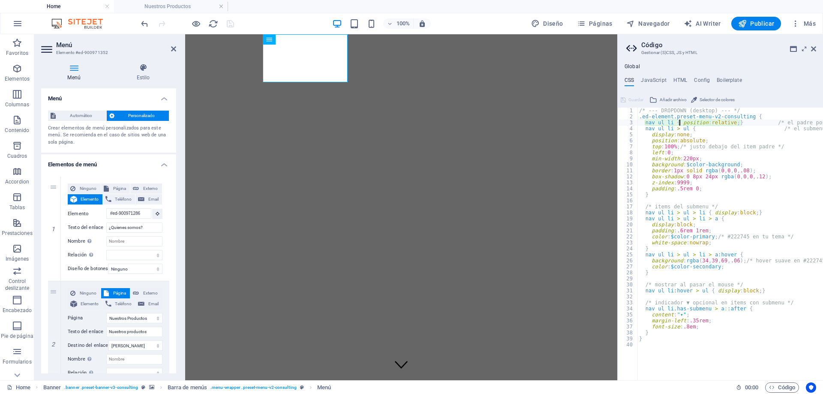
click at [688, 353] on div "/* --- DROPDOWN (desktop) --- */ .ed-element.preset-menu-v2-consulting { nav ul…" at bounding box center [755, 247] width 237 height 278
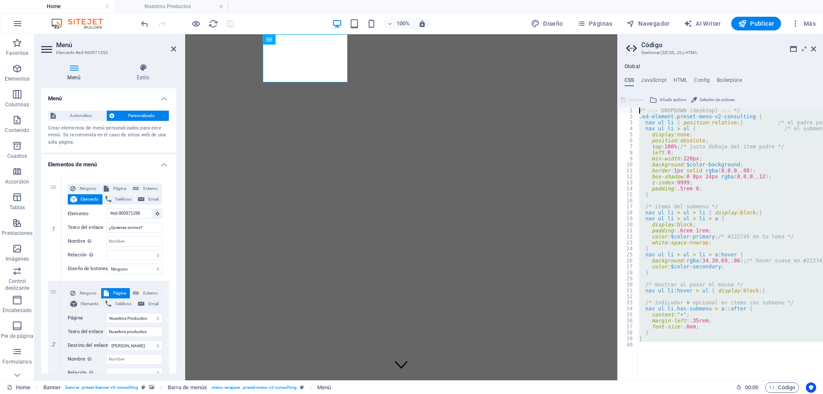
drag, startPoint x: 651, startPoint y: 348, endPoint x: 617, endPoint y: 50, distance: 299.8
click at [617, 50] on aside "Código Gestionar (S)CSS, JS y HTML Global CSS JavaScript HTML Config Boilerplat…" at bounding box center [720, 207] width 206 height 346
type textarea "/* --- DROPDOWN (desktop) --- */ .ed-element.preset-menu-v2-consulting {"
paste textarea
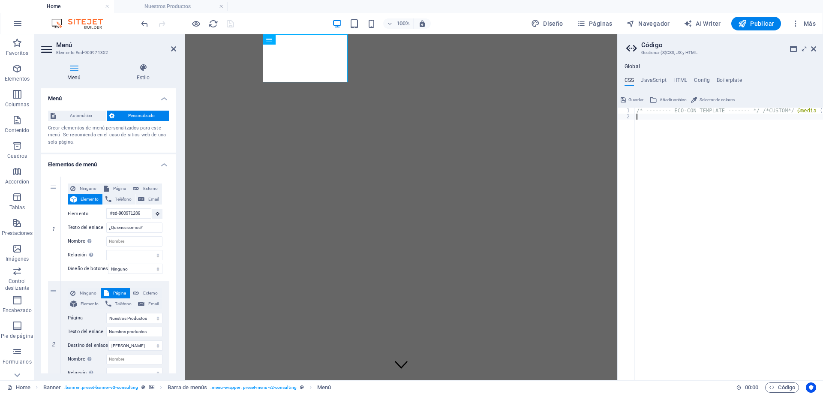
scroll to position [0, 11398]
type textarea "}"
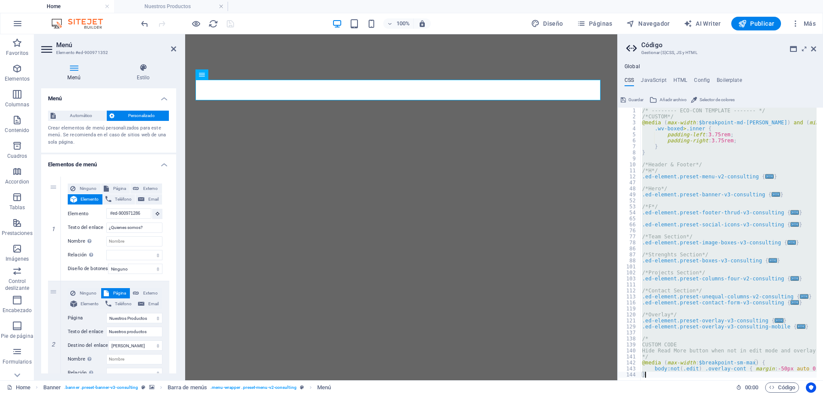
type textarea "body:not(.edit) .overlay-cont { margin: -50px auto 0 auto !important; } }"
click at [705, 181] on div "/* -------- ECO-CON TEMPLATE ------- */ /*CUSTOM*/ @media ( max-width : $breakp…" at bounding box center [728, 244] width 176 height 273
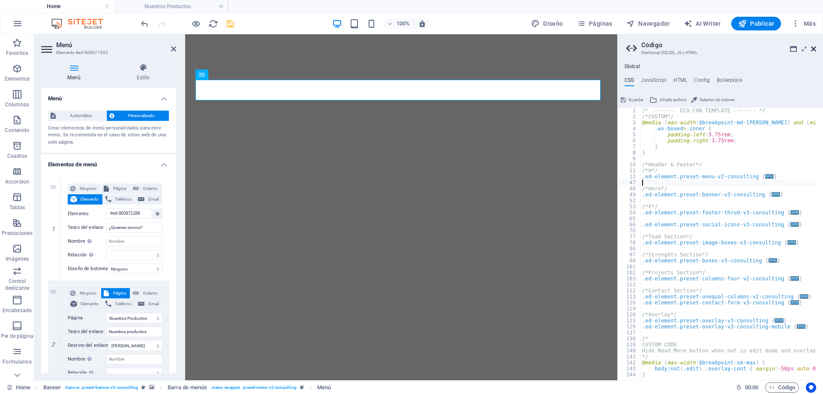
click at [813, 49] on icon at bounding box center [813, 48] width 5 height 7
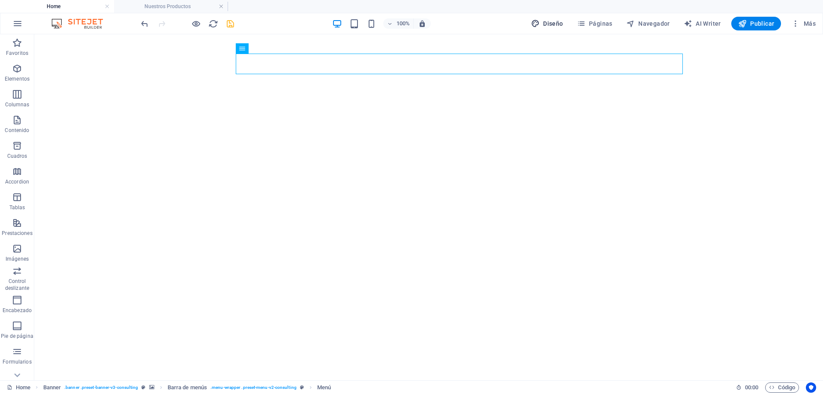
click at [552, 26] on span "Diseño" at bounding box center [547, 23] width 32 height 9
select select "px"
select select "400"
select select "px"
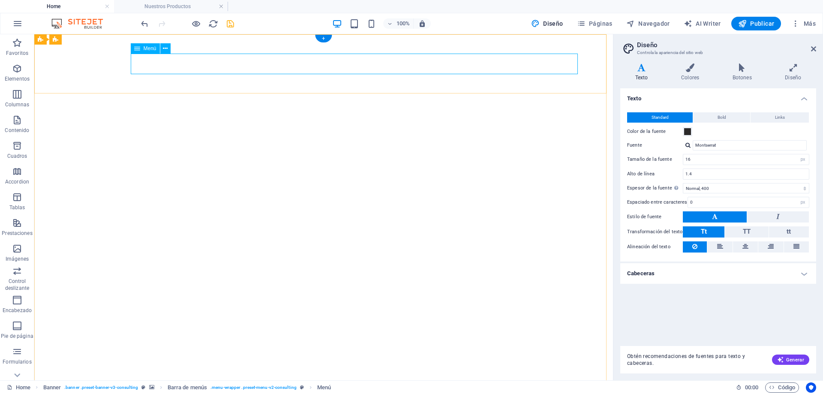
click at [742, 71] on icon at bounding box center [741, 67] width 49 height 9
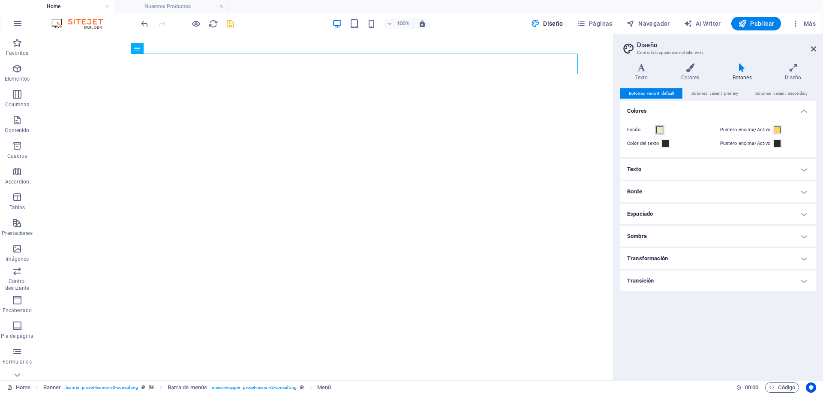
click at [660, 130] on span at bounding box center [659, 129] width 7 height 7
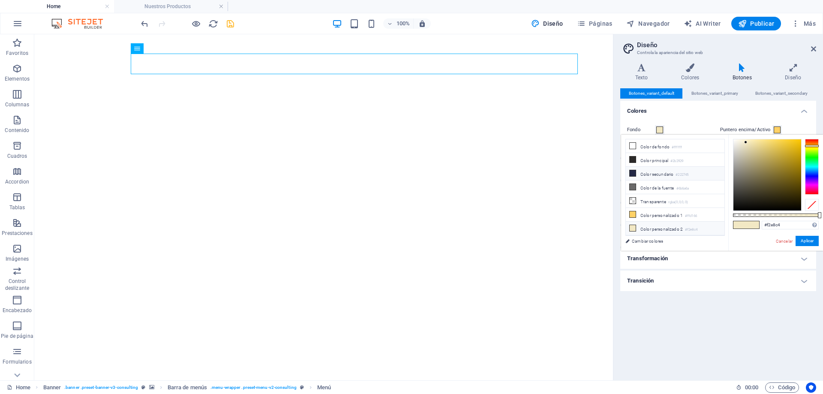
click at [660, 171] on li "Color secundario #222745" at bounding box center [675, 174] width 99 height 14
type input "#222745"
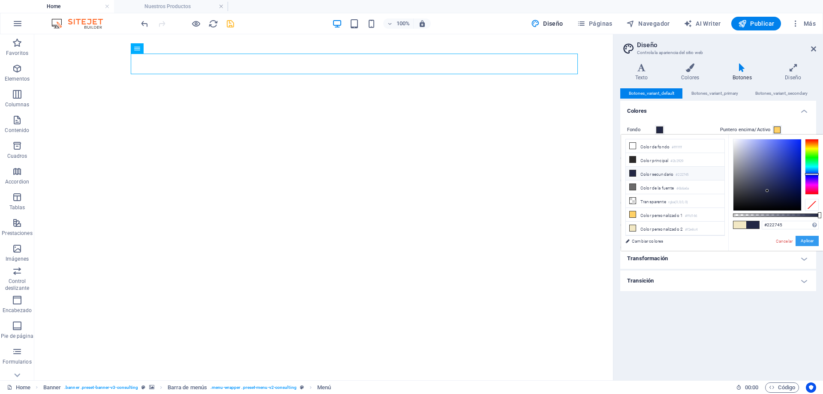
click at [810, 243] on button "Aplicar" at bounding box center [806, 241] width 23 height 10
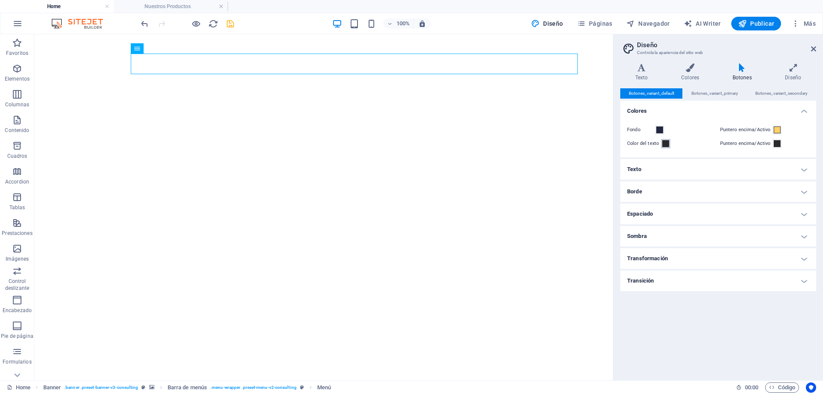
click at [666, 141] on span at bounding box center [665, 143] width 7 height 7
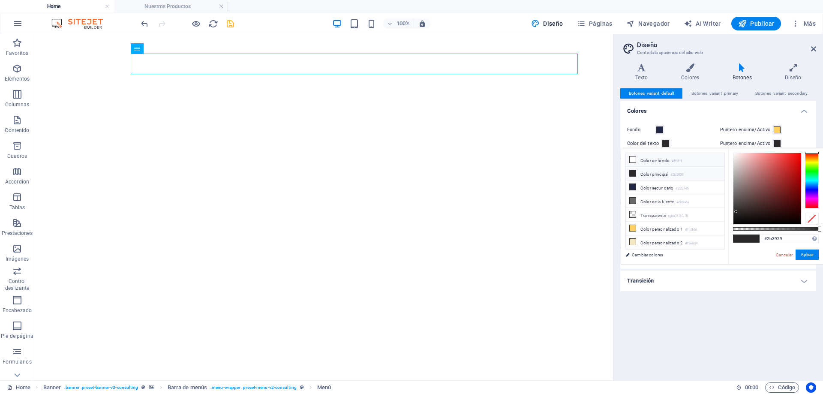
click at [646, 162] on li "Color de fondo #ffffff" at bounding box center [675, 160] width 99 height 14
type input "#ffffff"
click at [807, 255] on button "Aplicar" at bounding box center [806, 254] width 23 height 10
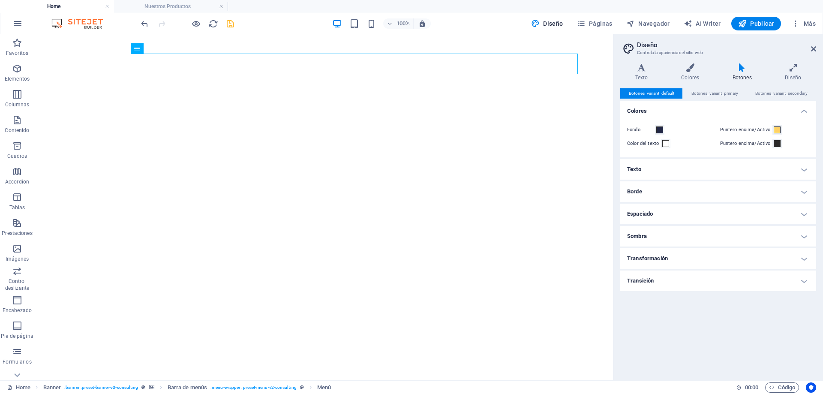
click at [683, 284] on h4 "Transición" at bounding box center [718, 280] width 196 height 21
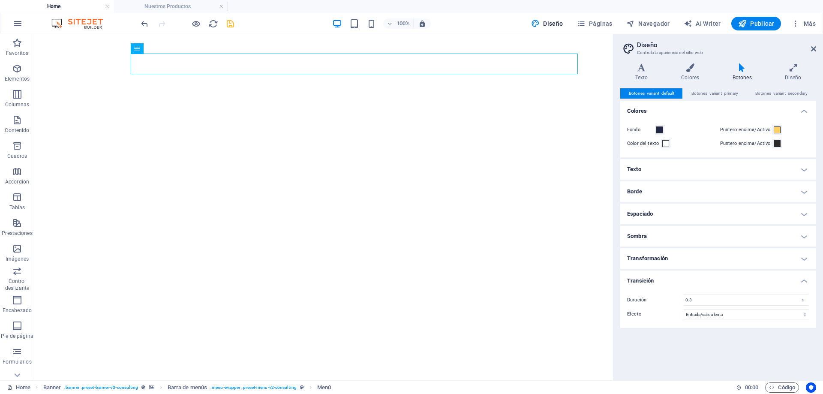
click at [720, 277] on h4 "Transición" at bounding box center [718, 277] width 196 height 15
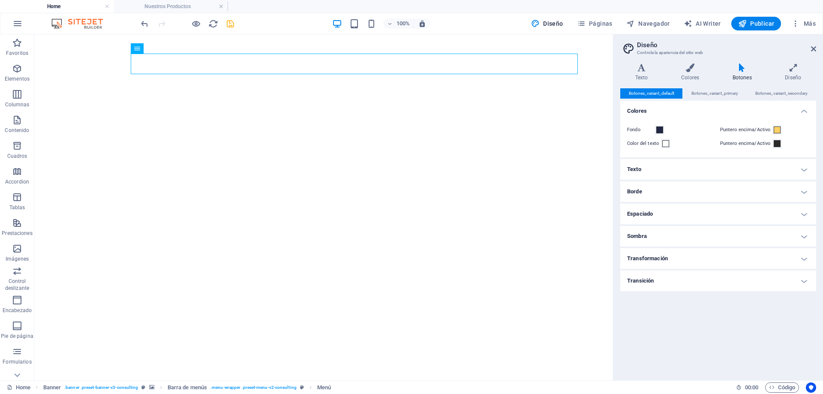
click at [699, 239] on h4 "Sombra" at bounding box center [718, 236] width 196 height 21
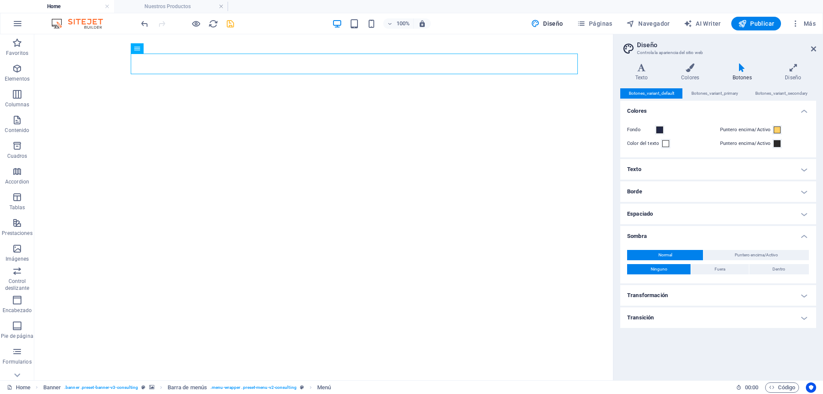
click at [699, 237] on h4 "Sombra" at bounding box center [718, 233] width 196 height 15
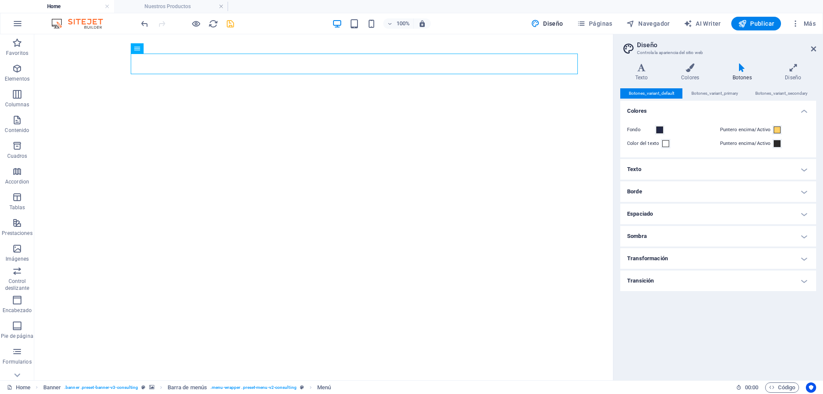
click at [697, 213] on h4 "Espaciado" at bounding box center [718, 214] width 196 height 21
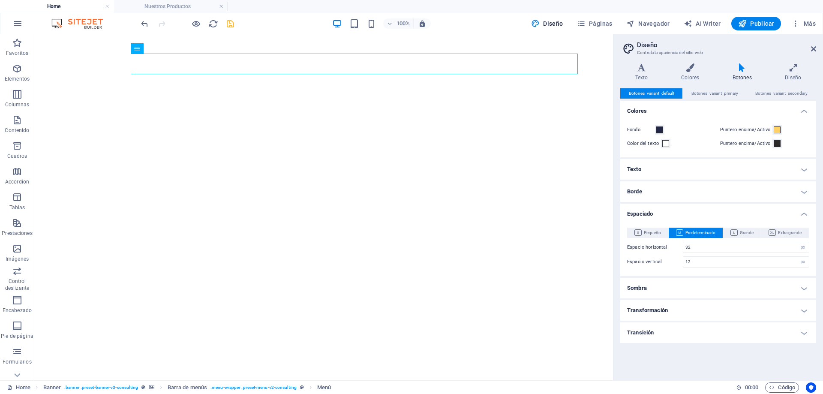
click at [697, 213] on h4 "Espaciado" at bounding box center [718, 211] width 196 height 15
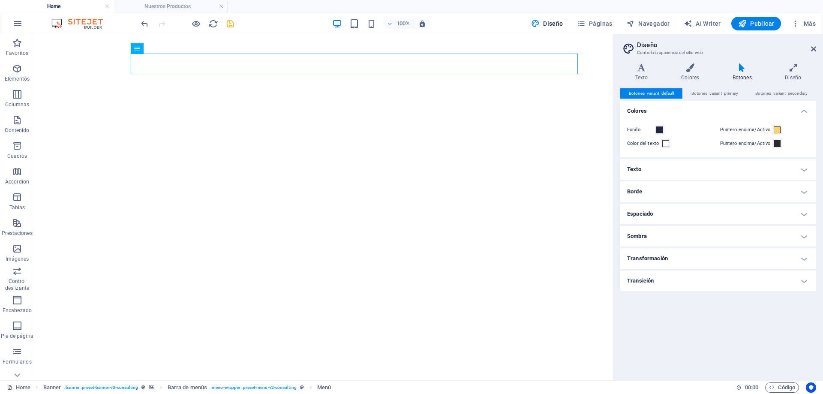
click at [697, 194] on h4 "Borde" at bounding box center [718, 191] width 196 height 21
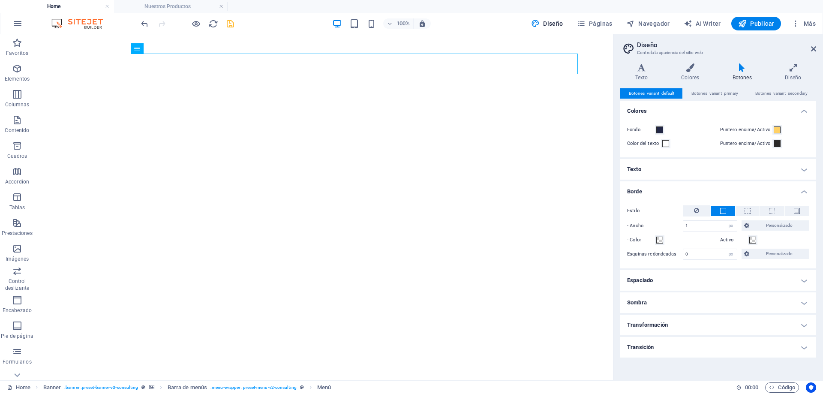
click at [700, 188] on h4 "Borde" at bounding box center [718, 188] width 196 height 15
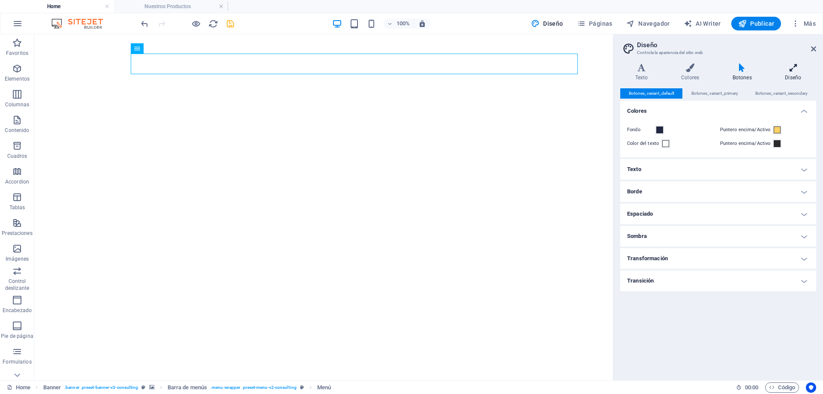
click at [788, 72] on h4 "Diseño" at bounding box center [793, 72] width 46 height 18
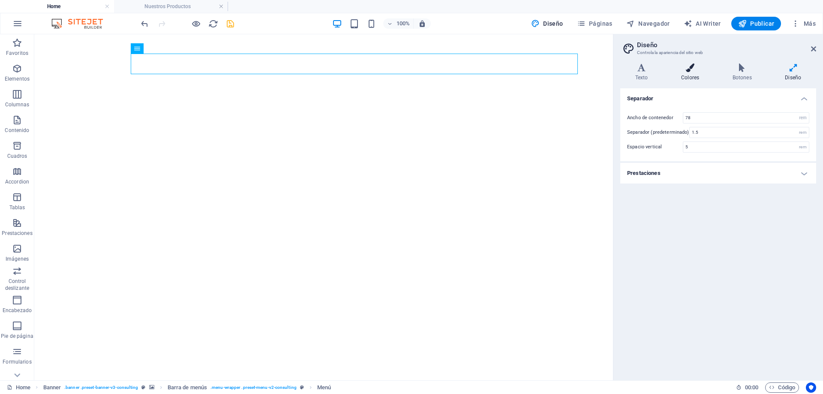
click at [677, 68] on icon at bounding box center [690, 67] width 48 height 9
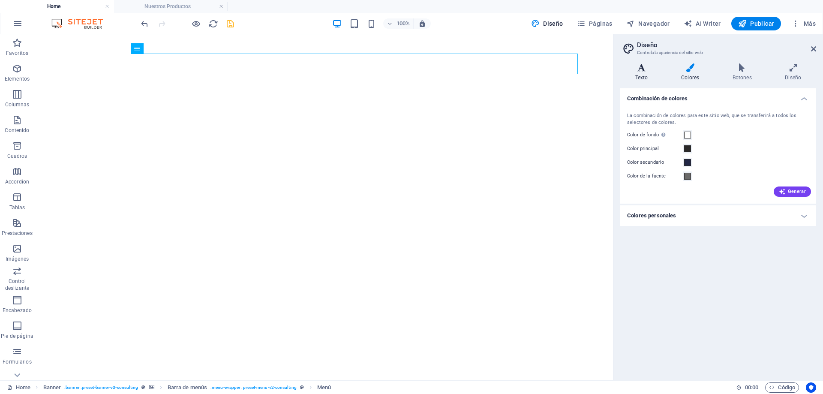
click at [646, 69] on icon at bounding box center [641, 67] width 42 height 9
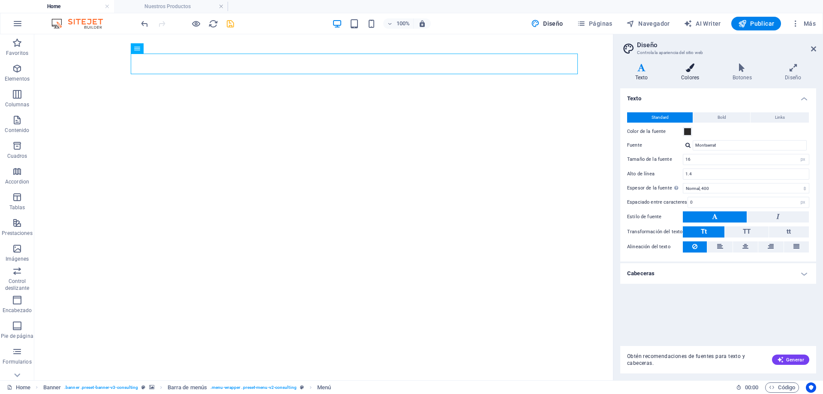
click at [686, 68] on icon at bounding box center [690, 67] width 48 height 9
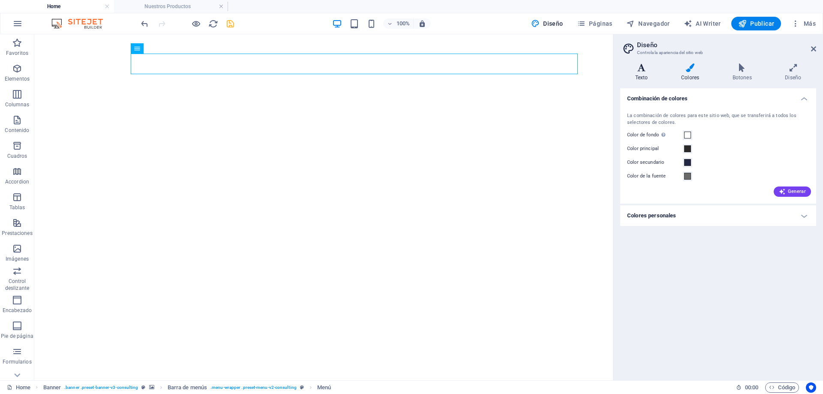
click at [651, 69] on icon at bounding box center [641, 67] width 42 height 9
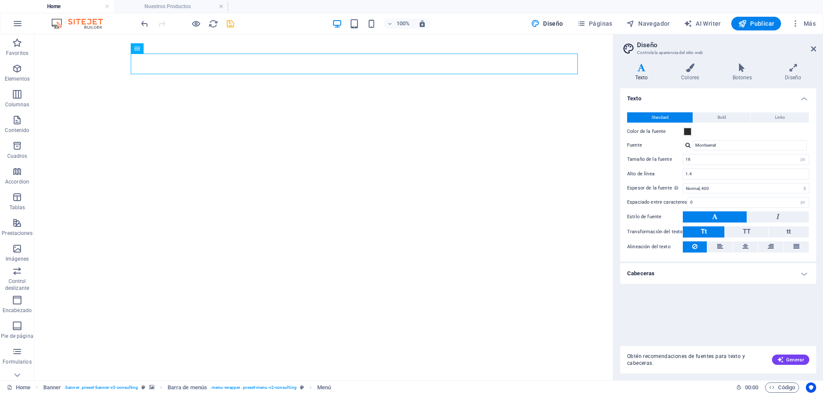
click at [714, 318] on div "Texto Standard Bold Links Color de la fuente Fuente Montserrat Tamaño de la fue…" at bounding box center [718, 213] width 196 height 251
click at [812, 46] on icon at bounding box center [813, 48] width 5 height 7
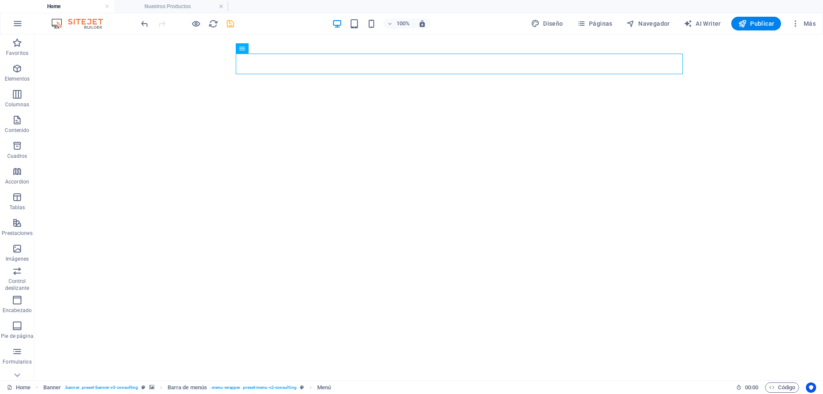
click at [234, 24] on icon "save" at bounding box center [230, 24] width 10 height 10
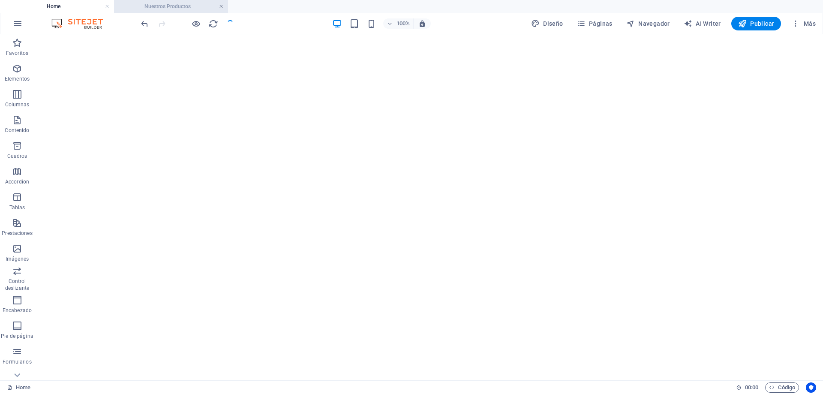
click at [221, 7] on link at bounding box center [221, 7] width 5 height 8
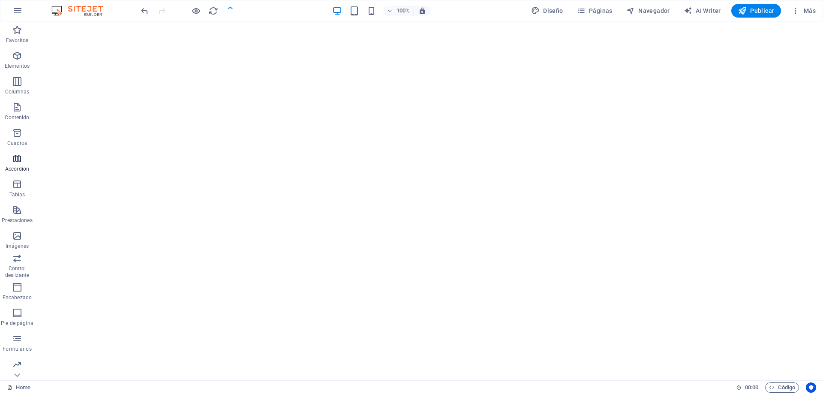
click at [18, 161] on icon "button" at bounding box center [17, 158] width 10 height 10
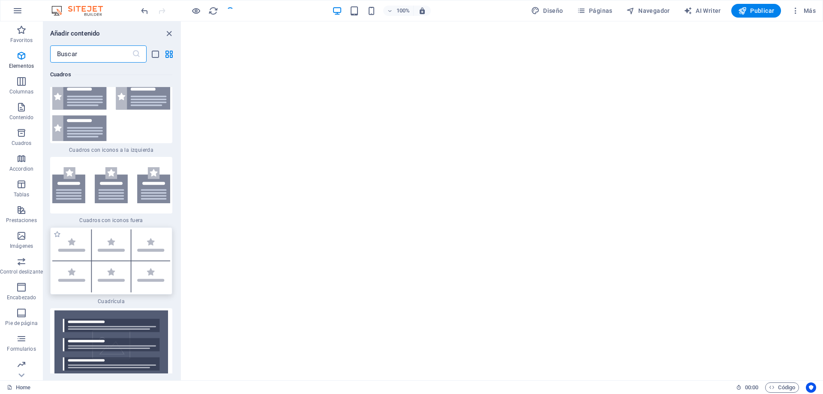
scroll to position [4915, 0]
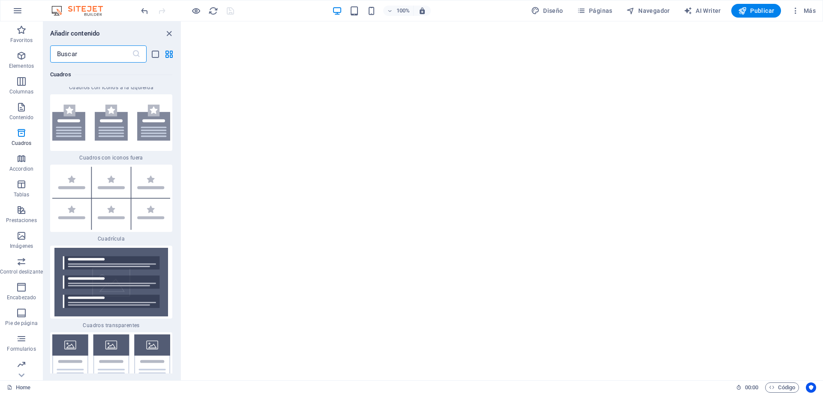
click at [105, 54] on input "text" at bounding box center [91, 53] width 82 height 17
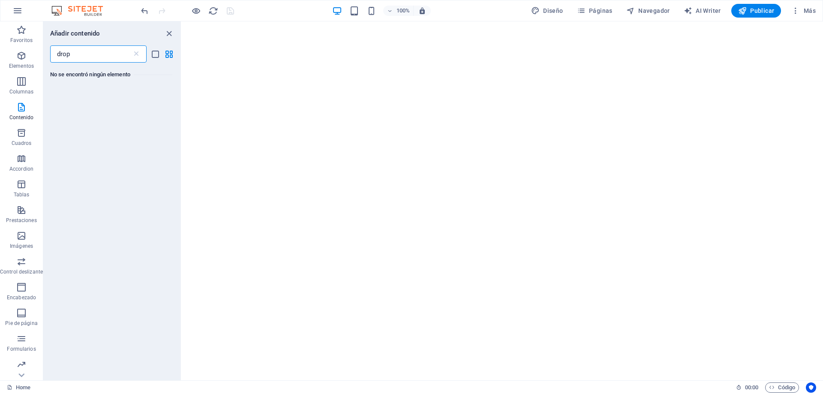
scroll to position [0, 0]
type input "drop"
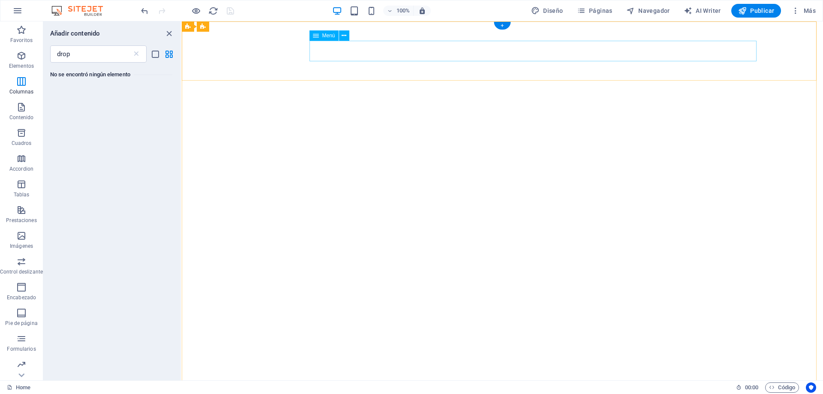
click at [0, 0] on span "Menú" at bounding box center [0, 0] width 0 height 0
select select "1"
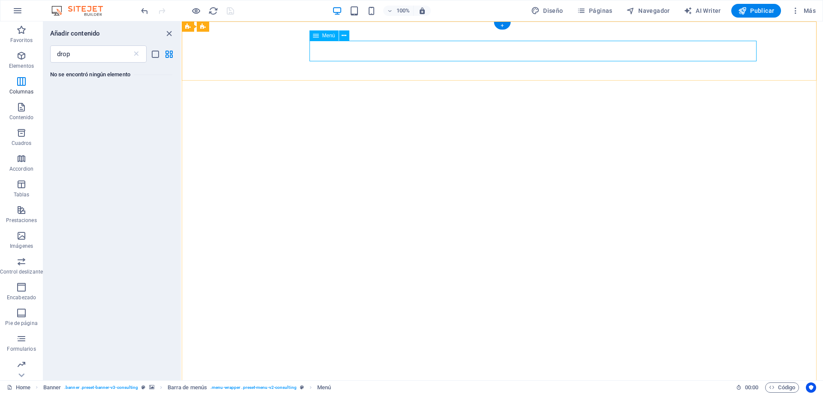
select select
select select "2"
select select
select select "3"
select select
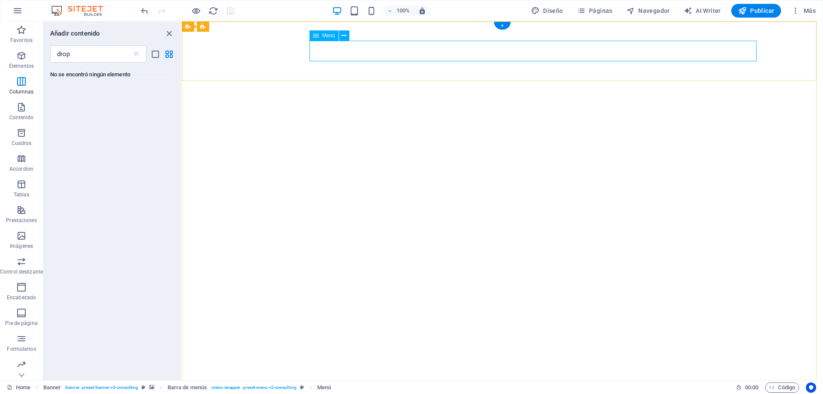
select select "4"
select select
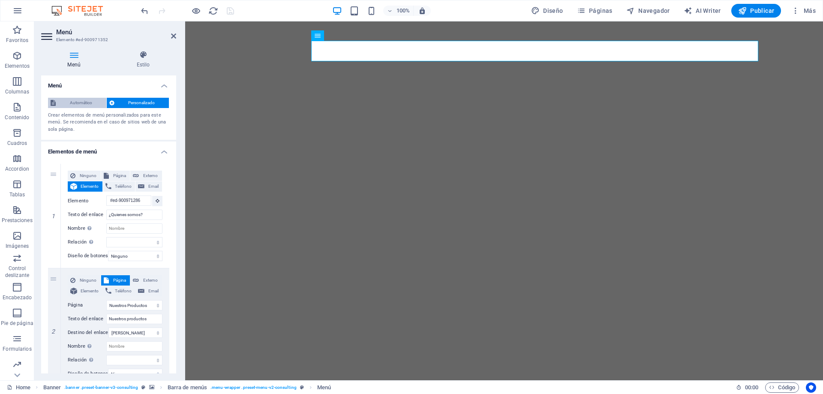
click at [84, 104] on span "Automático" at bounding box center [80, 103] width 45 height 10
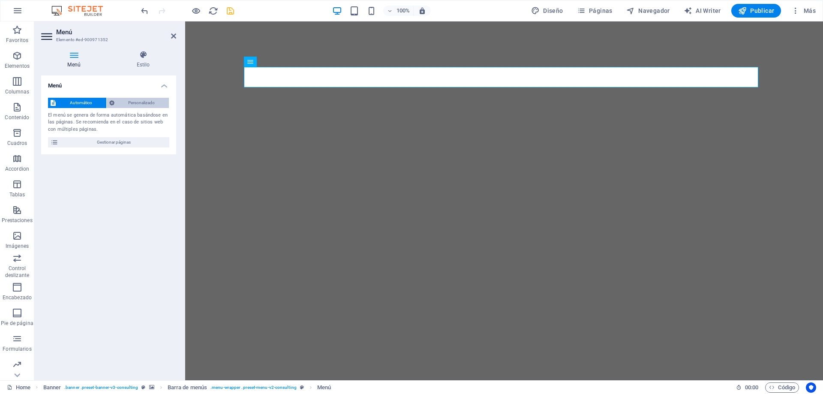
click at [126, 104] on span "Personalizado" at bounding box center [142, 103] width 50 height 10
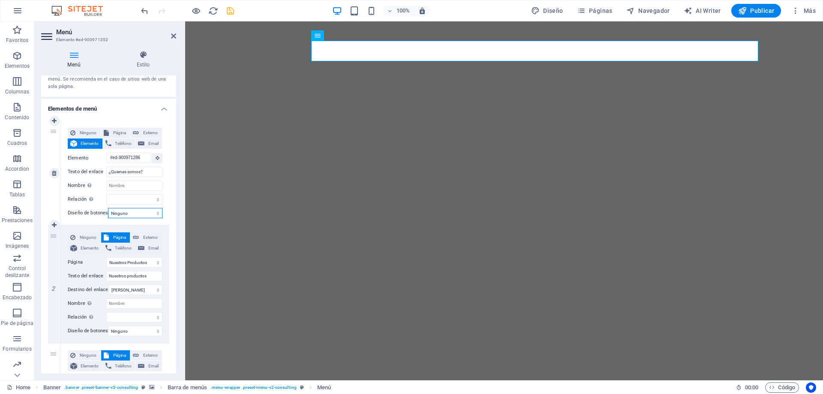
click at [135, 214] on select "Ninguno Predeterminado Principal Secundario" at bounding box center [135, 213] width 54 height 10
click at [137, 213] on select "Ninguno Predeterminado Principal Secundario" at bounding box center [135, 213] width 54 height 10
click at [126, 198] on select "alternativo autor marcador externo ayuda licencia siguiente nofollow noreferrer…" at bounding box center [134, 199] width 56 height 10
click at [135, 199] on select "alternativo autor marcador externo ayuda licencia siguiente nofollow noreferrer…" at bounding box center [134, 199] width 56 height 10
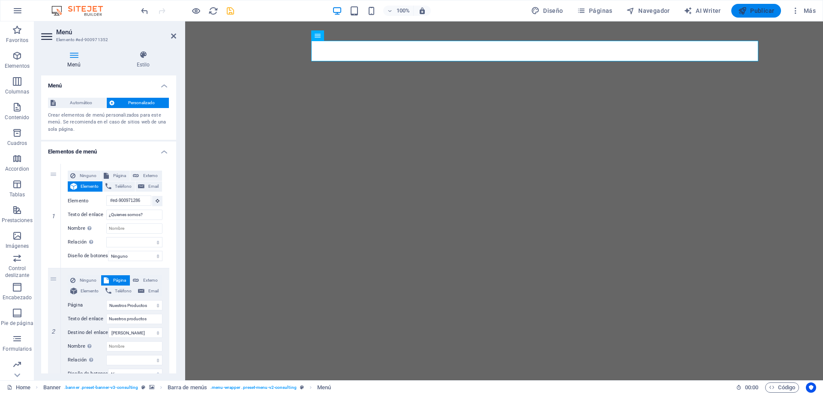
click at [753, 11] on span "Publicar" at bounding box center [756, 10] width 36 height 9
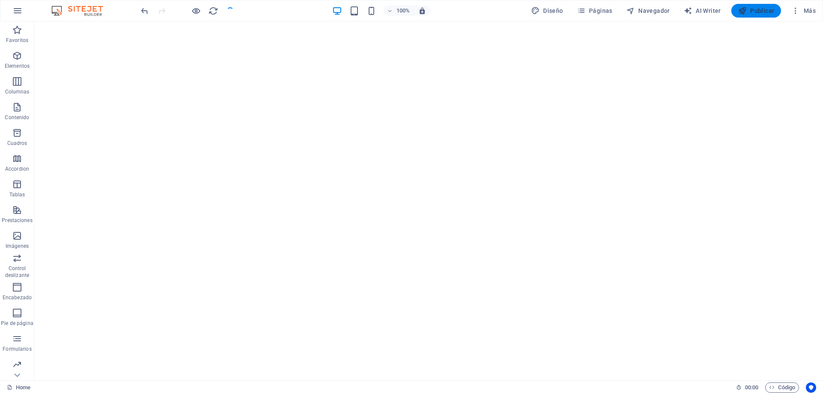
click at [756, 9] on span "Publicar" at bounding box center [756, 10] width 36 height 9
